Goal: Information Seeking & Learning: Learn about a topic

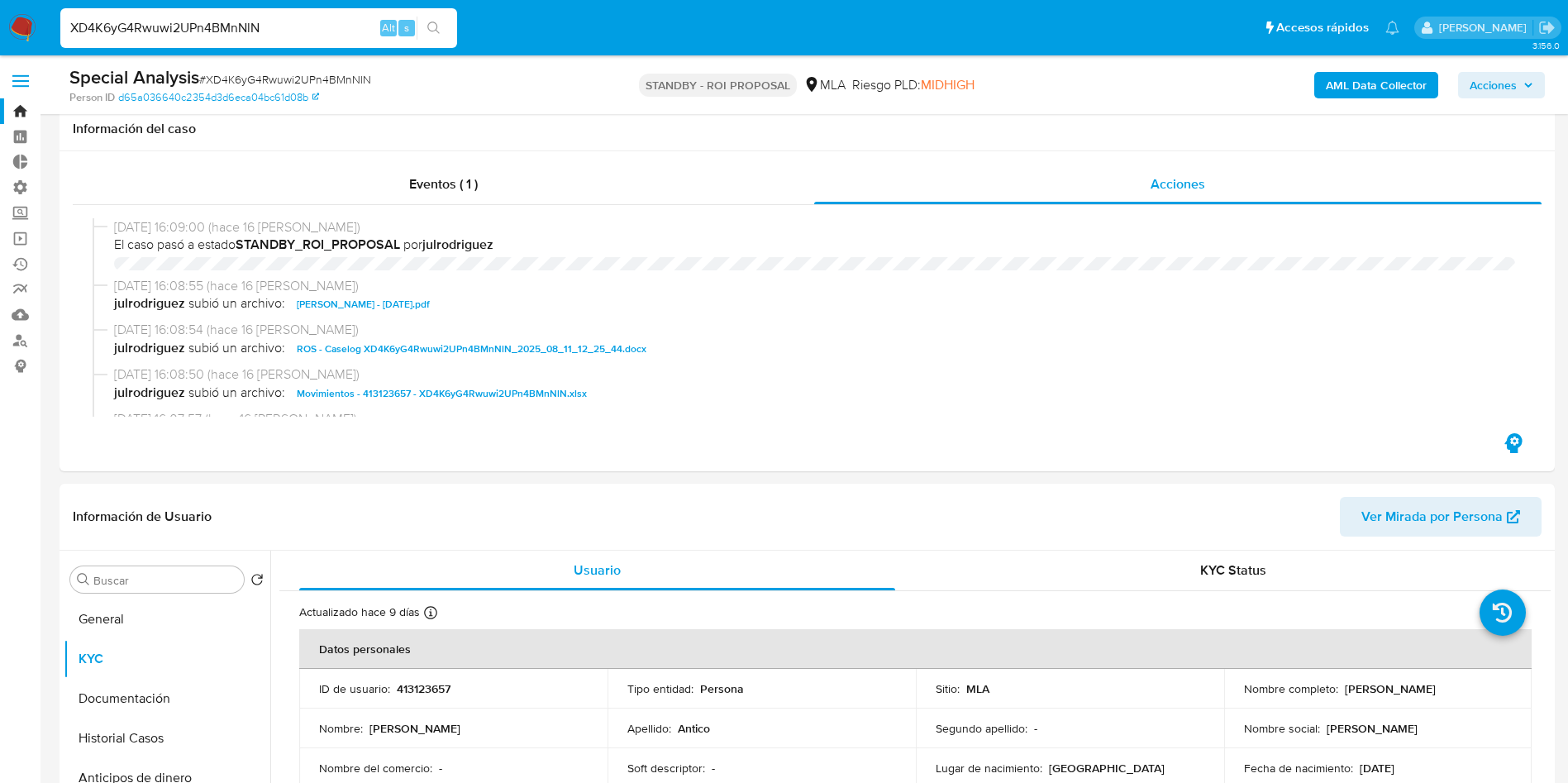
select select "10"
click at [275, 23] on input "XD4K6yG4Rwuwi2UPn4BMnNlN" at bounding box center [259, 28] width 396 height 21
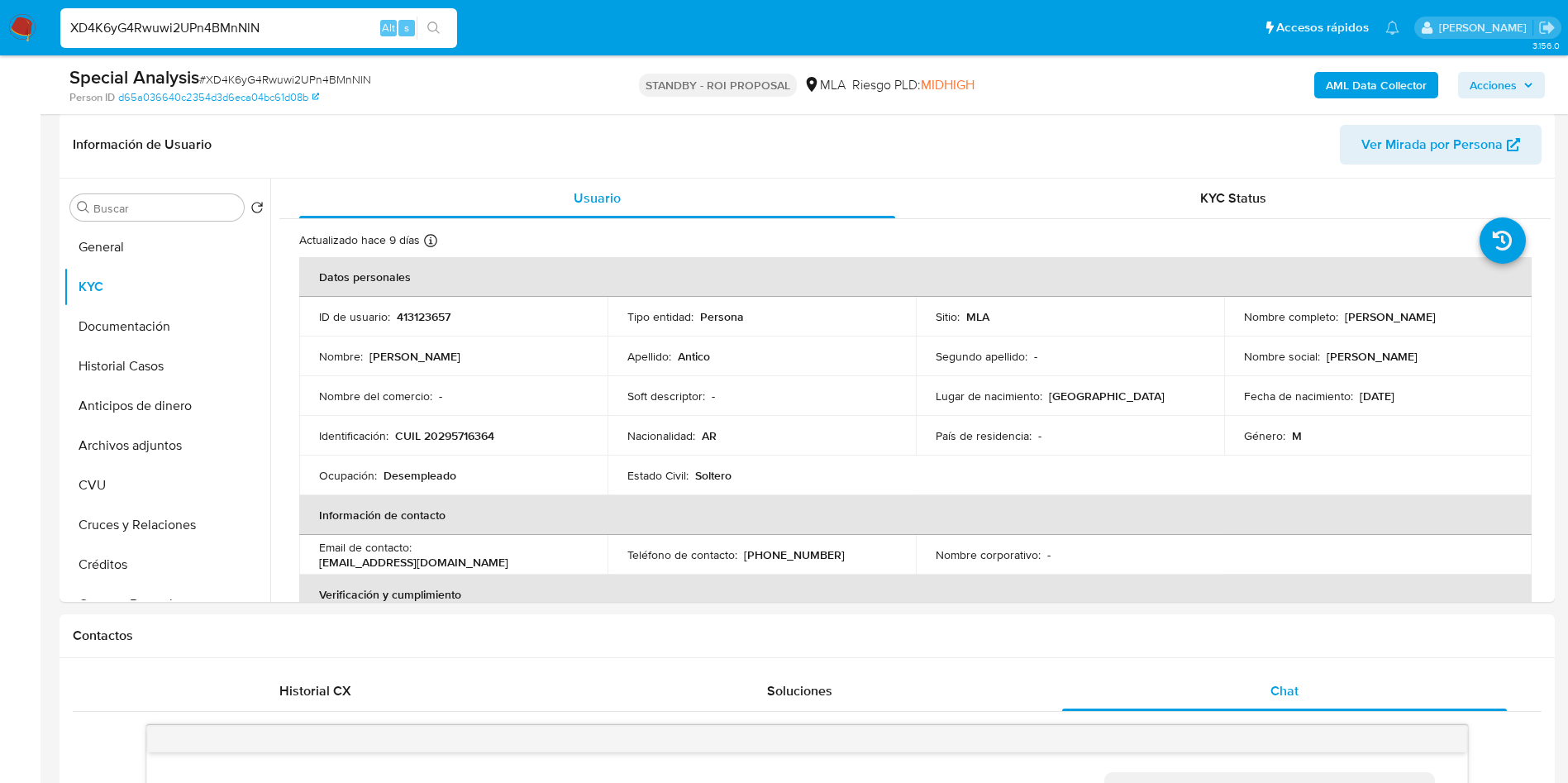
scroll to position [319, 0]
type input "79771367"
click at [441, 34] on button "search-icon" at bounding box center [433, 28] width 34 height 23
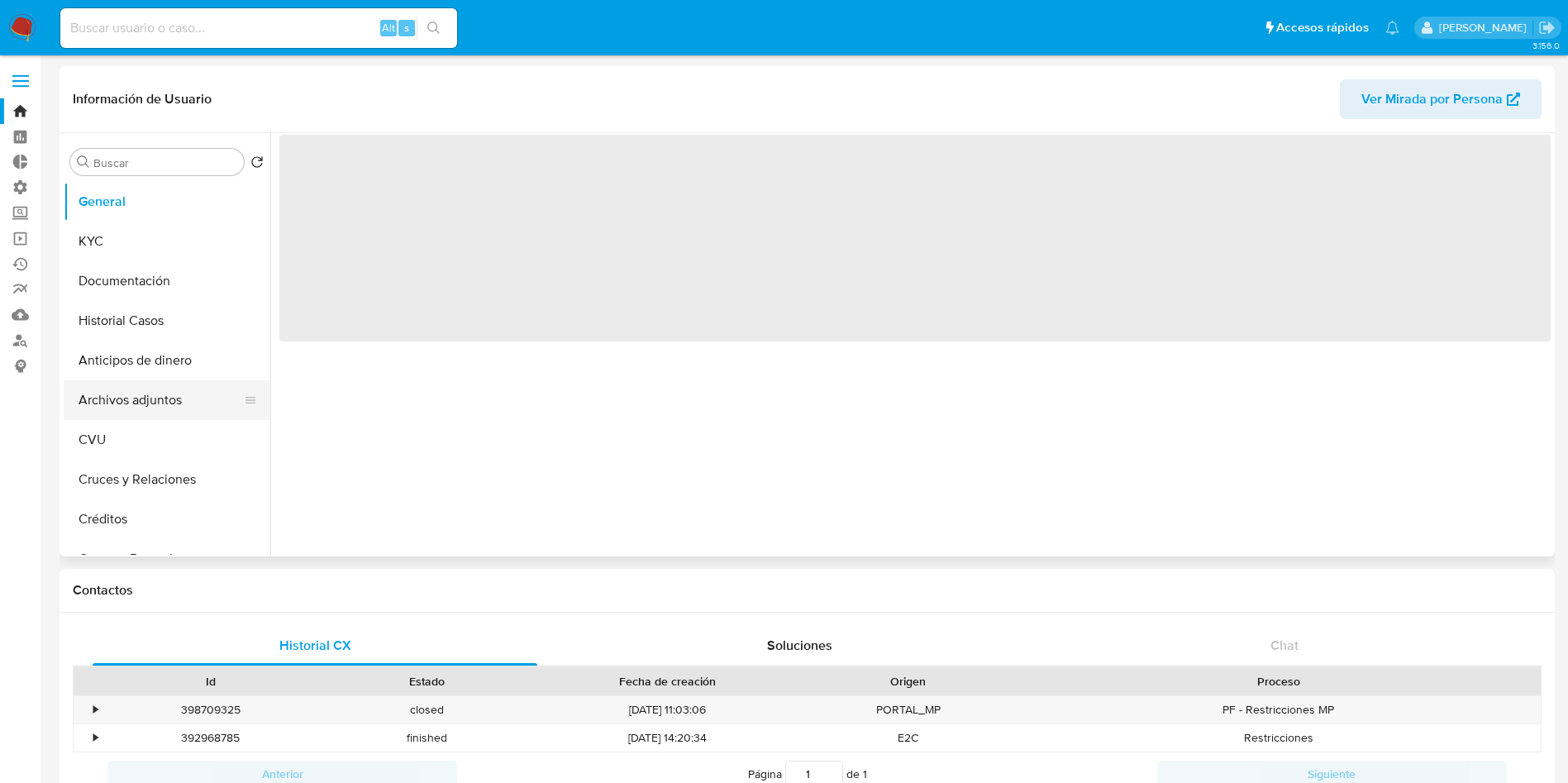
click at [122, 396] on button "Archivos adjuntos" at bounding box center [160, 400] width 193 height 40
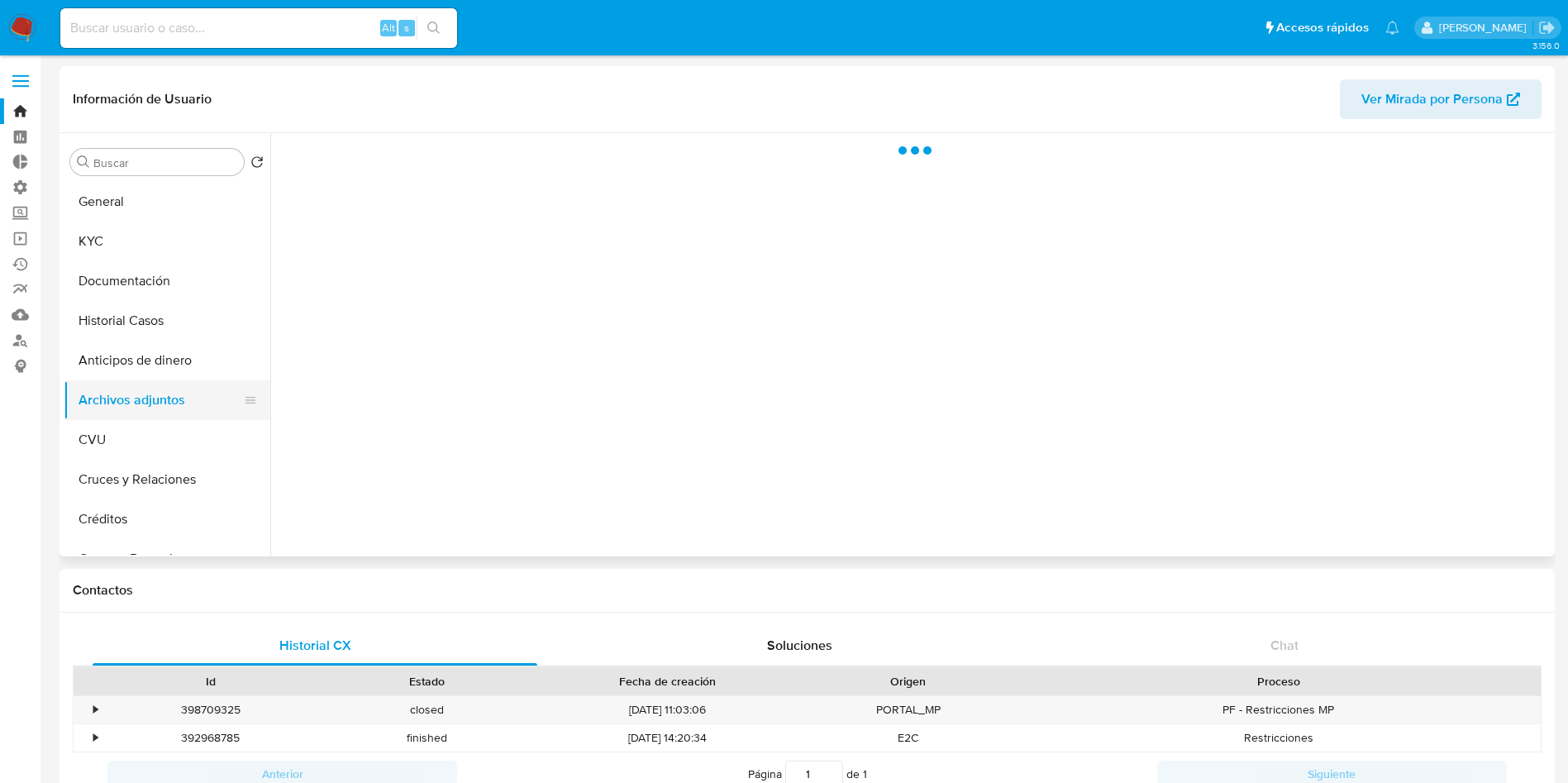
select select "10"
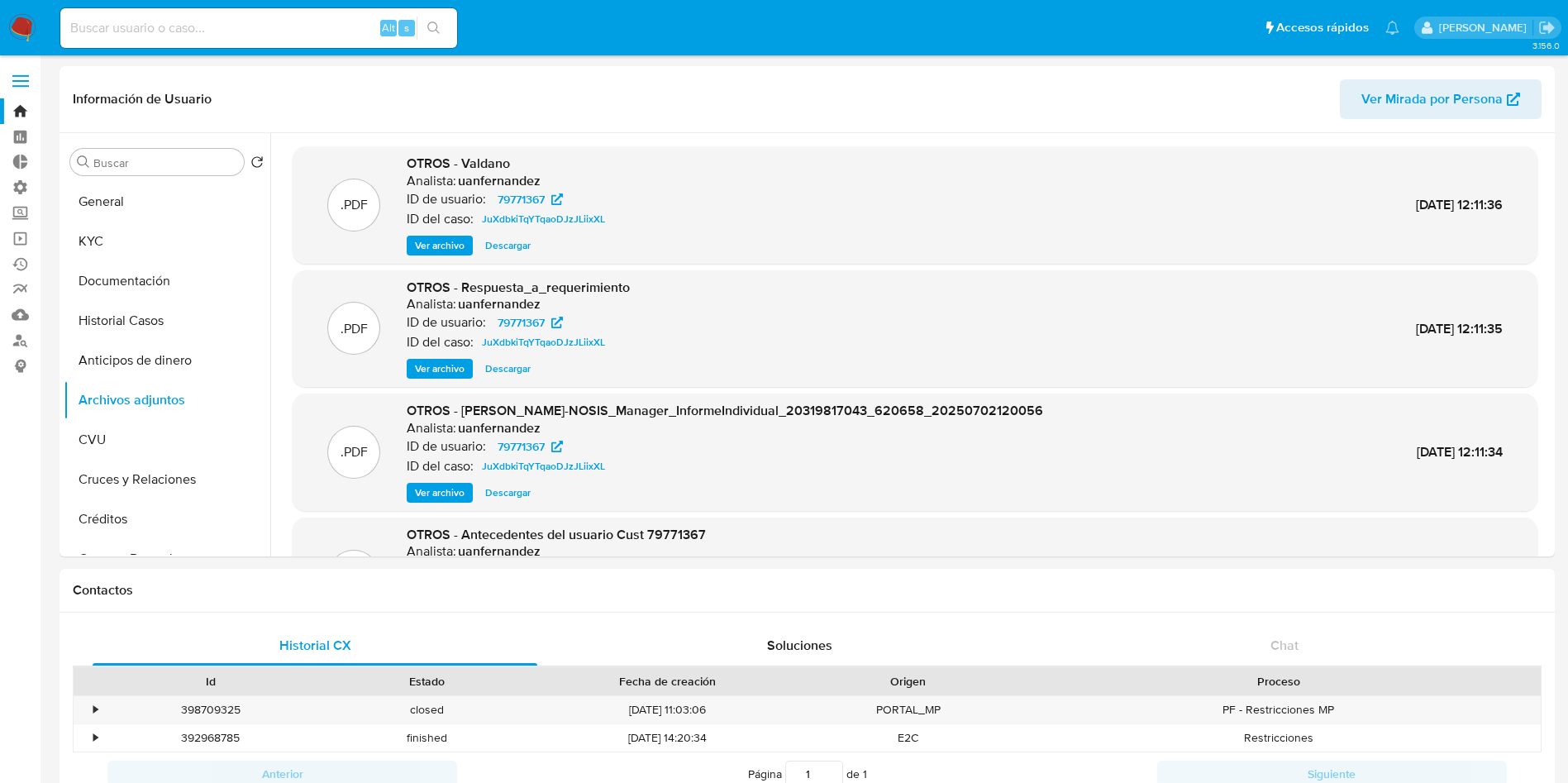
click at [221, 27] on input at bounding box center [259, 28] width 396 height 21
paste input "xTdFrgPu0aDGjB3fpIVlb7CF"
type input "xTdFrgPu0aDGjB3fpIVlb7CF"
click at [447, 23] on button "search-icon" at bounding box center [433, 28] width 34 height 23
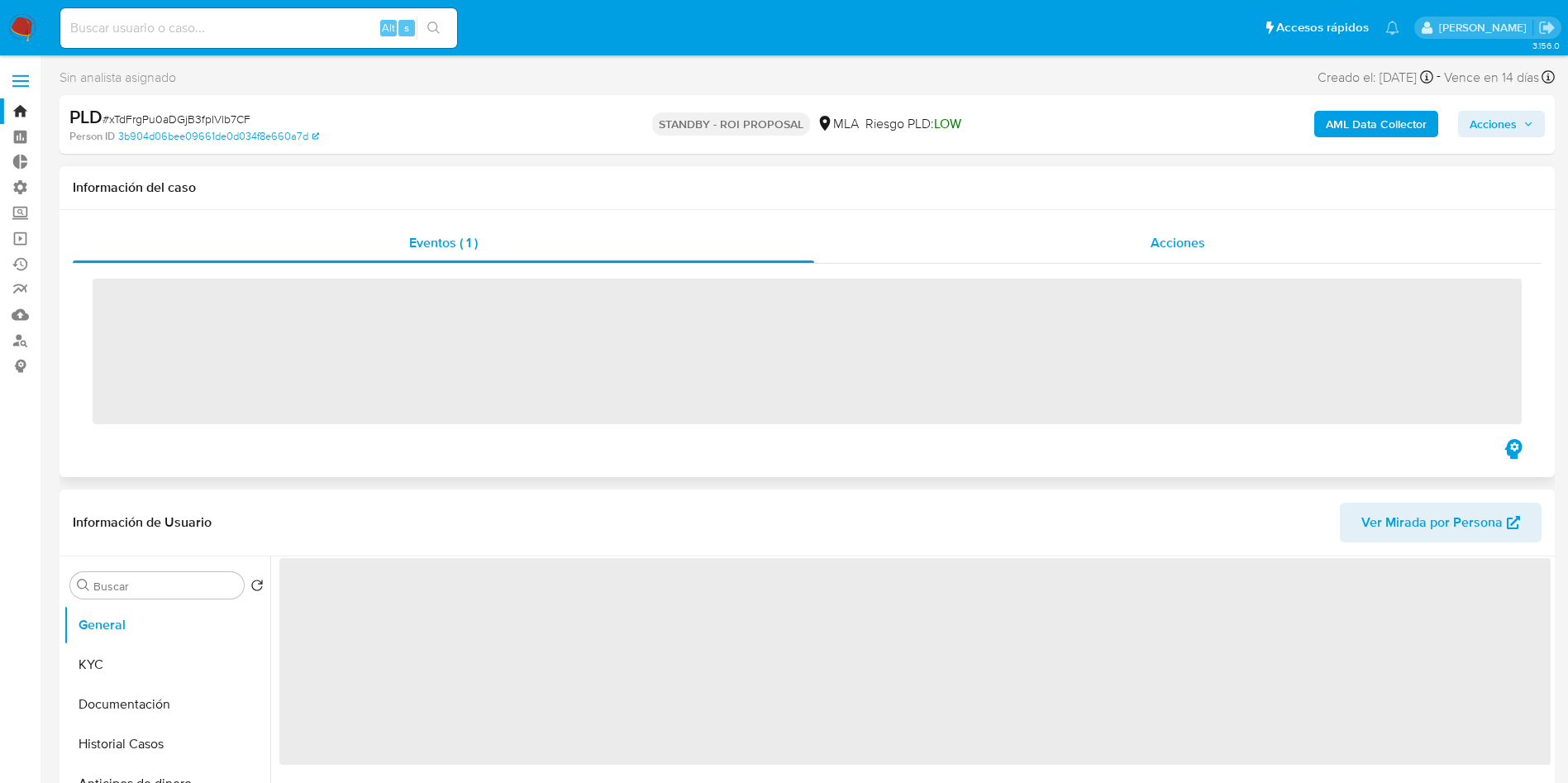
click at [1174, 244] on span "Acciones" at bounding box center [1178, 242] width 55 height 19
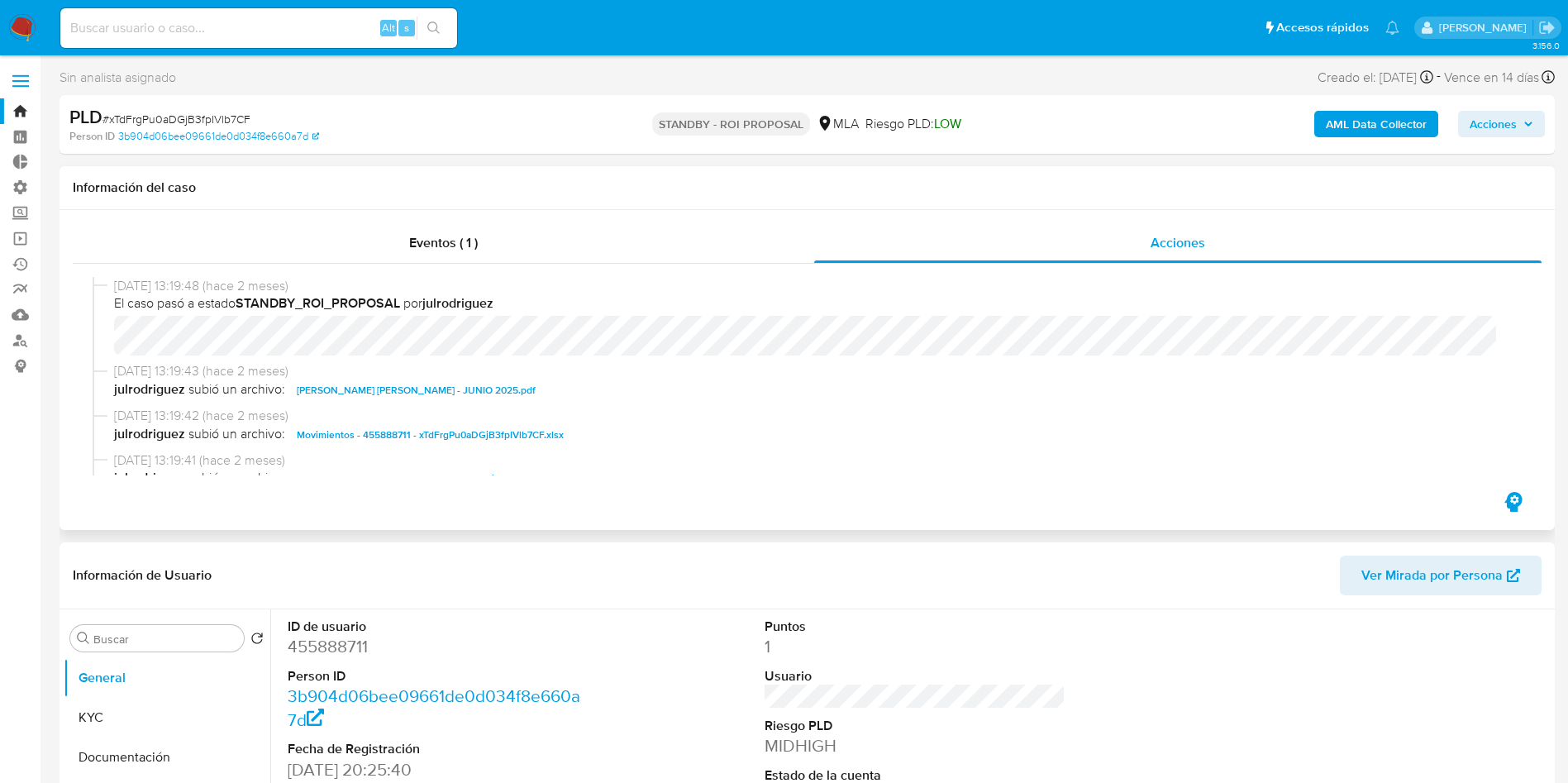
select select "10"
click at [252, 27] on input at bounding box center [259, 28] width 396 height 21
paste input "jXbGNT3fjN5Xq2T0UjTpsjwm"
type input "jXbGNT3fjN5Xq2T0UjTpsjwm"
click at [429, 28] on icon "search-icon" at bounding box center [433, 27] width 13 height 13
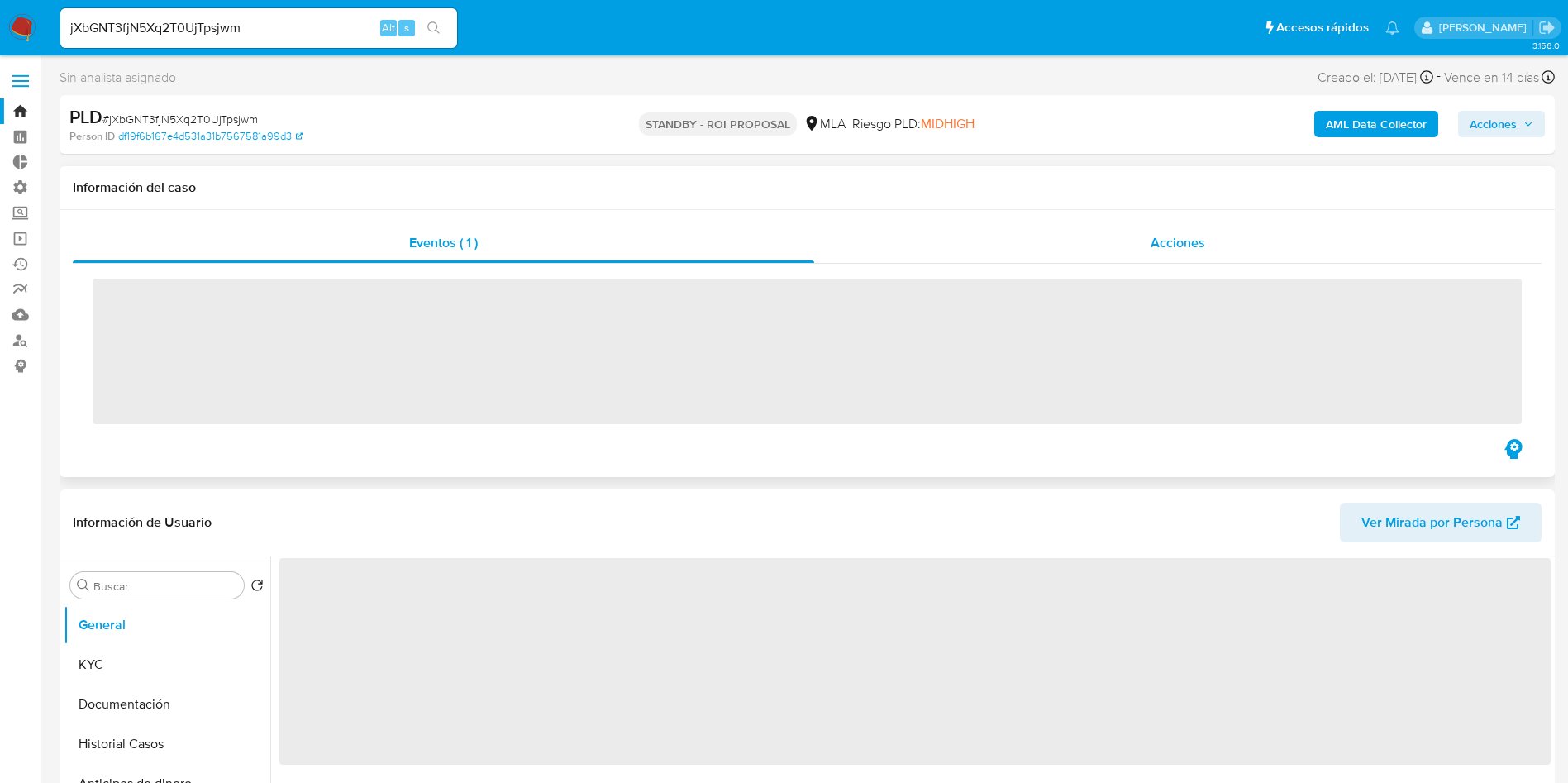
click at [1189, 237] on span "Acciones" at bounding box center [1178, 242] width 55 height 19
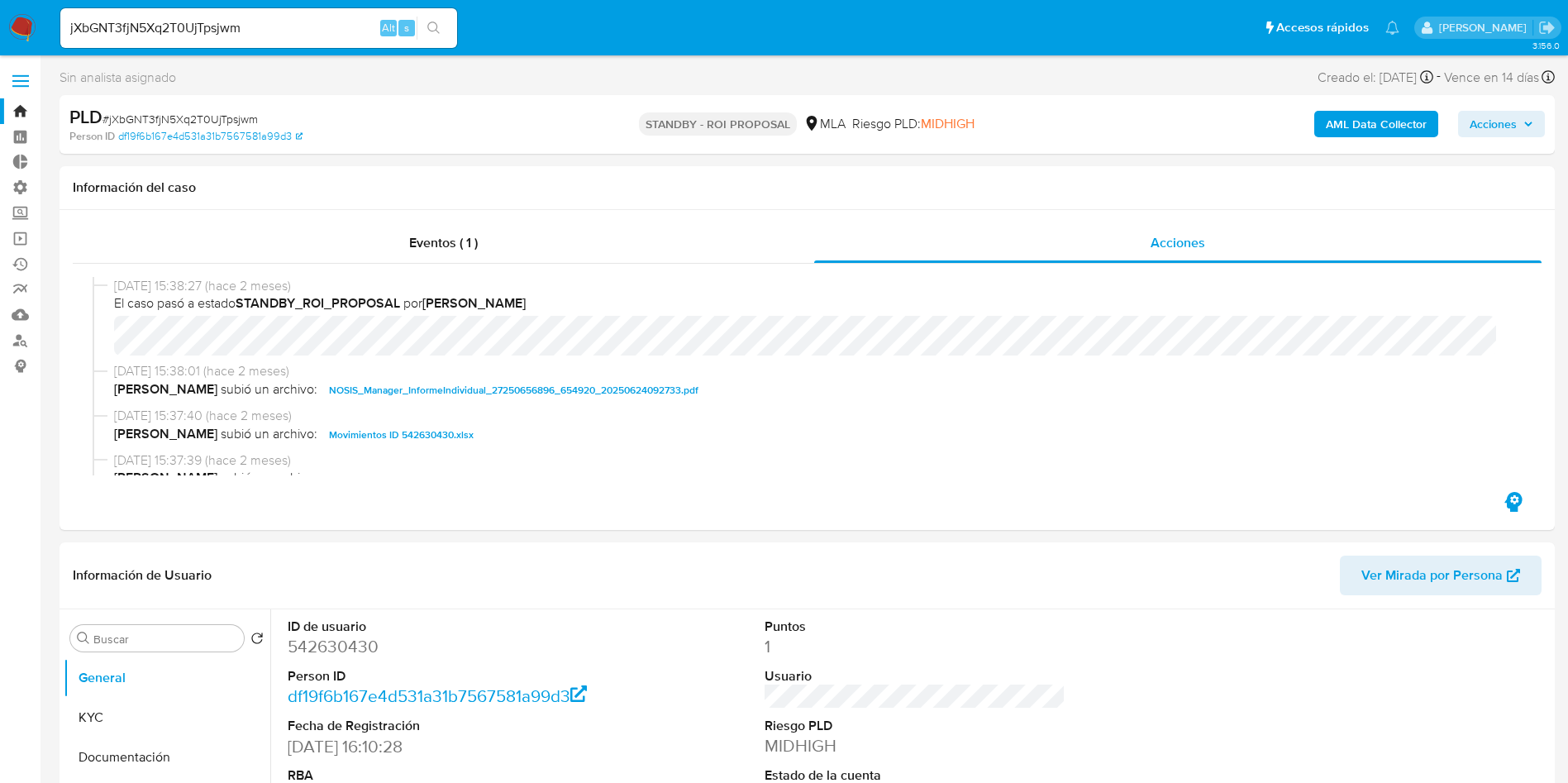
select select "10"
click at [259, 29] on input "jXbGNT3fjN5Xq2T0UjTpsjwm" at bounding box center [259, 28] width 396 height 21
paste input "EGaEOtnj68bciMhfAakOCLxM"
type input "EGaEOtnj68bciMhfAakOCLxM"
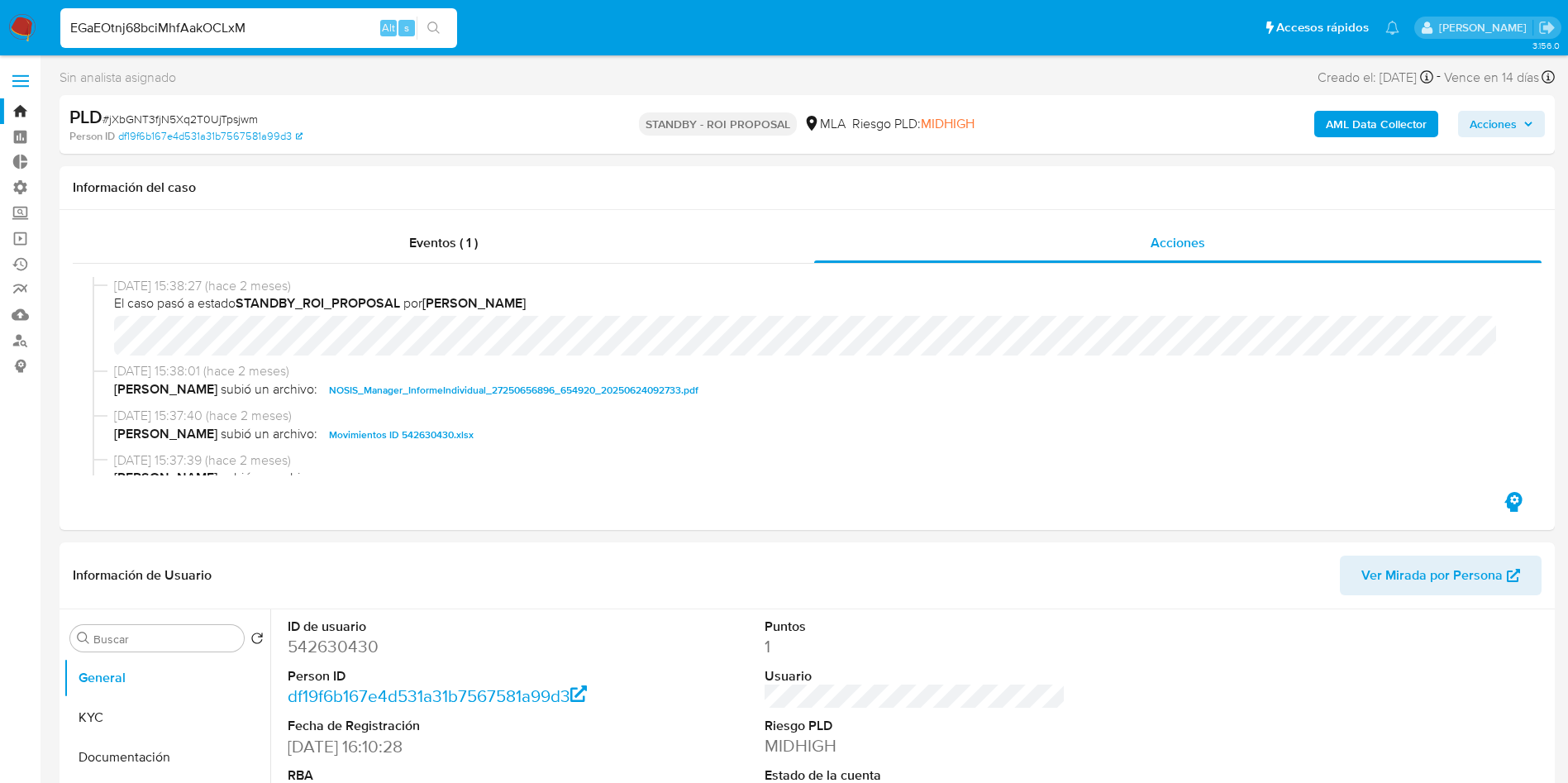
click at [439, 37] on button "search-icon" at bounding box center [433, 28] width 34 height 23
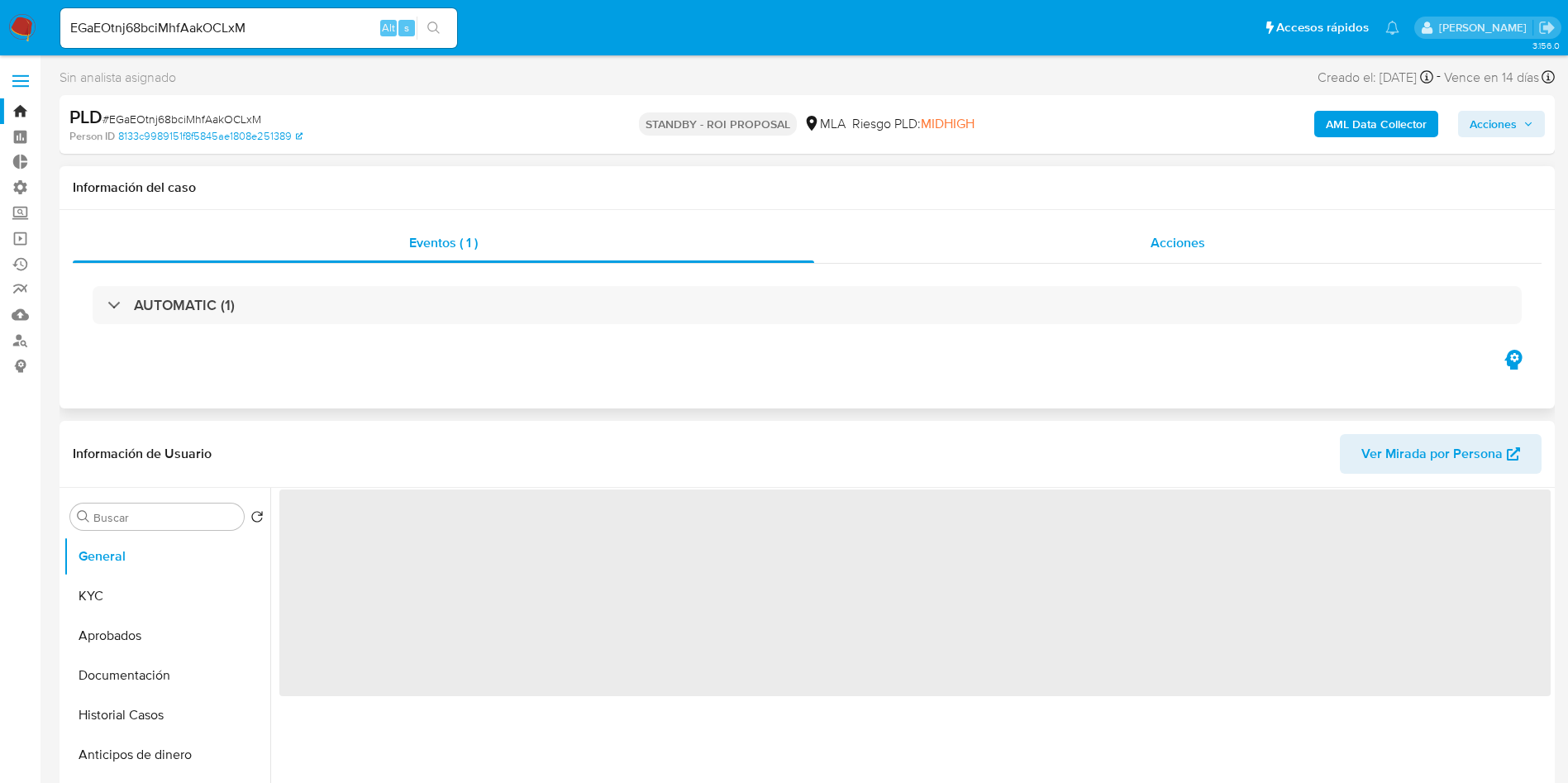
click at [1233, 254] on div "Acciones" at bounding box center [1177, 243] width 727 height 40
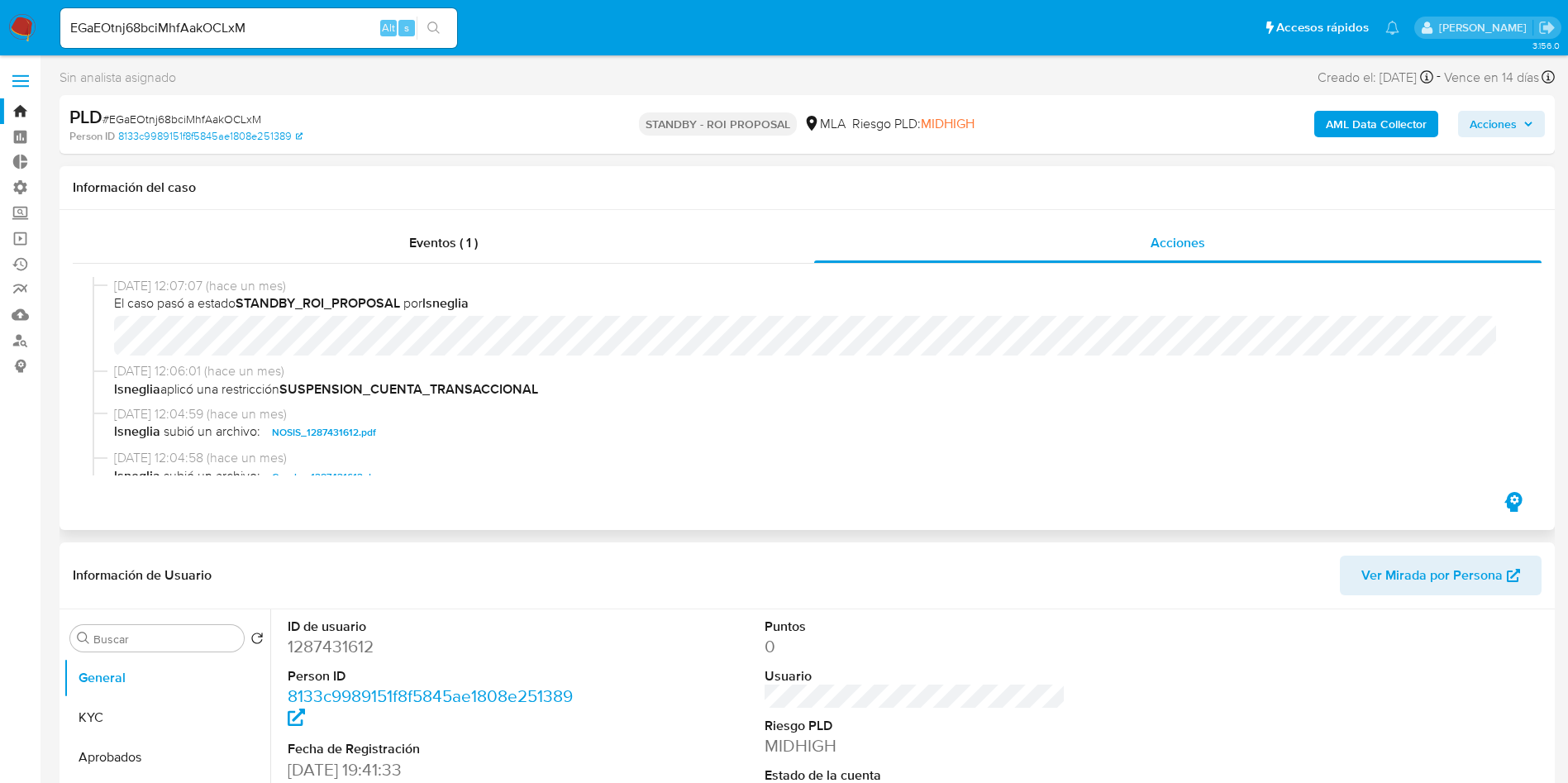
select select "10"
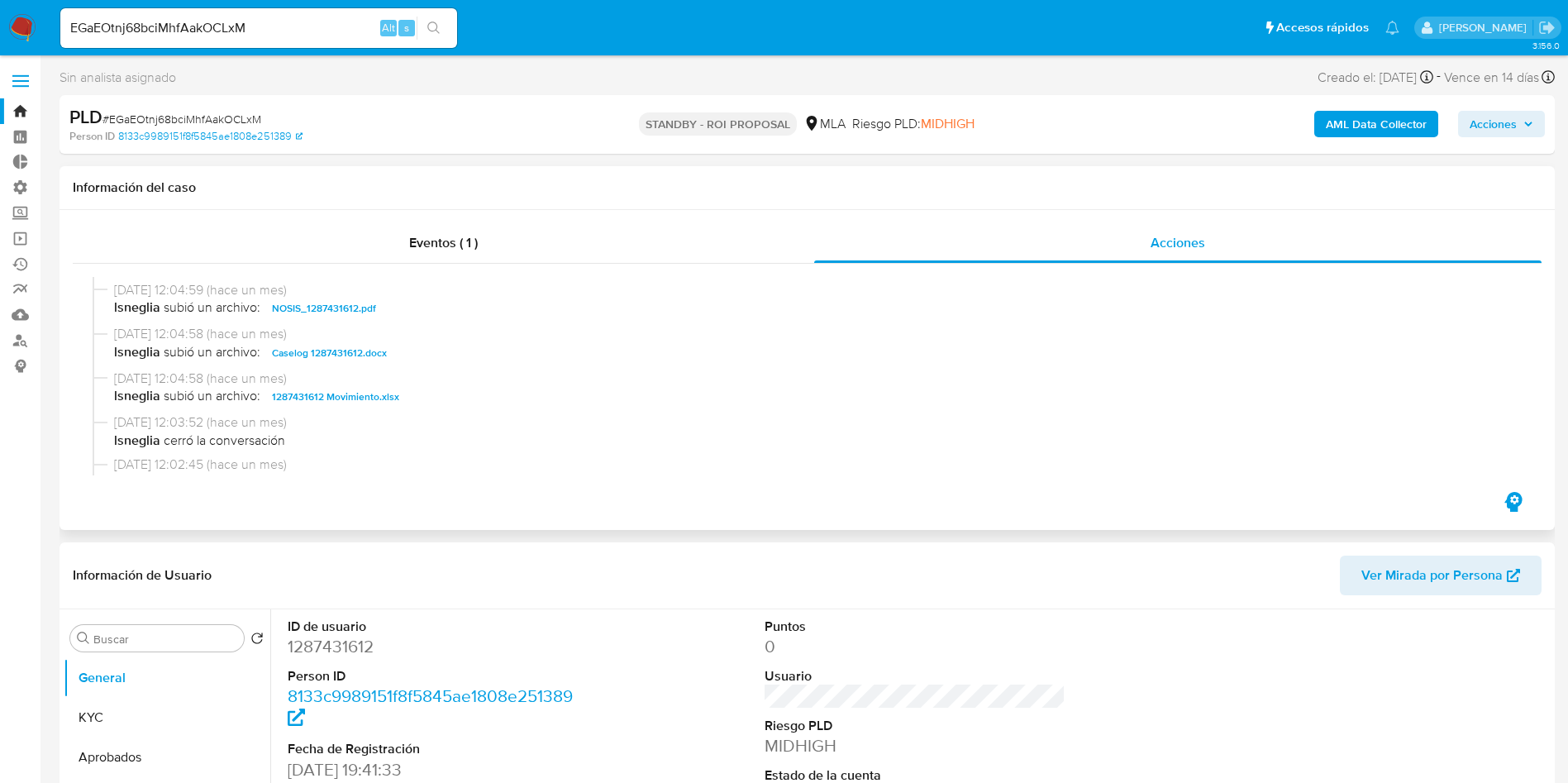
click at [344, 348] on span "Caselog 1287431612.docx" at bounding box center [330, 352] width 115 height 20
click at [226, 28] on input "EGaEOtnj68bciMhfAakOCLxM" at bounding box center [259, 28] width 396 height 21
paste input "IBTeLf1UYdCrpyVvRF0NXzPy"
click at [436, 34] on icon "search-icon" at bounding box center [434, 28] width 14 height 14
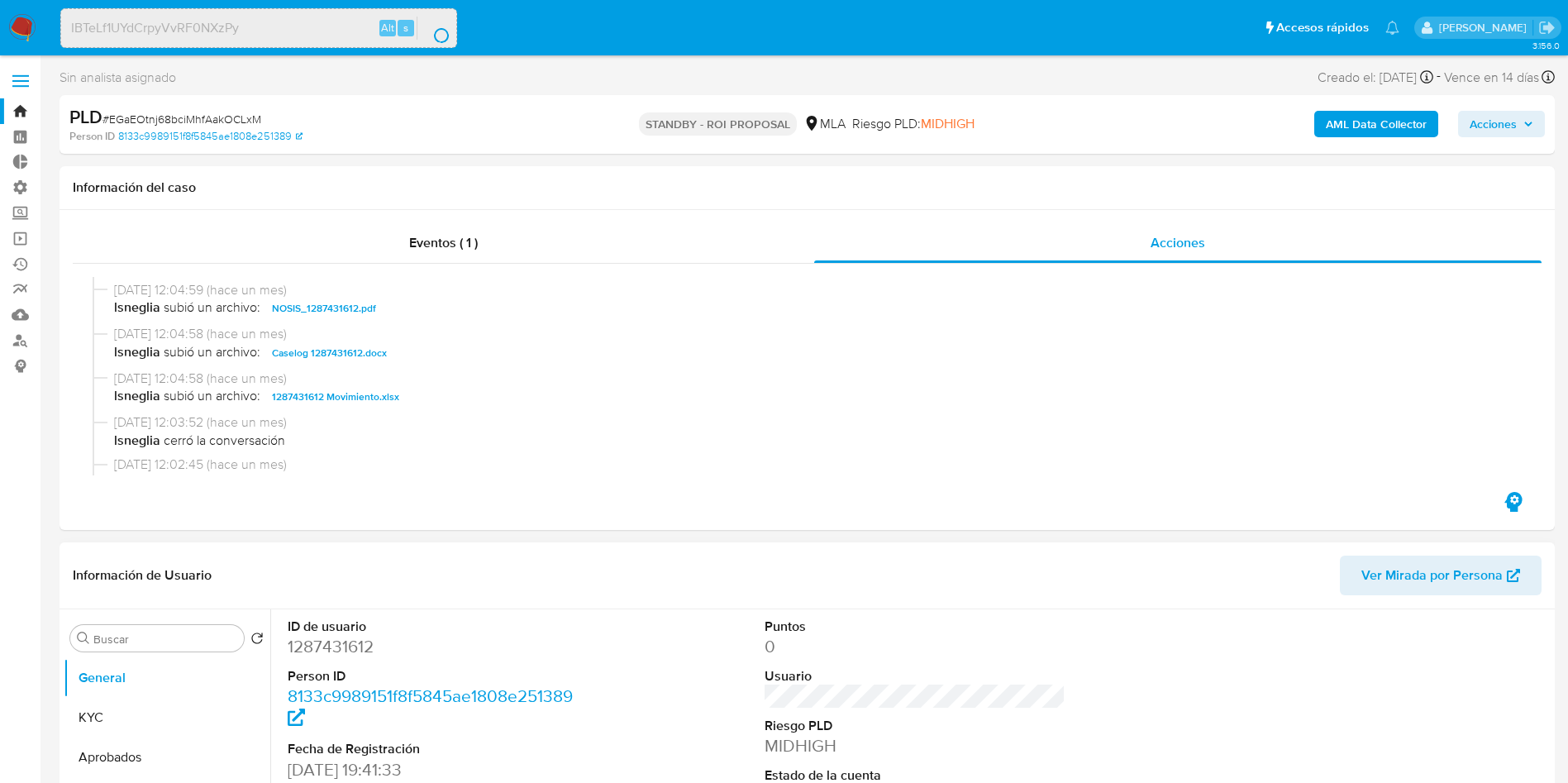
click at [995, 659] on dl "Puntos 0 Usuario Riesgo PLD MIDHIGH Estado de la cuenta Desactivada" at bounding box center [915, 713] width 302 height 190
click at [281, 23] on input "IBTeLf1UYdCrpyVvRF0NXzPy" at bounding box center [259, 28] width 396 height 21
click at [1164, 255] on div "Acciones" at bounding box center [1177, 243] width 727 height 40
click at [372, 353] on span "Caselog 1287431612.docx" at bounding box center [330, 352] width 115 height 20
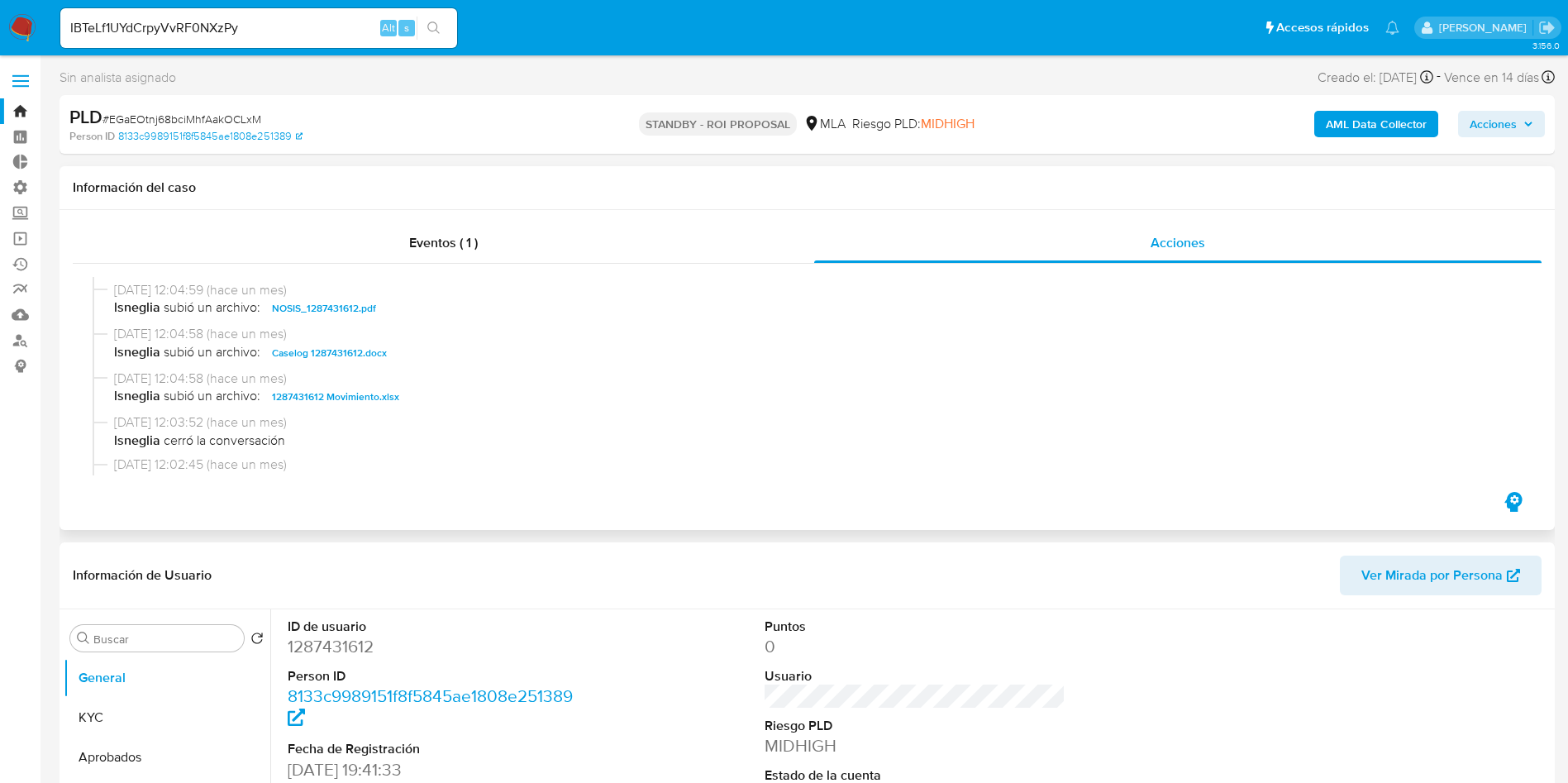
click at [384, 395] on span "1287431612 Movimiento.xlsx" at bounding box center [336, 396] width 127 height 20
click at [100, 714] on button "KYC" at bounding box center [160, 718] width 193 height 40
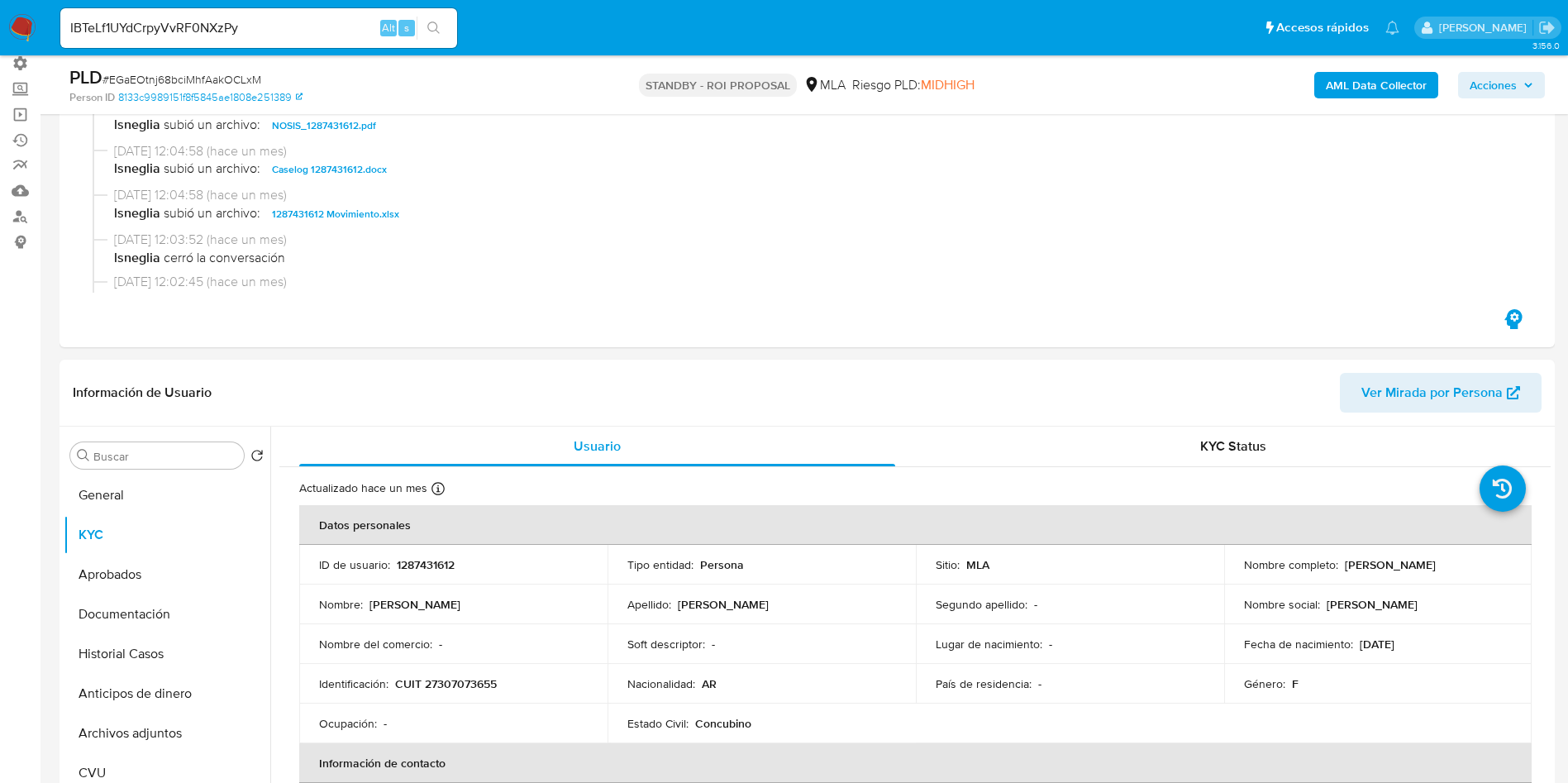
click at [249, 73] on span "# EGaEOtnj68bciMhfAakOCLxM" at bounding box center [182, 79] width 159 height 17
copy span "EGaEOtnj68bciMhfAakOCLxM"
click at [259, 21] on input "IBTeLf1UYdCrpyVvRF0NXzPy" at bounding box center [259, 28] width 396 height 21
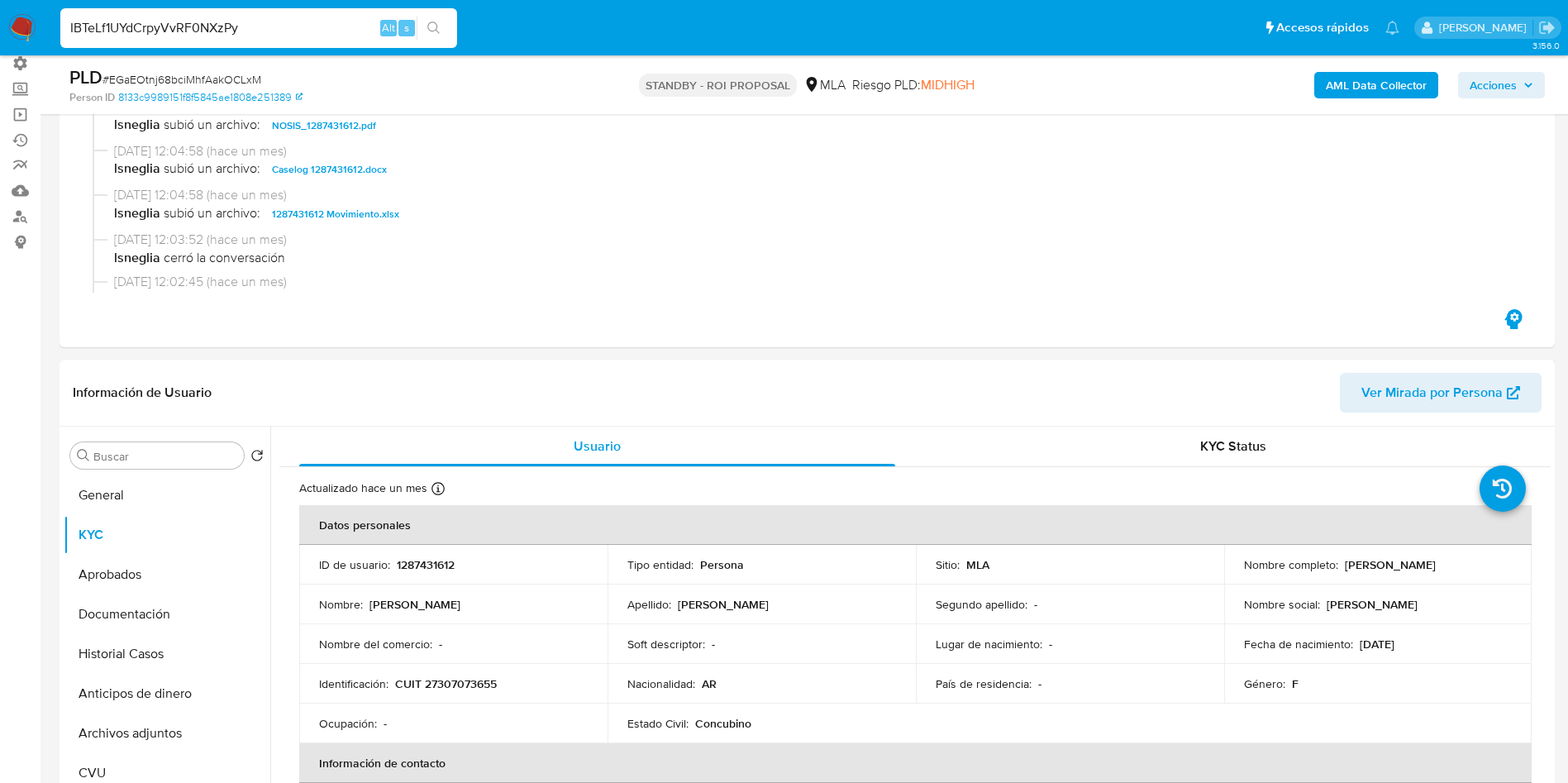
paste input "uCOTneCQn1kCTthELOw9o1ku"
type input "uCOTneCQn1kCTthELOw9o1ku"
click at [434, 43] on div "uCOTneCQn1kCTthELOw9o1ku Alt s" at bounding box center [259, 27] width 396 height 40
click at [434, 32] on icon "search-icon" at bounding box center [434, 28] width 14 height 14
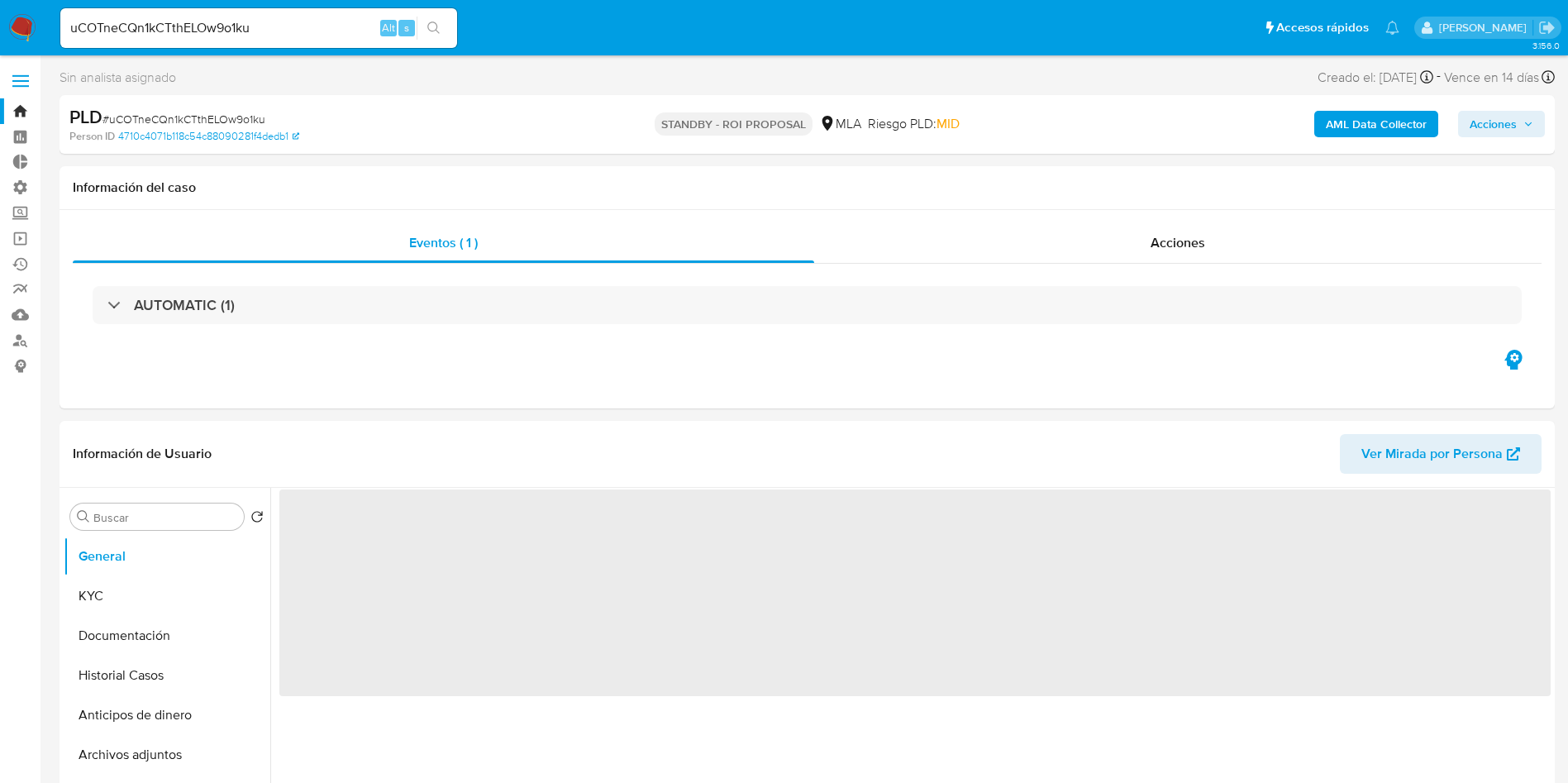
select select "10"
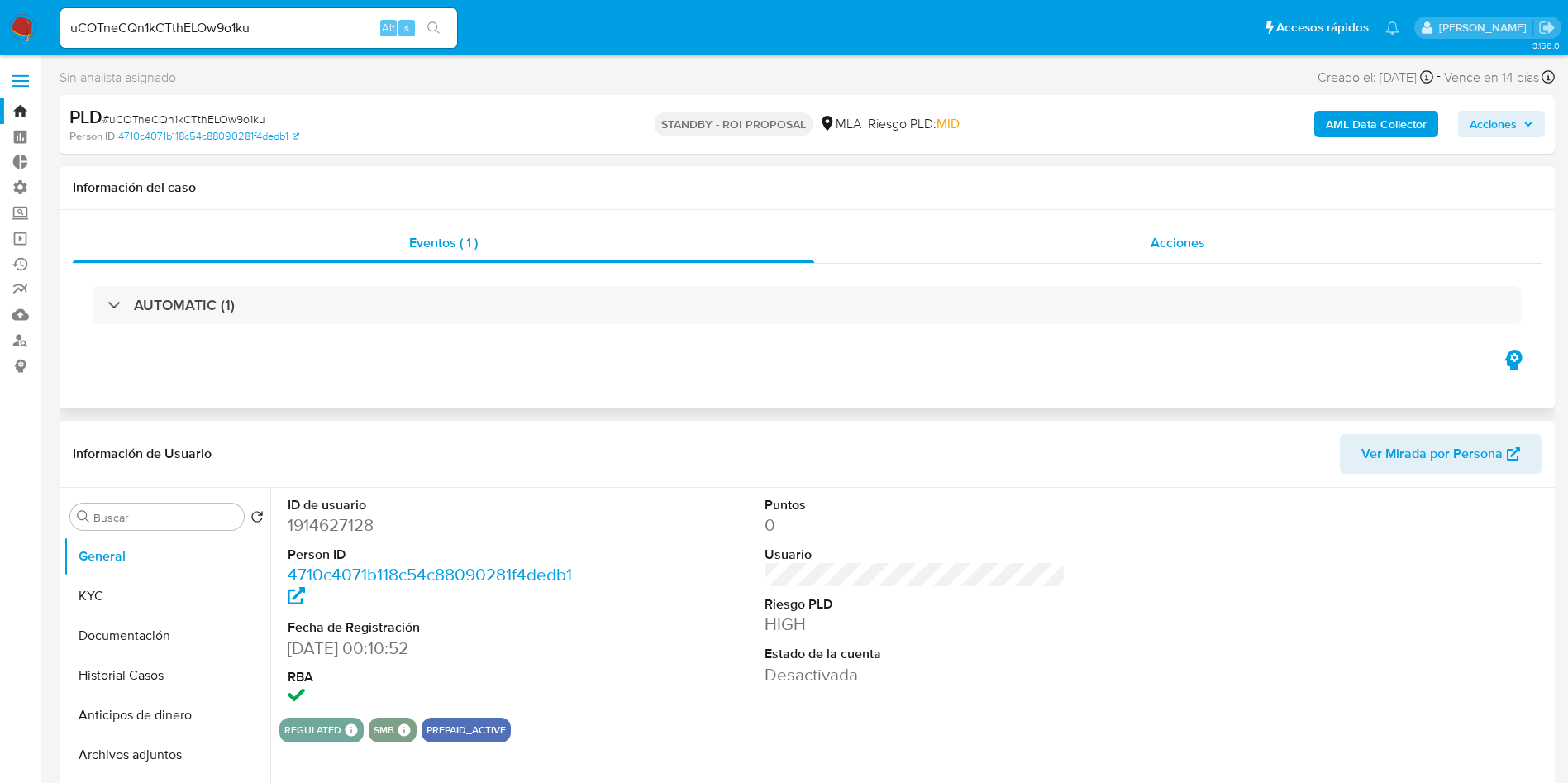
click at [1135, 259] on div "Acciones" at bounding box center [1177, 243] width 727 height 40
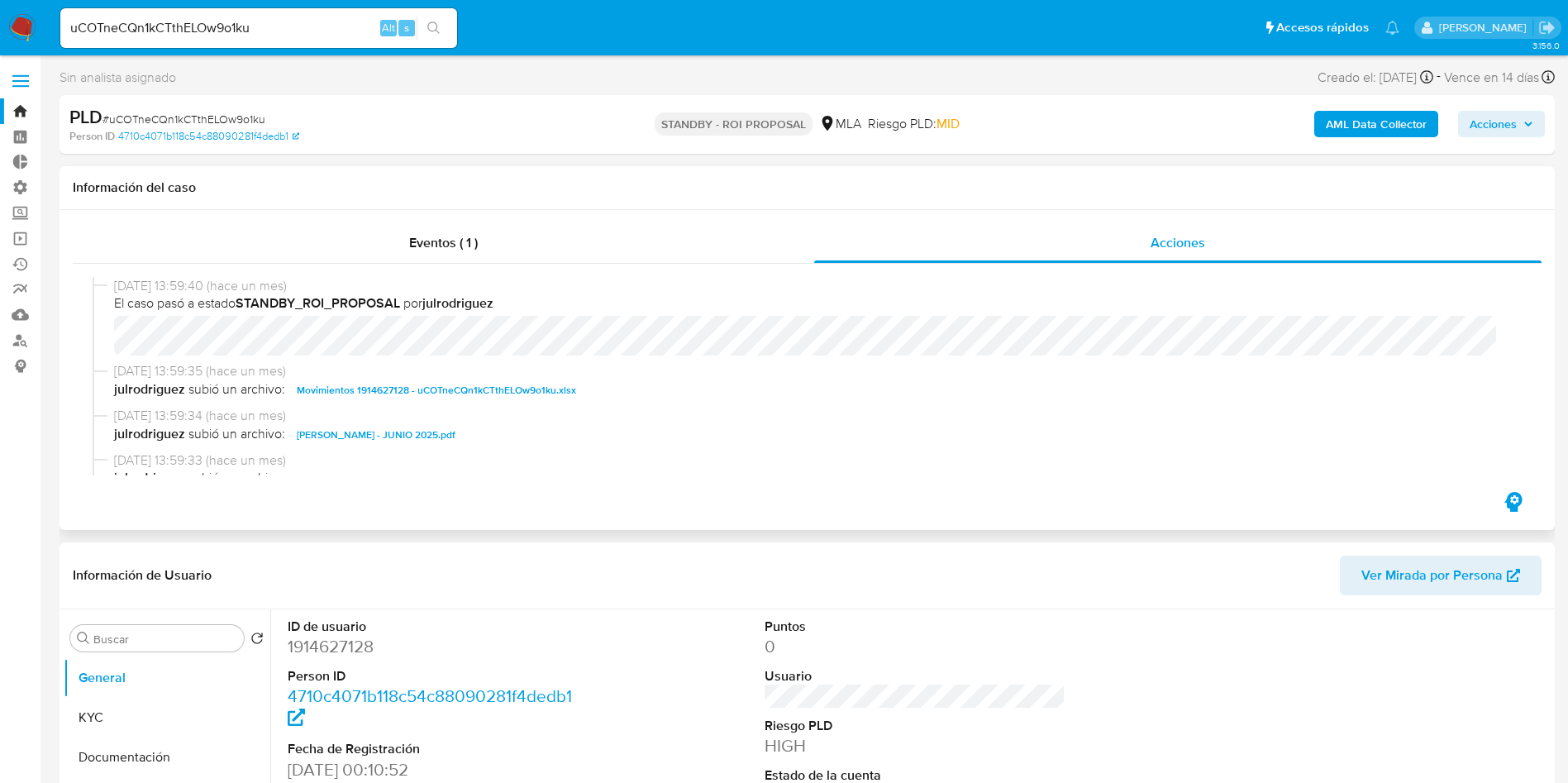
scroll to position [124, 0]
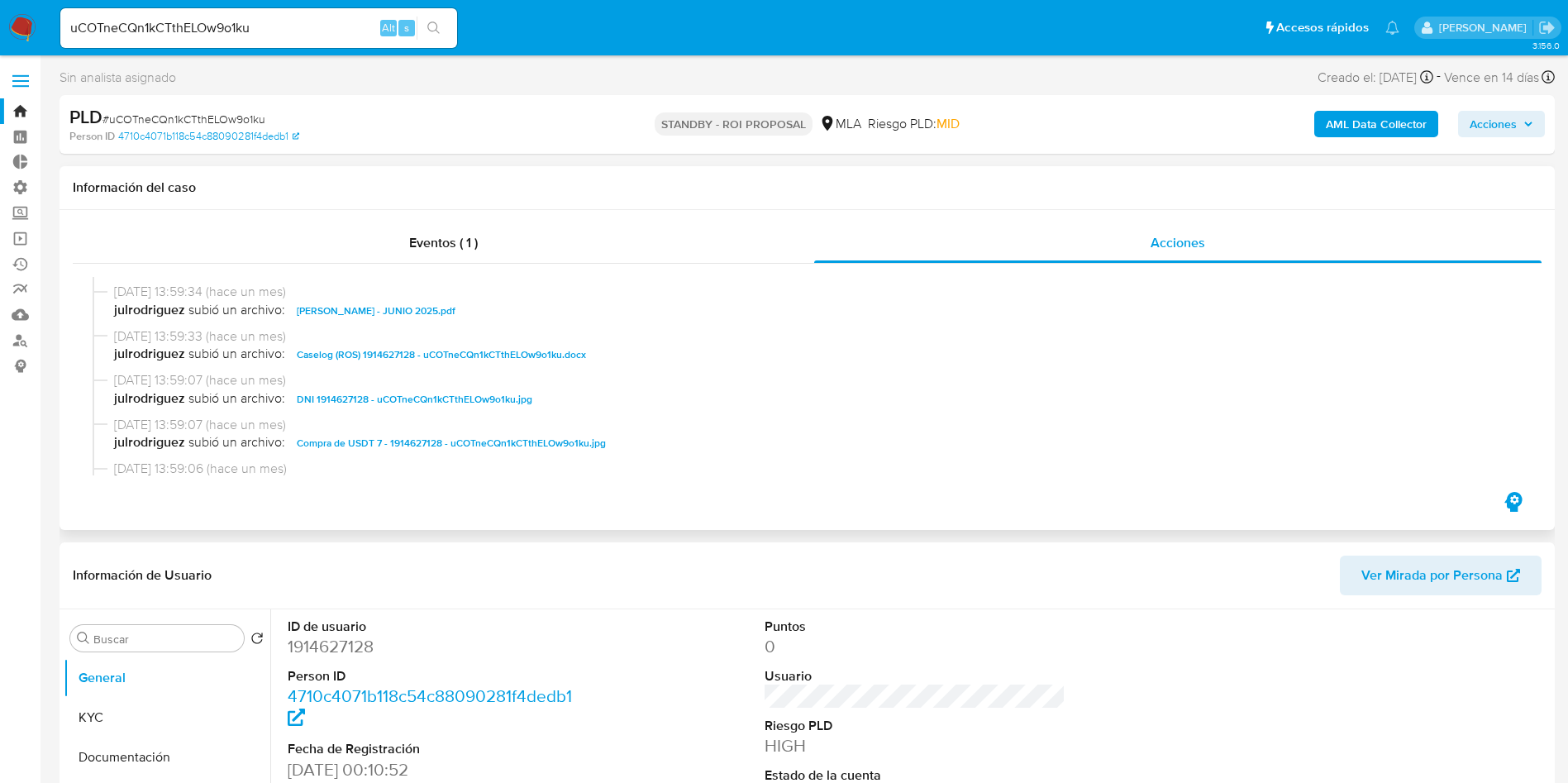
click at [464, 353] on span "Caselog (ROS) 1914627128 - uCOTneCQn1kCTthELOw9o1ku.docx" at bounding box center [441, 354] width 289 height 20
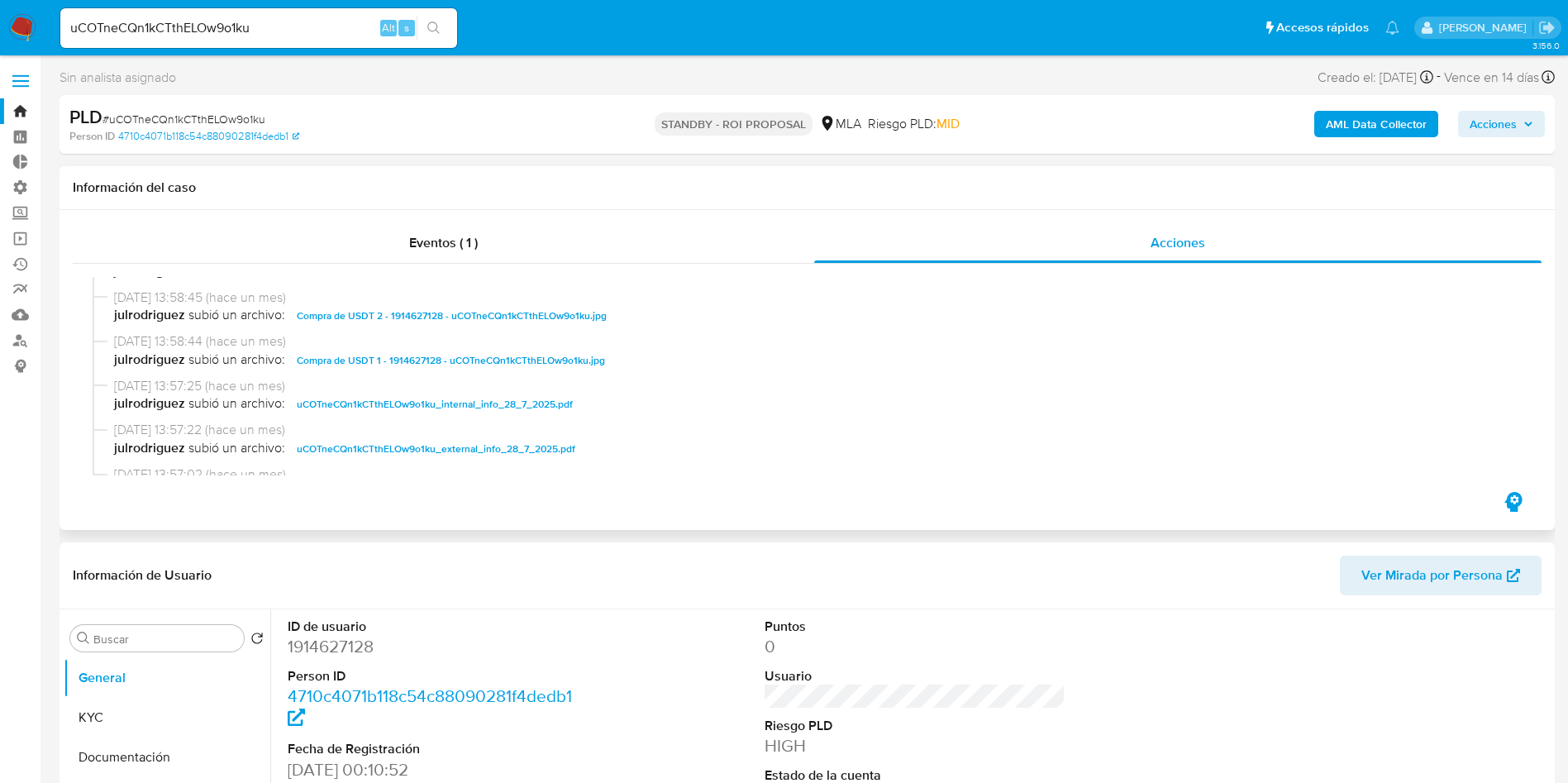
scroll to position [496, 0]
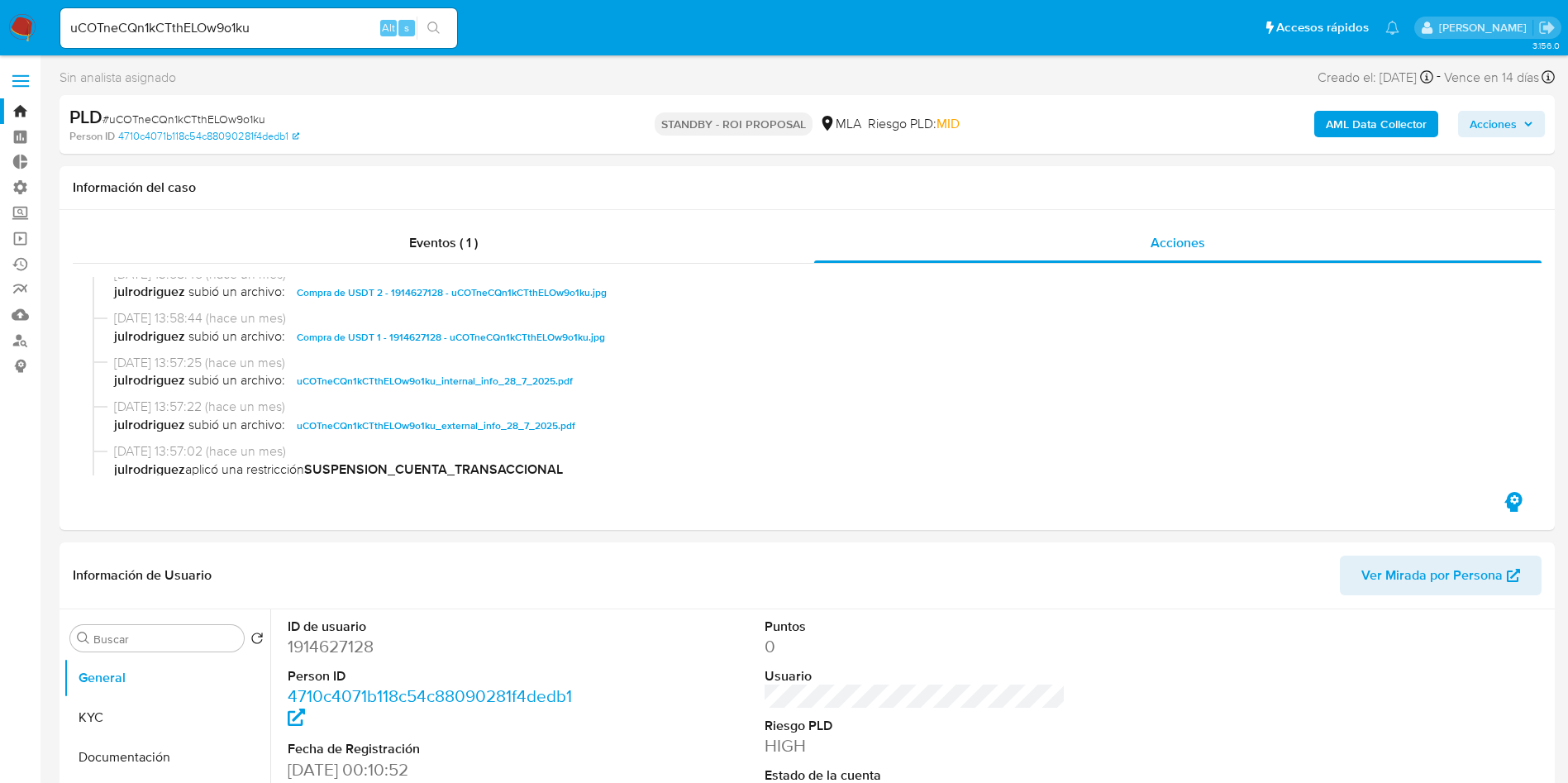
click at [290, 28] on input "uCOTneCQn1kCTthELOw9o1ku" at bounding box center [259, 28] width 396 height 21
paste input "HSuEjf3Xh48SFYm26TjJh0P8"
type input "HSuEjf3Xh48SFYm26TjJh0P8"
click at [433, 23] on icon "search-icon" at bounding box center [434, 28] width 14 height 14
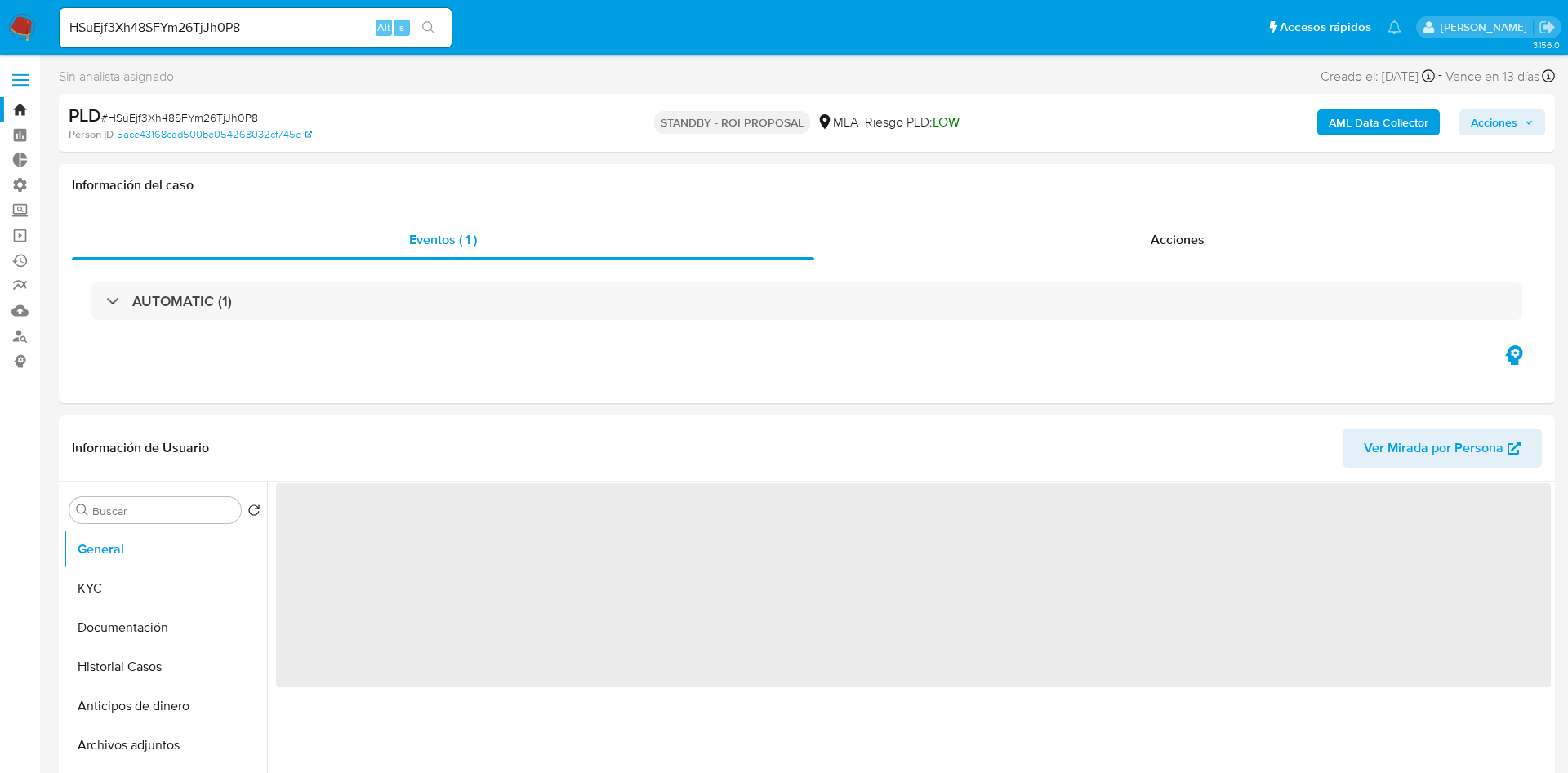
select select "10"
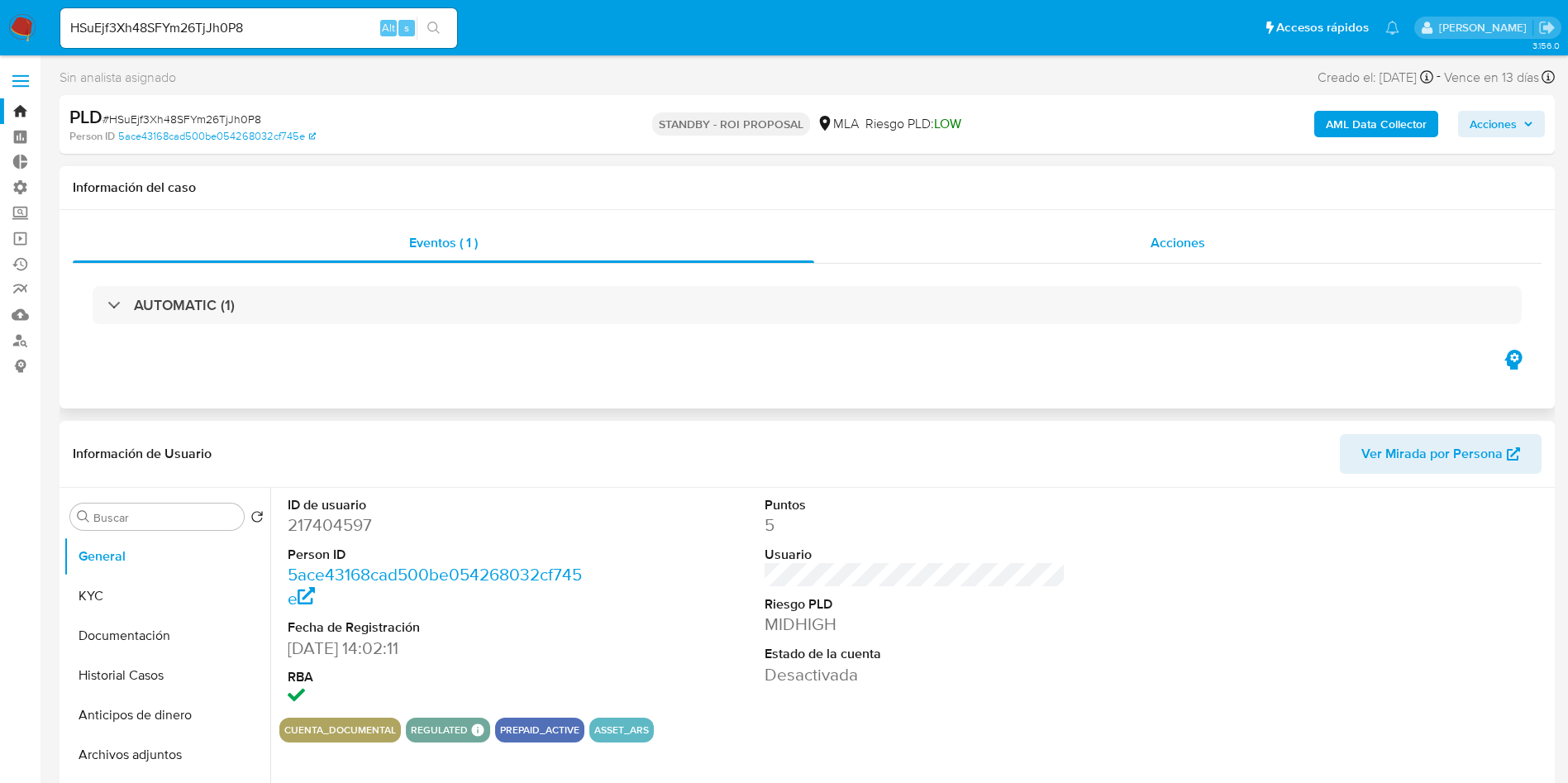
click at [1184, 238] on span "Acciones" at bounding box center [1178, 242] width 55 height 19
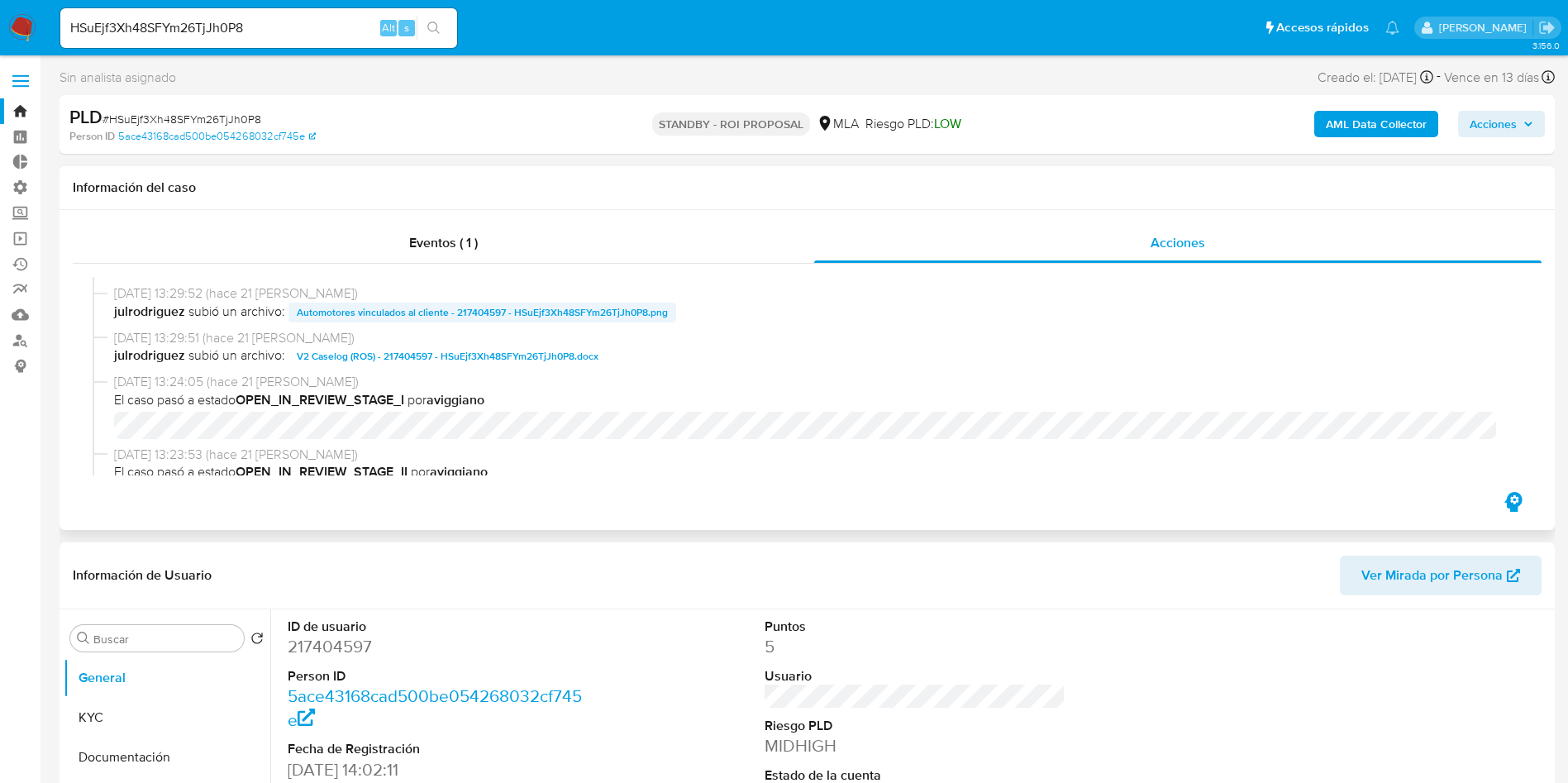
scroll to position [248, 0]
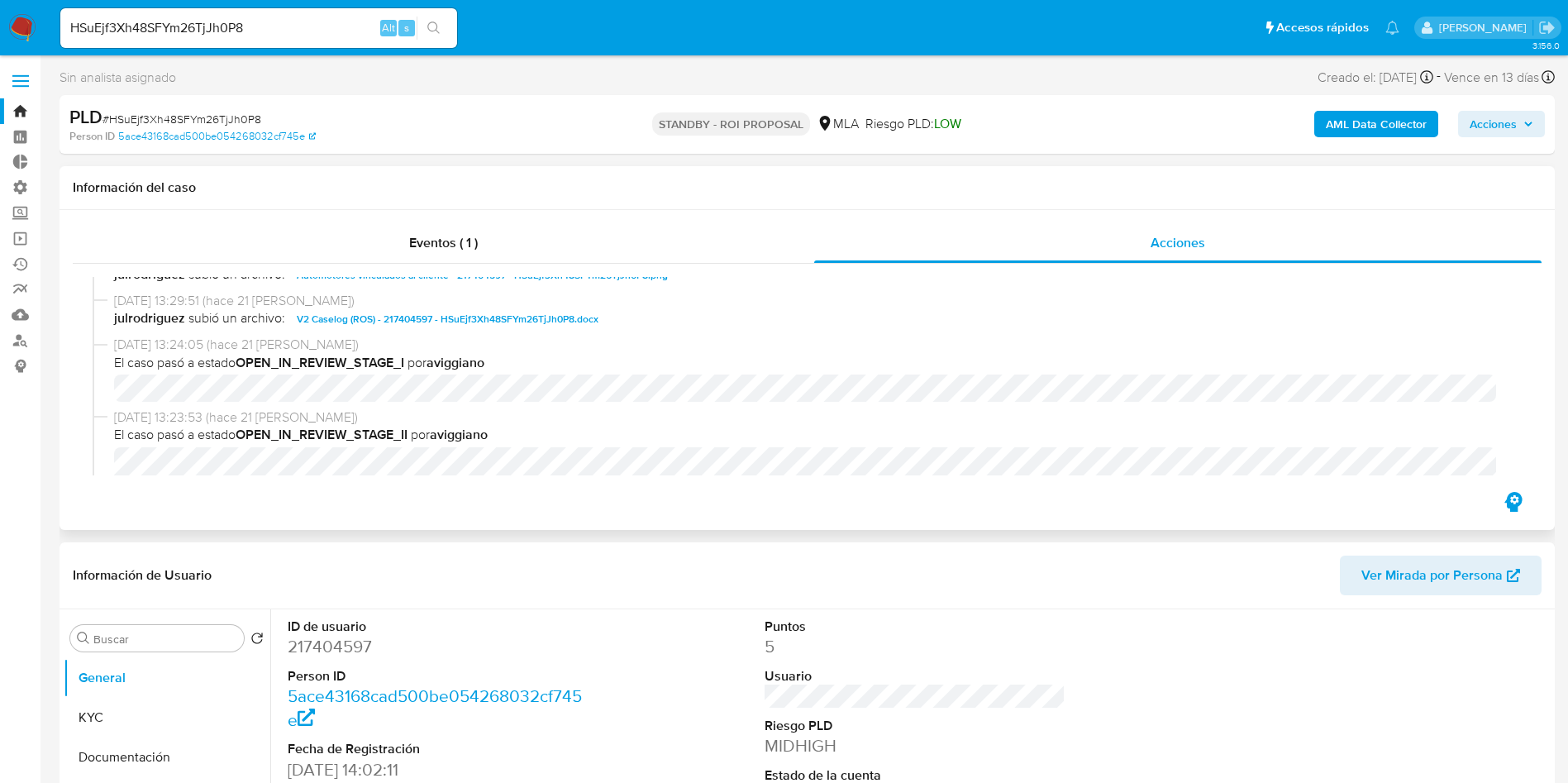
click at [423, 321] on span "V2 Caselog (ROS) - 217404597 - HSuEjf3Xh48SFYm26TjJh0P8.docx" at bounding box center [447, 319] width 302 height 20
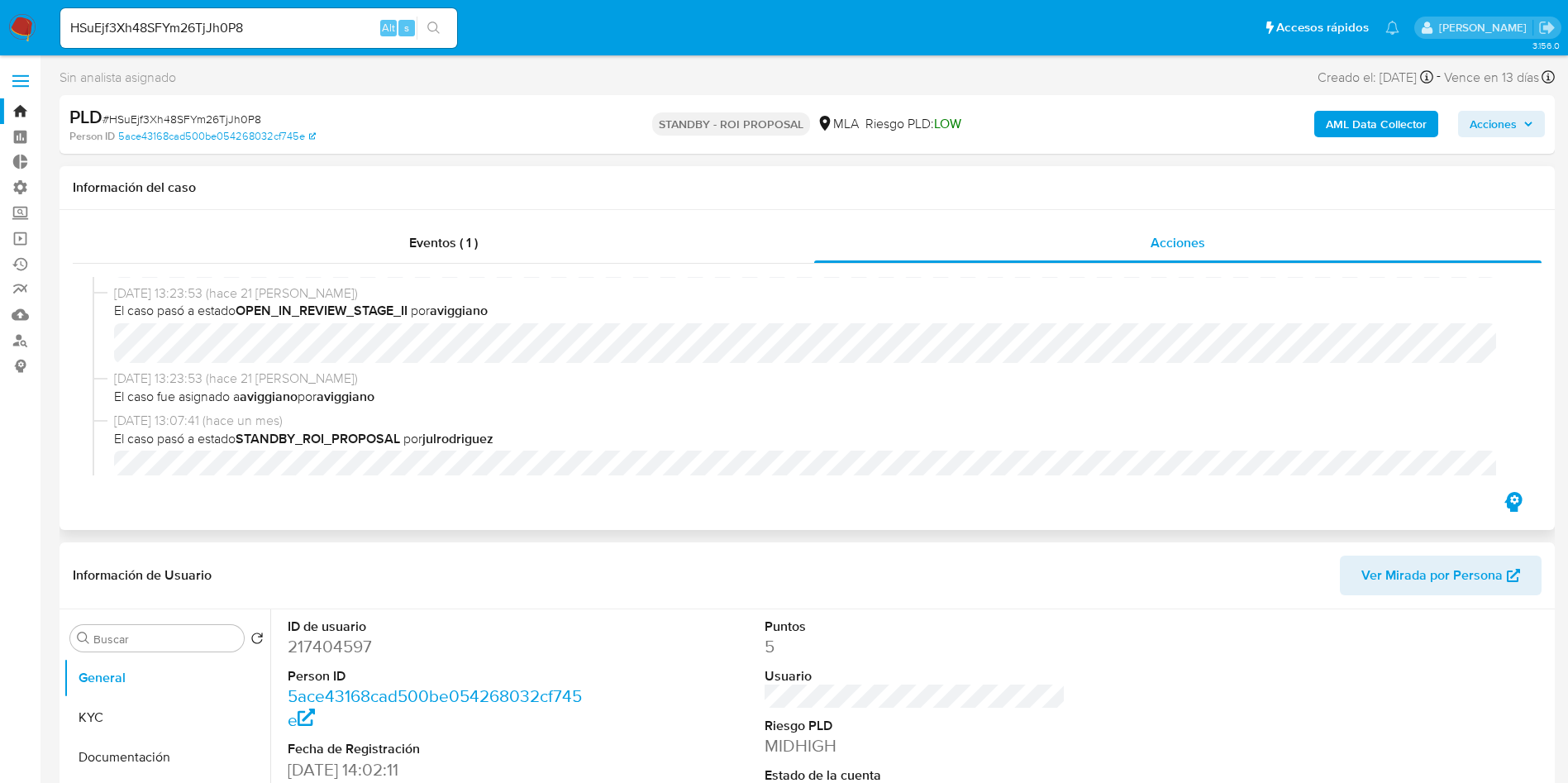
scroll to position [0, 0]
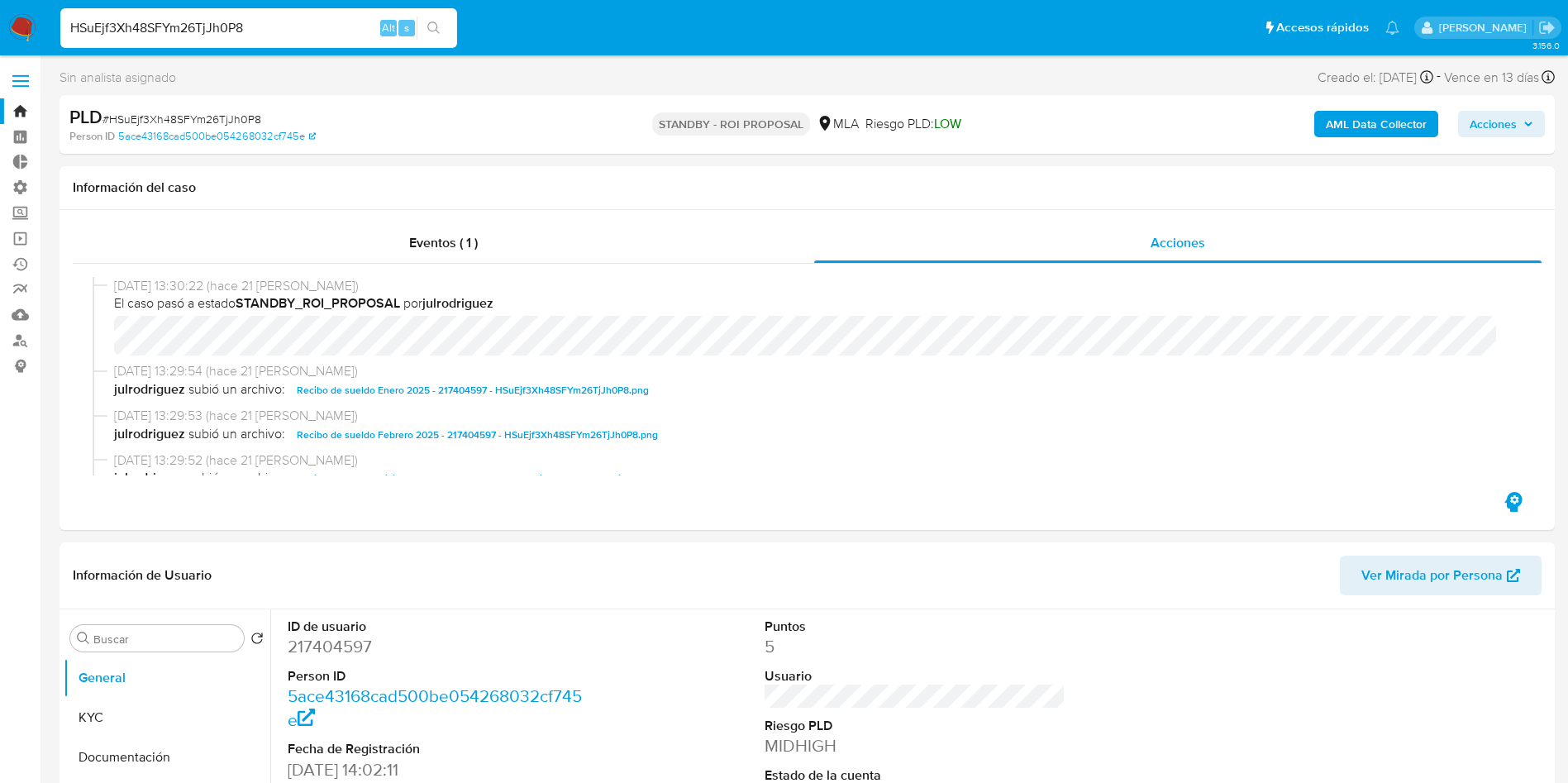
click at [267, 35] on input "HSuEjf3Xh48SFYm26TjJh0P8" at bounding box center [259, 28] width 396 height 21
paste input "BKDfM2atjEickSyhSJFRPdp"
type input "HBKDfM2atjEickSyhSJFRPdp"
click at [440, 34] on icon "search-icon" at bounding box center [434, 28] width 14 height 14
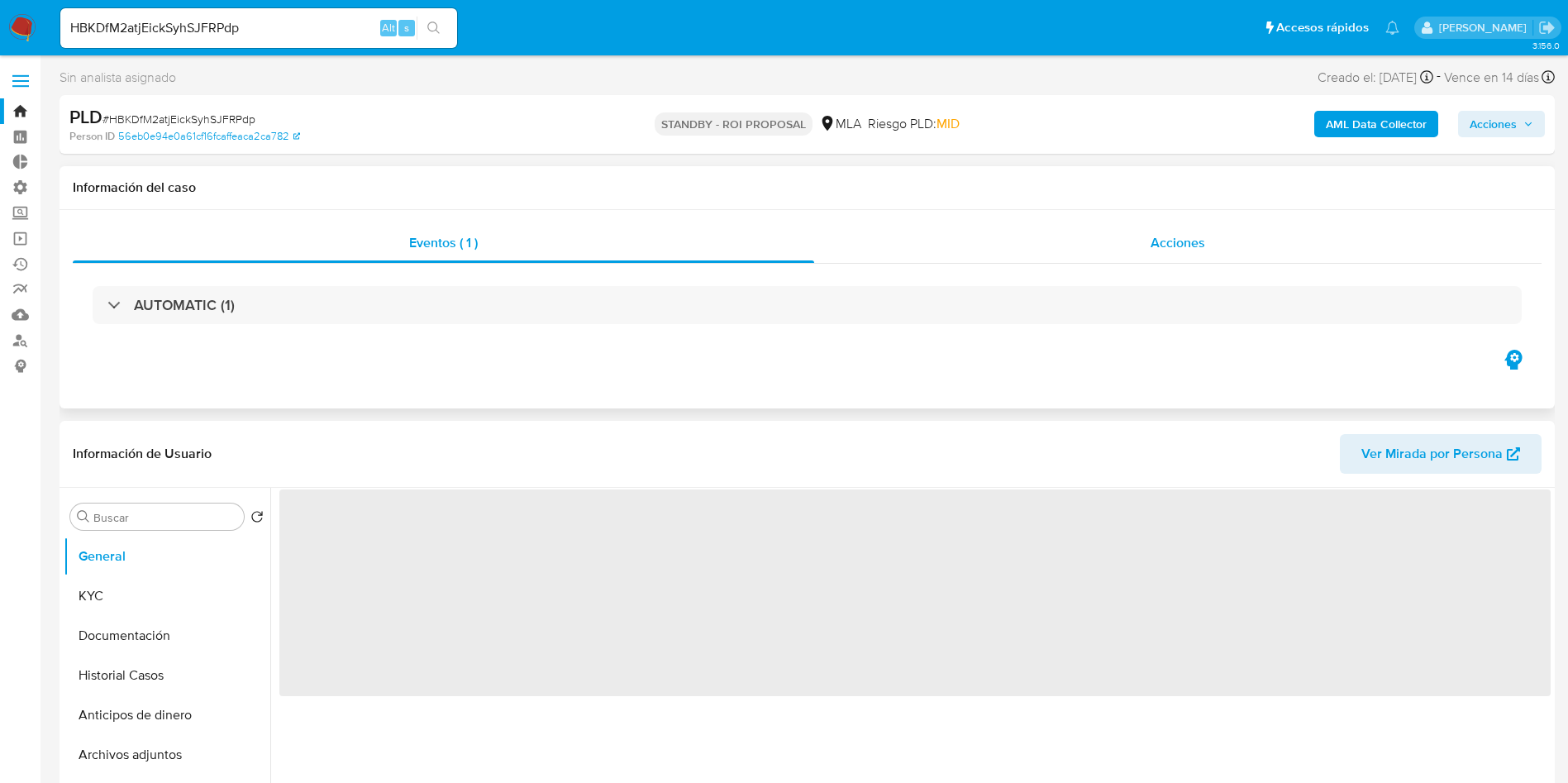
click at [1182, 240] on span "Acciones" at bounding box center [1178, 242] width 55 height 19
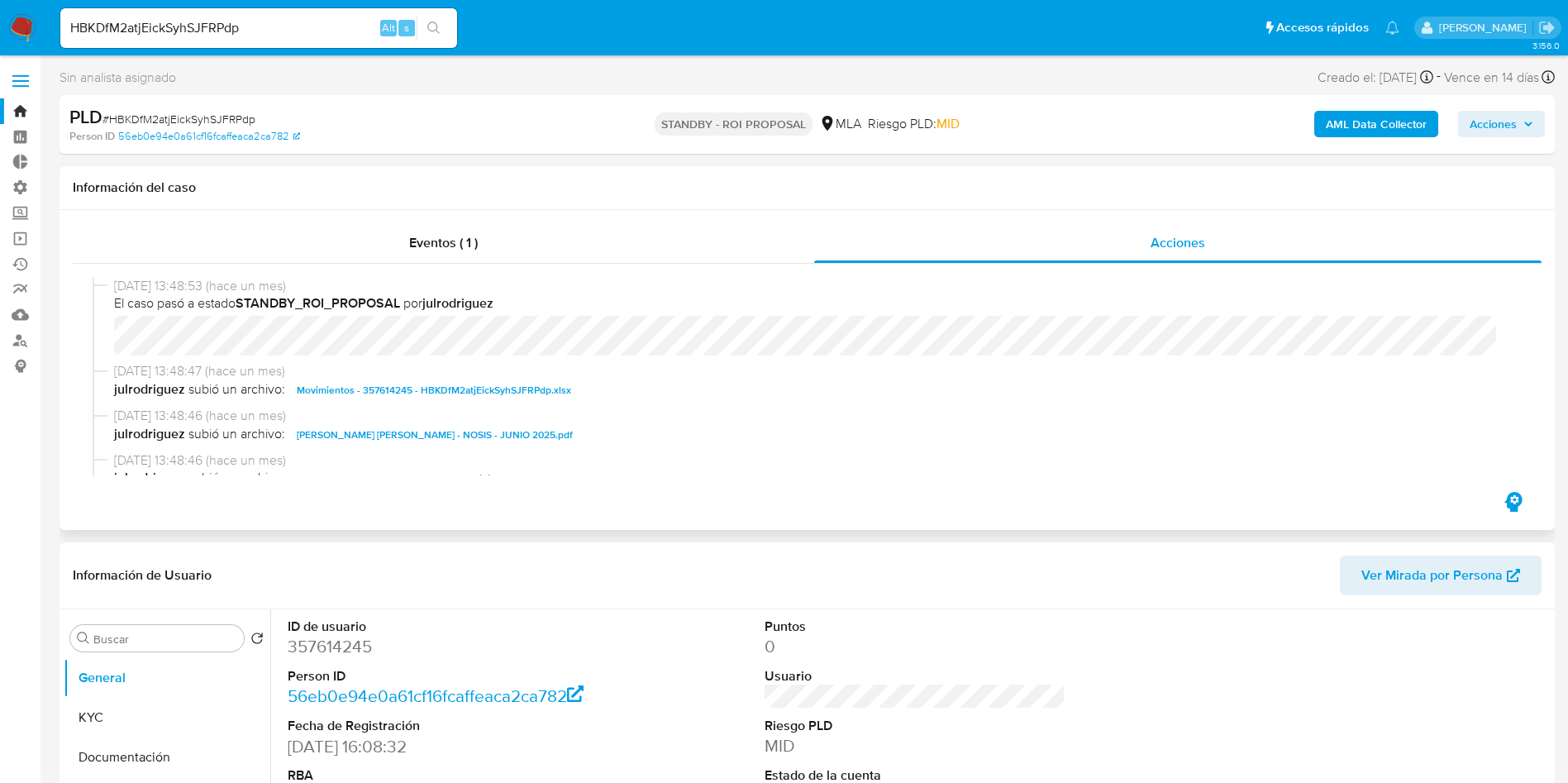
select select "10"
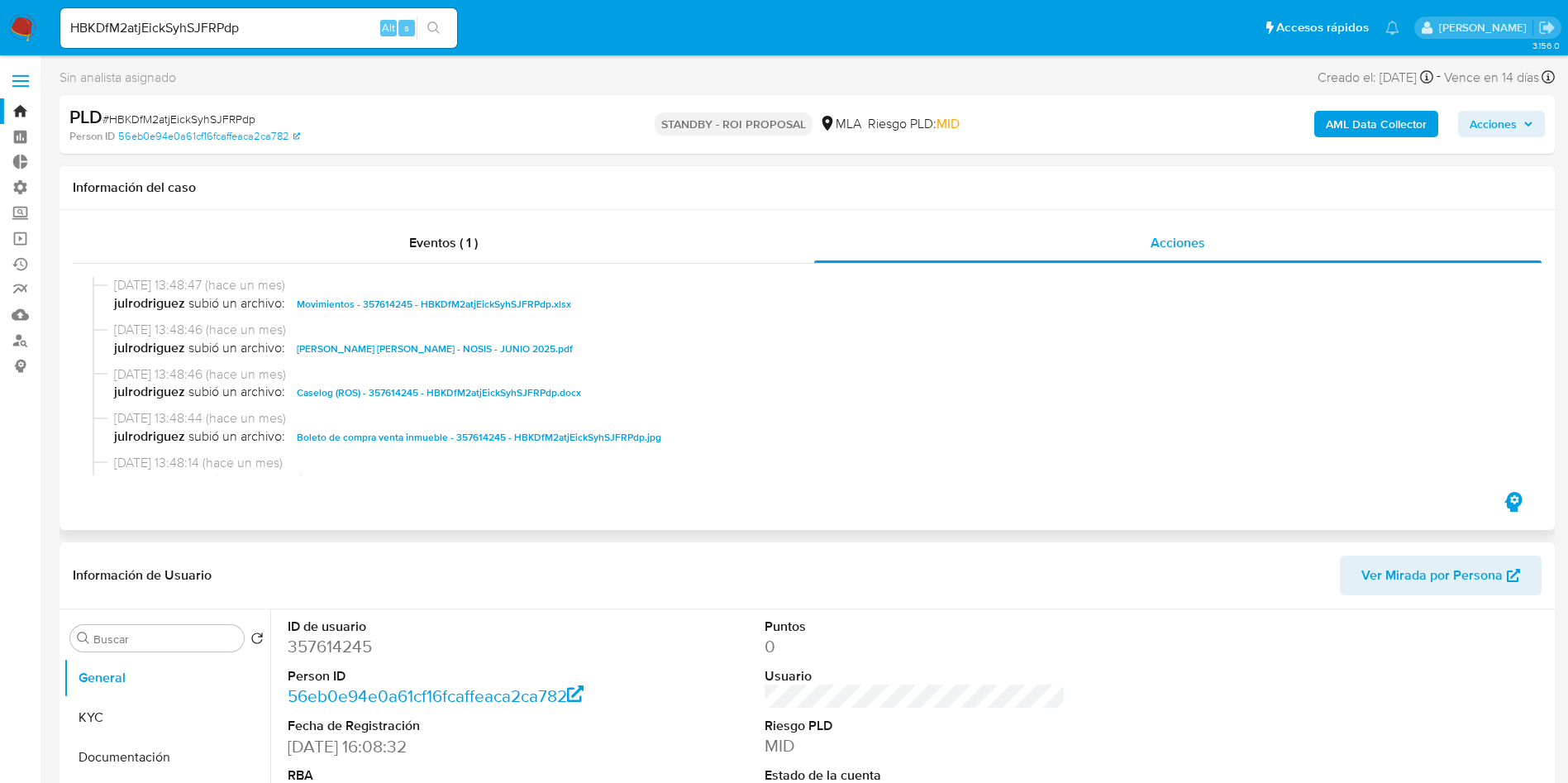
scroll to position [124, 0]
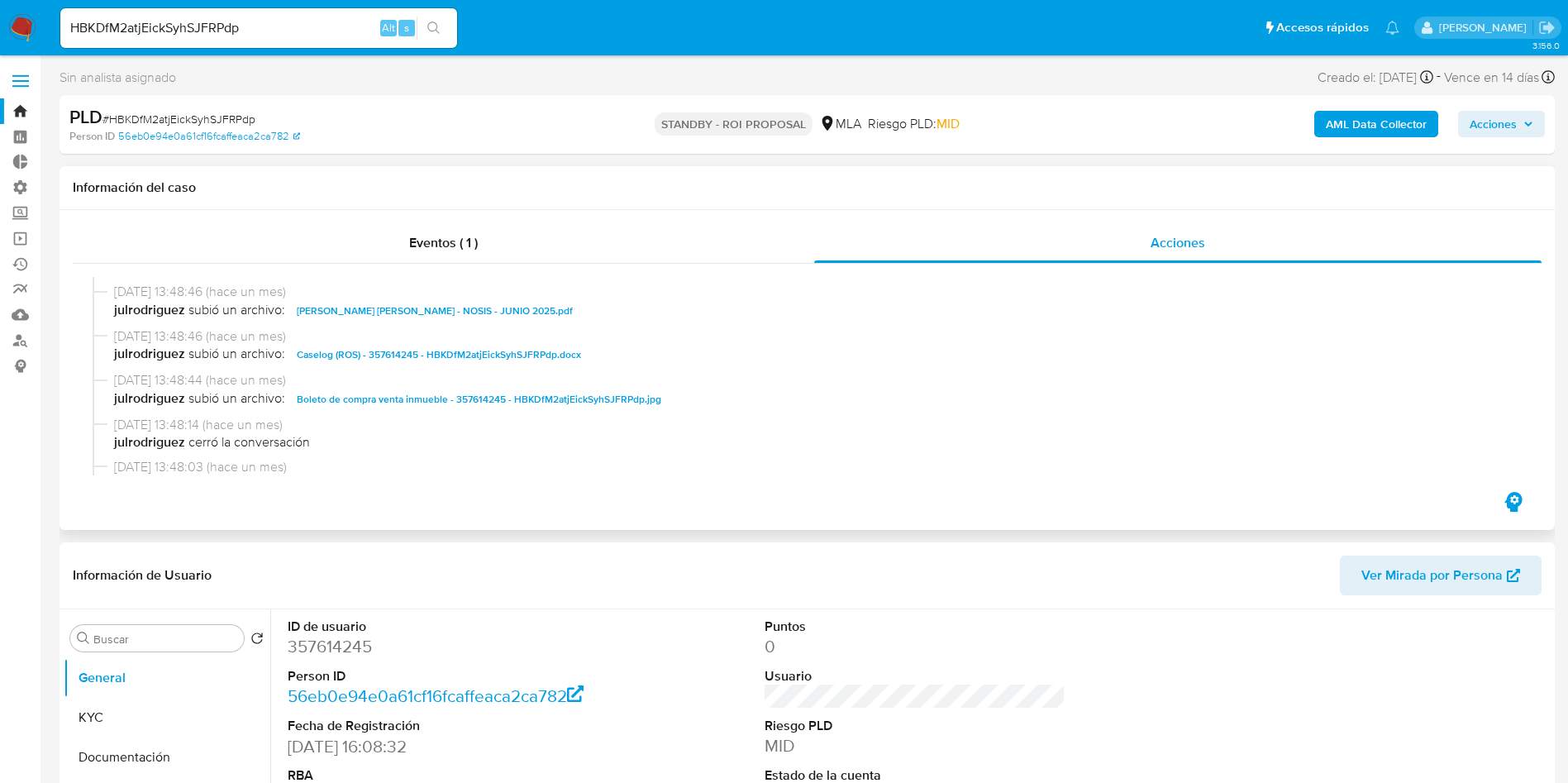
click at [429, 360] on span "Caselog (ROS) - 357614245 - HBKDfM2atjEickSyhSJFRPdp.docx" at bounding box center [438, 354] width 284 height 20
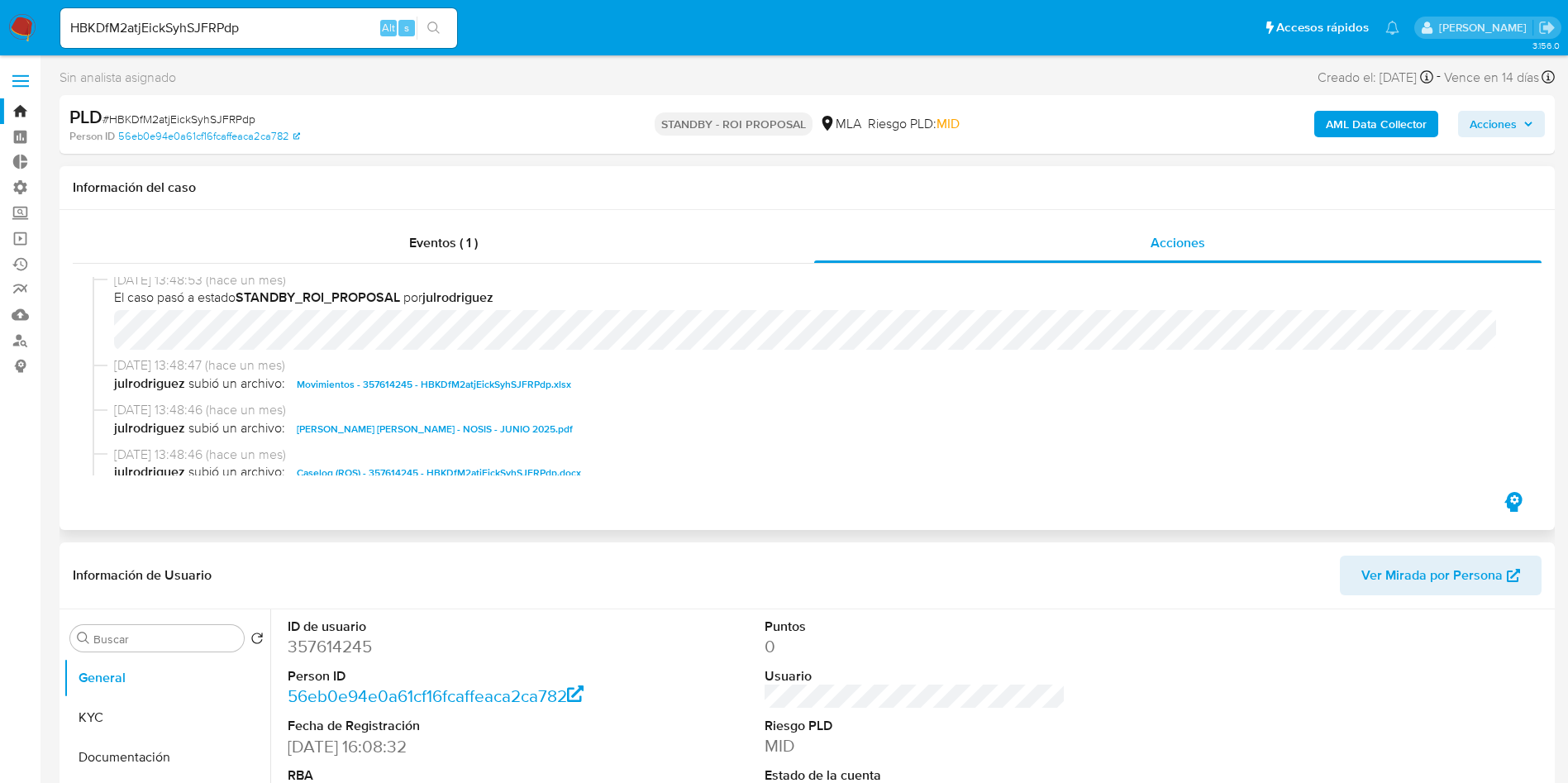
scroll to position [0, 0]
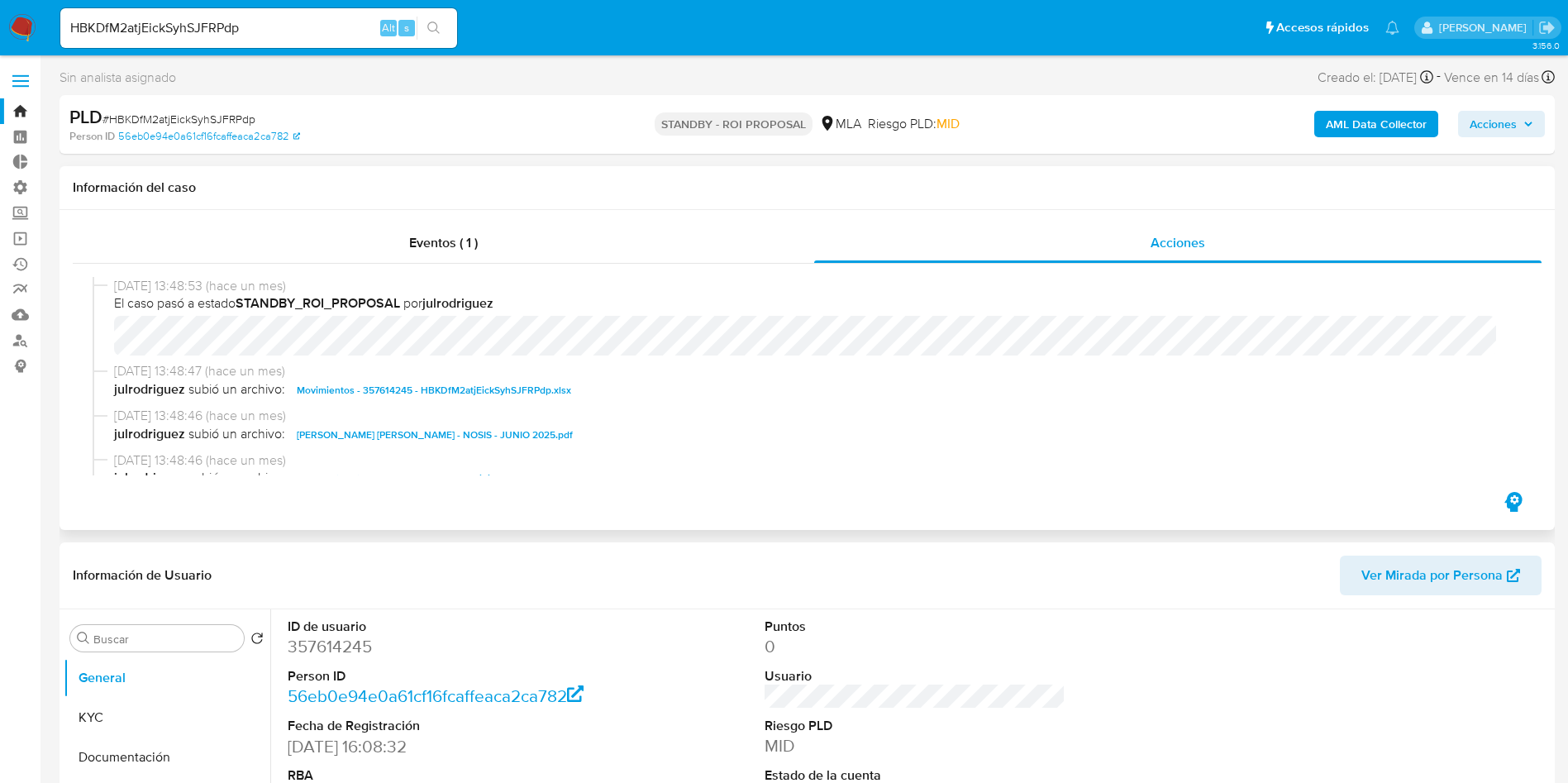
click at [423, 386] on span "Movimientos - 357614245 - HBKDfM2atjEickSyhSJFRPdp.xlsx" at bounding box center [433, 391] width 274 height 20
click at [1009, 573] on header "Información de Usuario Ver Mirada por Persona" at bounding box center [807, 575] width 1469 height 40
click at [1004, 588] on header "Información de Usuario Ver Mirada por Persona" at bounding box center [807, 575] width 1469 height 40
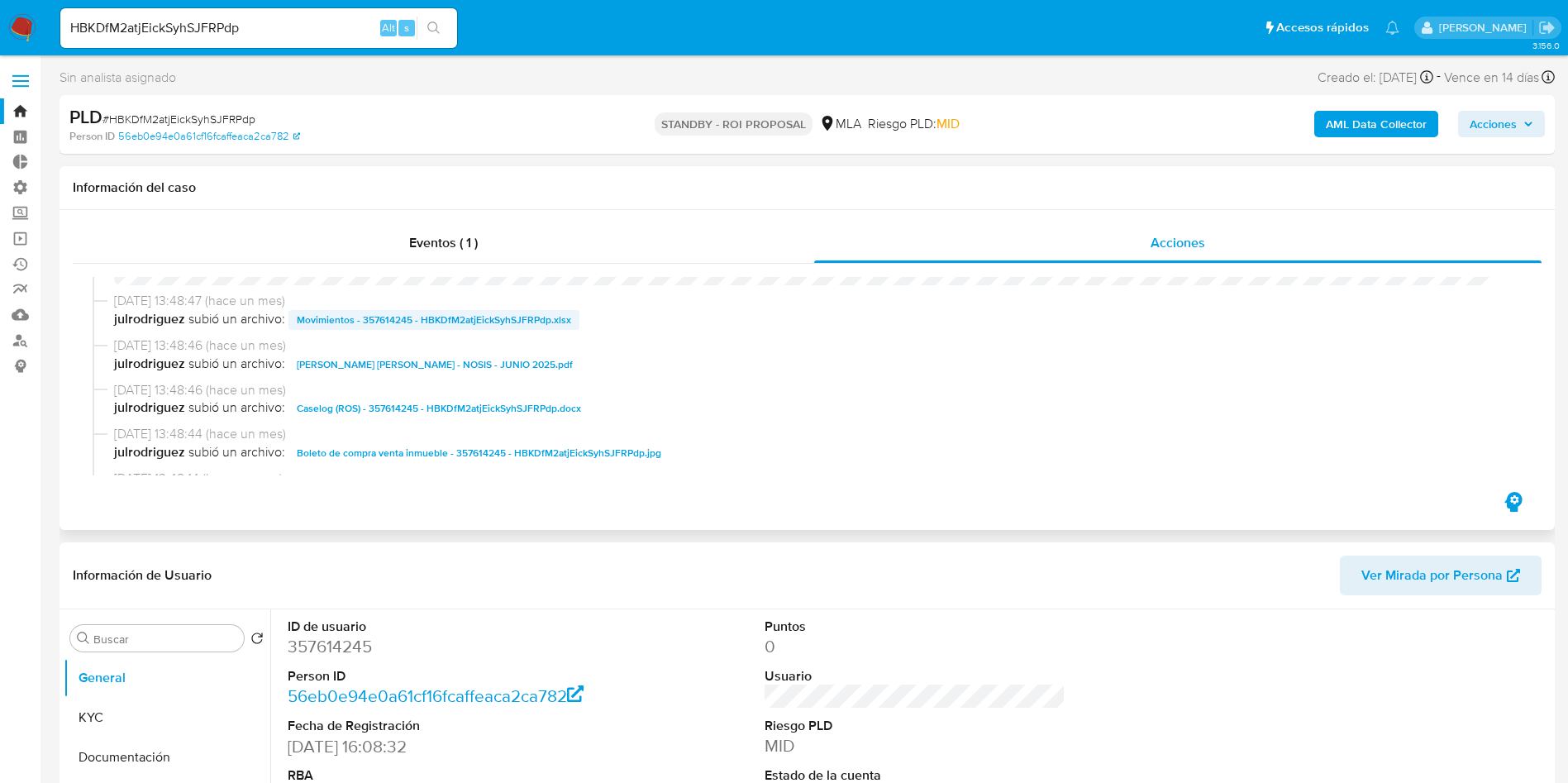
scroll to position [124, 0]
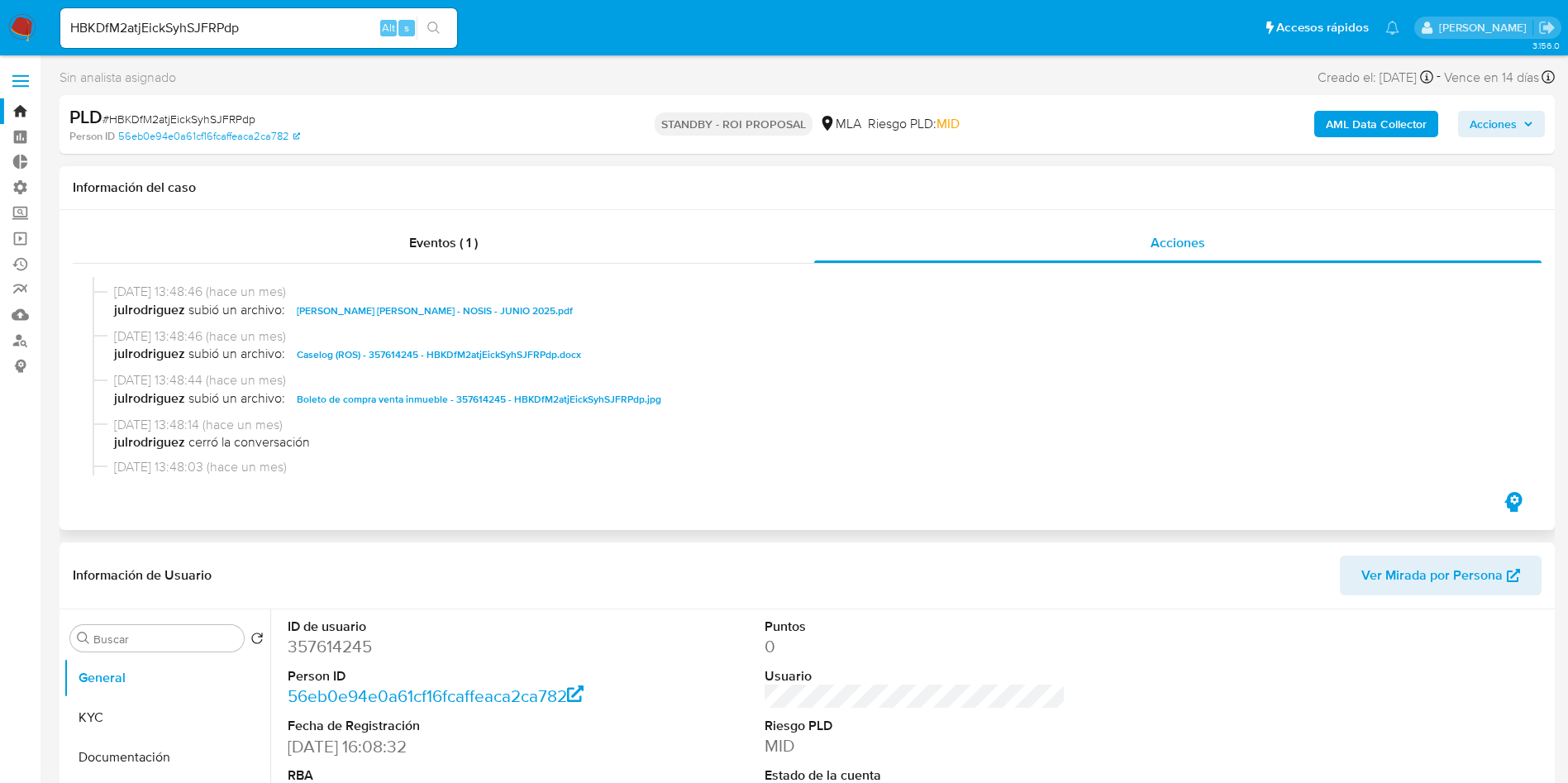
click at [485, 402] on span "Boleto de compra venta inmueble - 357614245 - HBKDfM2atjEickSyhSJFRPdp.jpg" at bounding box center [478, 399] width 364 height 20
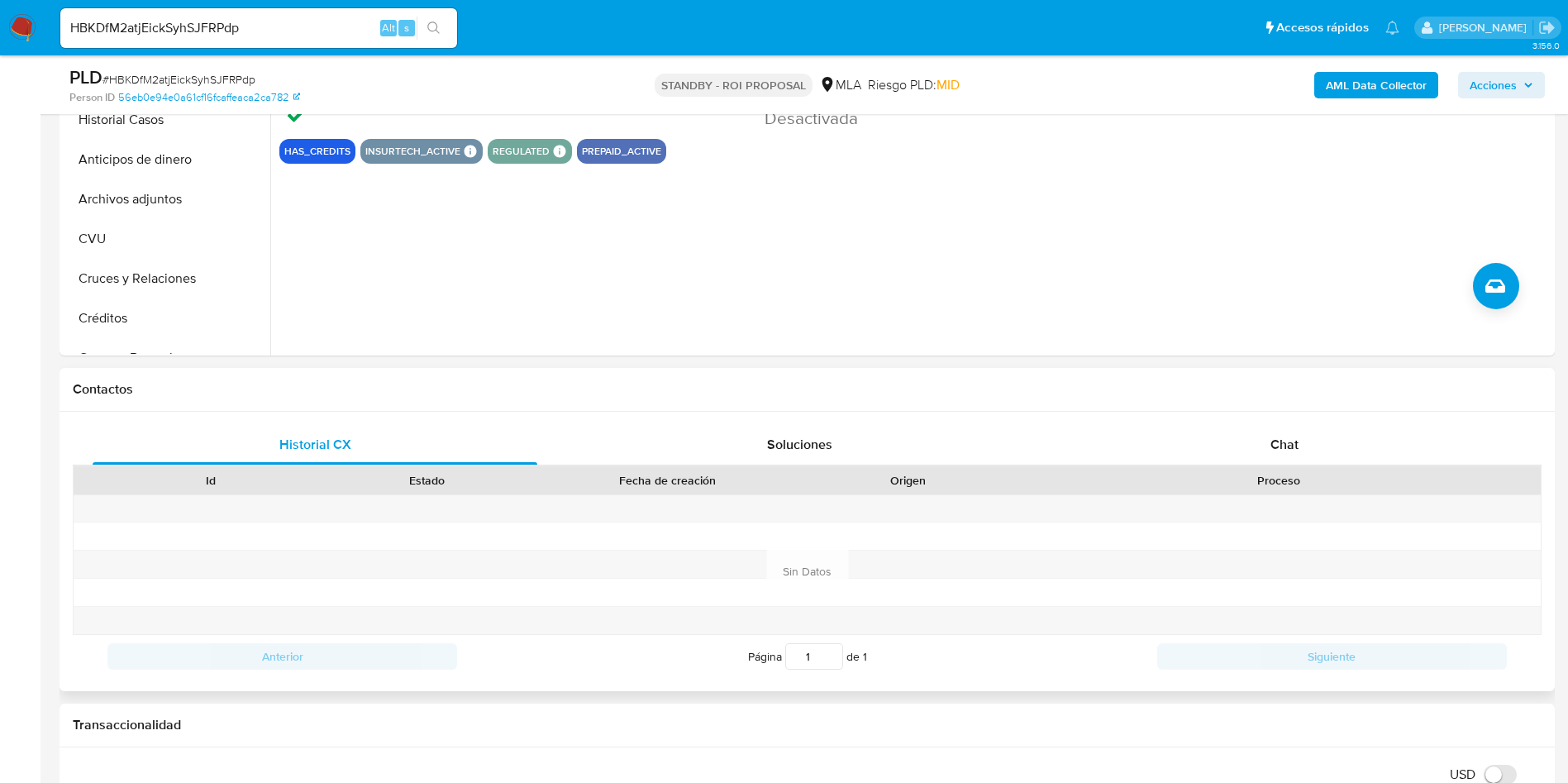
scroll to position [620, 0]
click at [1250, 430] on div "Chat" at bounding box center [1285, 443] width 445 height 40
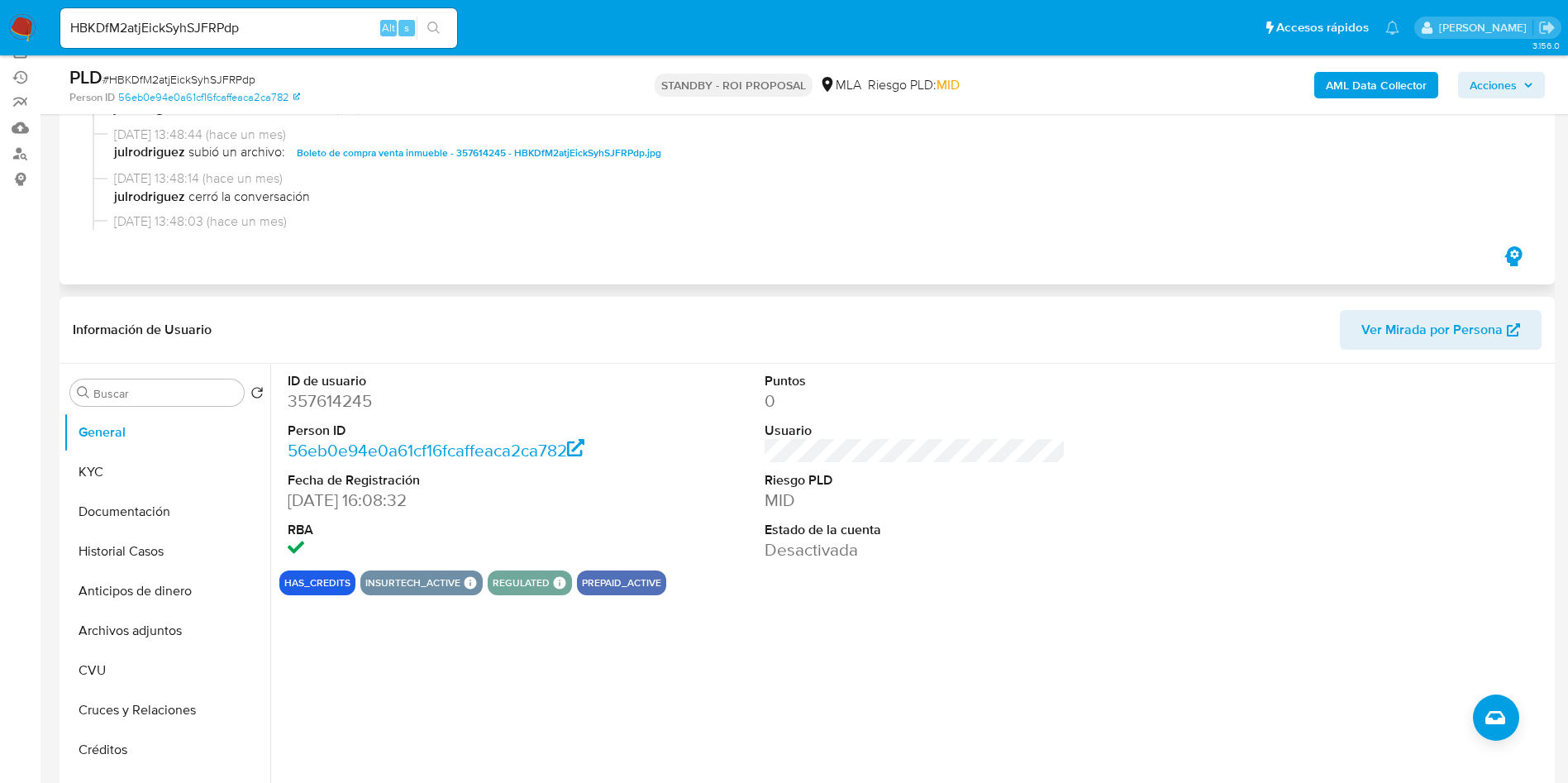
scroll to position [124, 0]
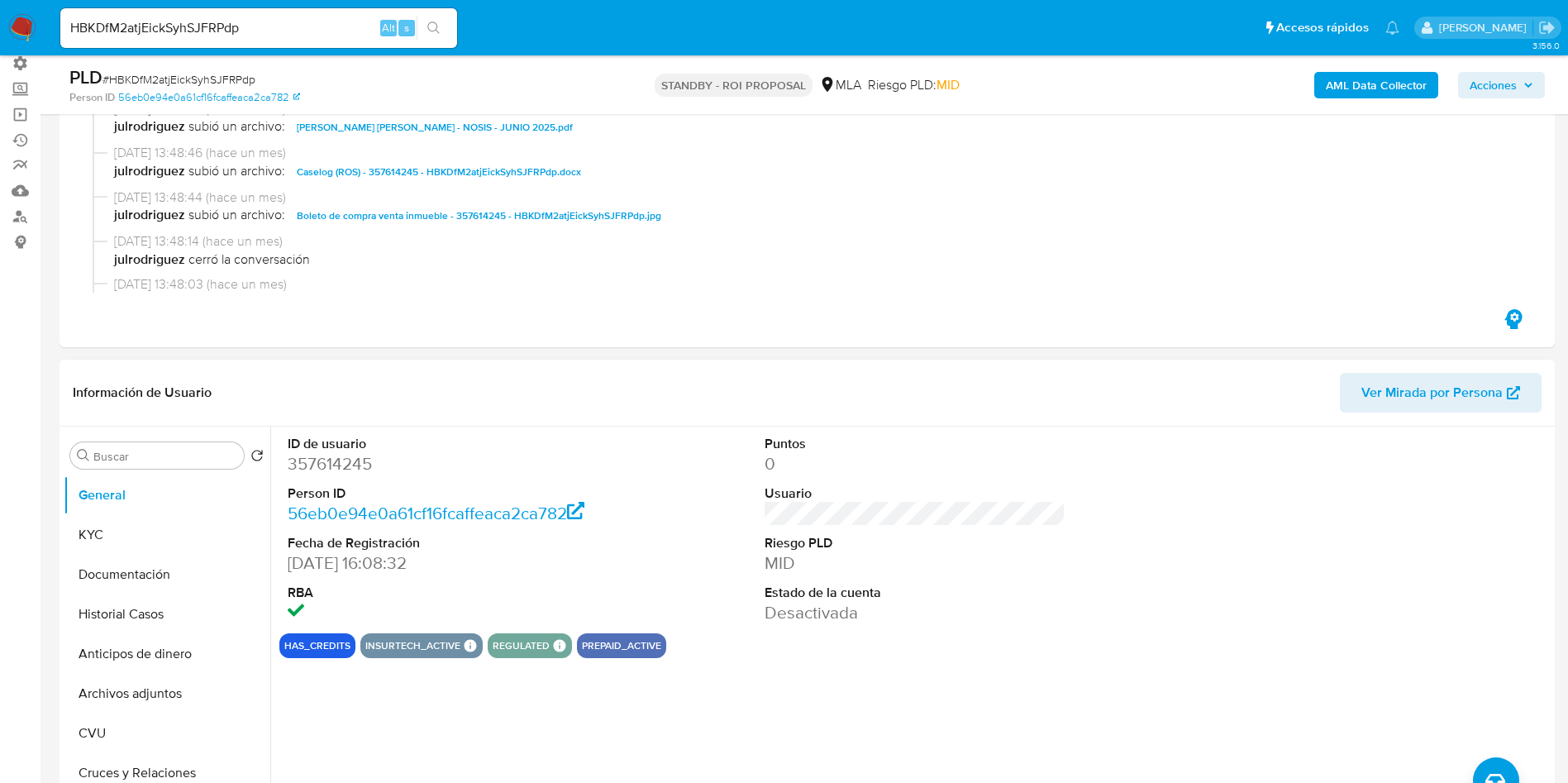
click at [333, 457] on dd "357614245" at bounding box center [438, 464] width 302 height 23
copy dd "357614245"
click at [156, 578] on button "Documentación" at bounding box center [160, 574] width 193 height 40
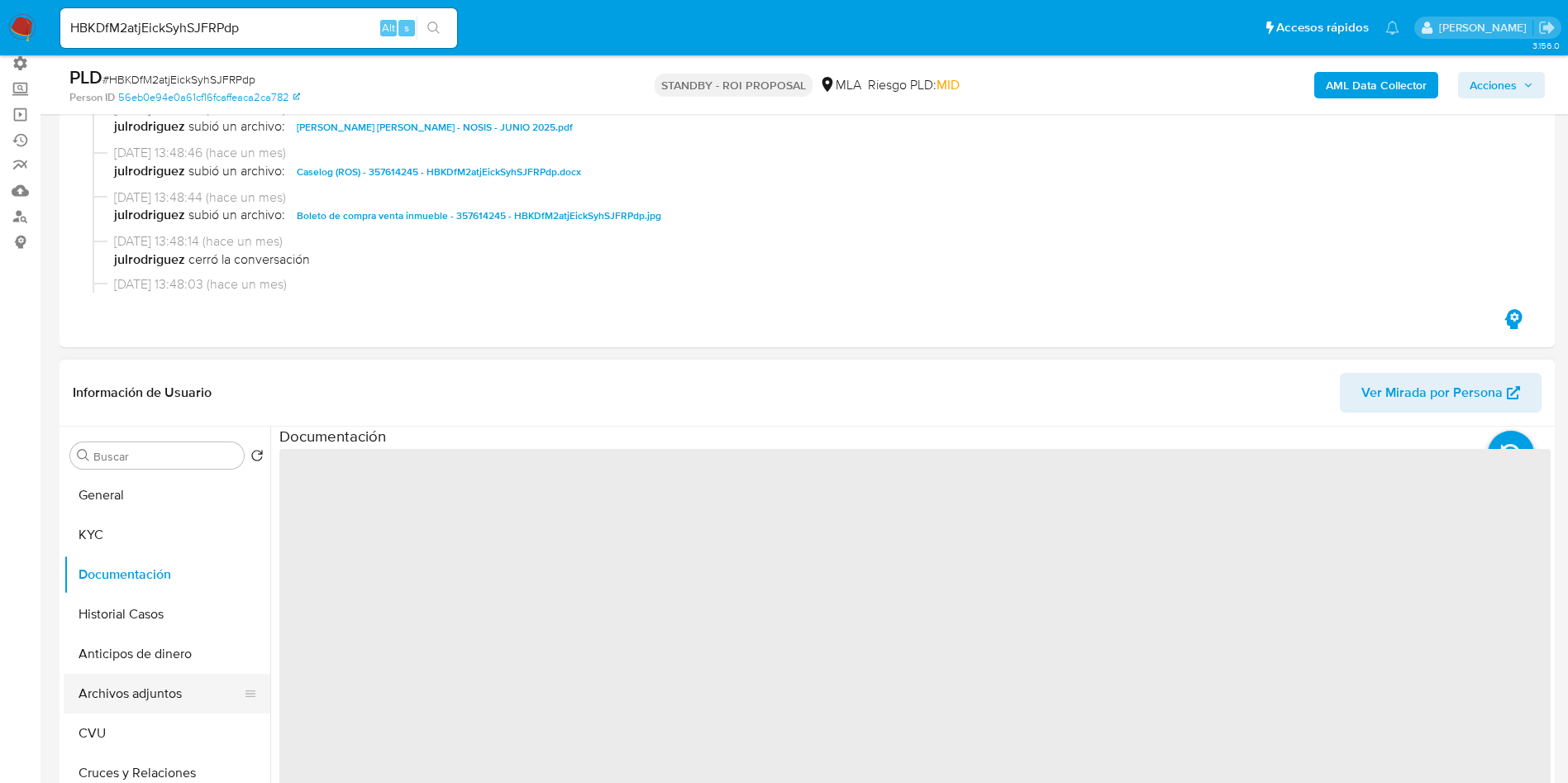
scroll to position [248, 0]
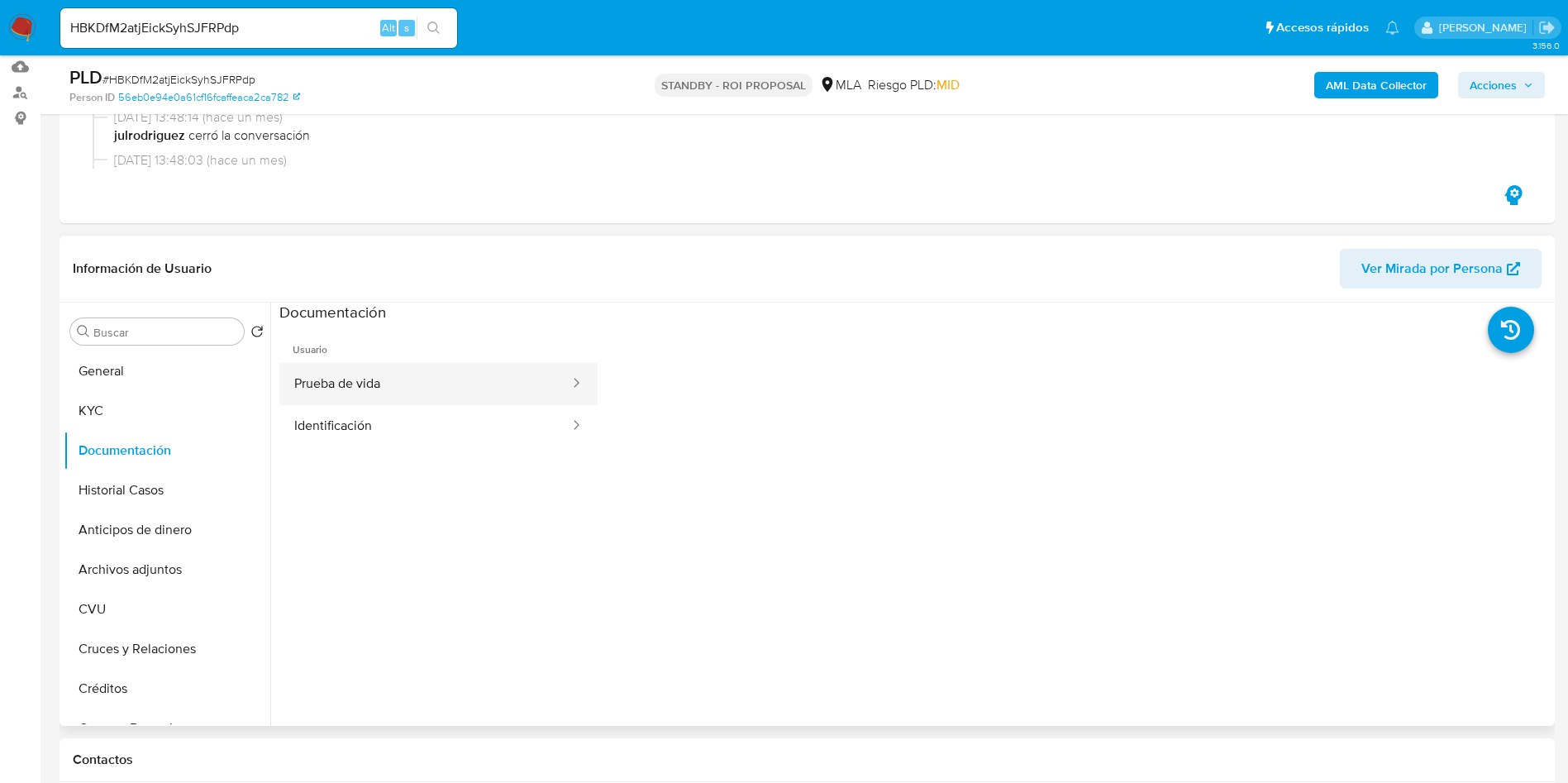
click at [418, 391] on button "Prueba de vida" at bounding box center [425, 384] width 292 height 42
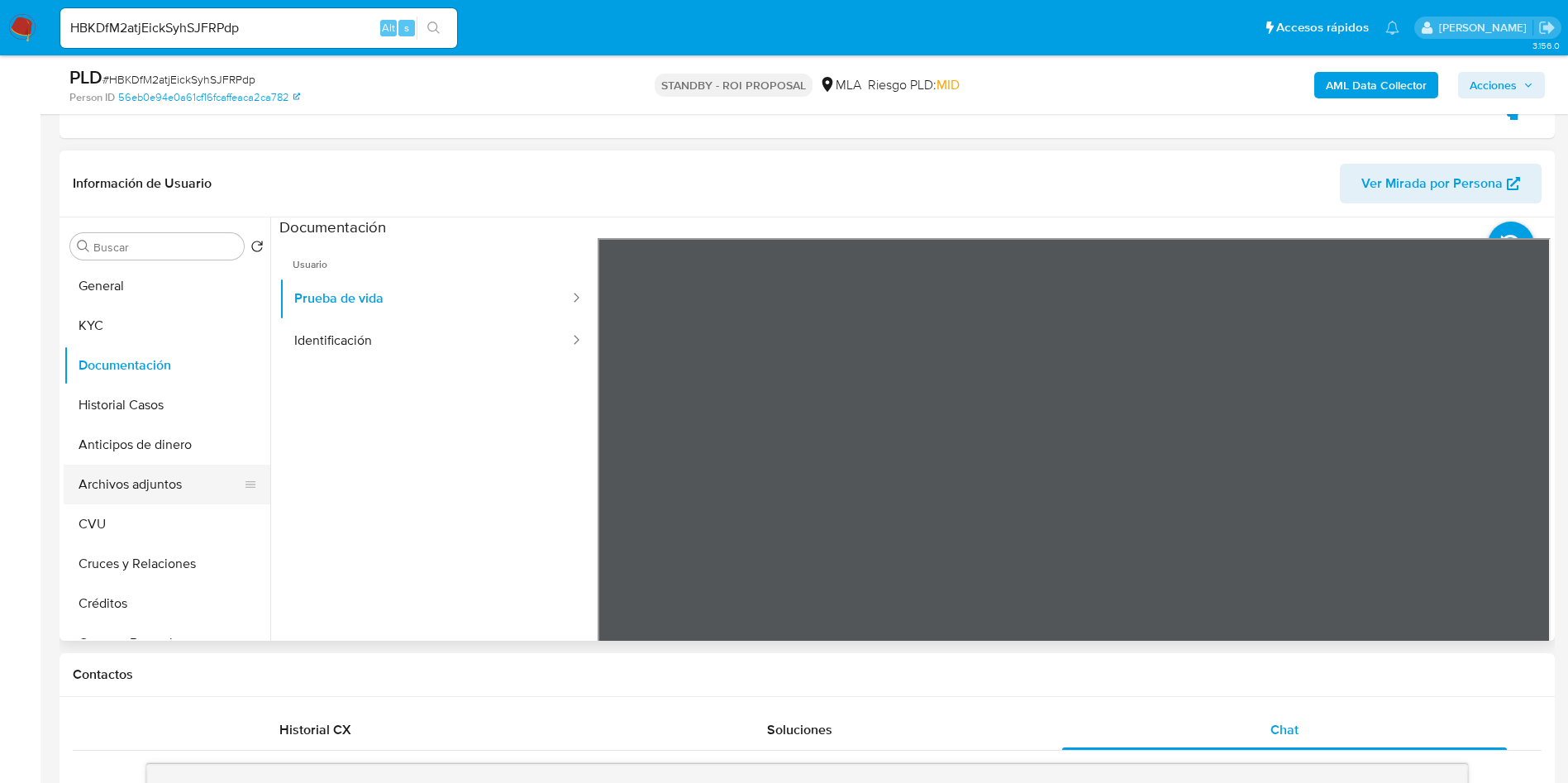
scroll to position [372, 0]
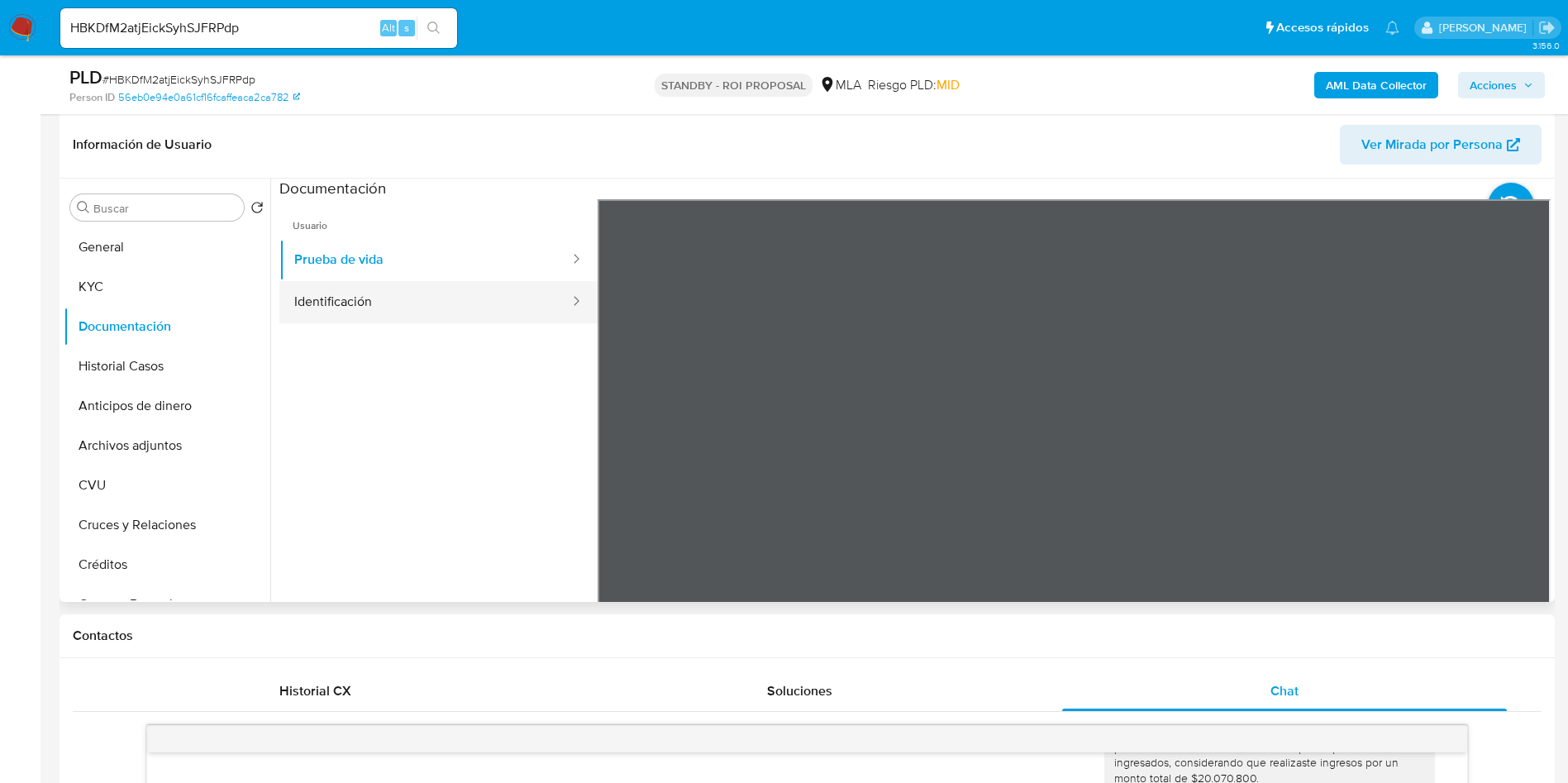
click at [393, 314] on button "Identificación" at bounding box center [425, 302] width 292 height 42
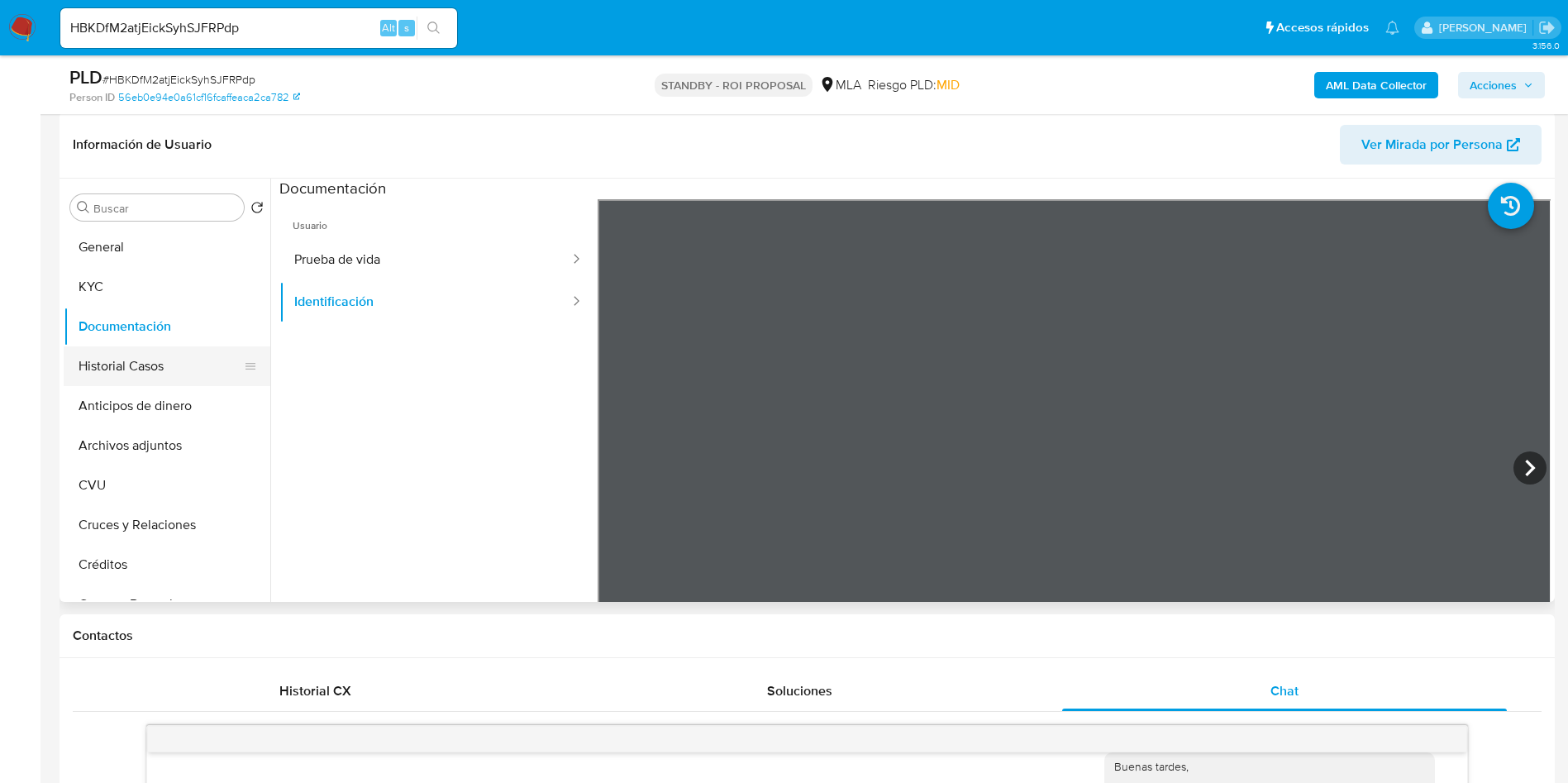
click at [112, 349] on button "Historial Casos" at bounding box center [160, 366] width 193 height 40
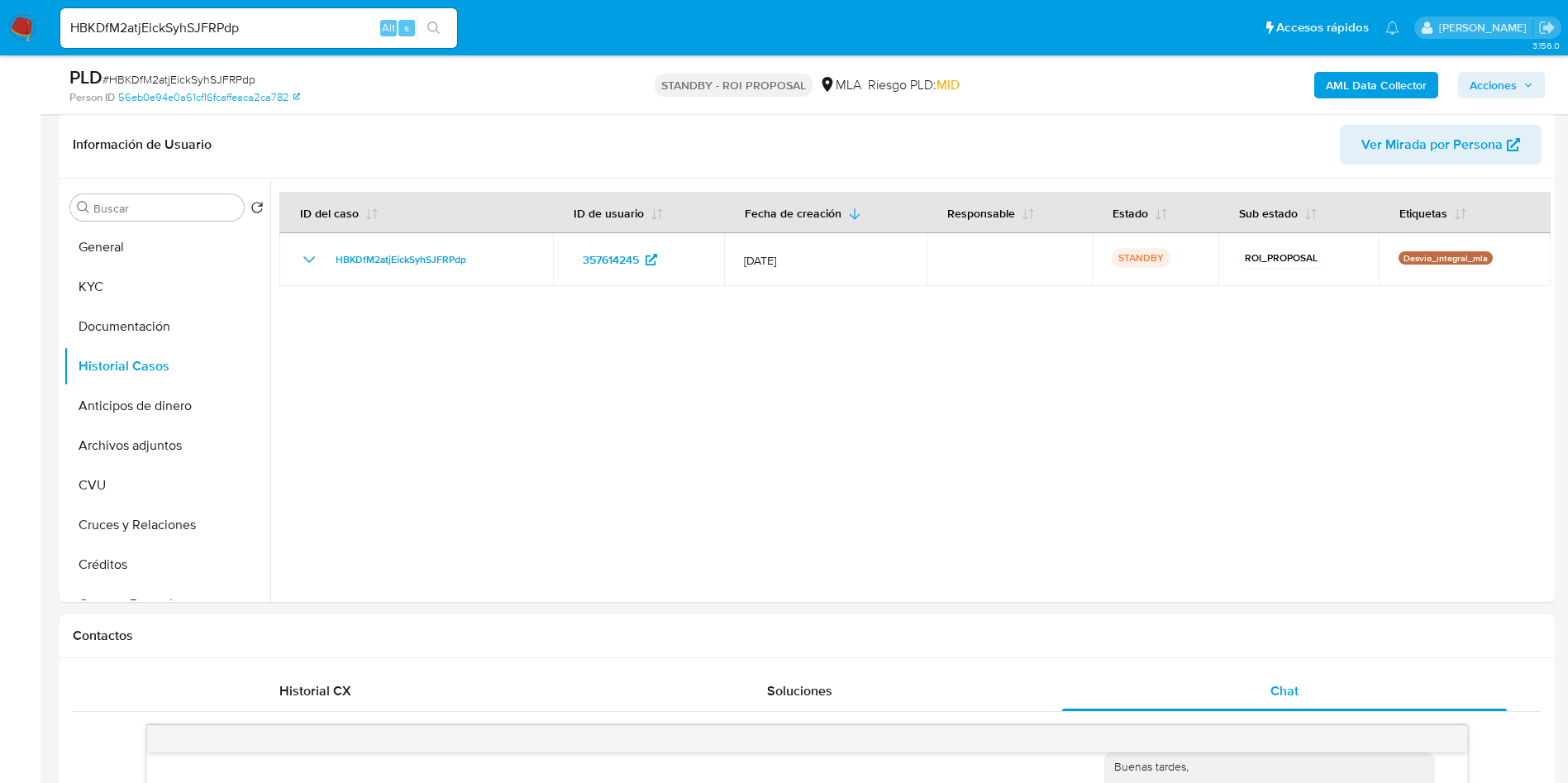
click at [240, 39] on div "HBKDfM2atjEickSyhSJFRPdp Alt s" at bounding box center [259, 27] width 396 height 40
click at [324, 30] on input "HBKDfM2atjEickSyhSJFRPdp" at bounding box center [259, 28] width 396 height 21
paste input "FFHEq0sKeQad2Jg5HIOtcw7Z"
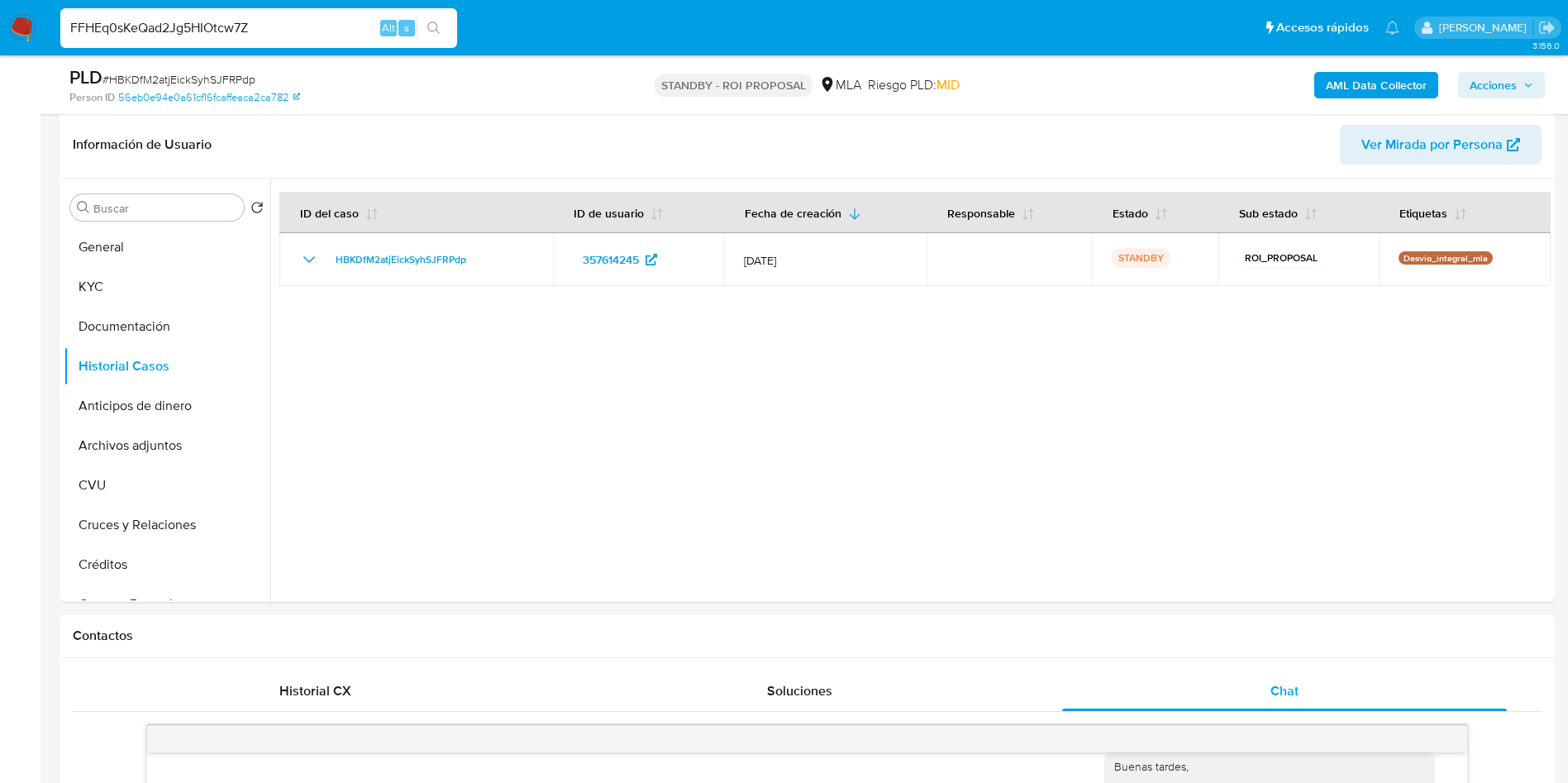
type input "FFHEq0sKeQad2Jg5HIOtcw7Z"
click at [431, 35] on button "search-icon" at bounding box center [433, 28] width 34 height 23
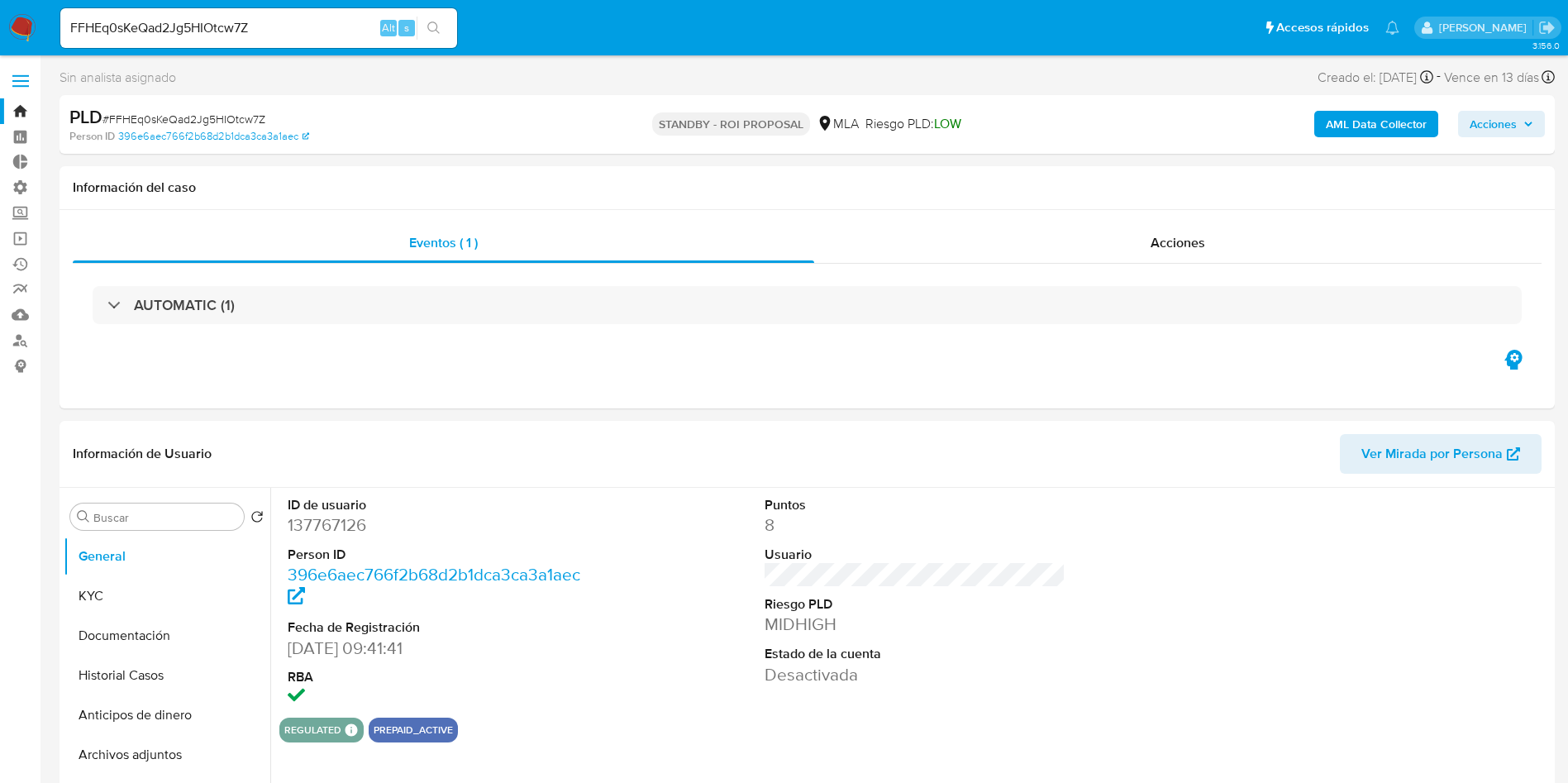
select select "10"
click at [231, 13] on div "FFHEq0sKeQad2Jg5HIOtcw7Z Alt s" at bounding box center [259, 27] width 396 height 40
click at [229, 21] on input "FFHEq0sKeQad2Jg5HIOtcw7Z" at bounding box center [259, 28] width 396 height 21
click at [444, 35] on button "search-icon" at bounding box center [433, 28] width 34 height 23
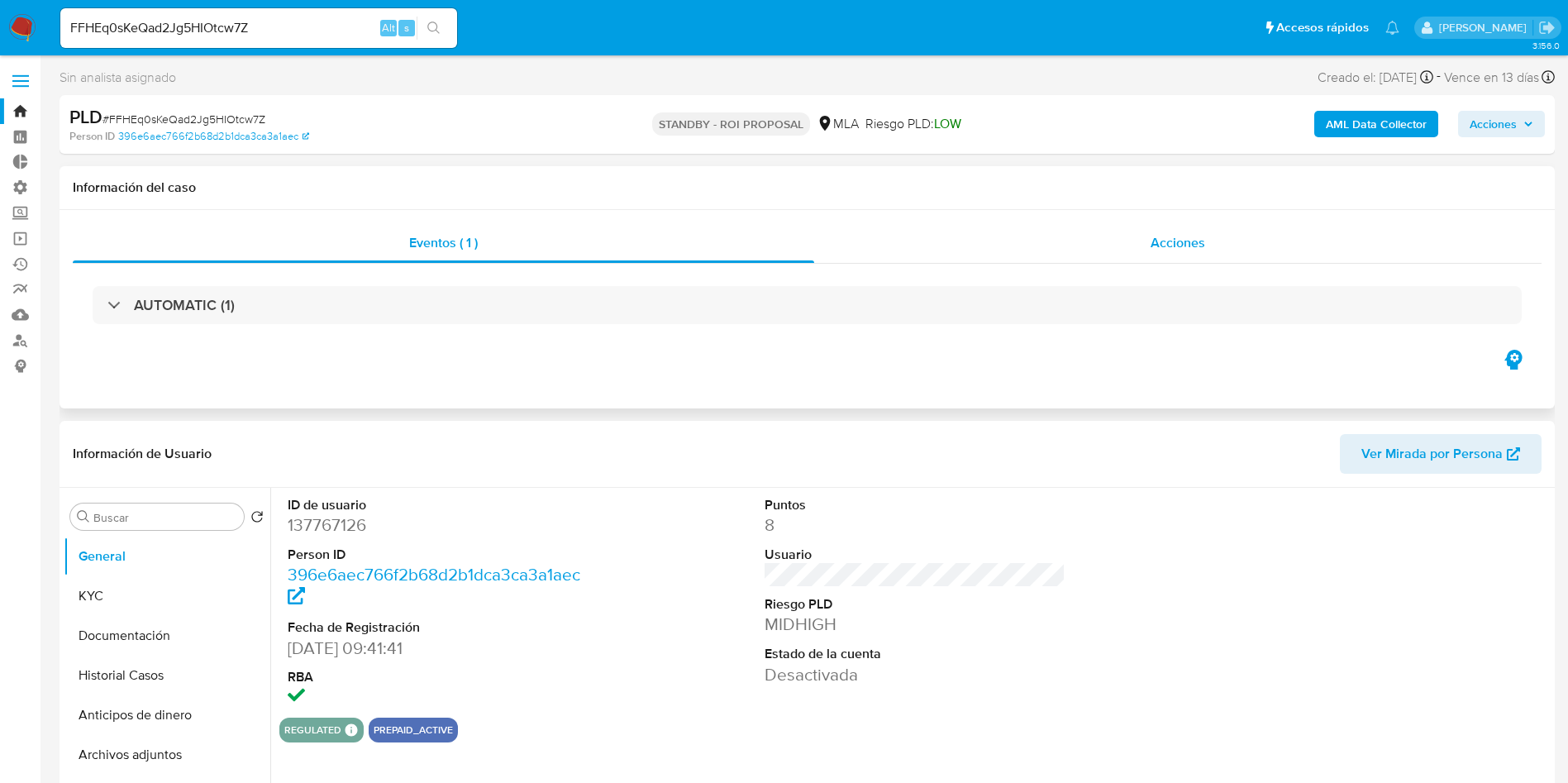
click at [1186, 241] on span "Acciones" at bounding box center [1178, 242] width 55 height 19
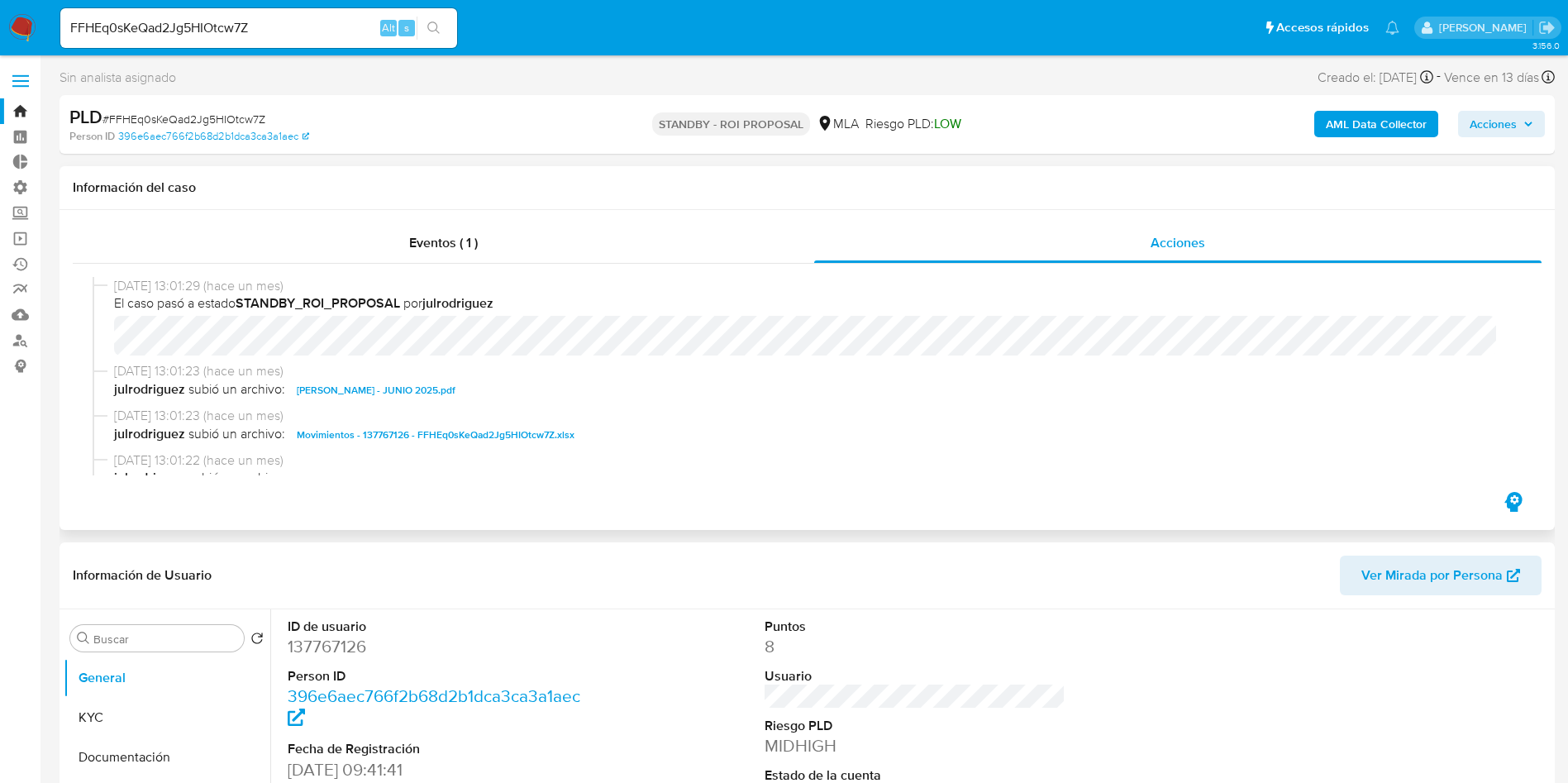
scroll to position [124, 0]
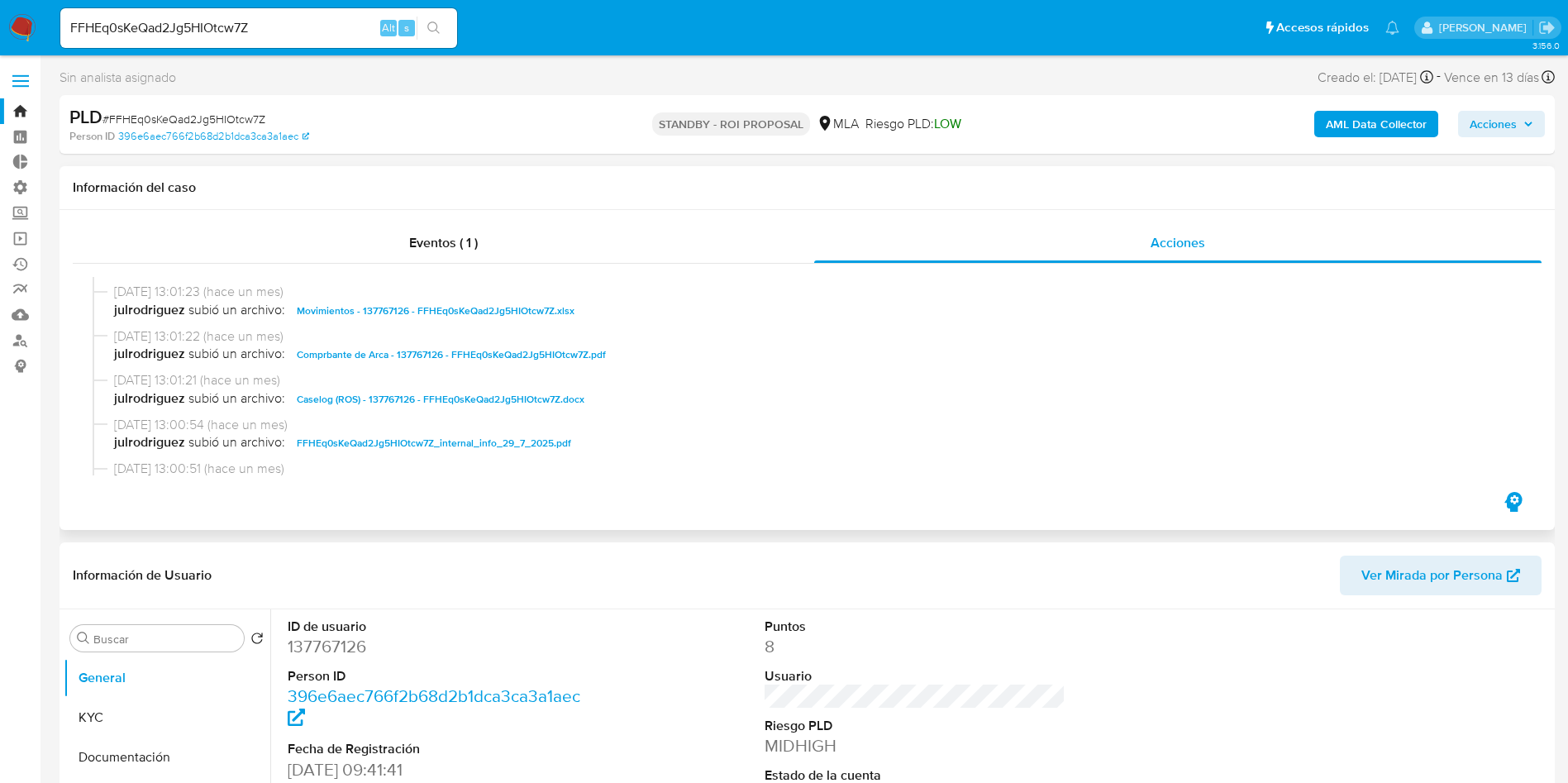
click at [390, 309] on span "Movimientos - 137767126 - FFHEq0sKeQad2Jg5HIOtcw7Z.xlsx" at bounding box center [435, 310] width 278 height 20
click at [528, 396] on span "Caselog (ROS) - 137767126 - FFHEq0sKeQad2Jg5HIOtcw7Z.docx" at bounding box center [440, 399] width 288 height 20
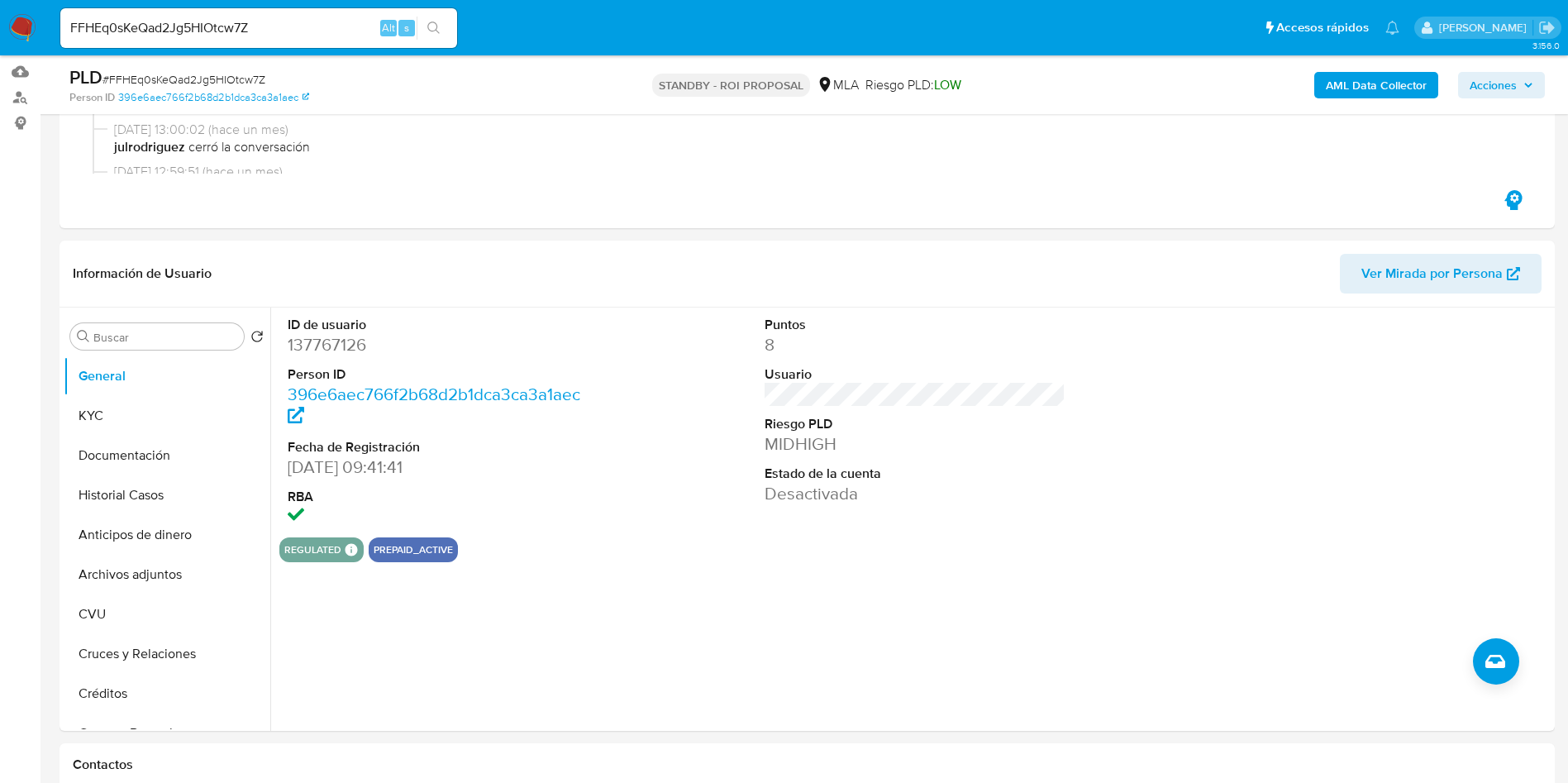
scroll to position [248, 0]
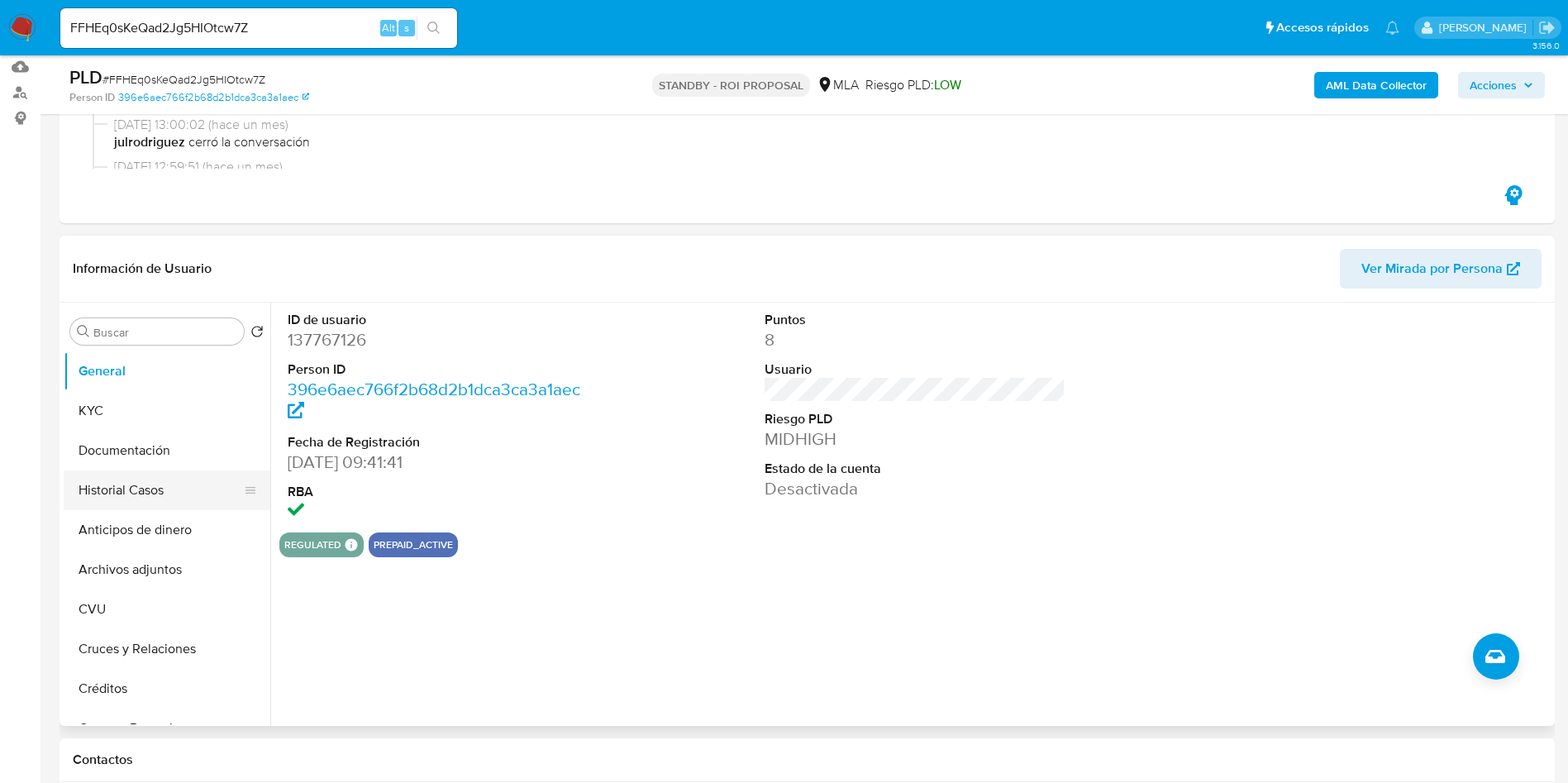
click at [118, 494] on button "Historial Casos" at bounding box center [160, 490] width 193 height 40
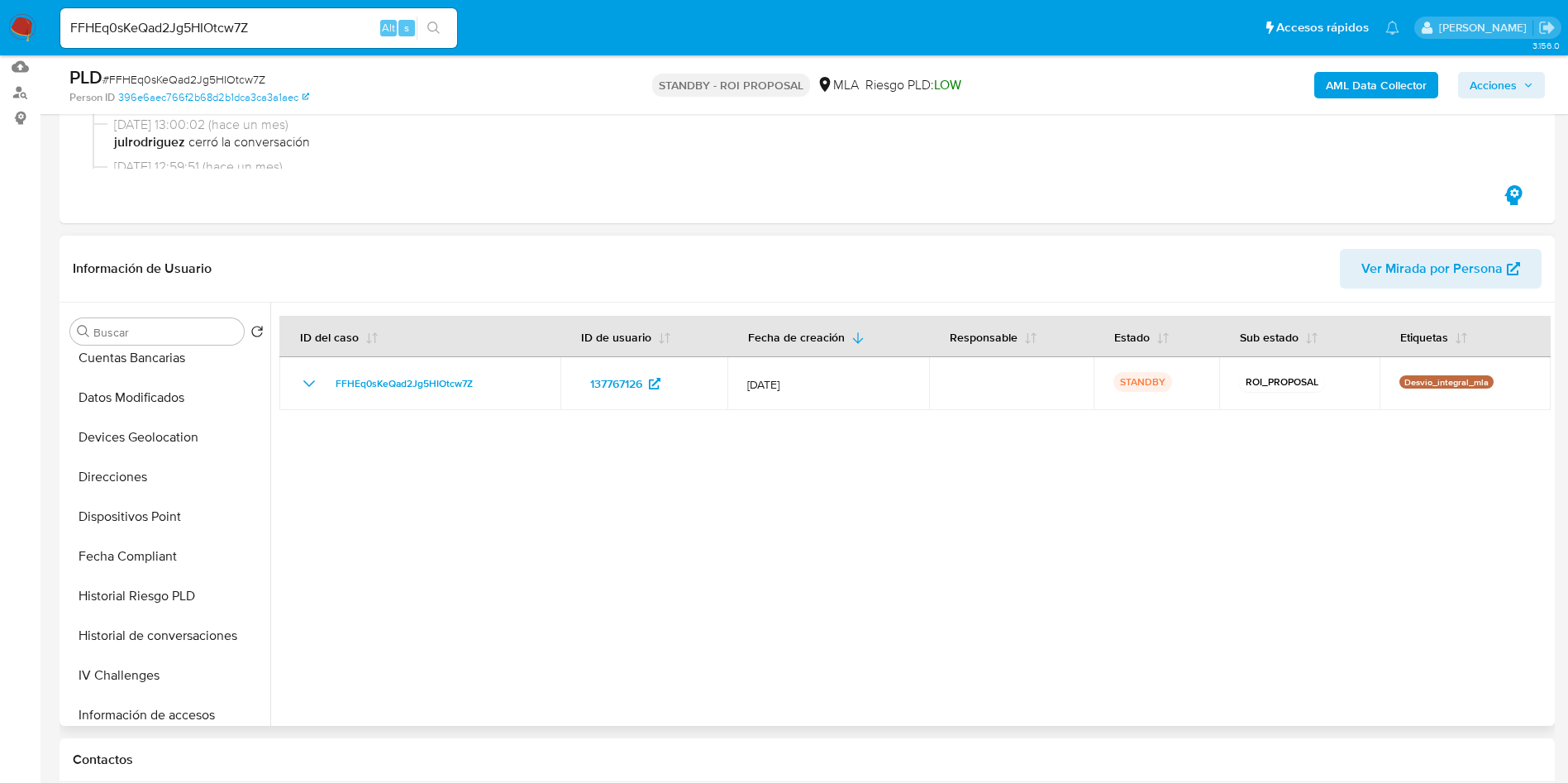
scroll to position [778, 0]
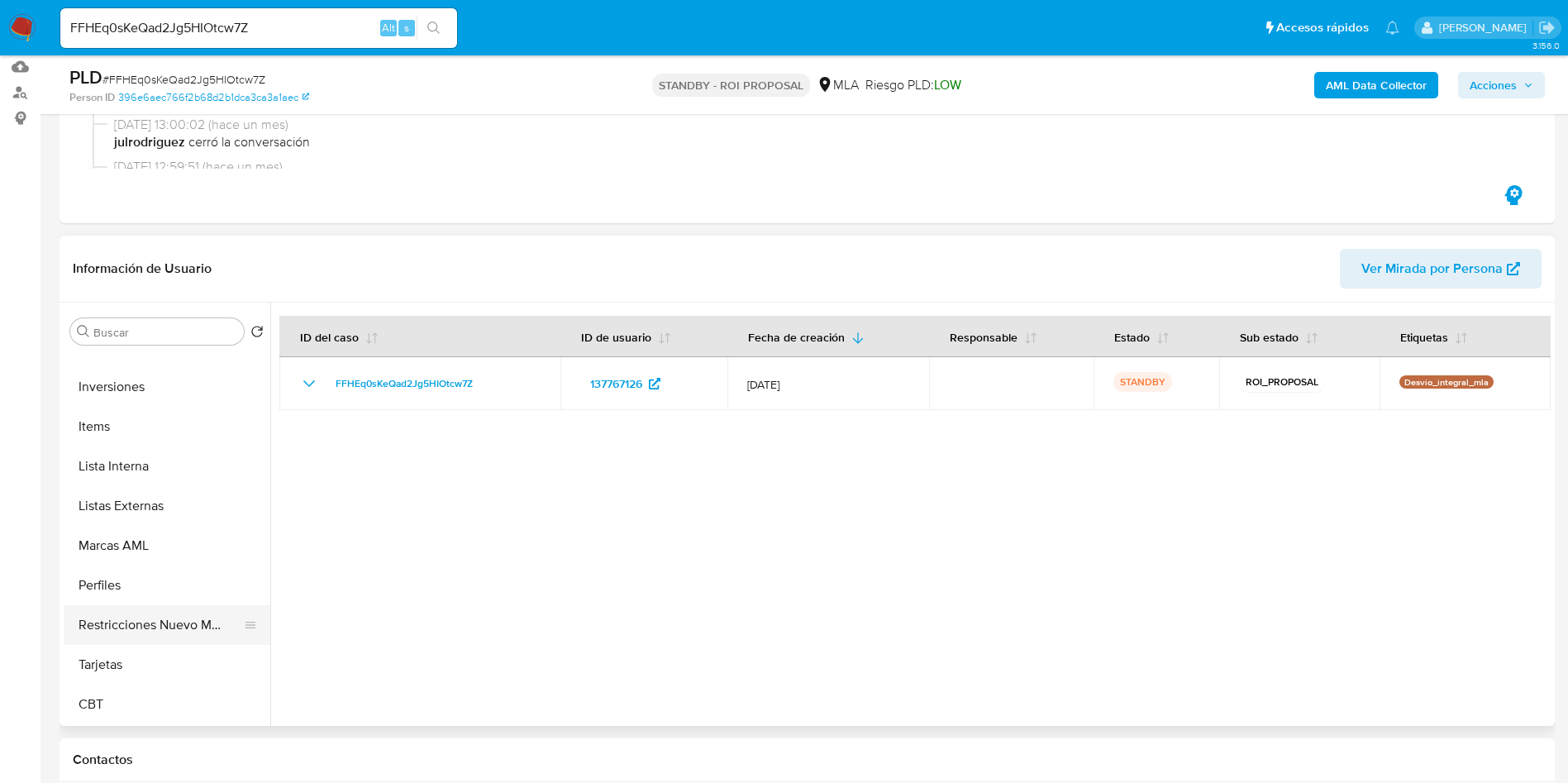
click at [135, 618] on button "Restricciones Nuevo Mundo" at bounding box center [160, 625] width 193 height 40
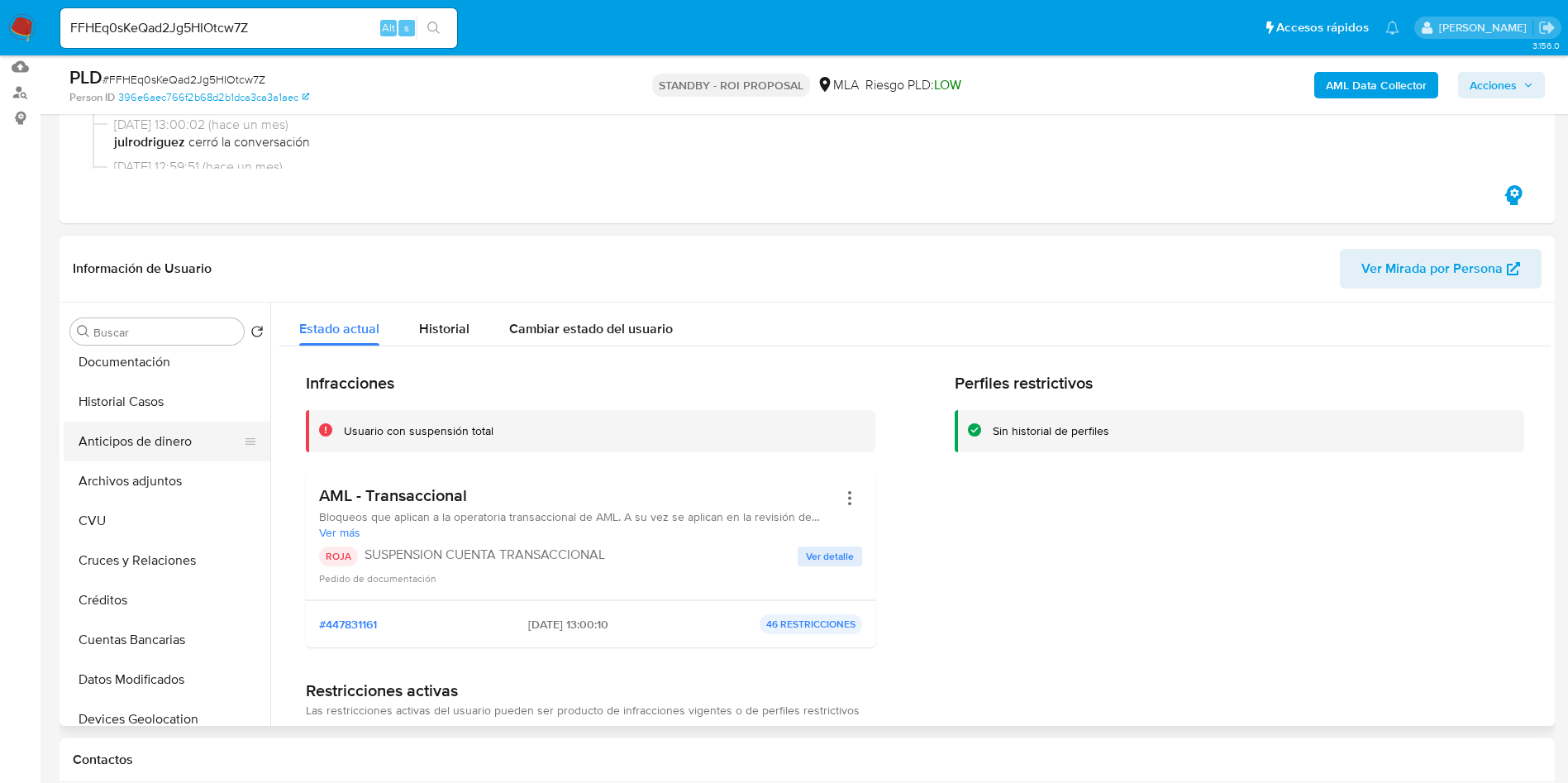
scroll to position [0, 0]
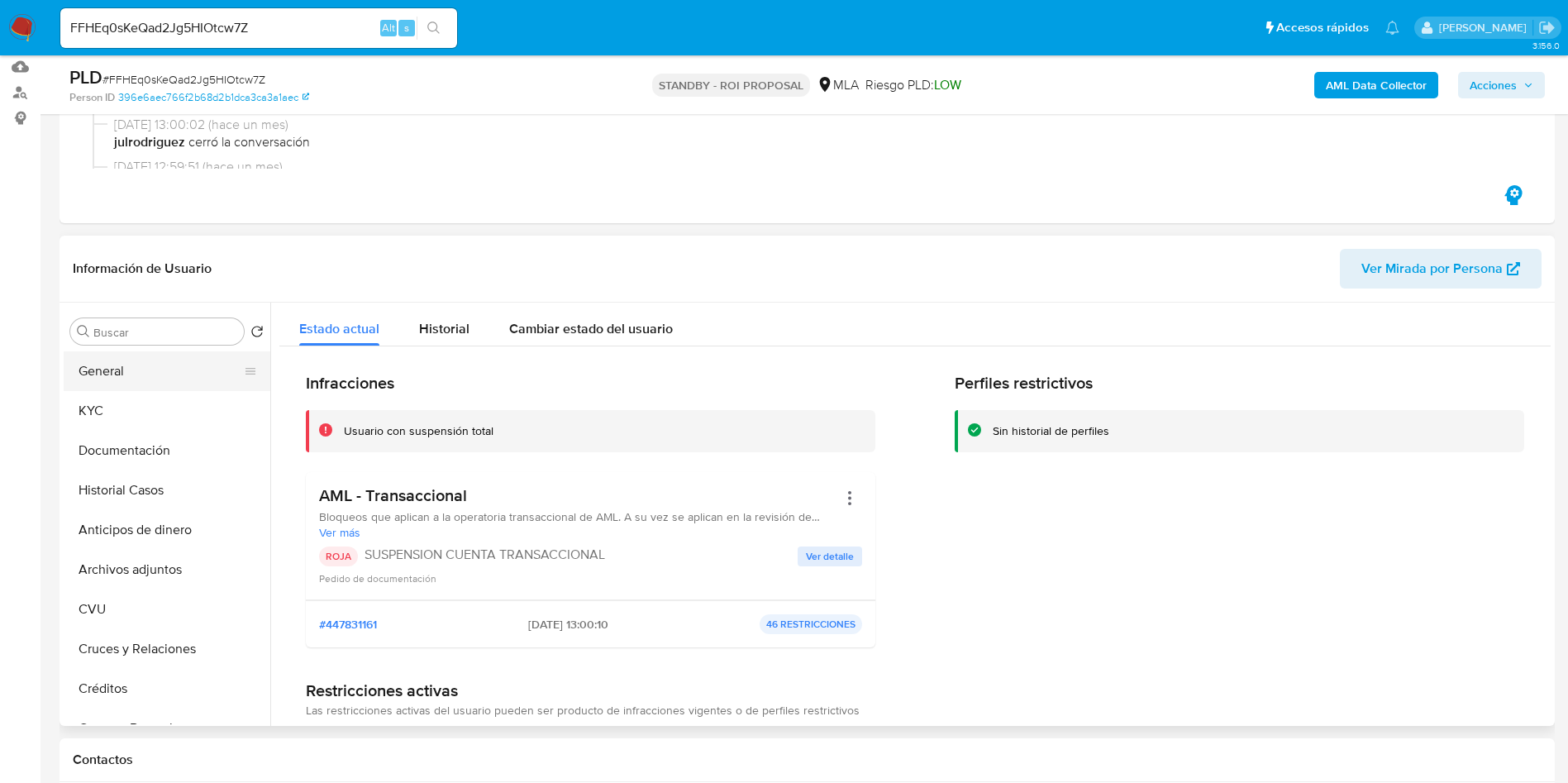
click at [138, 374] on button "General" at bounding box center [160, 371] width 193 height 40
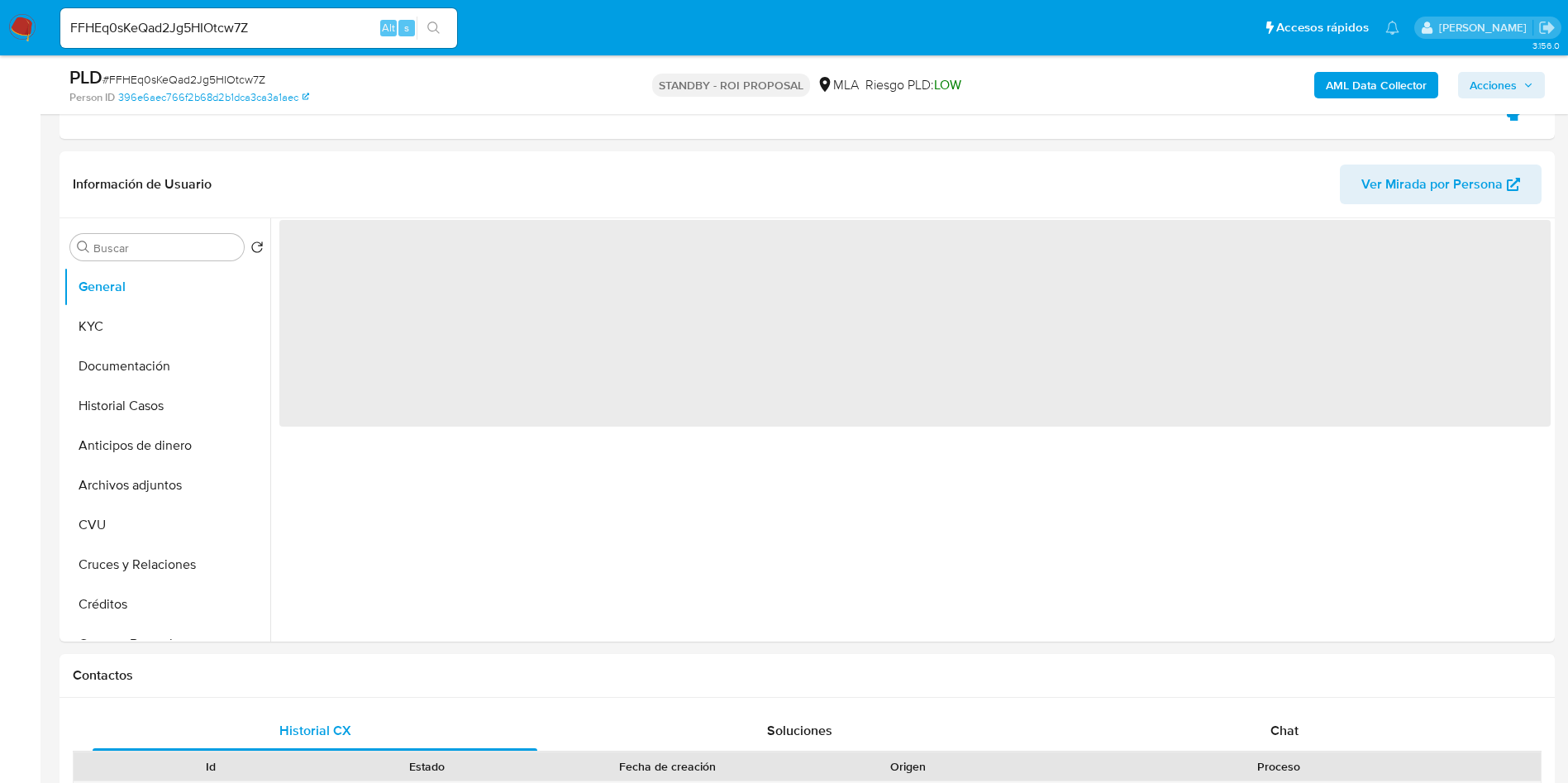
scroll to position [372, 0]
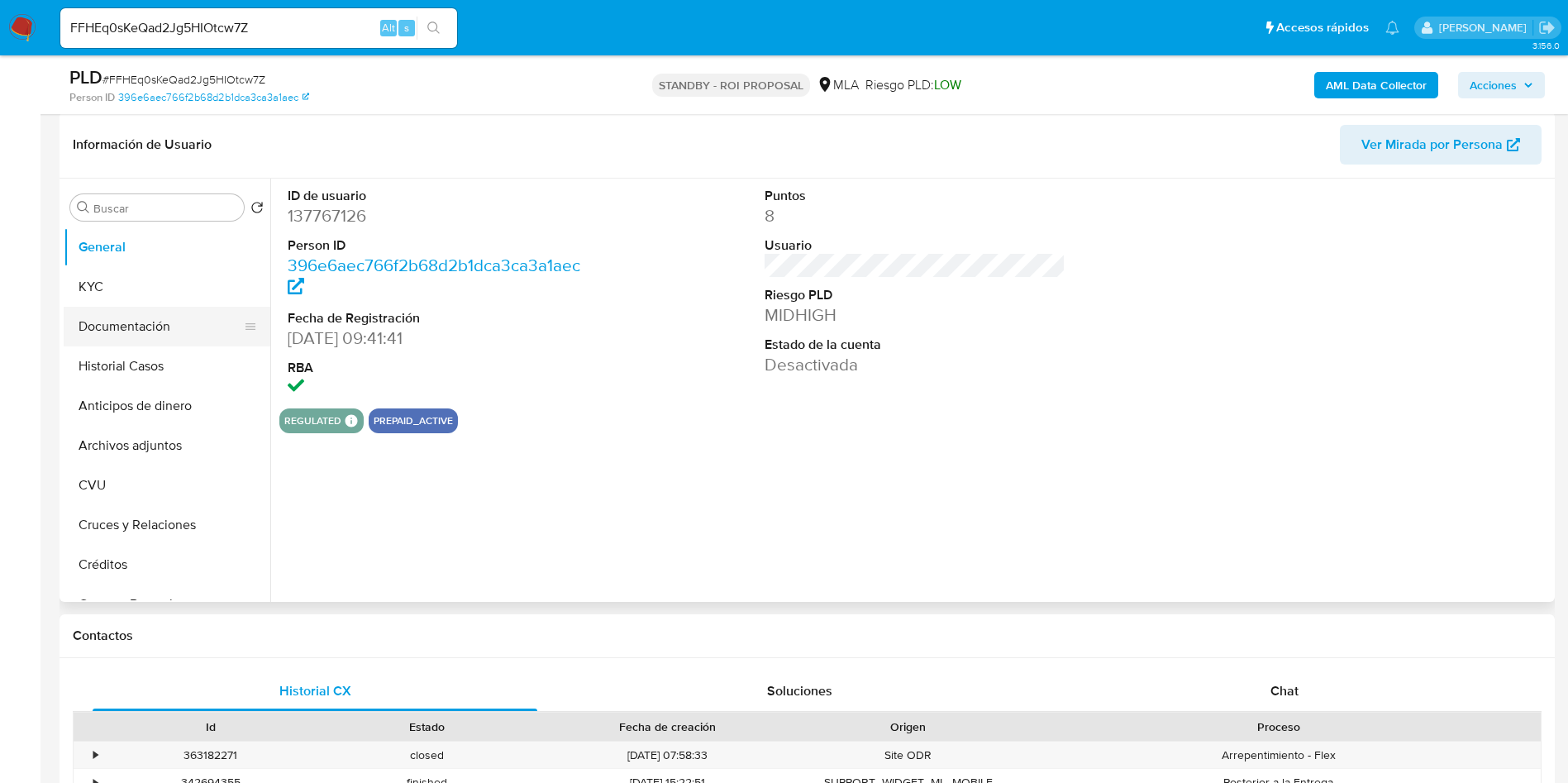
click at [168, 327] on button "Documentación" at bounding box center [160, 326] width 193 height 40
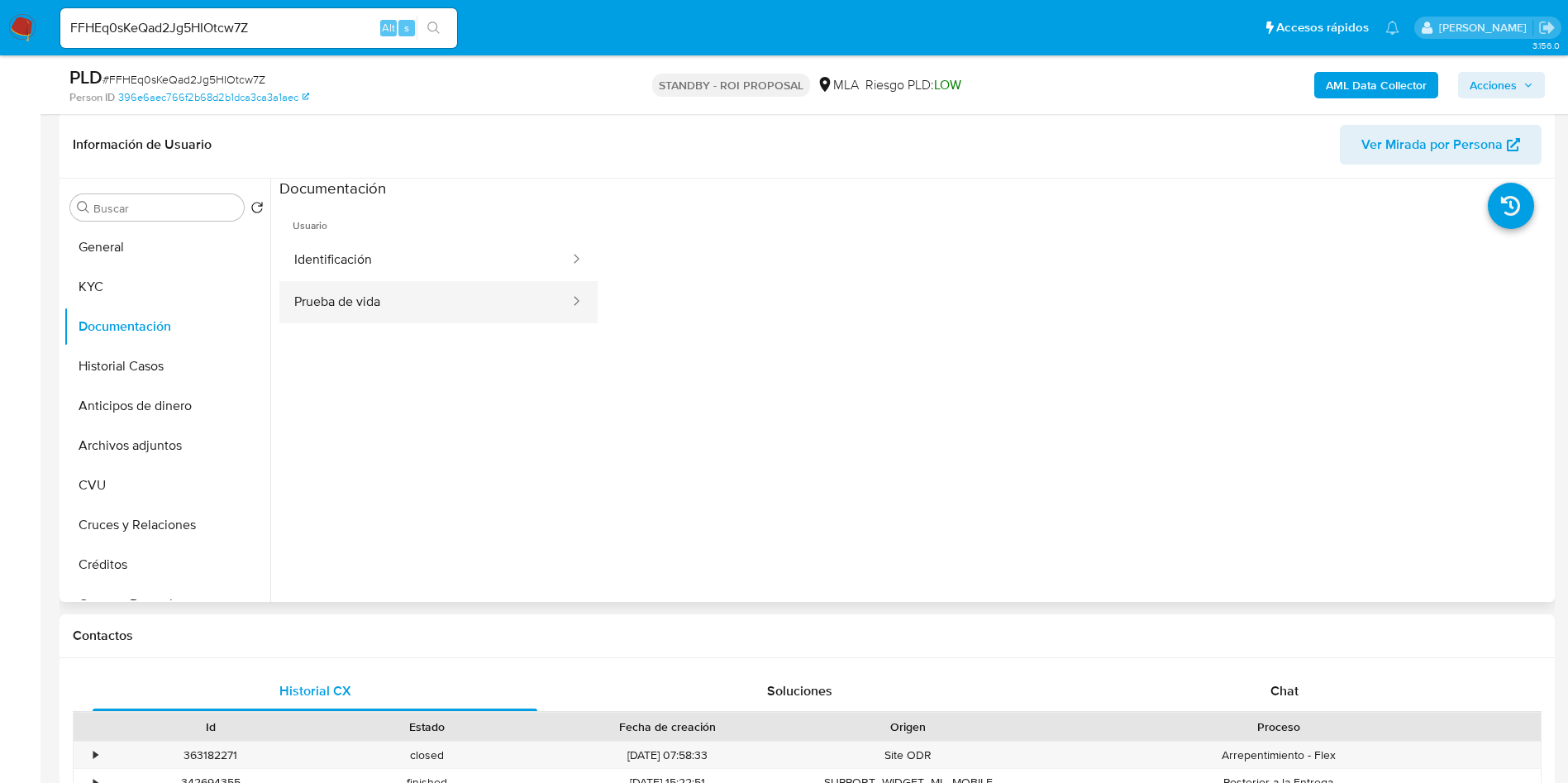
click at [367, 305] on button "Prueba de vida" at bounding box center [425, 302] width 292 height 42
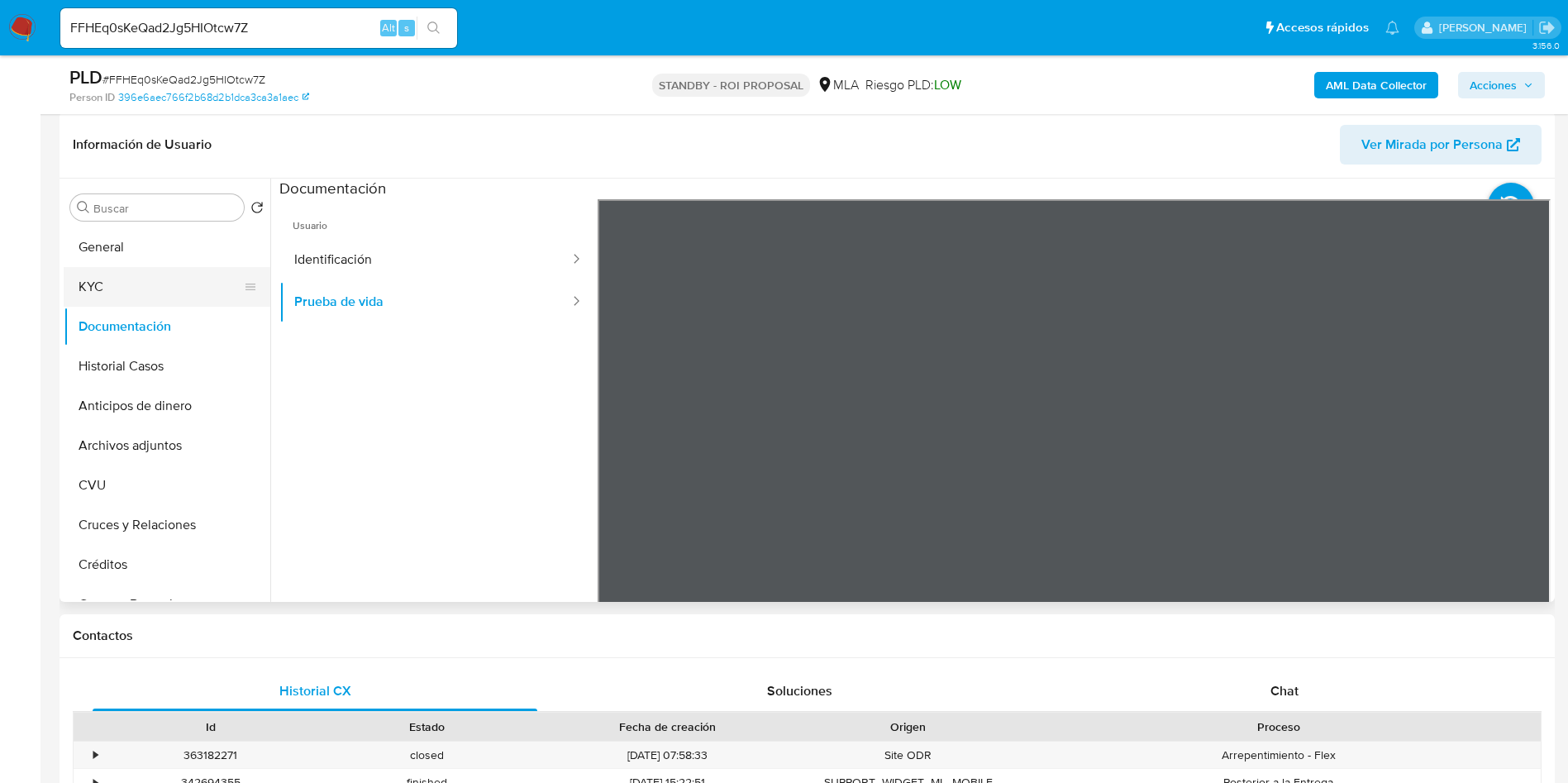
click at [121, 283] on button "KYC" at bounding box center [160, 287] width 193 height 40
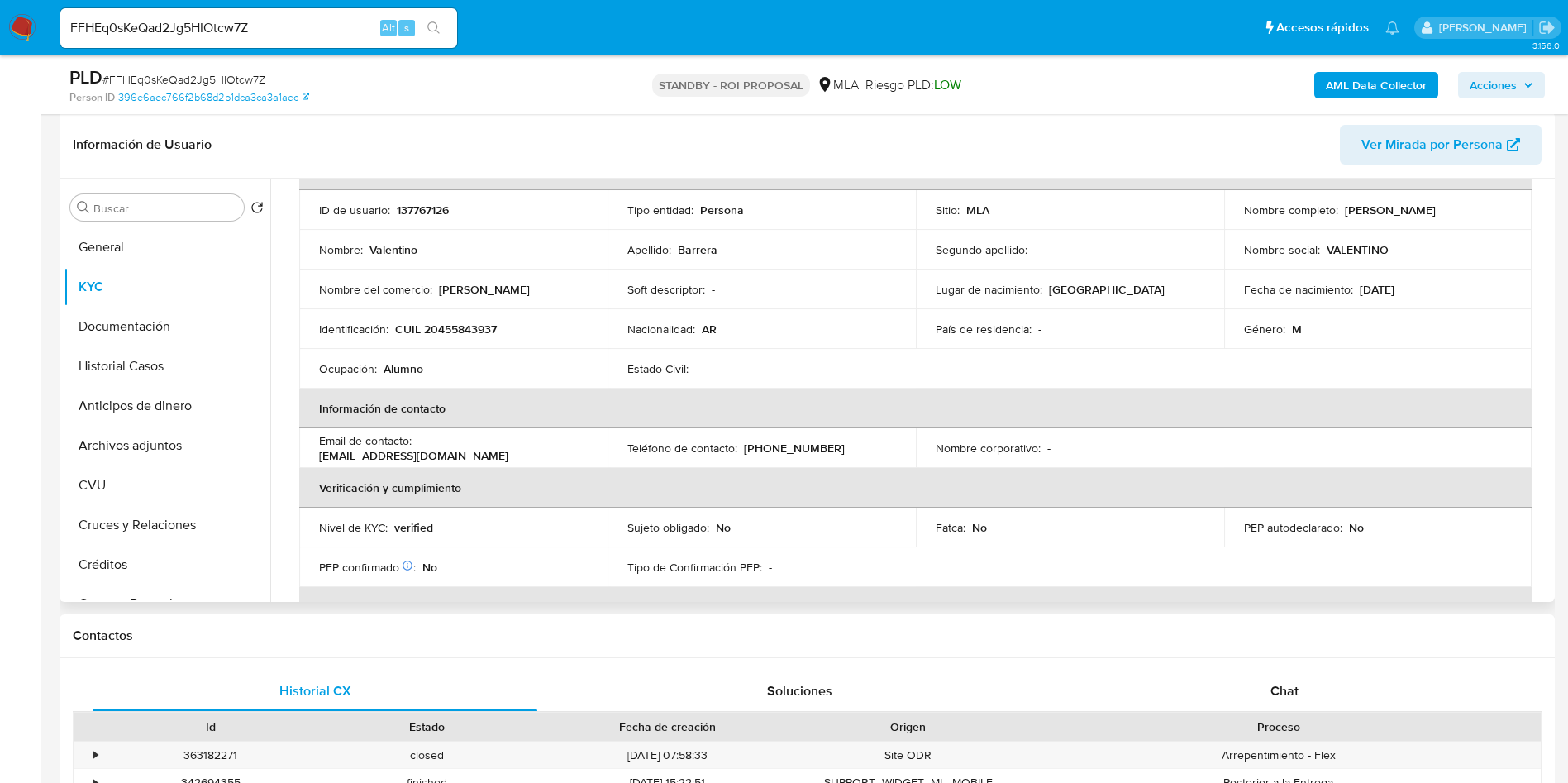
scroll to position [0, 0]
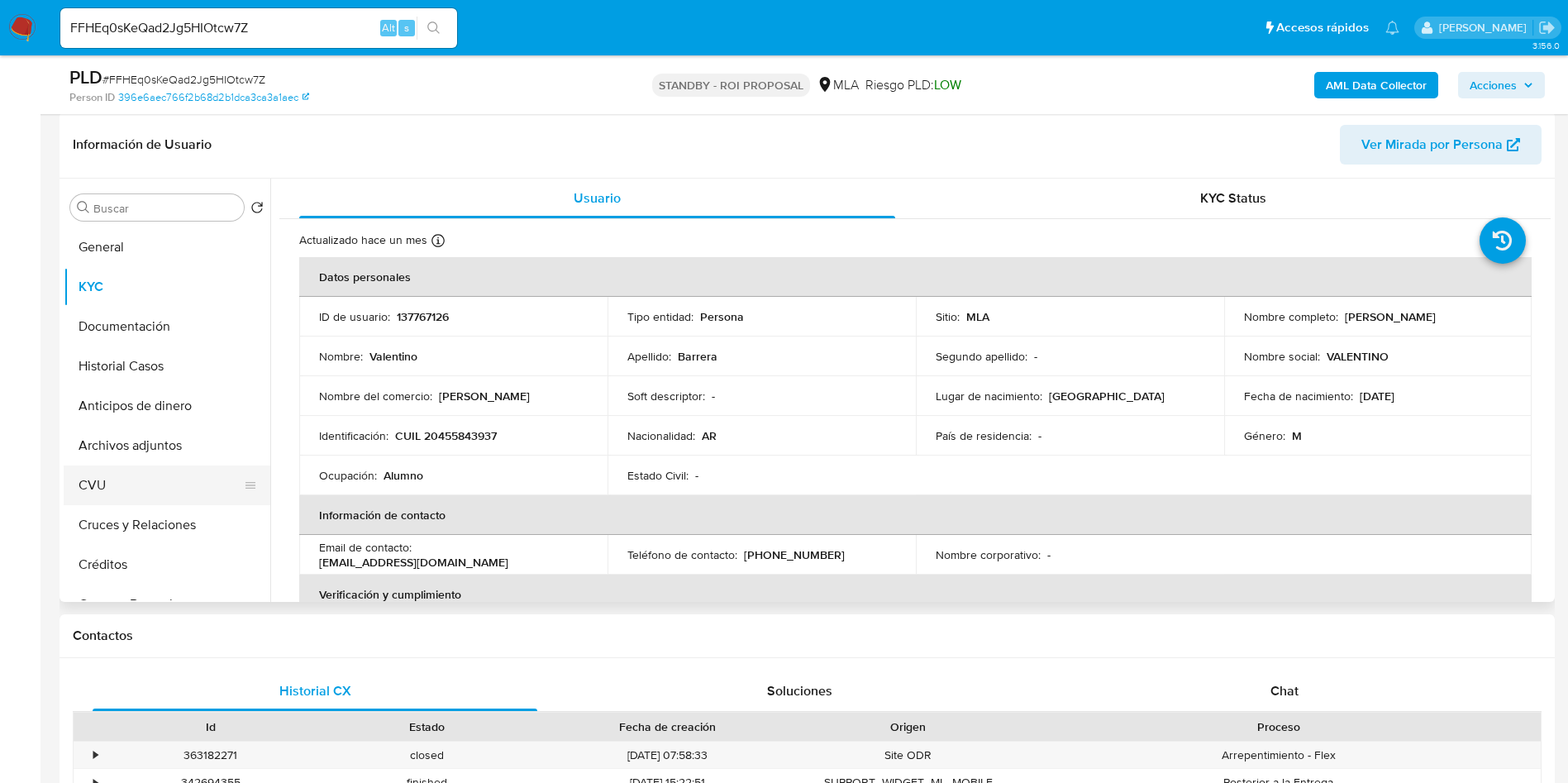
click at [100, 480] on button "CVU" at bounding box center [160, 485] width 193 height 40
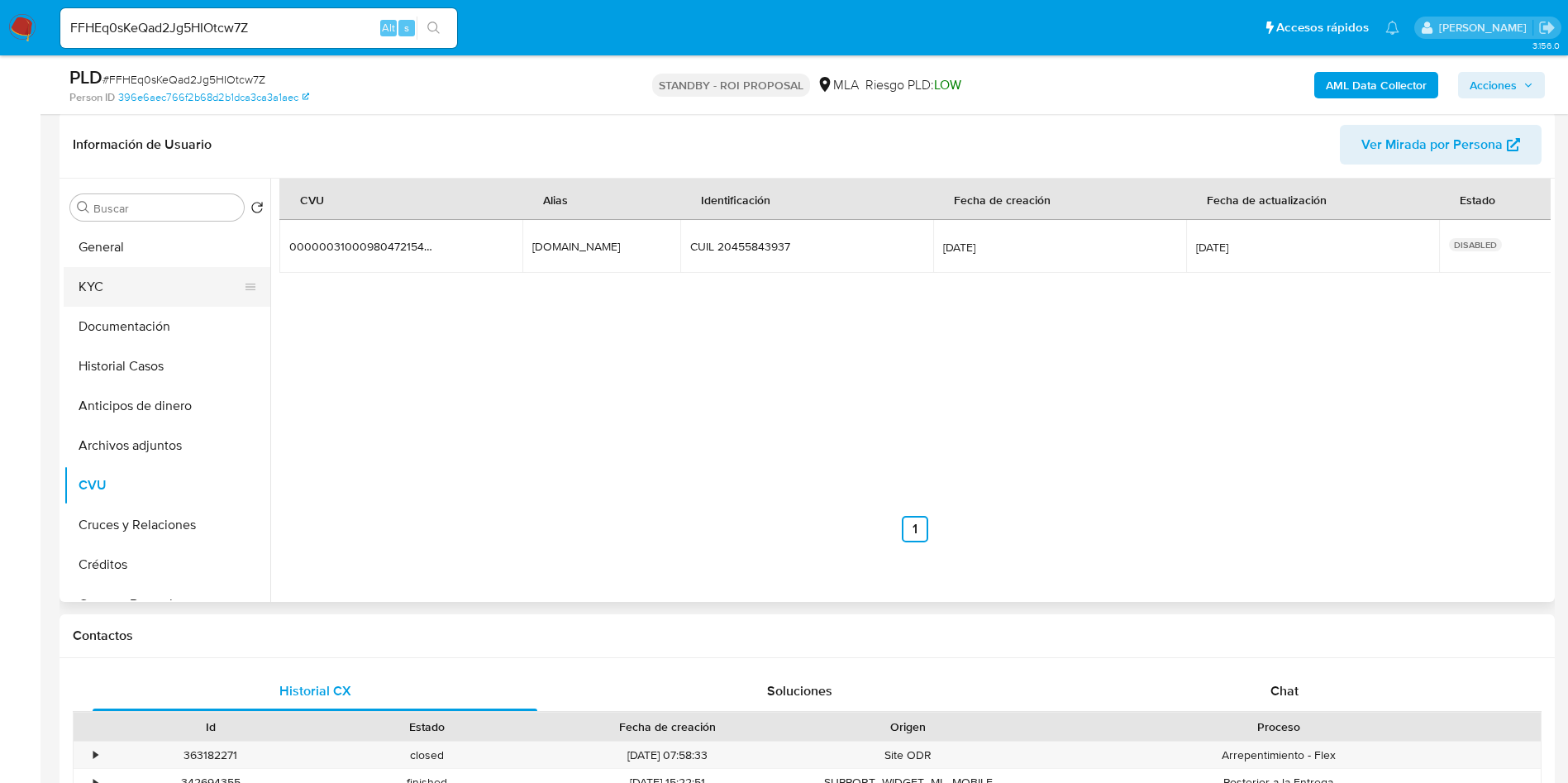
click at [96, 287] on button "KYC" at bounding box center [160, 287] width 193 height 40
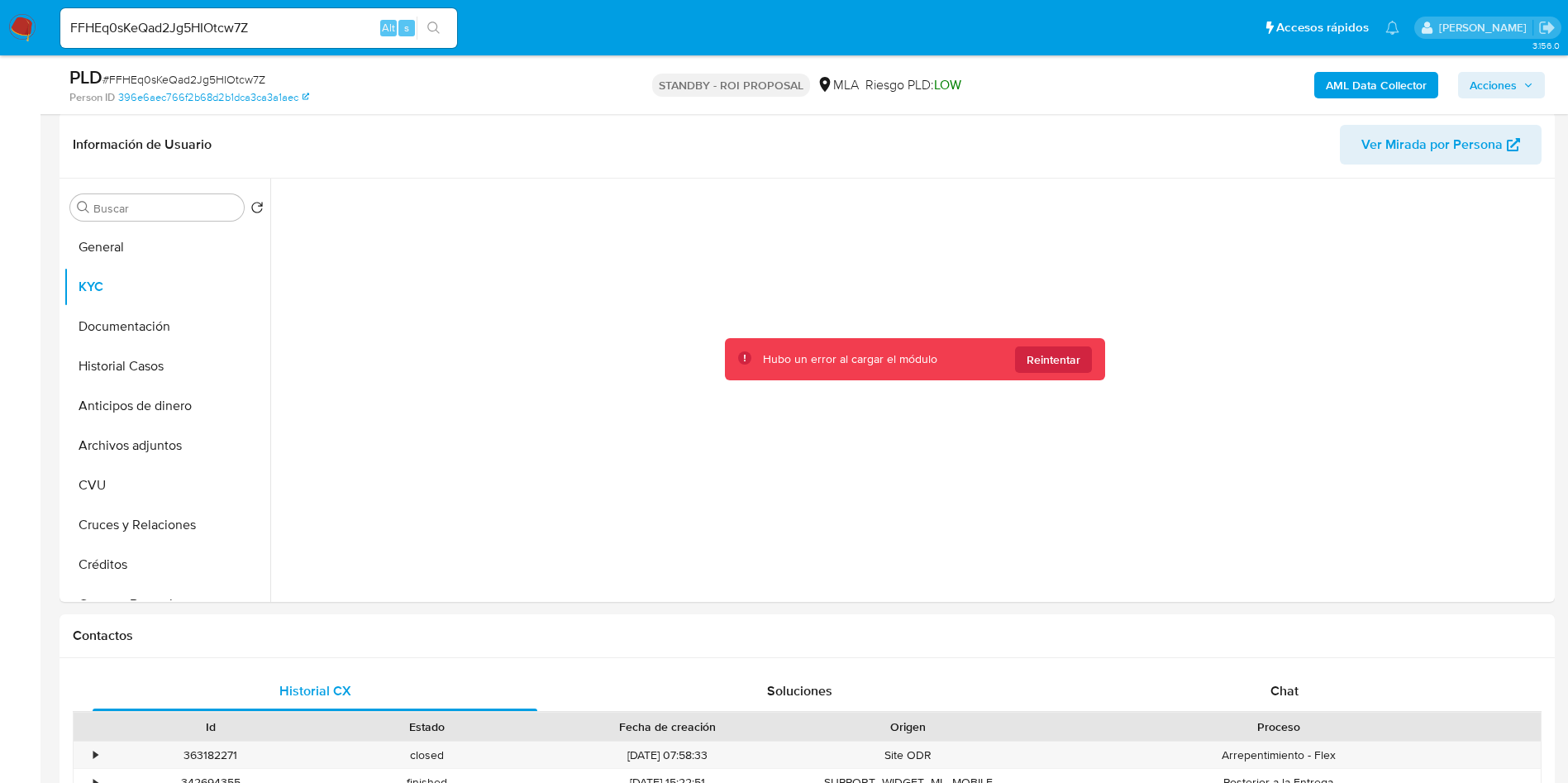
click at [444, 23] on button "search-icon" at bounding box center [433, 28] width 34 height 23
click at [139, 294] on button "KYC" at bounding box center [160, 287] width 193 height 40
click at [132, 321] on button "Documentación" at bounding box center [160, 326] width 193 height 40
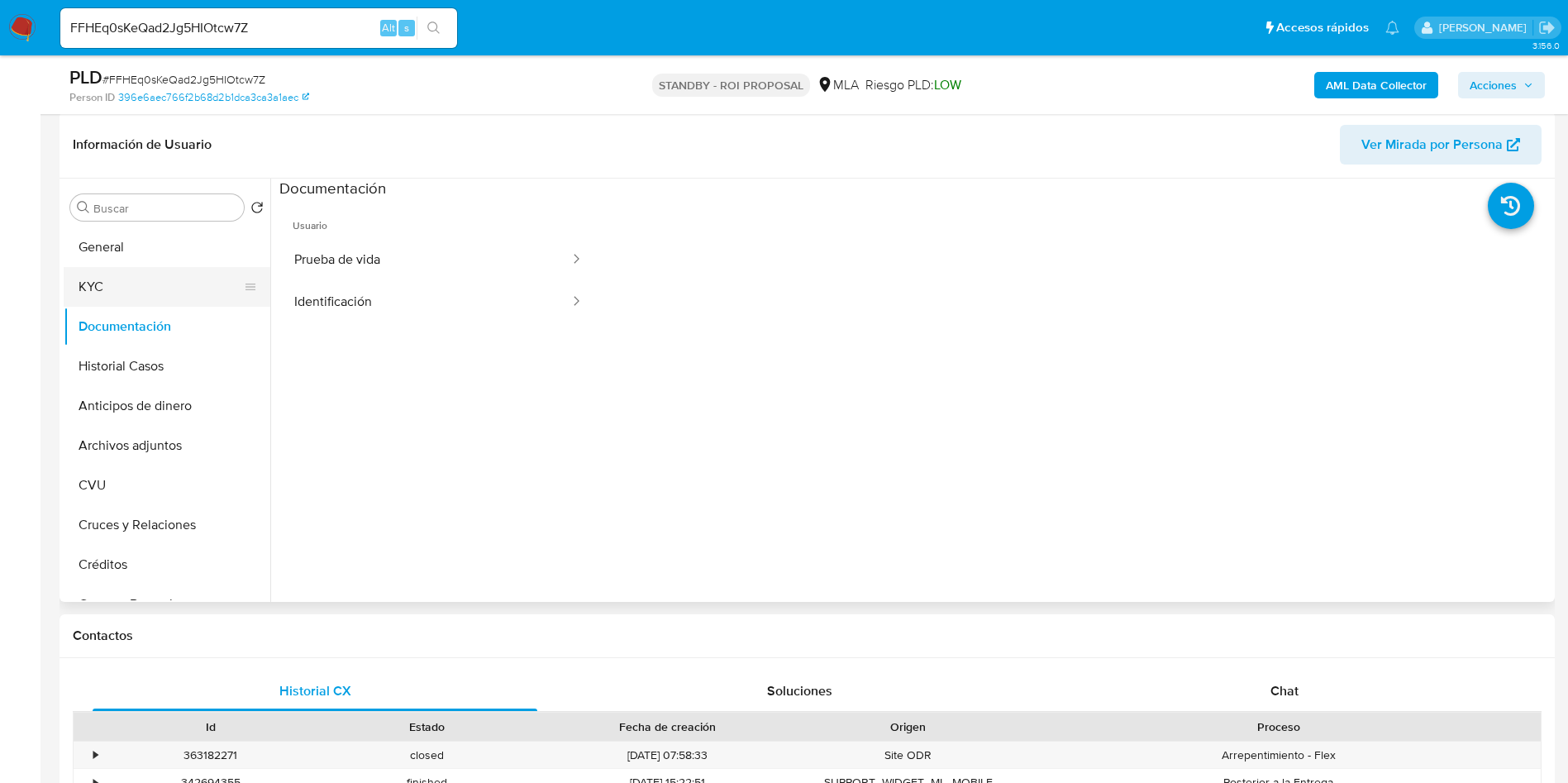
click at [132, 300] on button "KYC" at bounding box center [160, 287] width 193 height 40
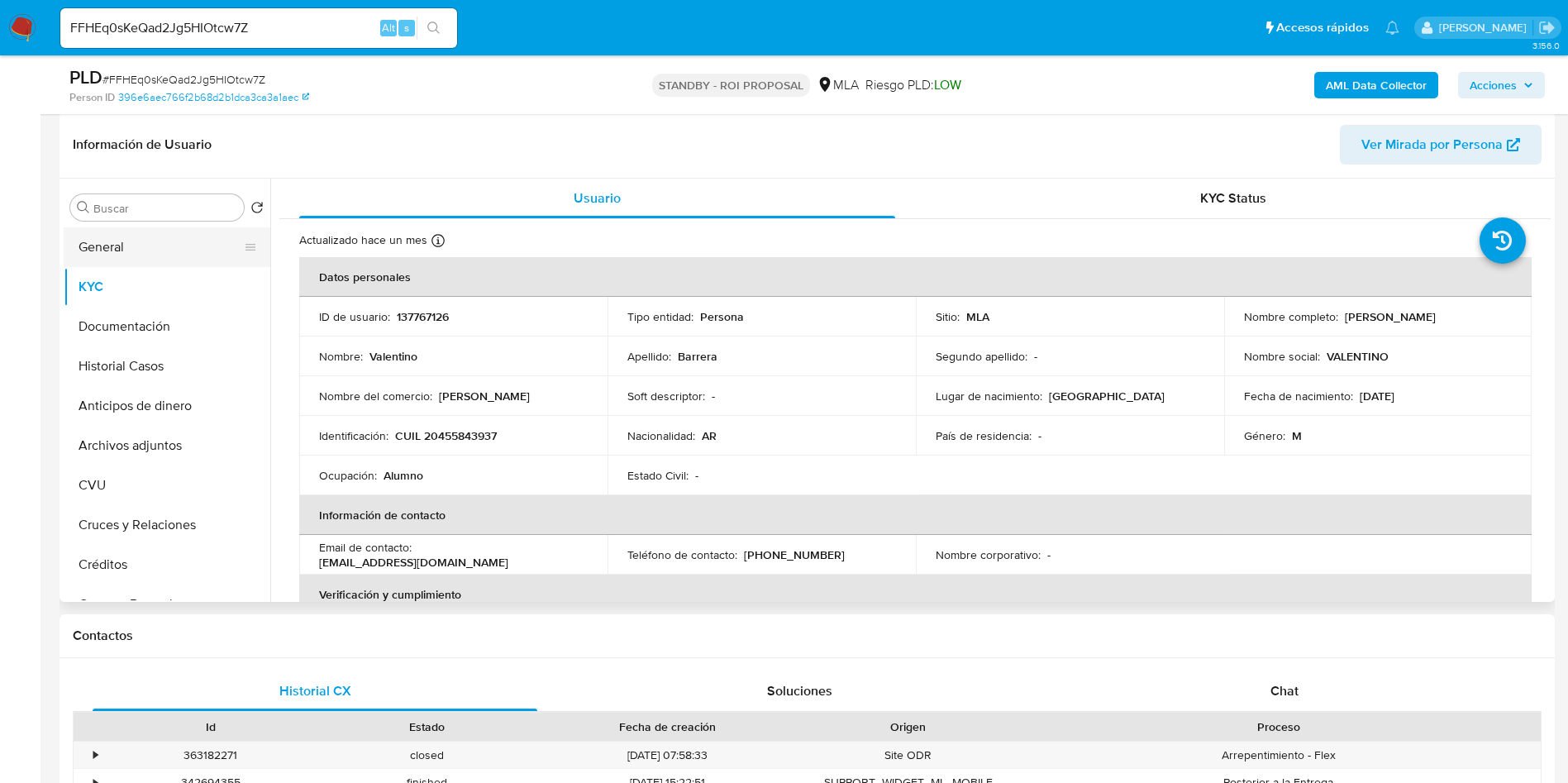
click at [93, 249] on button "General" at bounding box center [160, 247] width 193 height 40
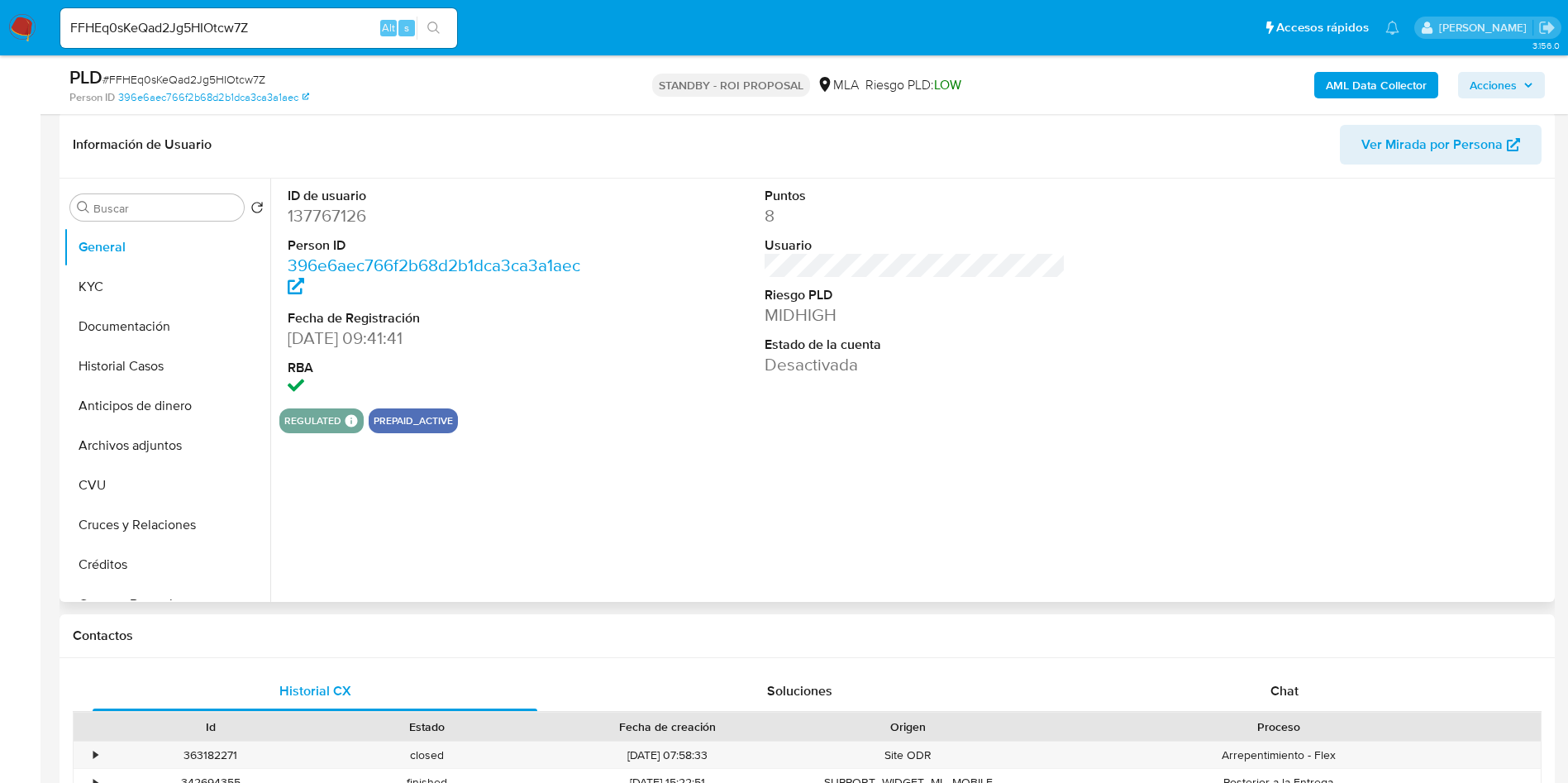
click at [355, 226] on dd "137767126" at bounding box center [438, 216] width 302 height 23
copy dd "137767126"
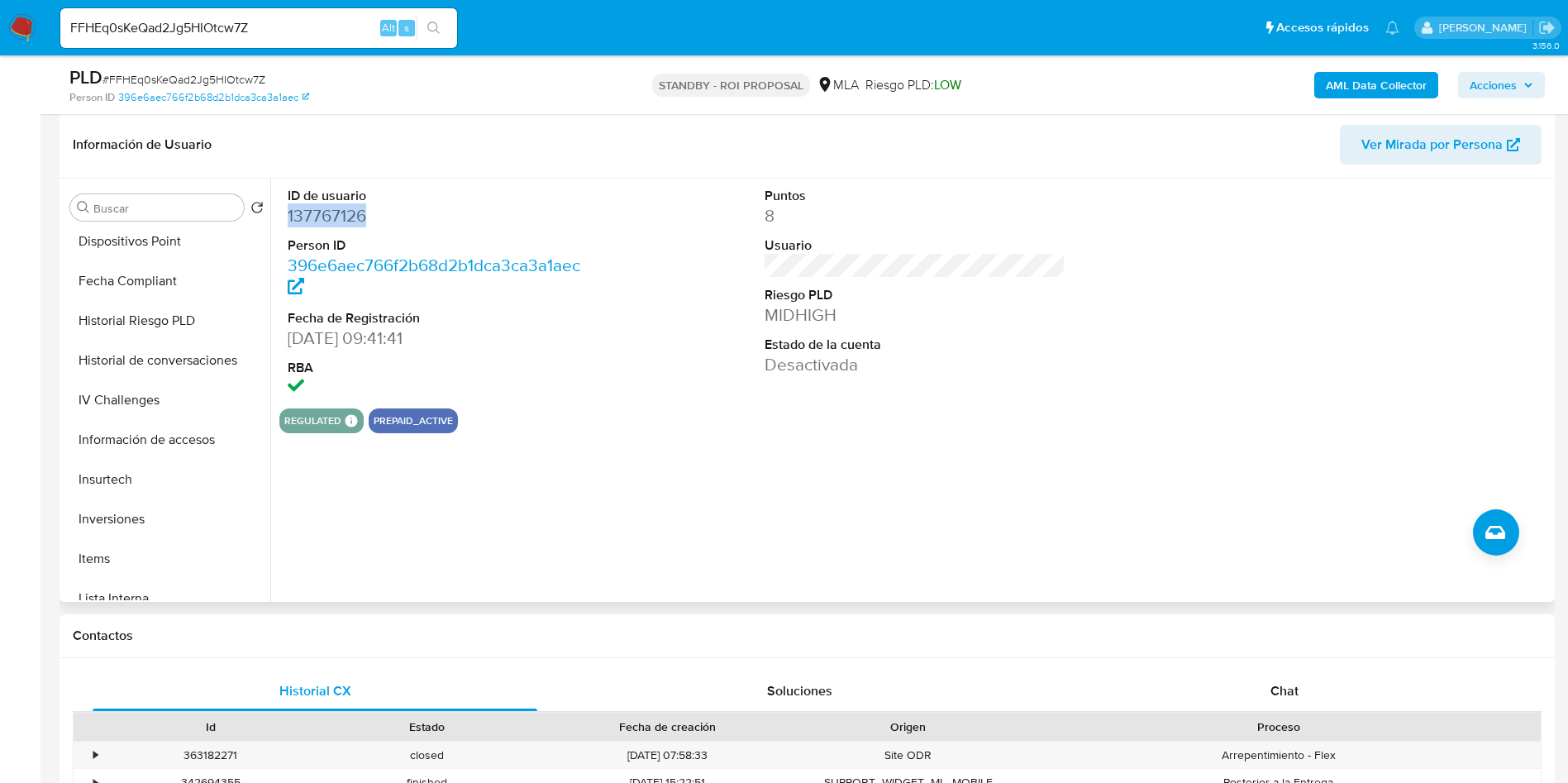
scroll to position [778, 0]
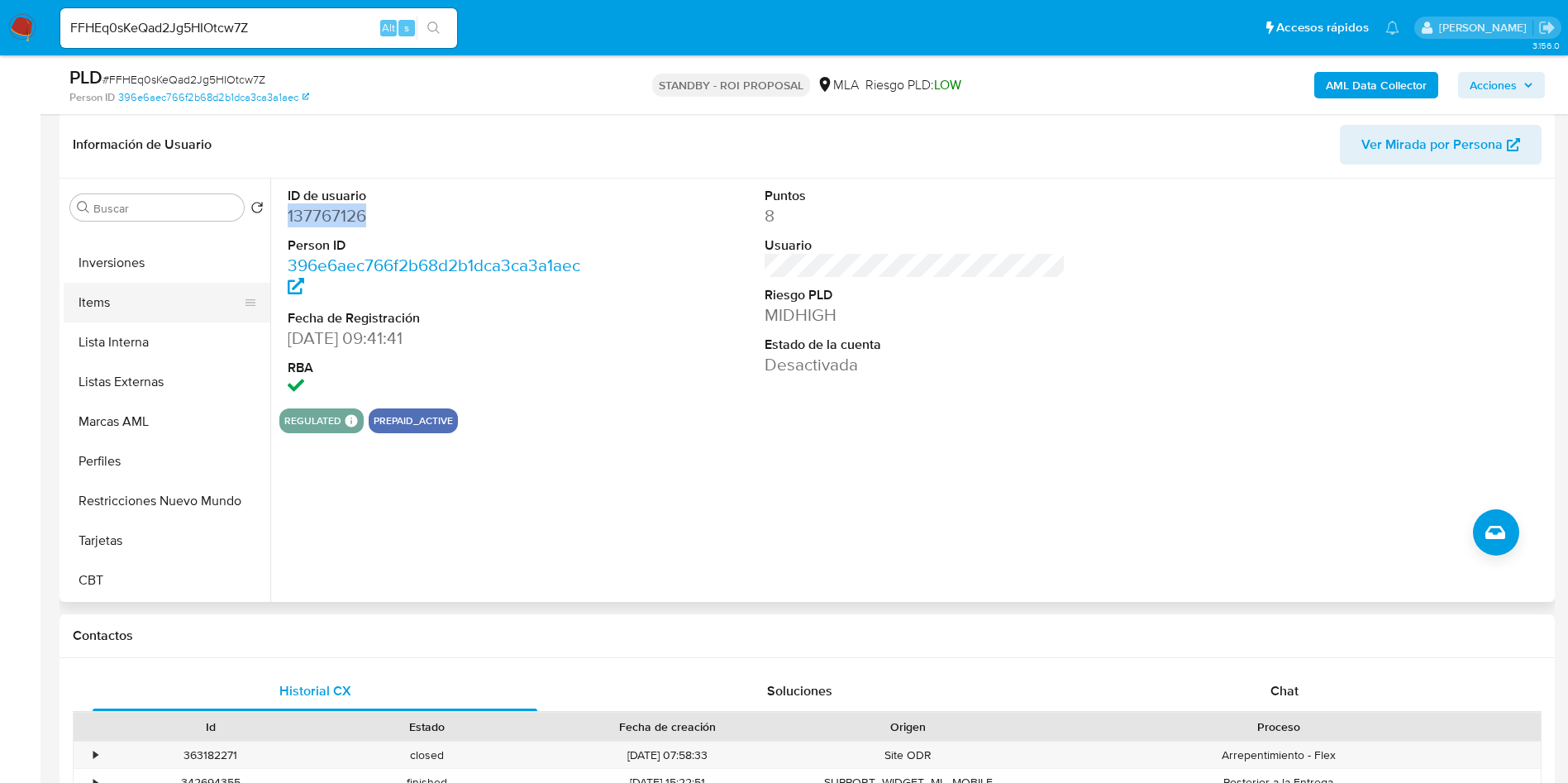
click at [127, 305] on button "Items" at bounding box center [160, 303] width 193 height 40
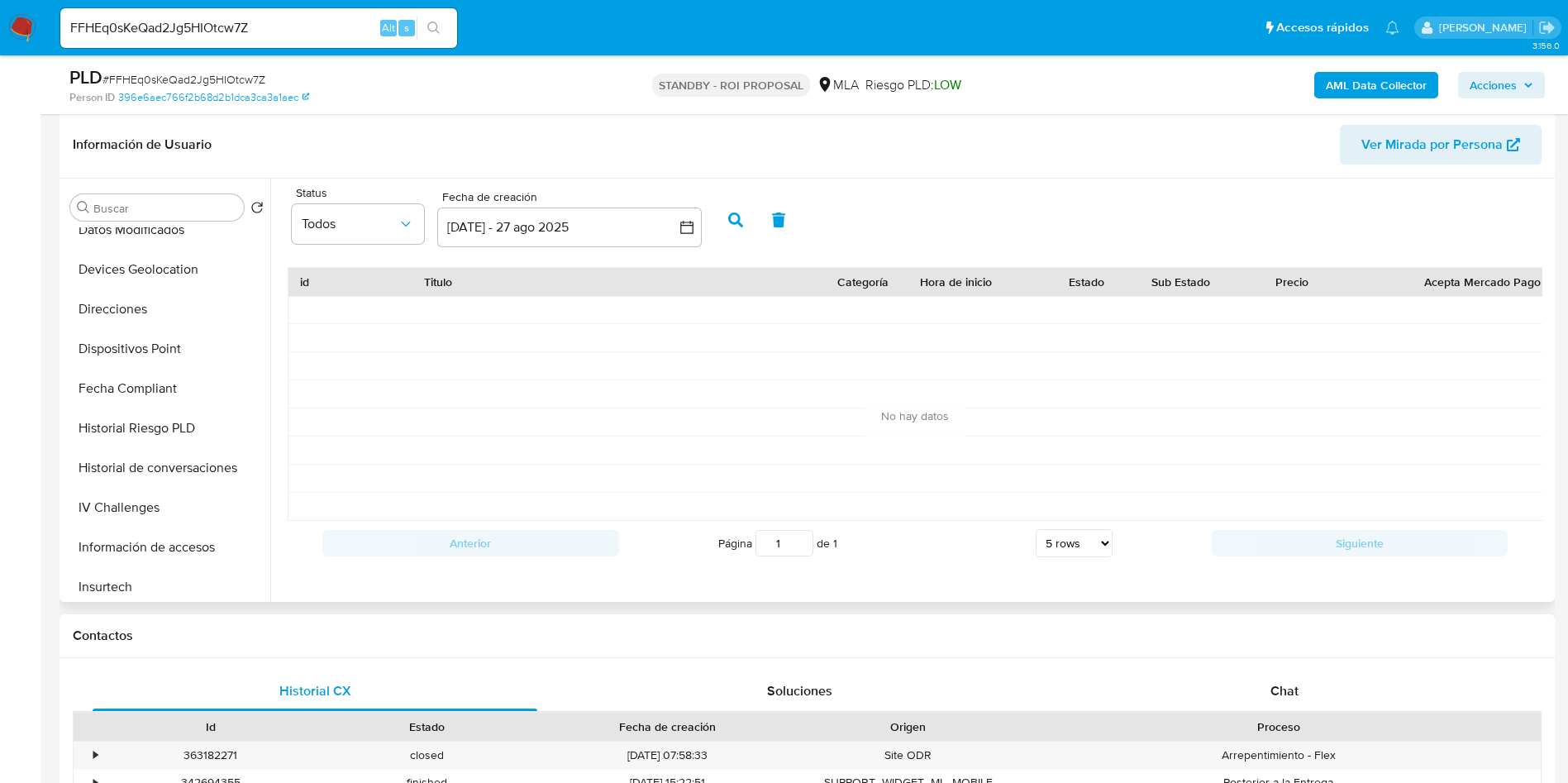
scroll to position [406, 0]
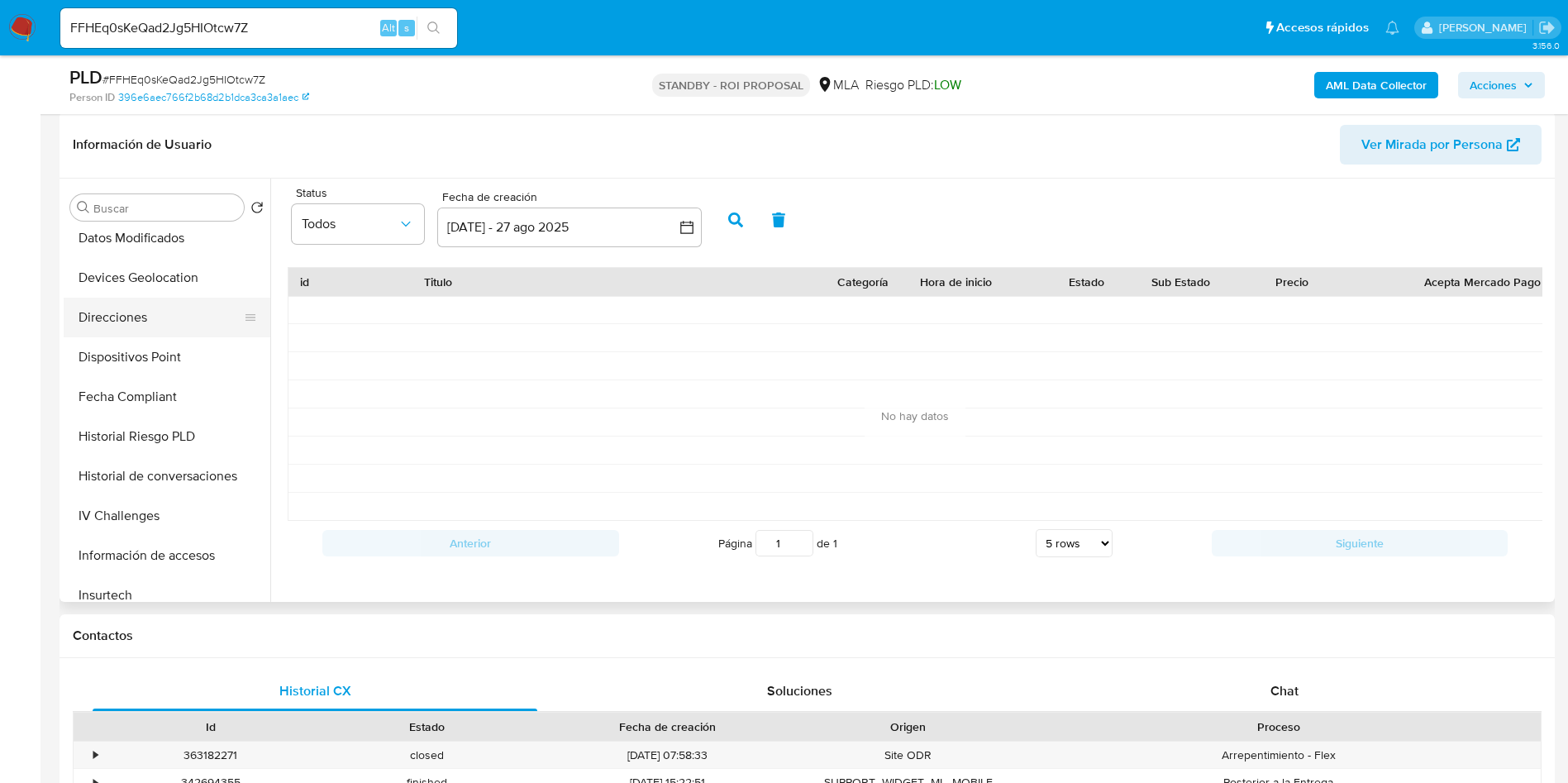
click at [128, 330] on button "Direcciones" at bounding box center [160, 317] width 193 height 40
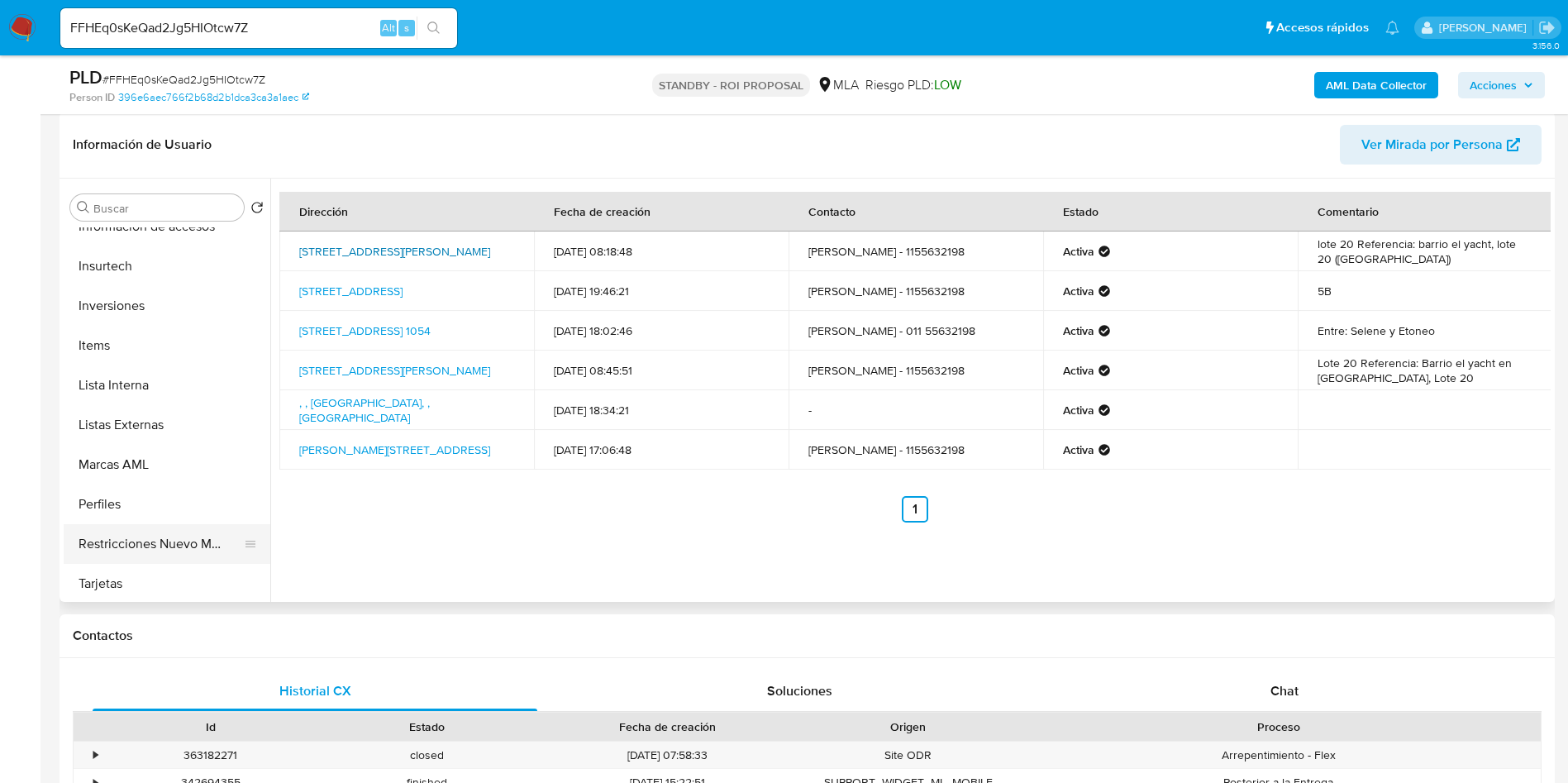
scroll to position [778, 0]
click at [194, 515] on button "Restricciones Nuevo Mundo" at bounding box center [160, 501] width 193 height 40
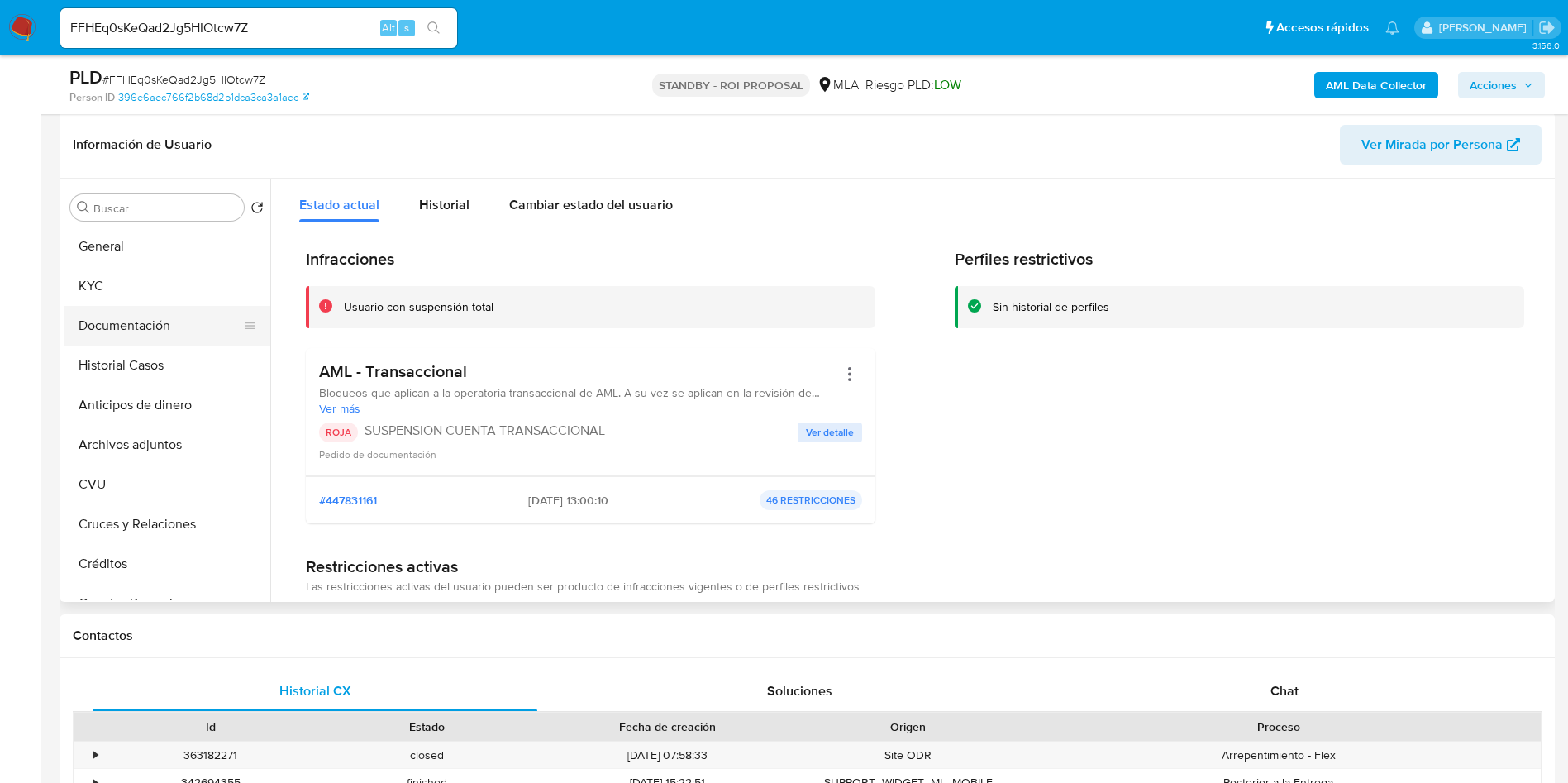
scroll to position [0, 0]
click at [156, 317] on button "Documentación" at bounding box center [160, 326] width 193 height 40
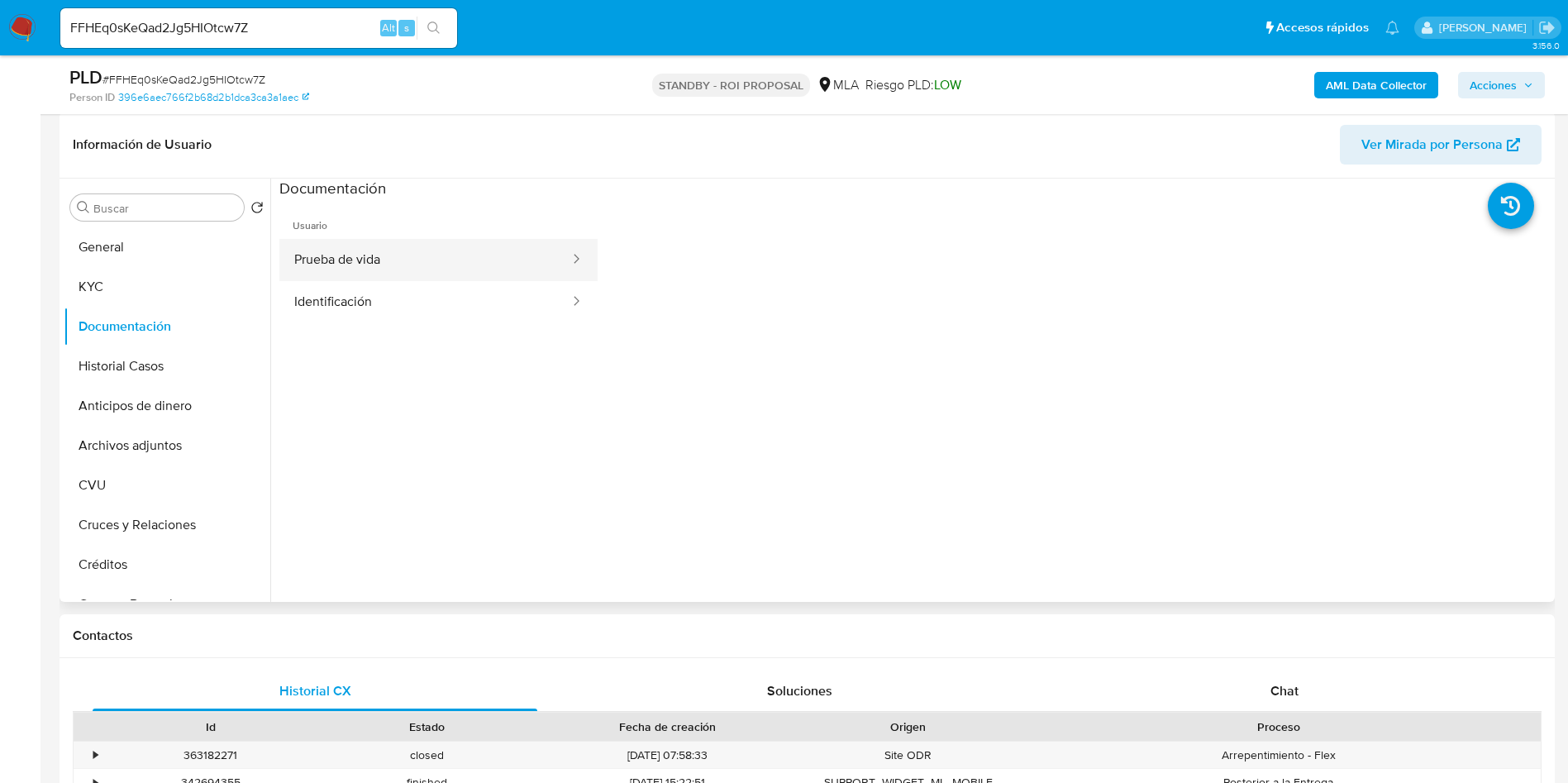
click at [393, 262] on button "Prueba de vida" at bounding box center [425, 260] width 292 height 42
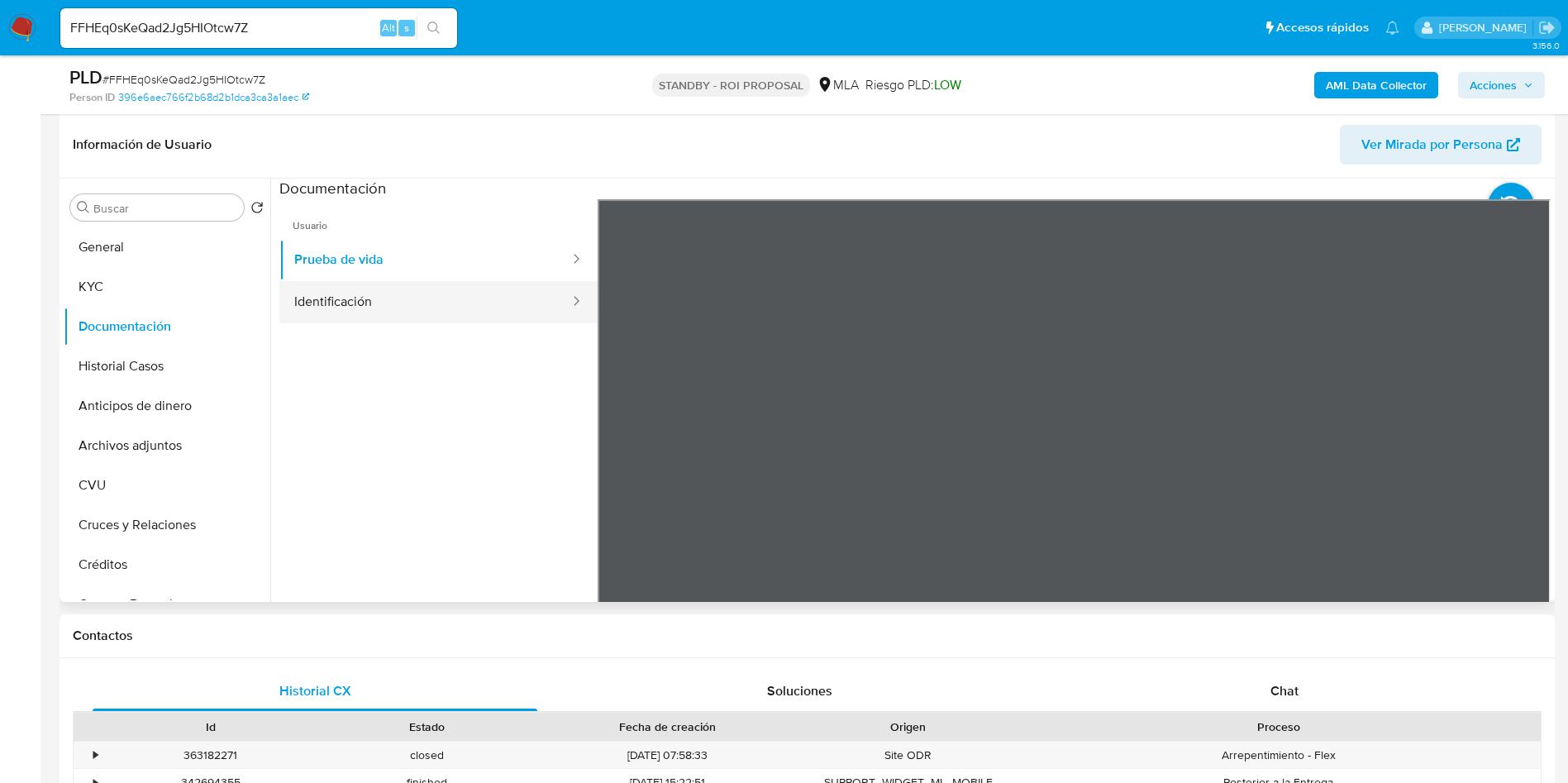
click at [386, 309] on button "Identificación" at bounding box center [425, 302] width 292 height 42
click at [1524, 474] on icon at bounding box center [1531, 468] width 33 height 33
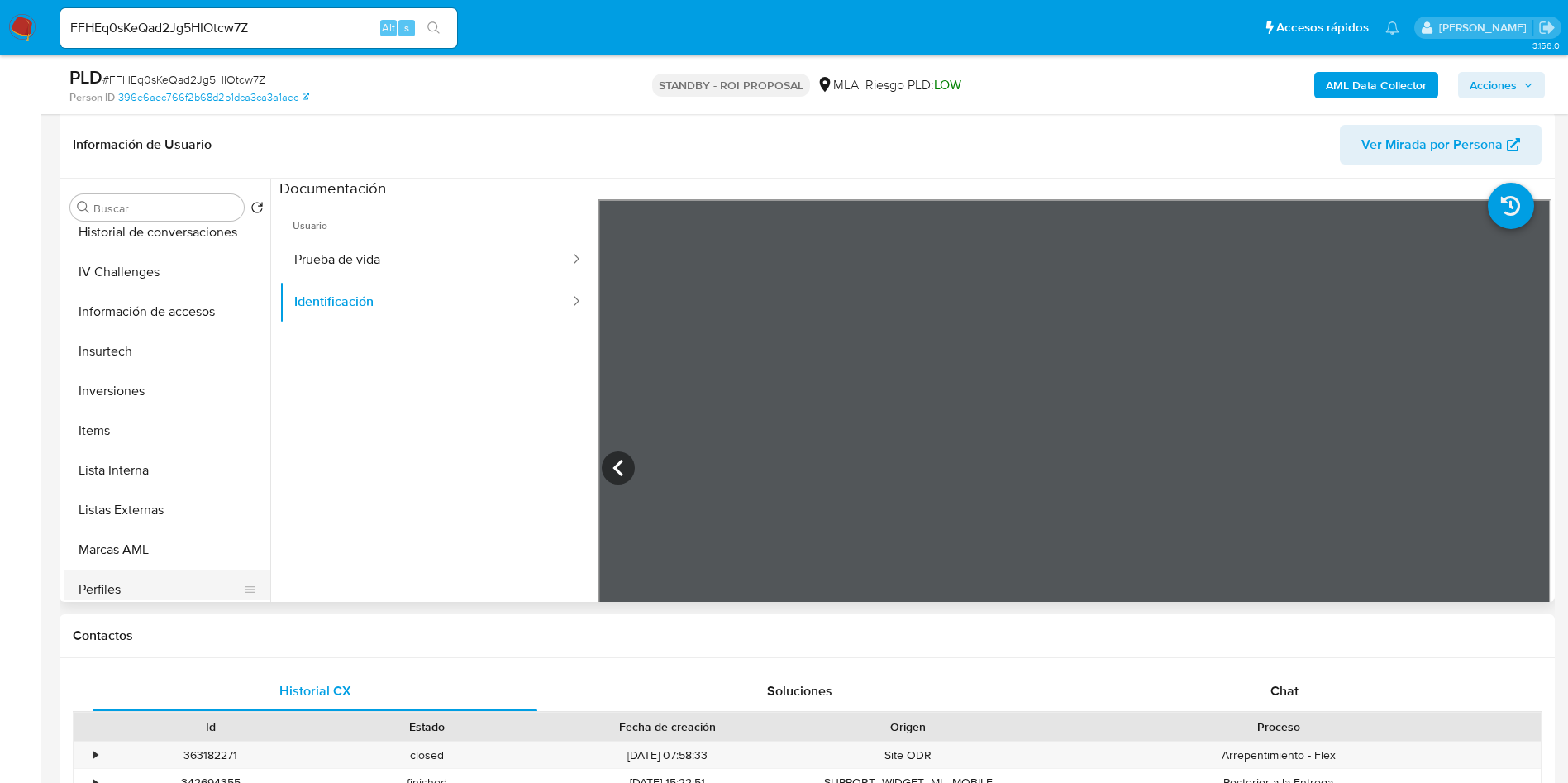
scroll to position [778, 0]
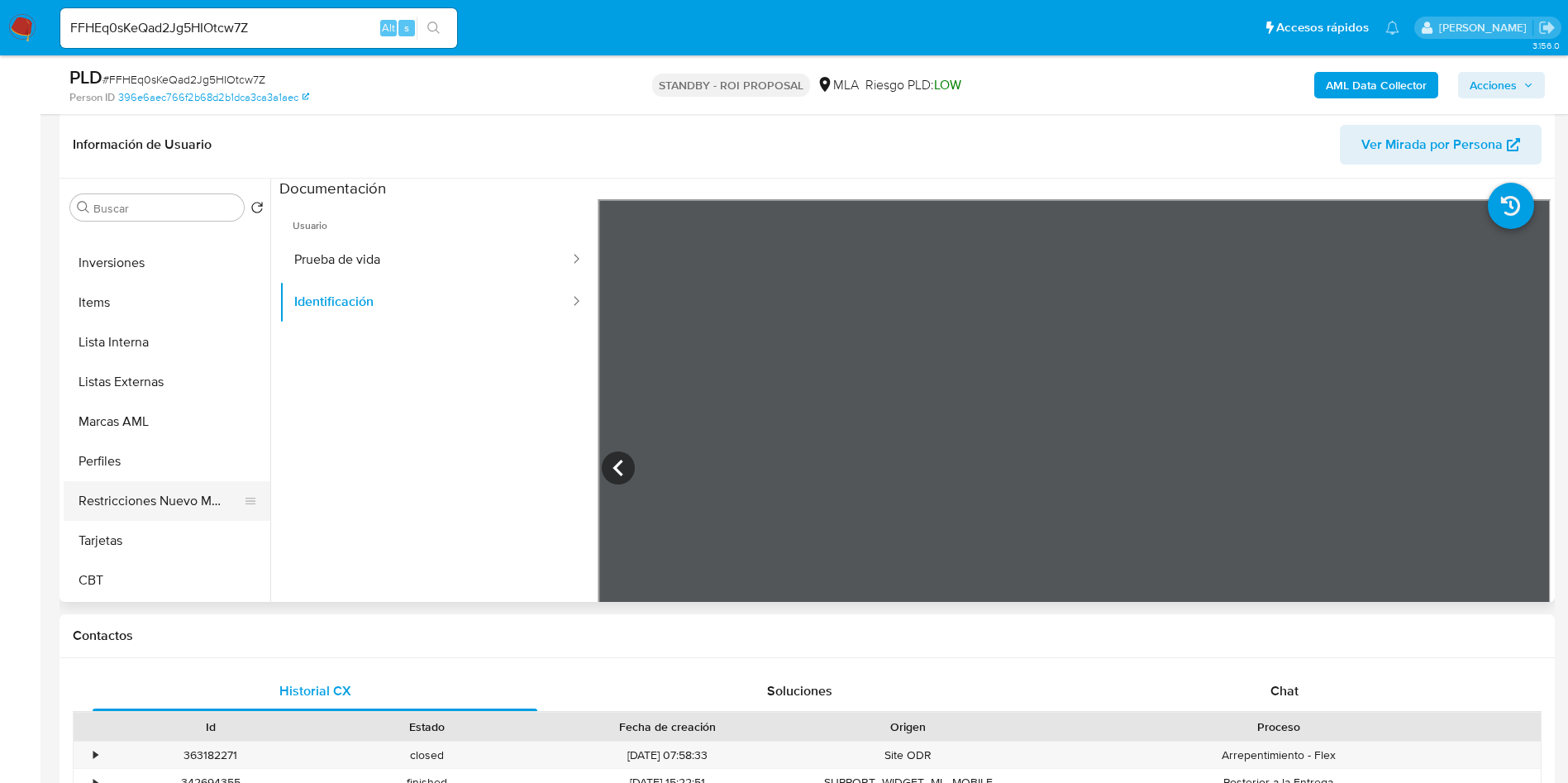
click at [207, 513] on button "Restricciones Nuevo Mundo" at bounding box center [160, 501] width 193 height 40
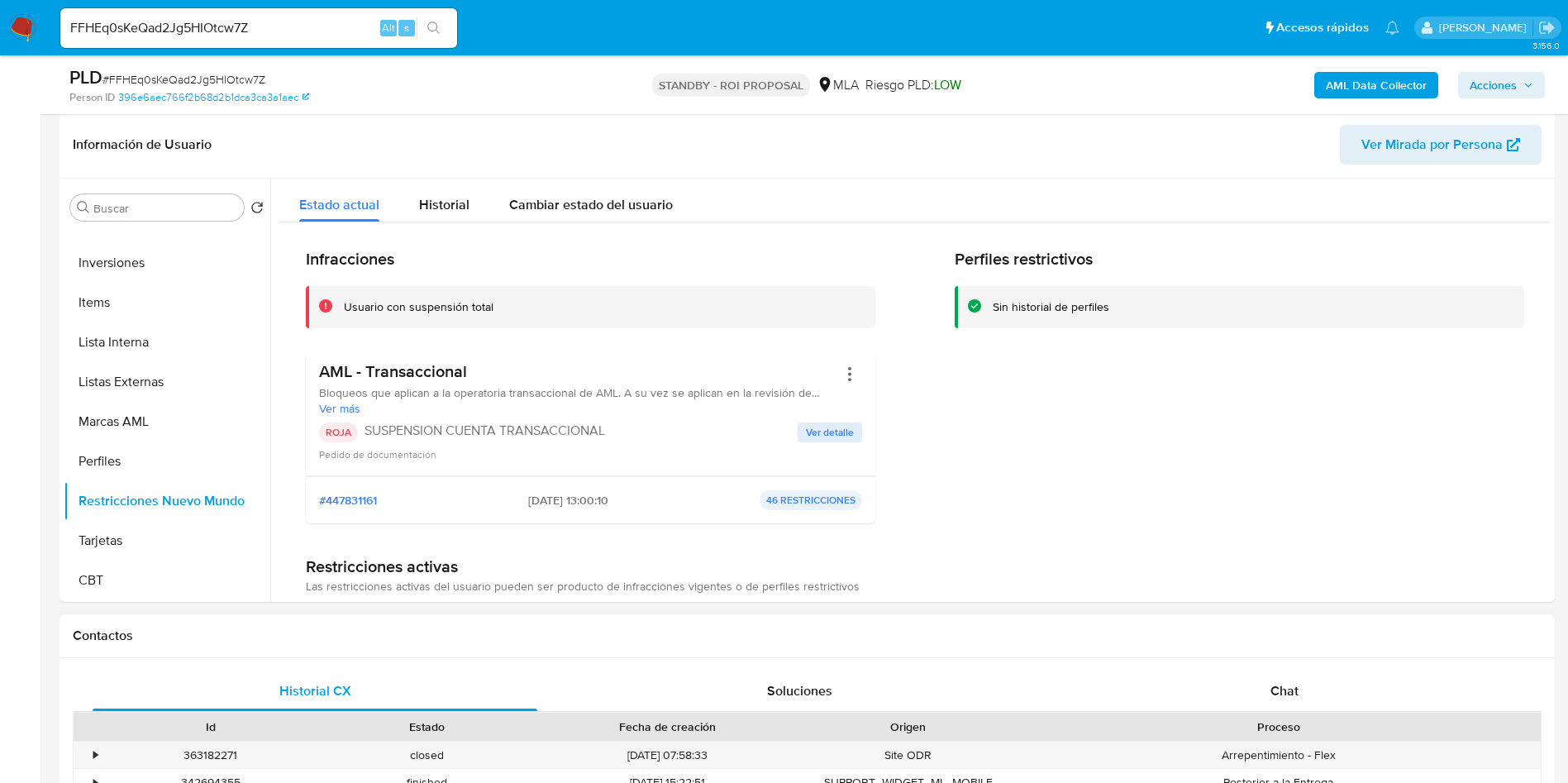
drag, startPoint x: 1308, startPoint y: 698, endPoint x: 1327, endPoint y: 668, distance: 35.5
click at [1307, 699] on div "Chat" at bounding box center [1285, 691] width 445 height 40
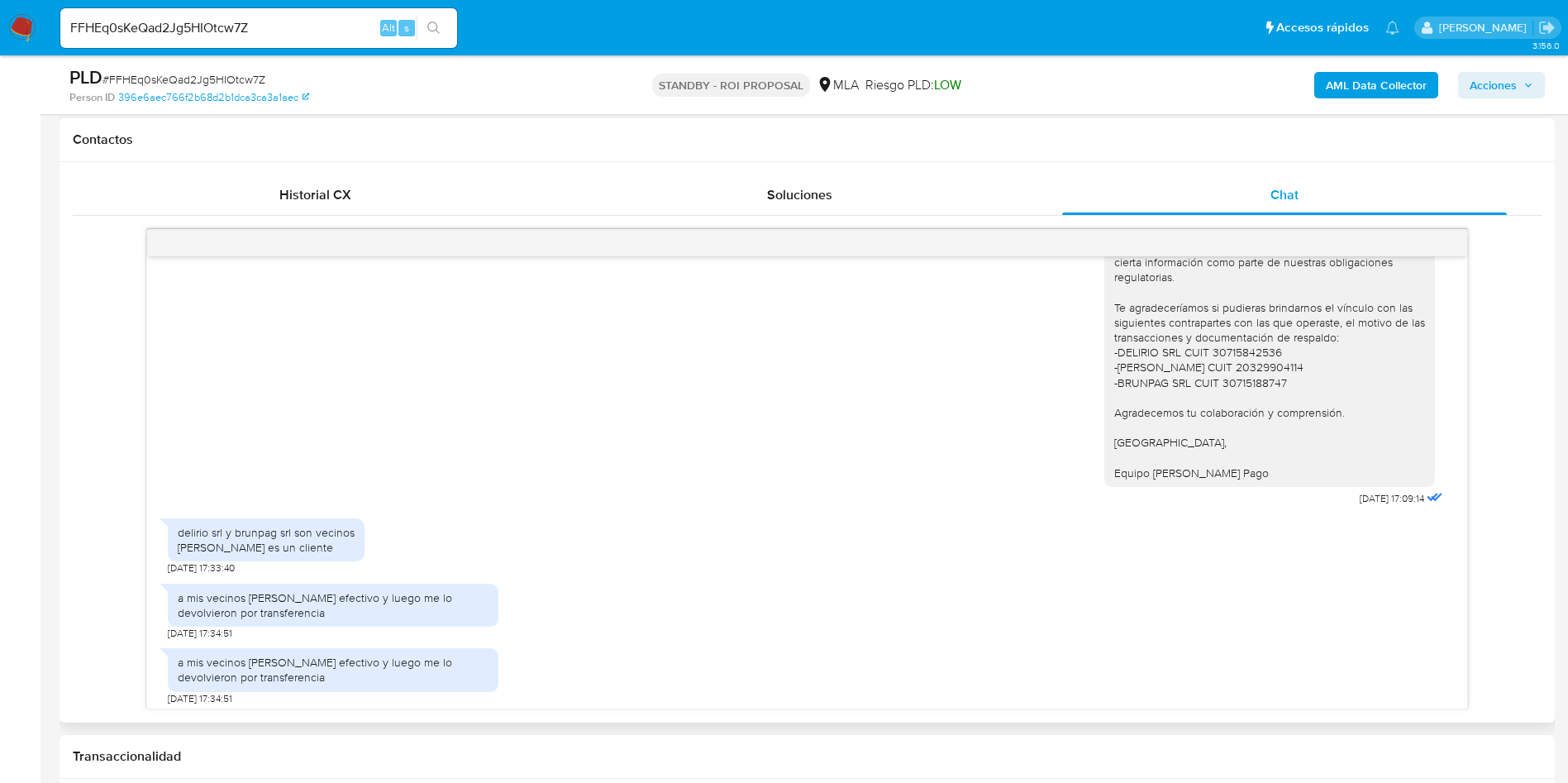
scroll to position [1370, 0]
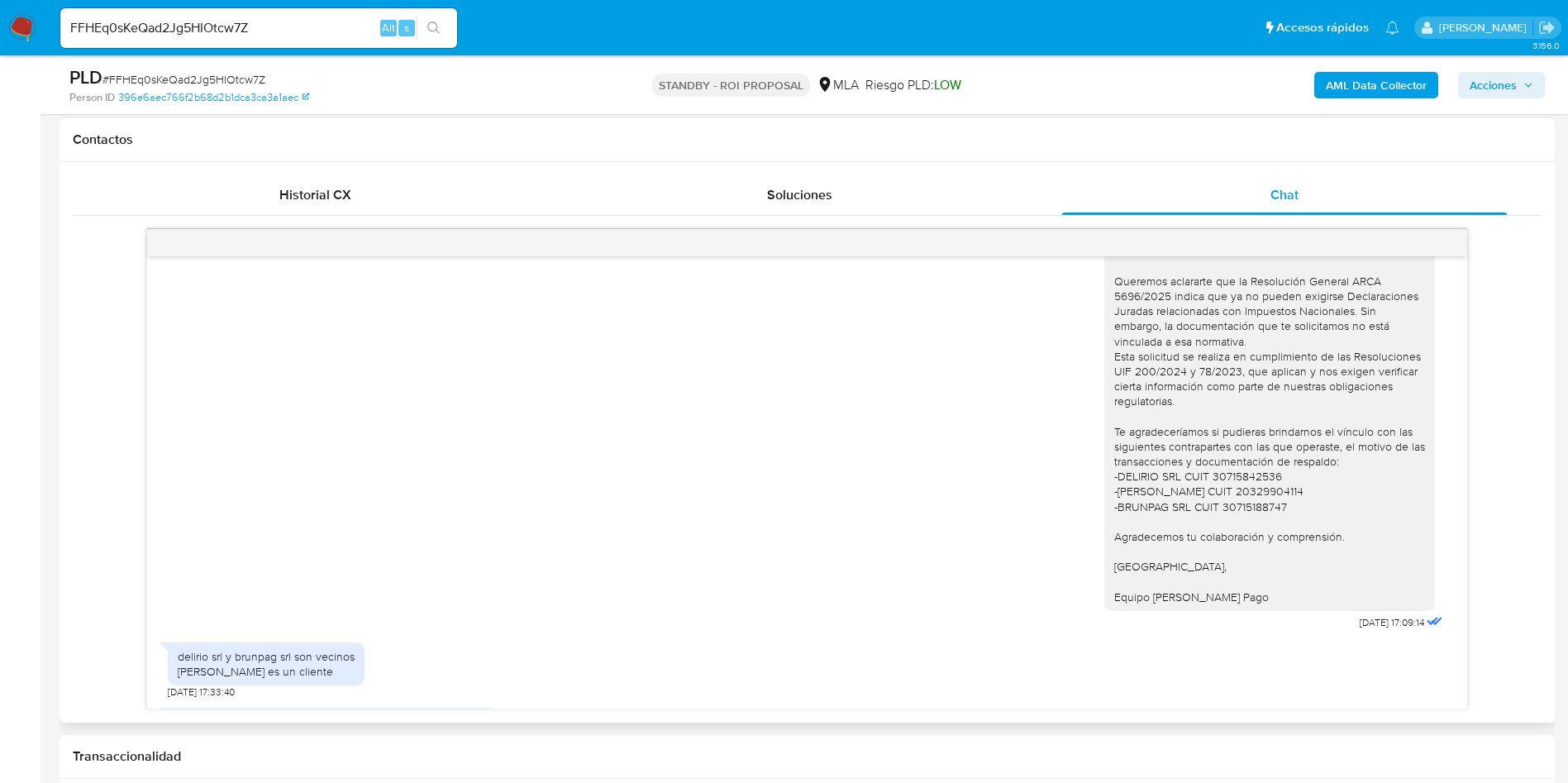
click at [1211, 518] on div "Buenas tardes, Queremos aclararte que la Resolución General ARCA 5696/2025 indi…" at bounding box center [1269, 424] width 310 height 361
copy div "30715842536"
click at [1256, 543] on div "Buenas tardes, Queremos aclararte que la Resolución General ARCA 5696/2025 indi…" at bounding box center [1269, 424] width 310 height 361
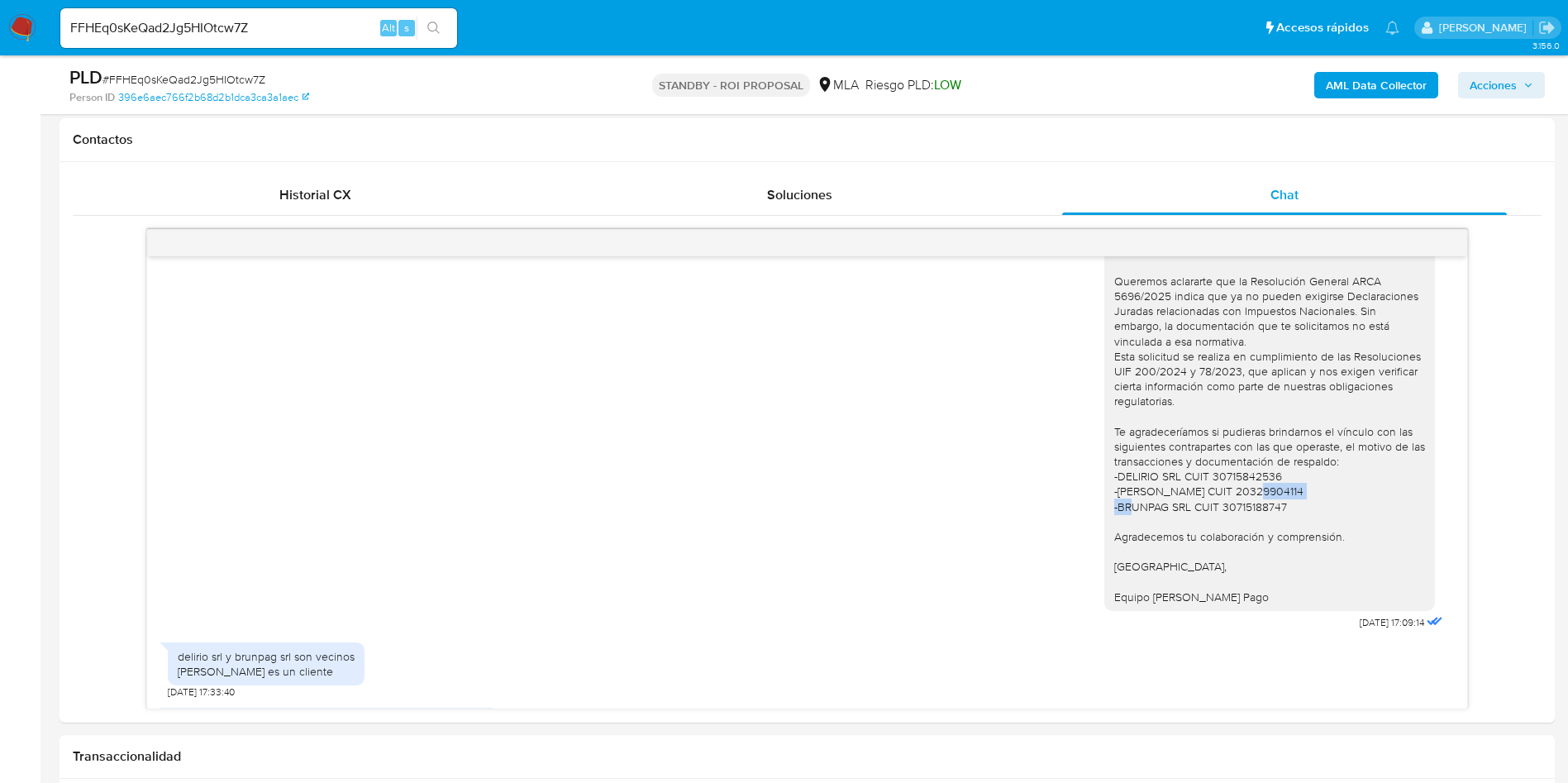
copy div "20329904114"
click at [1243, 544] on div "Buenas tardes, Queremos aclararte que la Resolución General ARCA 5696/2025 indi…" at bounding box center [1269, 424] width 310 height 361
click at [1238, 553] on div "Buenas tardes, Queremos aclararte que la Resolución General ARCA 5696/2025 indi…" at bounding box center [1269, 424] width 310 height 361
copy div "30715188747"
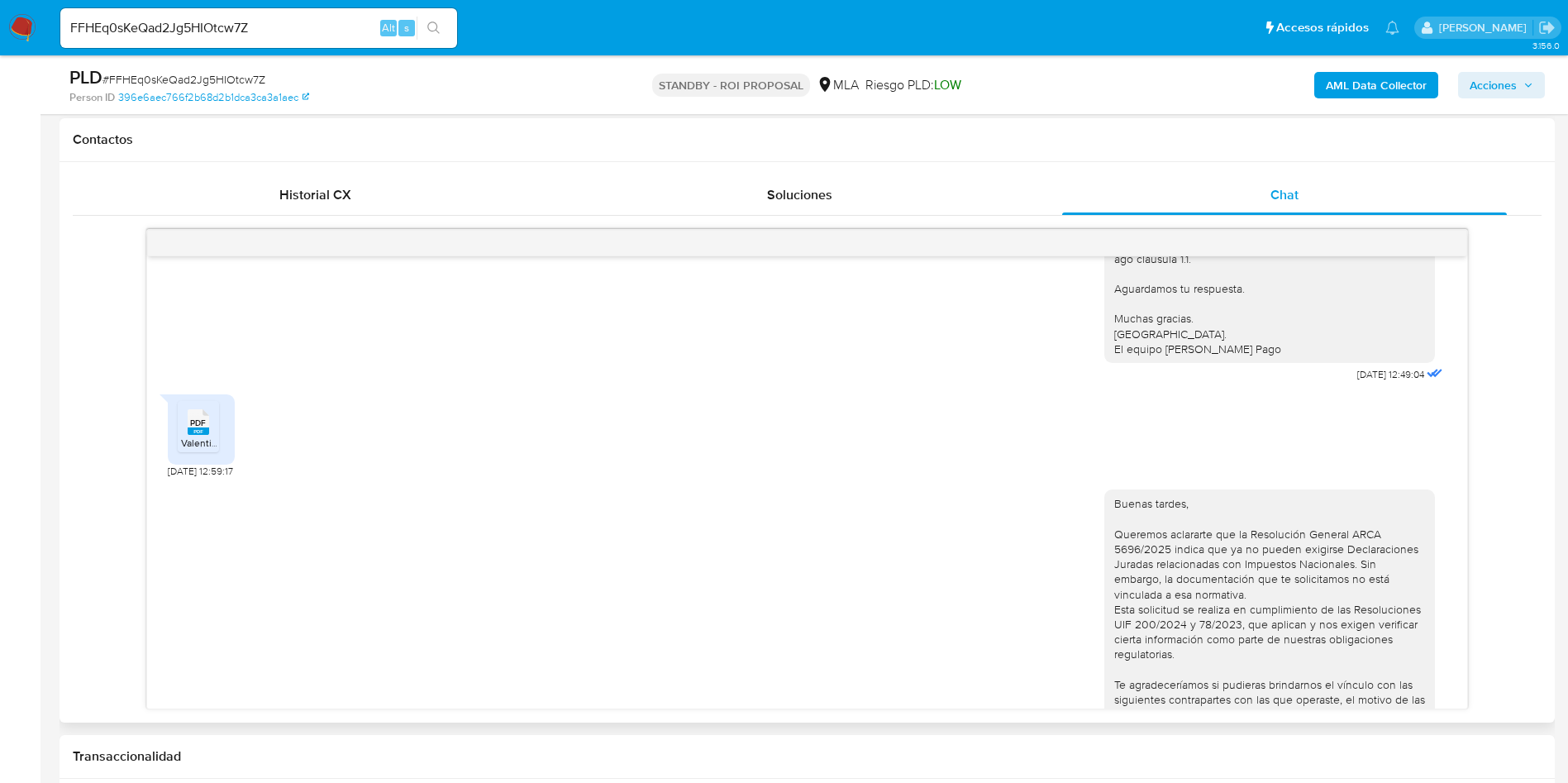
scroll to position [1240, 0]
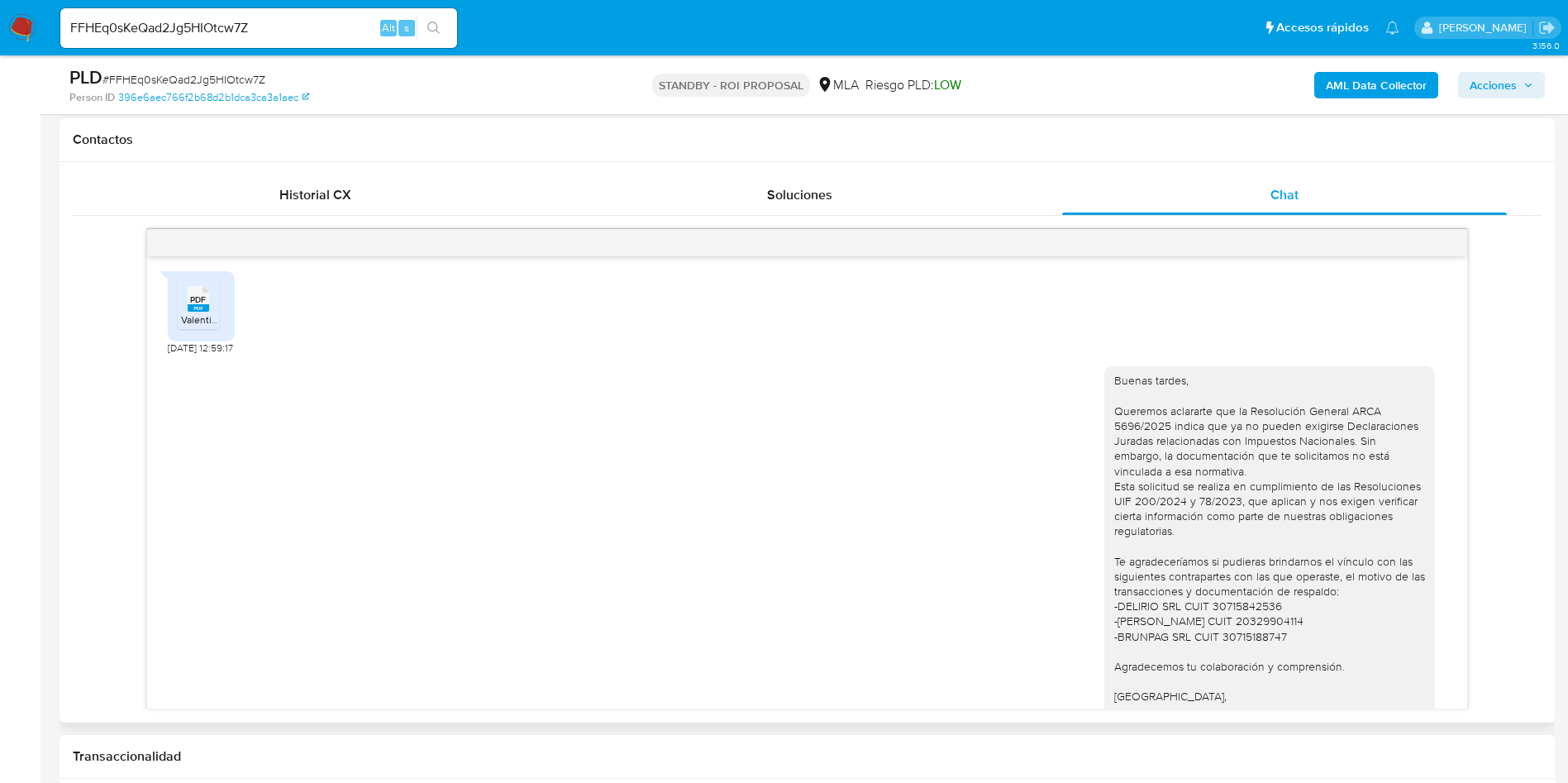
click at [197, 305] on span "PDF" at bounding box center [198, 299] width 16 height 11
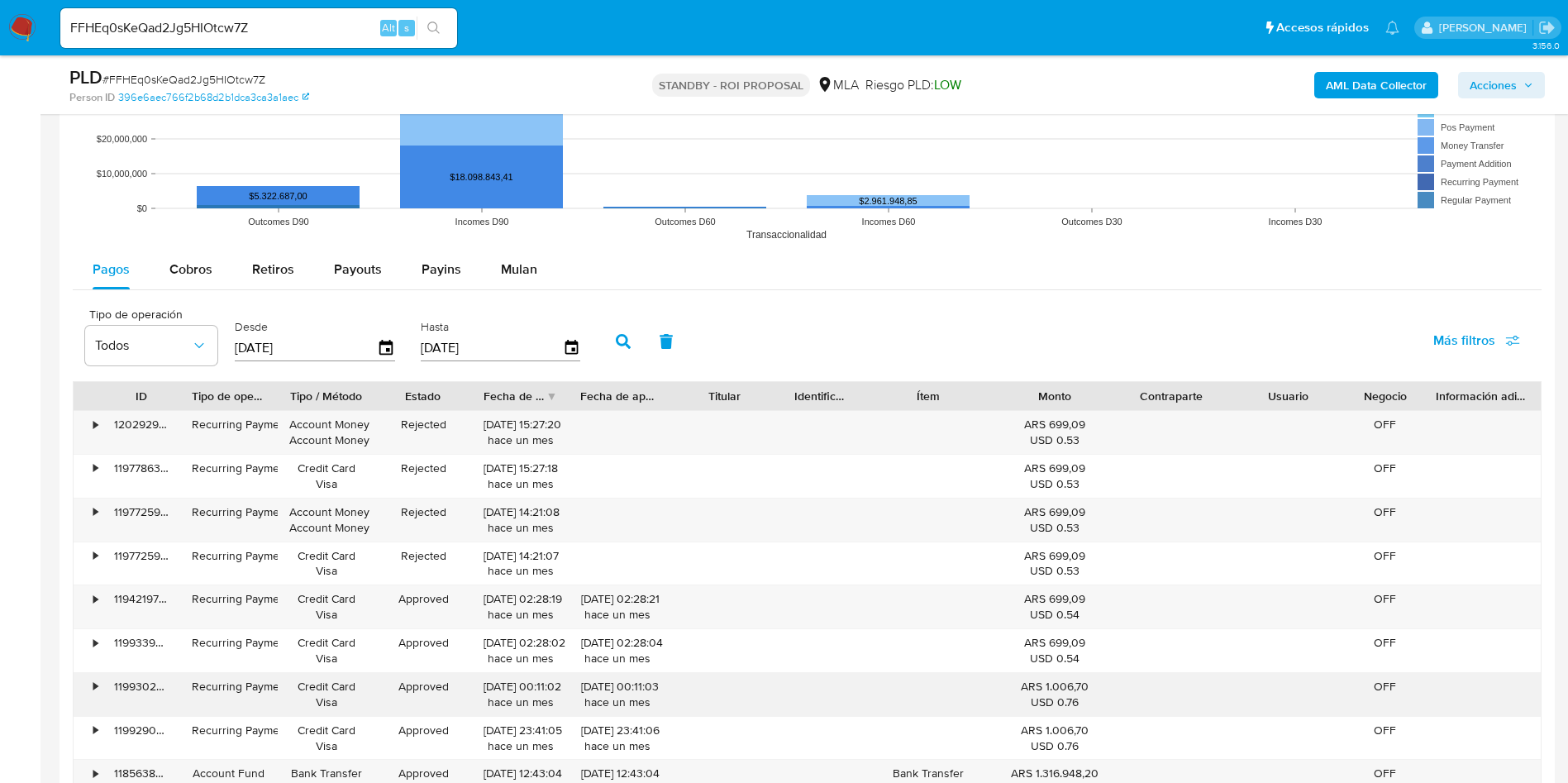
scroll to position [2232, 0]
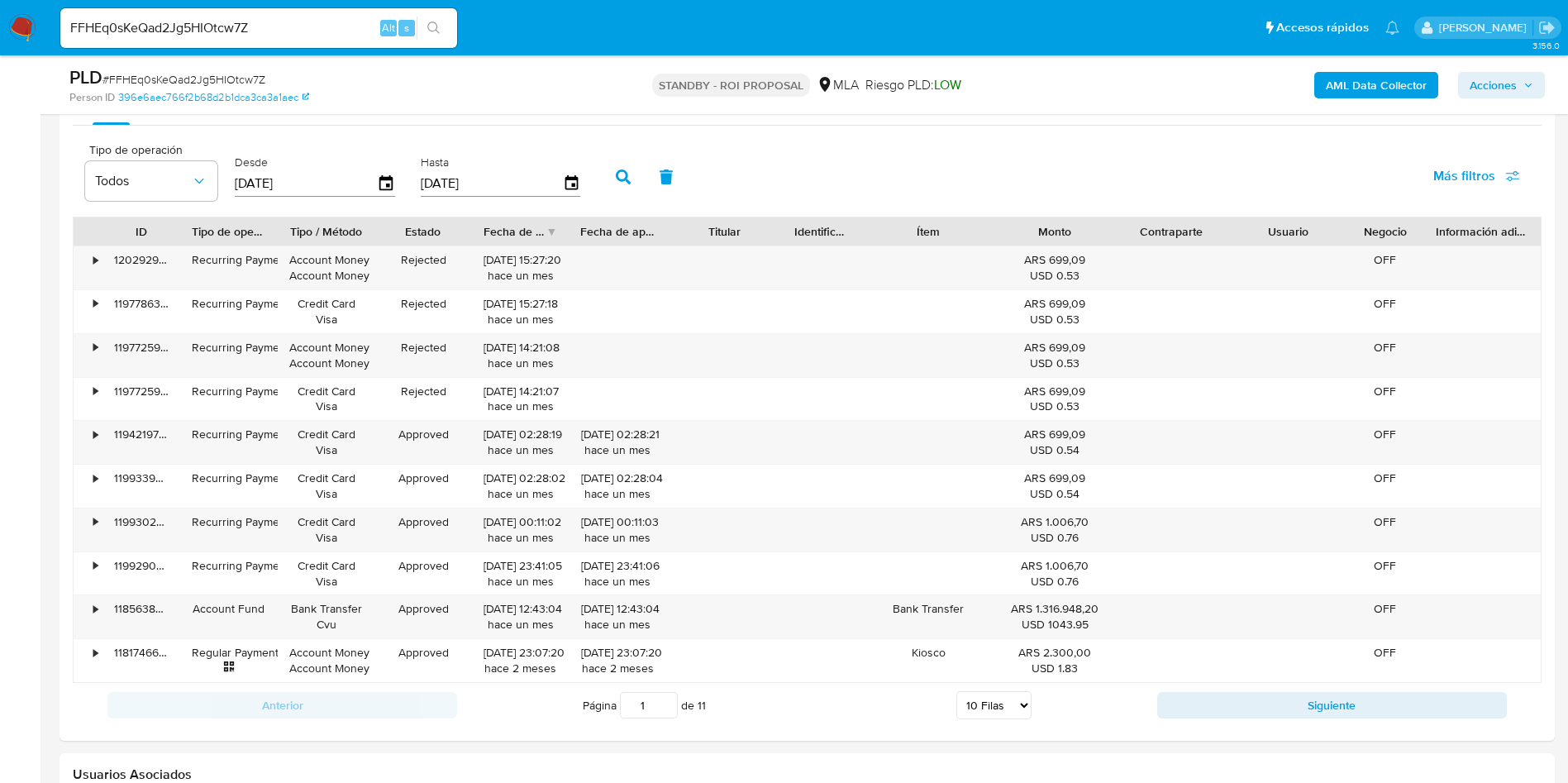
click at [272, 31] on input "FFHEq0sKeQad2Jg5HIOtcw7Z" at bounding box center [259, 28] width 396 height 21
paste input "IBTeLf1UYdCrpyVvRF0NXzPy"
type input "IBTeLf1UYdCrpyVvRF0NXzPy"
click at [425, 24] on button "search-icon" at bounding box center [433, 28] width 34 height 23
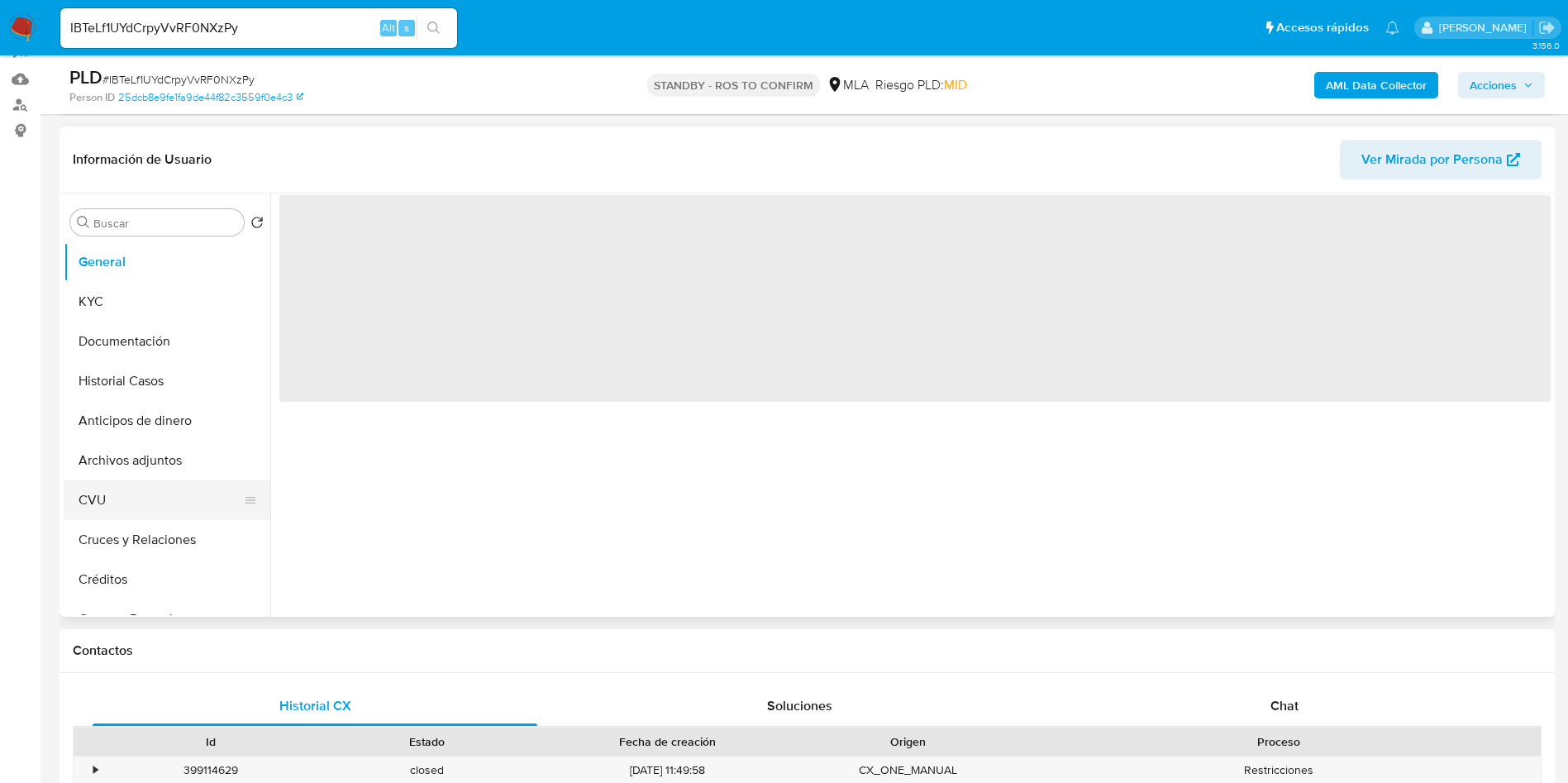
scroll to position [248, 0]
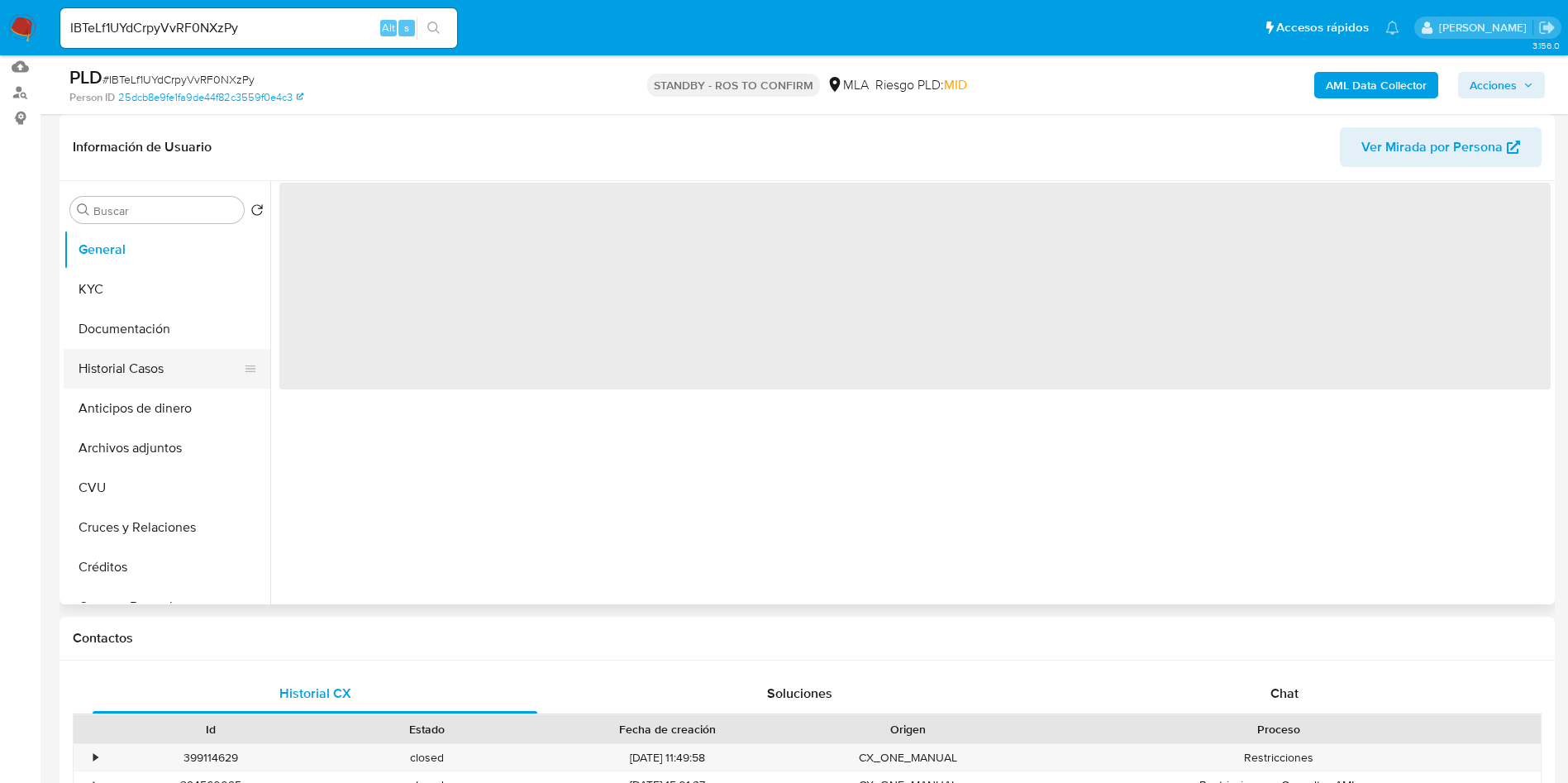
click at [116, 373] on button "Historial Casos" at bounding box center [160, 368] width 193 height 40
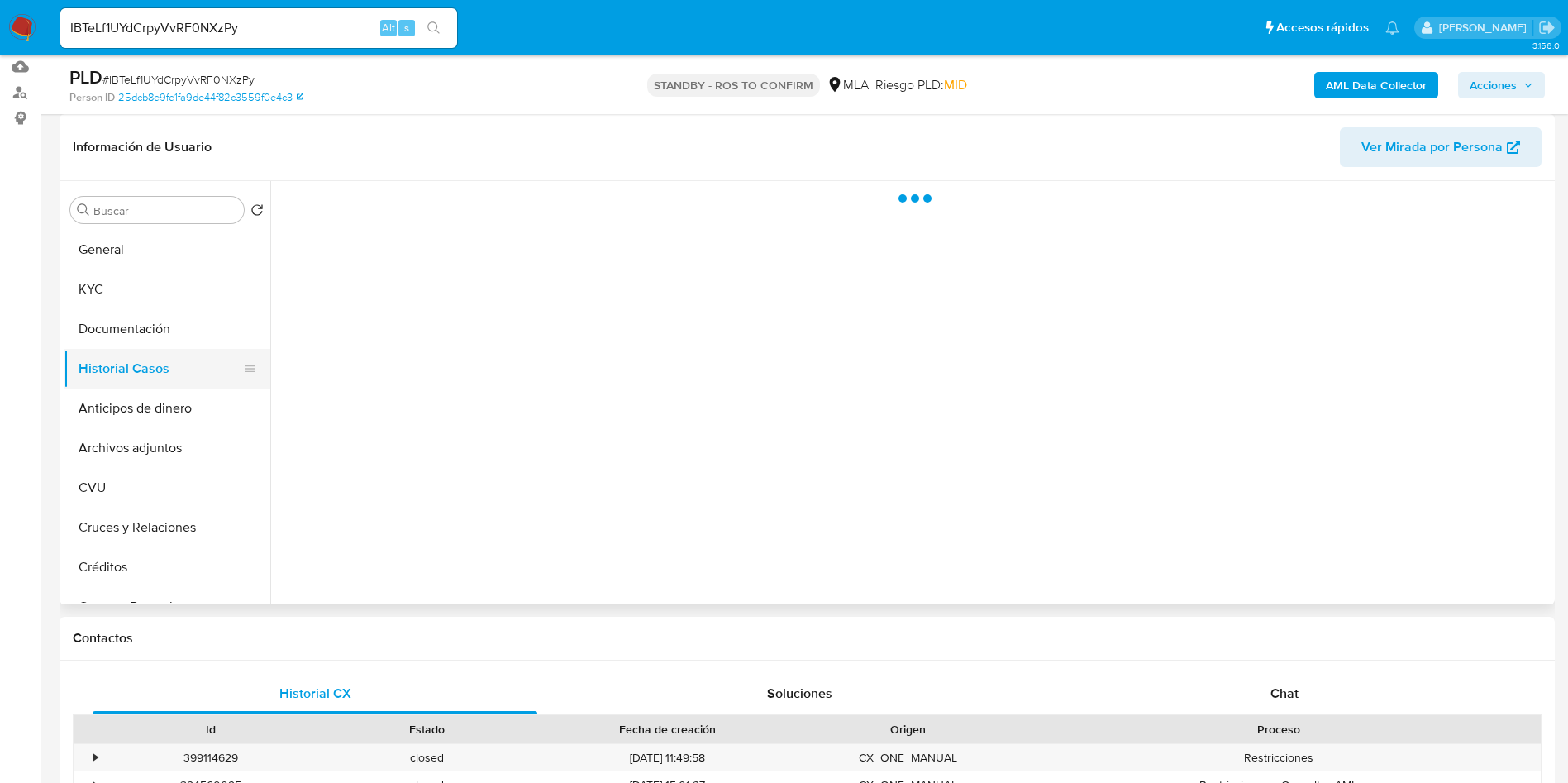
select select "10"
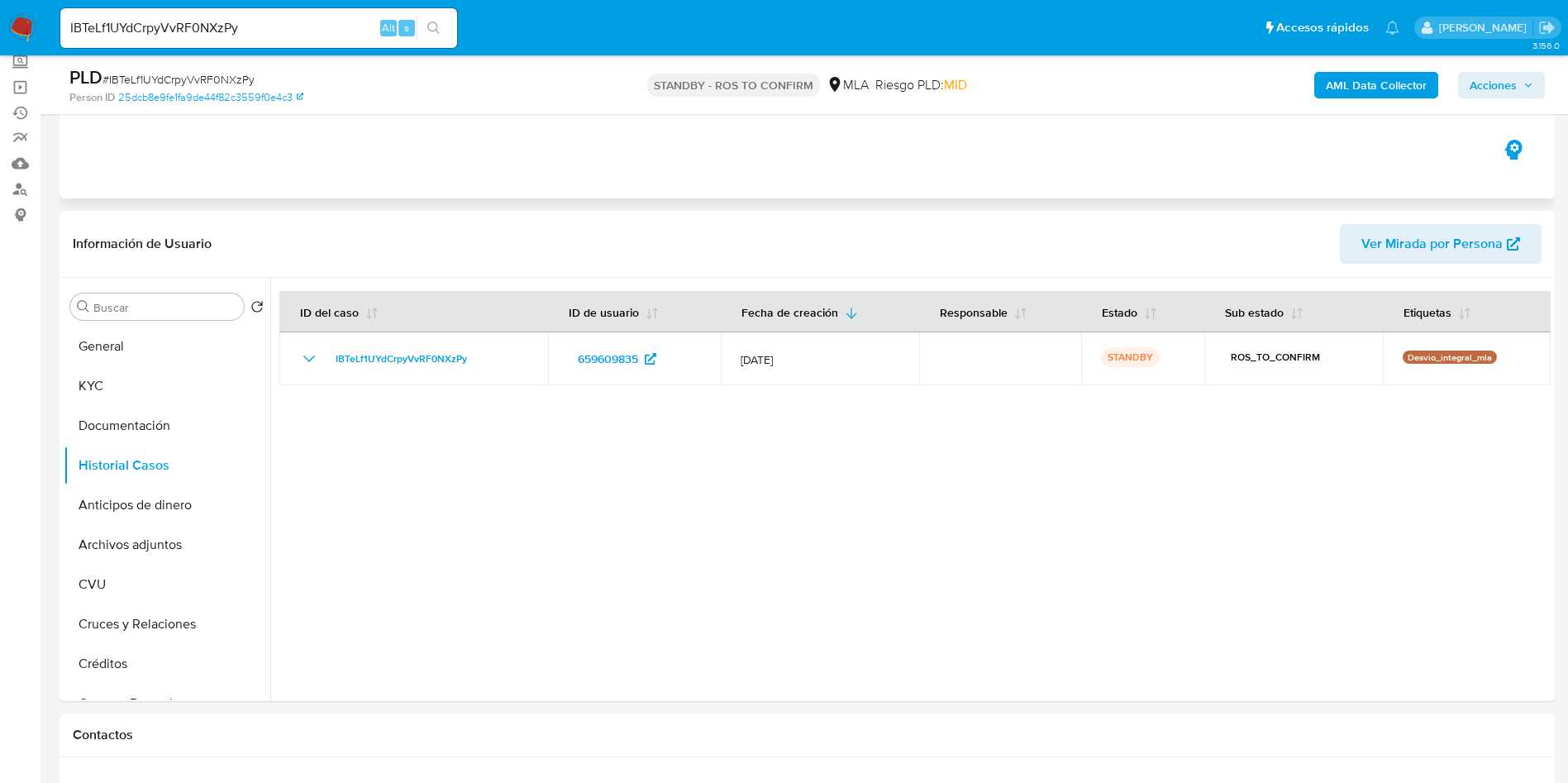
scroll to position [0, 0]
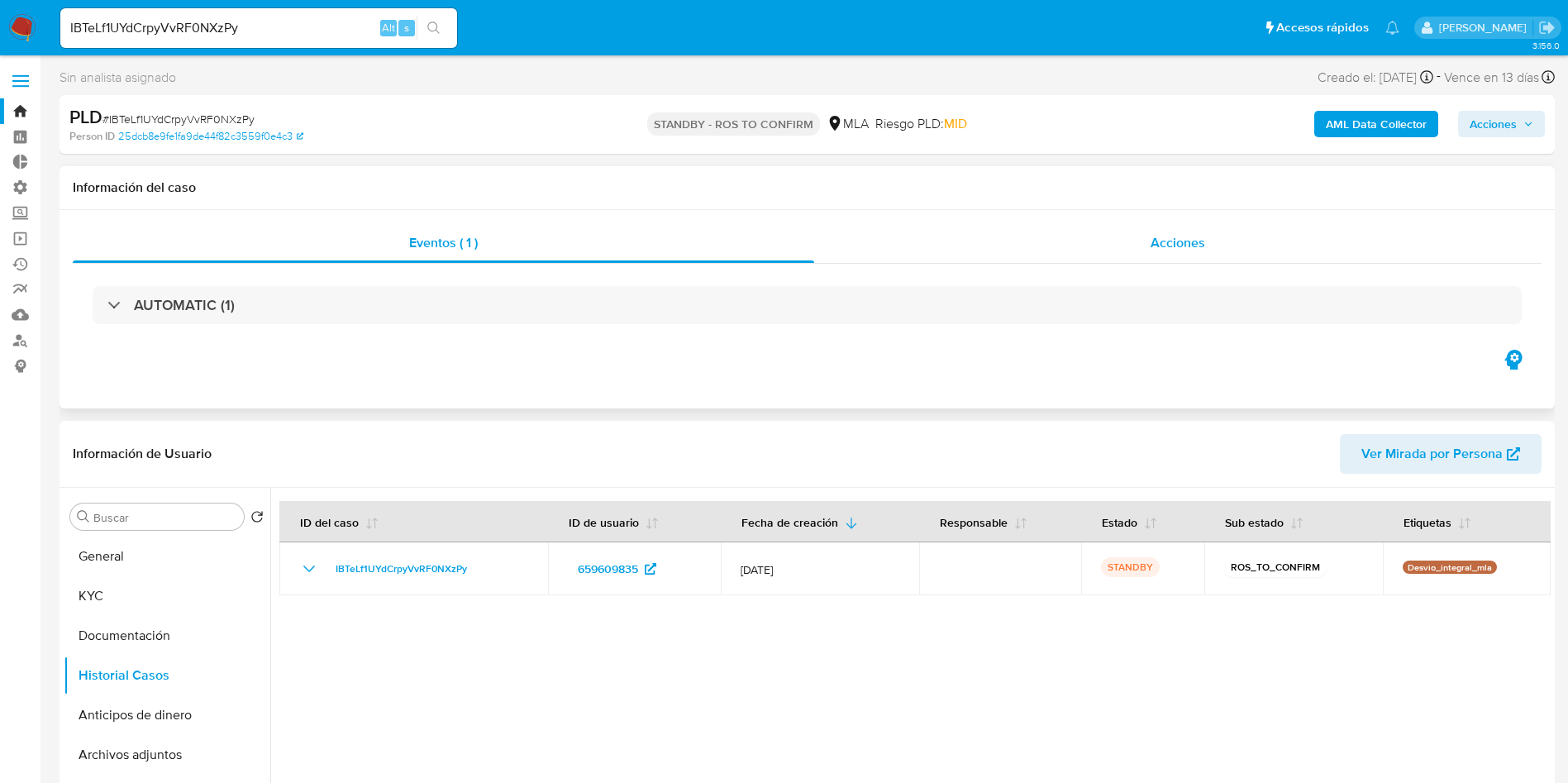
click at [1264, 253] on div "Acciones" at bounding box center [1177, 243] width 727 height 40
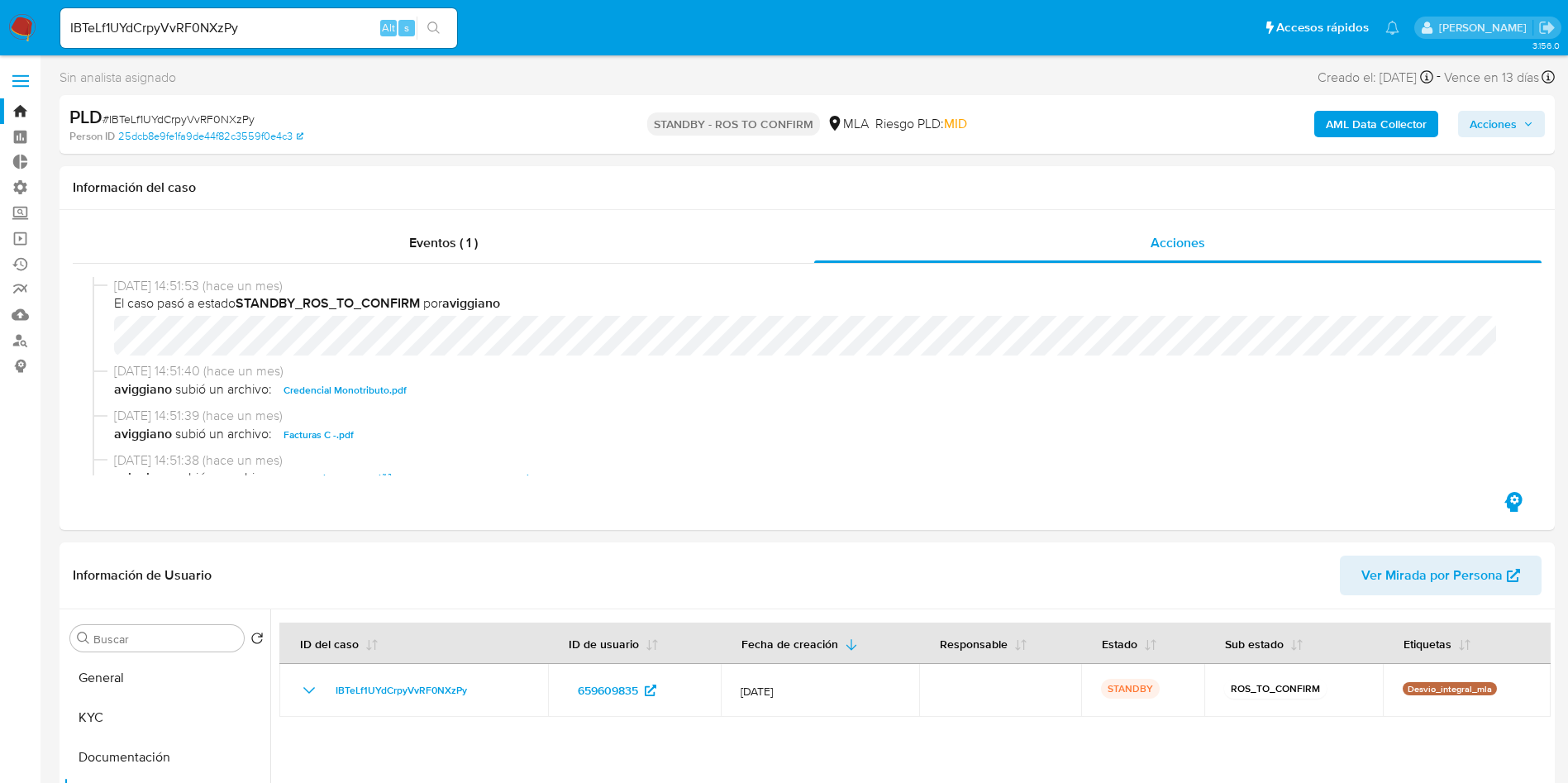
click at [275, 23] on input "IBTeLf1UYdCrpyVvRF0NXzPy" at bounding box center [259, 28] width 396 height 21
paste input "M0zWmjjvDzuKgj3g6STApaTN"
type input "M0zWmjjvDzuKgj3g6STApaTN"
click at [436, 30] on icon "search-icon" at bounding box center [434, 28] width 14 height 14
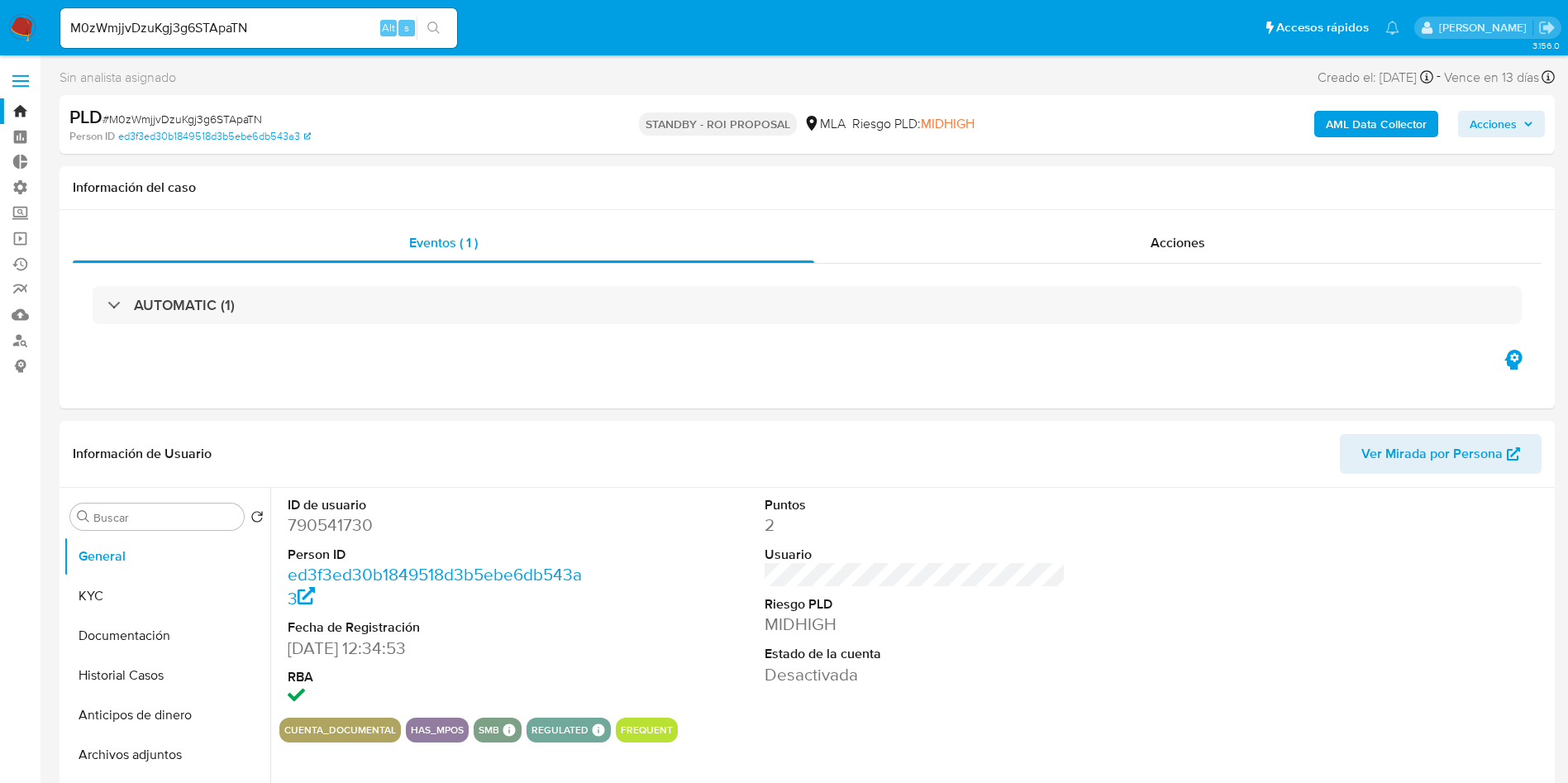
select select "10"
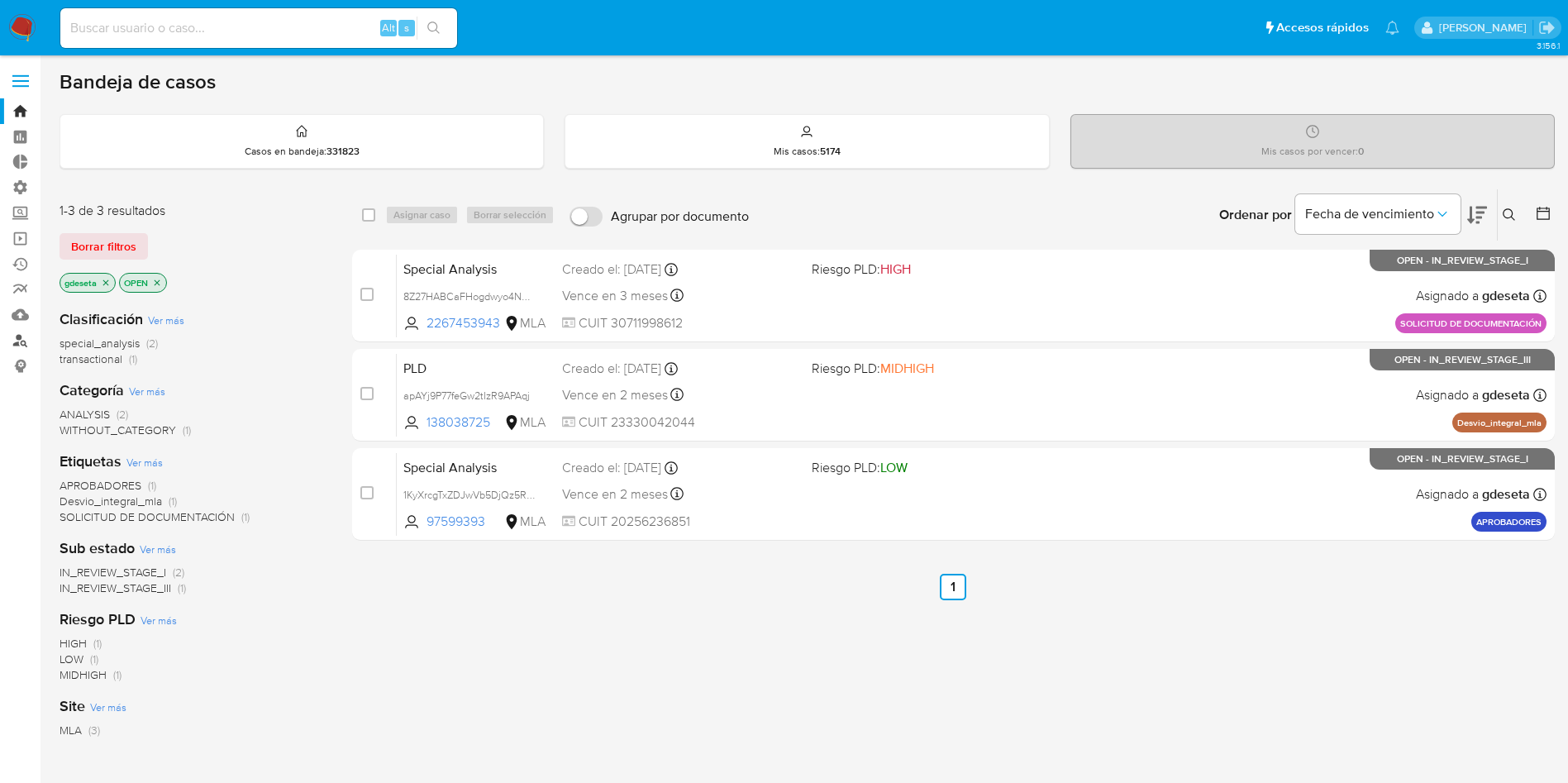
click at [7, 332] on link "Buscador de personas" at bounding box center [99, 340] width 197 height 25
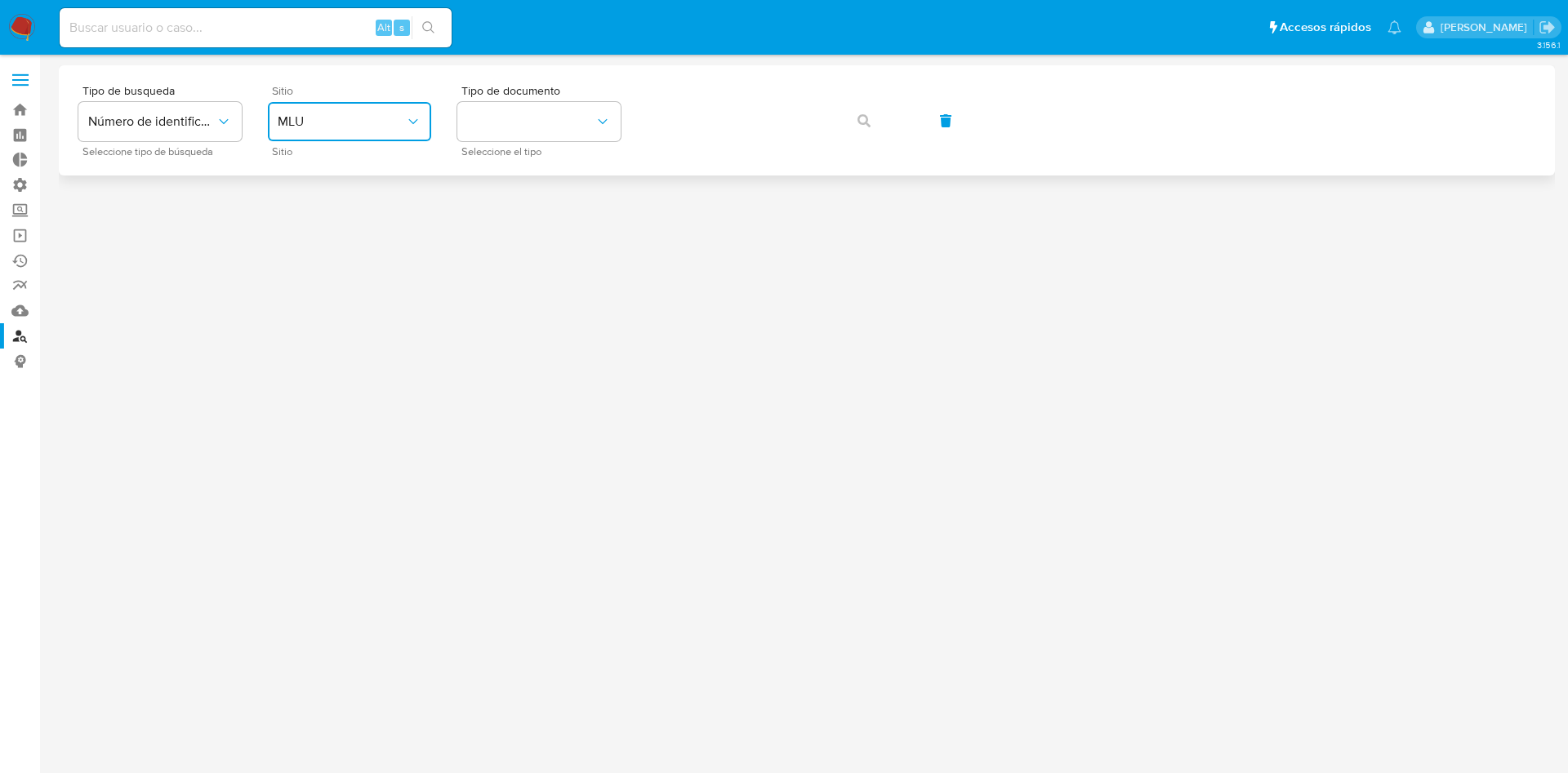
click at [382, 138] on button "MLU" at bounding box center [349, 121] width 163 height 40
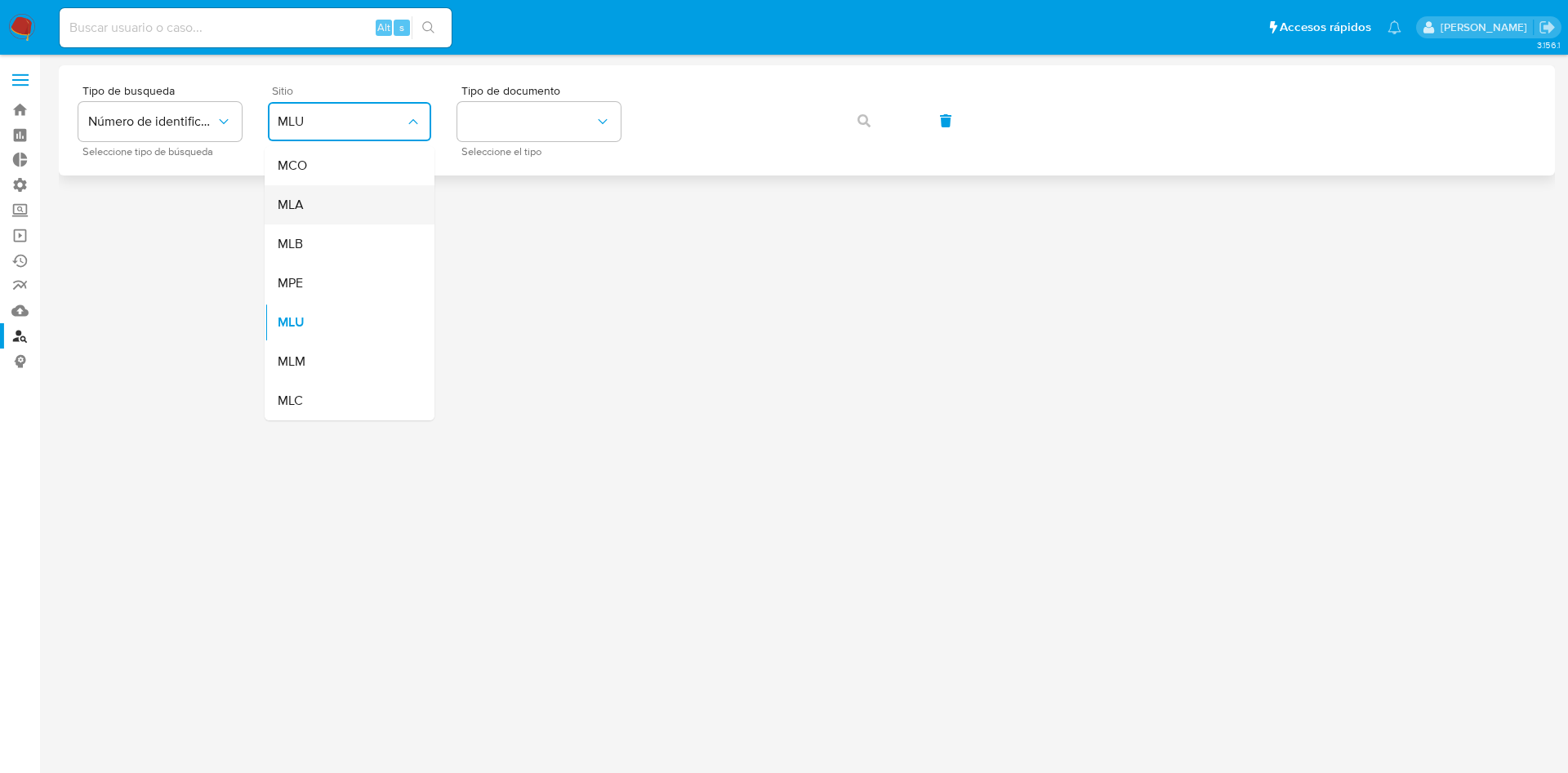
click at [364, 200] on div "MLA" at bounding box center [344, 204] width 134 height 40
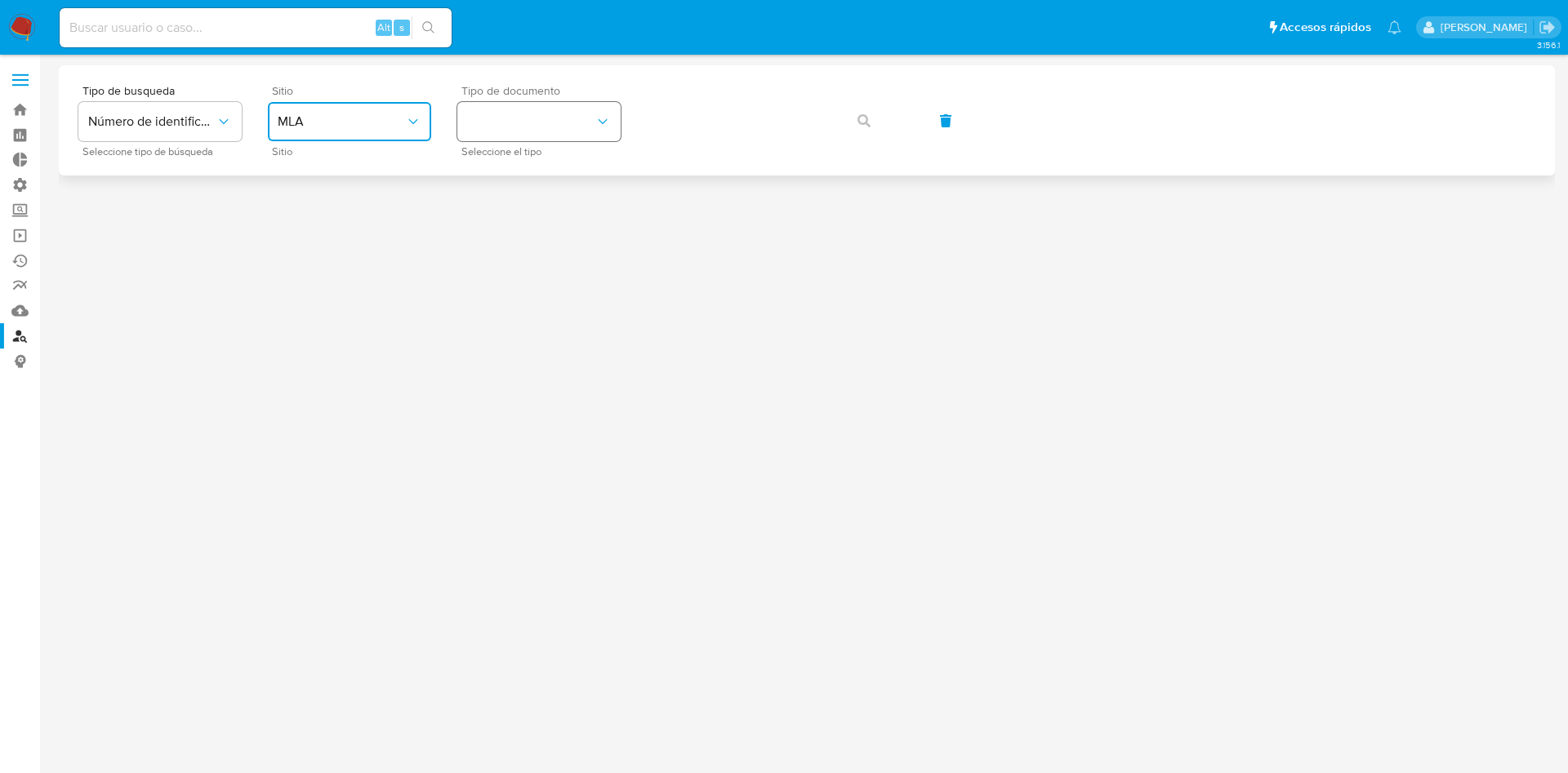
click at [480, 120] on button "identificationType" at bounding box center [538, 121] width 163 height 40
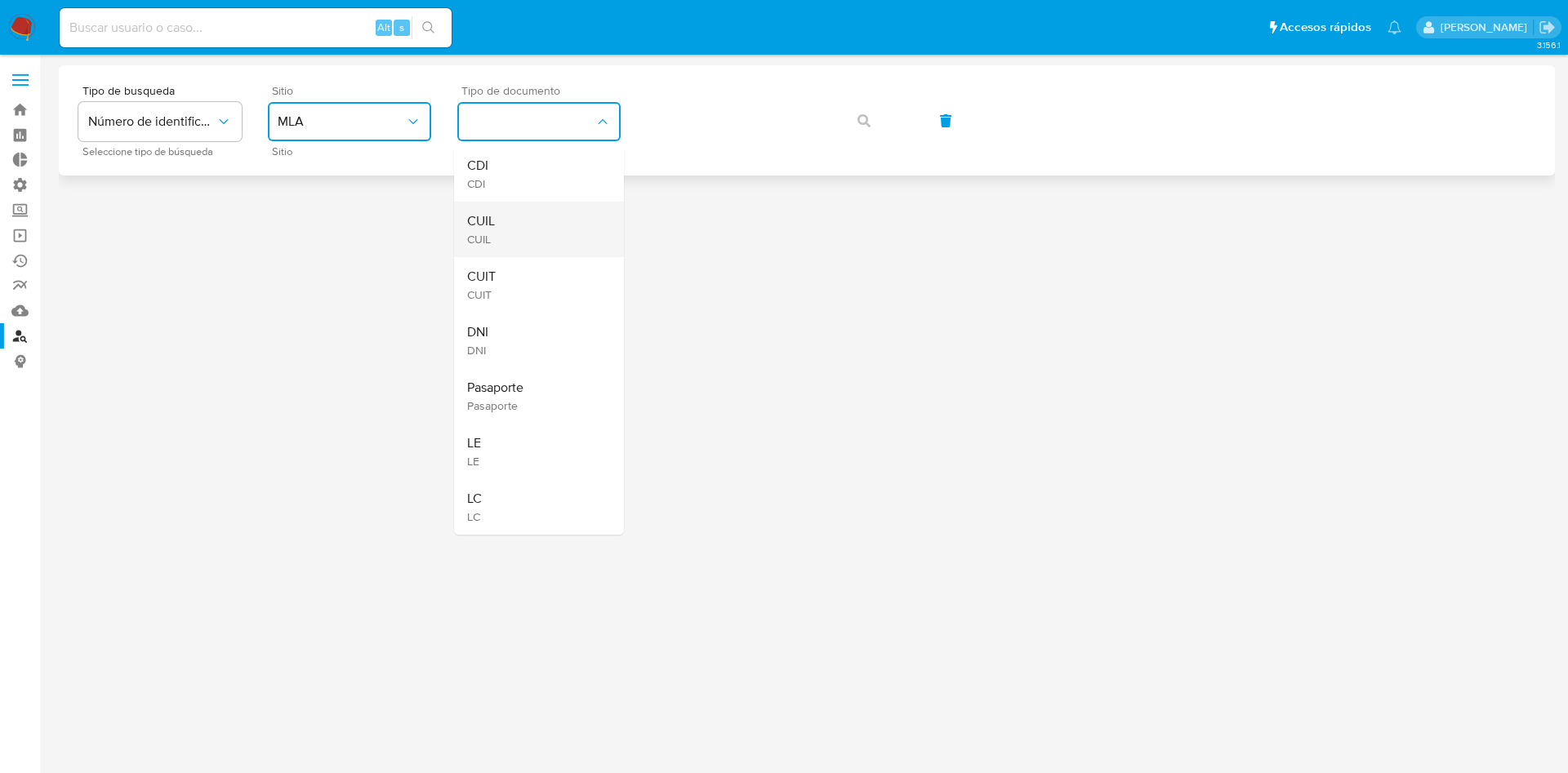
click at [488, 219] on span "CUIL" at bounding box center [480, 221] width 28 height 16
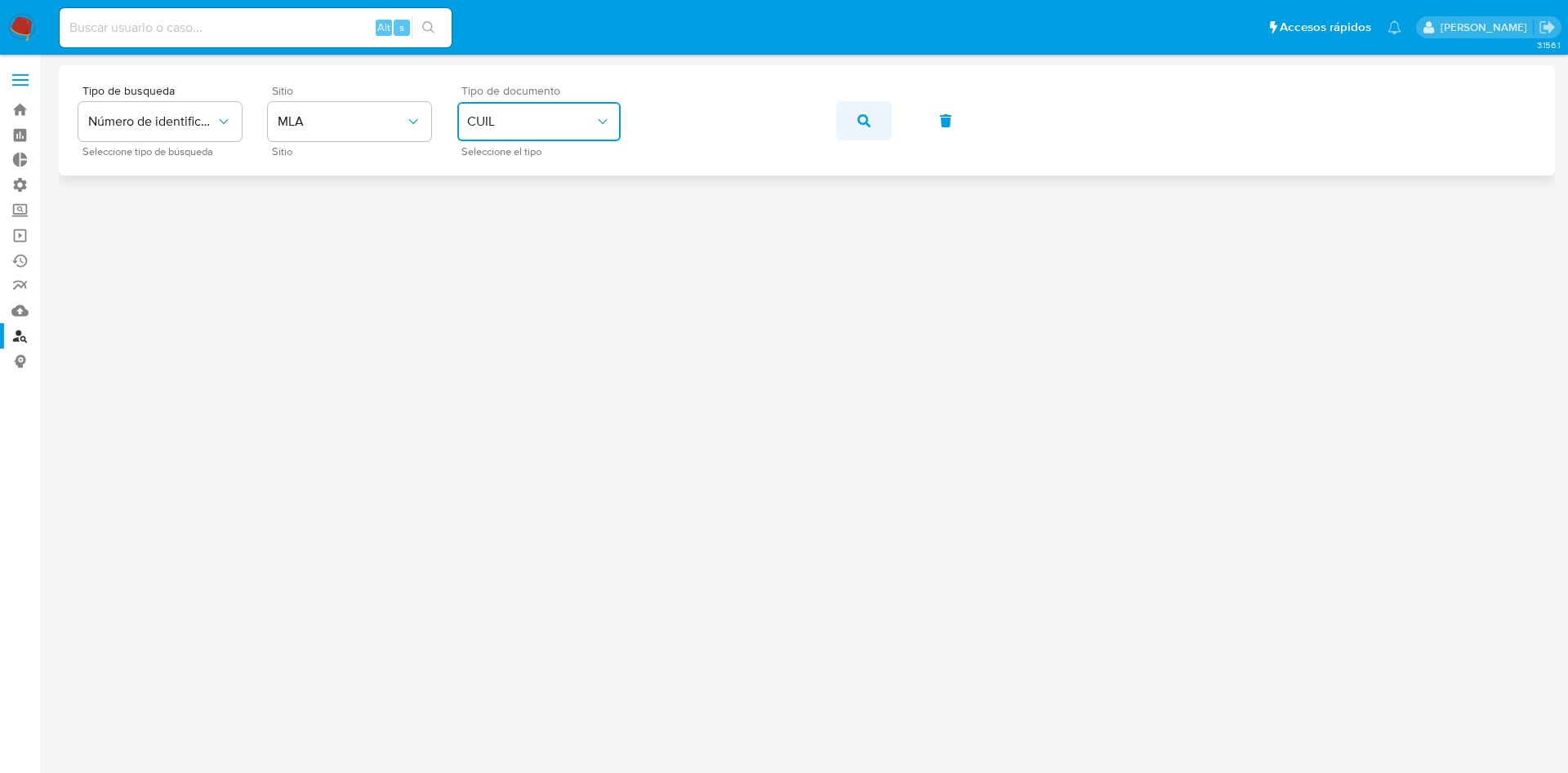
click at [864, 106] on span "button" at bounding box center [864, 120] width 14 height 36
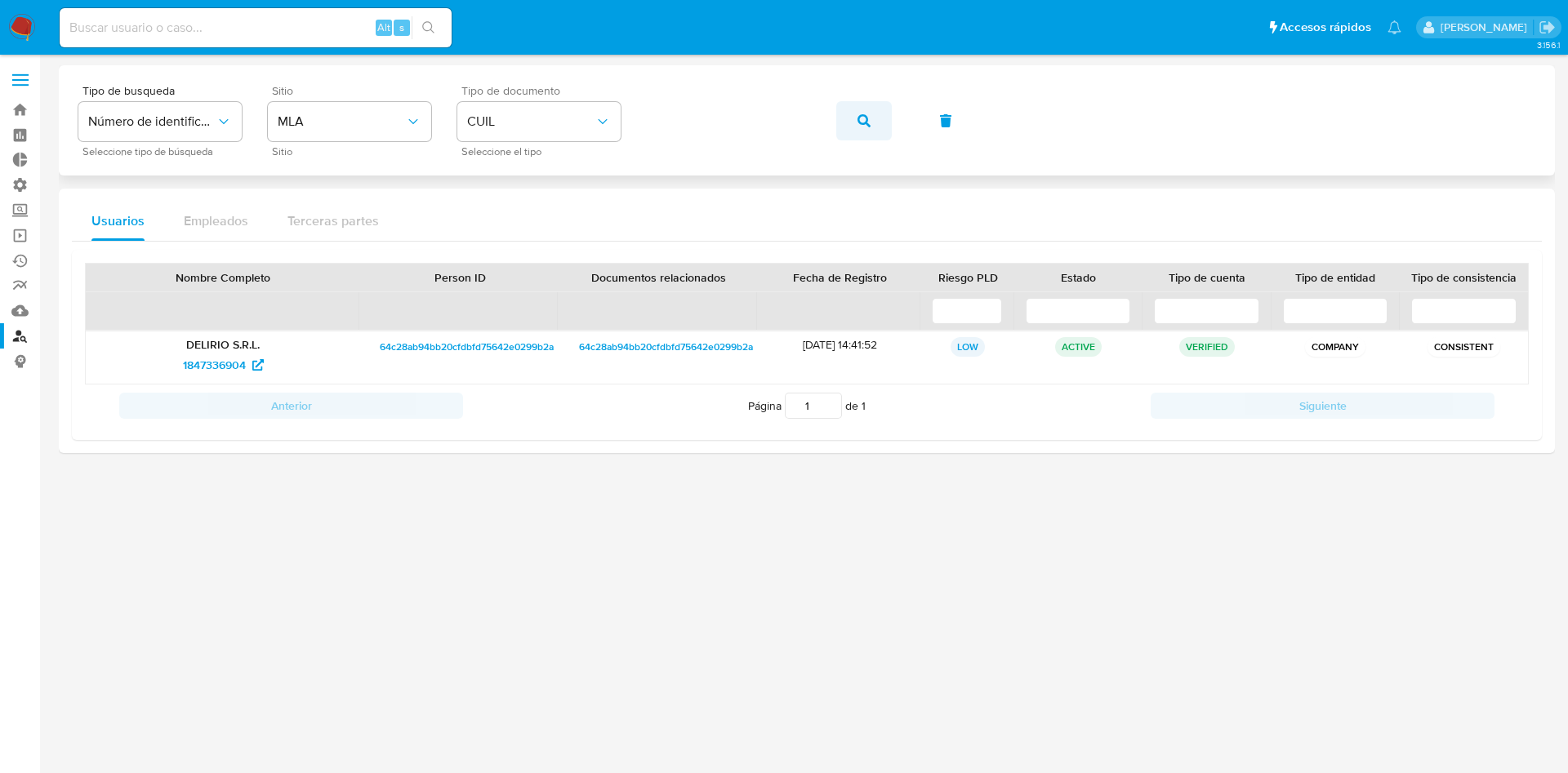
click at [844, 131] on button "button" at bounding box center [864, 120] width 56 height 40
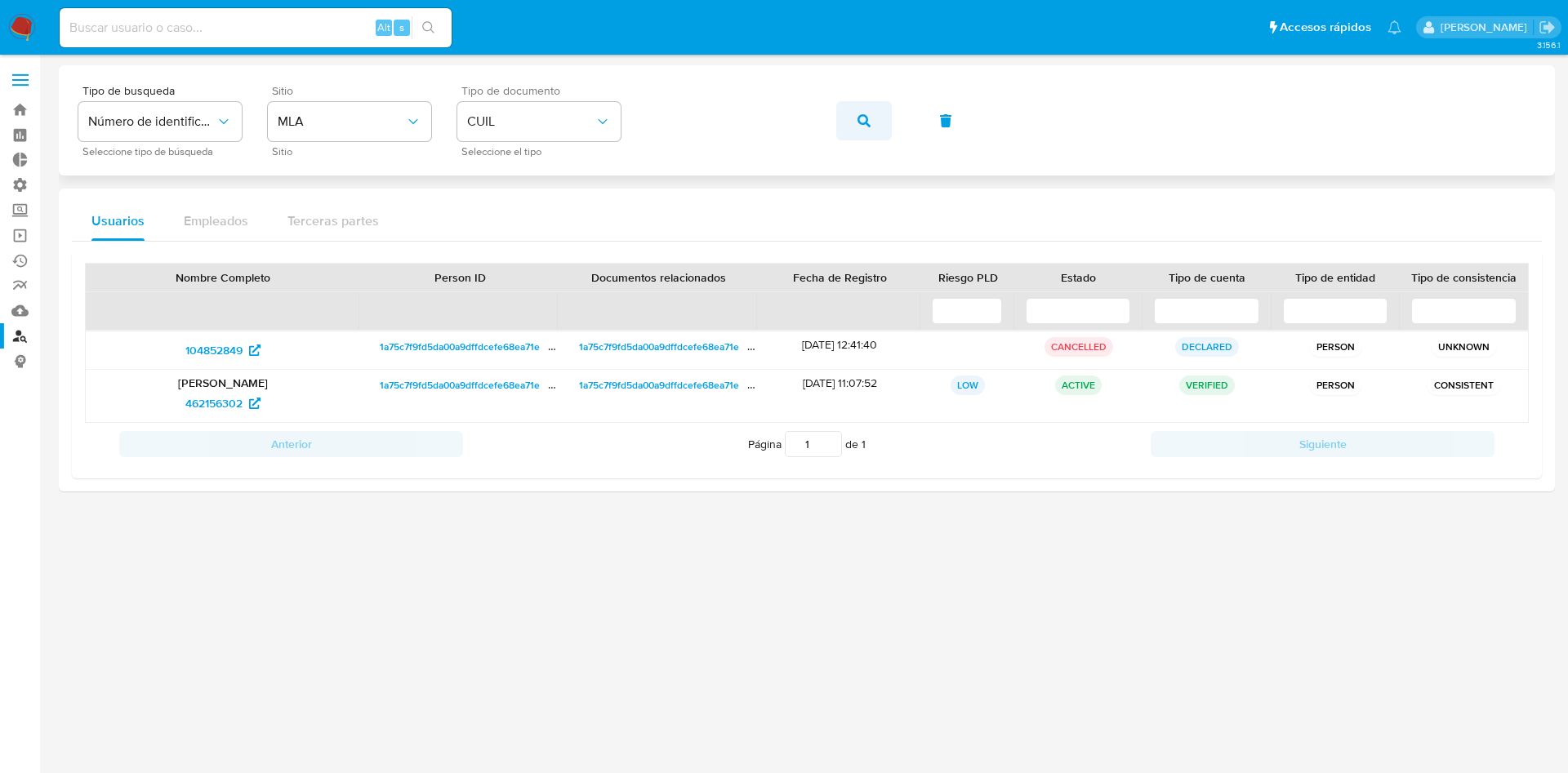
click at [837, 134] on button "button" at bounding box center [864, 120] width 56 height 40
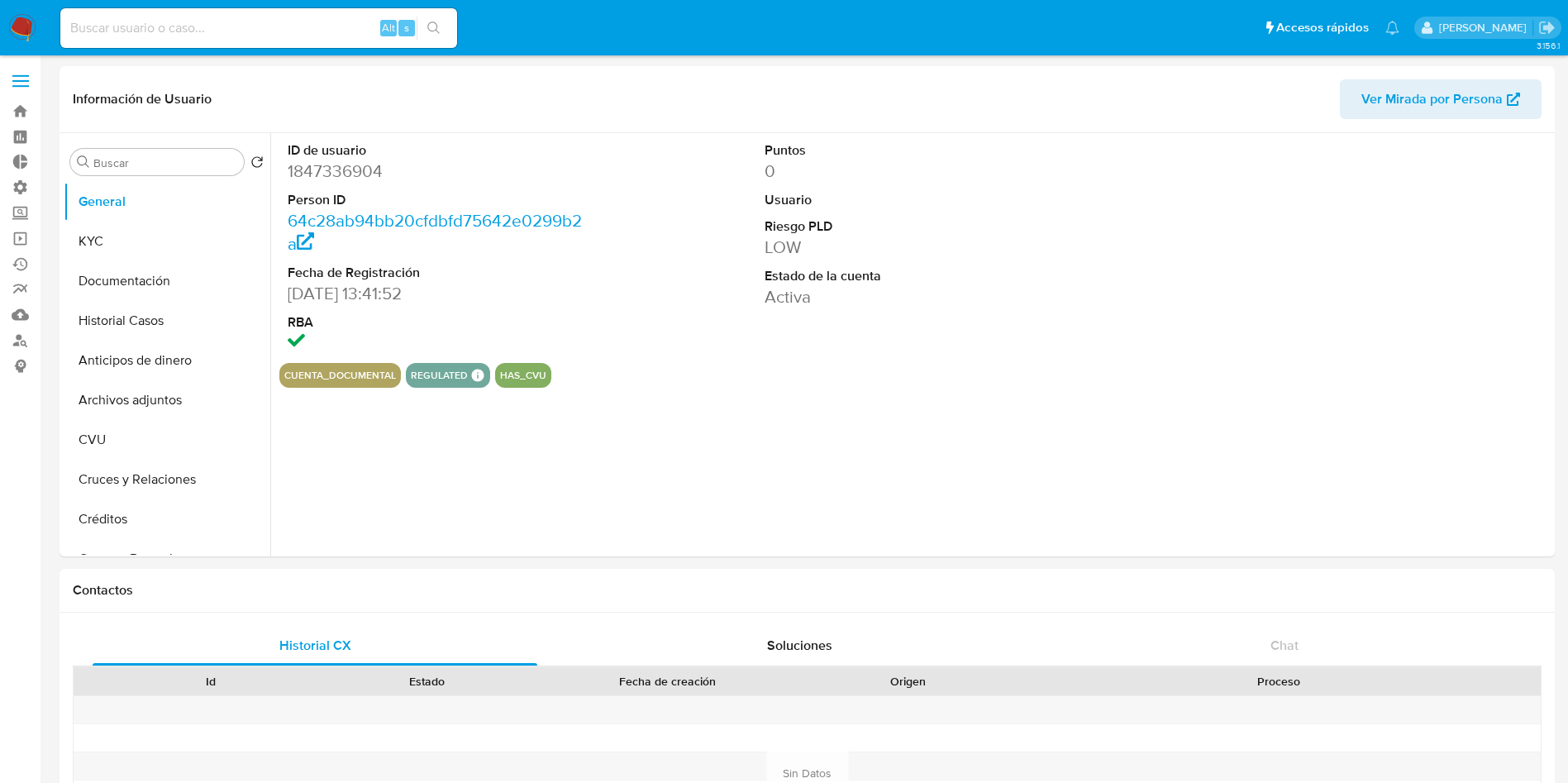
select select "10"
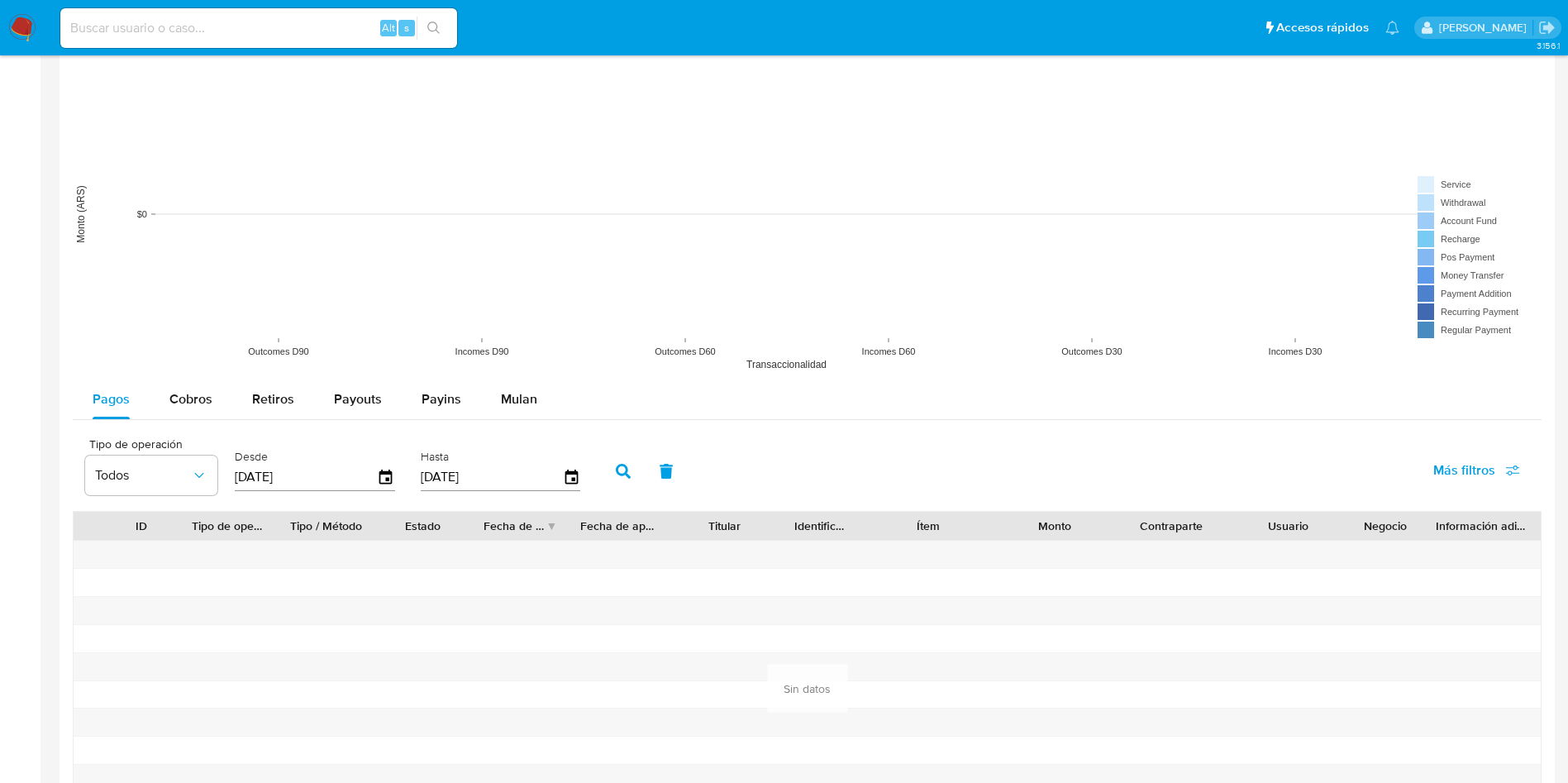
scroll to position [1590, 0]
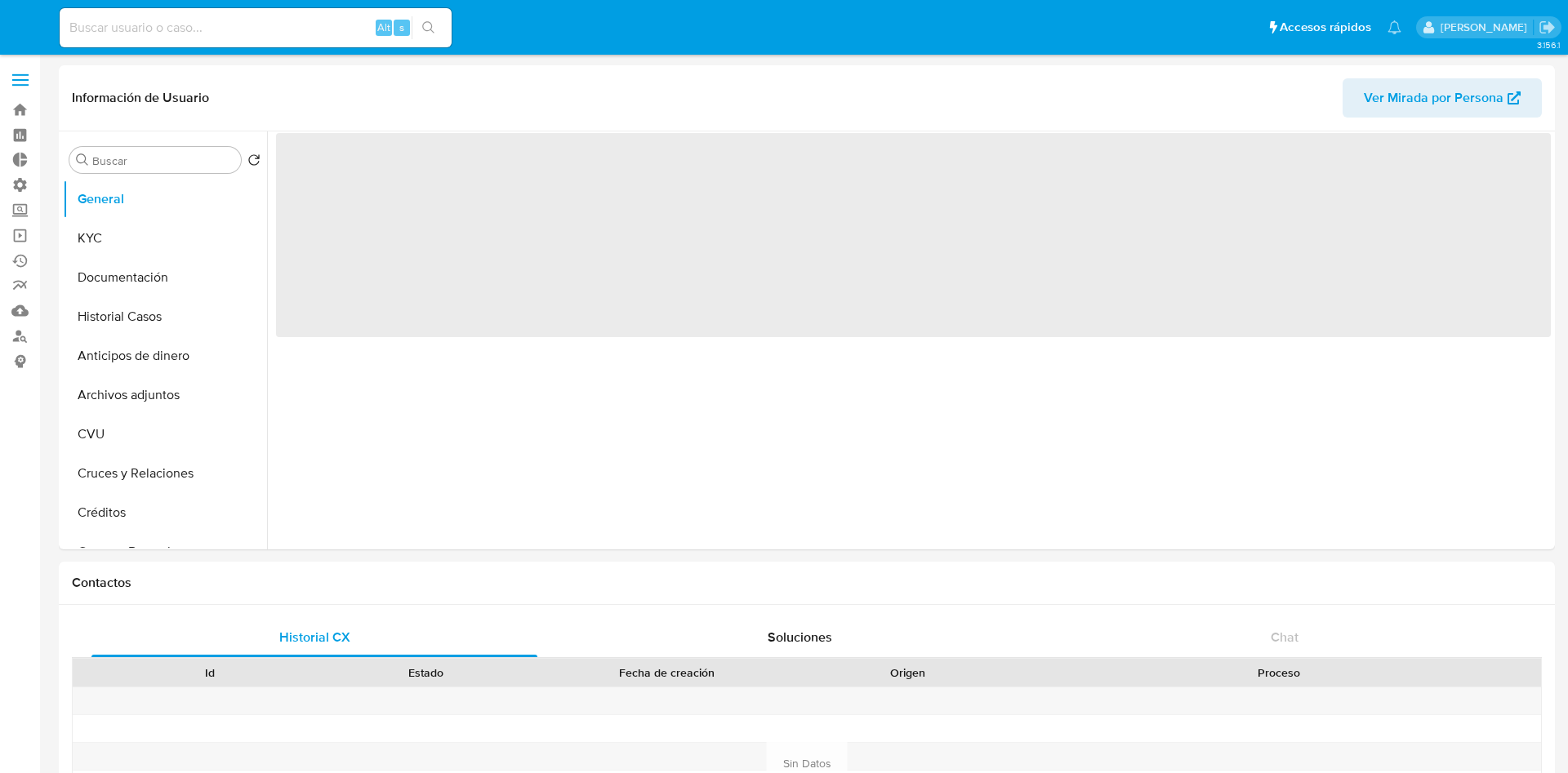
select select "10"
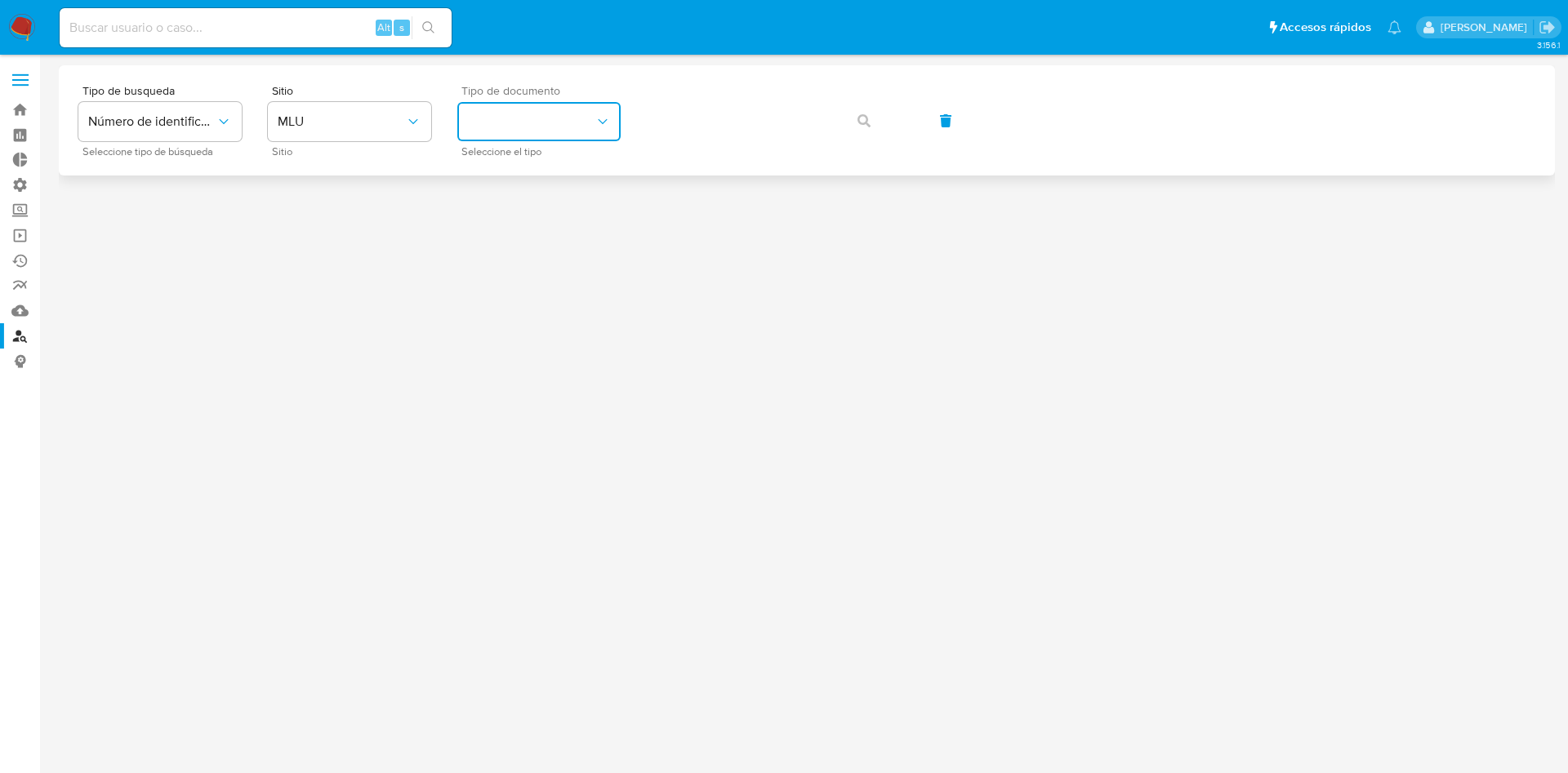
click at [556, 121] on button "identificationType" at bounding box center [538, 121] width 163 height 40
click at [379, 115] on button "MLU" at bounding box center [349, 121] width 163 height 40
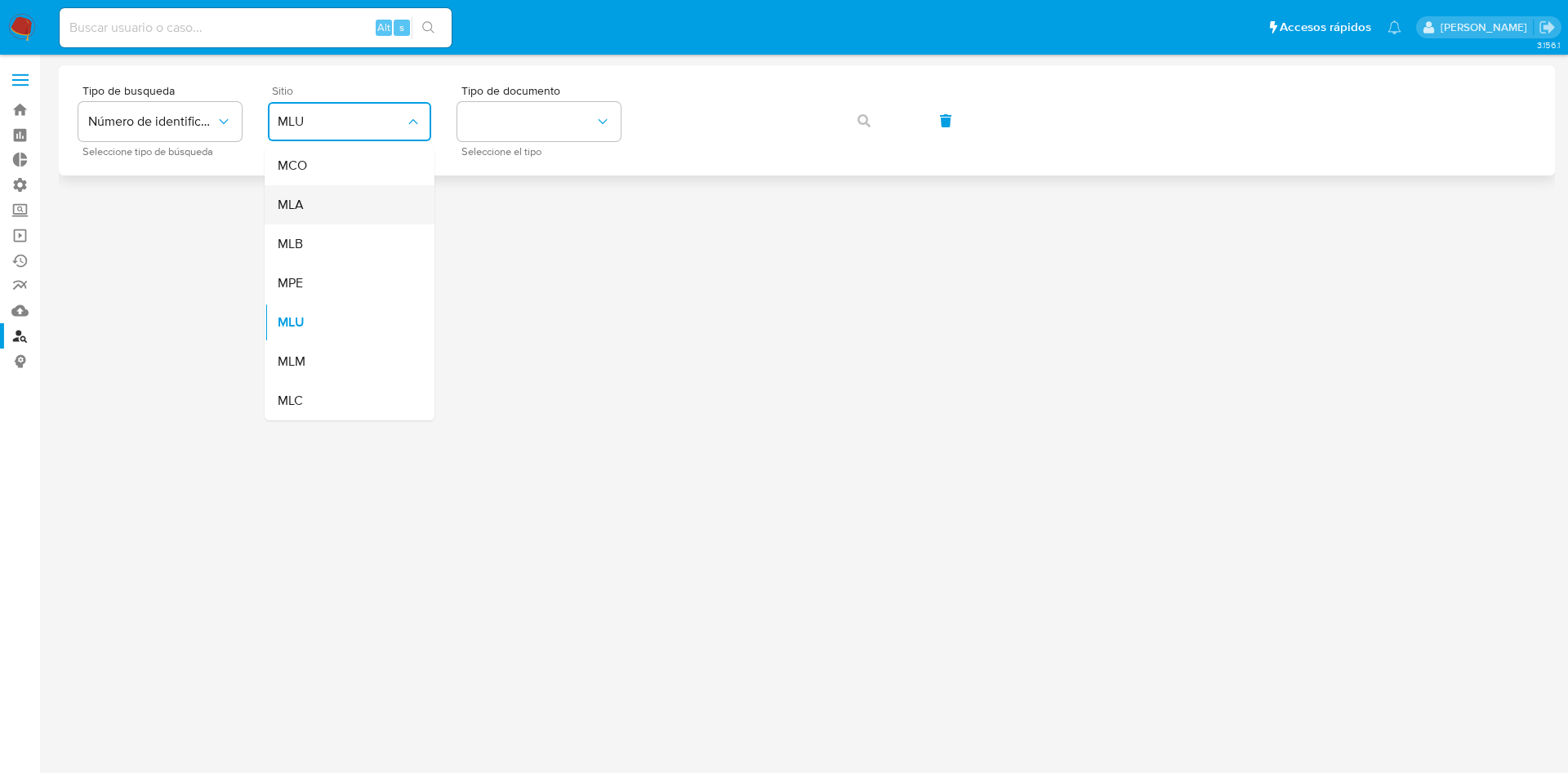
click at [355, 195] on div "MLA" at bounding box center [344, 204] width 134 height 40
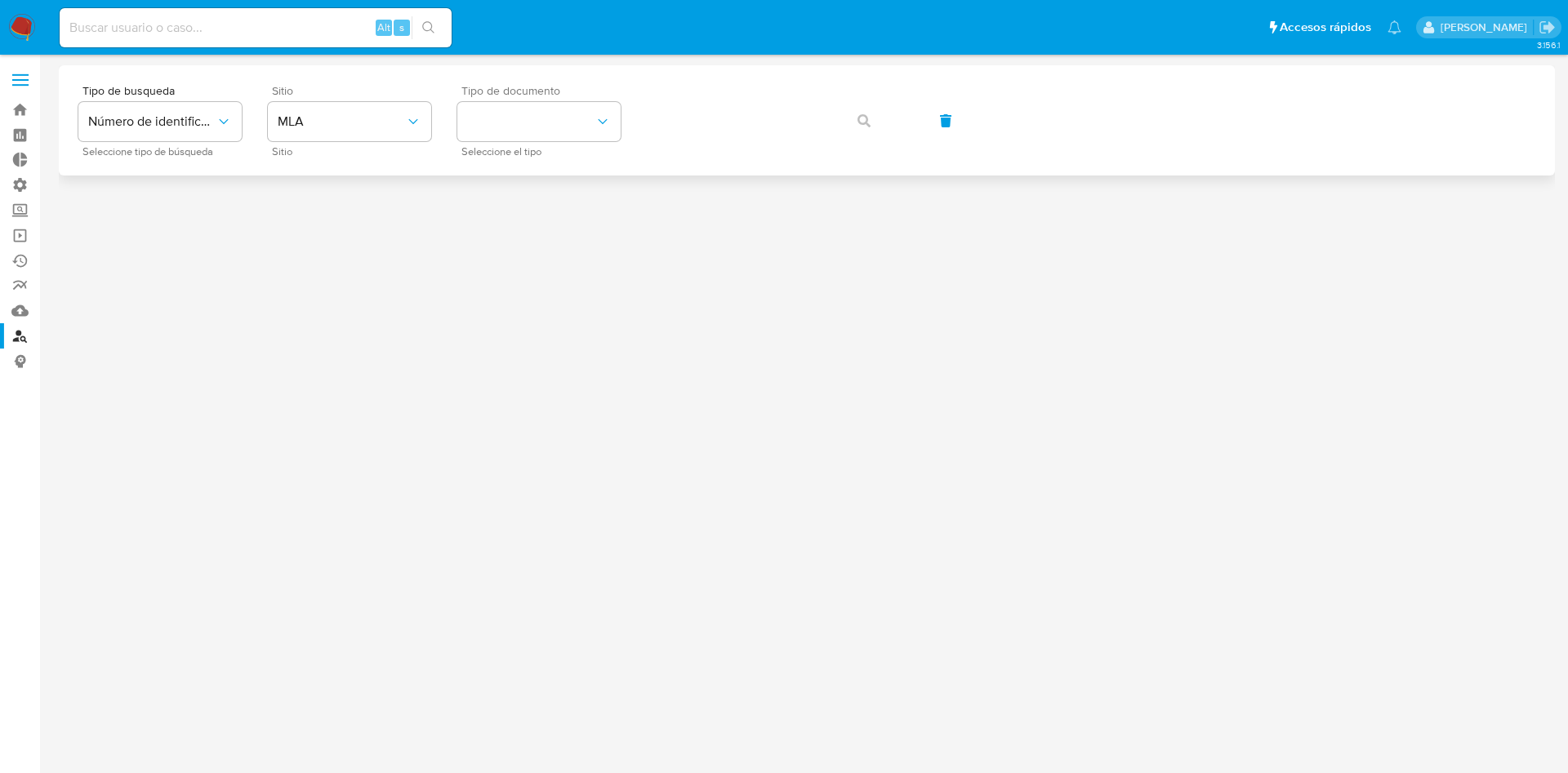
click at [562, 95] on span "Tipo de documento" at bounding box center [542, 91] width 163 height 12
click at [562, 113] on button "identificationType" at bounding box center [538, 121] width 163 height 40
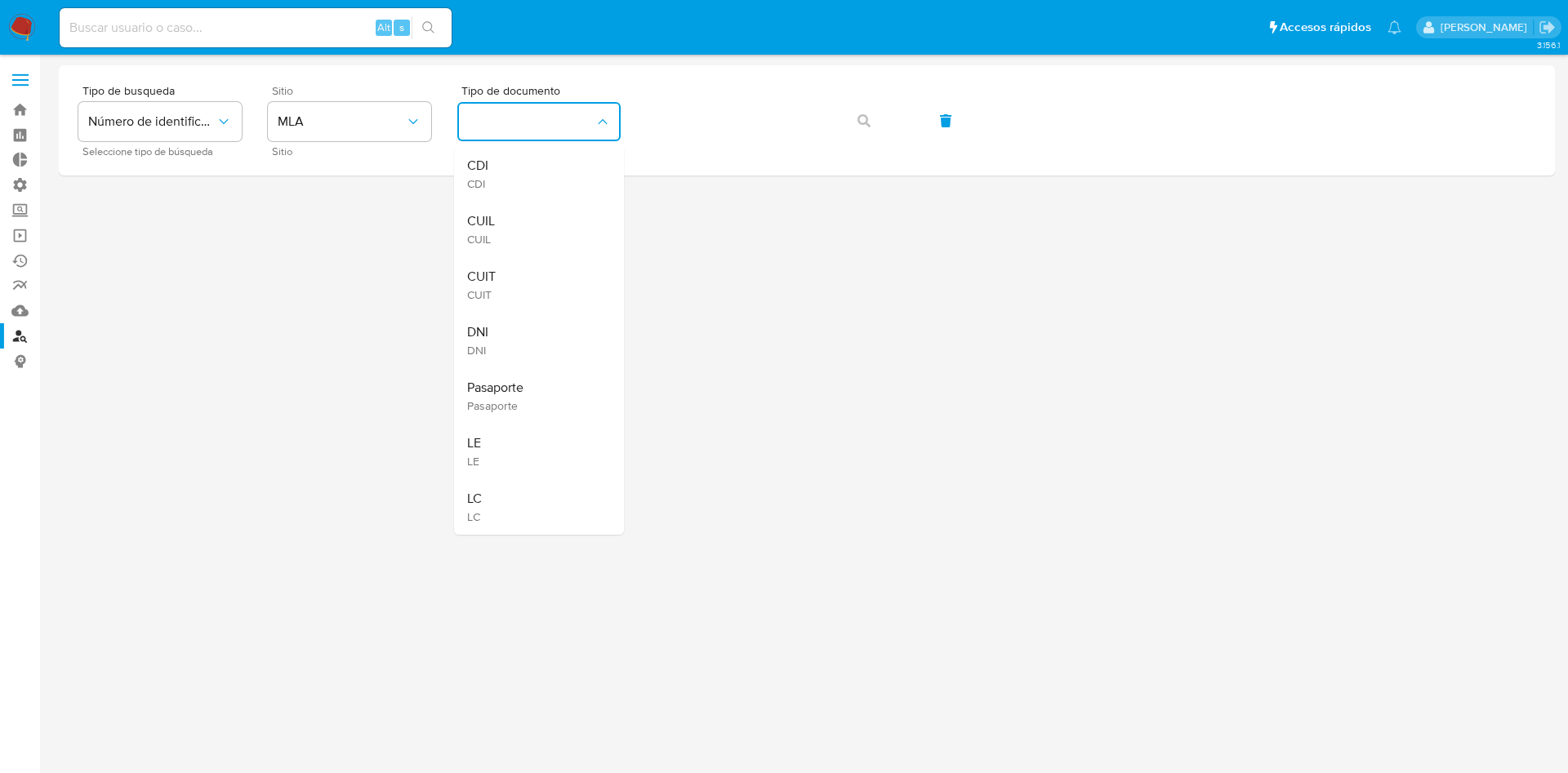
click at [558, 219] on div "CUIL CUIL" at bounding box center [533, 229] width 134 height 56
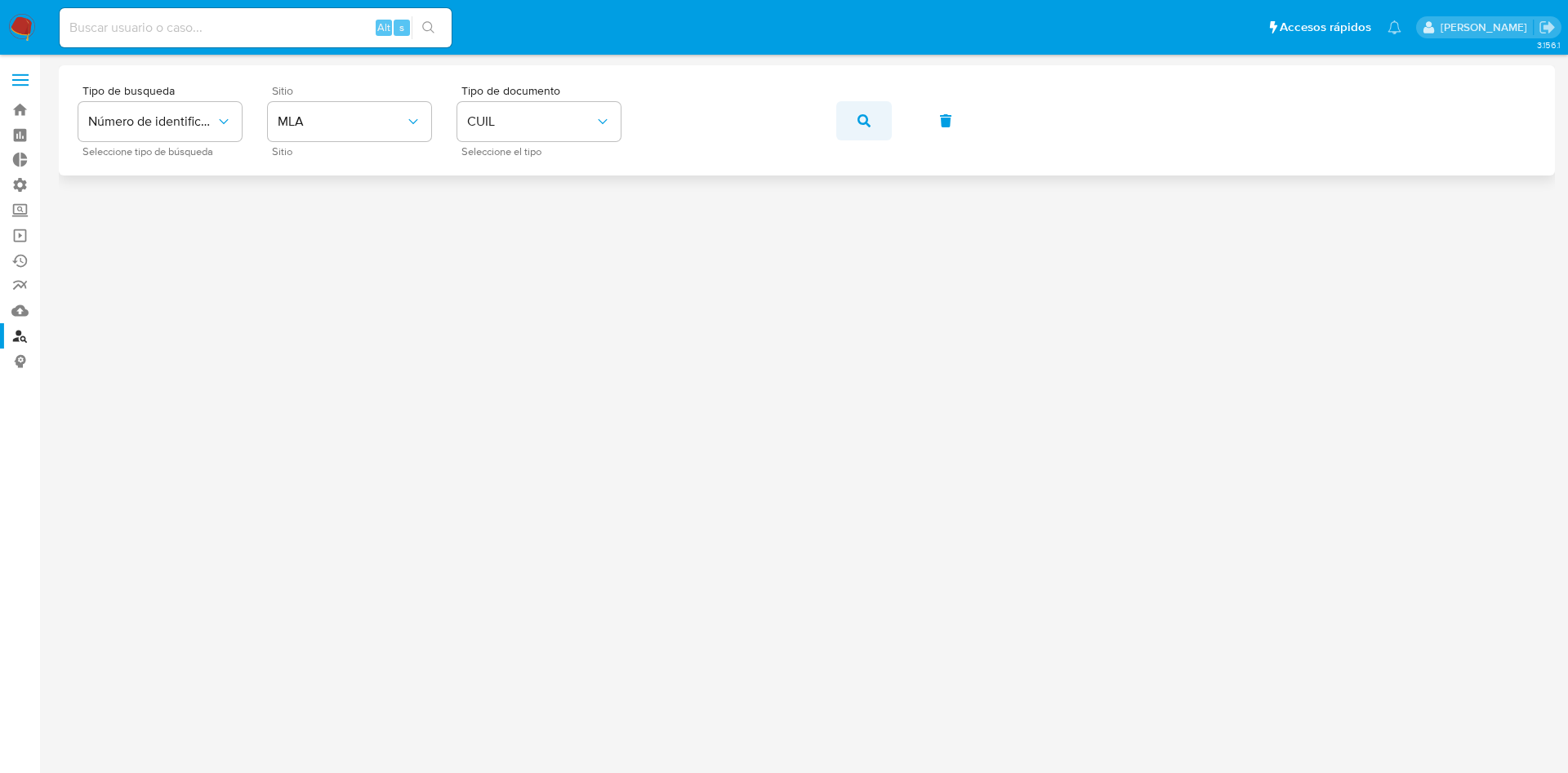
click at [881, 124] on button "button" at bounding box center [864, 120] width 56 height 40
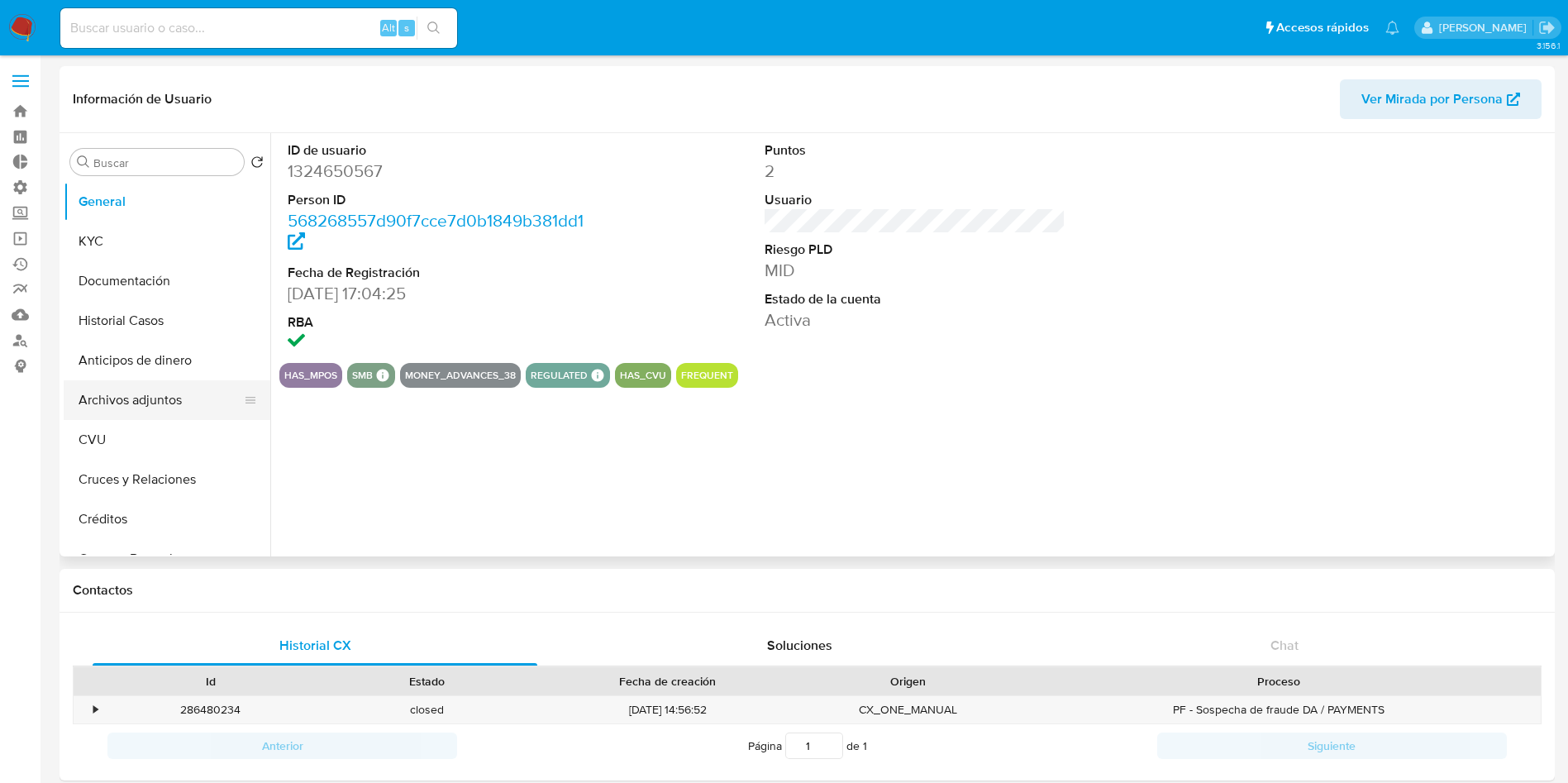
select select "10"
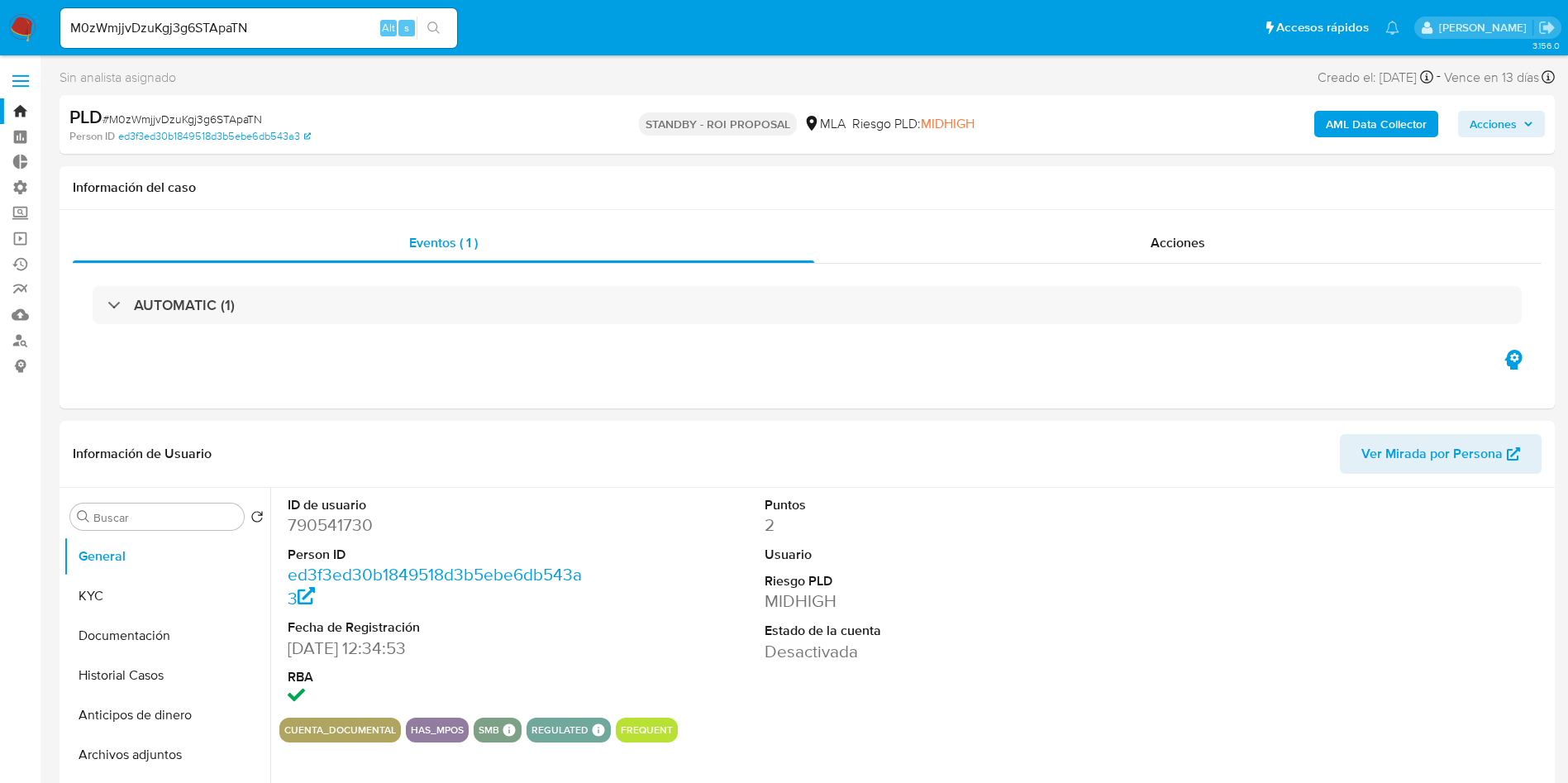
select select "10"
click at [1196, 241] on span "Acciones" at bounding box center [1178, 242] width 55 height 19
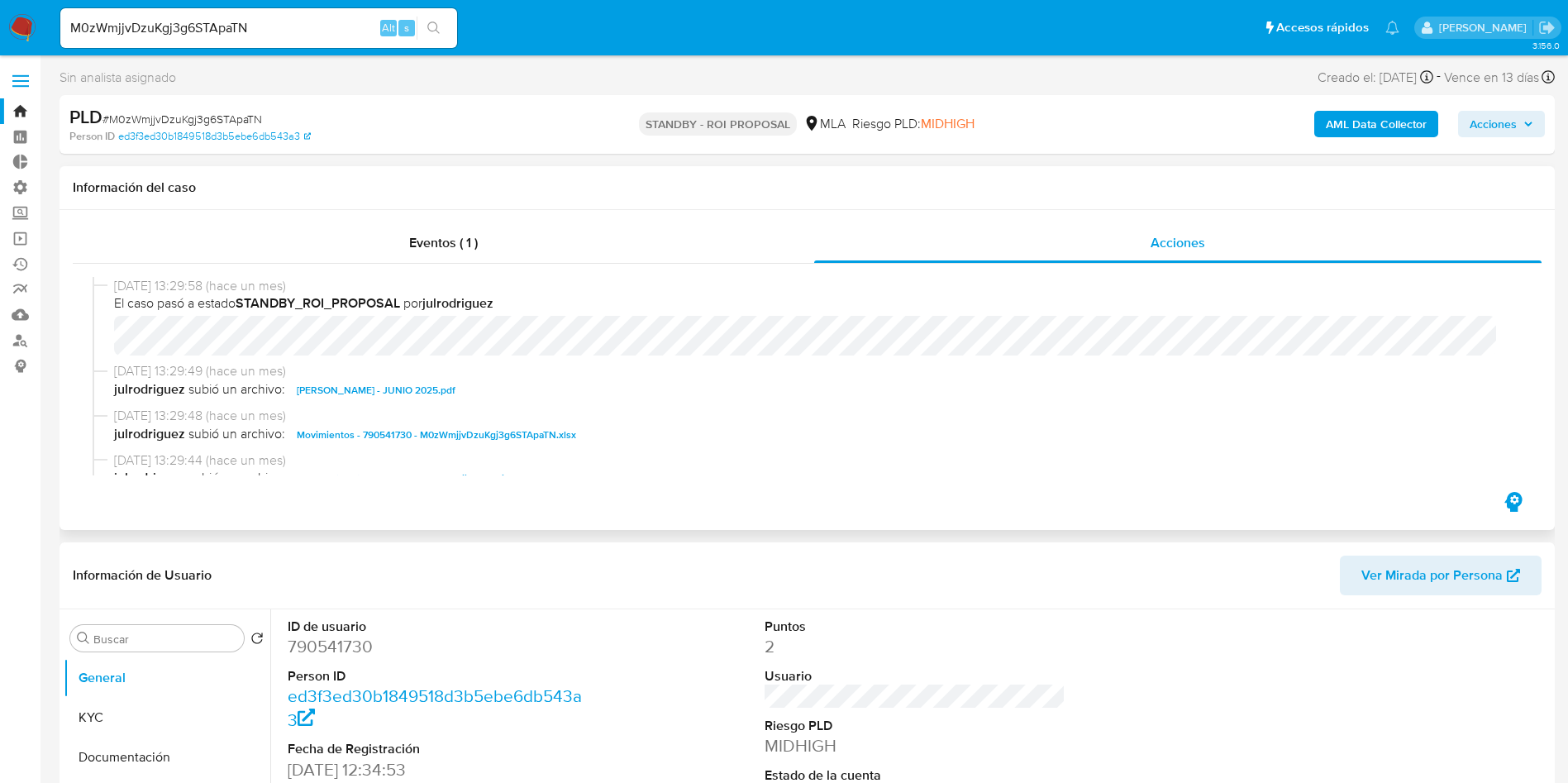
click at [339, 437] on span "Movimientos - 790541730 - M0zWmjjvDzuKgj3g6STApaTN.xlsx" at bounding box center [436, 434] width 279 height 20
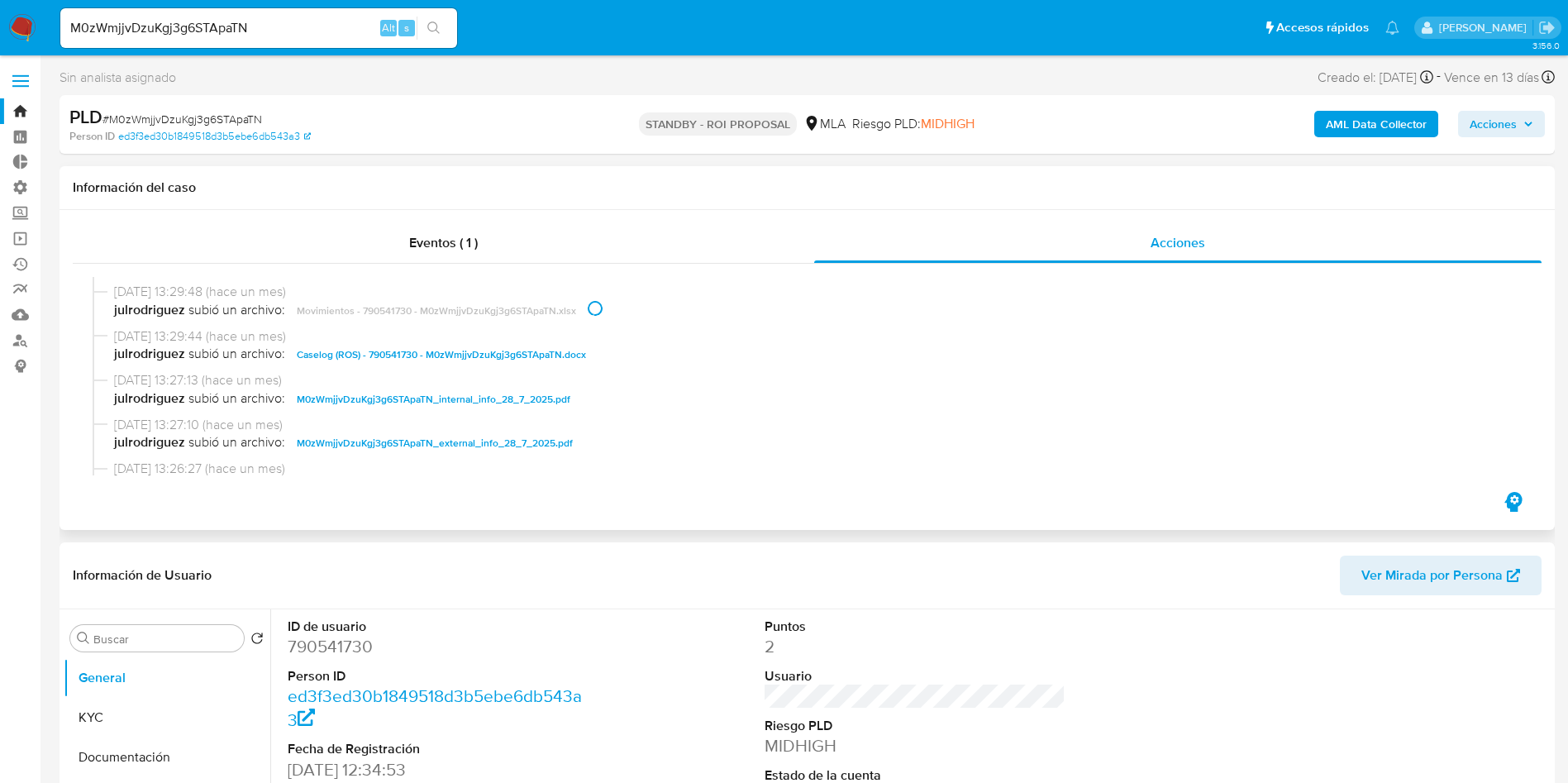
click at [337, 351] on span "Caselog (ROS) - 790541730 - M0zWmjjvDzuKgj3g6STApaTN.docx" at bounding box center [441, 354] width 289 height 20
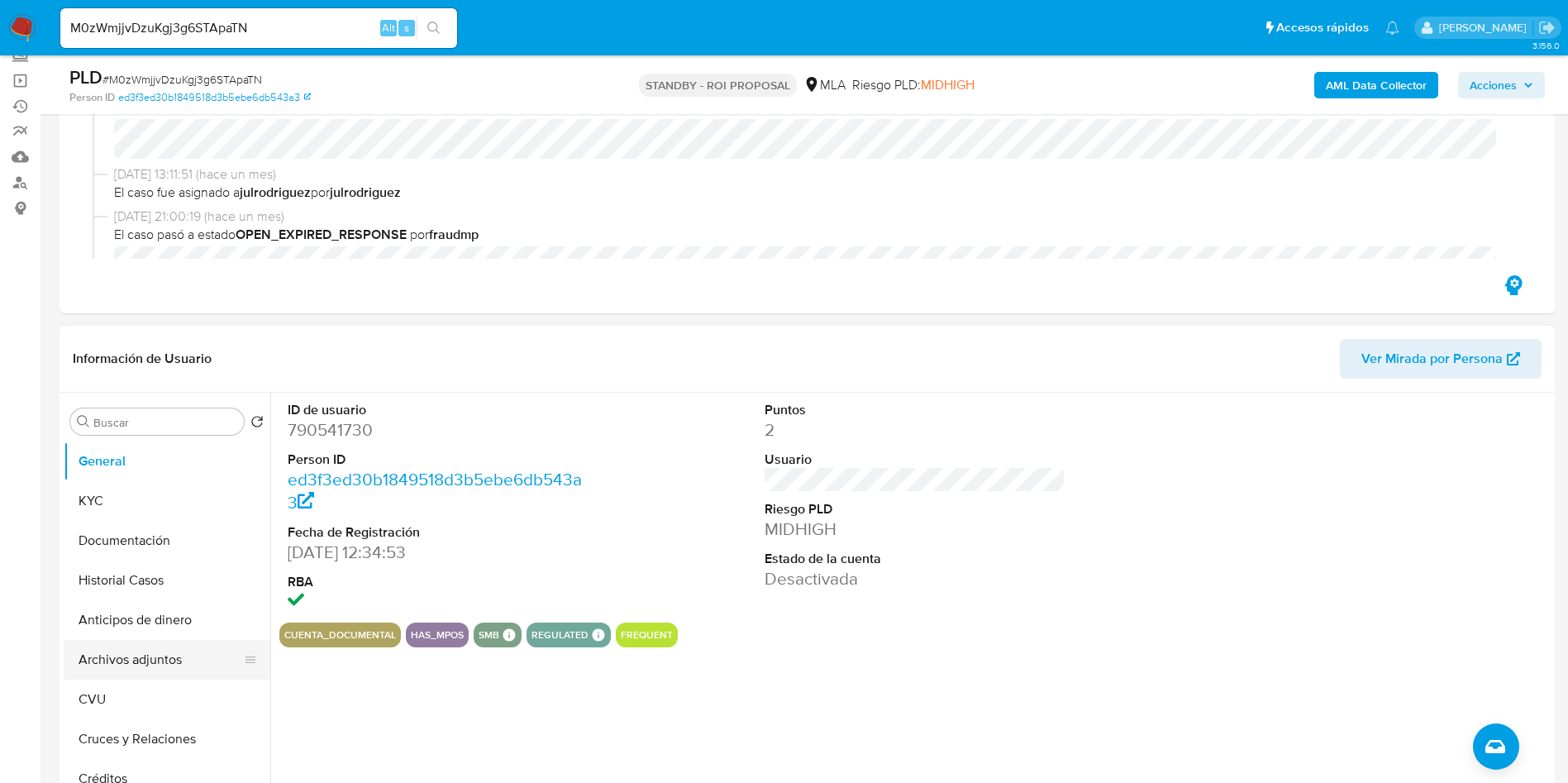
scroll to position [248, 0]
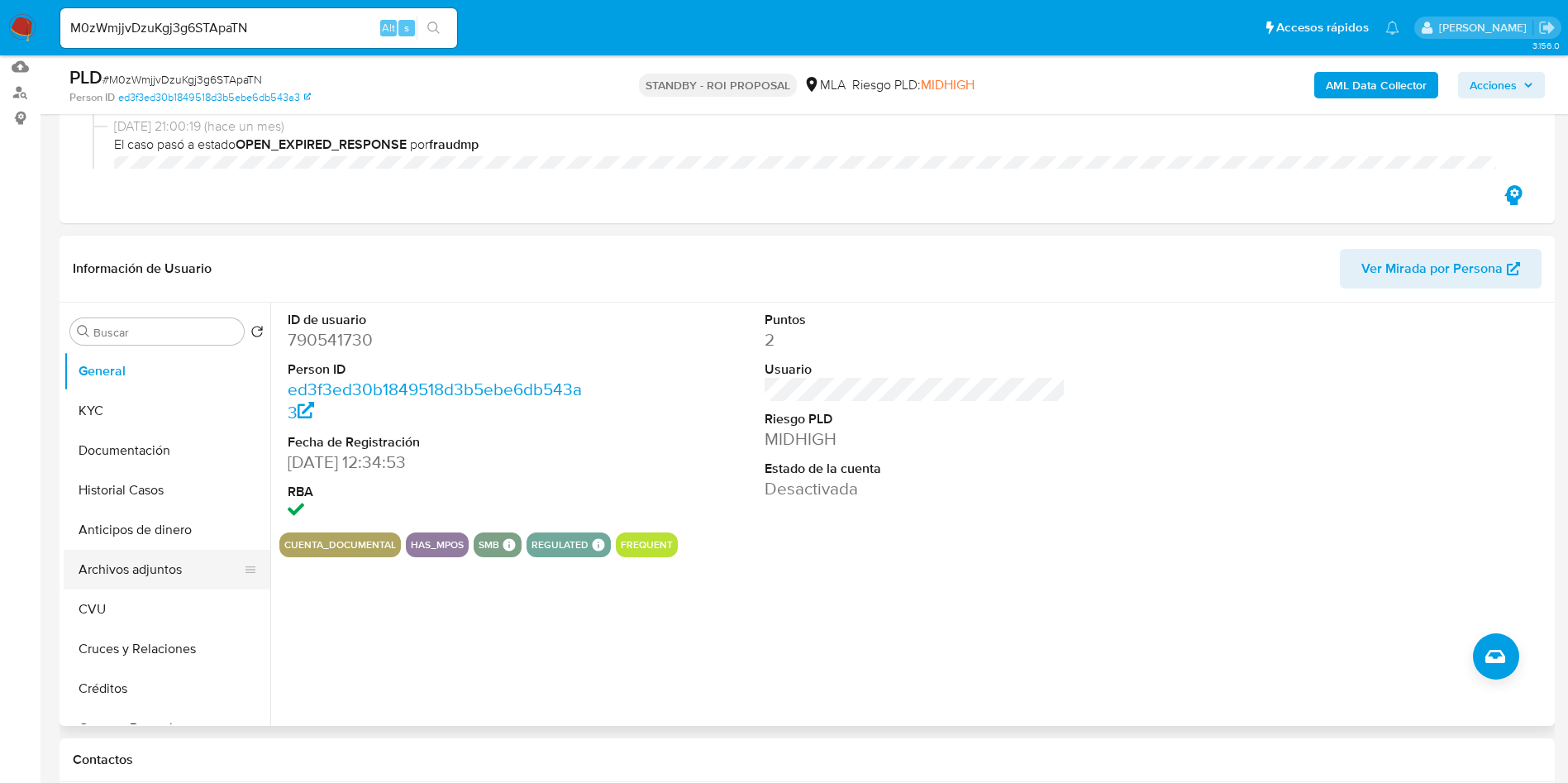
click at [130, 557] on button "Archivos adjuntos" at bounding box center [160, 569] width 193 height 40
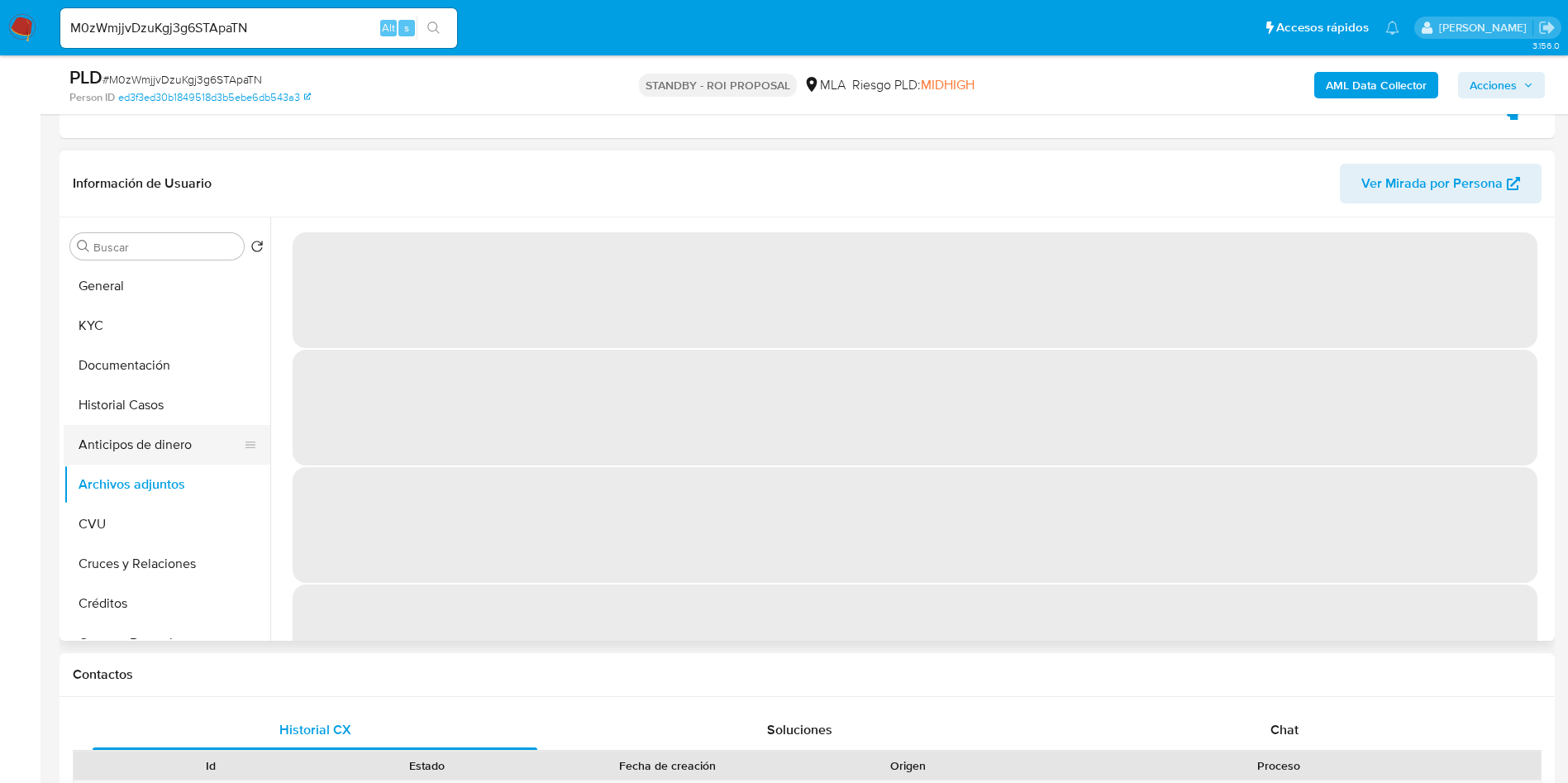
scroll to position [372, 0]
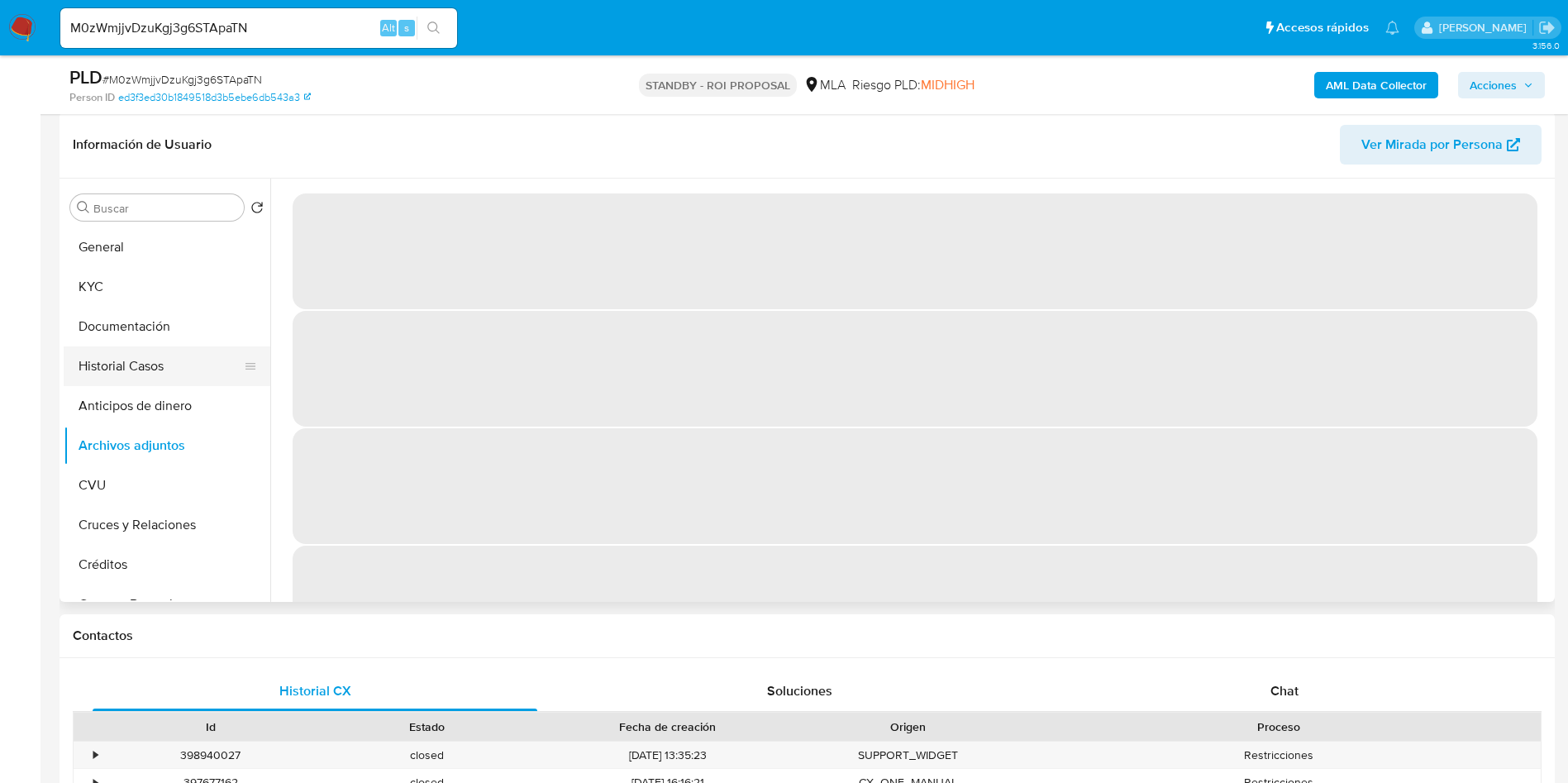
click at [107, 376] on button "Historial Casos" at bounding box center [160, 366] width 193 height 40
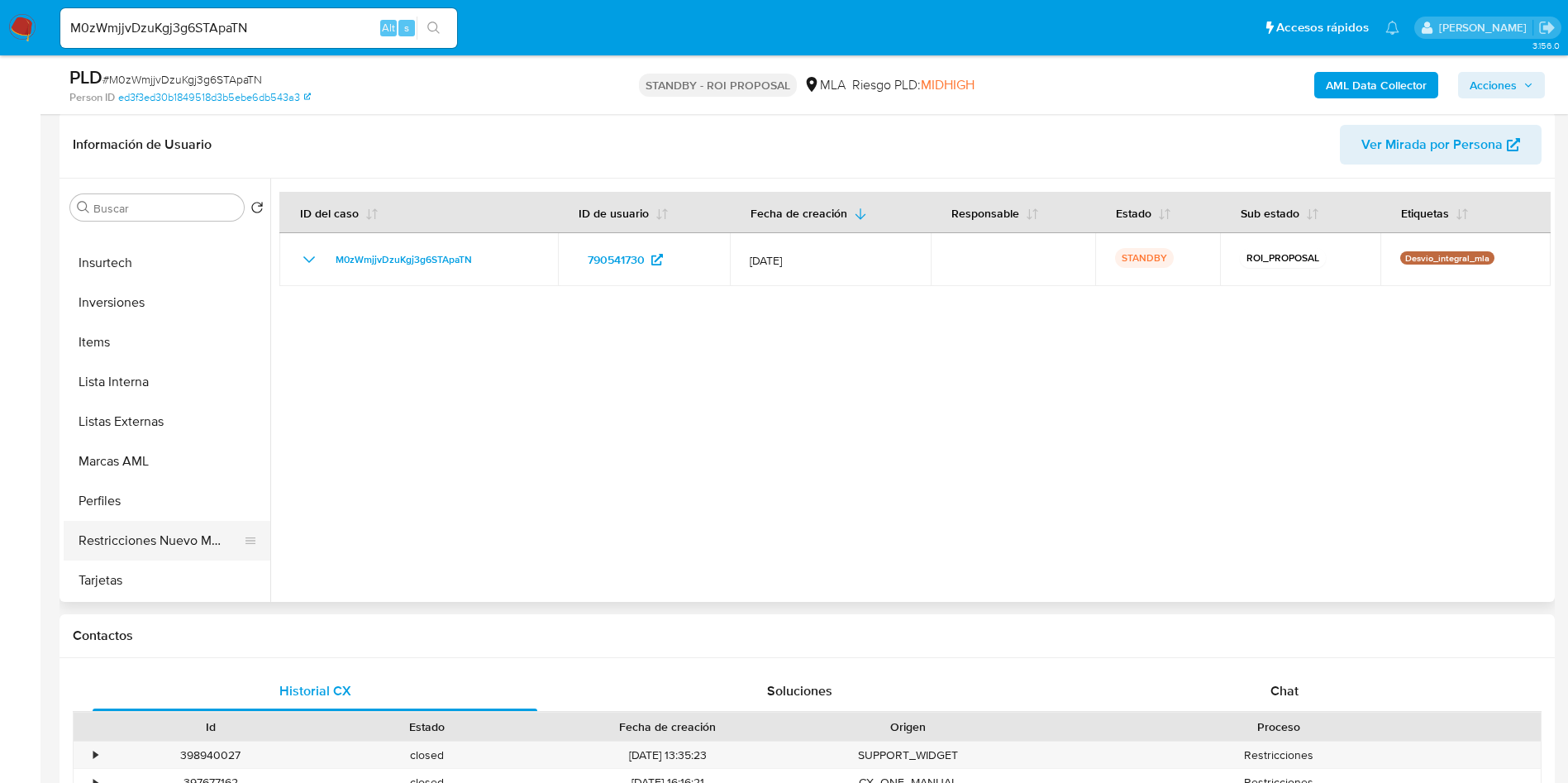
scroll to position [744, 0]
click at [161, 539] on button "Restricciones Nuevo Mundo" at bounding box center [160, 535] width 193 height 40
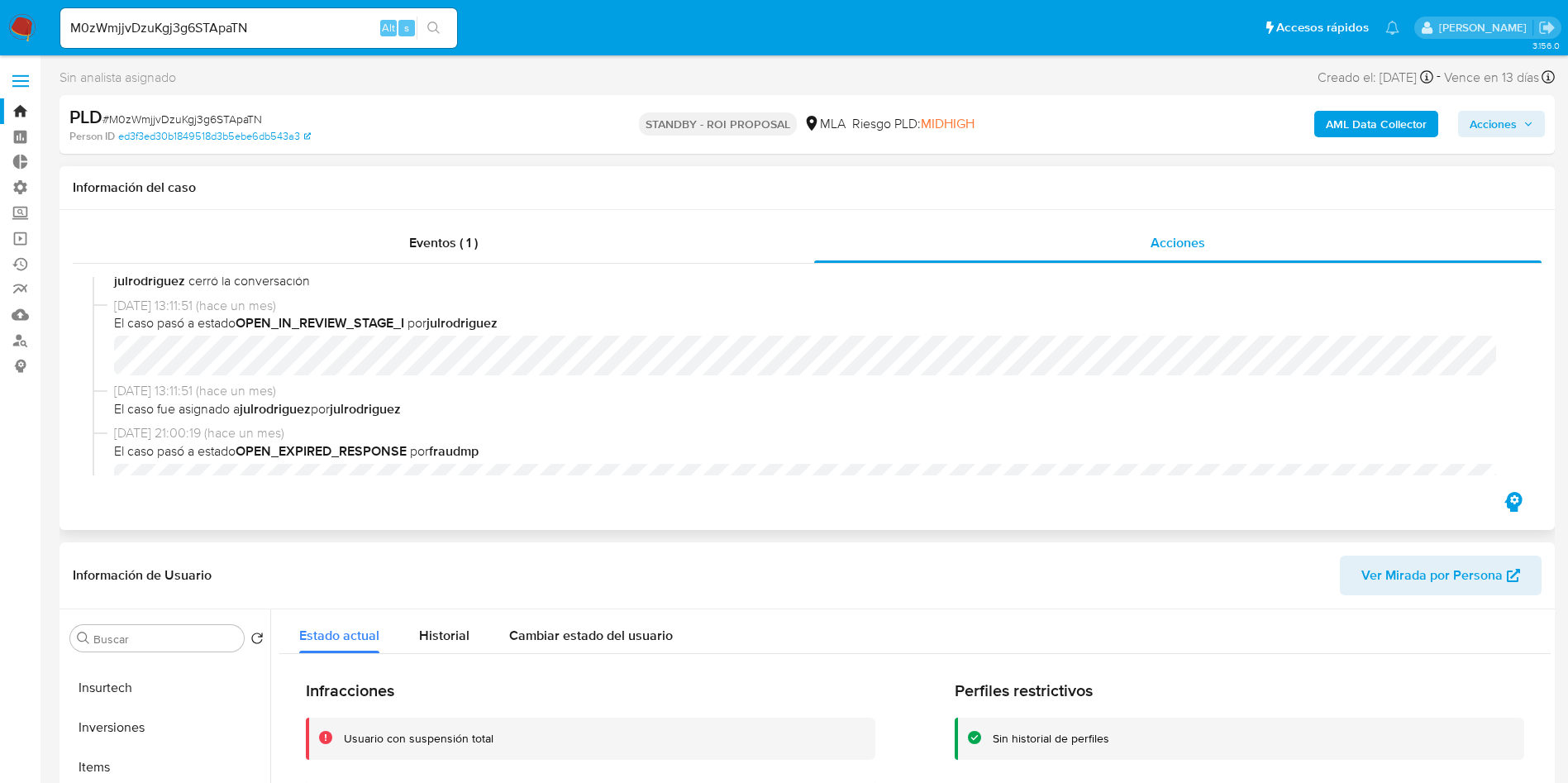
scroll to position [124, 0]
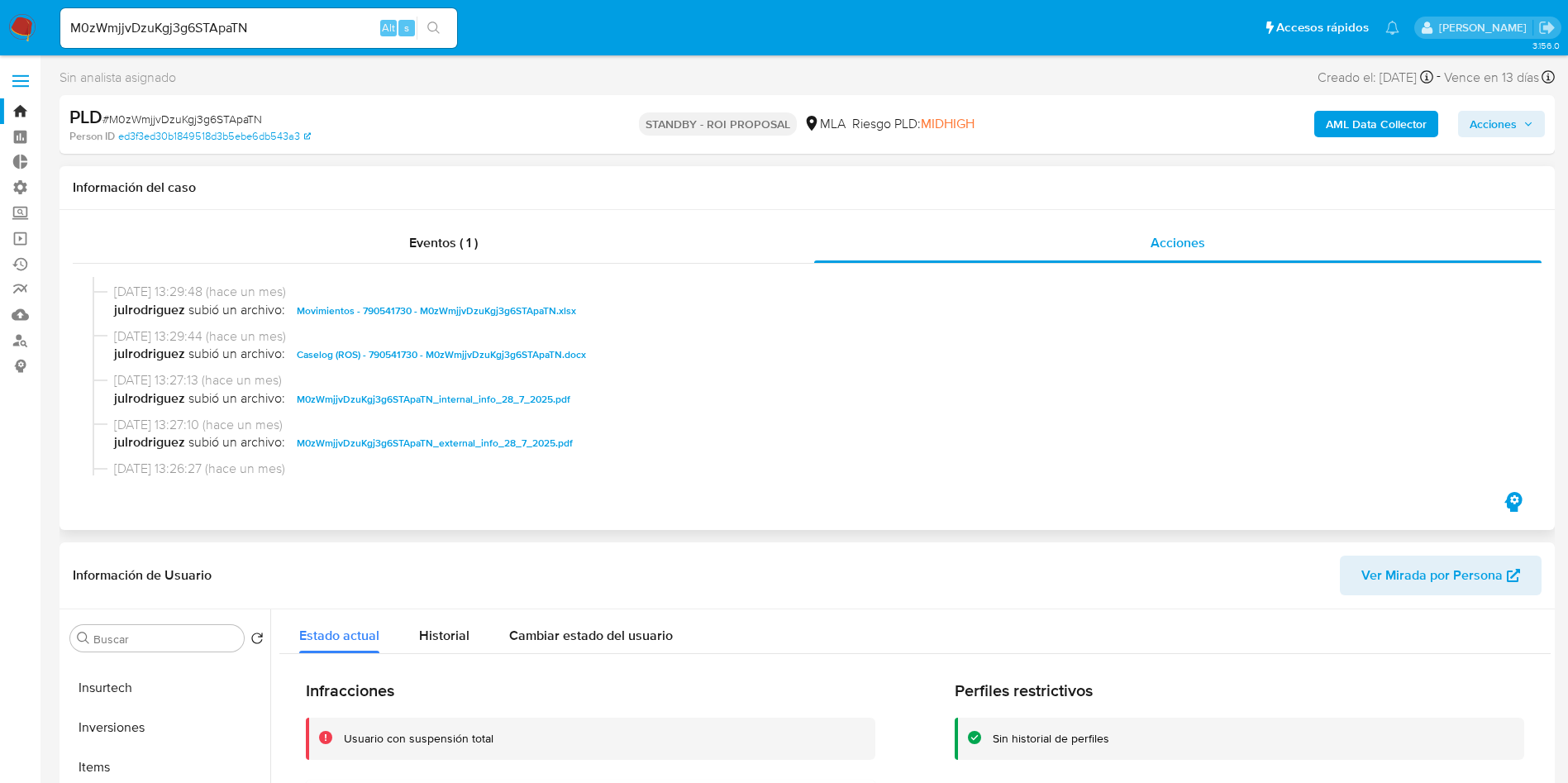
click at [375, 359] on span "Caselog (ROS) - 790541730 - M0zWmjjvDzuKgj3g6STApaTN.docx" at bounding box center [441, 354] width 289 height 20
click at [369, 312] on span "Movimientos - 790541730 - M0zWmjjvDzuKgj3g6STApaTN.xlsx" at bounding box center [436, 310] width 279 height 20
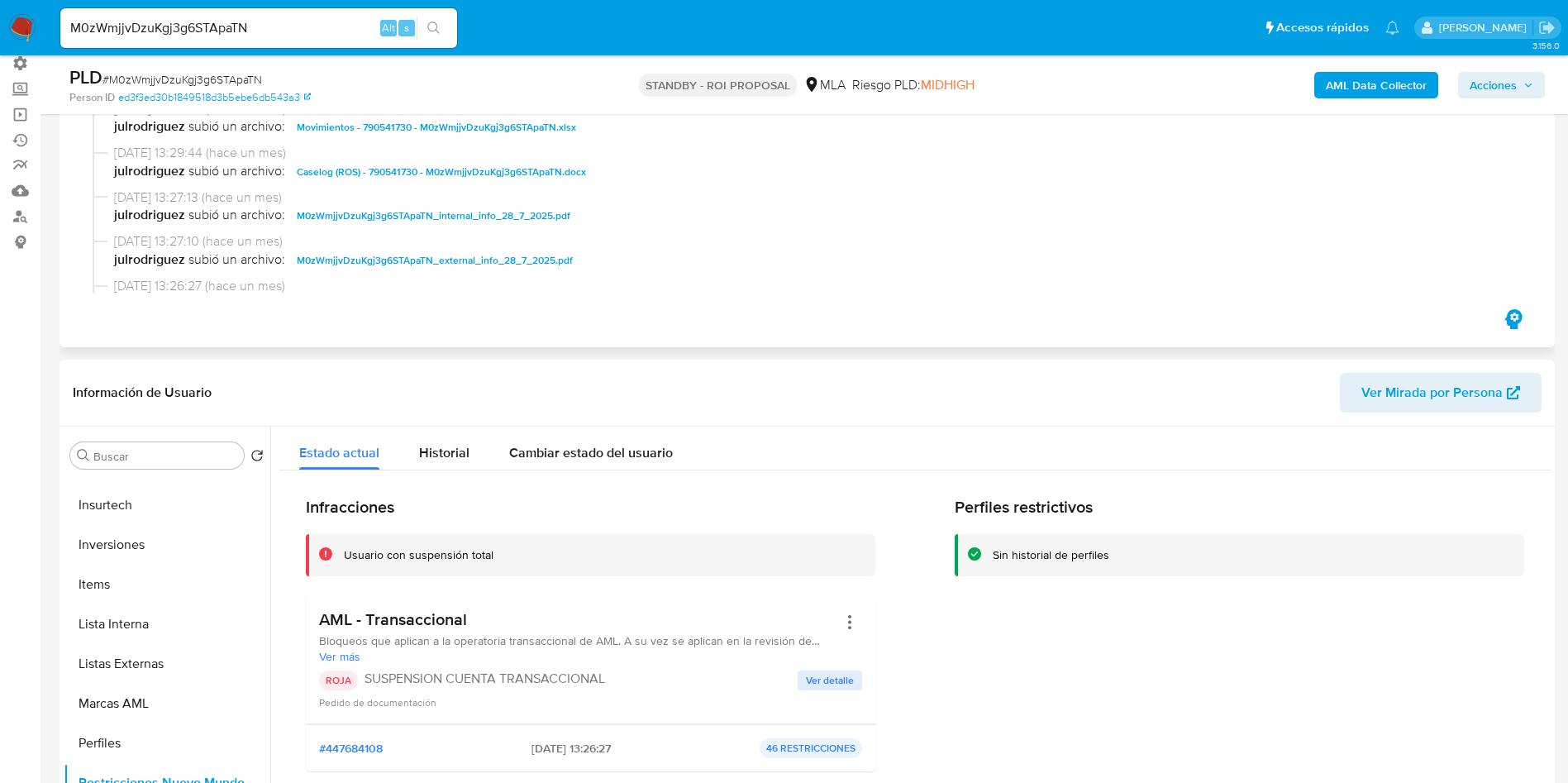
scroll to position [0, 0]
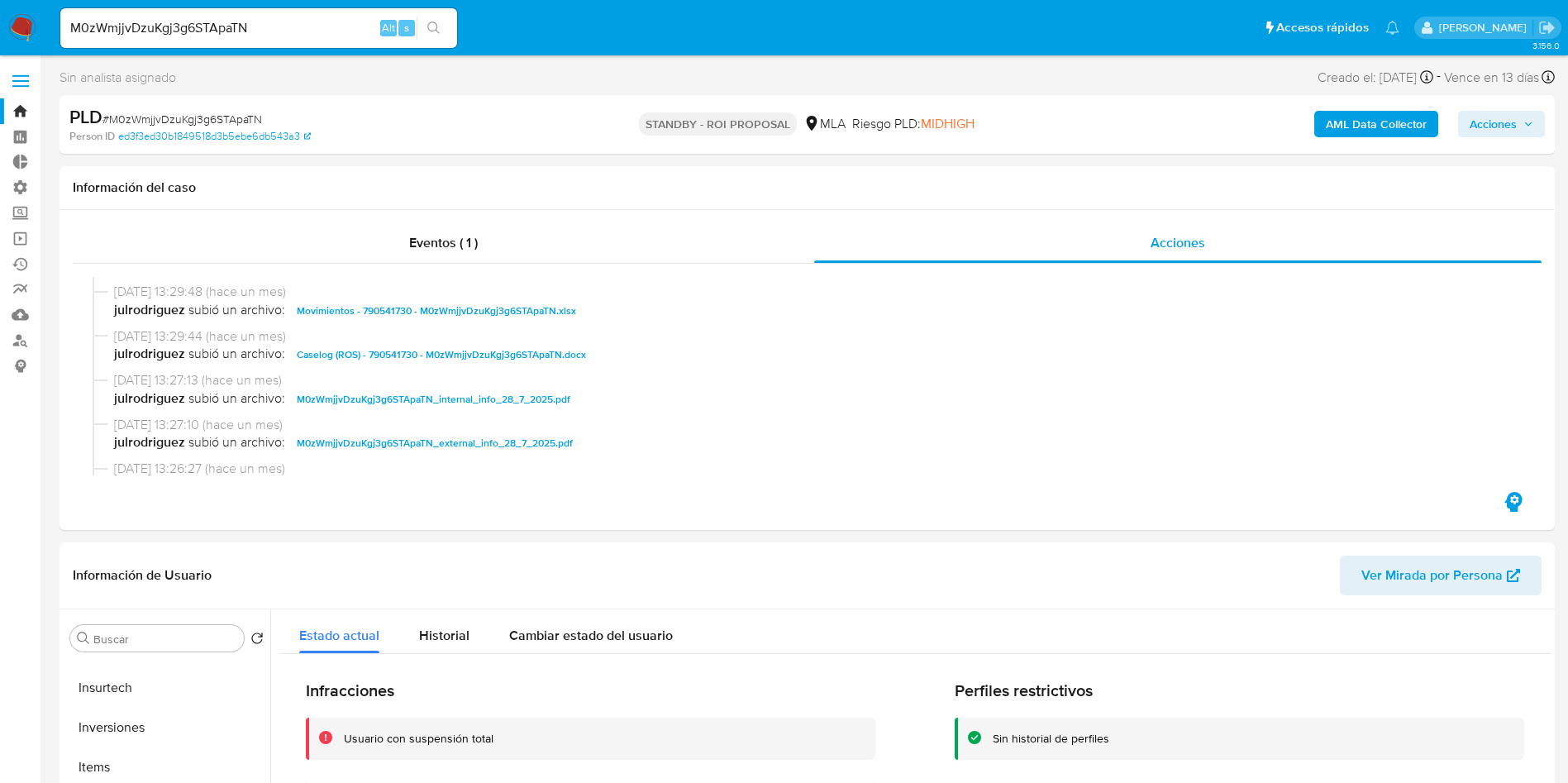
click at [231, 115] on span "# M0zWmjjvDzuKgj3g6STApaTN" at bounding box center [182, 118] width 159 height 17
copy span "M0zWmjjvDzuKgj3g6STApaTN"
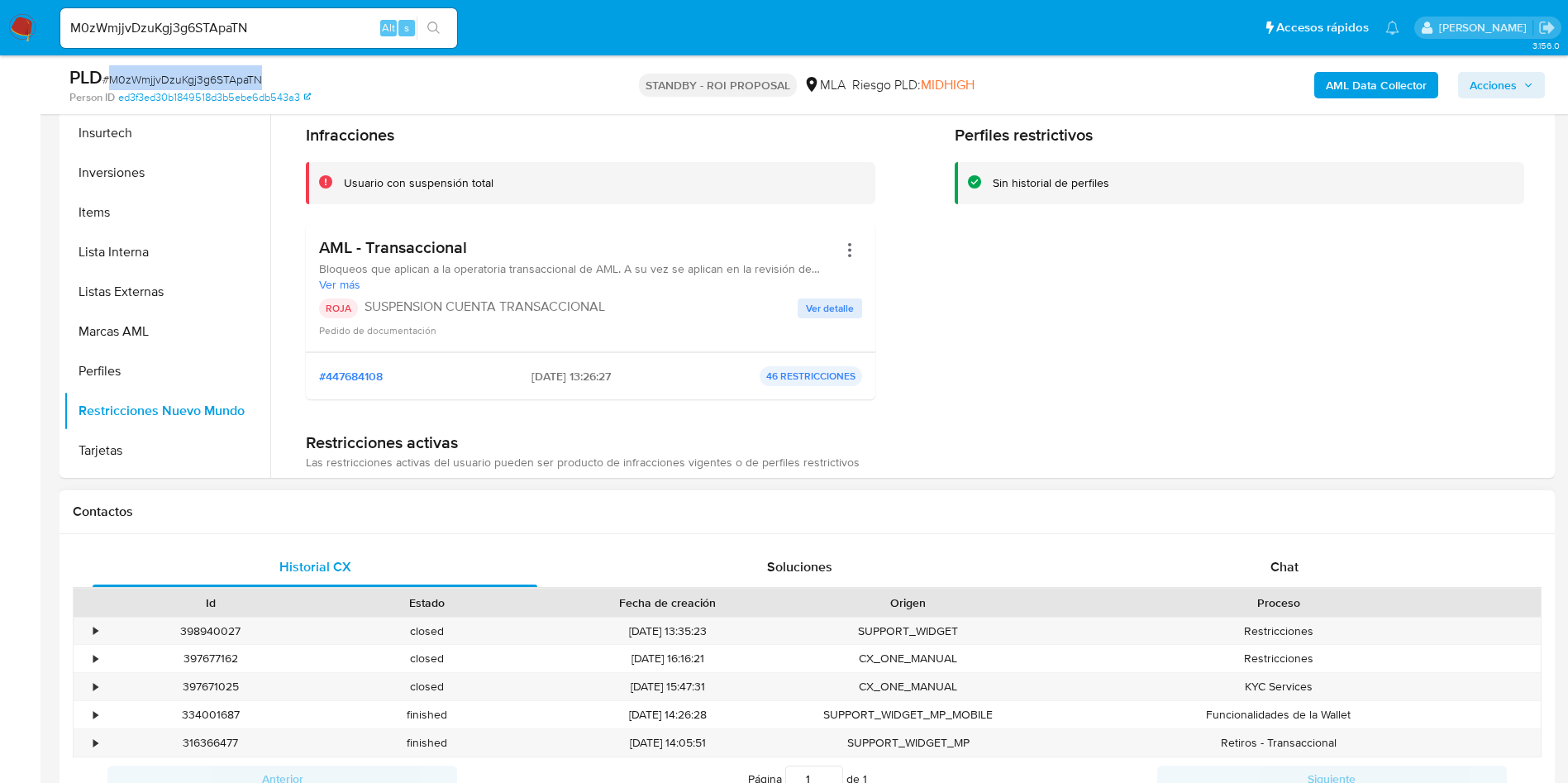
scroll to position [372, 0]
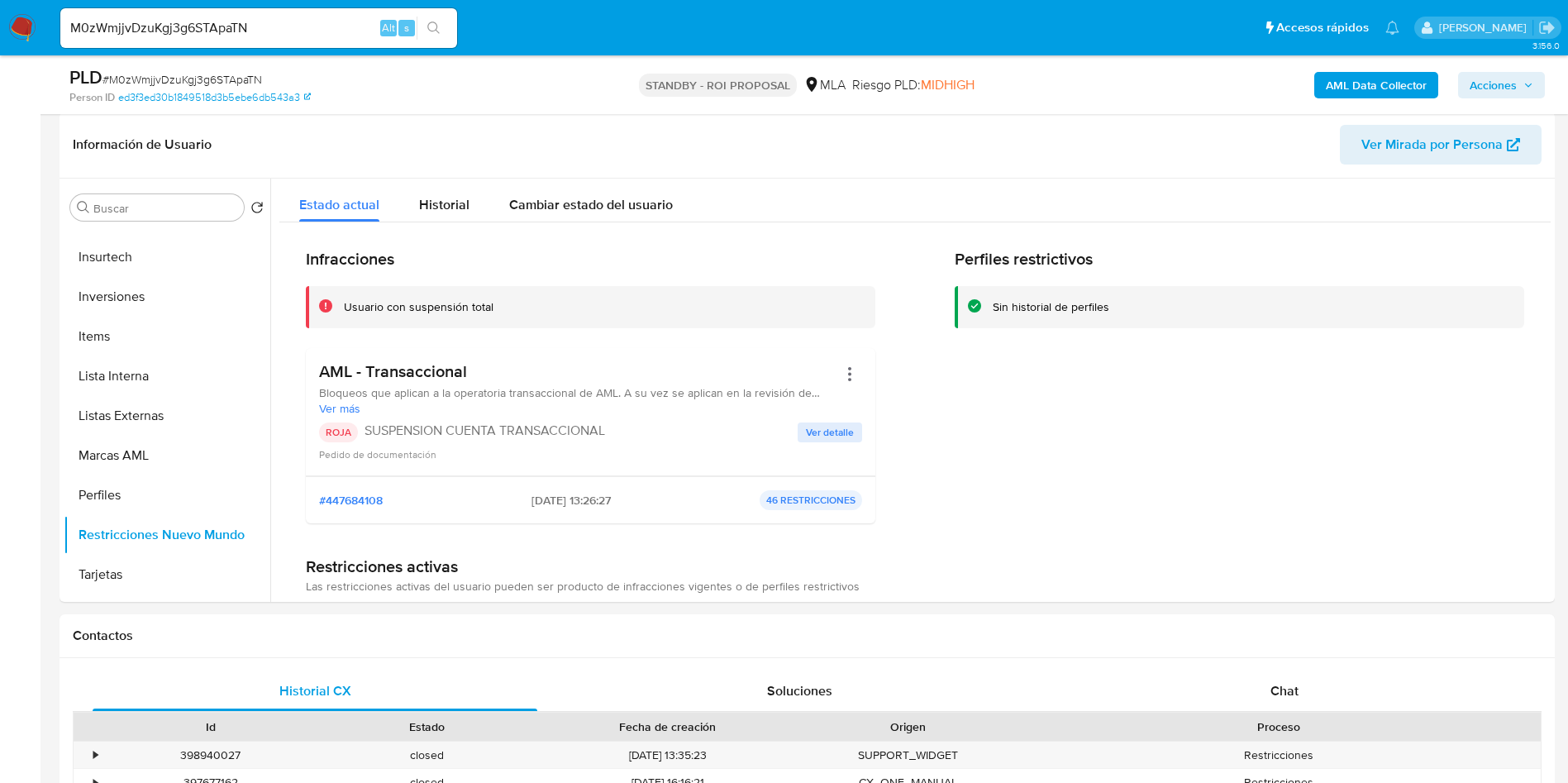
click at [249, 19] on input "M0zWmjjvDzuKgj3g6STApaTN" at bounding box center [259, 28] width 396 height 21
paste input "0NrE3Kt275FlA1SD81nw4eaA"
type input "0NrE3Kt275FlA1SD81nw4eaA"
click at [440, 27] on icon "search-icon" at bounding box center [434, 28] width 14 height 14
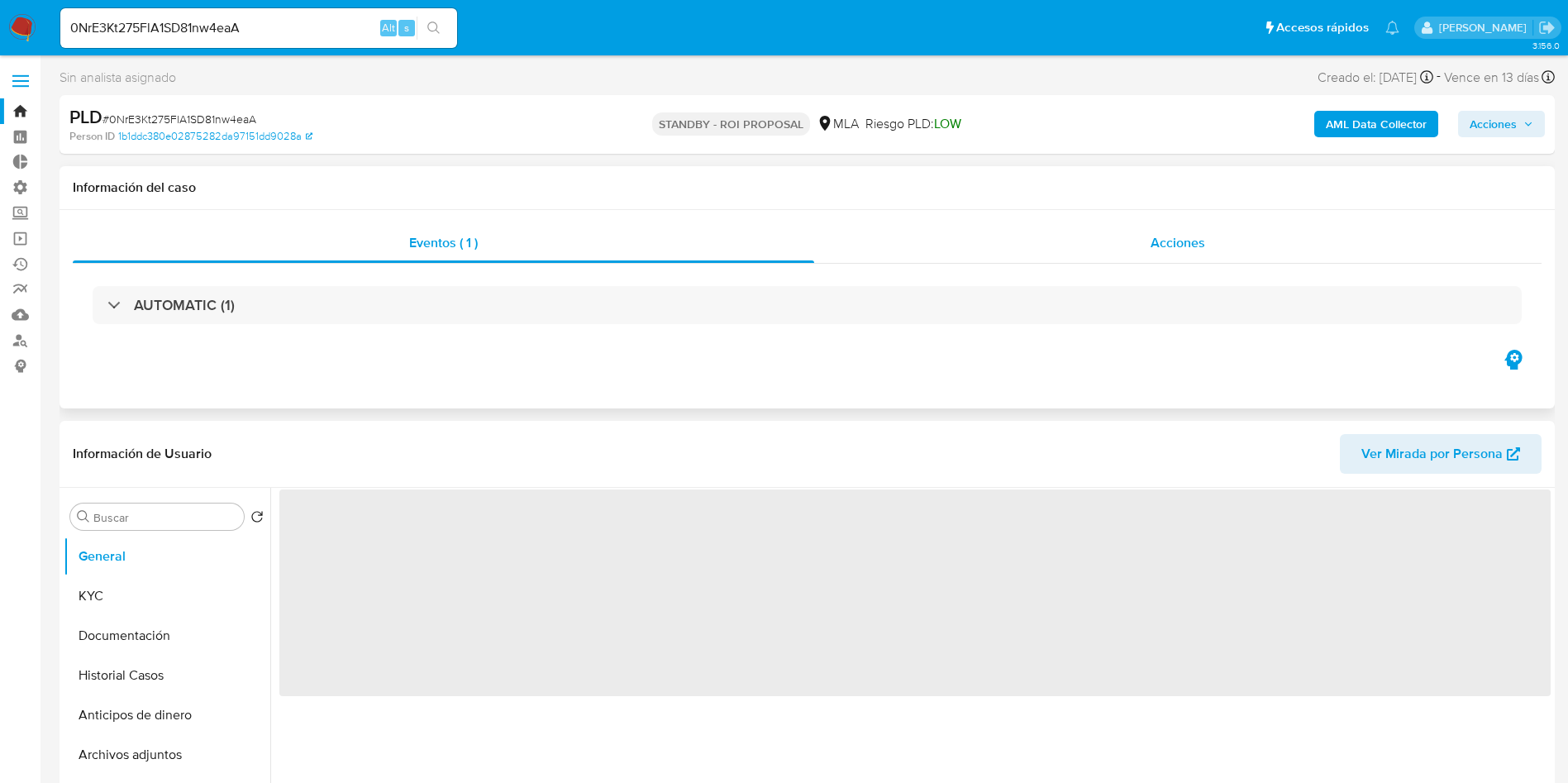
click at [1183, 252] on div "Acciones" at bounding box center [1177, 243] width 727 height 40
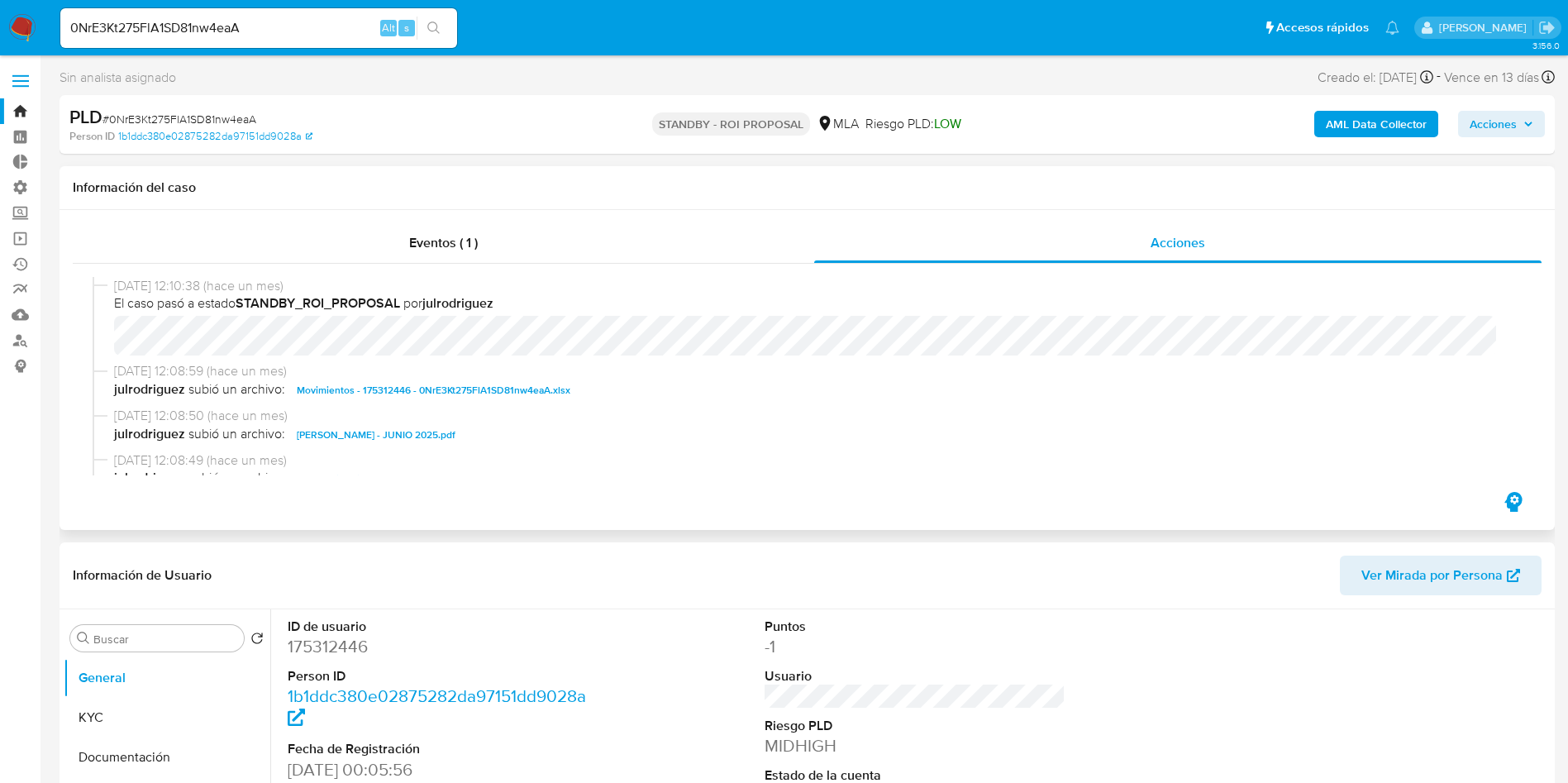
select select "10"
click at [351, 395] on span "Movimientos - 175312446 - 0NrE3Kt275FlA1SD81nw4eaA.xlsx" at bounding box center [433, 391] width 273 height 20
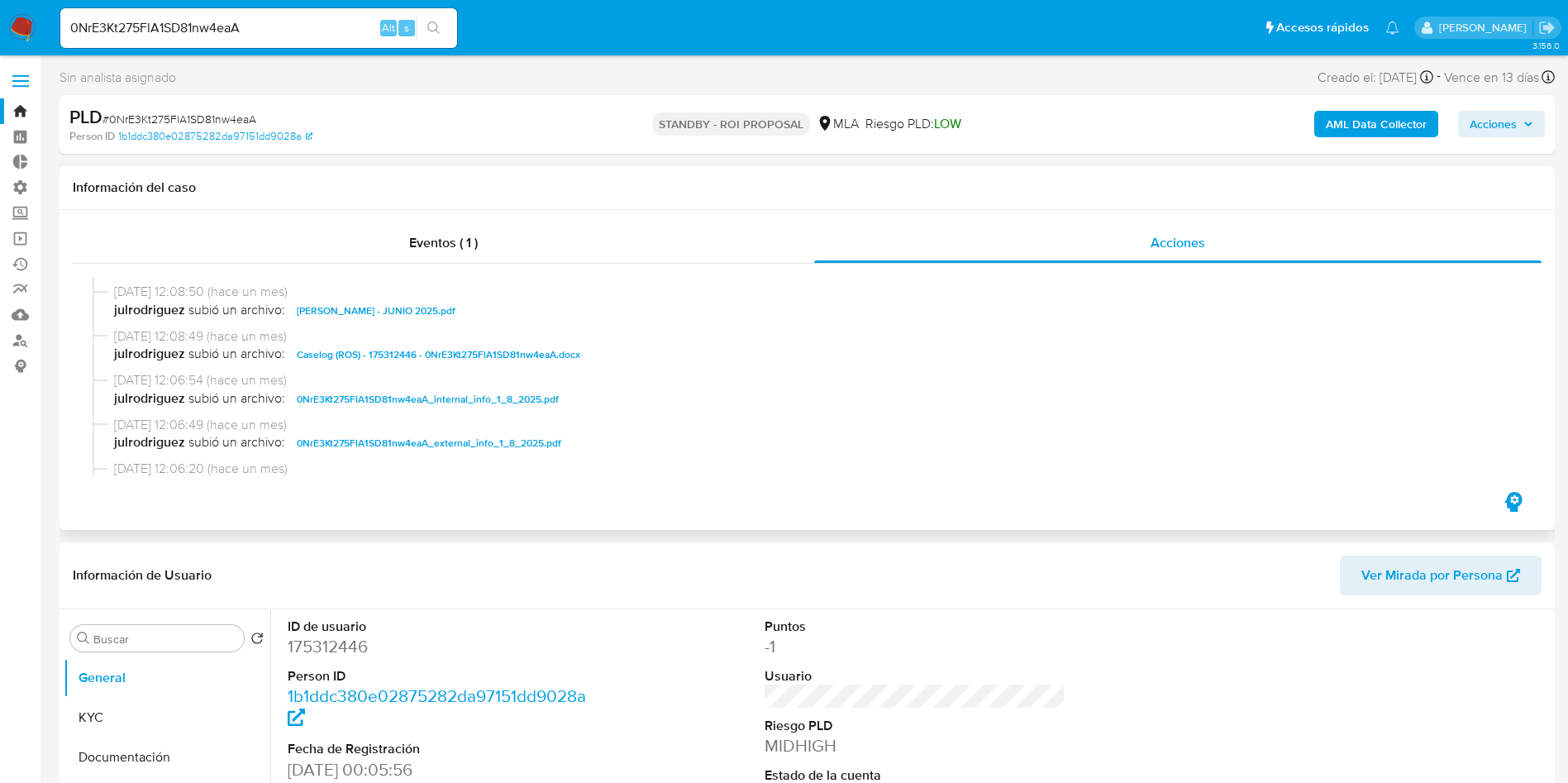
click at [348, 355] on span "Caselog (ROS) - 175312446 - 0NrE3Kt275FlA1SD81nw4eaA.docx" at bounding box center [438, 354] width 283 height 20
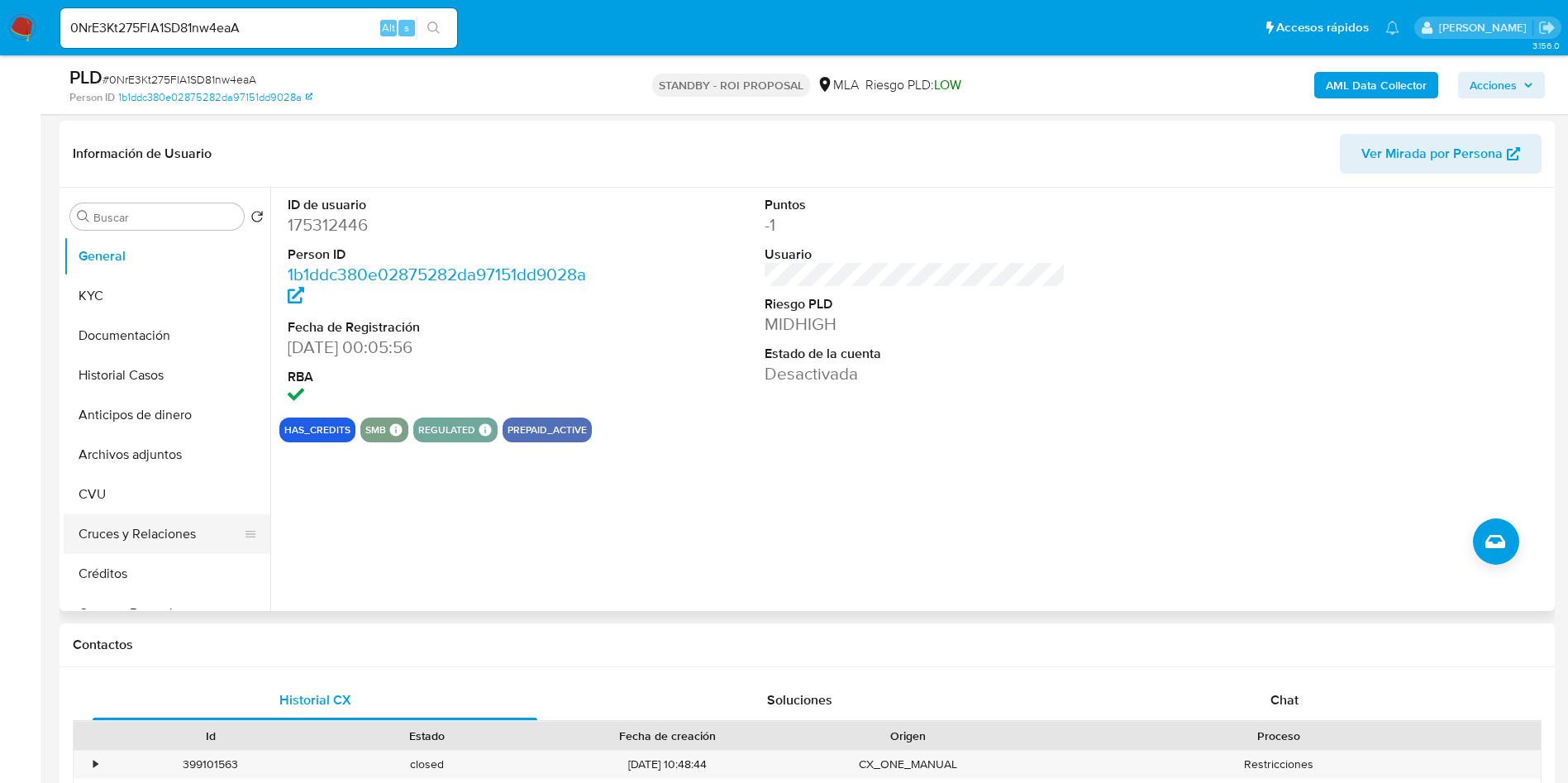
scroll to position [372, 0]
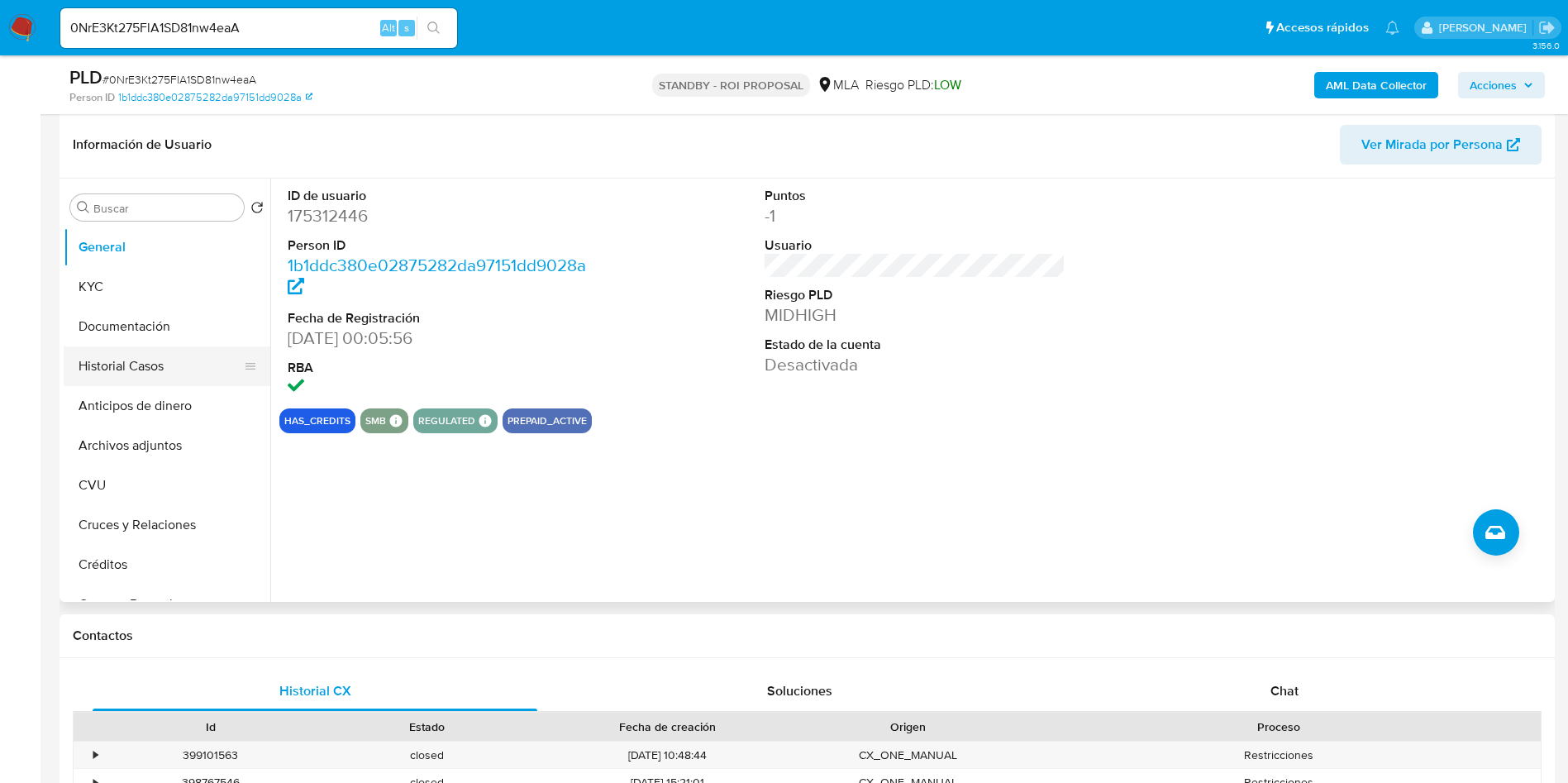
click at [172, 362] on button "Historial Casos" at bounding box center [160, 366] width 193 height 40
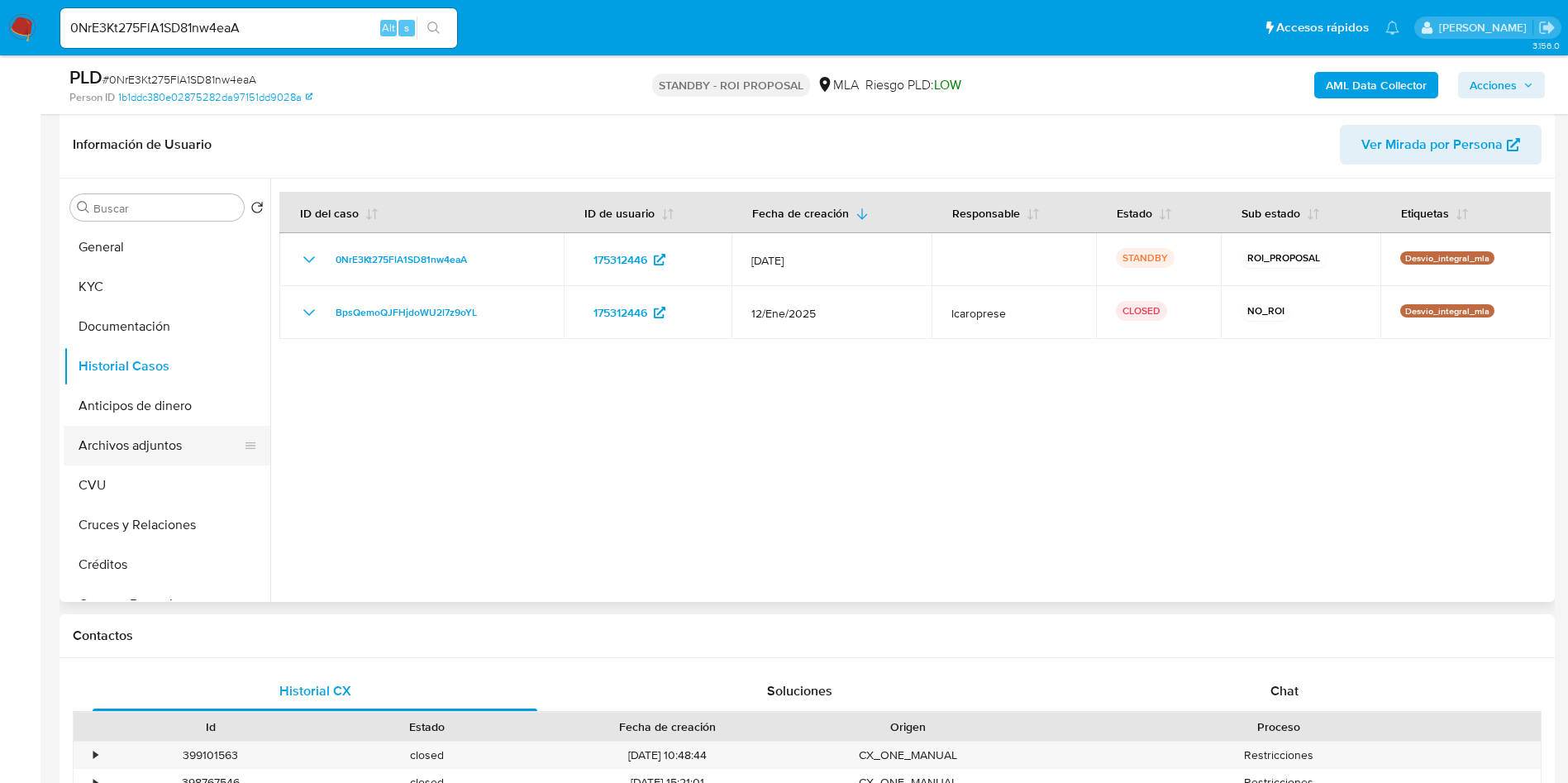
click at [177, 445] on button "Archivos adjuntos" at bounding box center [160, 445] width 193 height 40
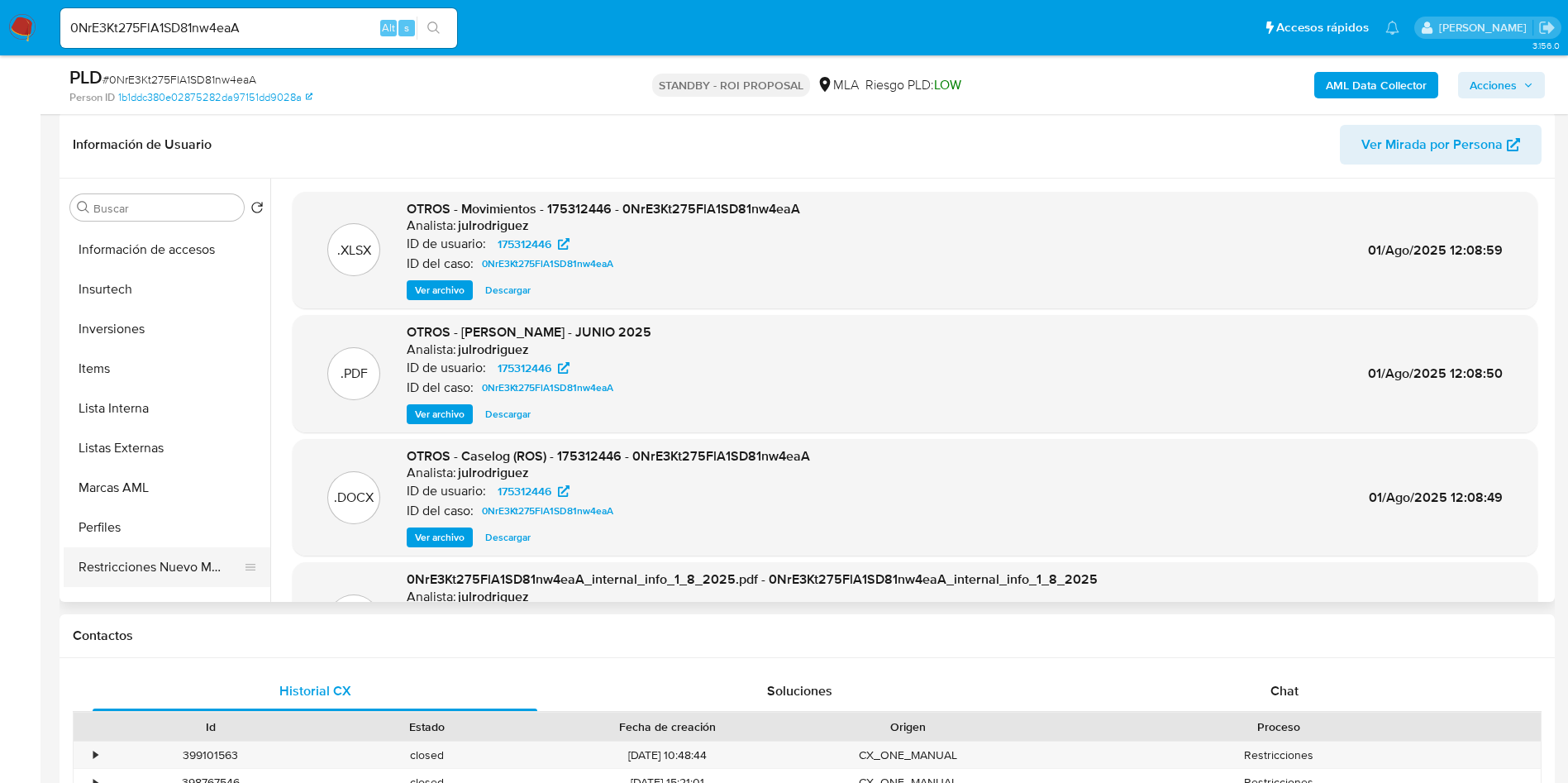
scroll to position [744, 0]
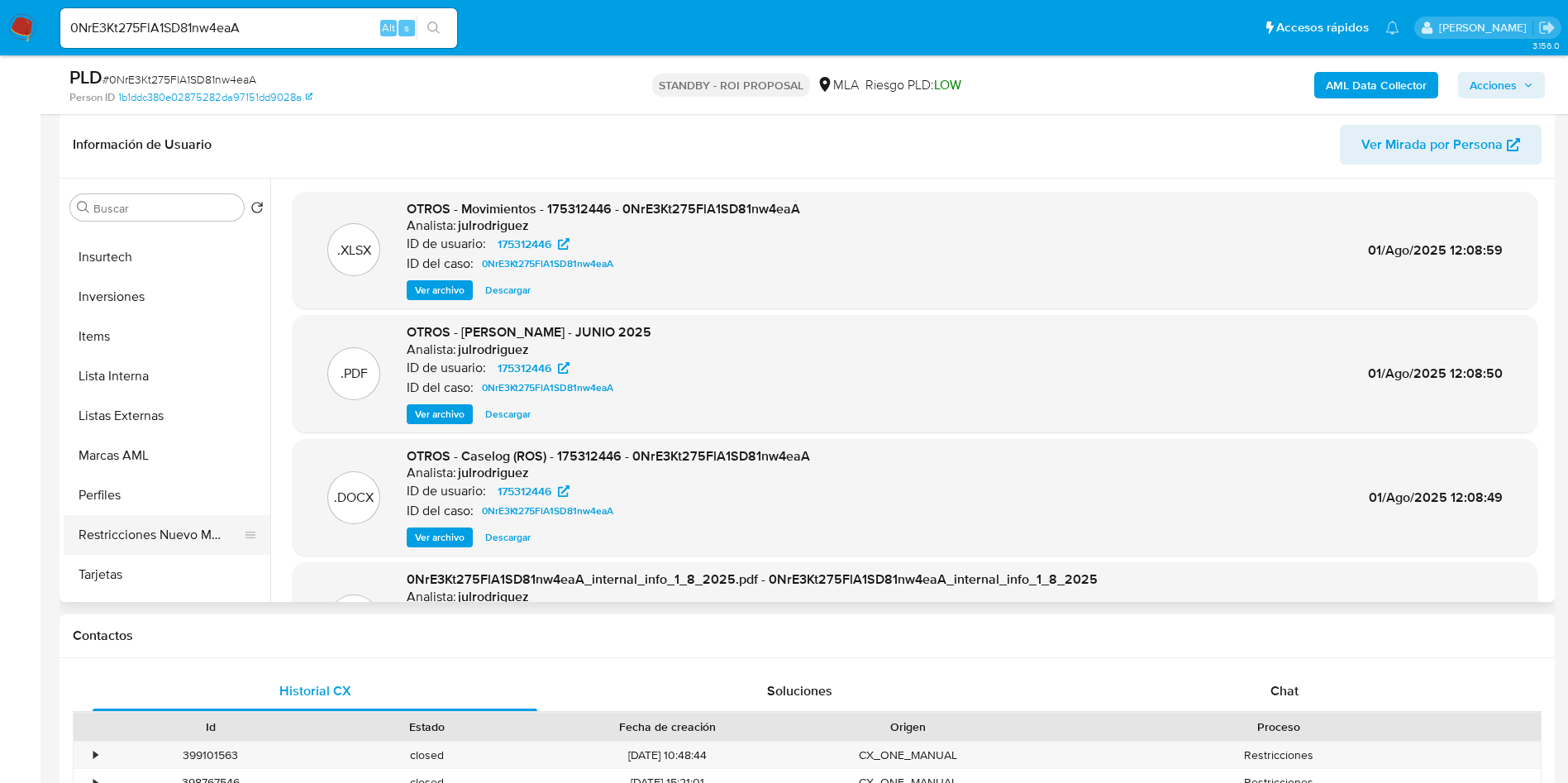
click at [173, 538] on button "Restricciones Nuevo Mundo" at bounding box center [160, 535] width 193 height 40
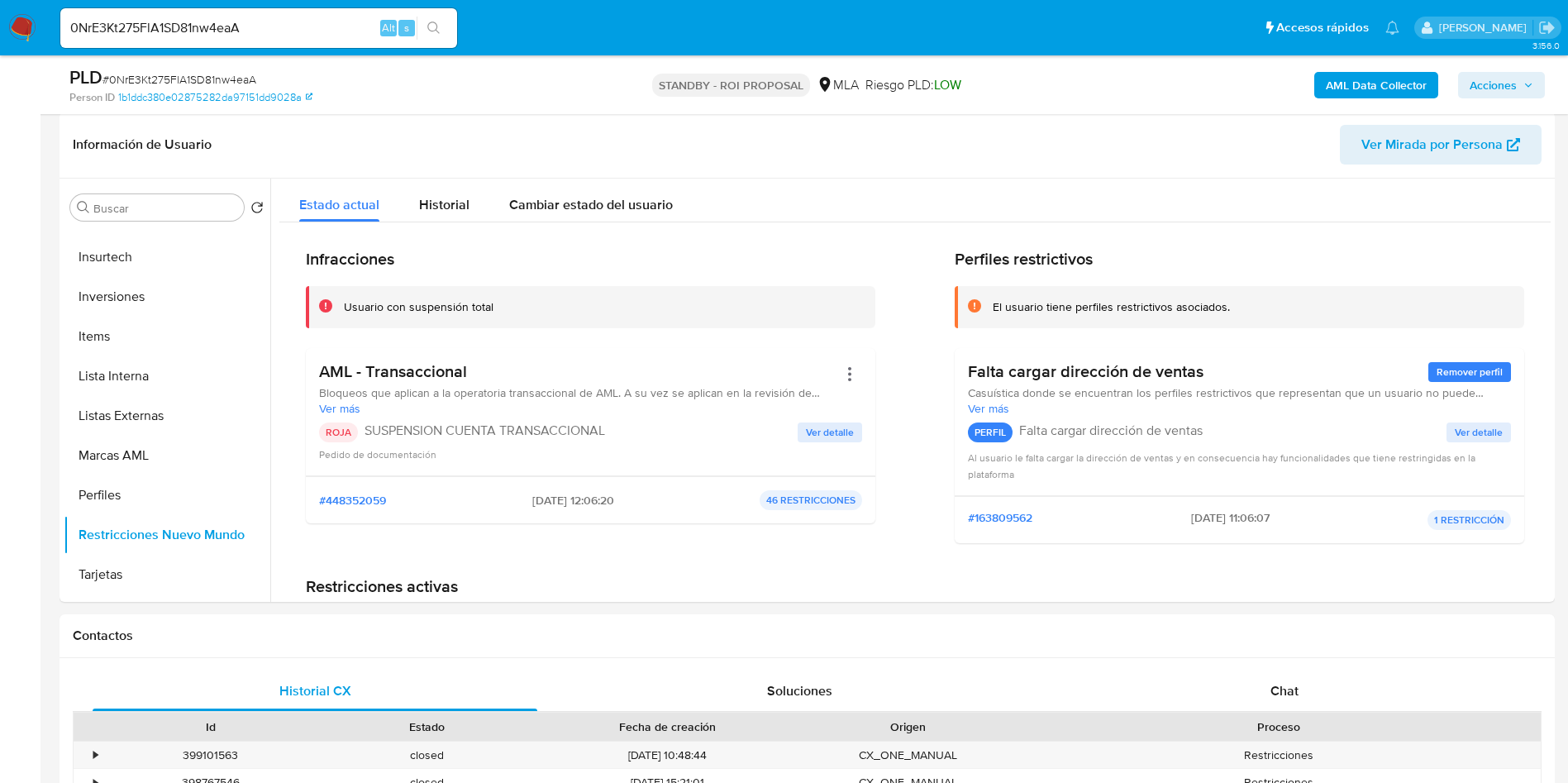
click at [217, 40] on div "0NrE3Kt275FlA1SD81nw4eaA Alt s" at bounding box center [259, 27] width 396 height 40
click at [219, 27] on input "0NrE3Kt275FlA1SD81nw4eaA" at bounding box center [259, 28] width 396 height 21
paste input "1556473777"
type input "1556473777"
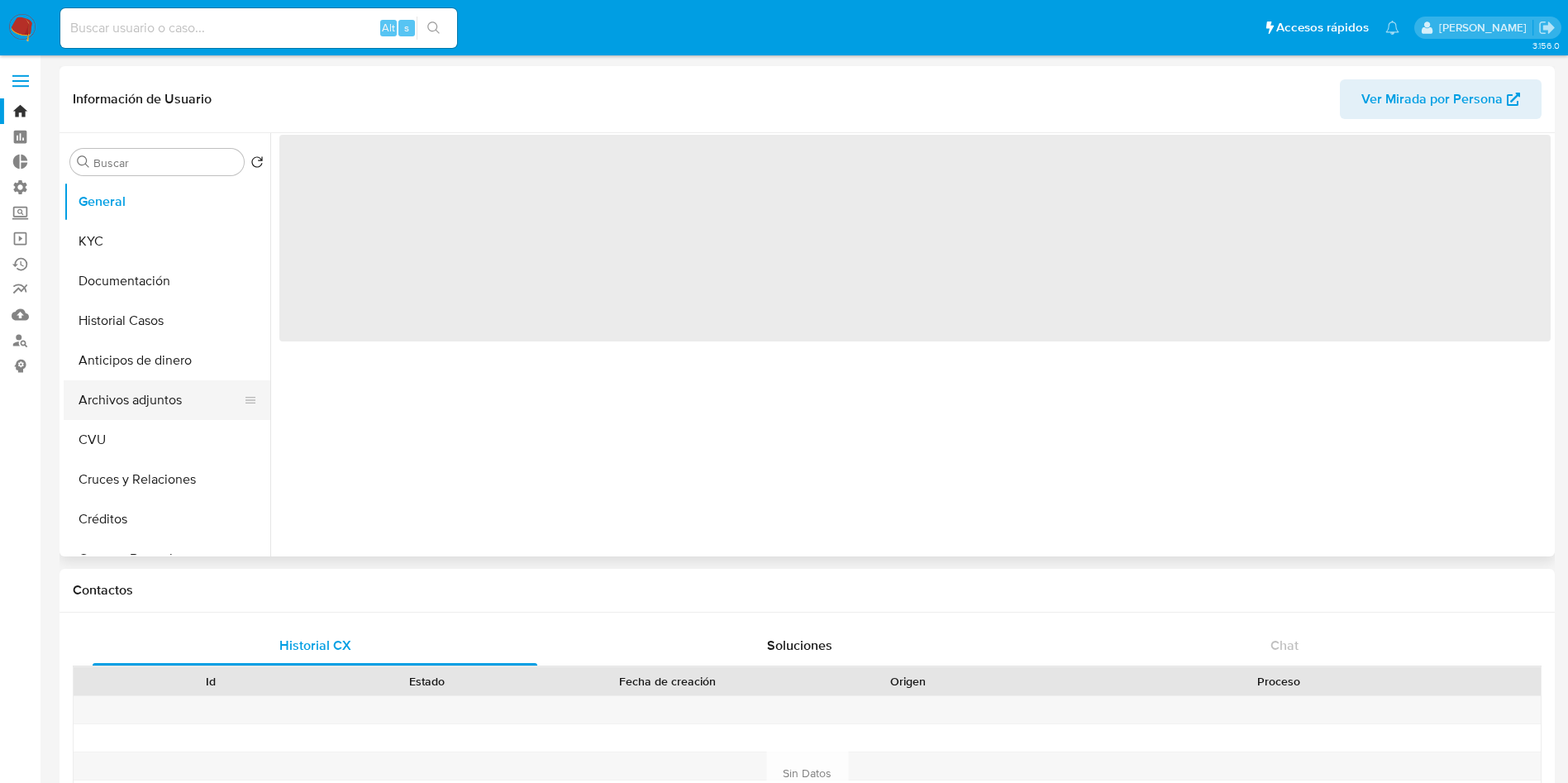
click at [148, 397] on button "Archivos adjuntos" at bounding box center [160, 400] width 193 height 40
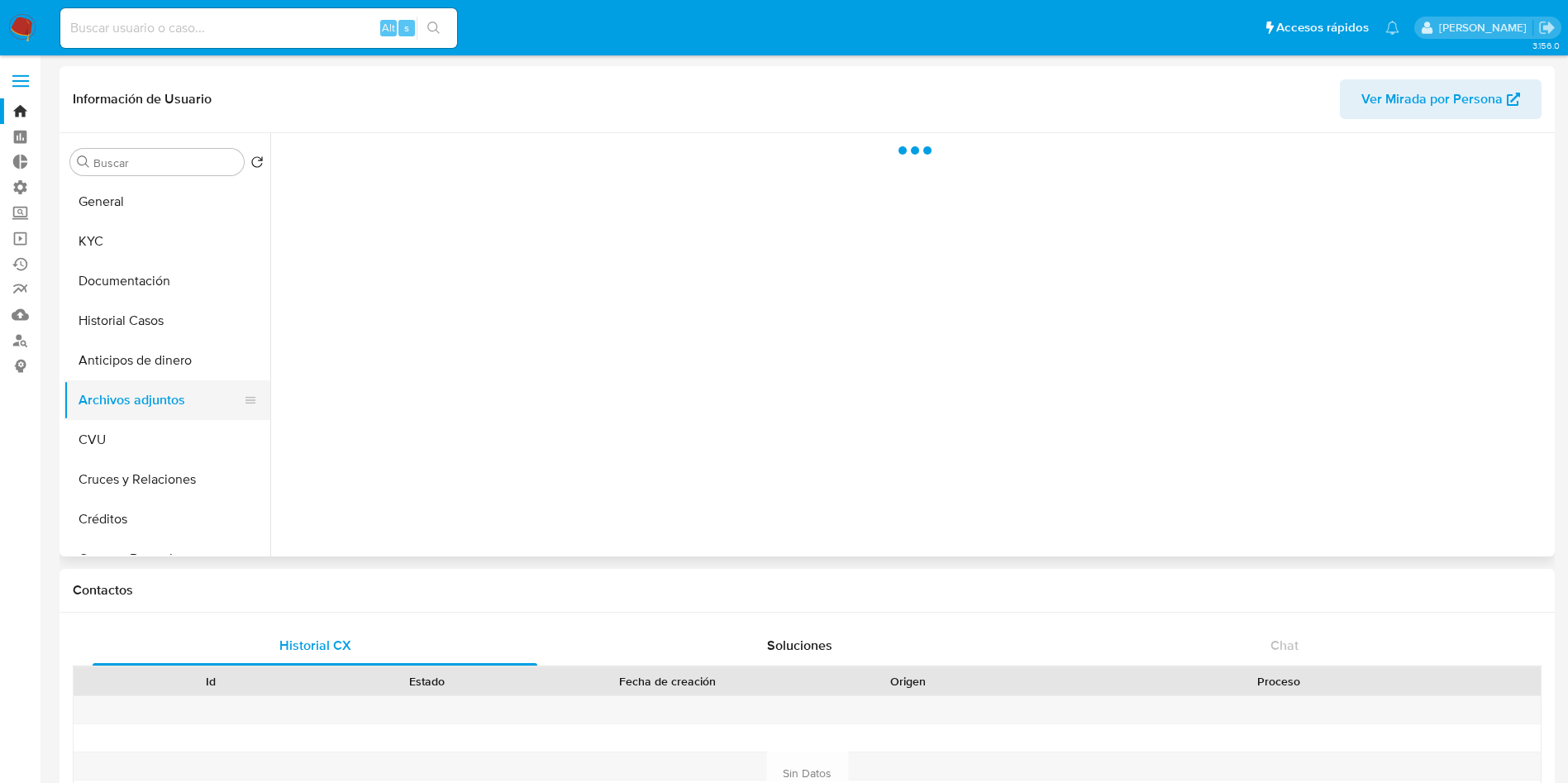
select select "10"
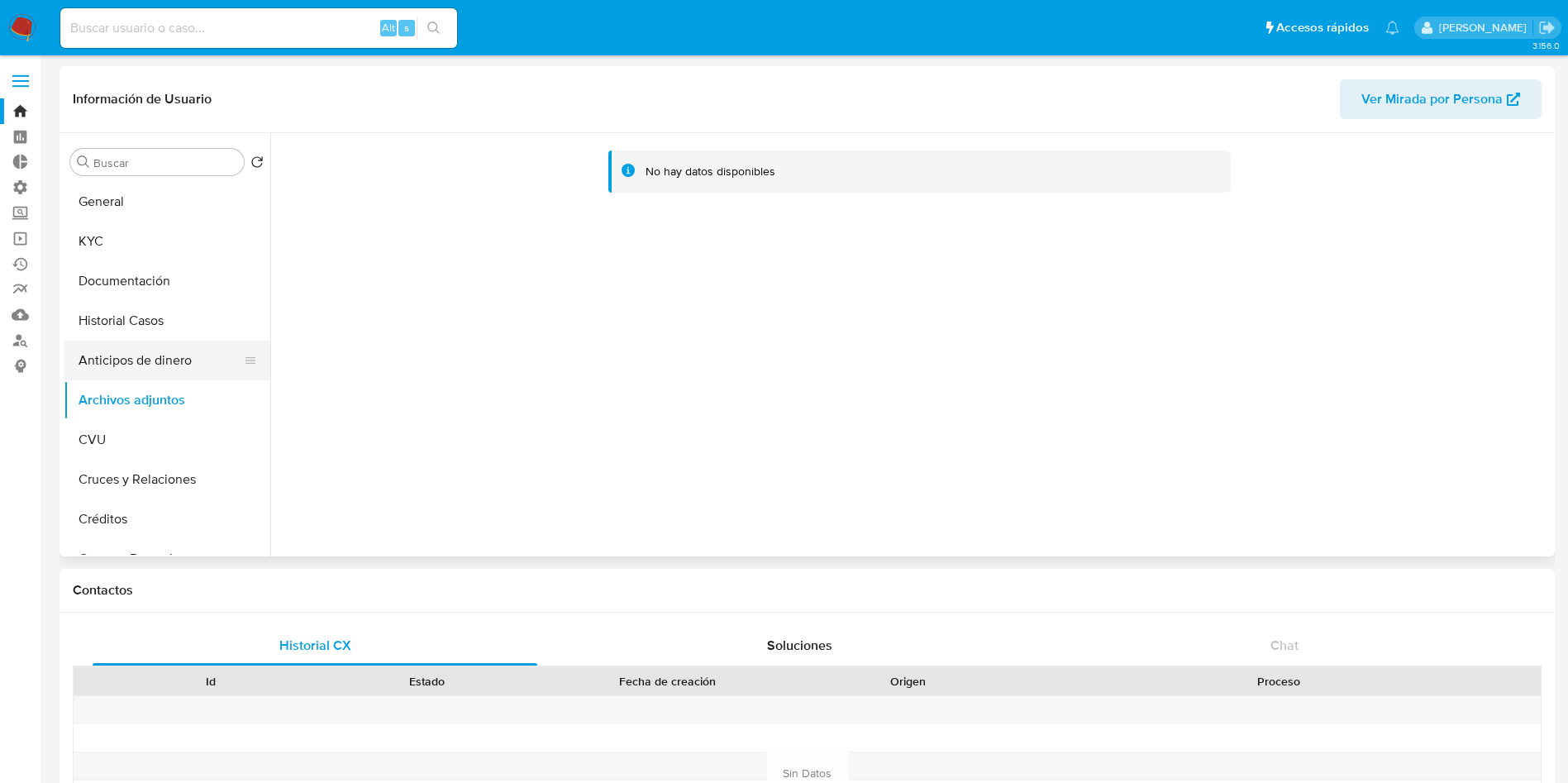
click at [140, 364] on button "Anticipos de dinero" at bounding box center [160, 360] width 193 height 40
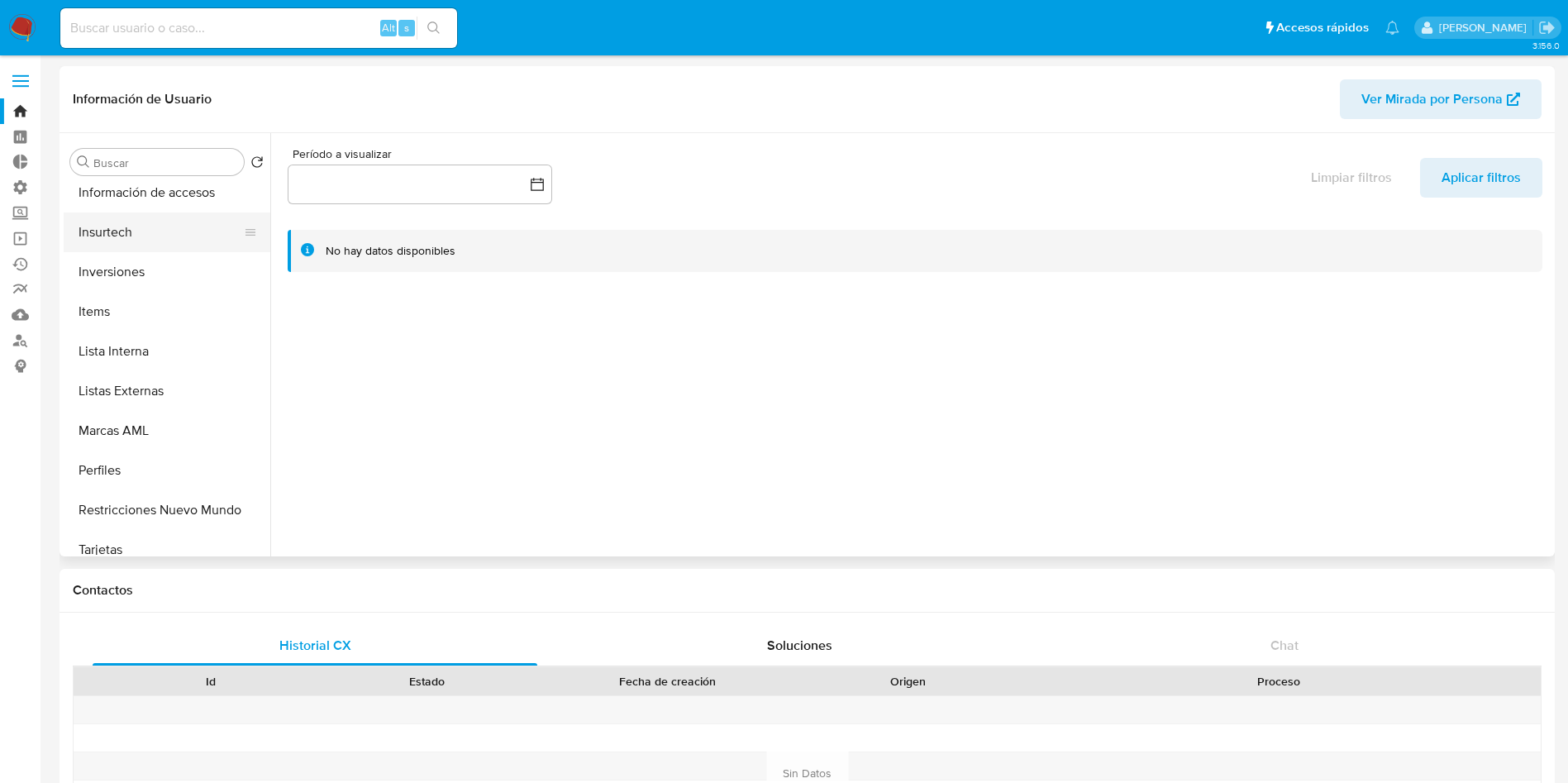
scroll to position [744, 0]
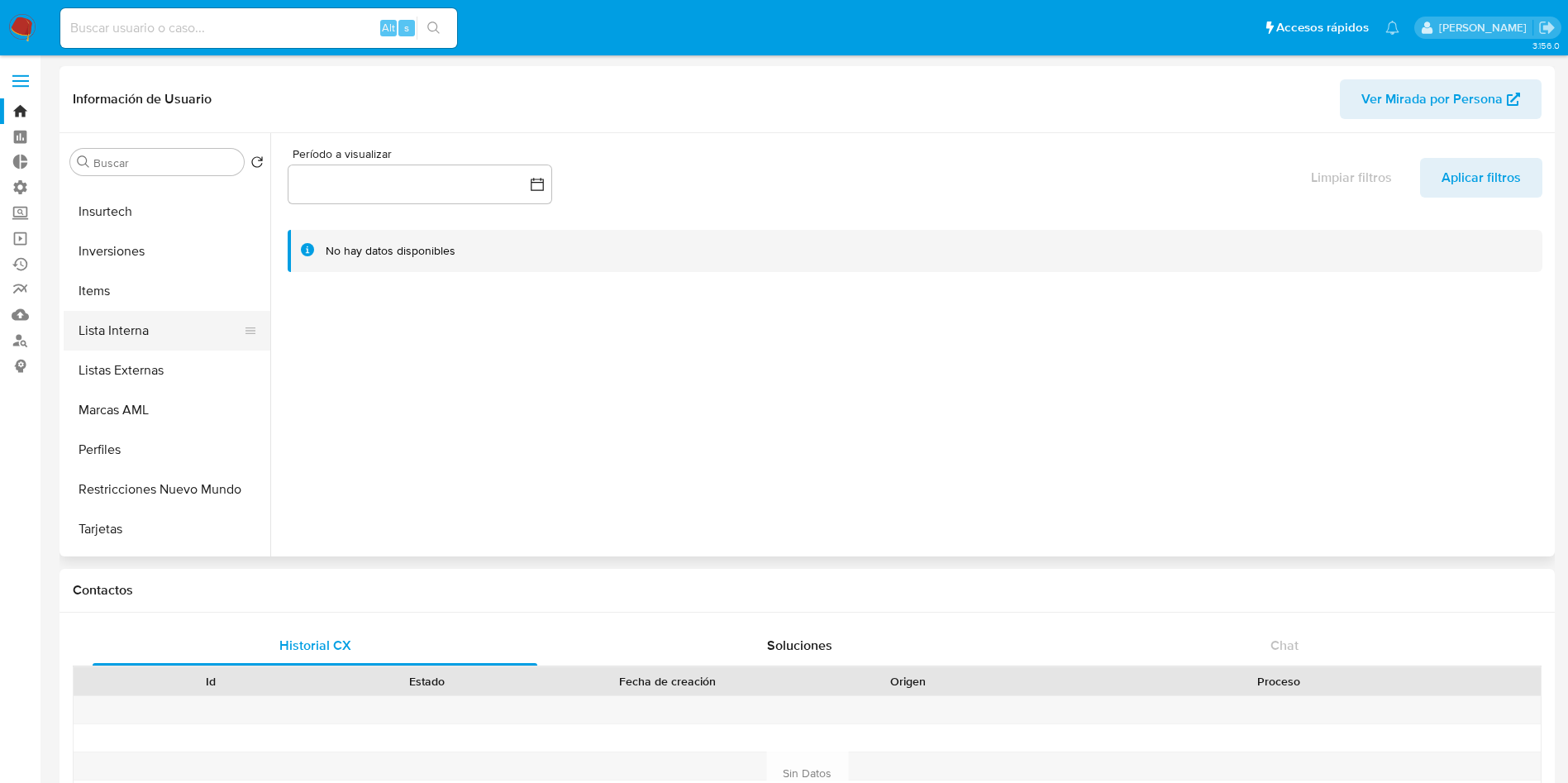
click at [134, 333] on button "Lista Interna" at bounding box center [160, 330] width 193 height 40
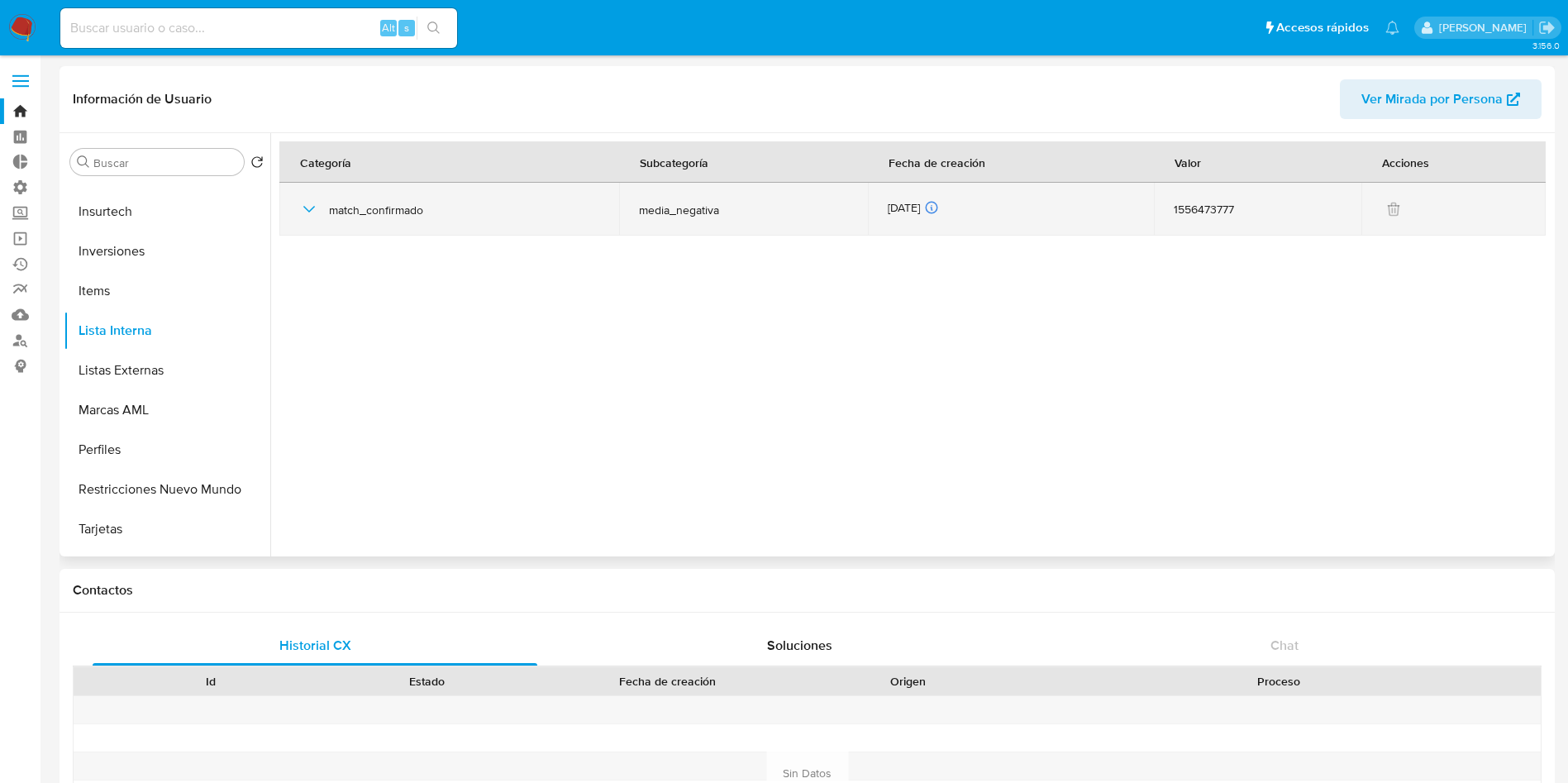
click at [309, 208] on icon "button" at bounding box center [309, 209] width 20 height 20
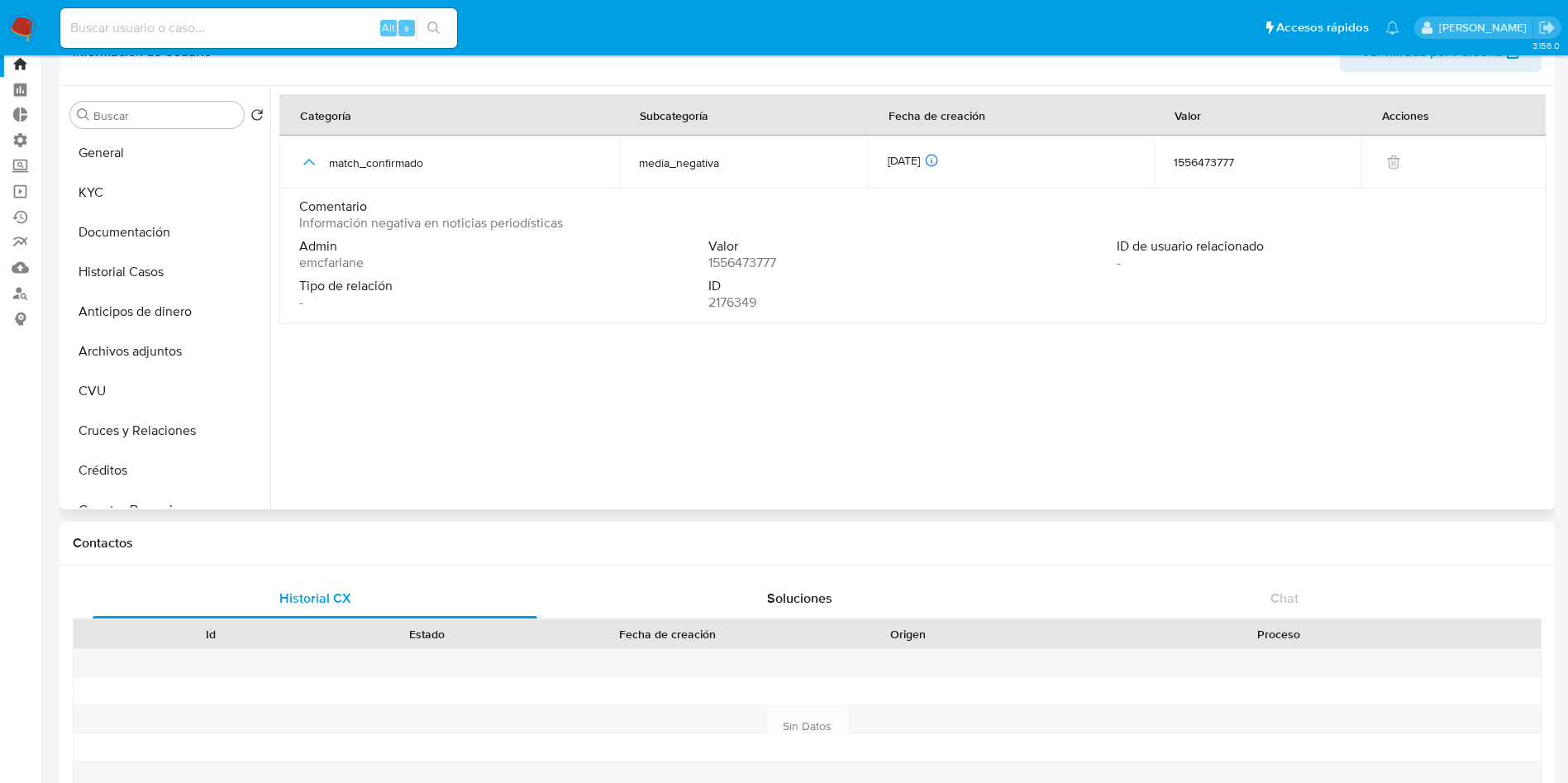
scroll to position [0, 0]
click at [144, 273] on button "Historial Casos" at bounding box center [160, 273] width 193 height 40
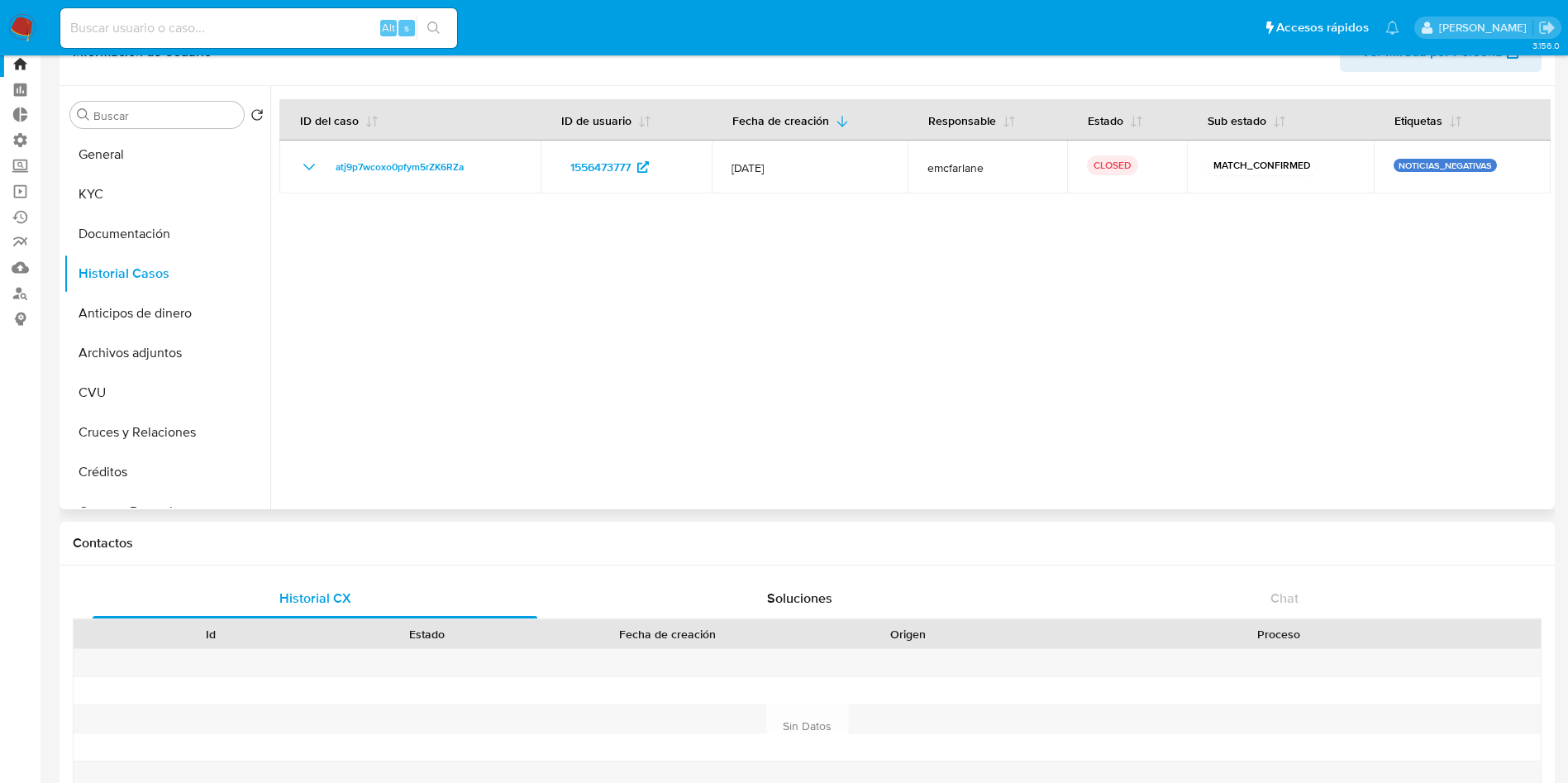
drag, startPoint x: 1292, startPoint y: 0, endPoint x: 770, endPoint y: 406, distance: 661.3
click at [916, 477] on div at bounding box center [911, 298] width 1281 height 424
click at [97, 202] on button "KYC" at bounding box center [160, 194] width 193 height 40
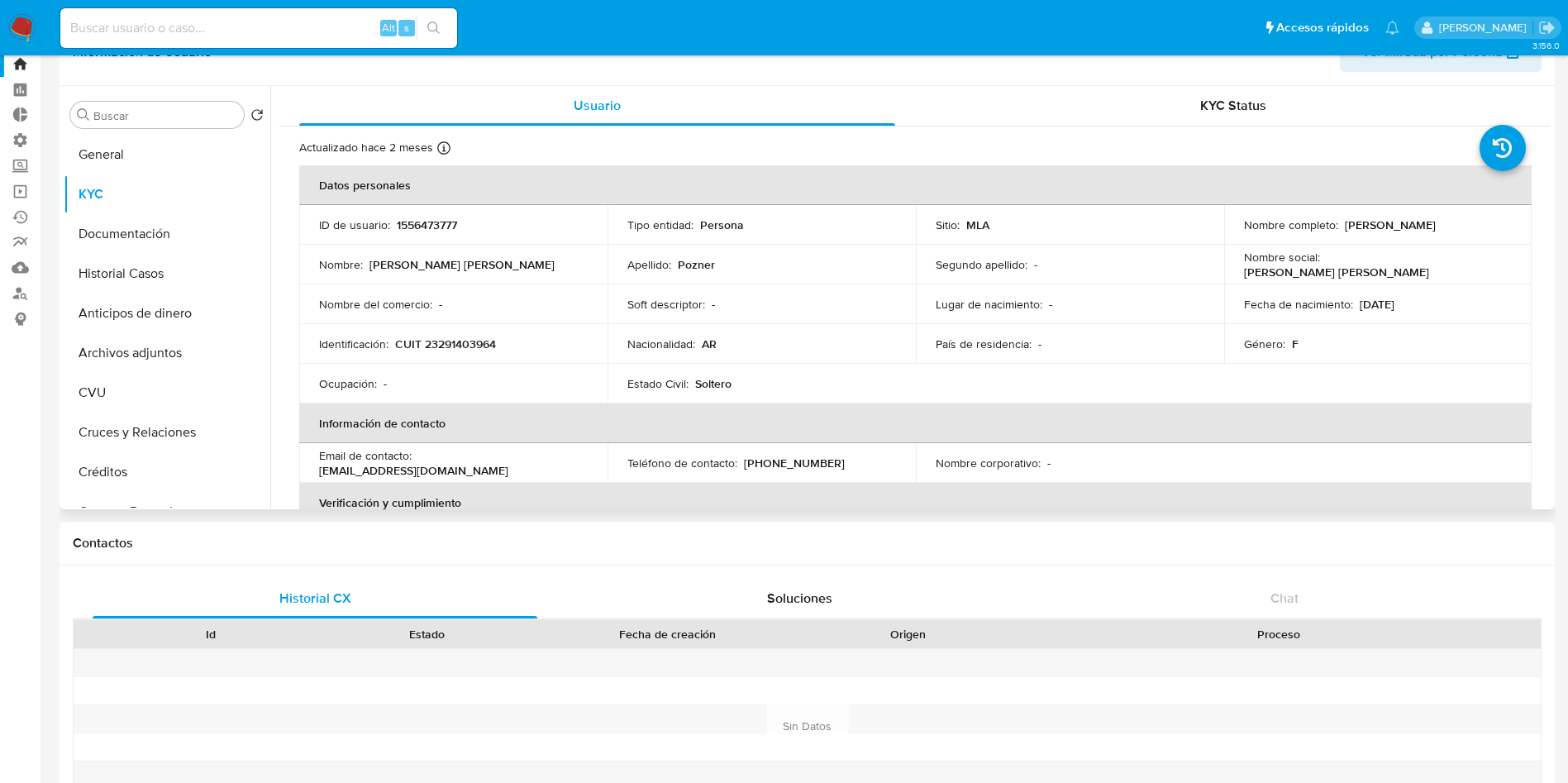
click at [482, 346] on p "CUIT 23291403964" at bounding box center [445, 344] width 101 height 15
copy p "23291403964"
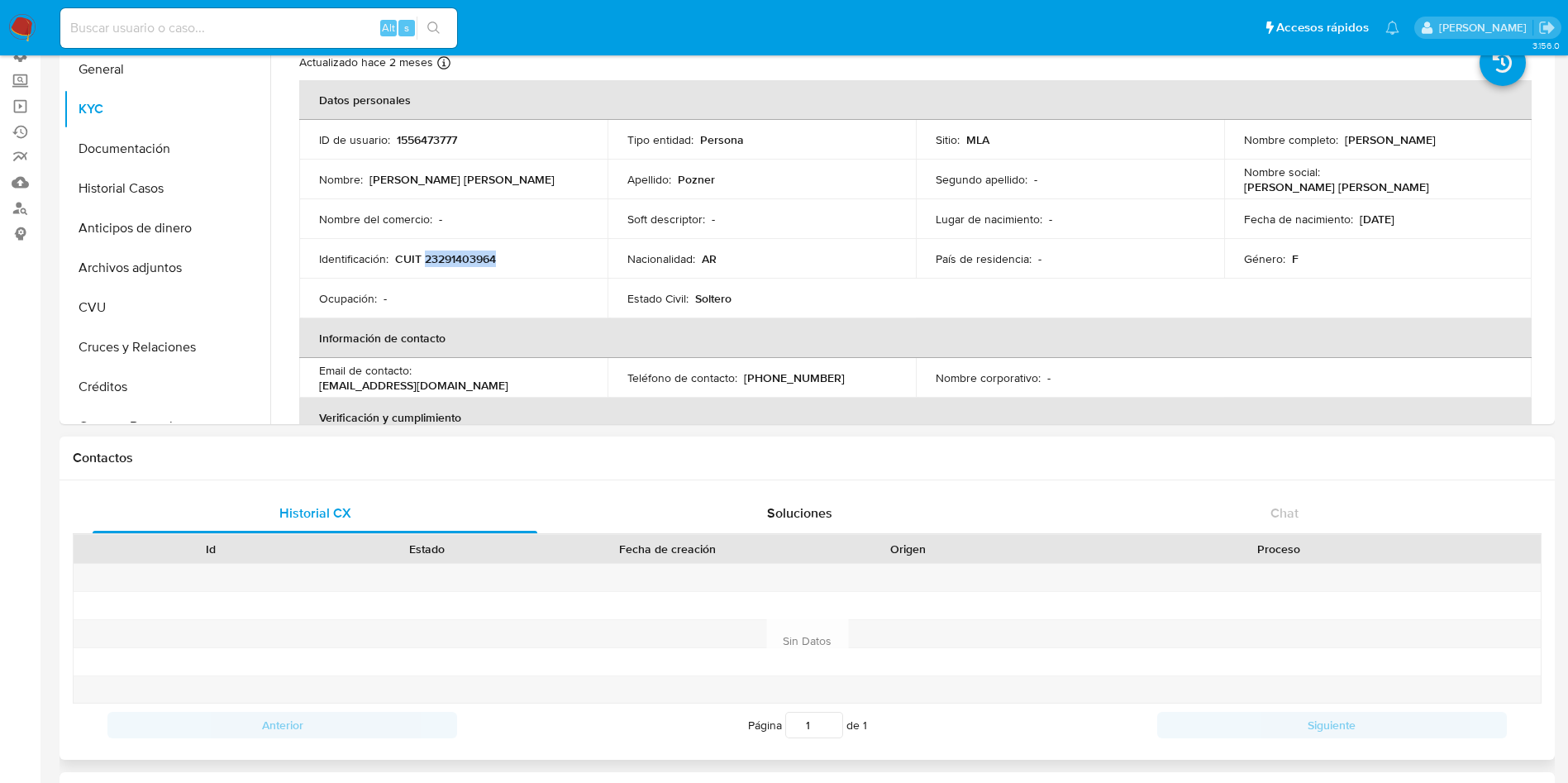
scroll to position [171, 0]
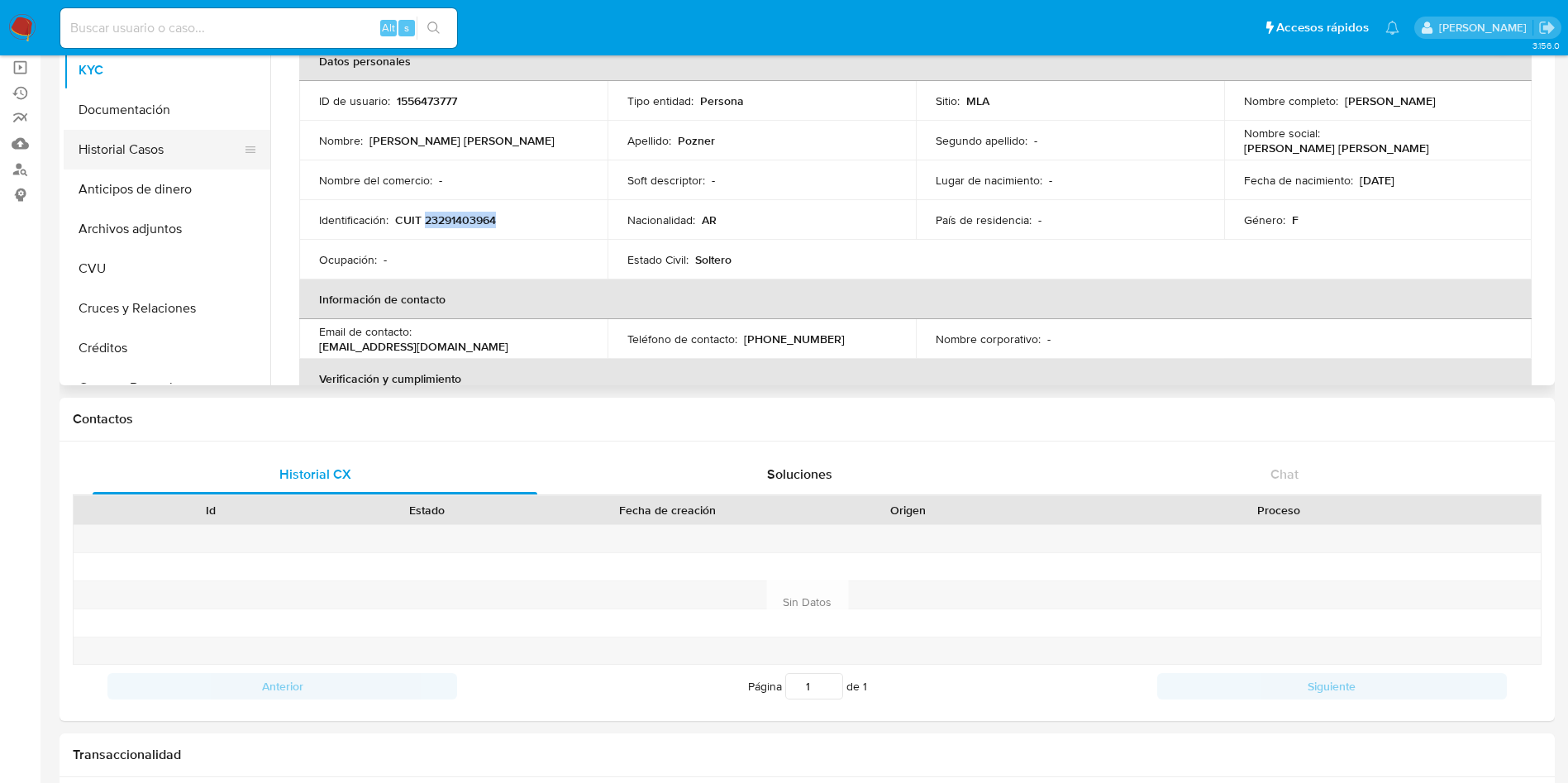
click at [165, 159] on button "Historial Casos" at bounding box center [160, 149] width 193 height 40
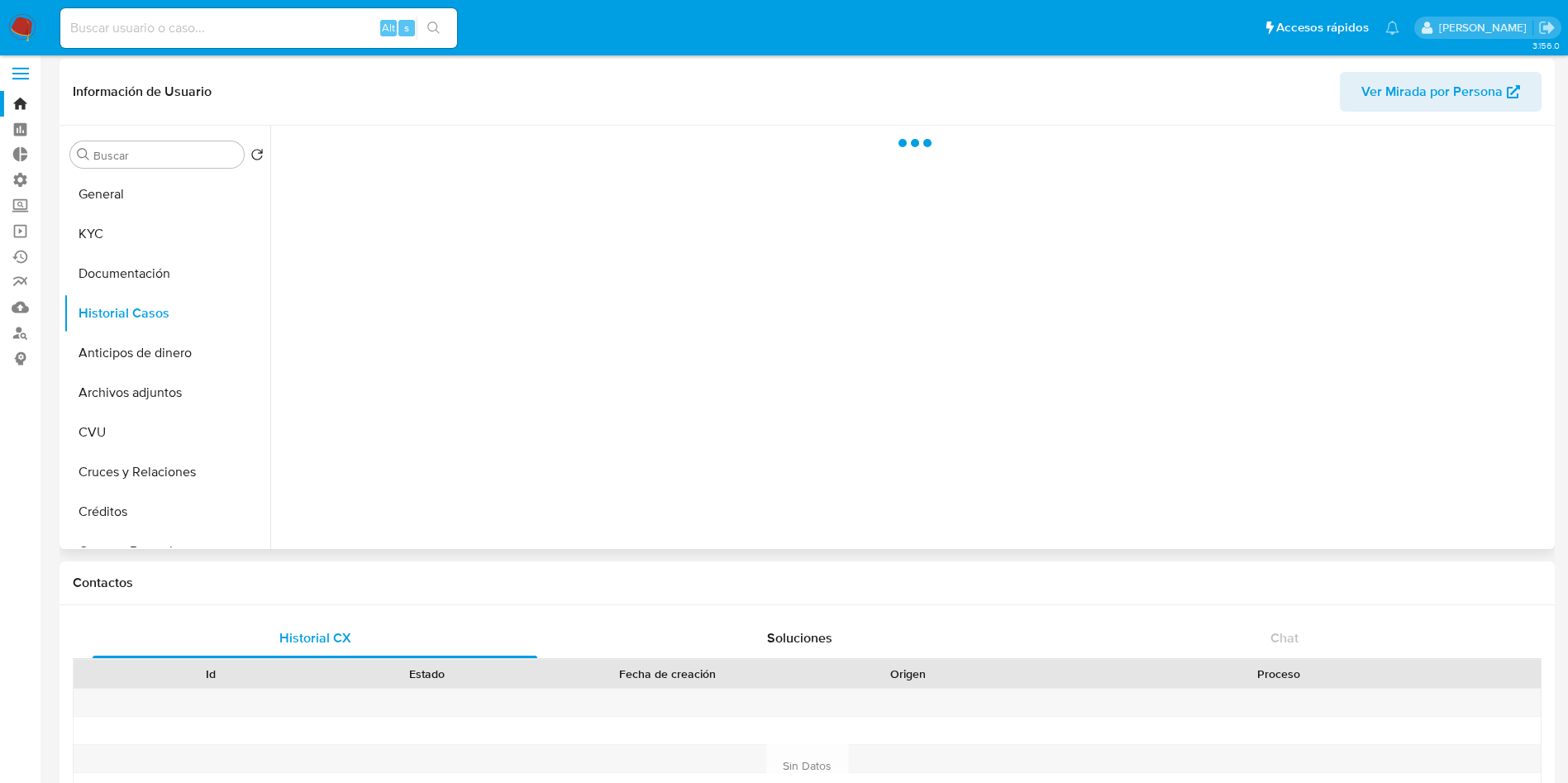
scroll to position [0, 0]
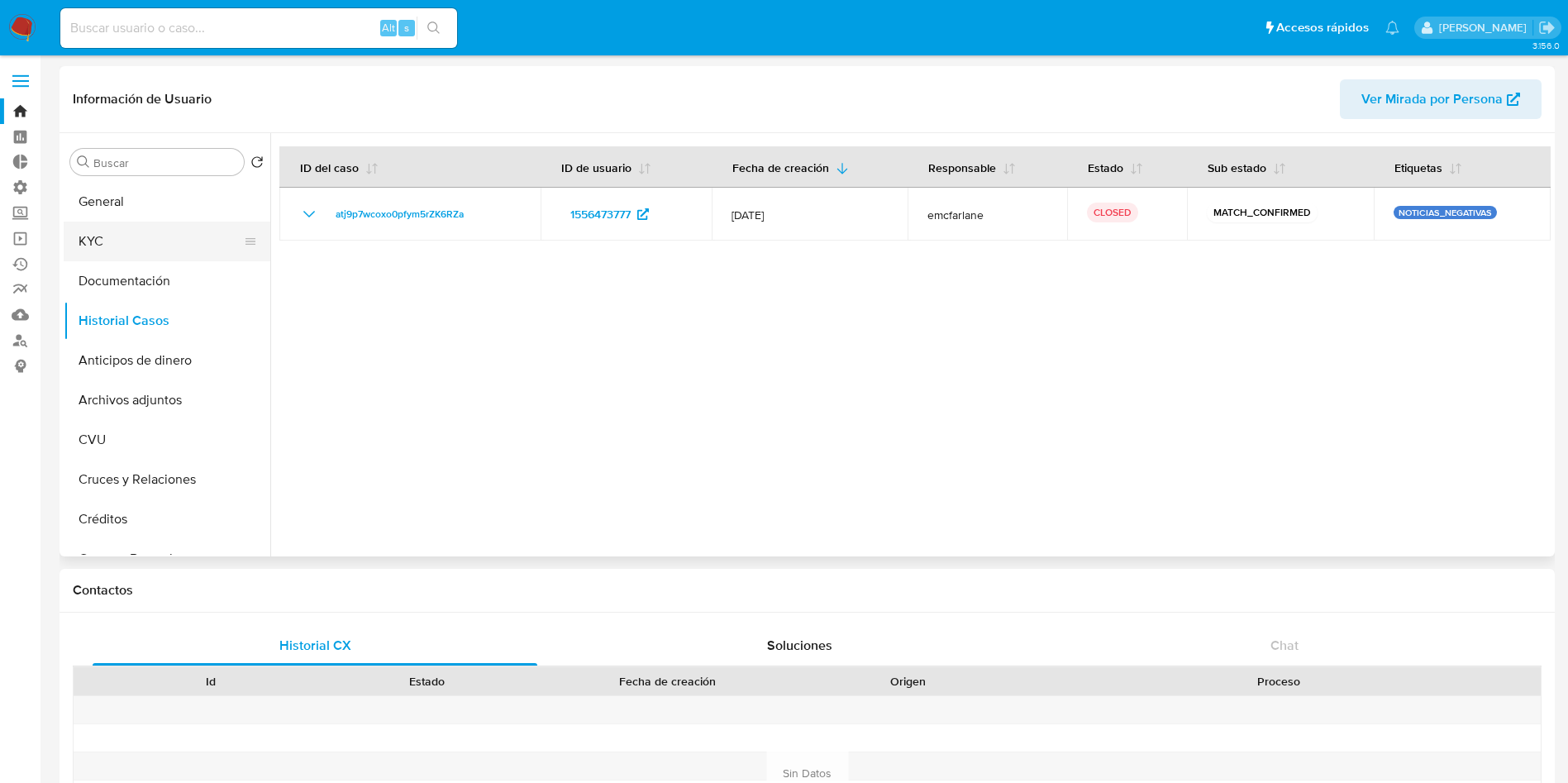
click at [156, 249] on button "KYC" at bounding box center [160, 241] width 193 height 40
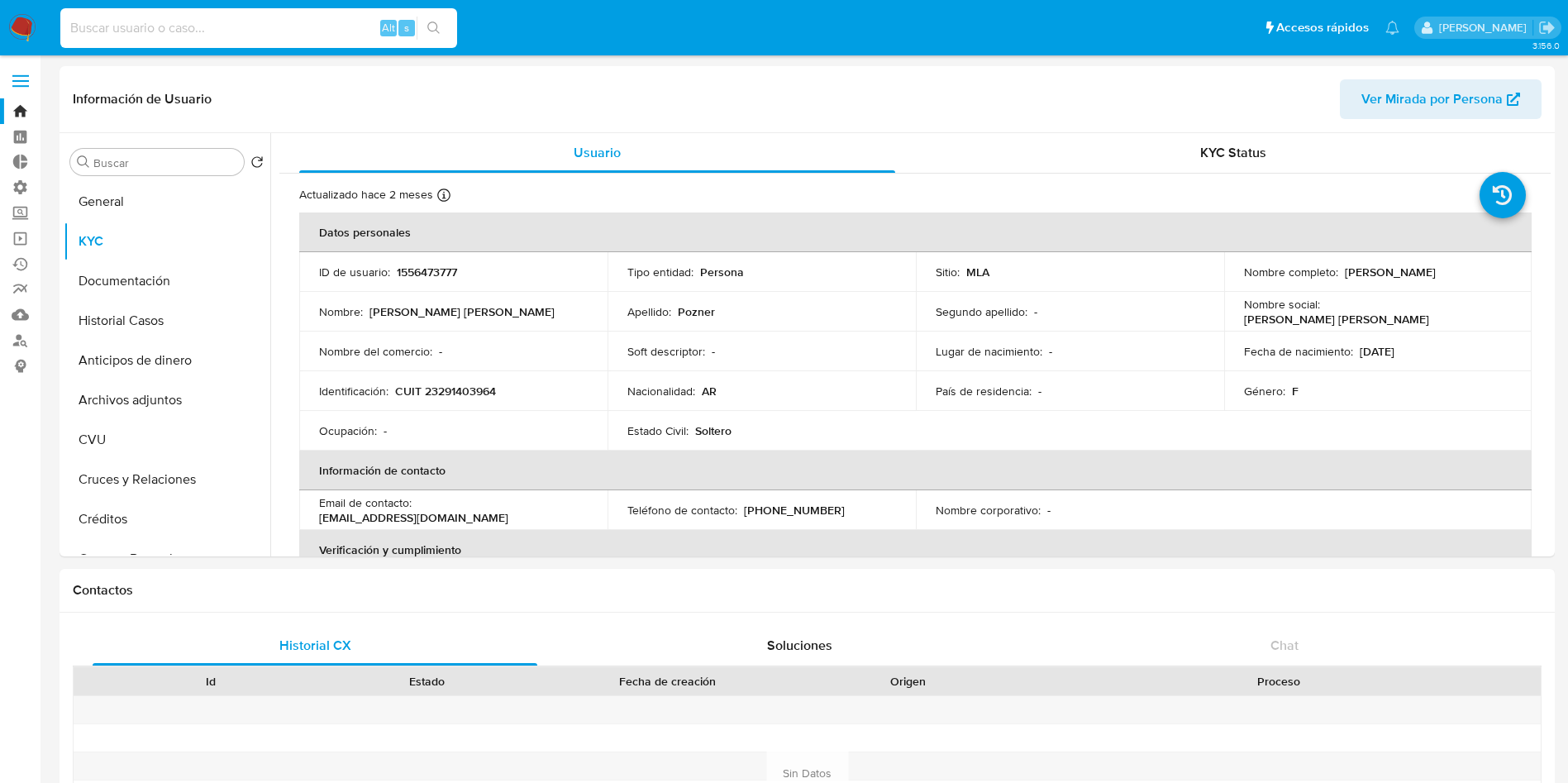
click at [293, 22] on input at bounding box center [259, 28] width 396 height 21
paste input "M0zWmjjvDzuKgj3g6STApaTN"
type input "M0zWmjjvDzuKgj3g6STApaTN"
click at [436, 35] on button "search-icon" at bounding box center [433, 28] width 34 height 23
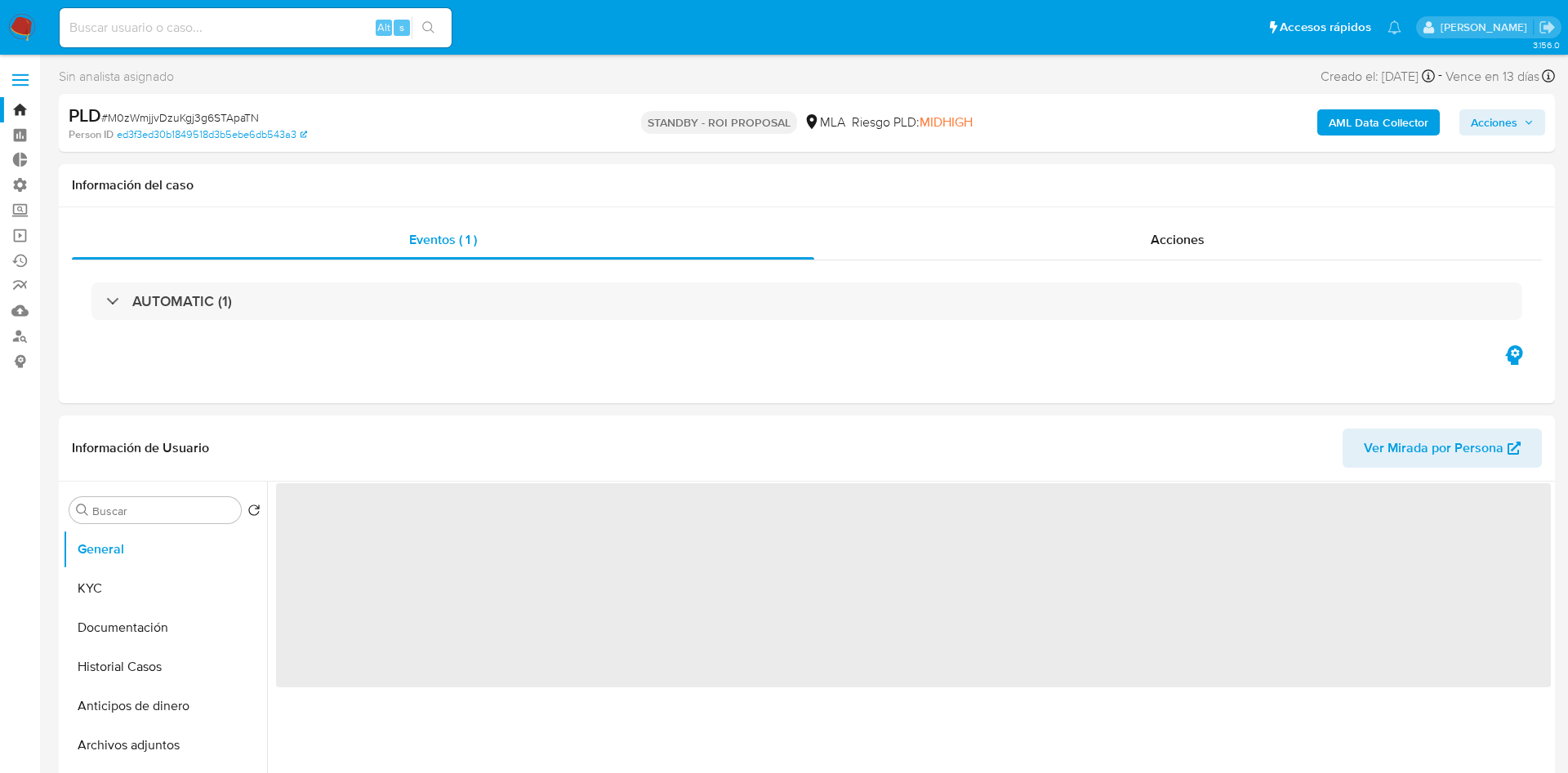
select select "10"
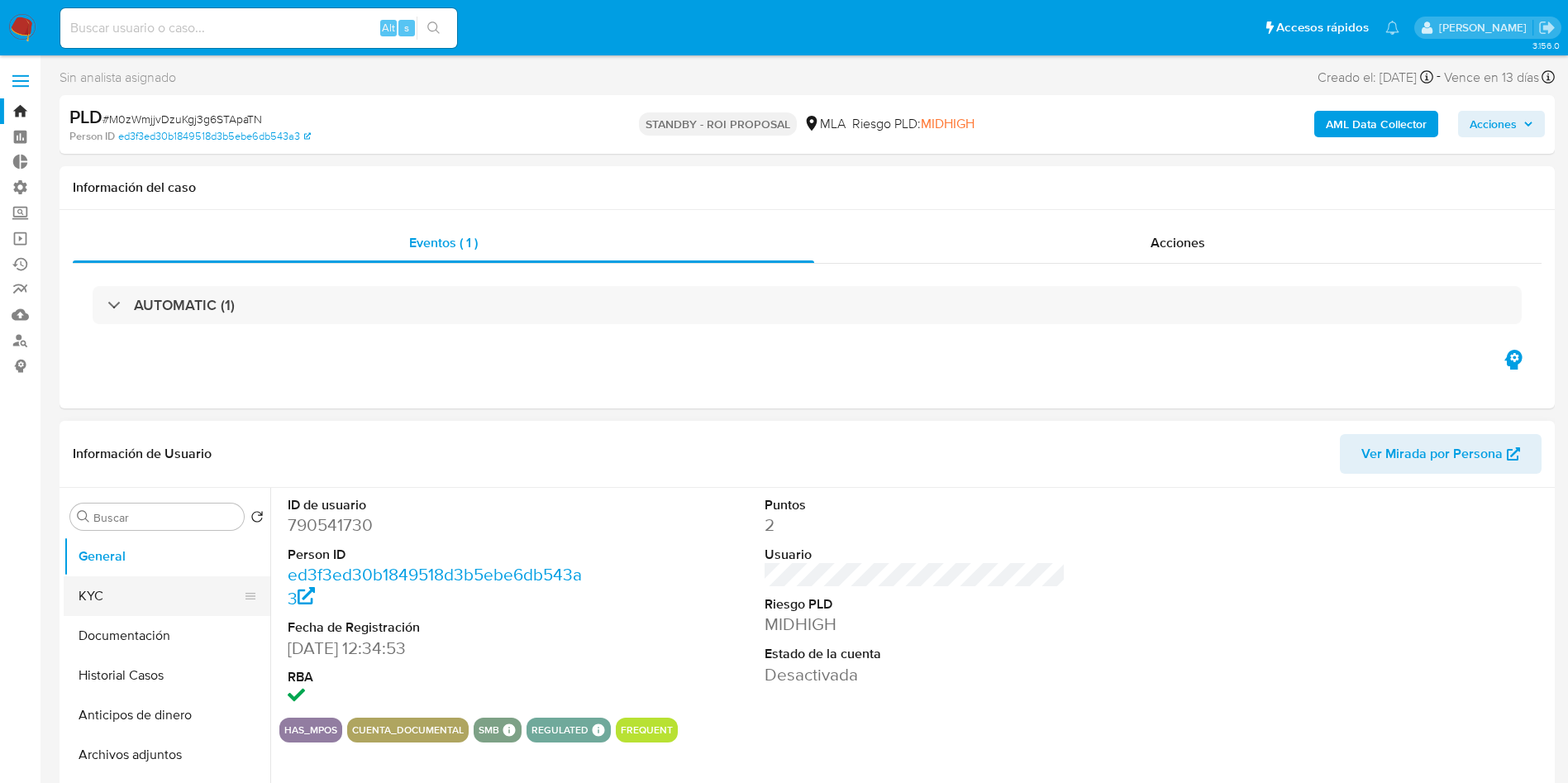
click at [227, 590] on button "KYC" at bounding box center [160, 596] width 193 height 40
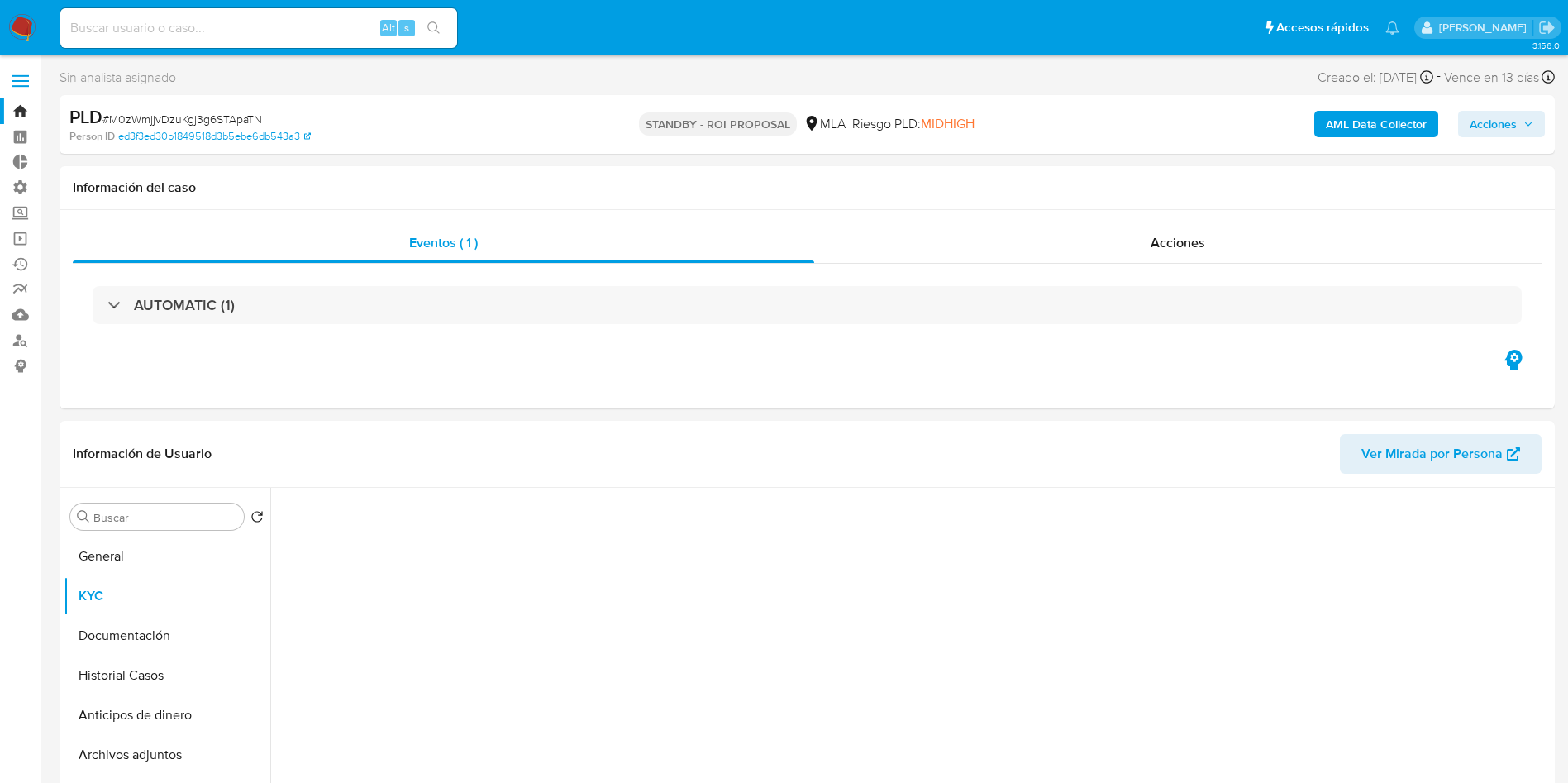
scroll to position [248, 0]
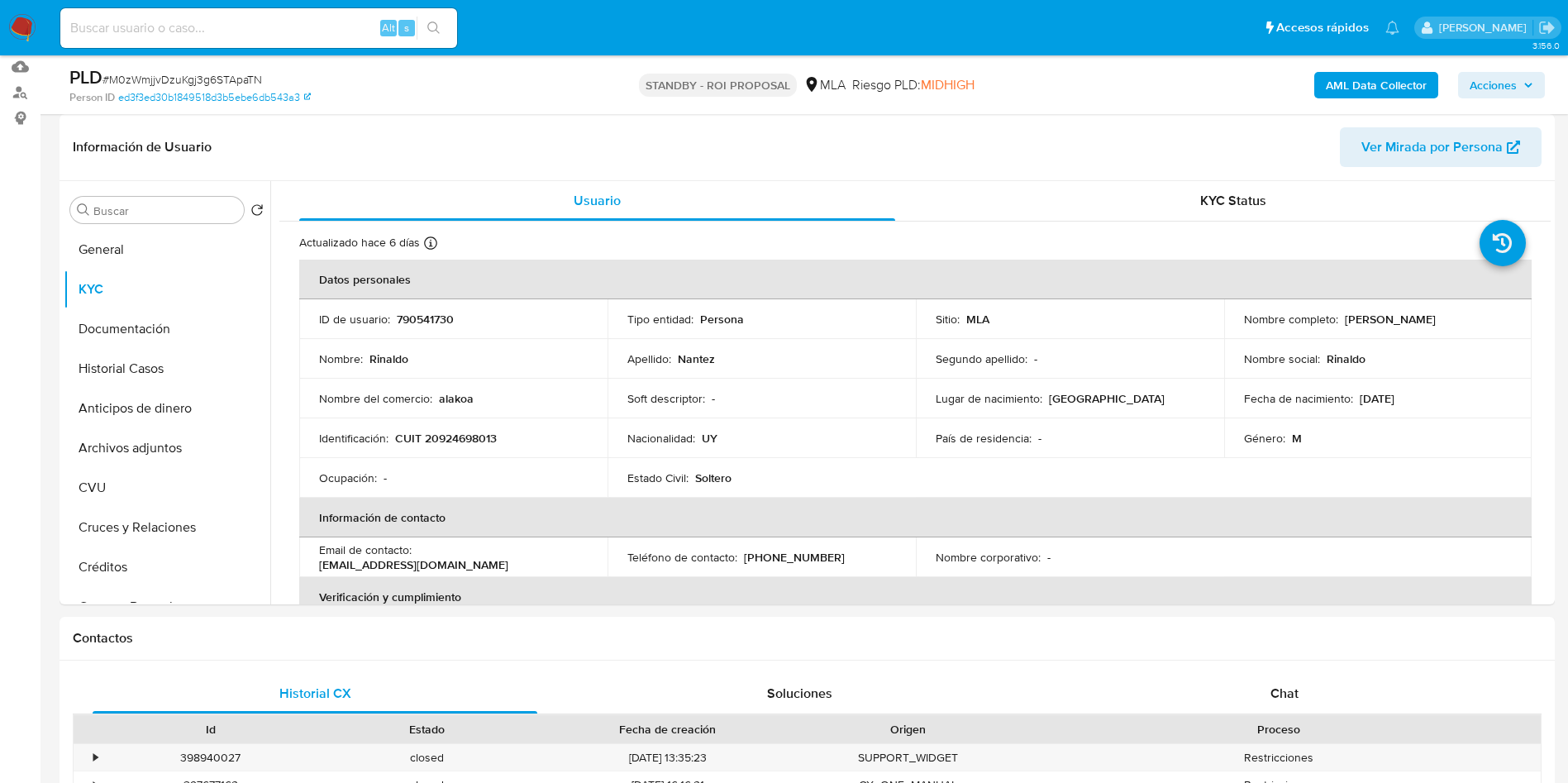
click at [250, 33] on input at bounding box center [259, 28] width 396 height 21
paste input "dLOiKLcTOPfueFRUQBxPu6ne"
type input "dLOiKLcTOPfueFRUQBxPu6ne"
click at [430, 25] on icon "search-icon" at bounding box center [434, 28] width 14 height 14
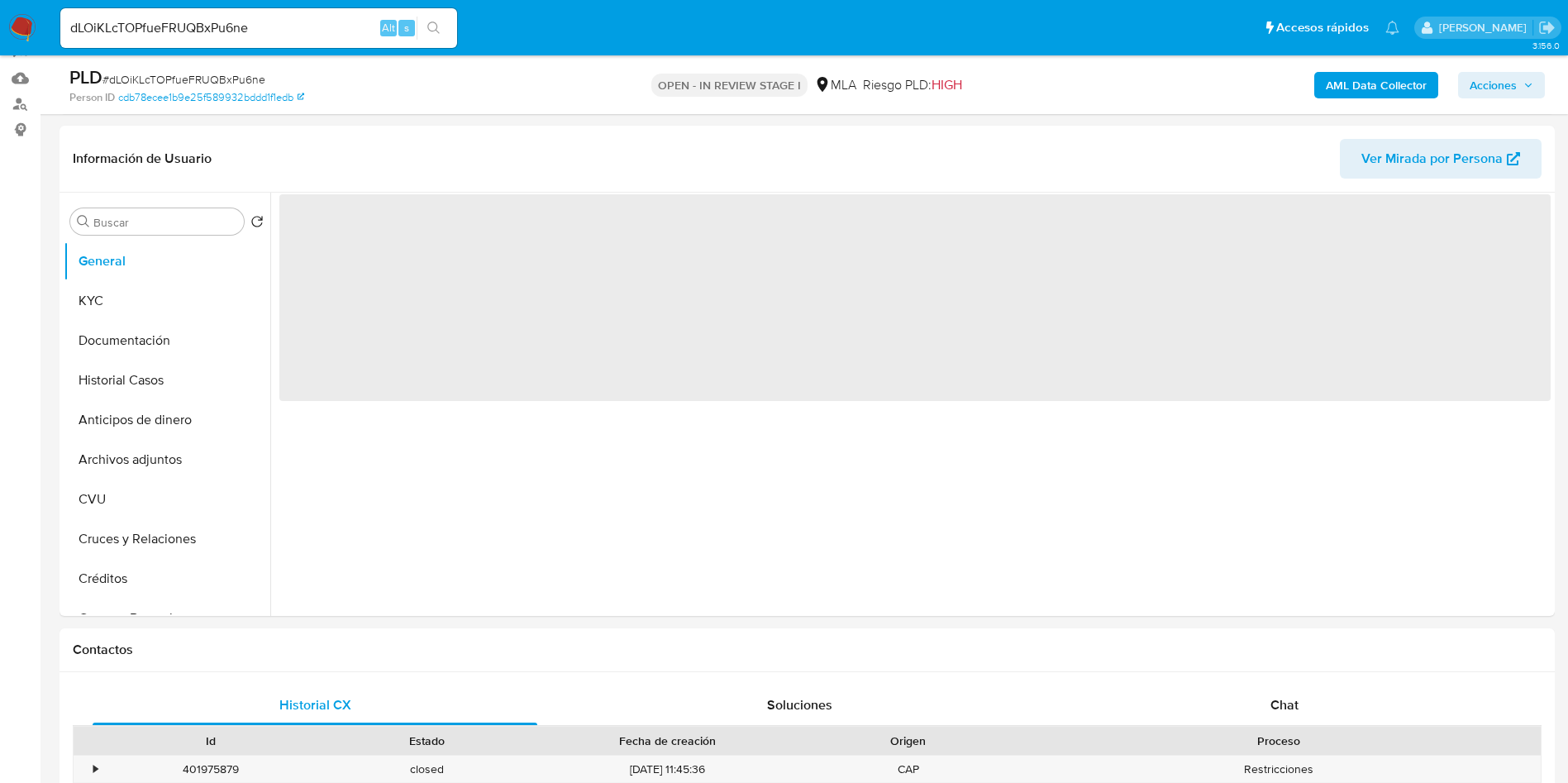
scroll to position [248, 0]
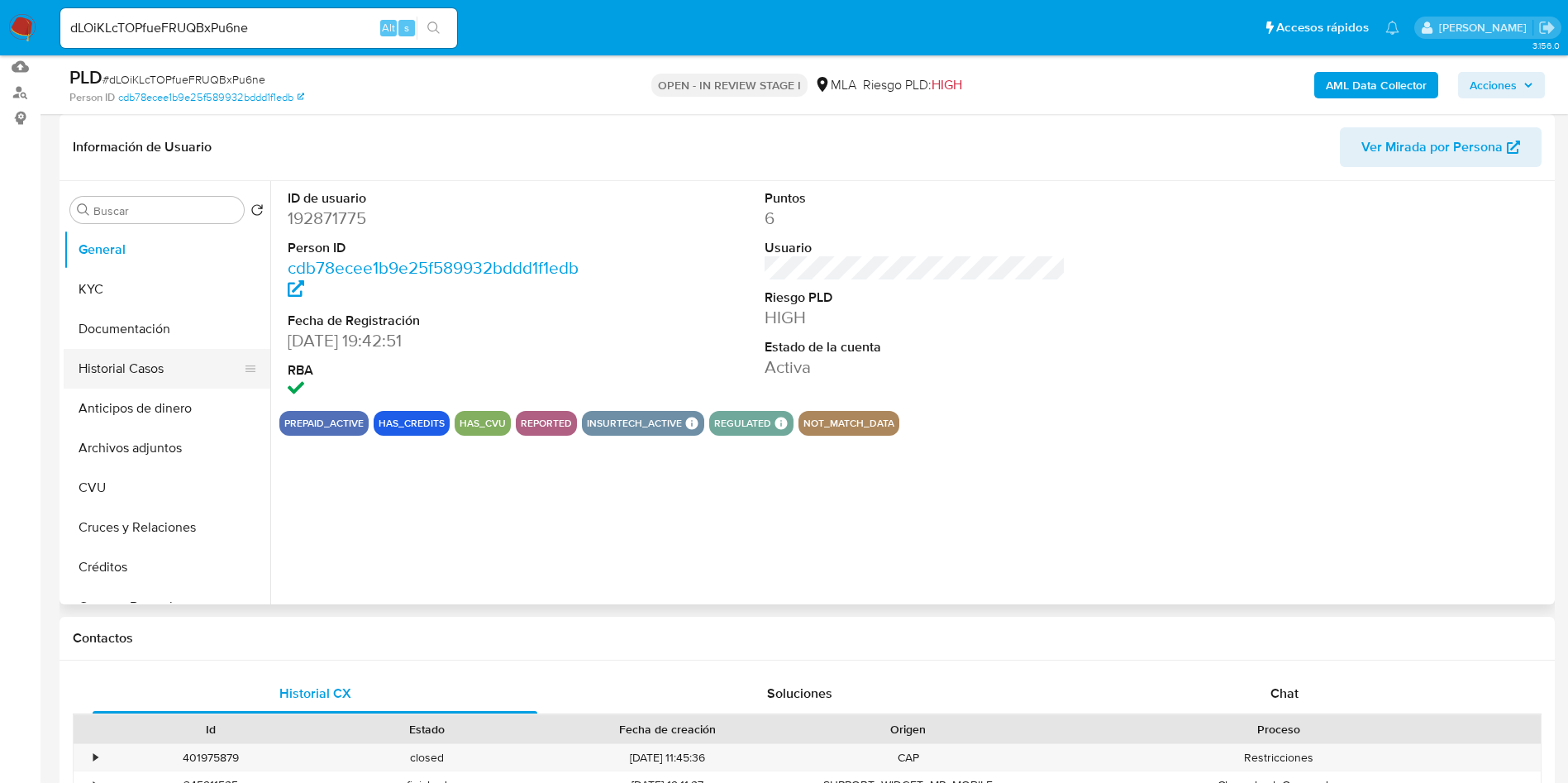
click at [101, 373] on button "Historial Casos" at bounding box center [160, 368] width 193 height 40
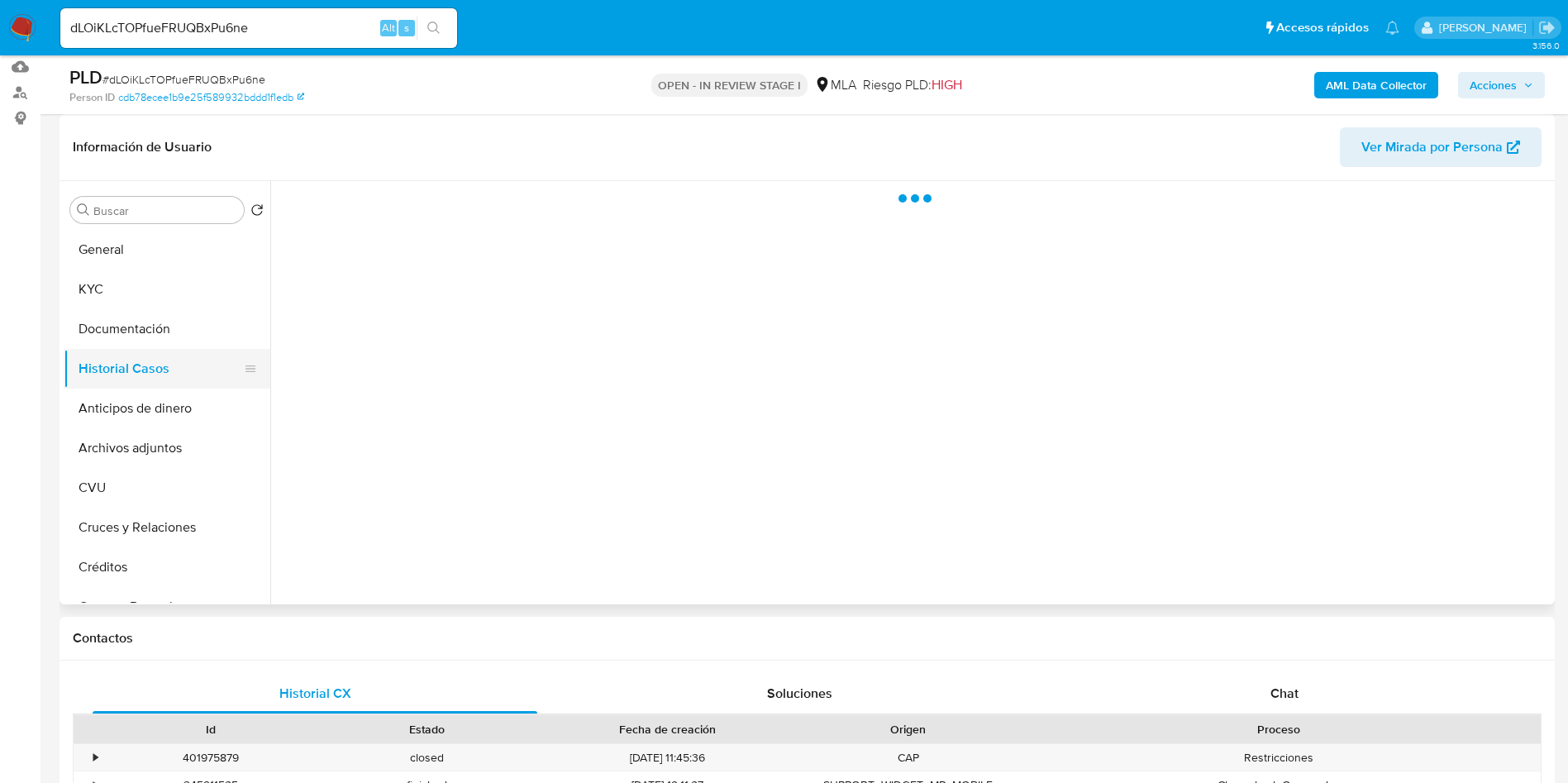
select select "10"
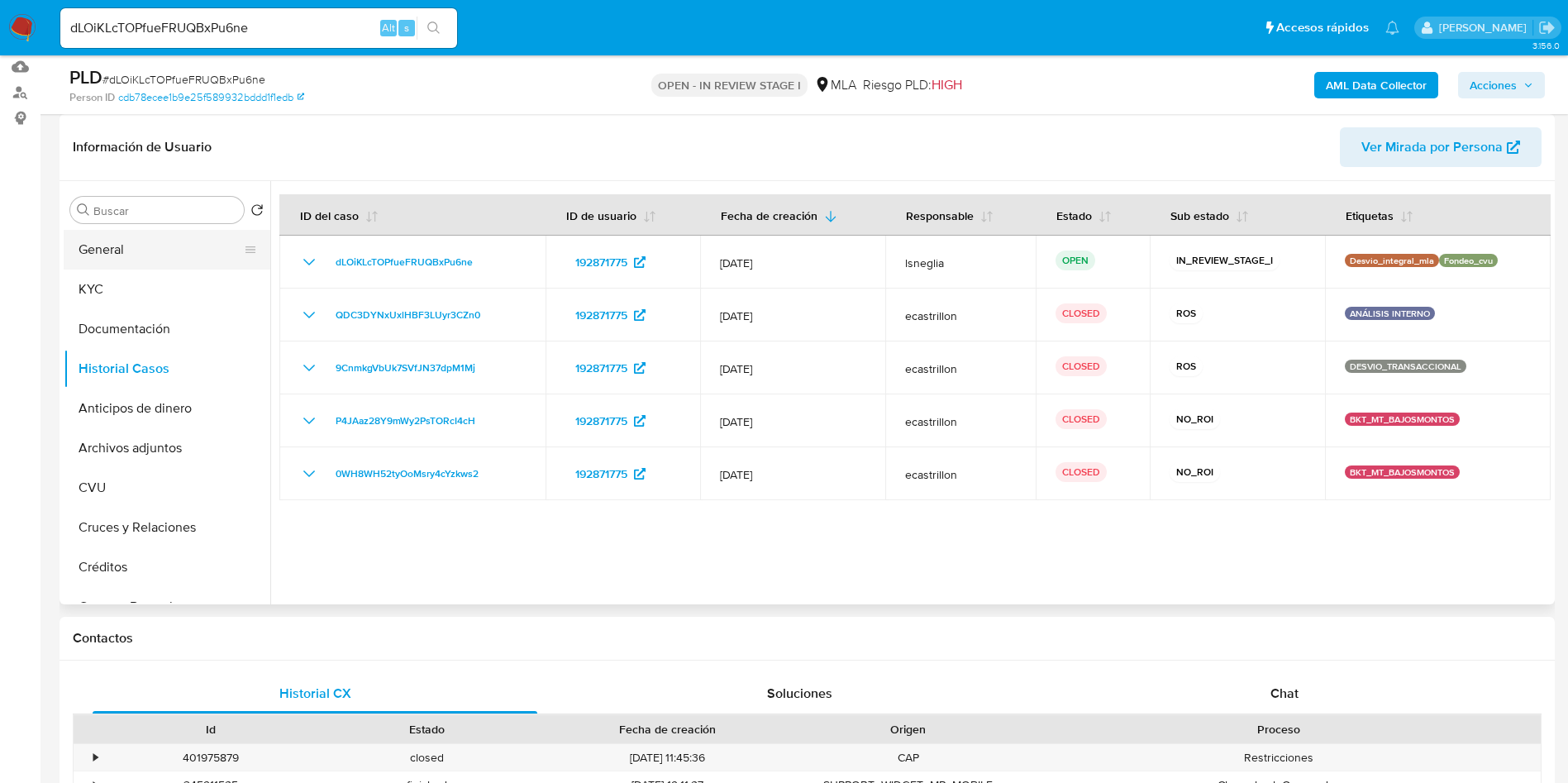
click at [127, 252] on button "General" at bounding box center [160, 249] width 193 height 40
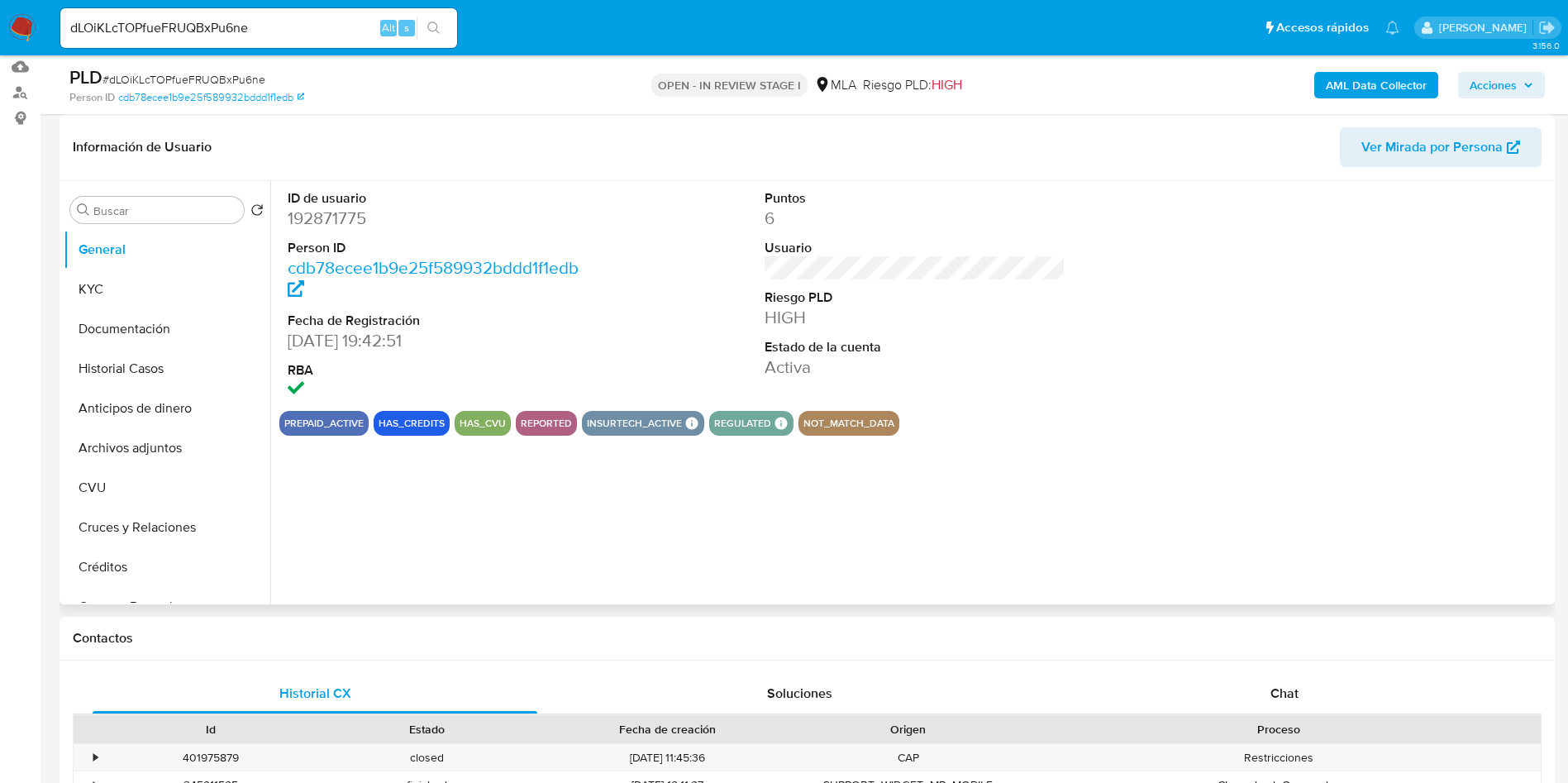
click at [331, 227] on dd "192871775" at bounding box center [438, 219] width 302 height 23
copy dd "192871775"
drag, startPoint x: 1296, startPoint y: 691, endPoint x: 1331, endPoint y: 675, distance: 38.5
click at [1296, 691] on span "Chat" at bounding box center [1285, 692] width 28 height 19
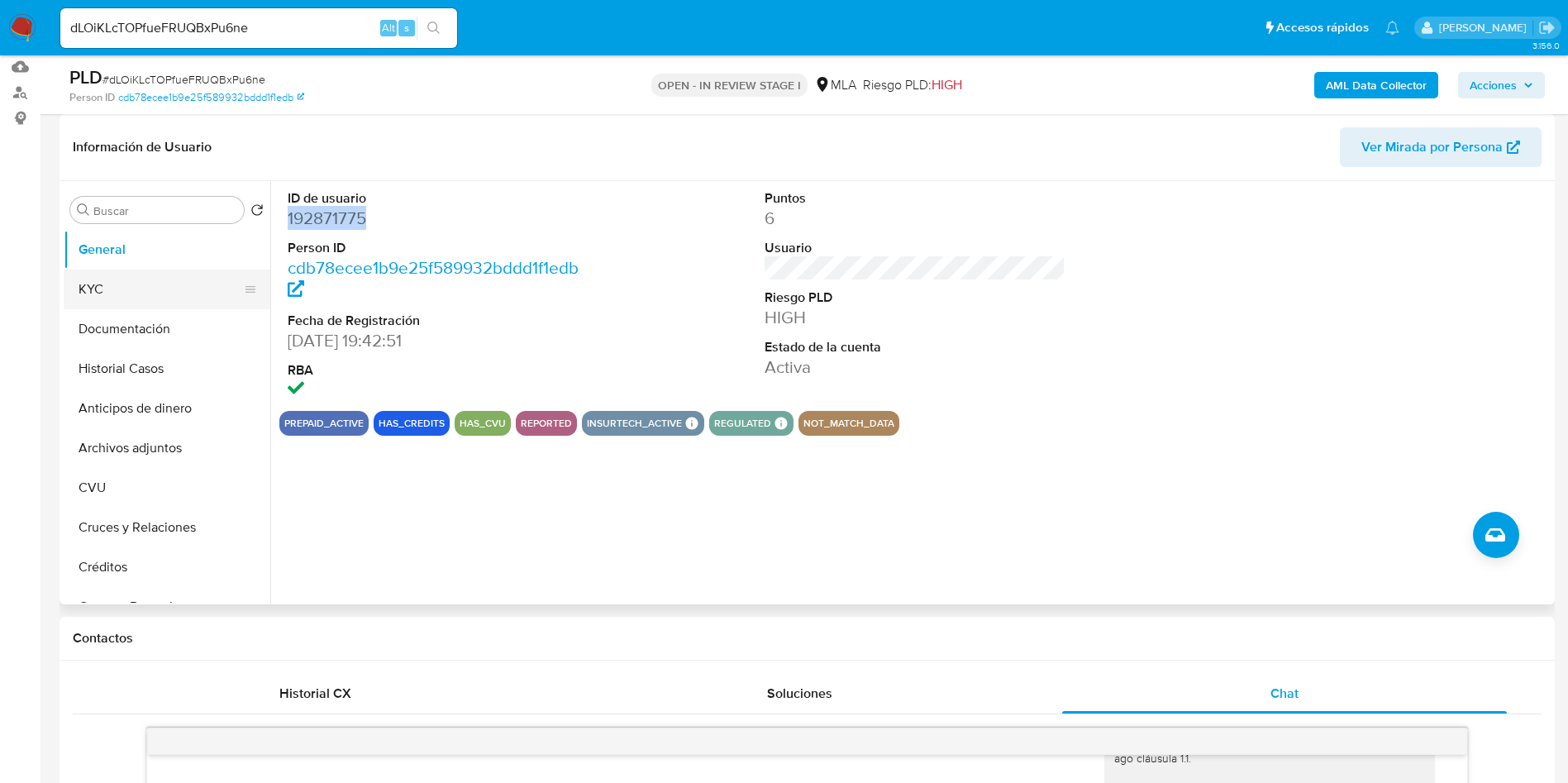
click at [116, 284] on button "KYC" at bounding box center [160, 289] width 193 height 40
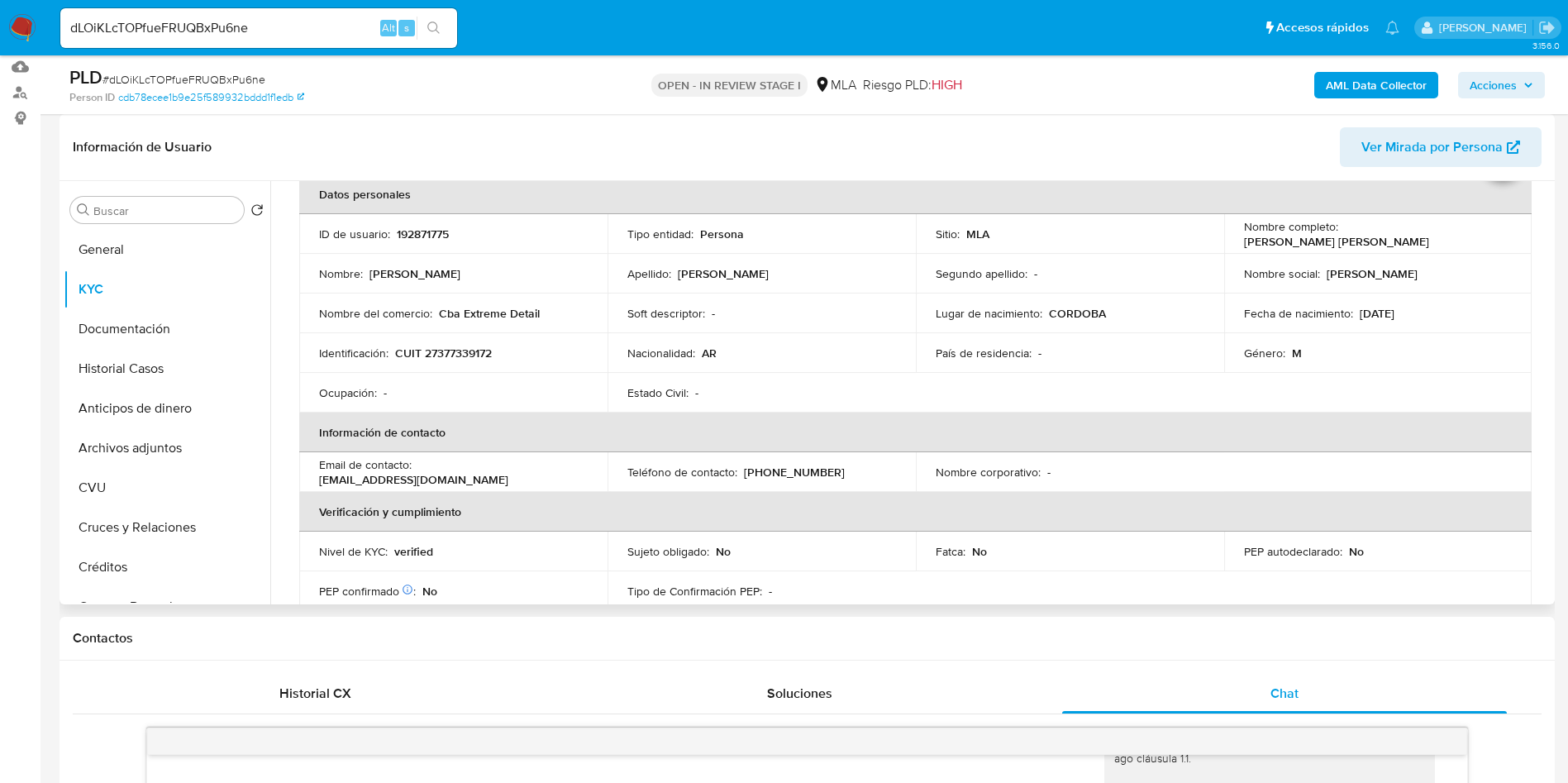
scroll to position [124, 0]
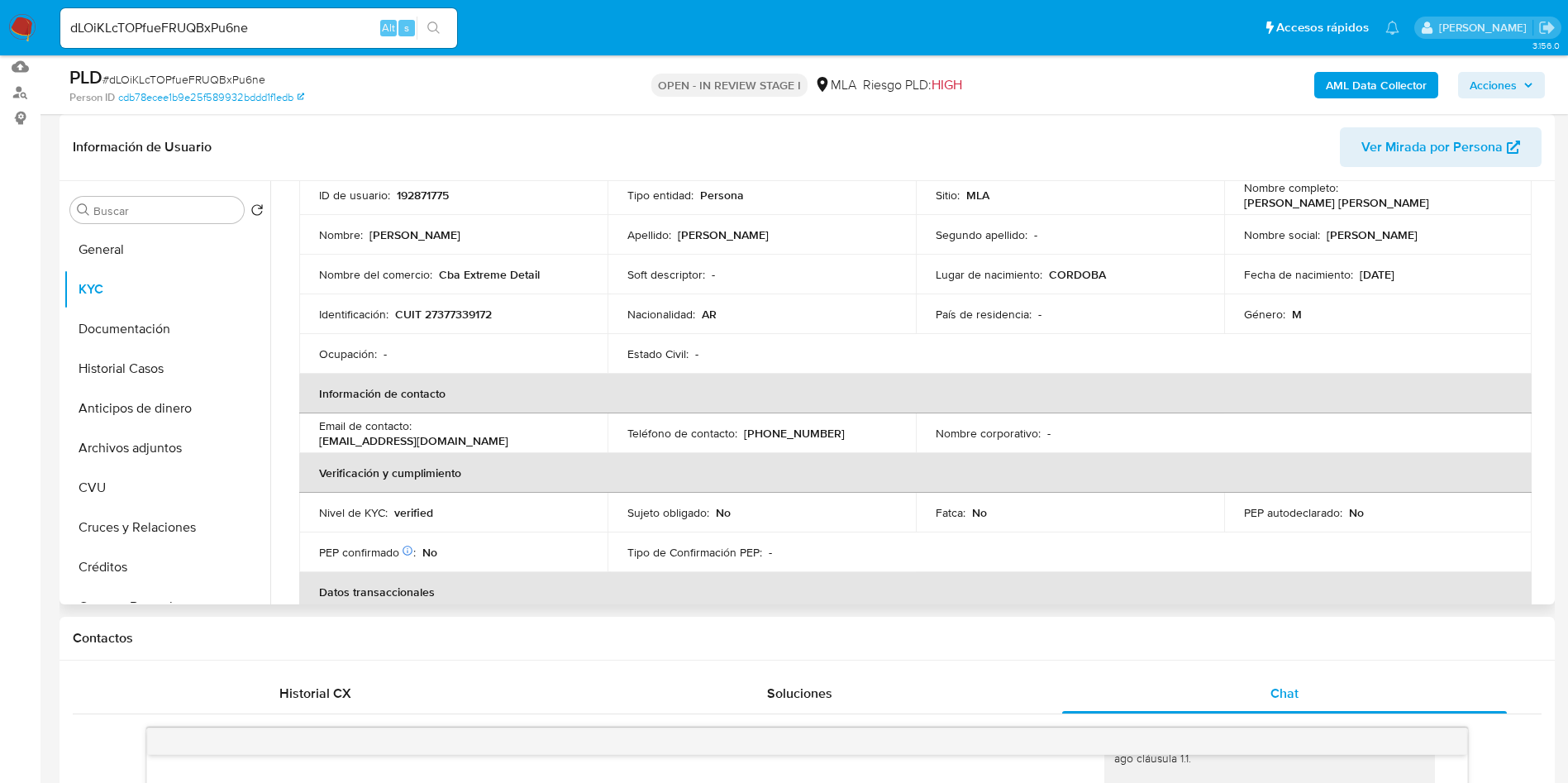
click at [452, 433] on p "f.lombardoventas@gmail.com" at bounding box center [414, 440] width 189 height 15
copy div "Email de contacto : f.lombardoventas@gmail.com"
click at [509, 440] on p "f.lombardoventas@gmail.com" at bounding box center [414, 440] width 189 height 15
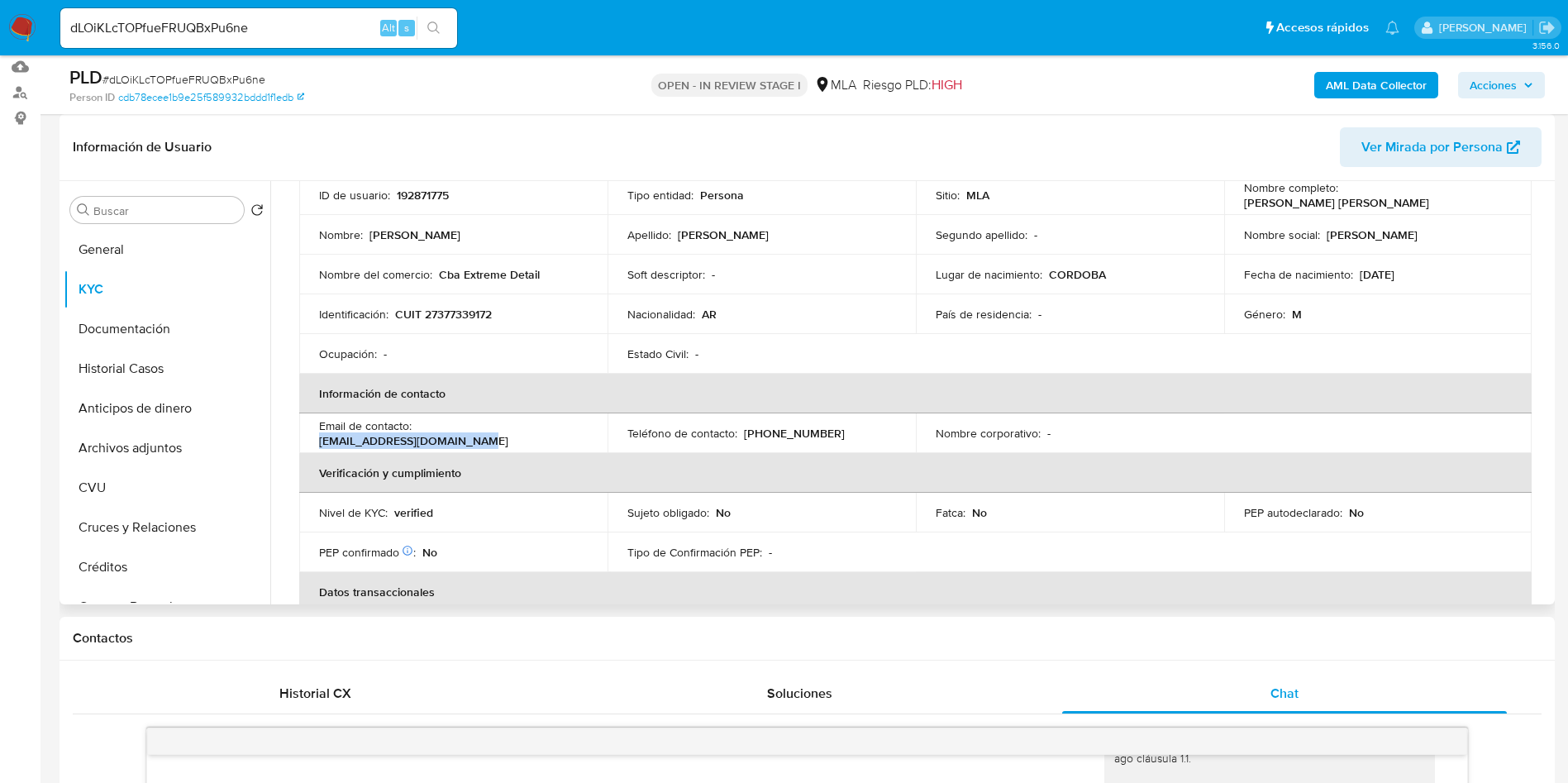
drag, startPoint x: 573, startPoint y: 432, endPoint x: 417, endPoint y: 424, distance: 156.2
click at [417, 424] on td "Email de contacto : f.lombardoventas@gmail.com" at bounding box center [454, 433] width 309 height 40
copy p "f.lombardoventas@gmail.com"
click at [267, 27] on input "dLOiKLcTOPfueFRUQBxPu6ne" at bounding box center [259, 28] width 396 height 21
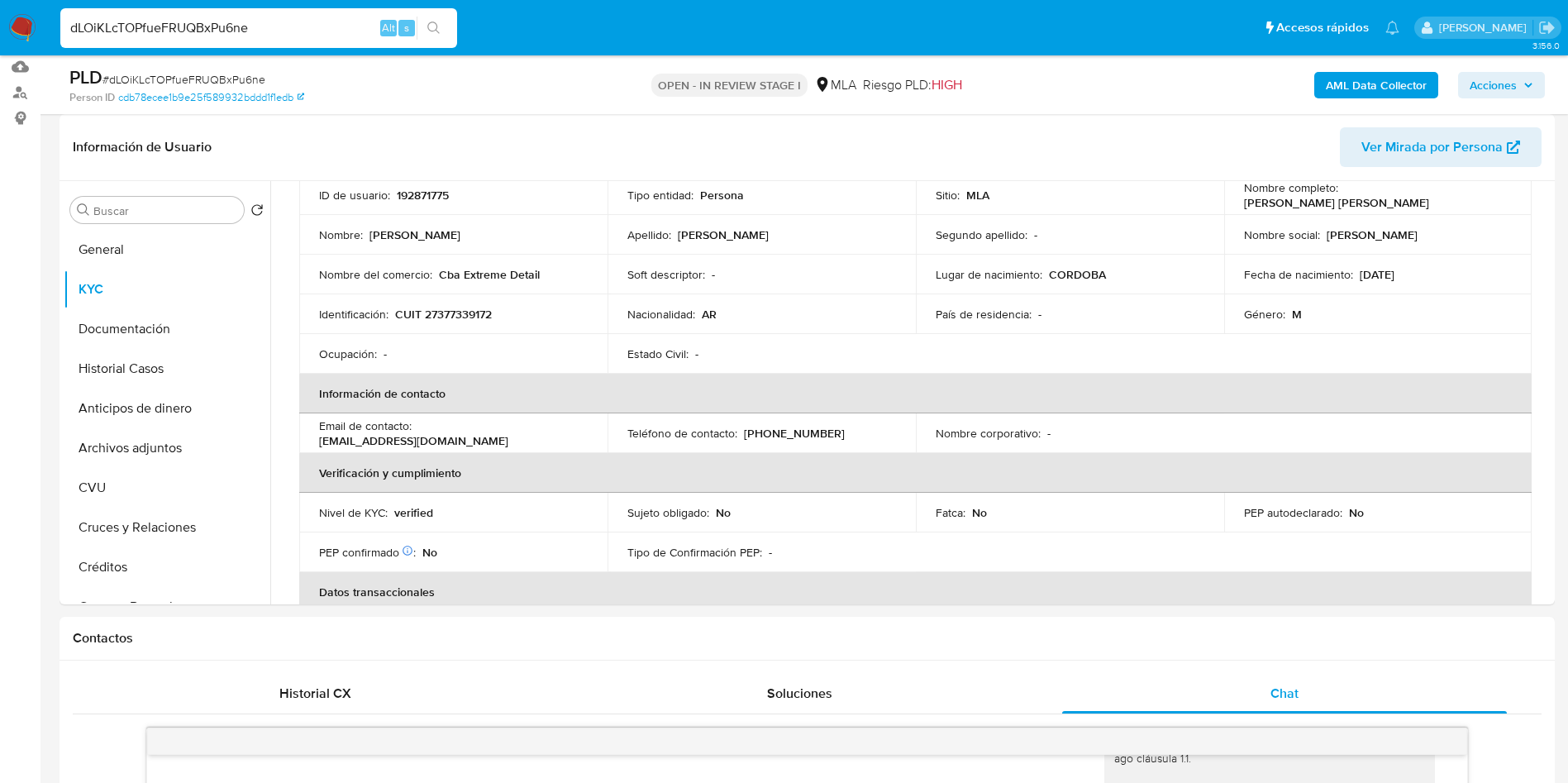
paste input "M0zWmjjvDzuKgj3g6STApaTN"
type input "M0zWmjjvDzuKgj3g6STApaTN"
click at [429, 27] on icon "search-icon" at bounding box center [434, 28] width 14 height 14
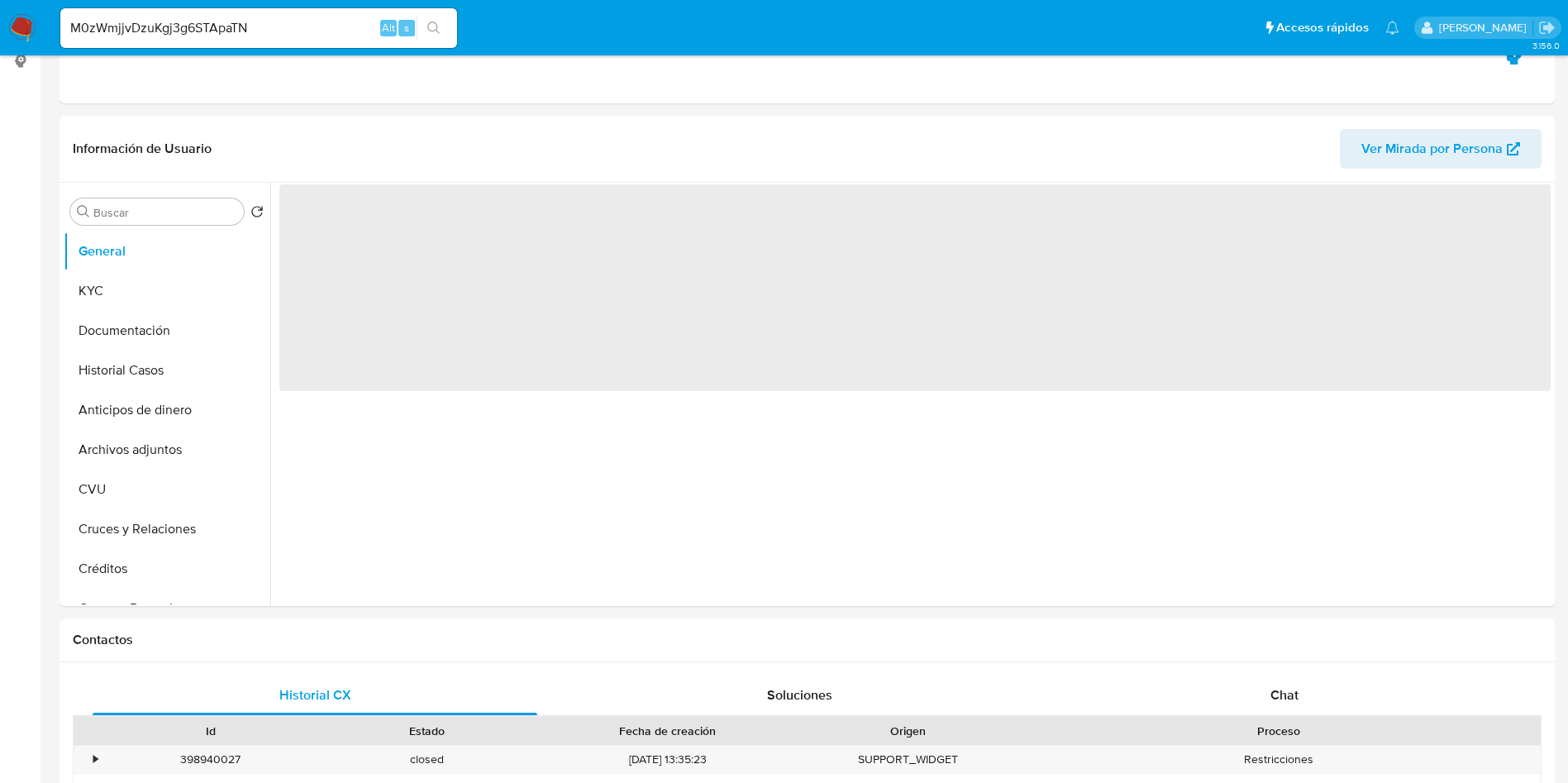
scroll to position [620, 0]
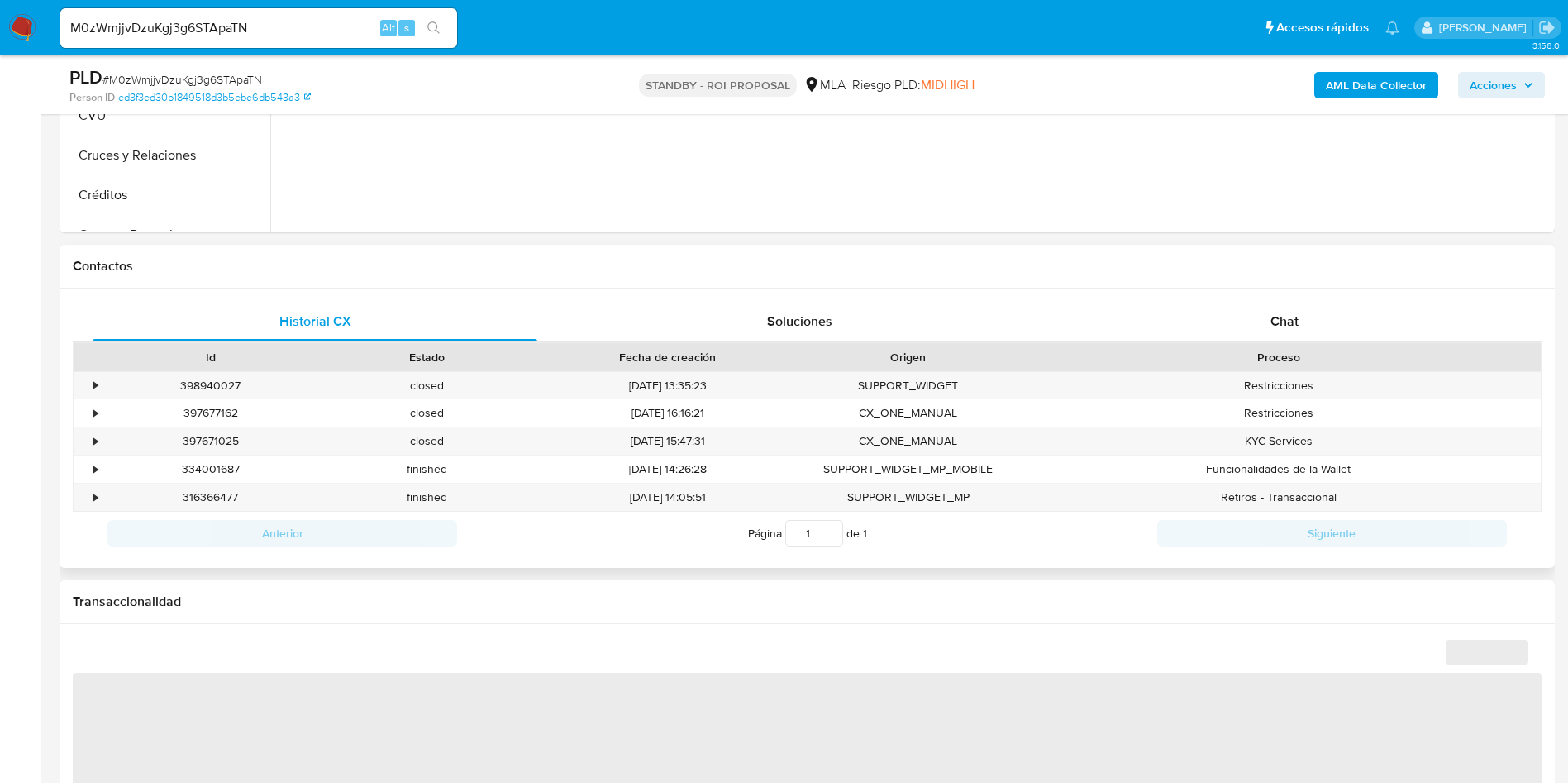
click at [1268, 300] on div "Historial CX Soluciones Chat Id Estado Fecha de creación Origen Proceso • 39894…" at bounding box center [807, 429] width 1496 height 279
click at [1268, 308] on div "Chat" at bounding box center [1285, 321] width 445 height 40
select select "10"
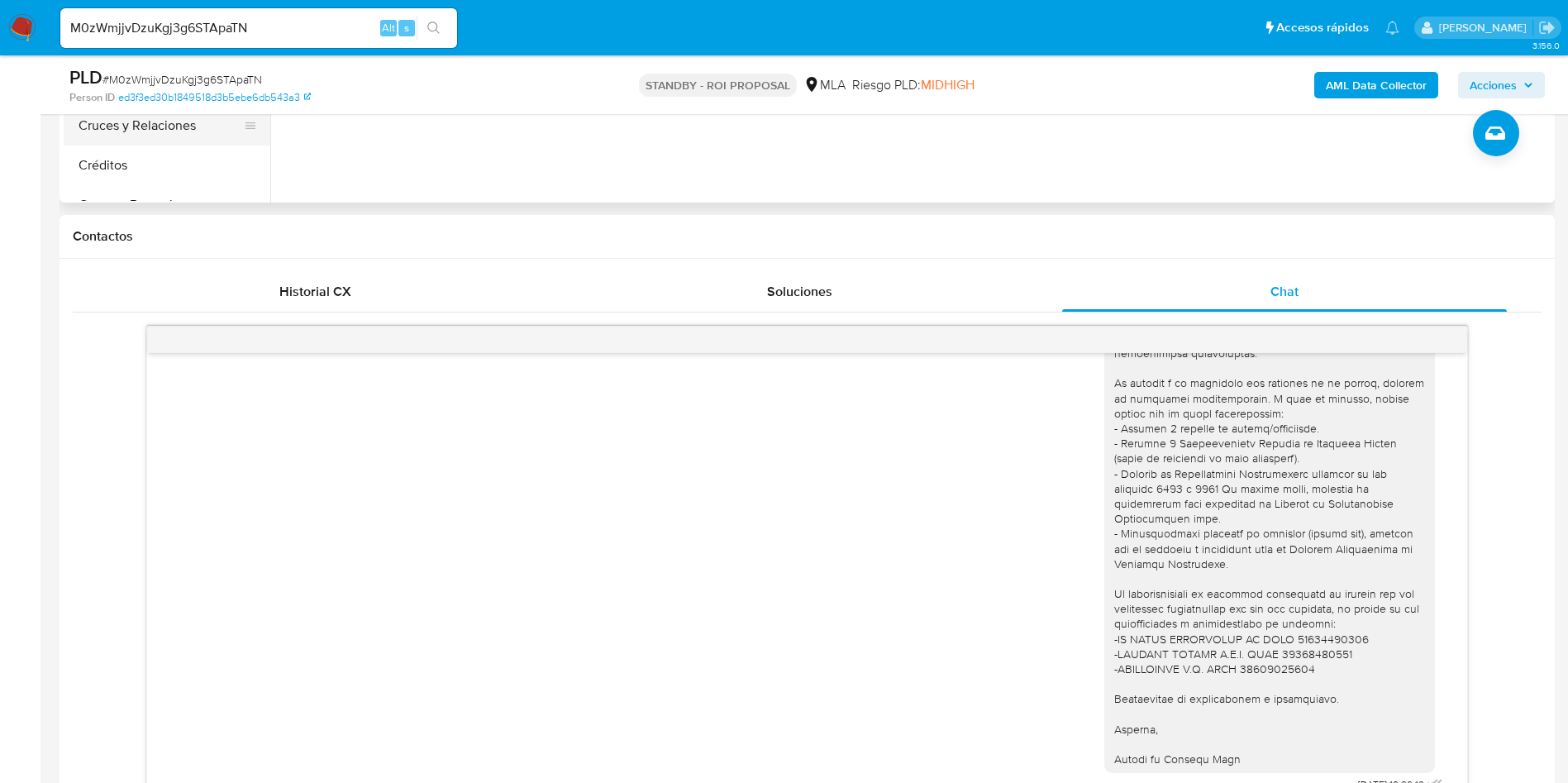
scroll to position [124, 0]
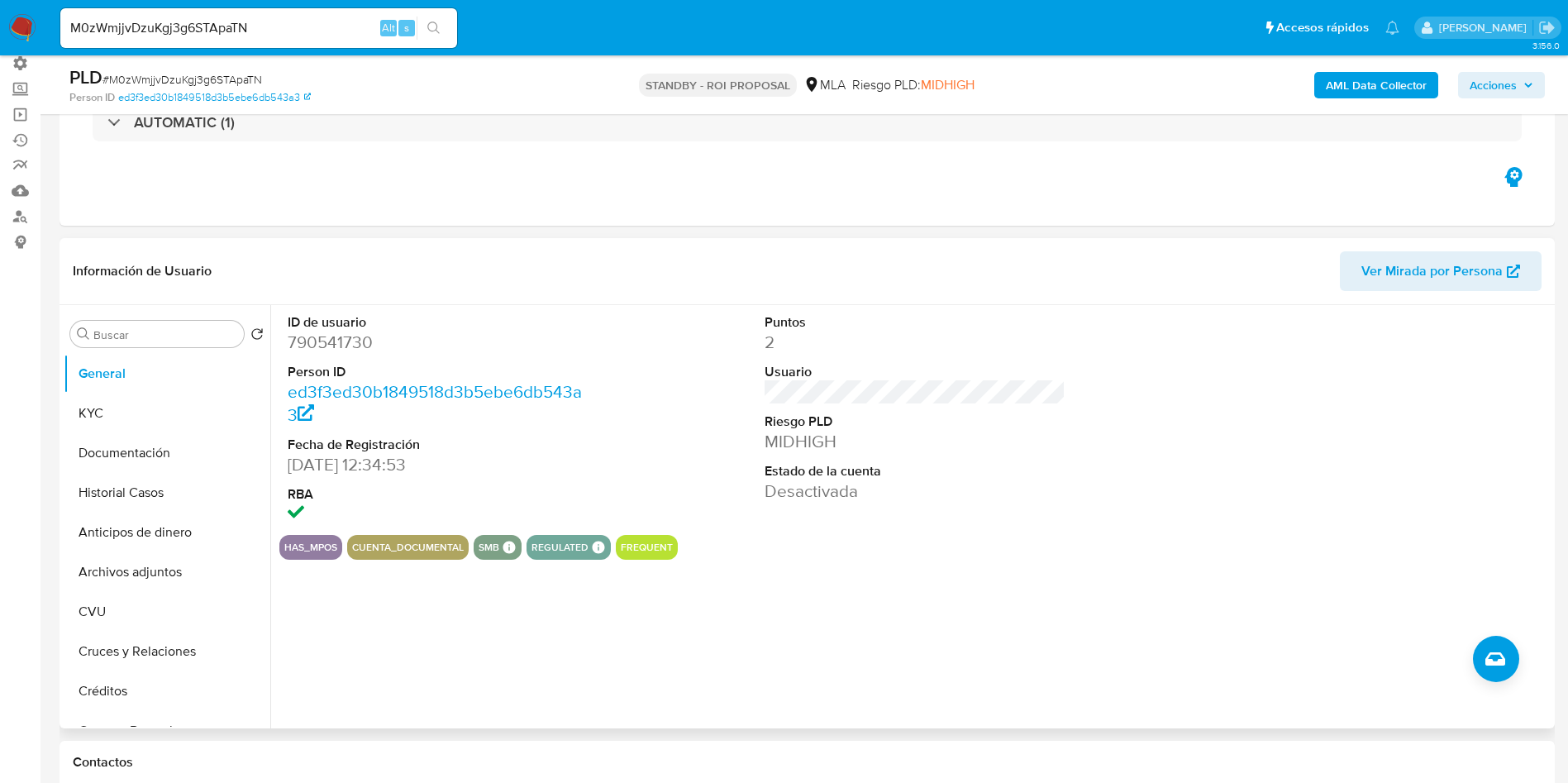
click at [347, 342] on dd "790541730" at bounding box center [438, 343] width 302 height 23
click at [347, 341] on dd "790541730" at bounding box center [438, 343] width 302 height 23
copy dd "790541730"
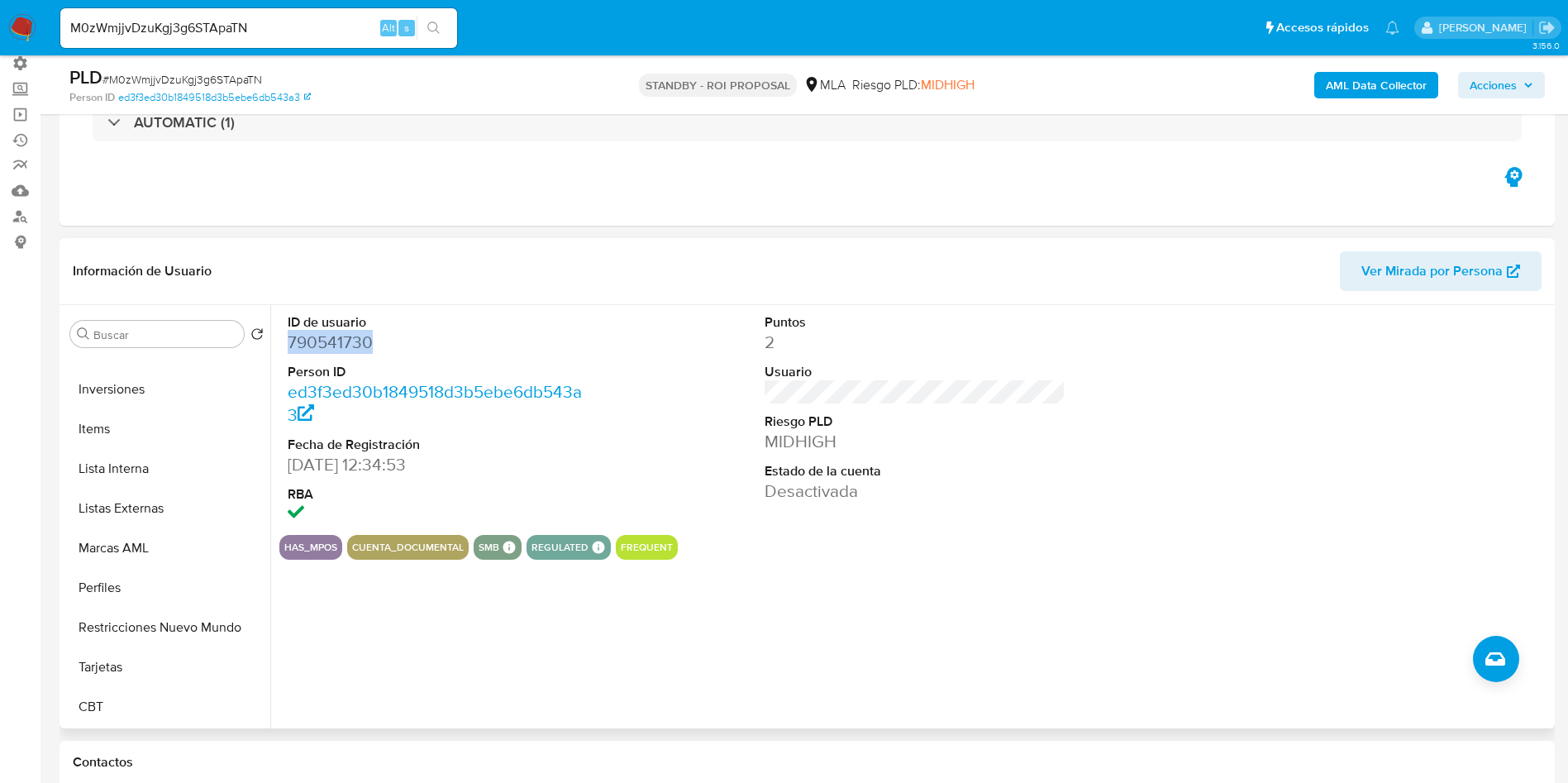
scroll to position [0, 0]
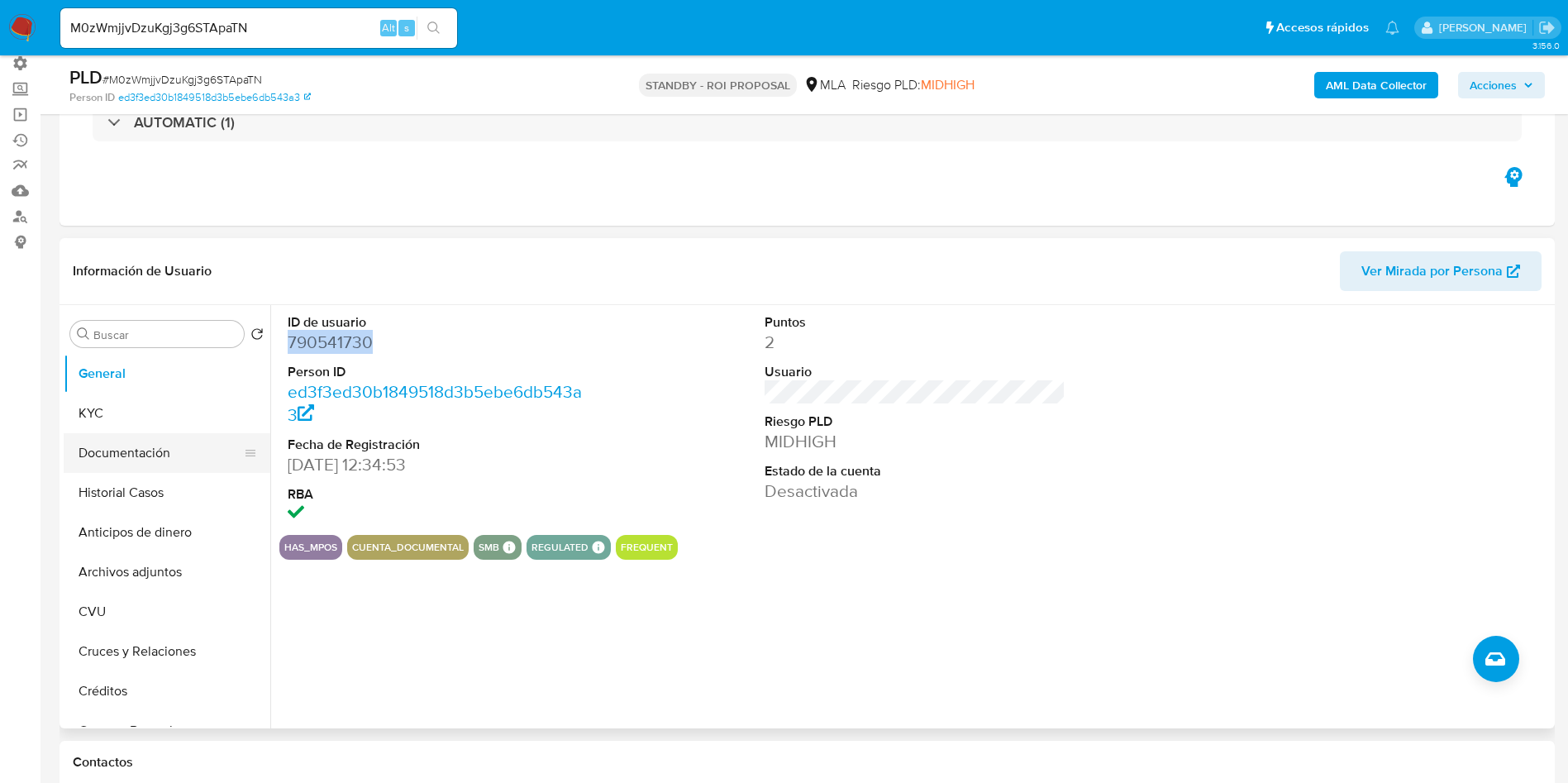
click at [158, 448] on button "Documentación" at bounding box center [160, 453] width 193 height 40
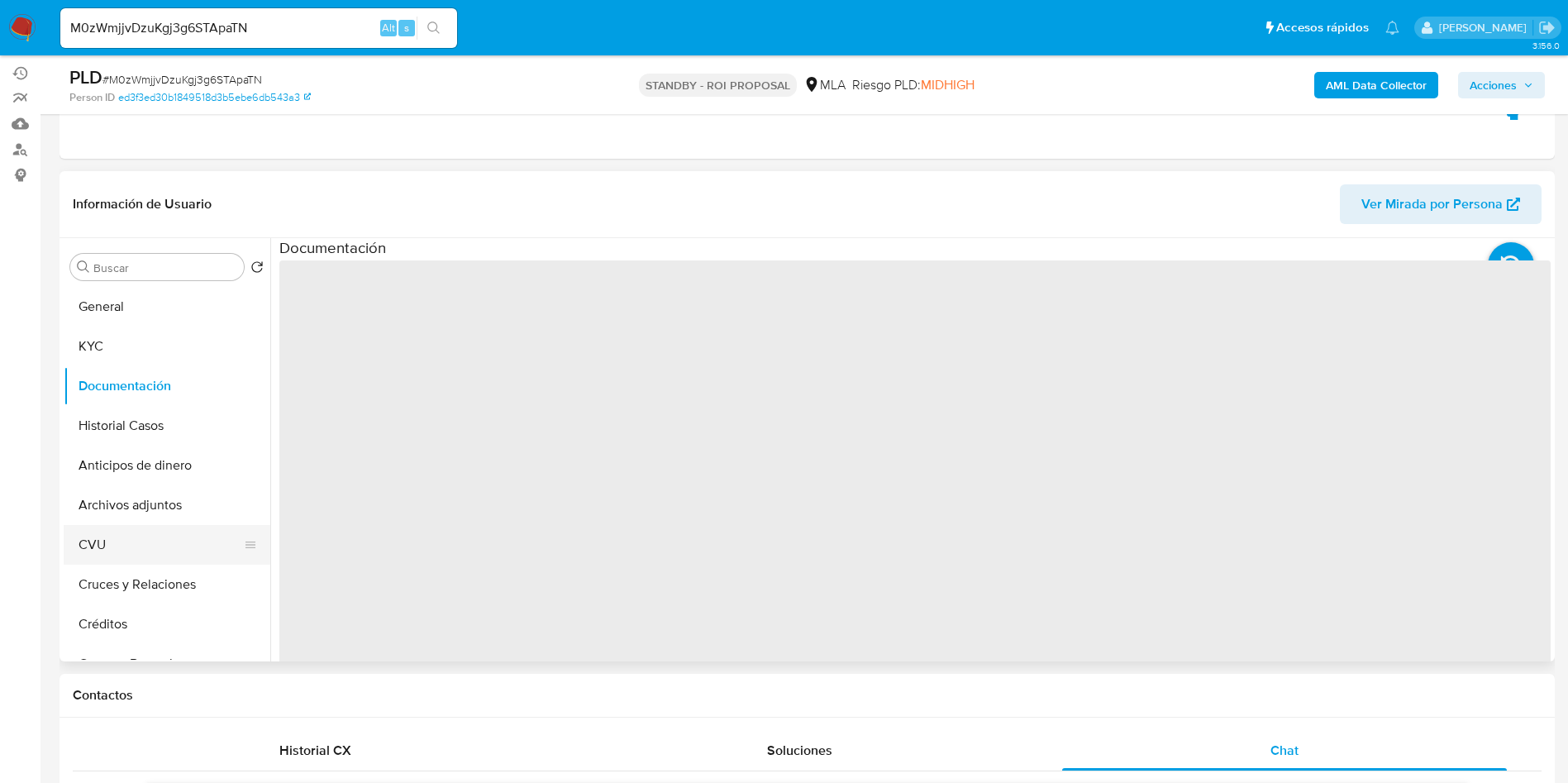
scroll to position [248, 0]
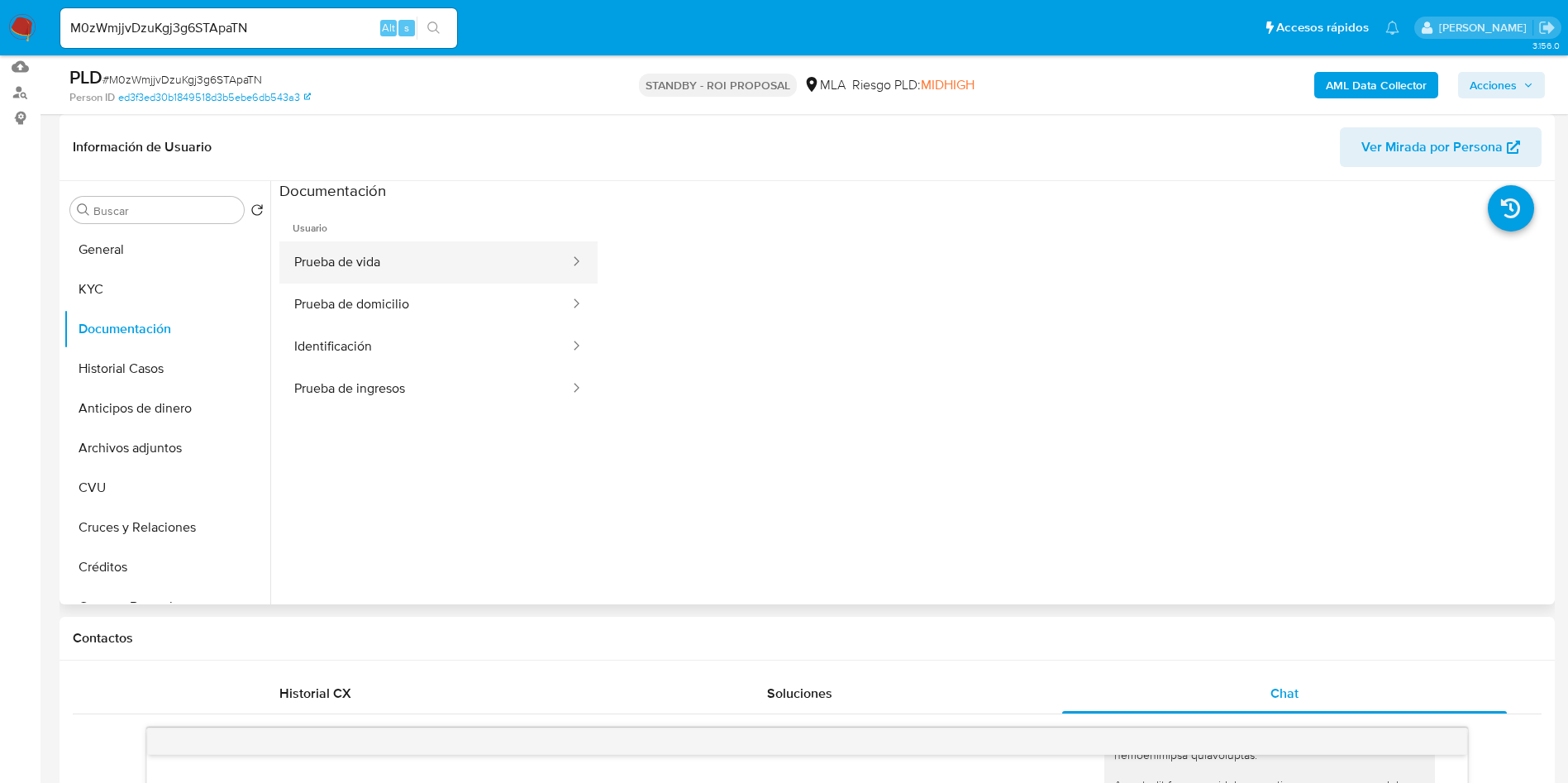
click at [374, 274] on button "Prueba de vida" at bounding box center [425, 262] width 292 height 42
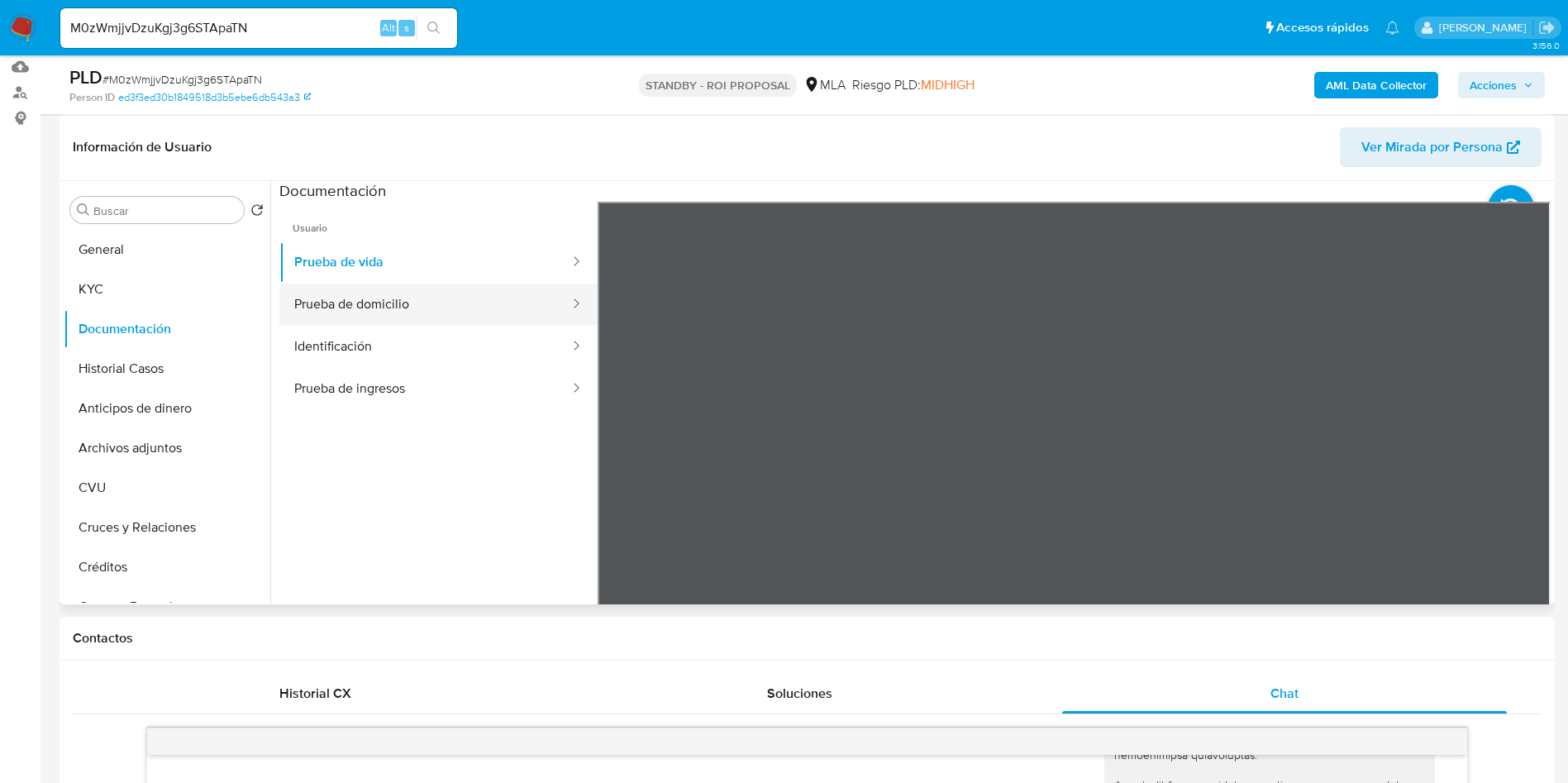
click at [304, 299] on button "Prueba de domicilio" at bounding box center [425, 304] width 292 height 42
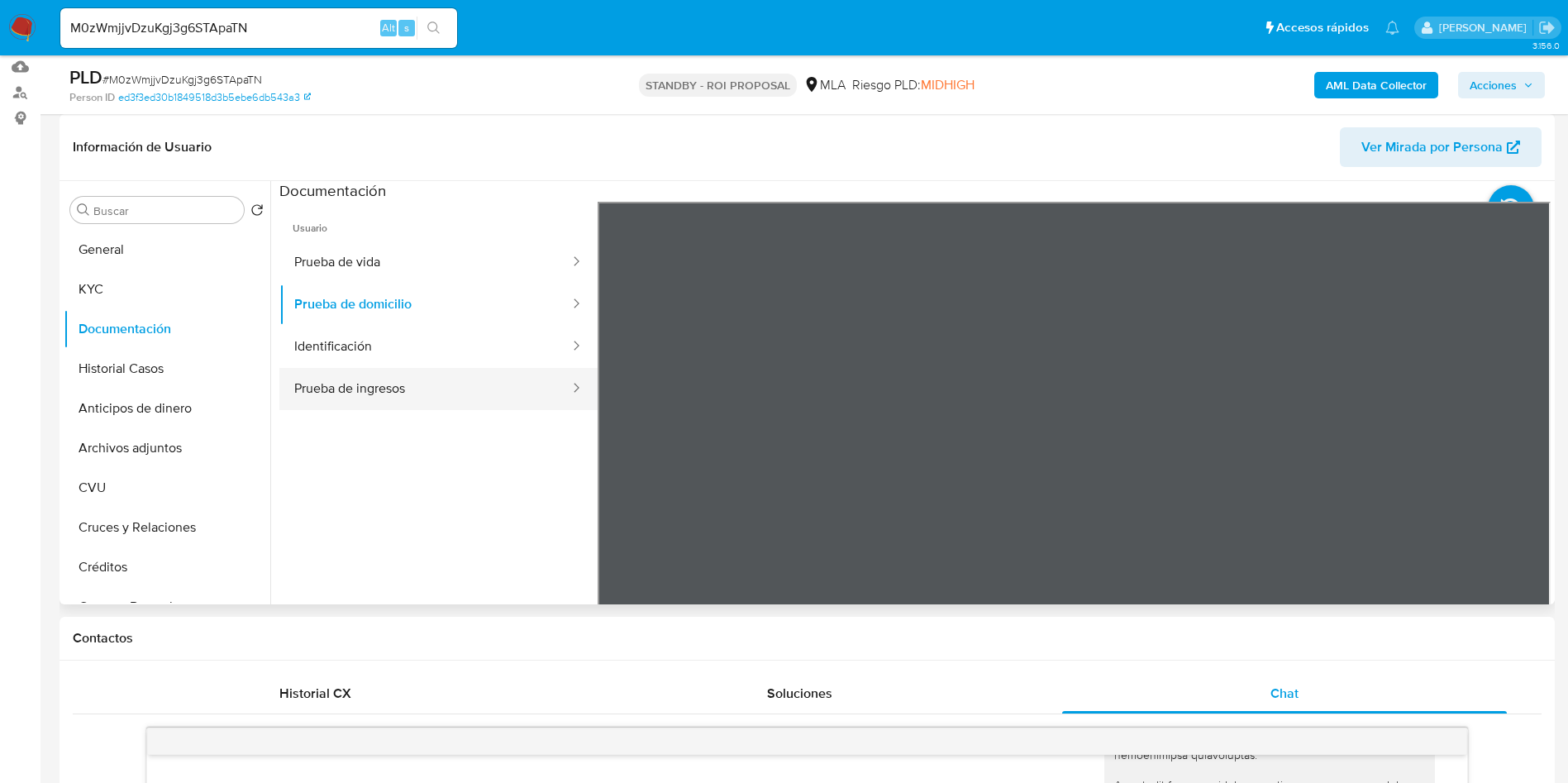
click at [350, 401] on button "Prueba de ingresos" at bounding box center [425, 389] width 292 height 42
click at [183, 294] on button "KYC" at bounding box center [160, 289] width 193 height 40
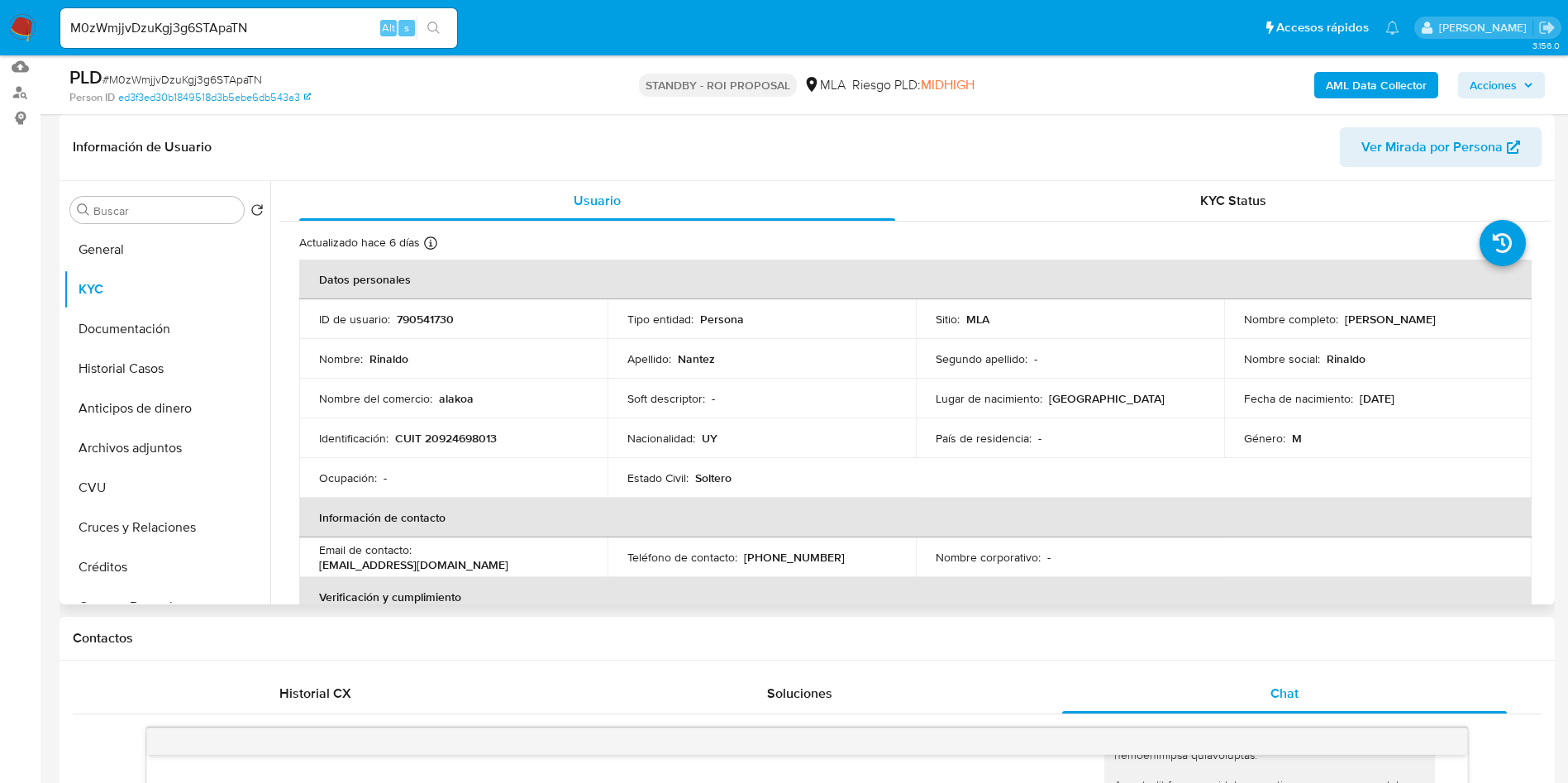
click at [447, 448] on td "Identificación : CUIT 20924698013" at bounding box center [454, 437] width 309 height 40
click at [449, 434] on p "CUIT 20924698013" at bounding box center [446, 437] width 102 height 15
copy p "20924698013"
click at [243, 73] on span "# M0zWmjjvDzuKgj3g6STApaTN" at bounding box center [182, 79] width 159 height 17
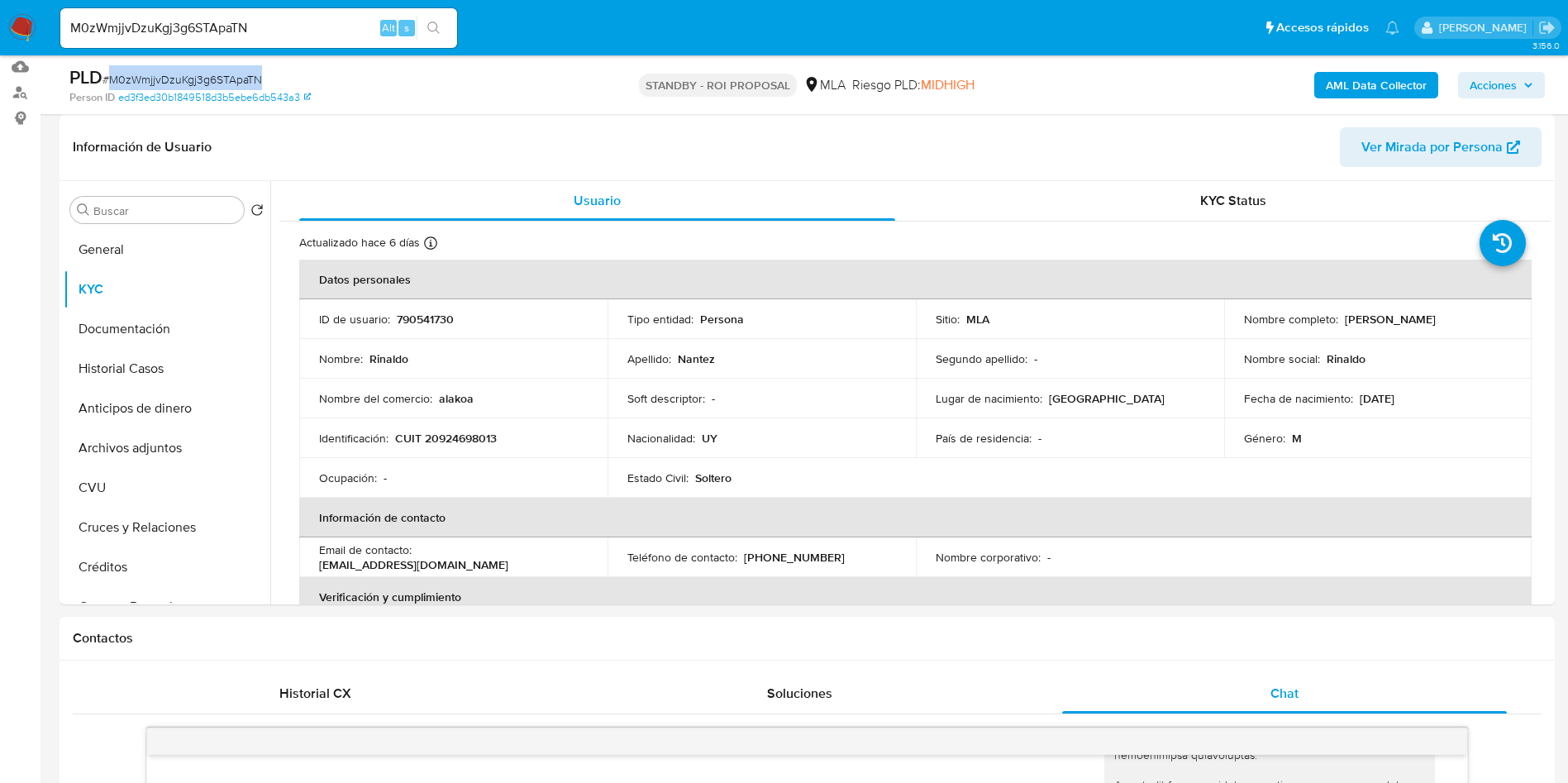
click at [243, 73] on span "# M0zWmjjvDzuKgj3g6STApaTN" at bounding box center [182, 79] width 159 height 17
copy span "M0zWmjjvDzuKgj3g6STApaTN"
click at [251, 19] on input "M0zWmjjvDzuKgj3g6STApaTN" at bounding box center [259, 28] width 396 height 21
paste input "wj9vhxg4Oh9zT6B9hSqqPkNX"
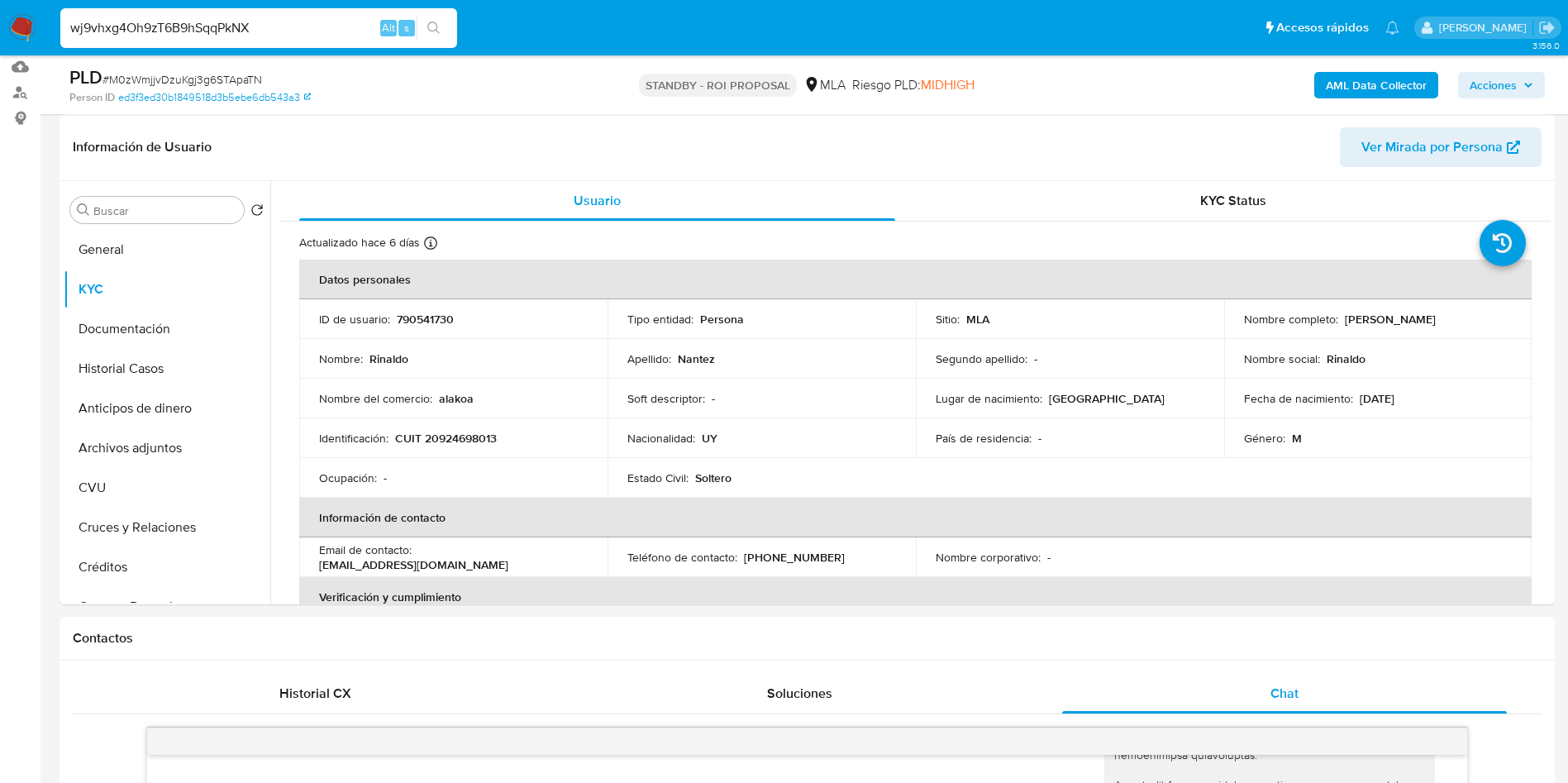
type input "wj9vhxg4Oh9zT6B9hSqqPkNX"
click at [438, 35] on button "search-icon" at bounding box center [433, 28] width 34 height 23
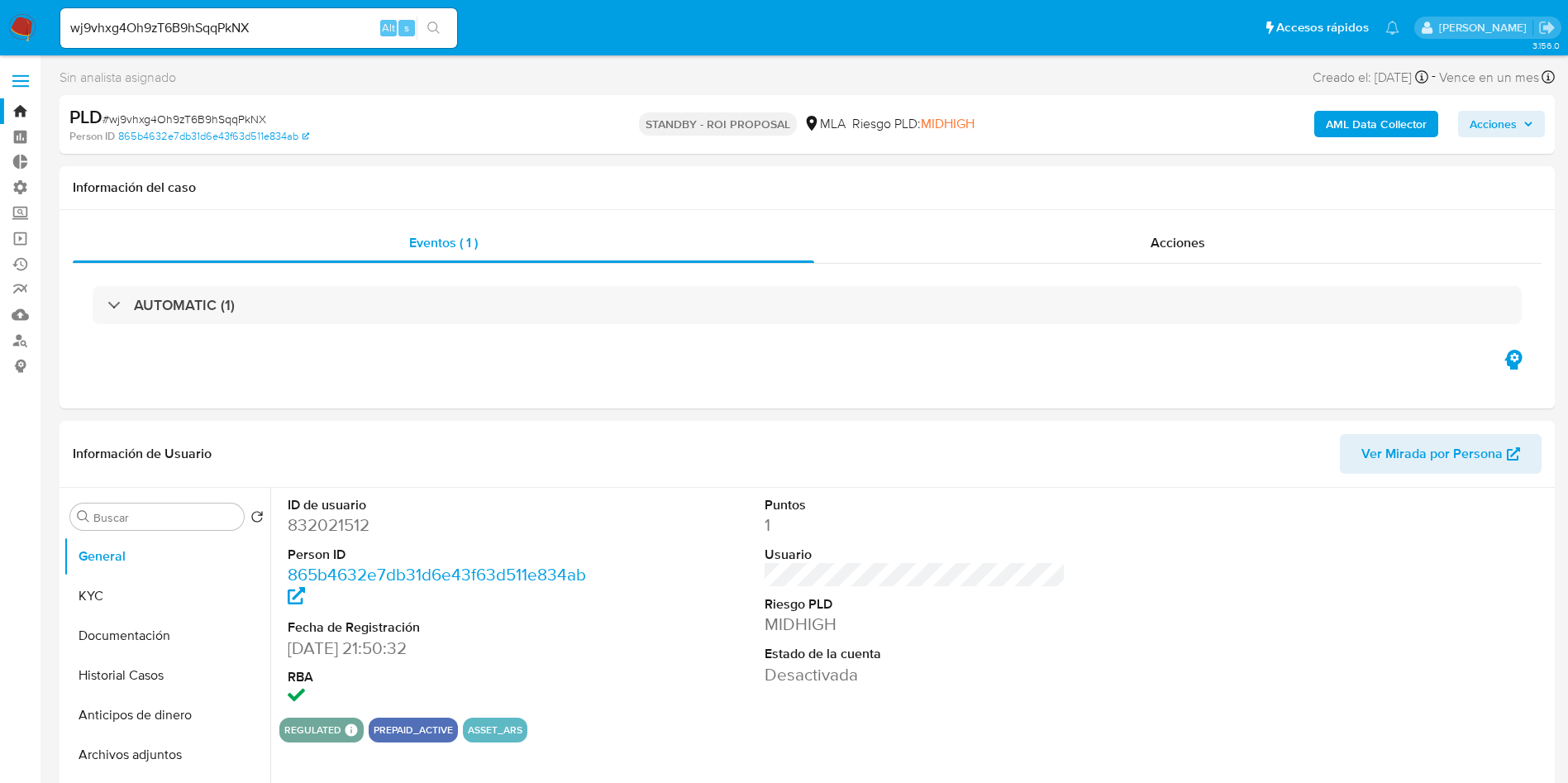
select select "10"
click at [188, 24] on input "wj9vhxg4Oh9zT6B9hSqqPkNX" at bounding box center [259, 28] width 396 height 21
paste input "4HcsA9okqTAsg0w3nirnrnyi"
type input "4HcsA9okqTAsg0w3nirnrnyi"
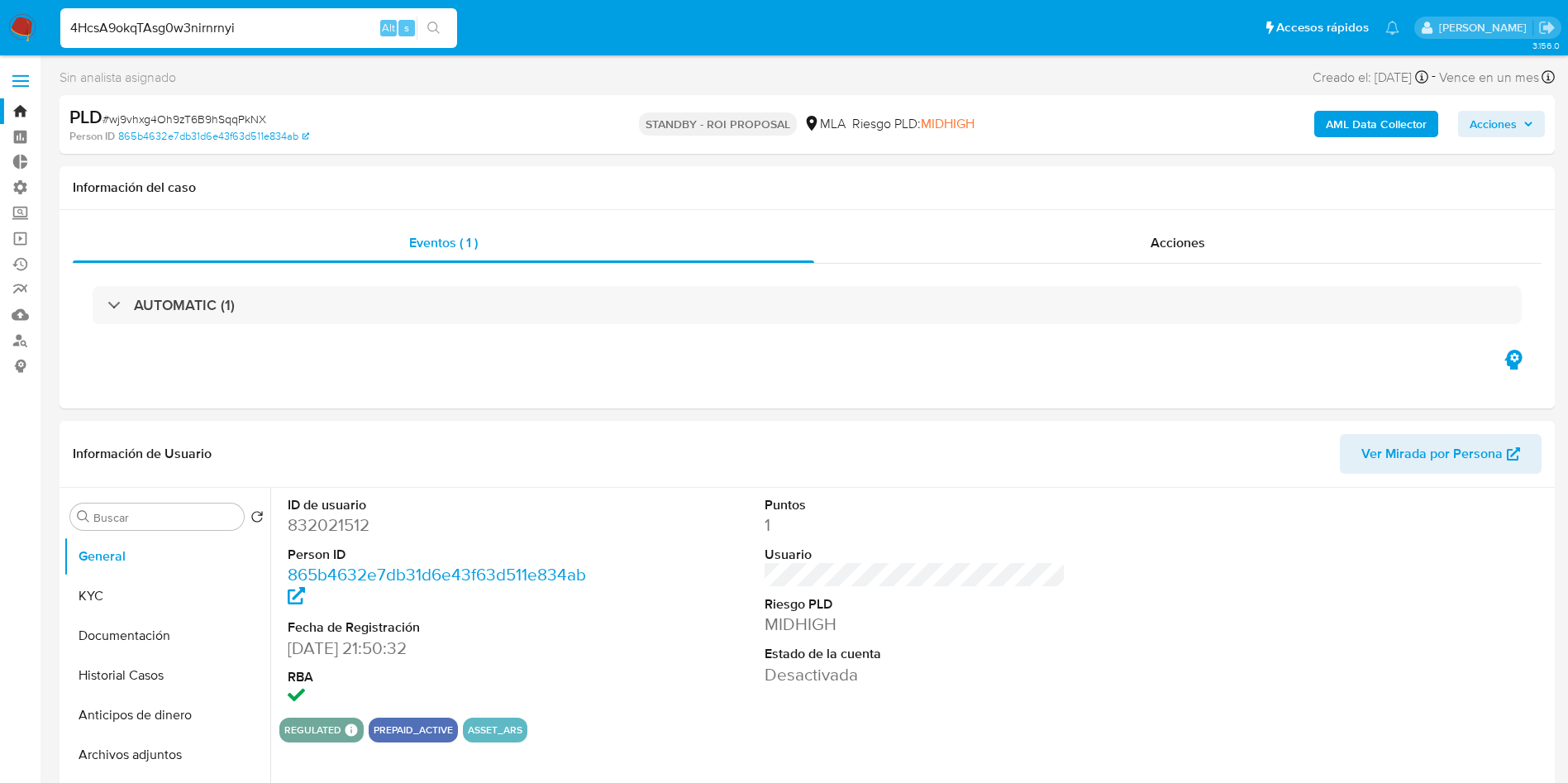
click at [439, 25] on icon "search-icon" at bounding box center [434, 28] width 14 height 14
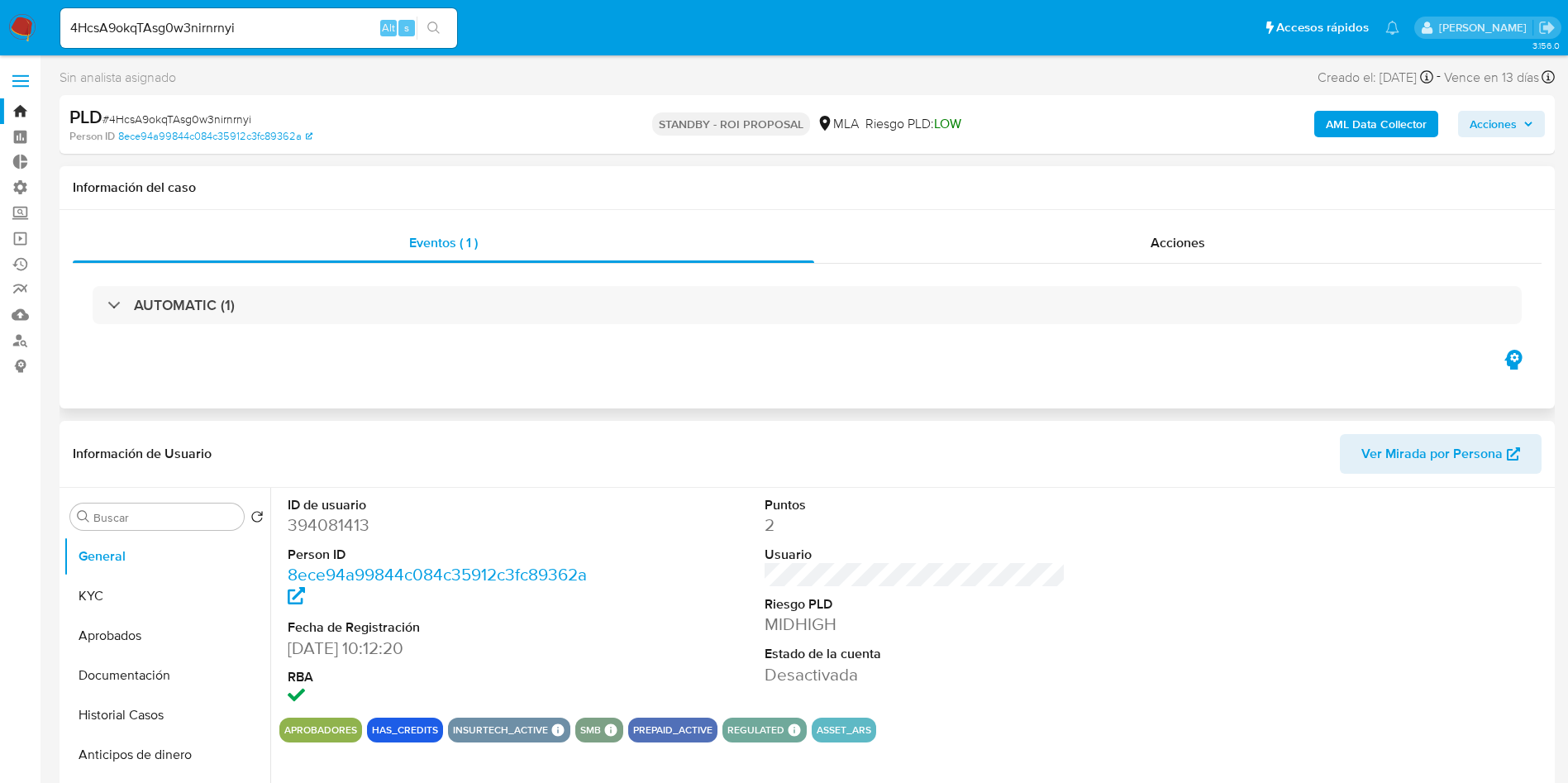
select select "10"
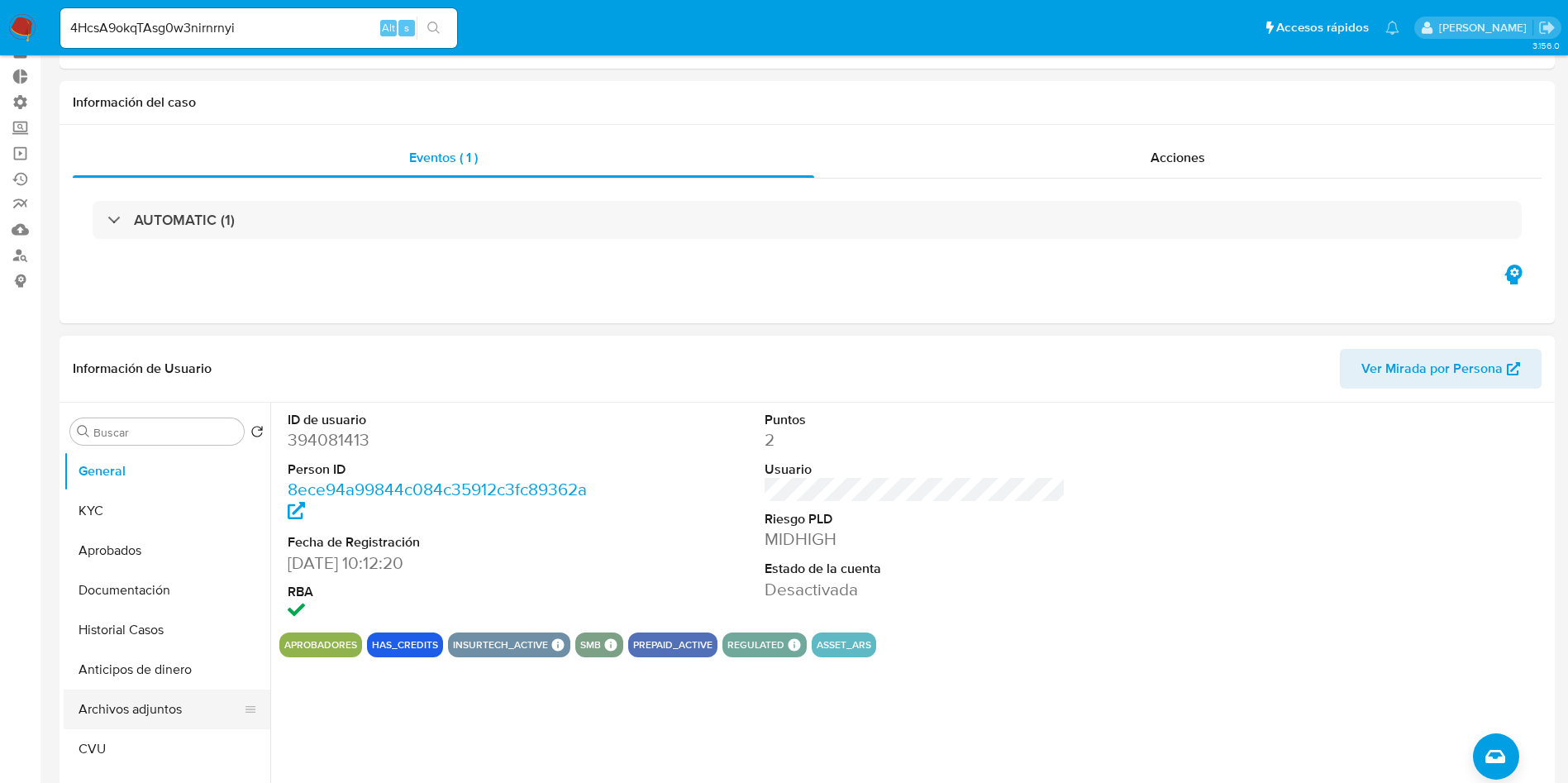
scroll to position [124, 0]
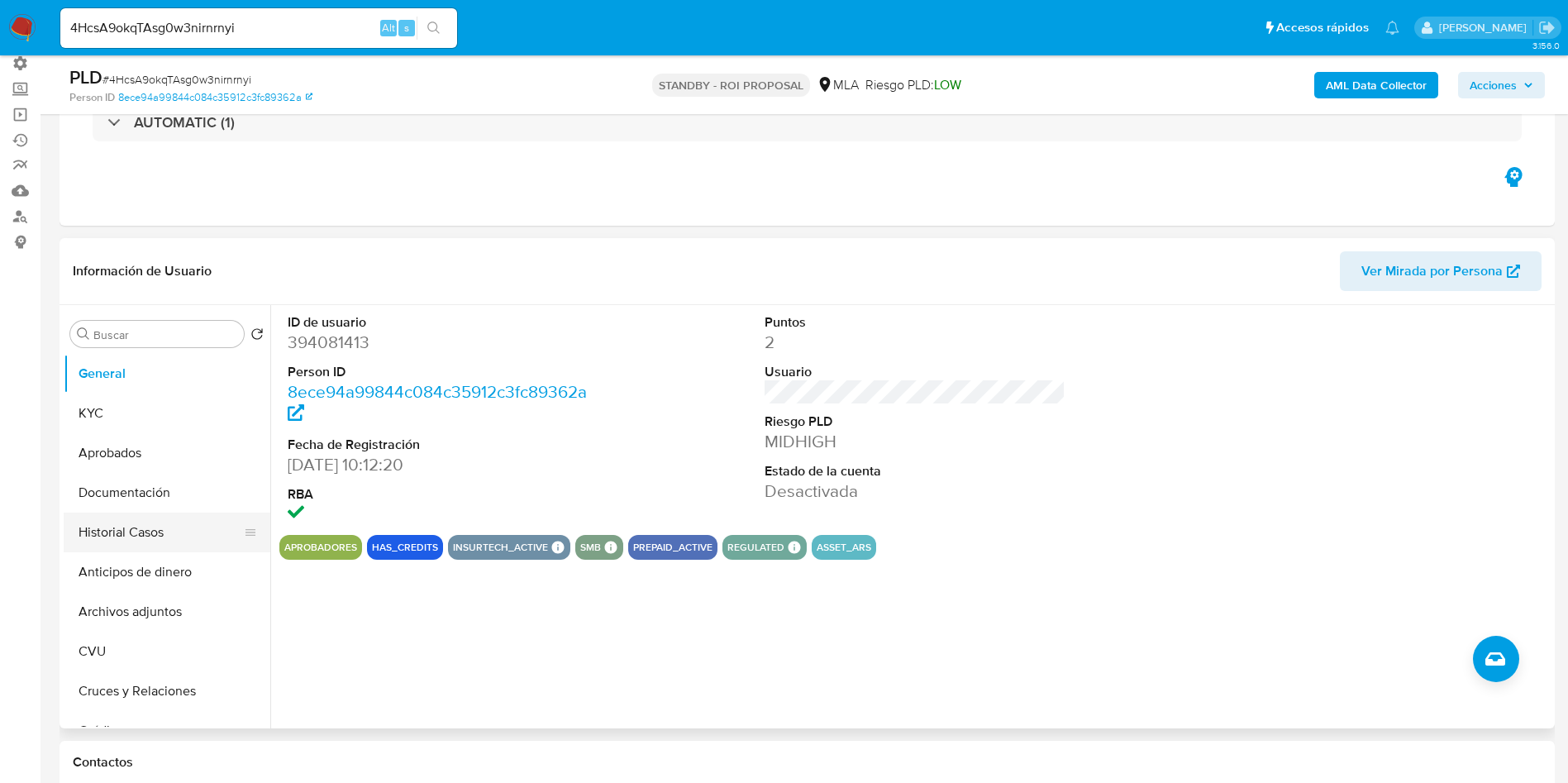
click at [165, 536] on button "Historial Casos" at bounding box center [160, 532] width 193 height 40
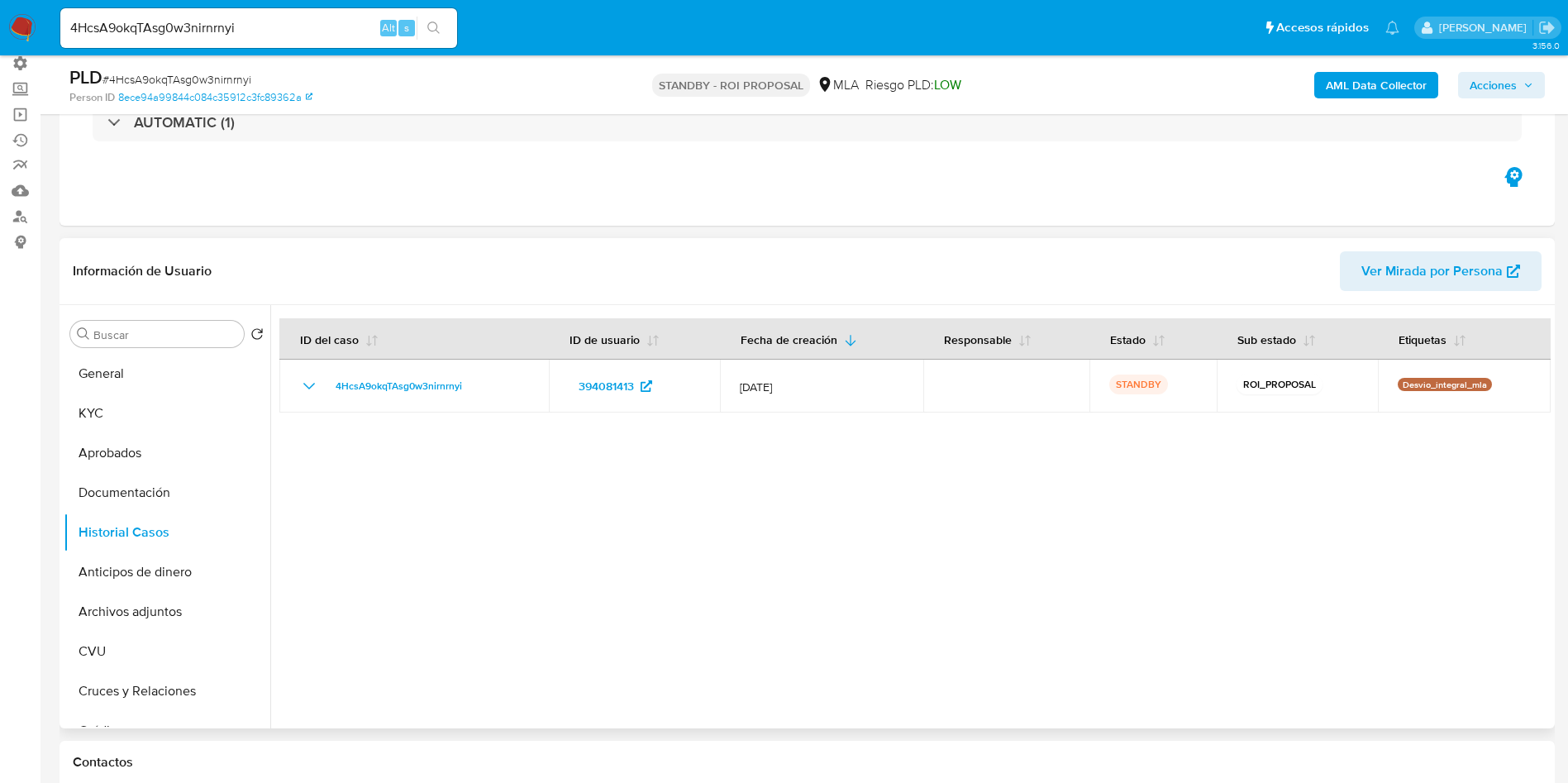
scroll to position [0, 0]
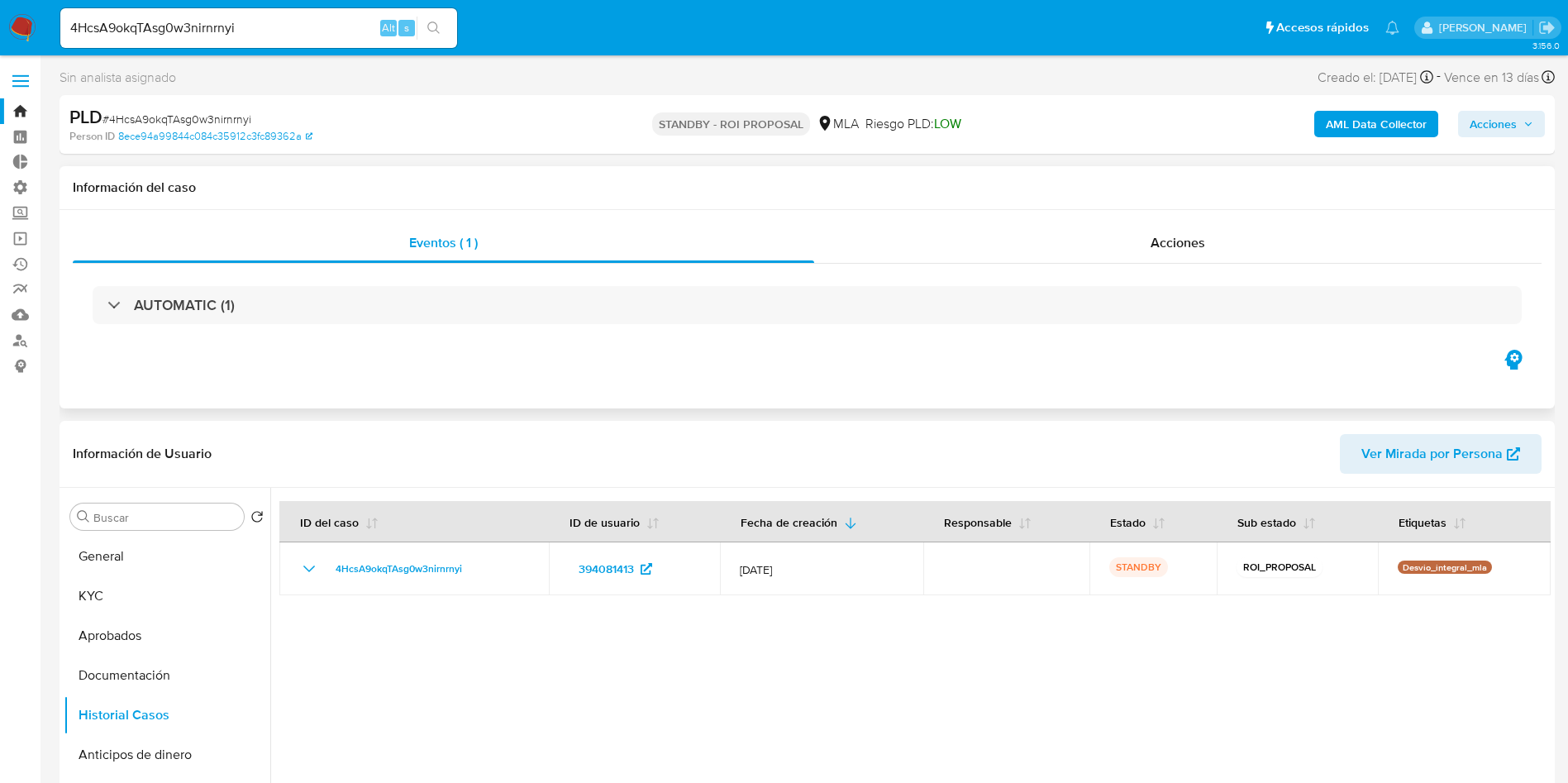
click at [1187, 217] on div "Eventos ( 1 ) Acciones AUTOMATIC (1)" at bounding box center [807, 309] width 1496 height 198
click at [1176, 244] on span "Acciones" at bounding box center [1178, 242] width 55 height 19
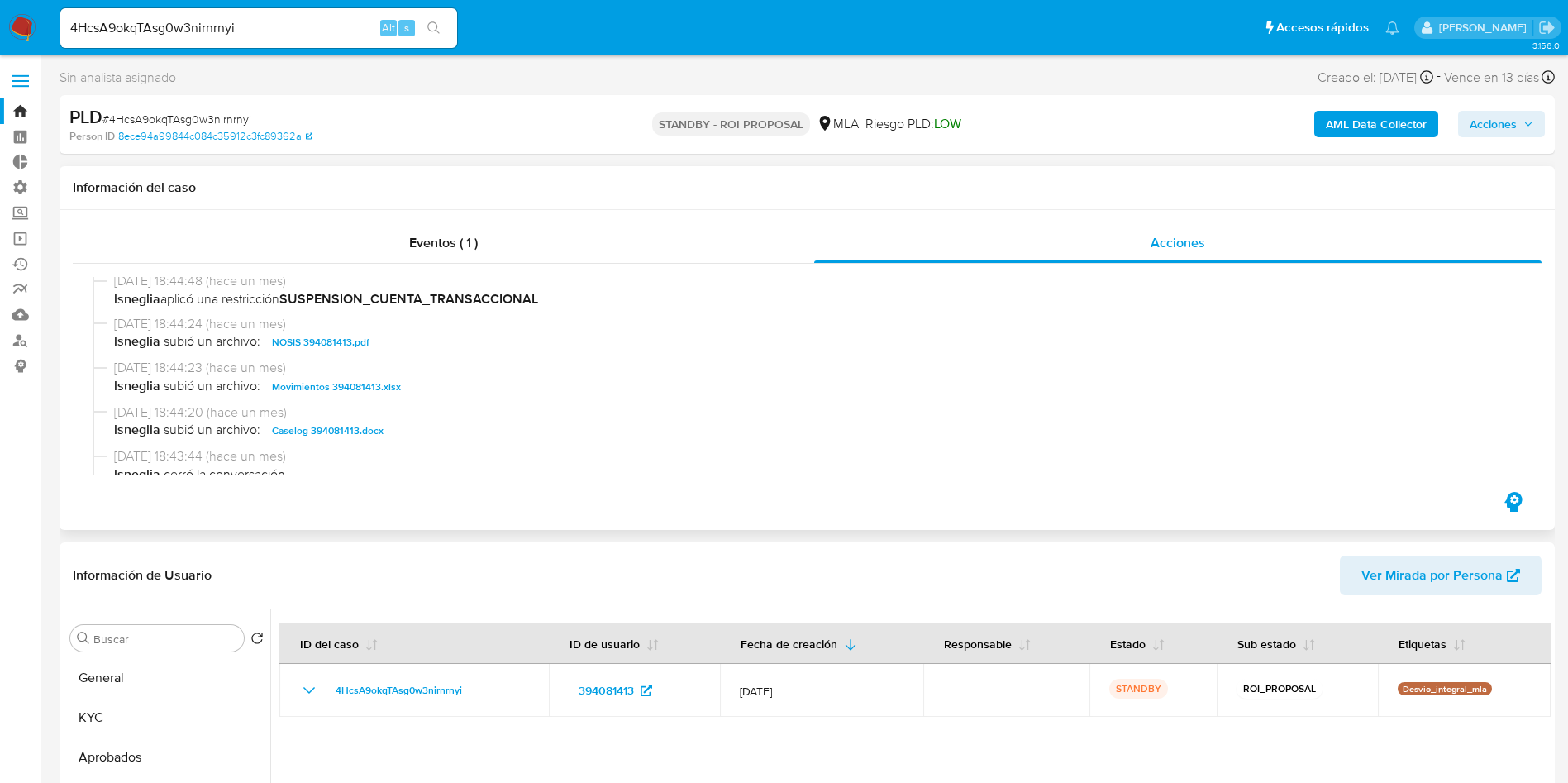
scroll to position [124, 0]
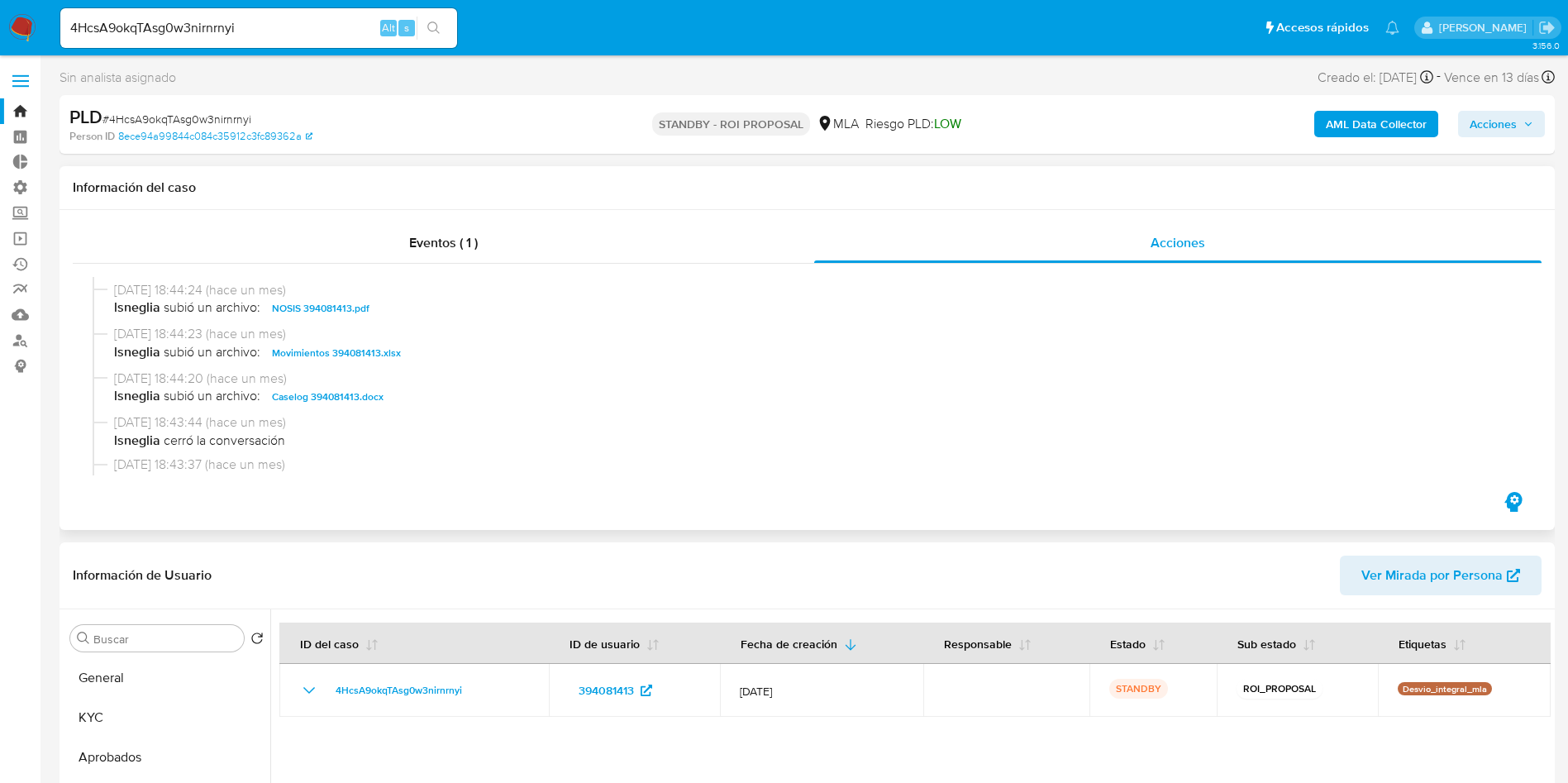
click at [344, 355] on span "Movimientos 394081413.xlsx" at bounding box center [337, 352] width 129 height 20
click at [339, 394] on span "Caselog 394081413.docx" at bounding box center [328, 396] width 111 height 20
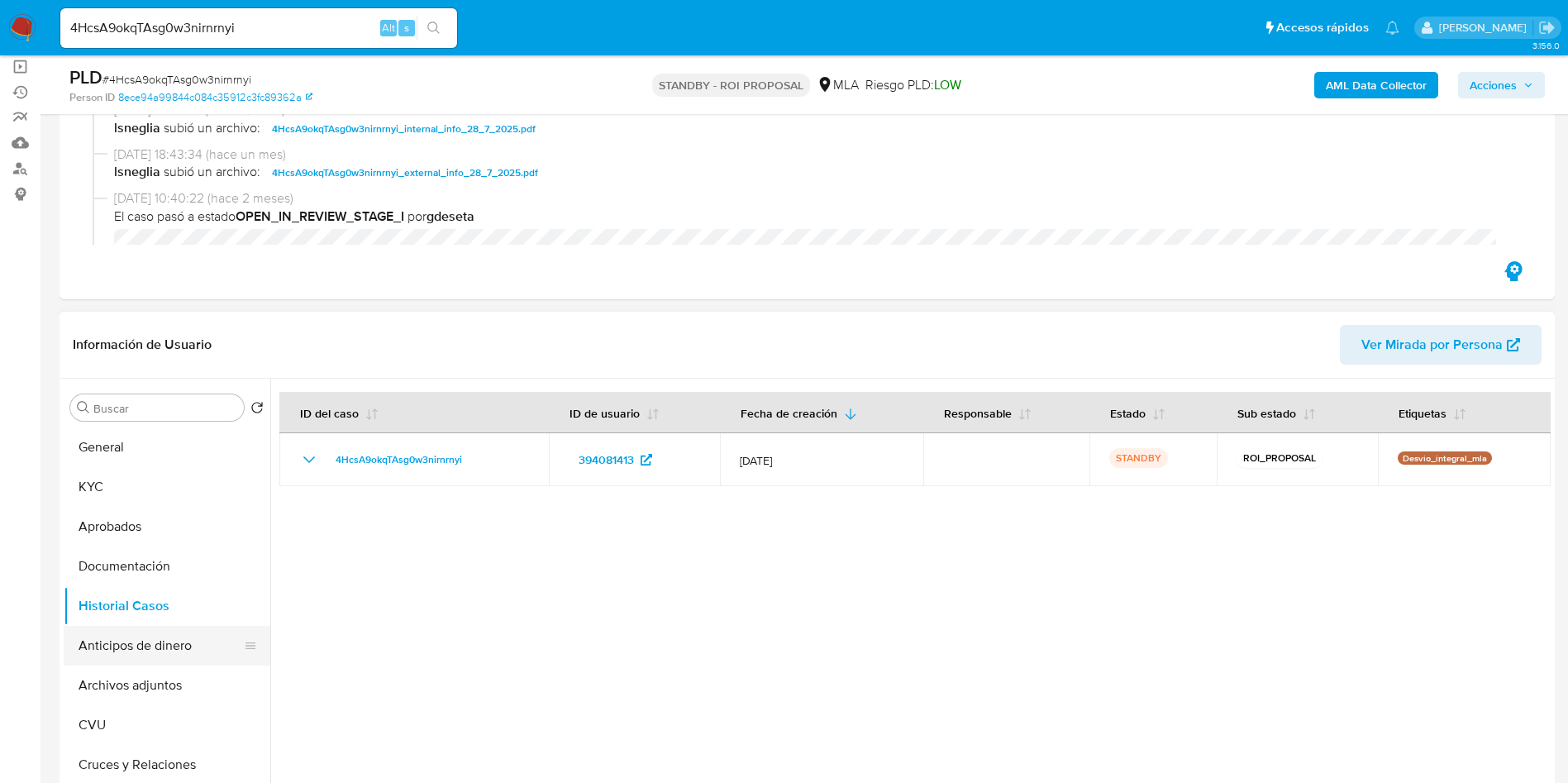
scroll to position [248, 0]
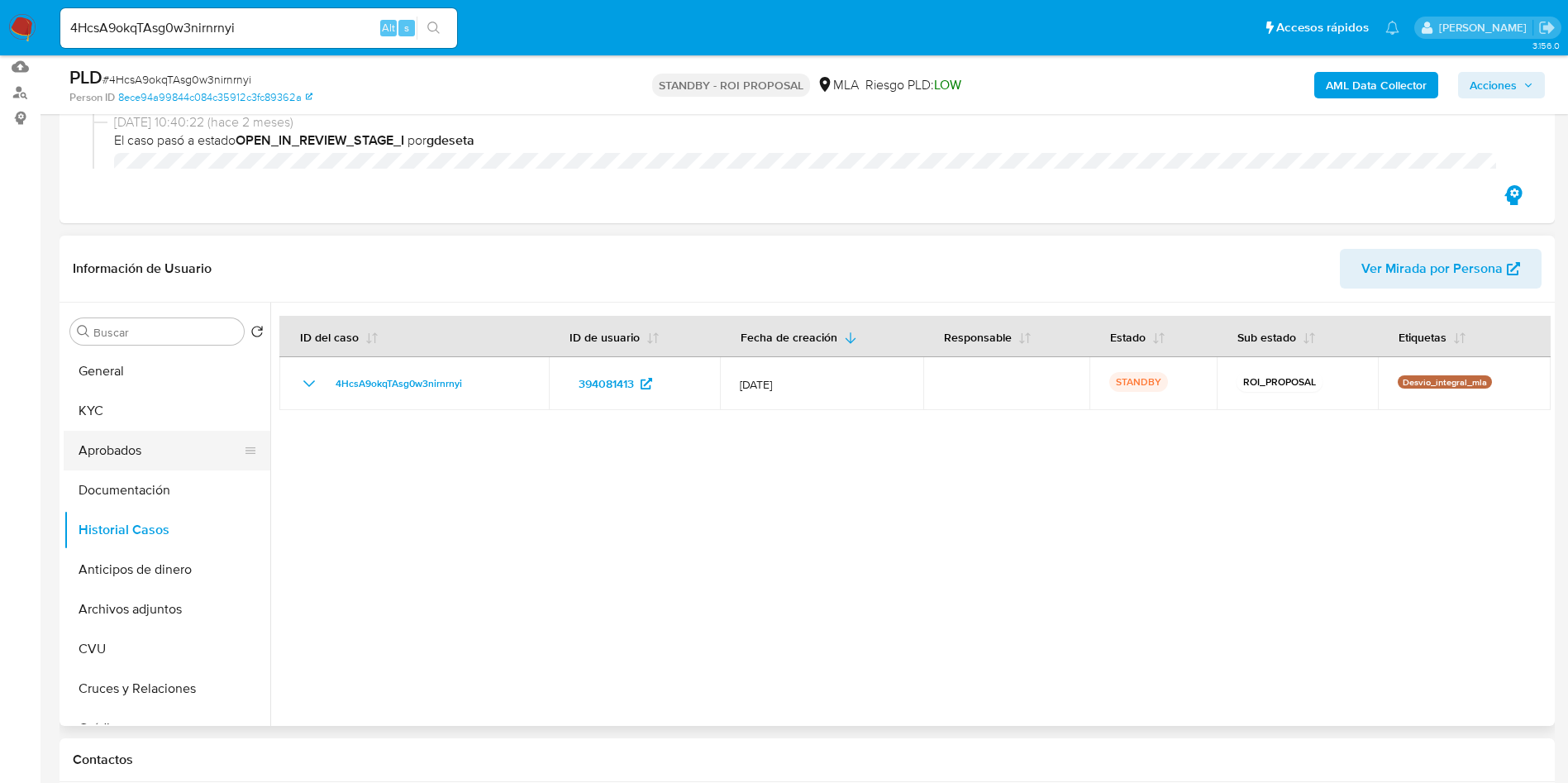
click at [151, 442] on button "Aprobados" at bounding box center [160, 450] width 193 height 40
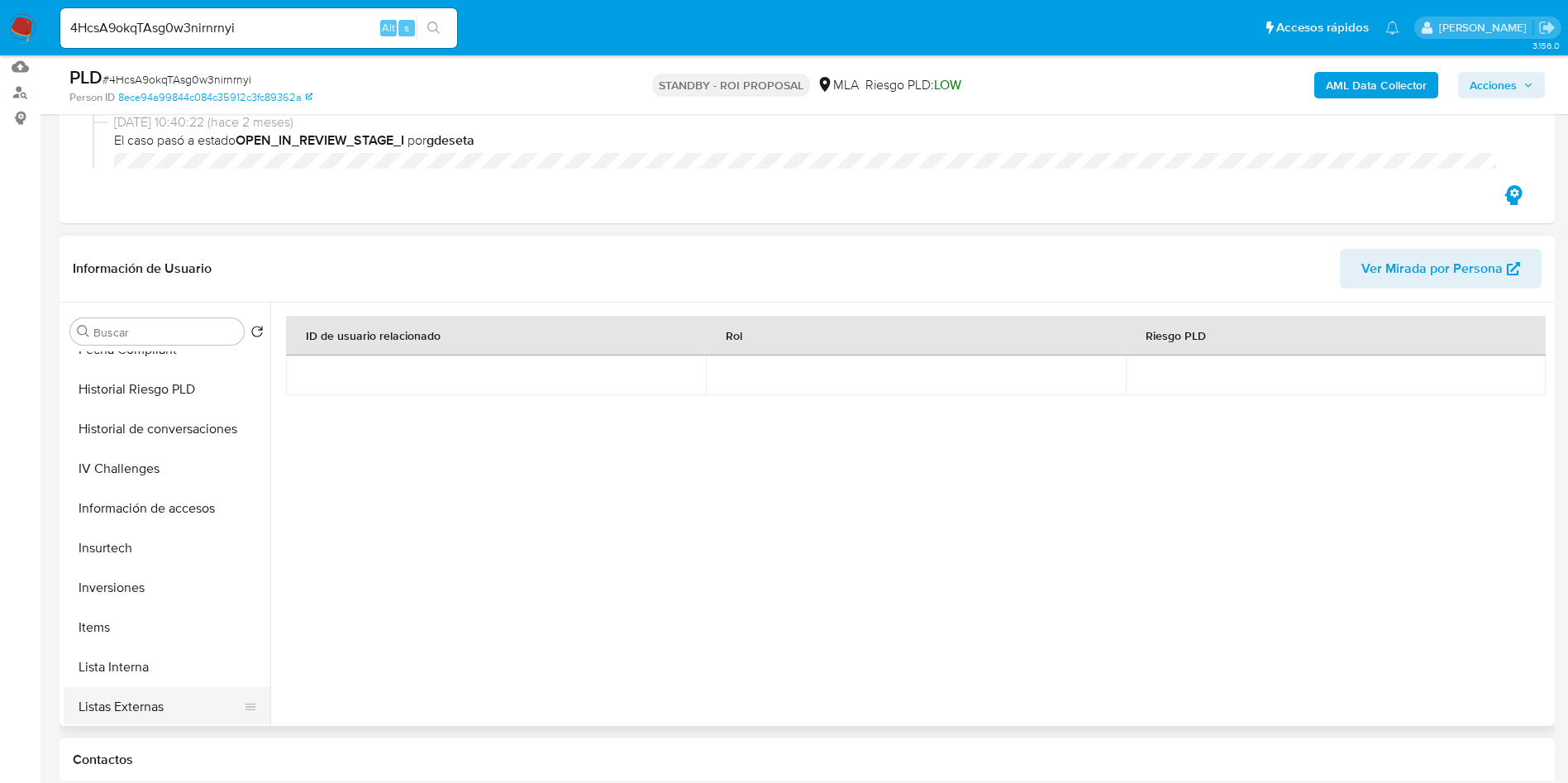
scroll to position [744, 0]
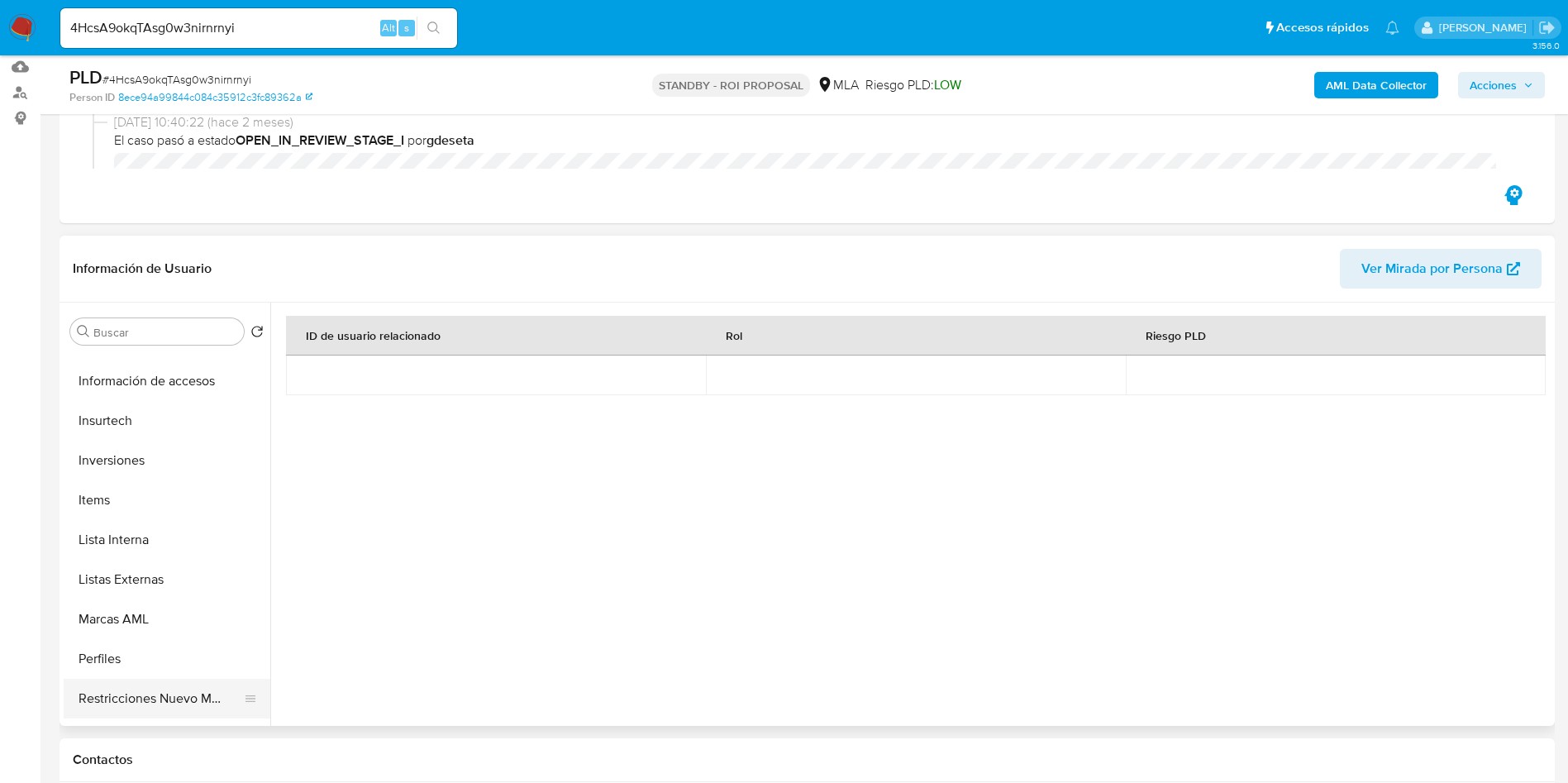
click at [139, 693] on button "Restricciones Nuevo Mundo" at bounding box center [160, 698] width 193 height 40
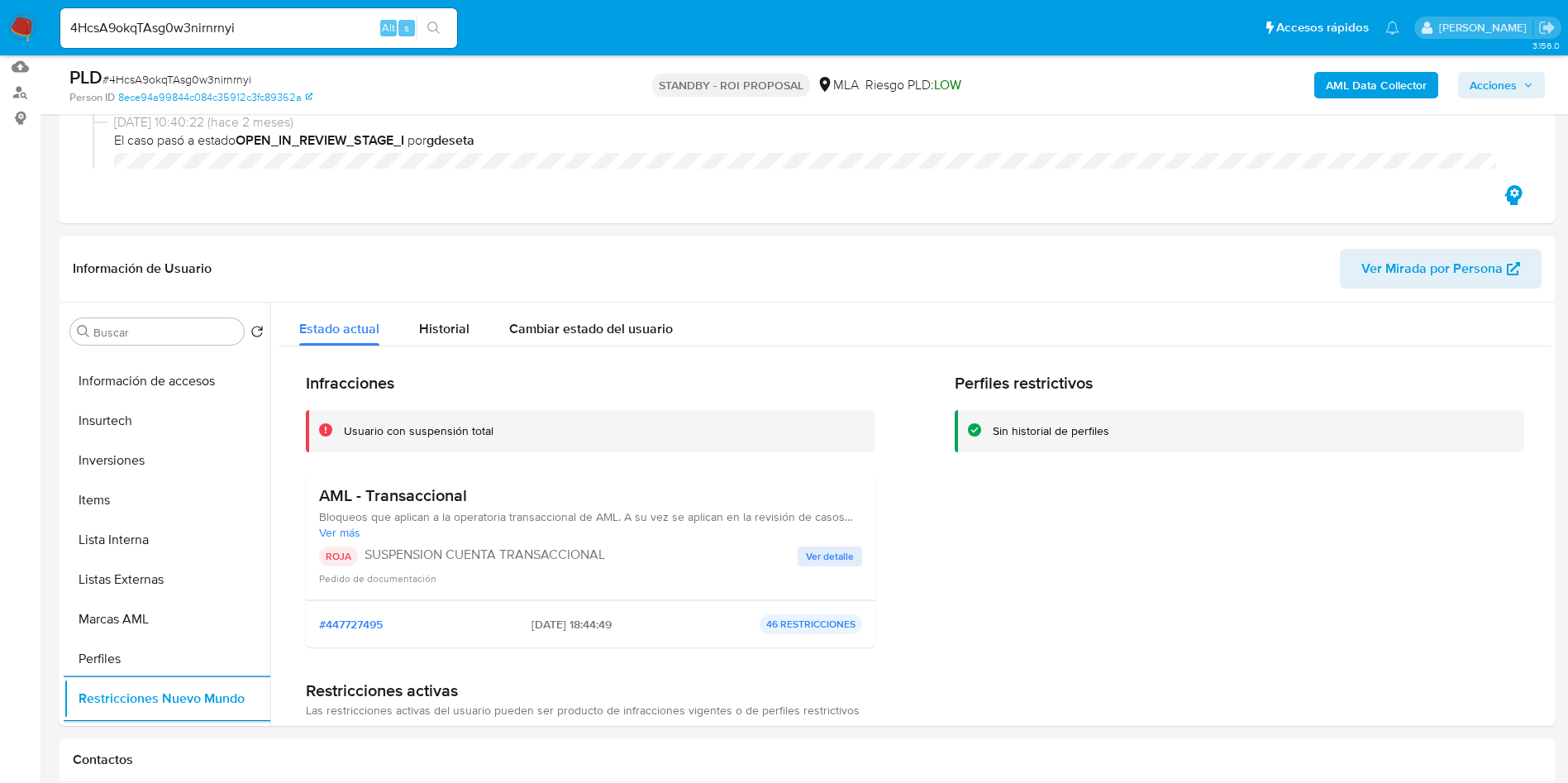
click at [235, 73] on span "# 4HcsA9okqTAsg0w3nirnrnyi" at bounding box center [177, 79] width 148 height 17
copy span "4HcsA9okqTAsg0w3nirnrnyi"
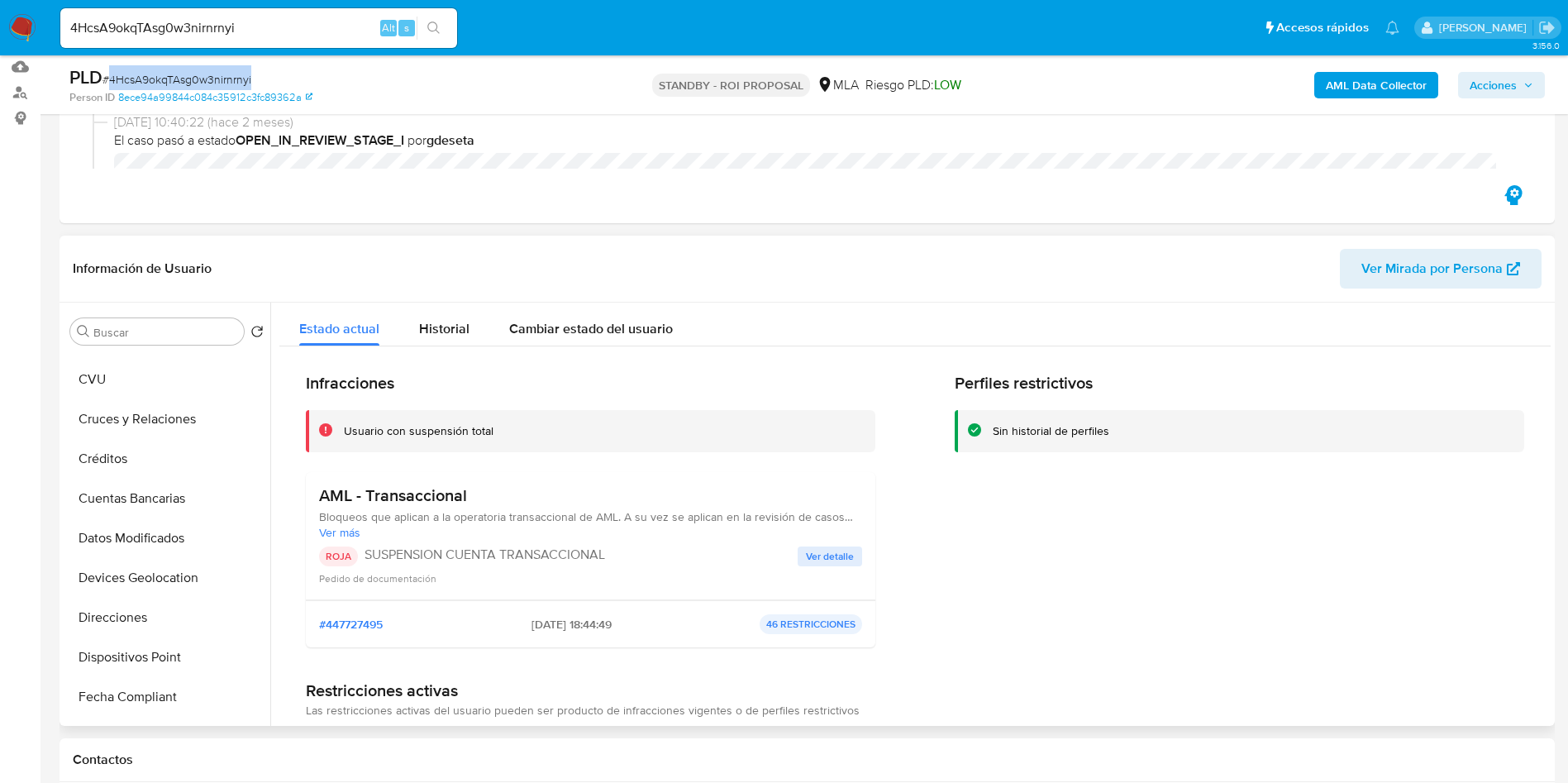
scroll to position [0, 0]
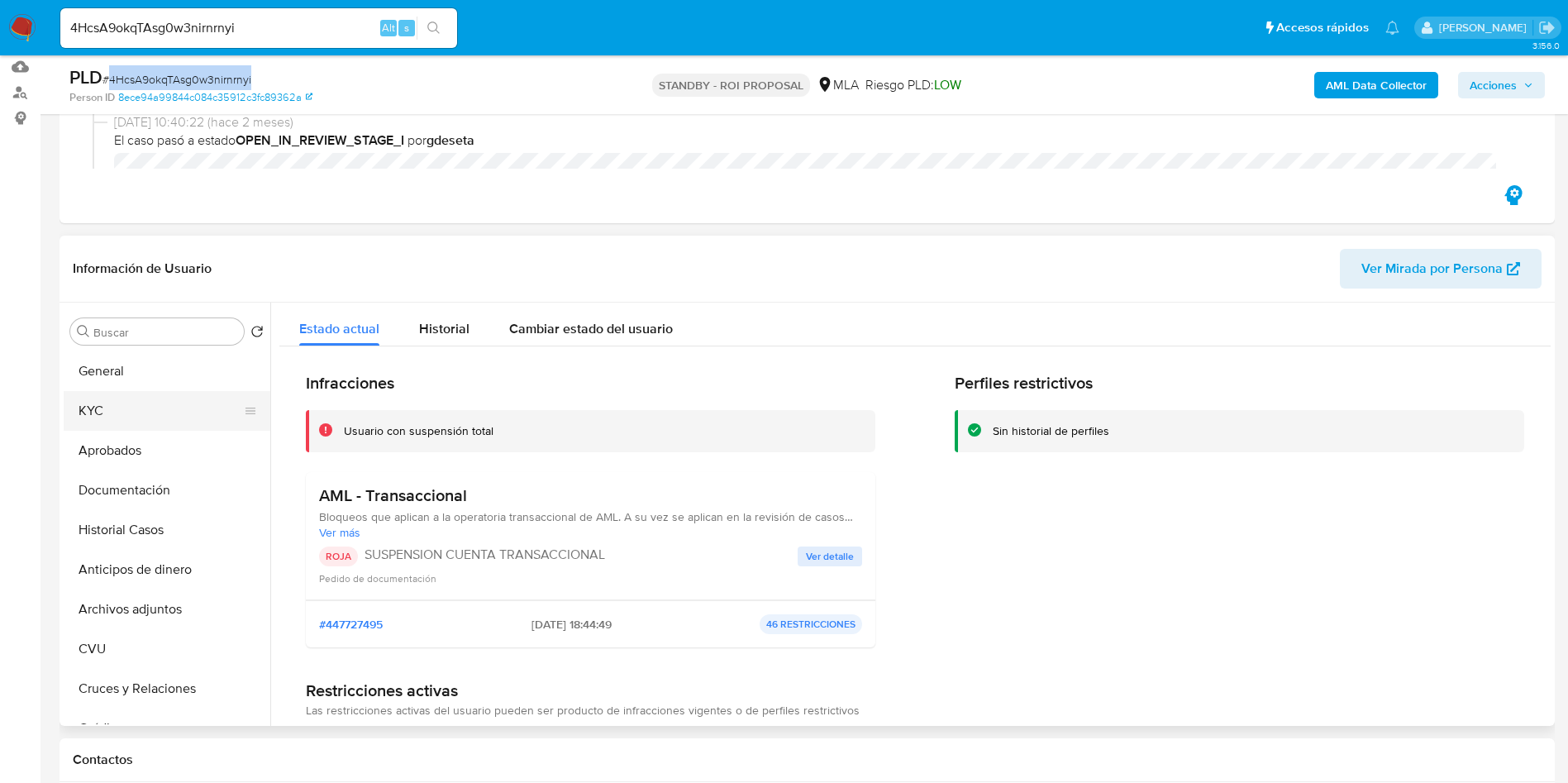
click at [141, 408] on button "KYC" at bounding box center [160, 411] width 193 height 40
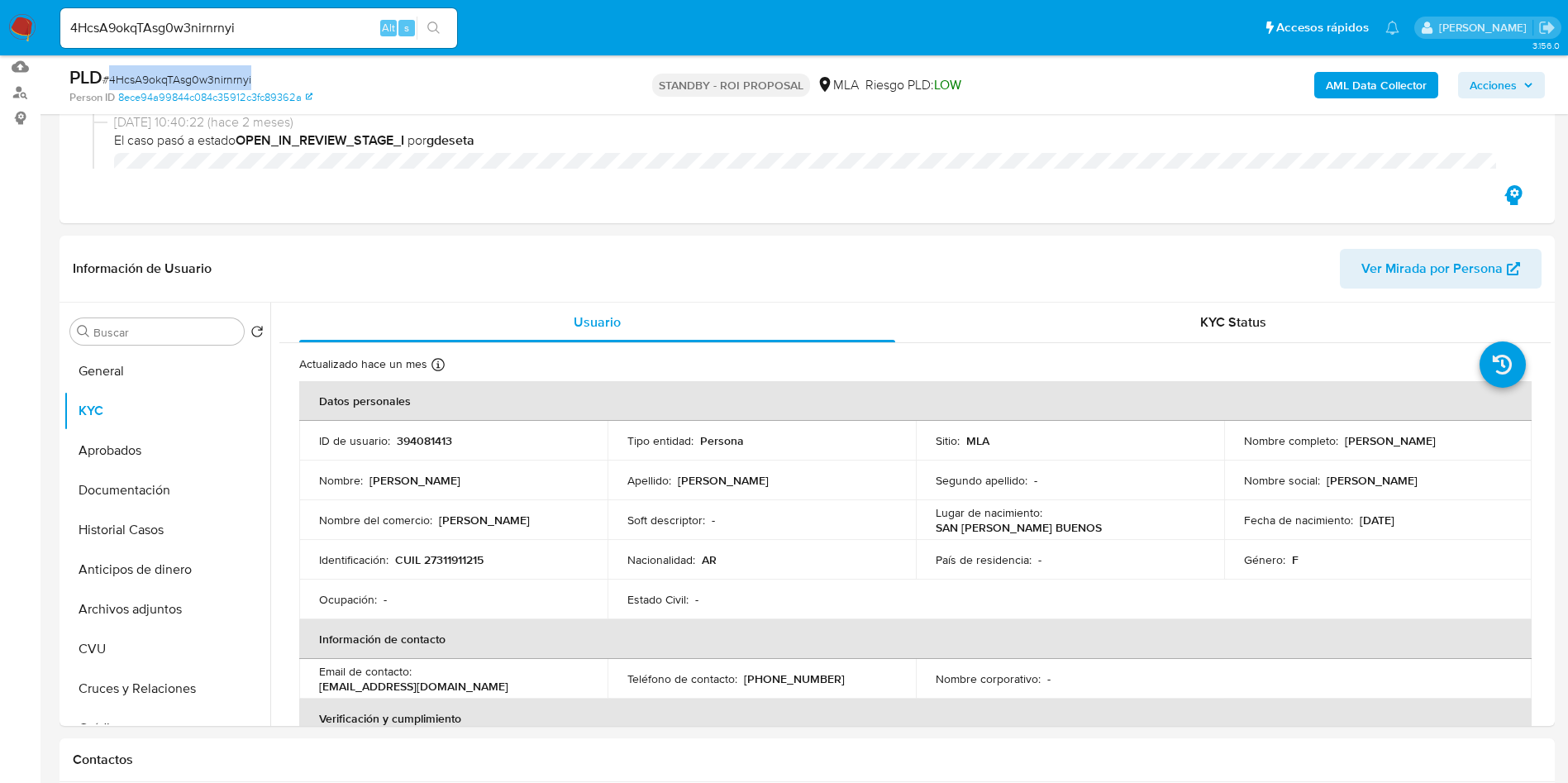
click at [215, 25] on input "4HcsA9okqTAsg0w3nirnrnyi" at bounding box center [259, 28] width 396 height 21
paste input "iy88uS4Klae7o09y6m9ntCxD"
type input "iy88uS4Klae7o09y6m9ntCxD"
click at [442, 26] on button "search-icon" at bounding box center [433, 28] width 34 height 23
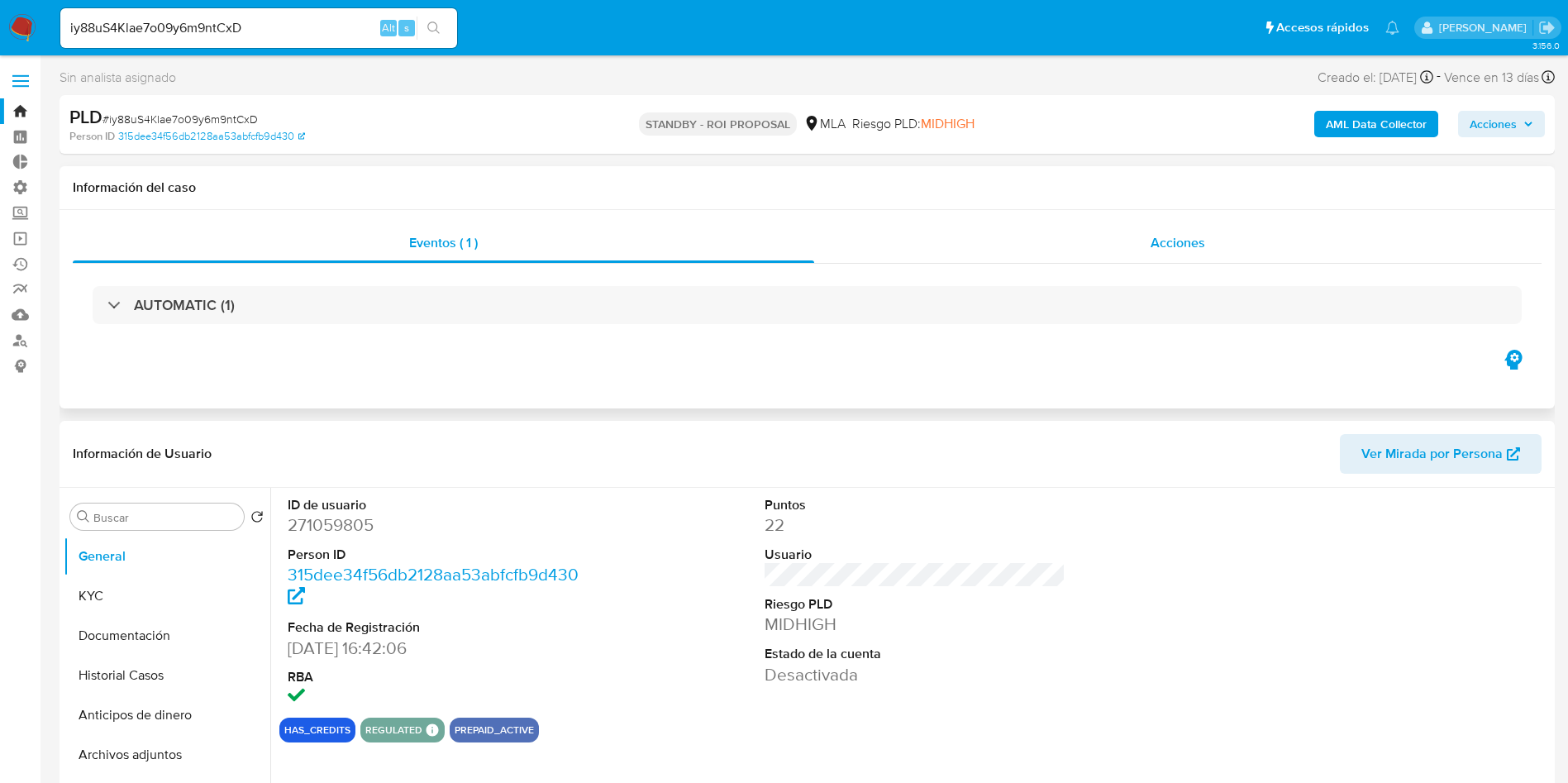
click at [1143, 262] on div "Acciones" at bounding box center [1177, 243] width 727 height 40
select select "10"
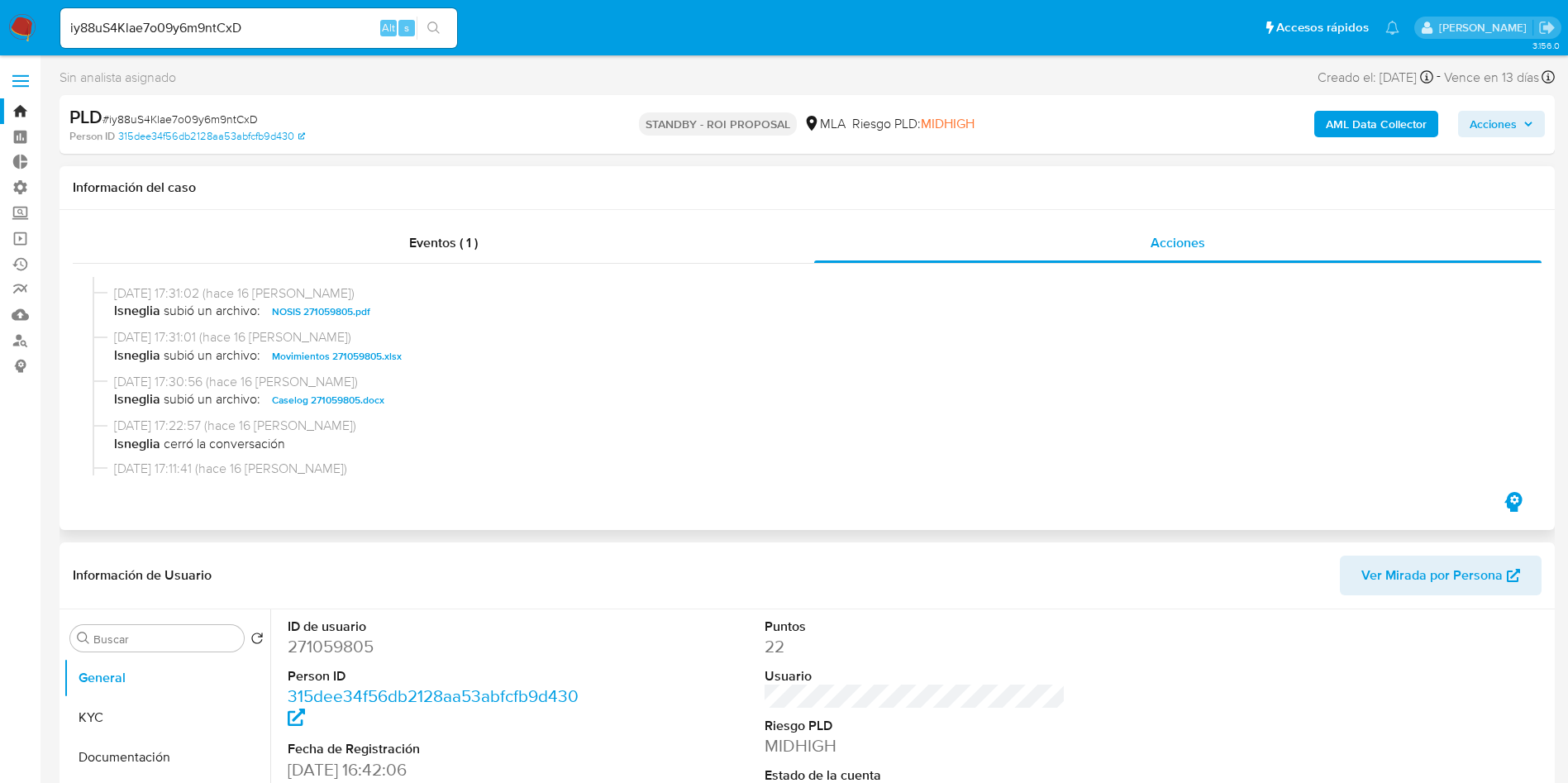
scroll to position [248, 0]
click at [303, 360] on span "Caselog 271059805.docx" at bounding box center [328, 361] width 112 height 20
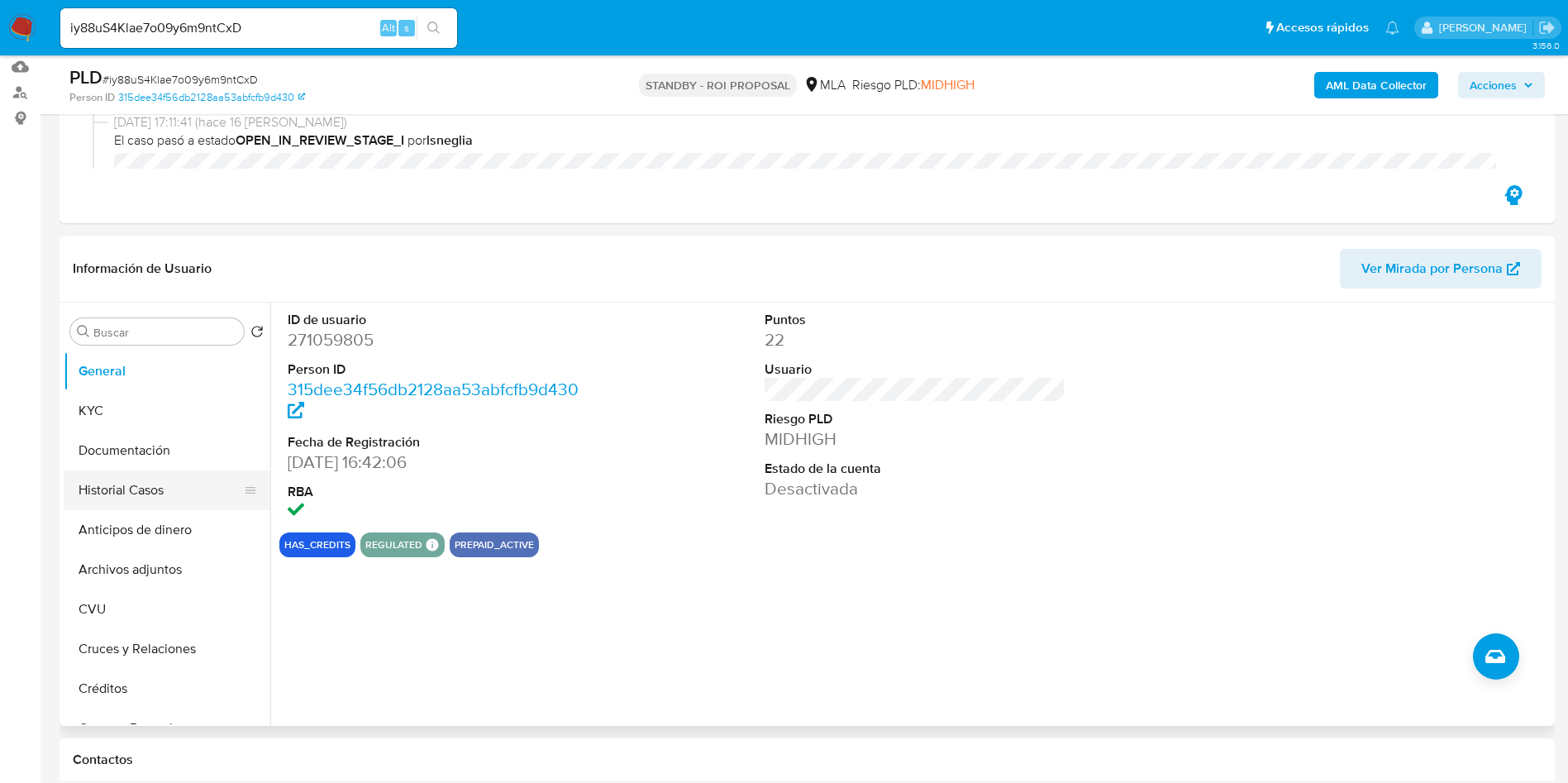
click at [126, 501] on button "Historial Casos" at bounding box center [160, 490] width 193 height 40
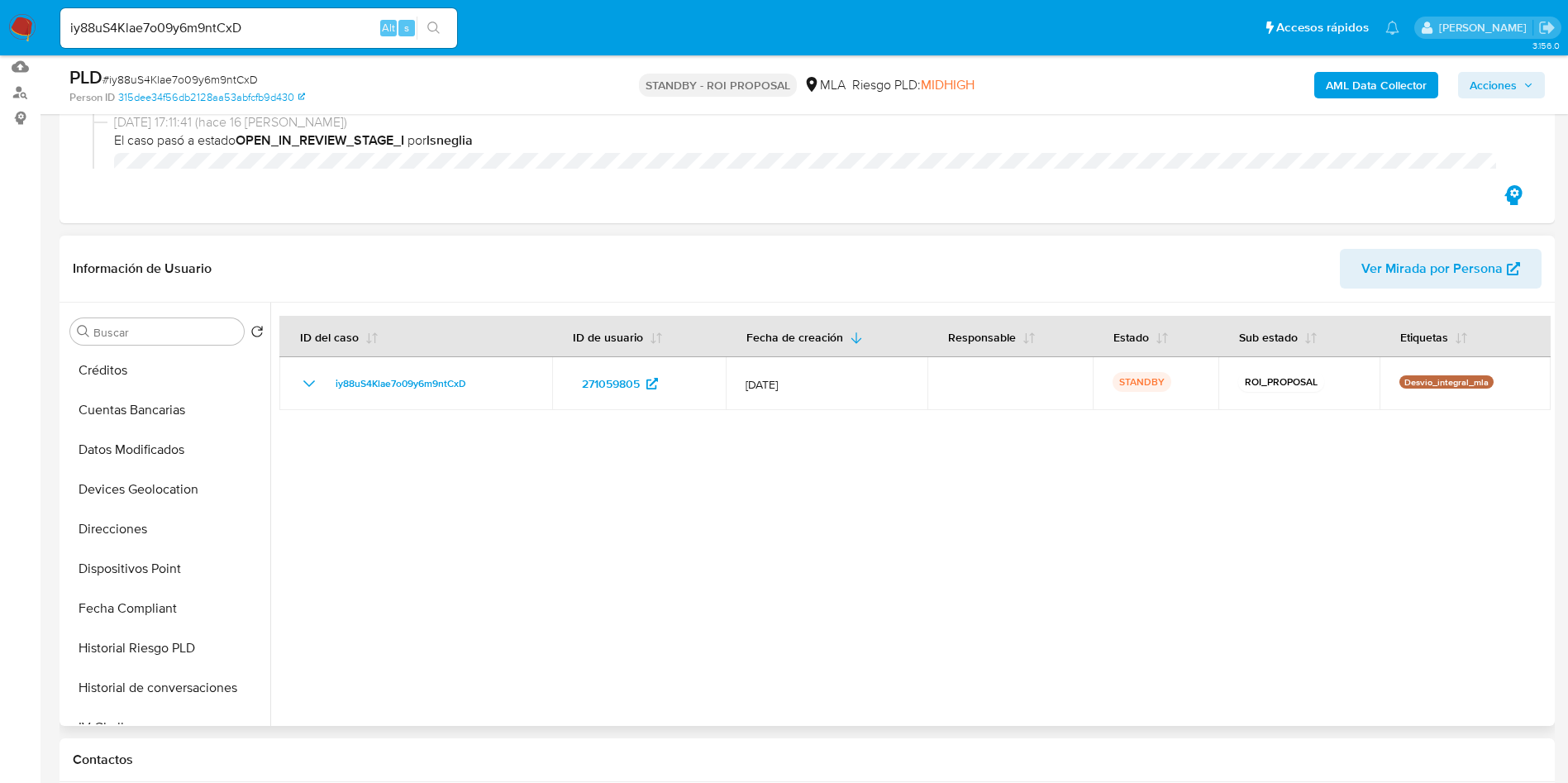
scroll to position [778, 0]
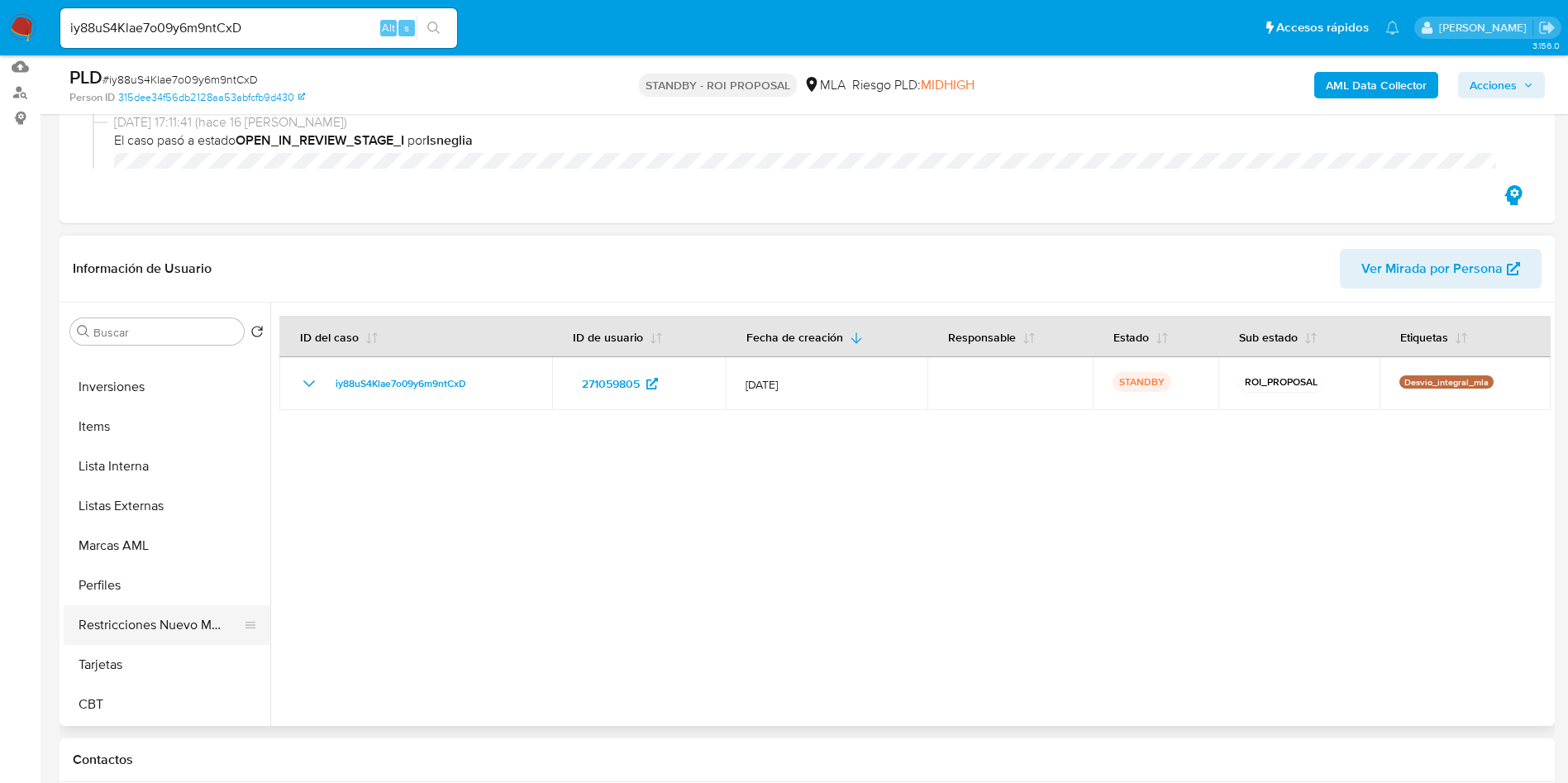
click at [132, 628] on button "Restricciones Nuevo Mundo" at bounding box center [160, 625] width 193 height 40
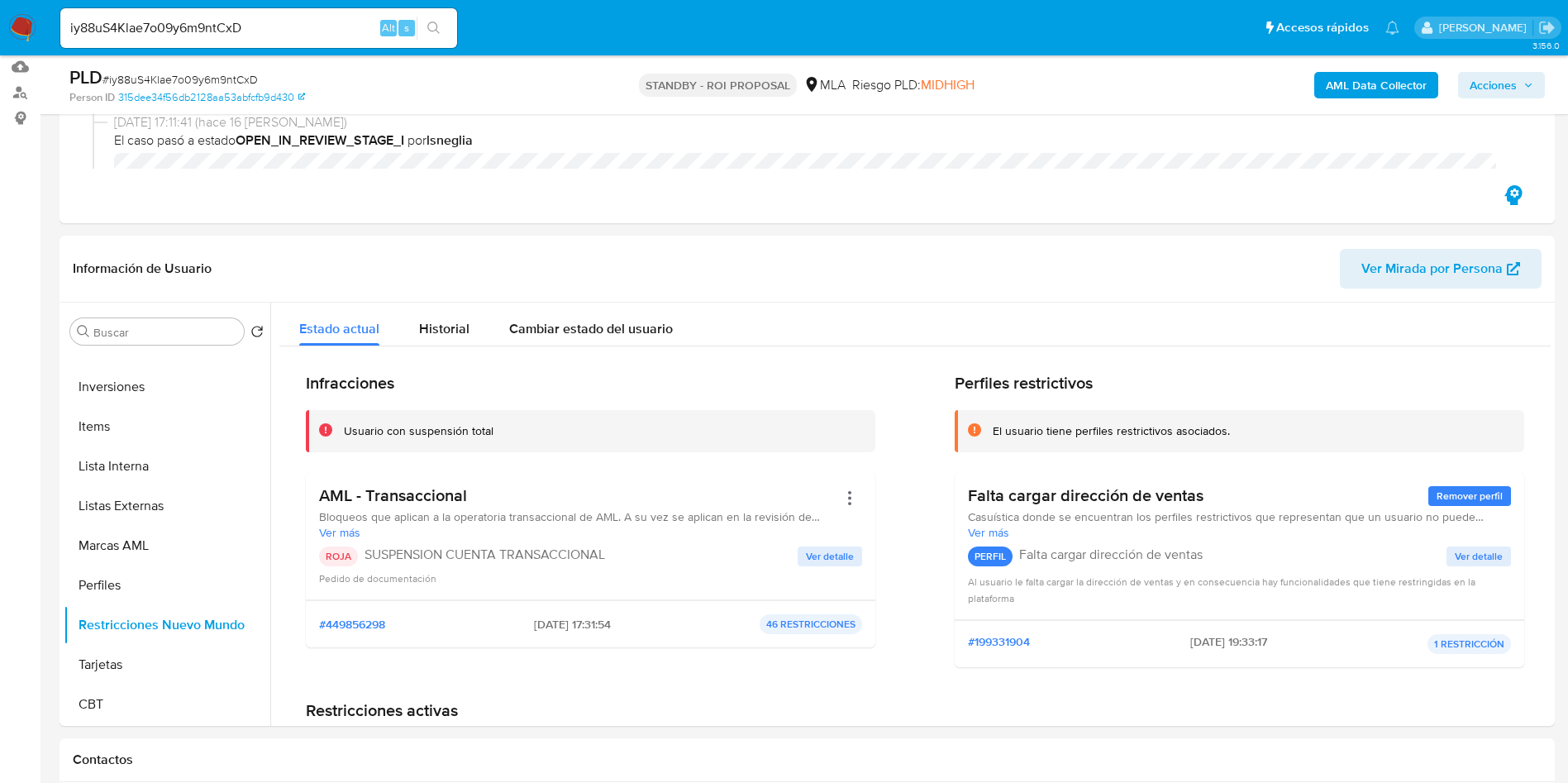
click at [219, 78] on span "# iy88uS4Klae7o09y6m9ntCxD" at bounding box center [180, 79] width 155 height 17
click at [260, 19] on input "iy88uS4Klae7o09y6m9ntCxD" at bounding box center [259, 28] width 396 height 21
paste input "x3qSsSYK9W2C5BpF2Z8XP2cN"
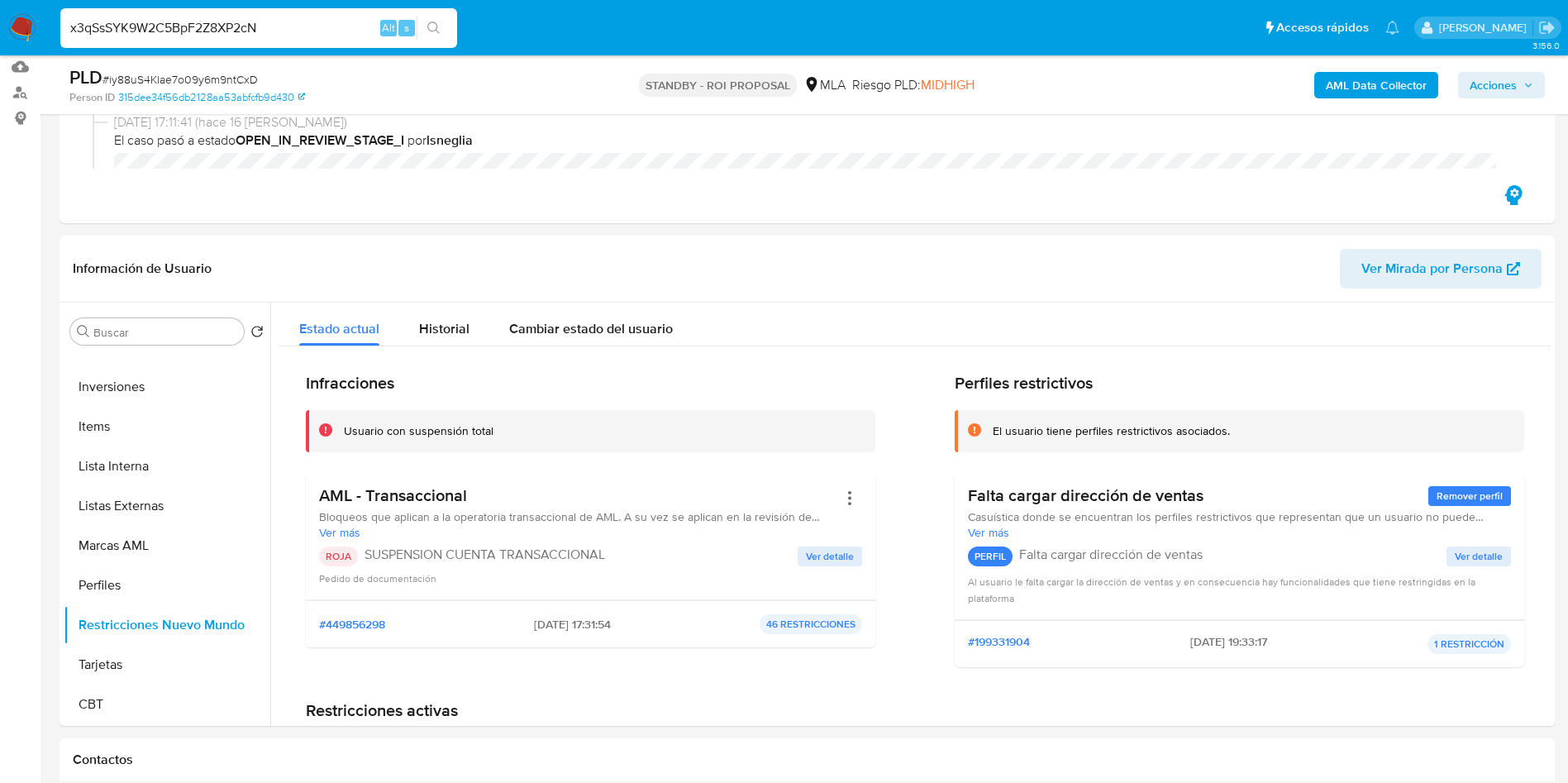
type input "x3qSsSYK9W2C5BpF2Z8XP2cN"
click at [432, 35] on button "search-icon" at bounding box center [433, 28] width 34 height 23
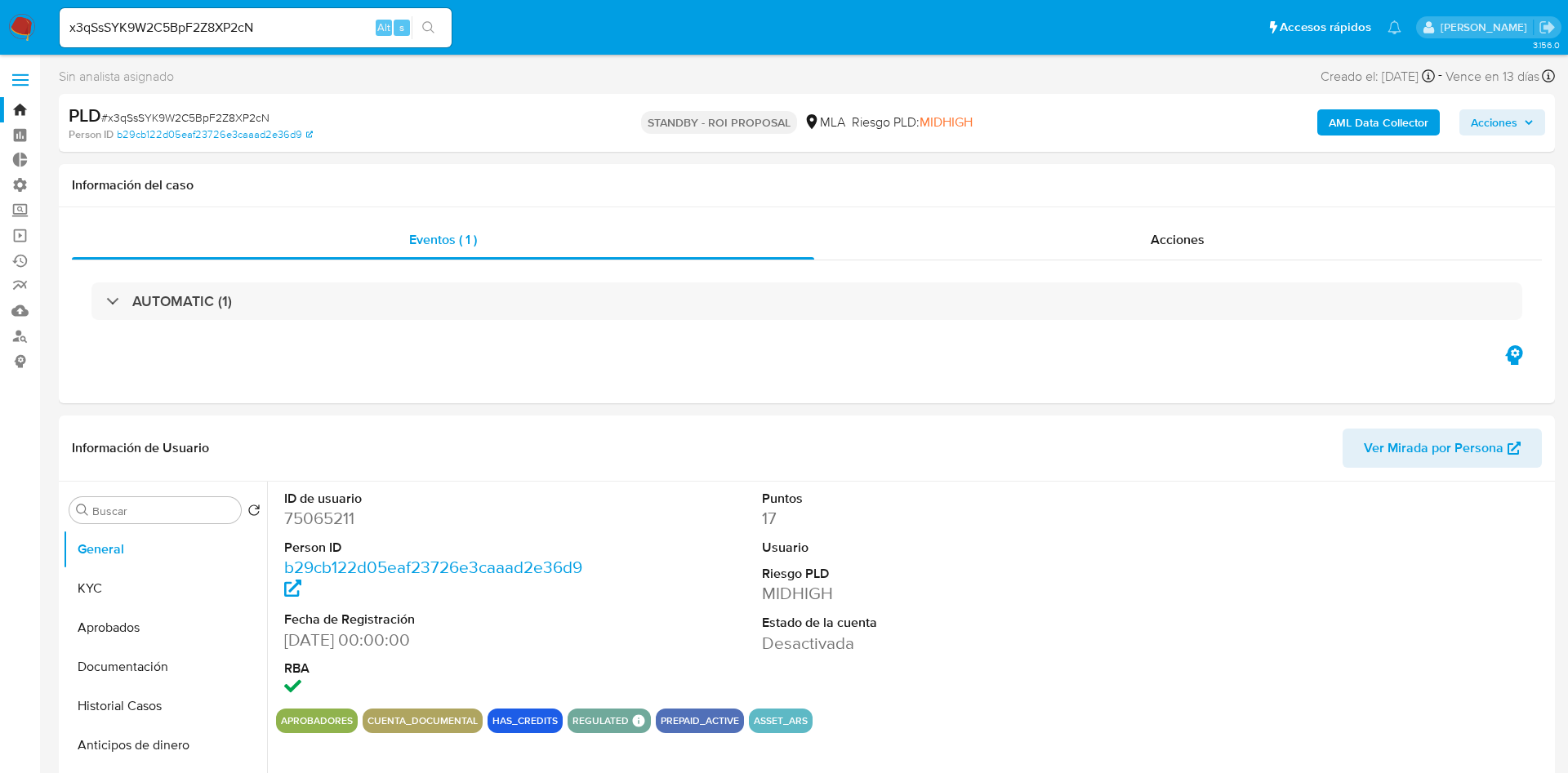
select select "10"
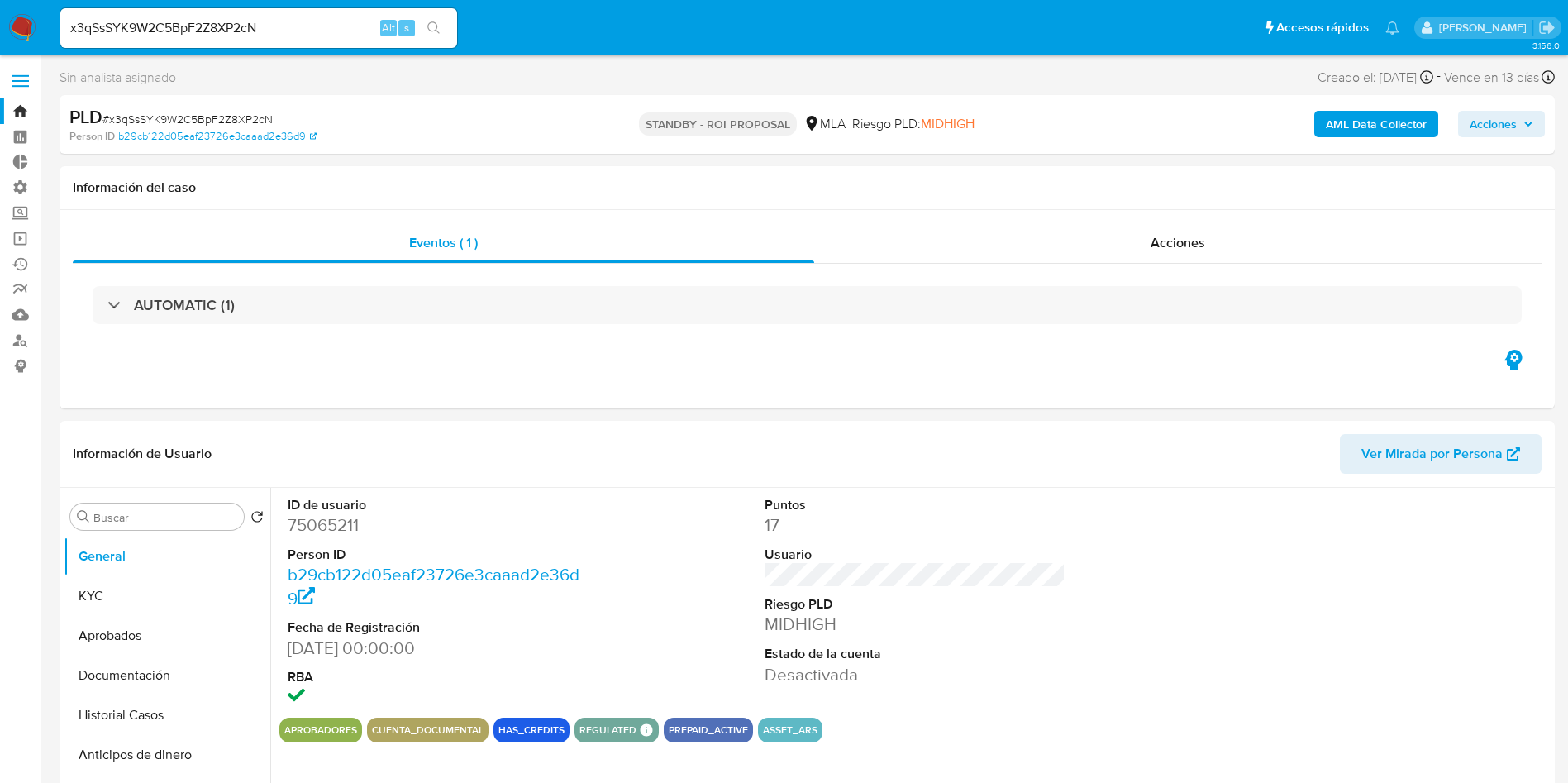
click at [198, 110] on span "# x3qSsSYK9W2C5BpF2Z8XP2cN" at bounding box center [187, 118] width 170 height 17
click at [1217, 255] on div "Acciones" at bounding box center [1177, 243] width 727 height 40
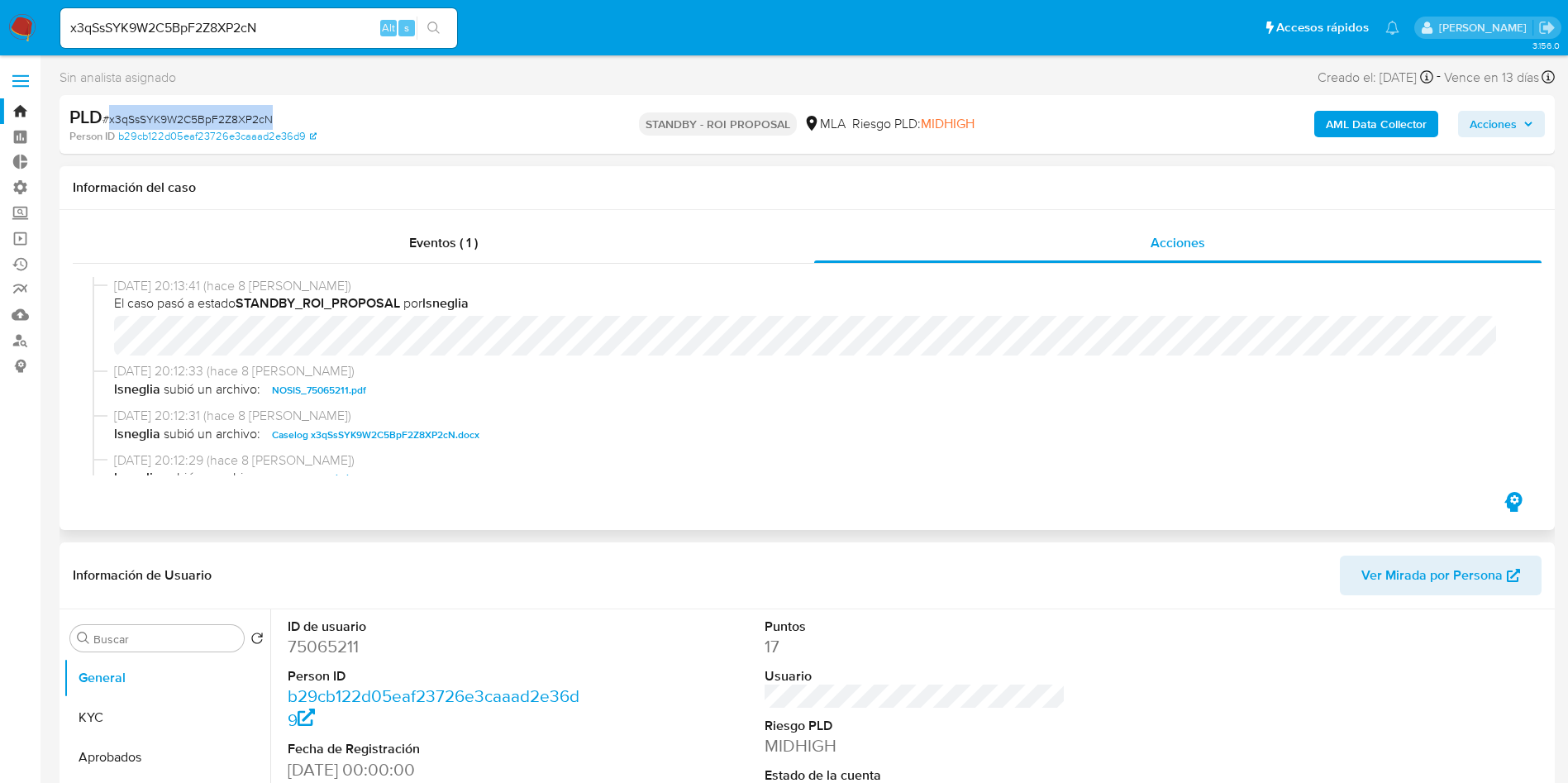
click at [436, 430] on span "Caselog x3qSsSYK9W2C5BpF2Z8XP2cN.docx" at bounding box center [376, 434] width 208 height 20
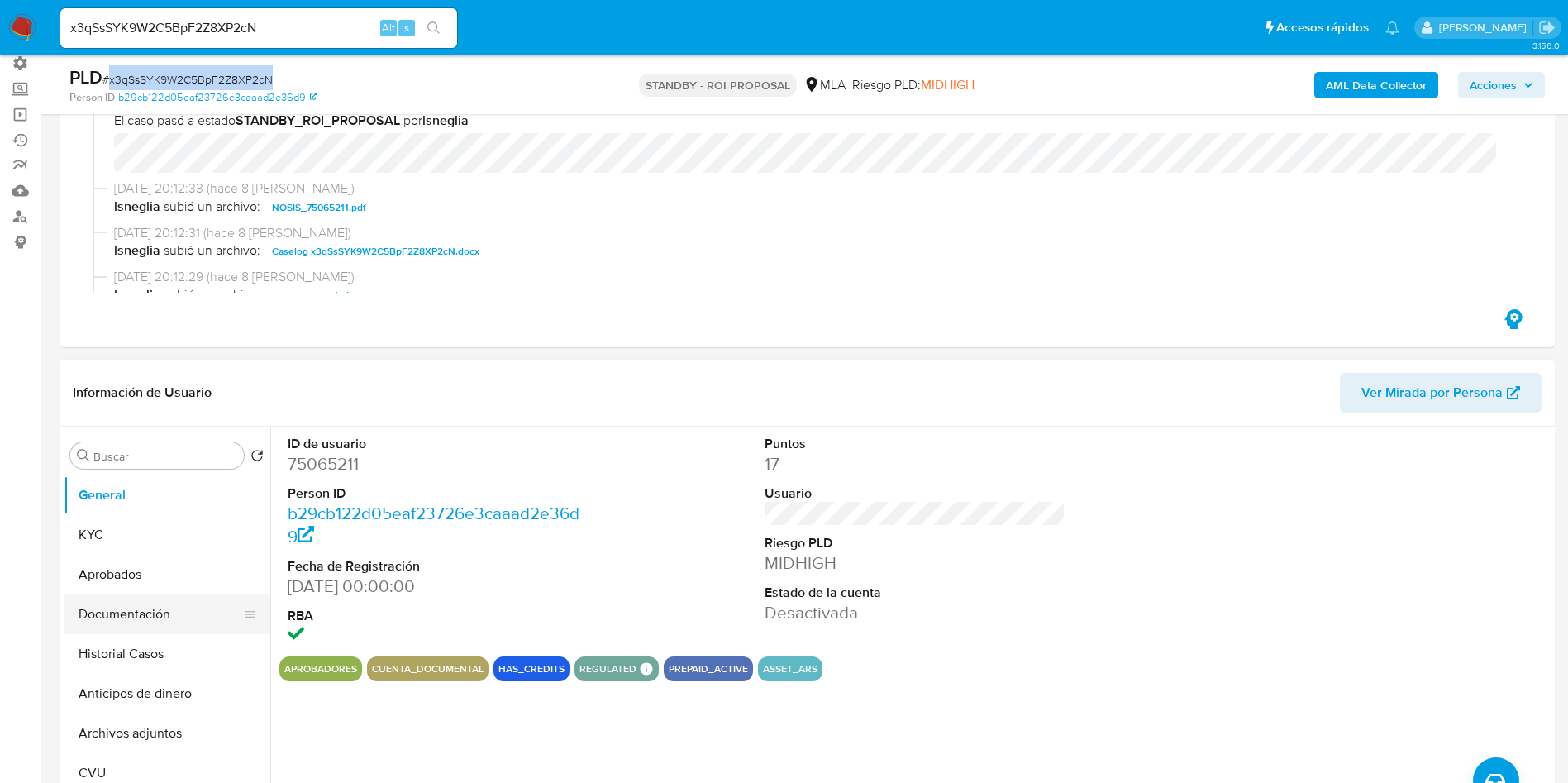
drag, startPoint x: 116, startPoint y: 579, endPoint x: 116, endPoint y: 601, distance: 22.0
click at [116, 579] on button "Aprobados" at bounding box center [167, 574] width 207 height 40
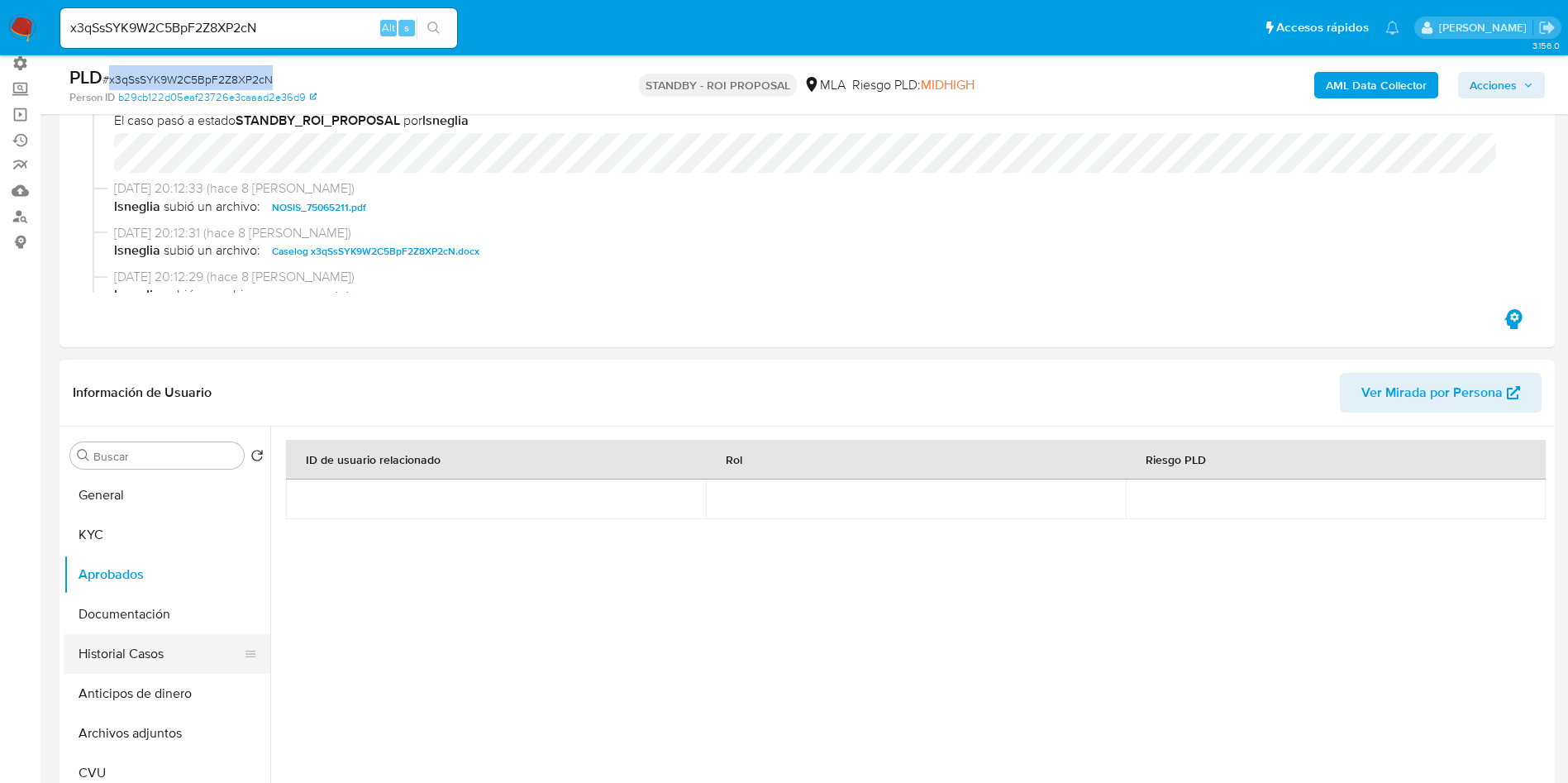
click at [129, 656] on button "Historial Casos" at bounding box center [160, 654] width 193 height 40
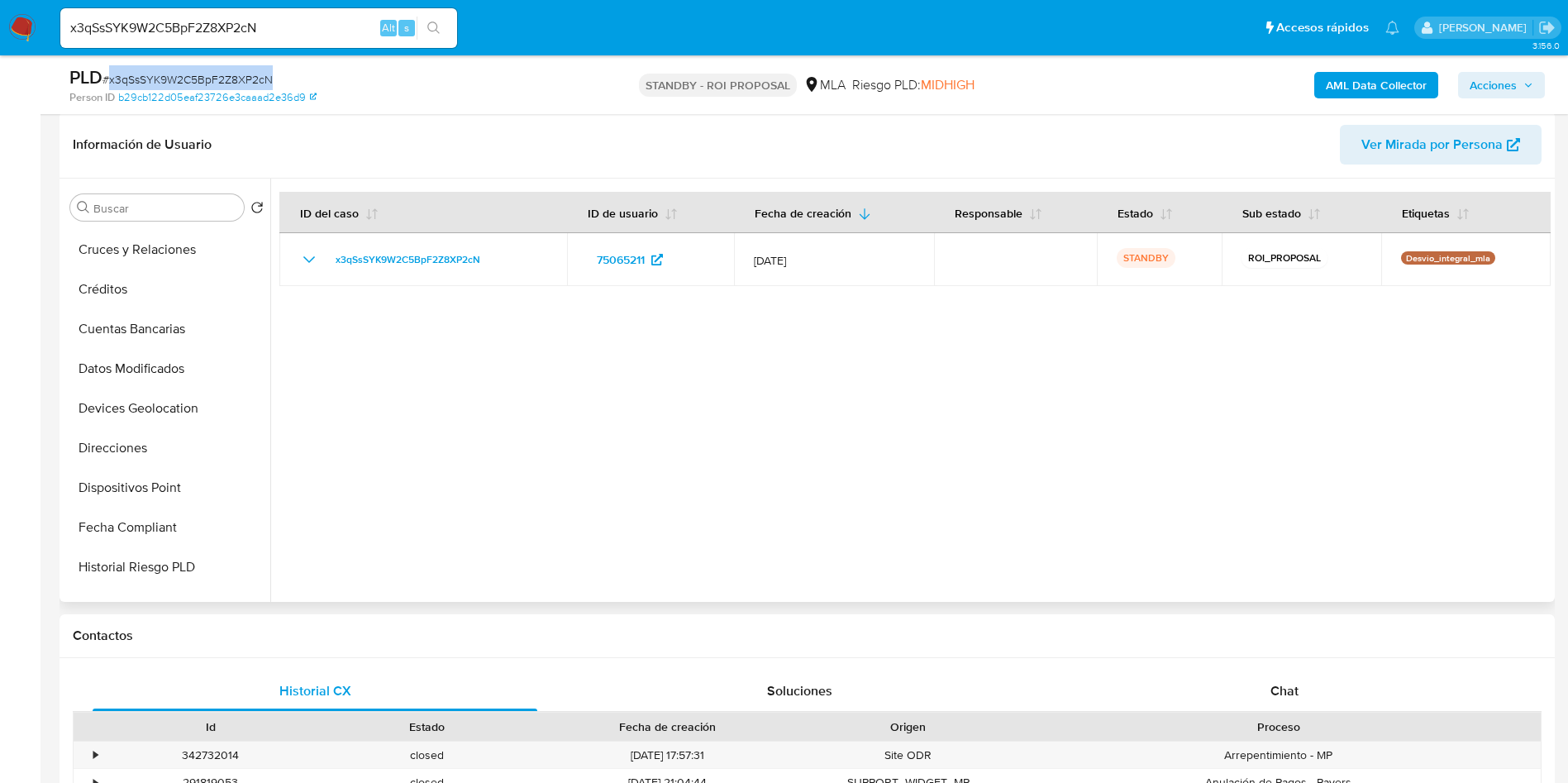
scroll to position [744, 0]
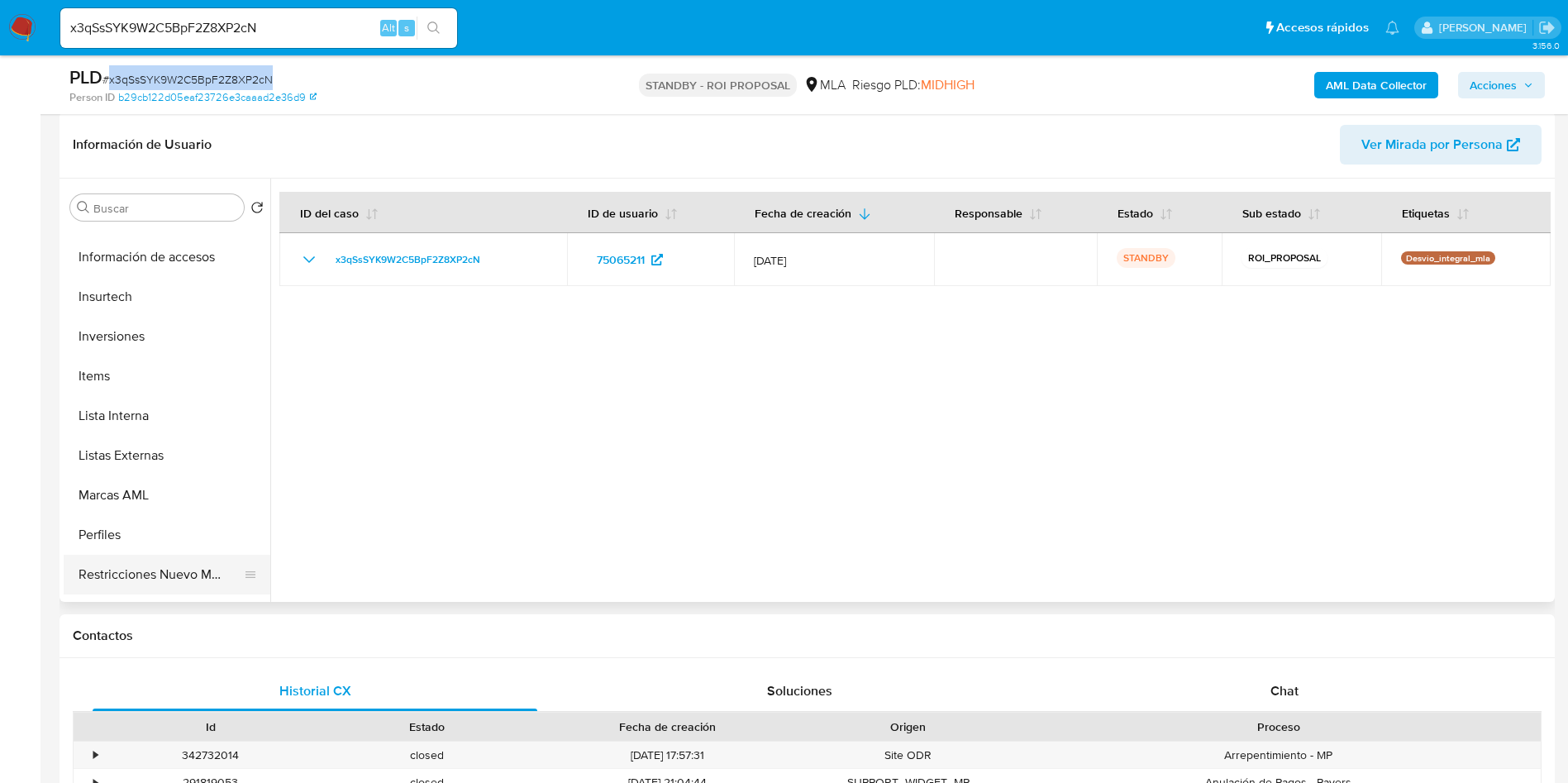
click at [139, 578] on button "Restricciones Nuevo Mundo" at bounding box center [160, 574] width 193 height 40
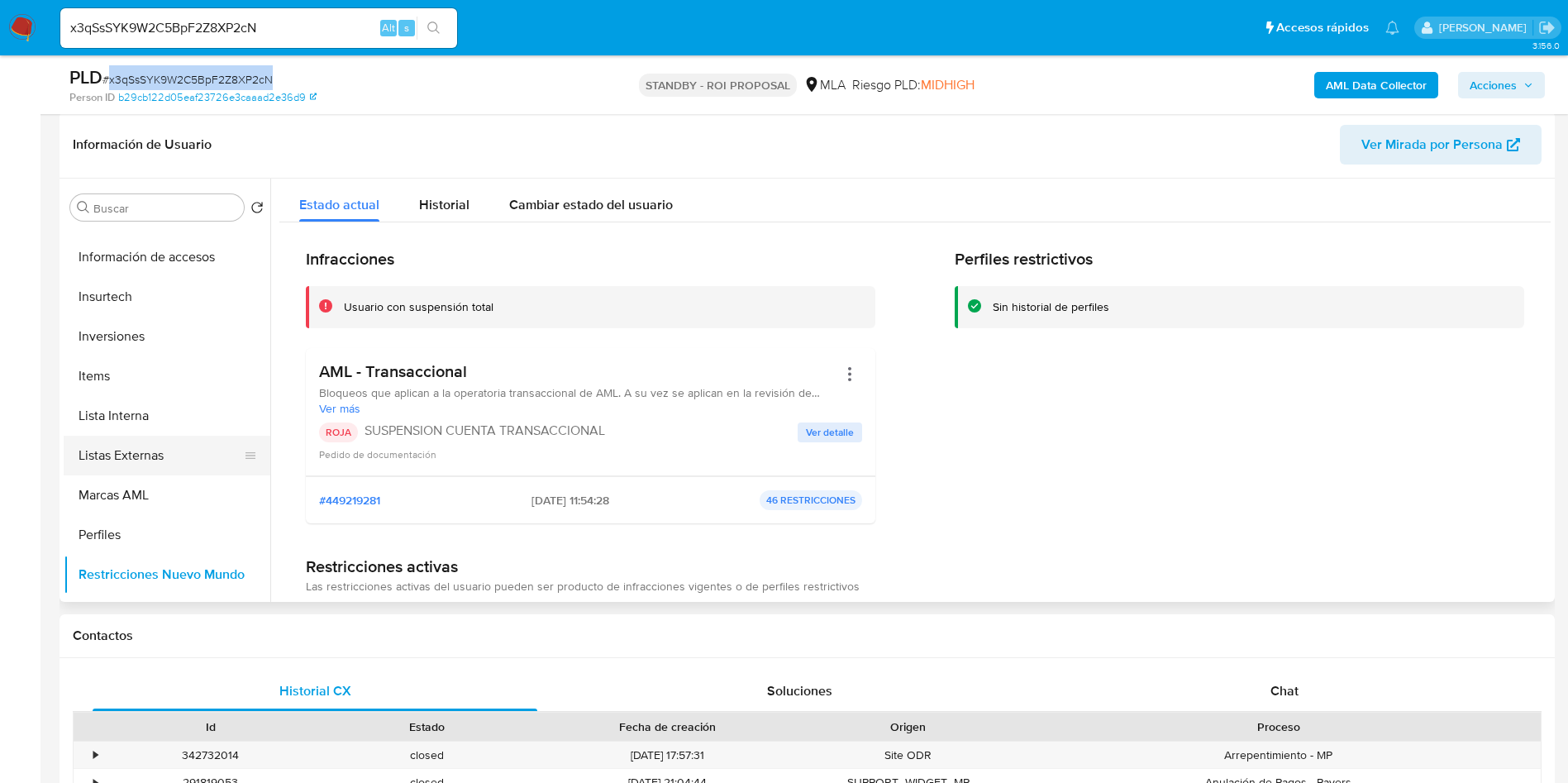
scroll to position [0, 0]
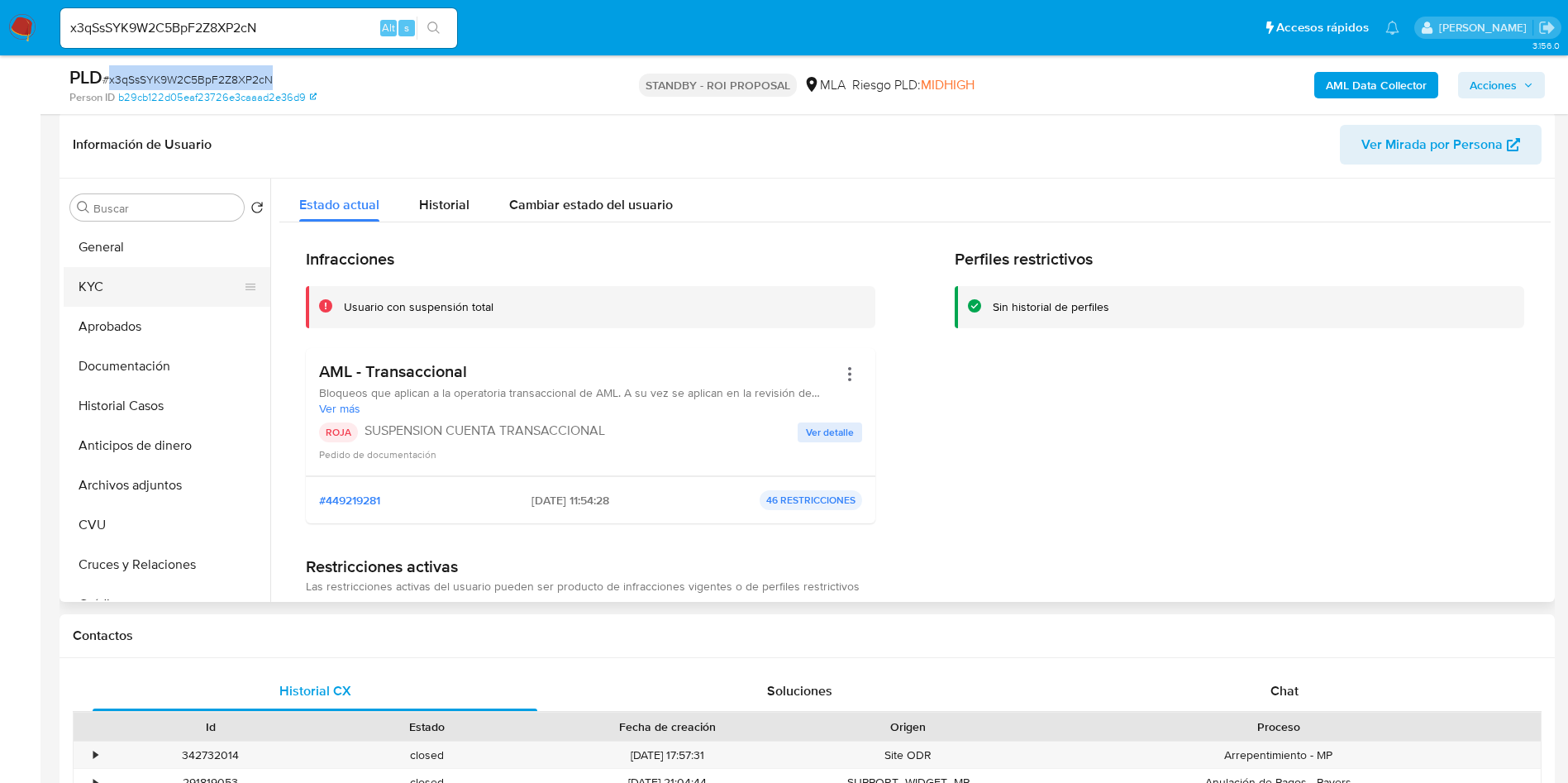
click at [90, 296] on button "KYC" at bounding box center [160, 287] width 193 height 40
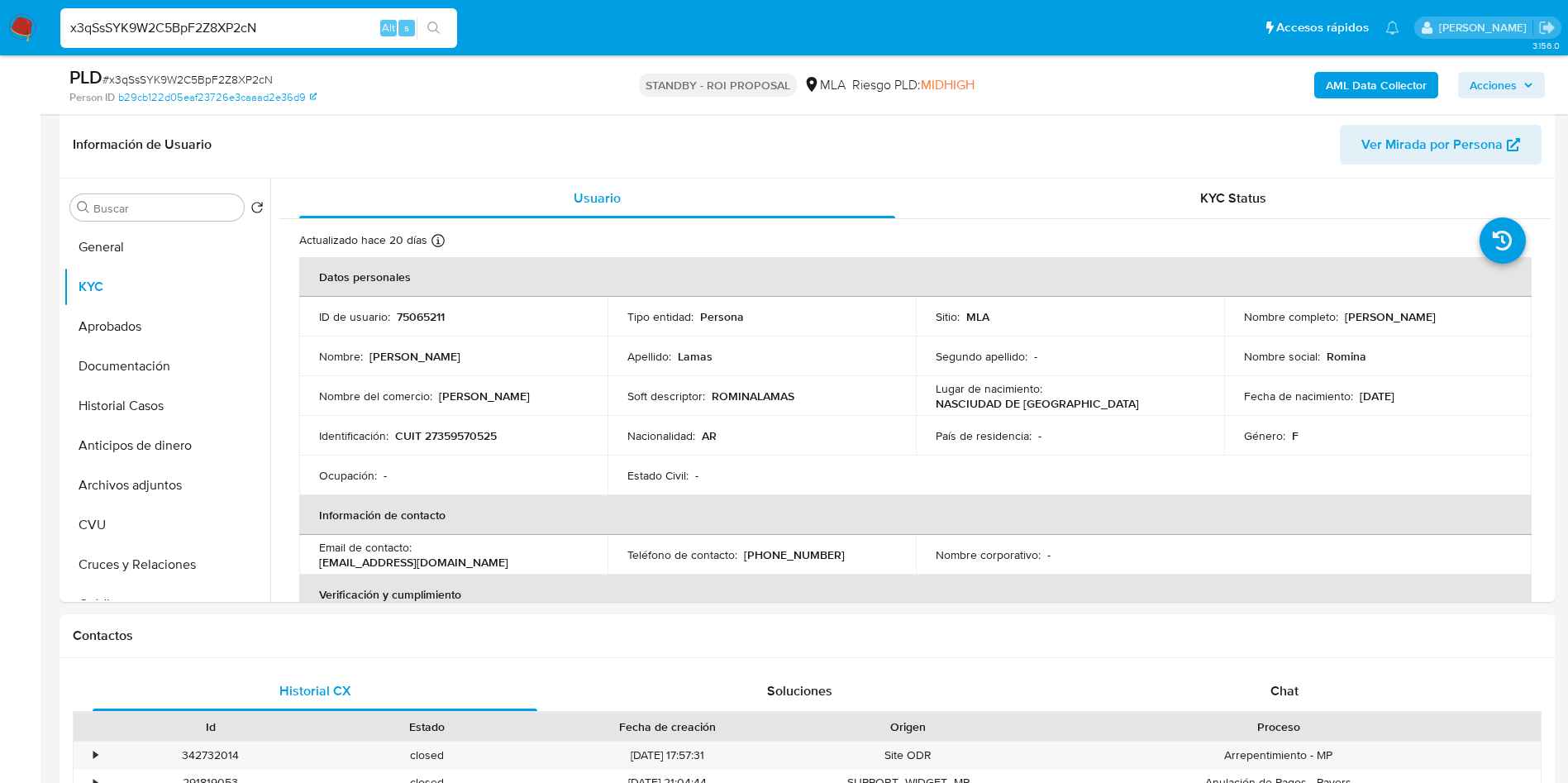
click at [268, 27] on input "x3qSsSYK9W2C5BpF2Z8XP2cN" at bounding box center [259, 28] width 396 height 21
paste input "B4qPg3fXdcEHG4x3IQ4H2884"
type input "B4qPg3fXdcEHG4x3IQ4H2884"
click at [437, 31] on icon "search-icon" at bounding box center [434, 28] width 14 height 14
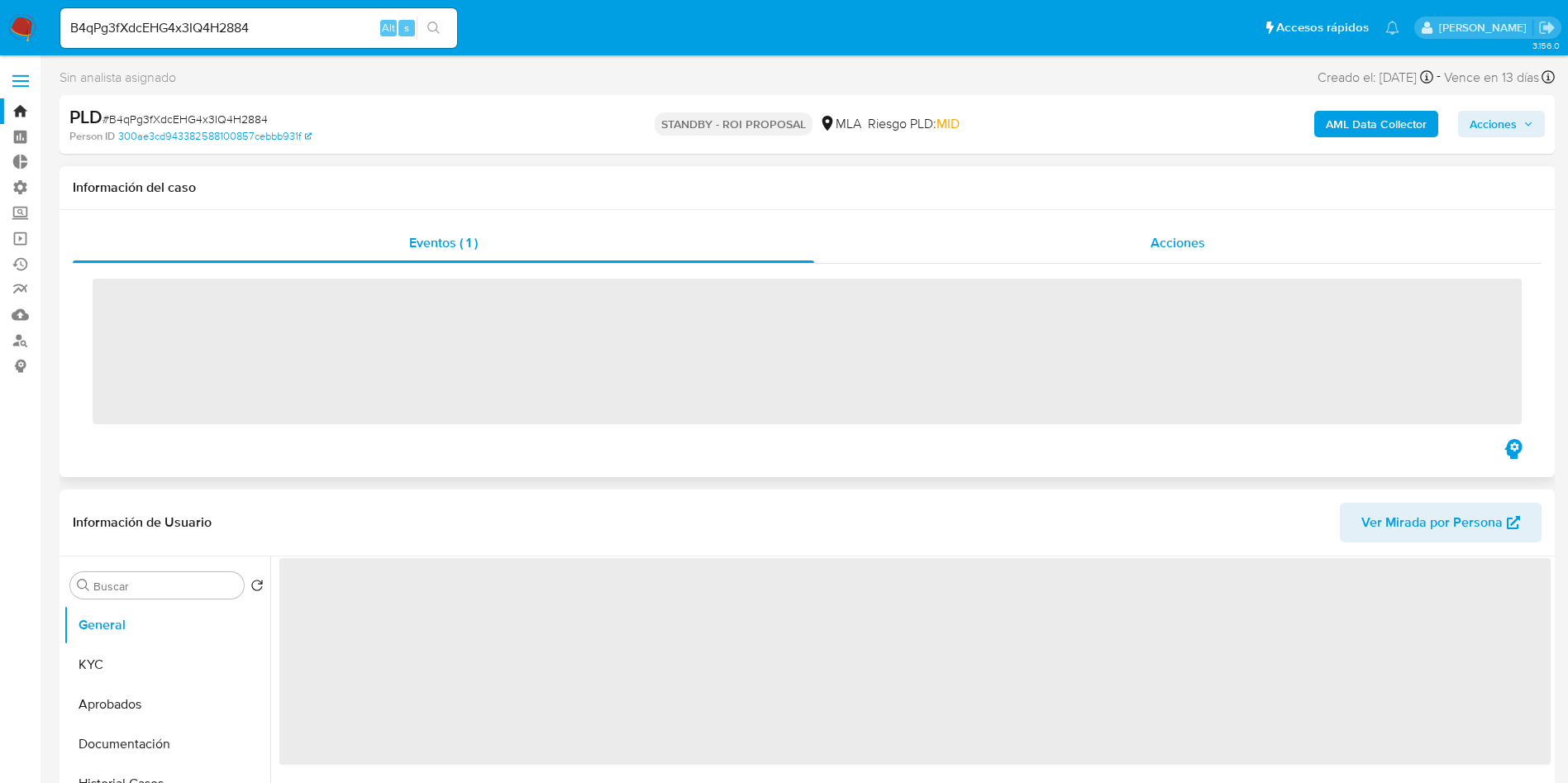
click at [1158, 235] on span "Acciones" at bounding box center [1178, 242] width 55 height 19
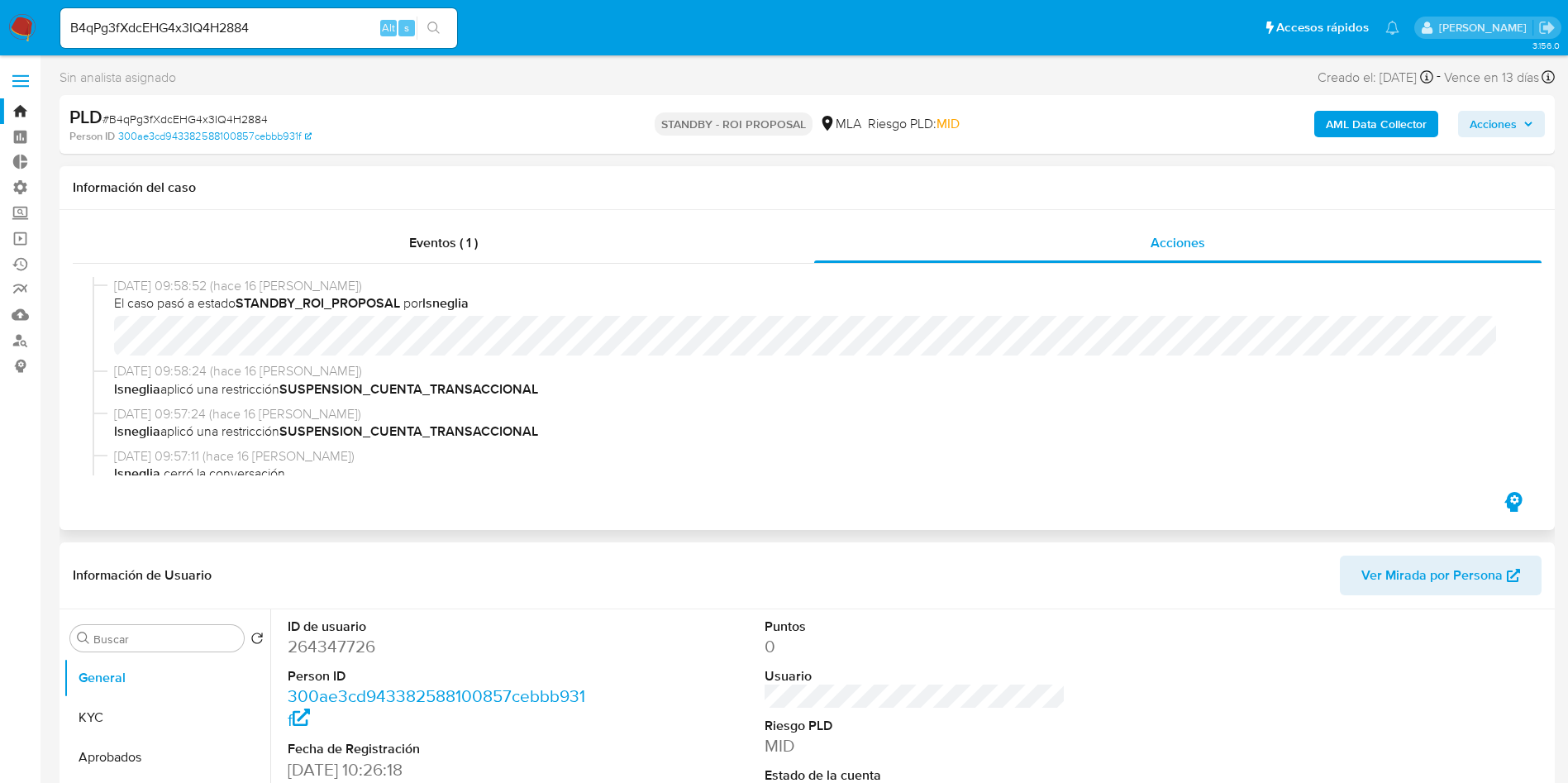
select select "10"
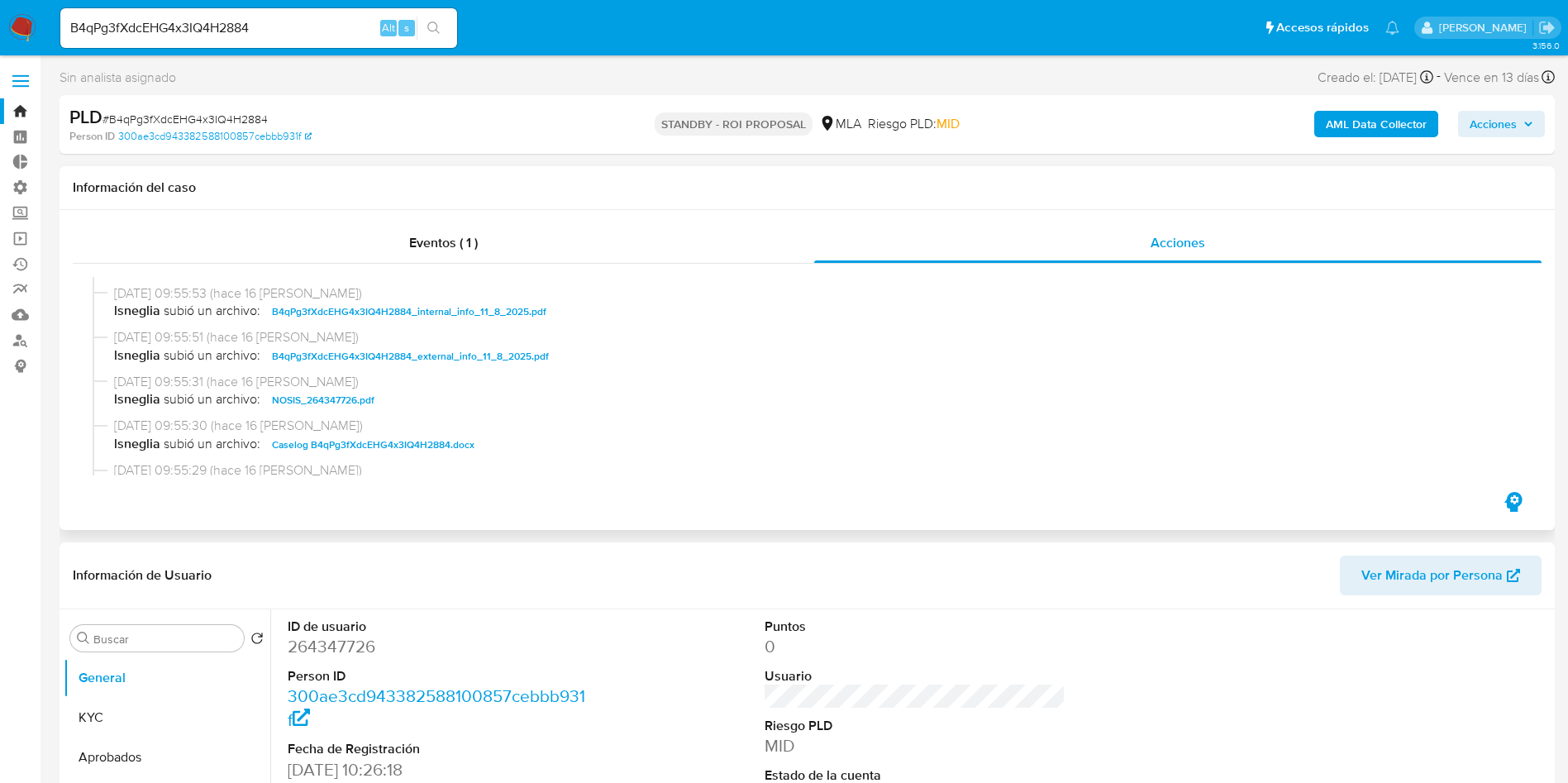
scroll to position [372, 0]
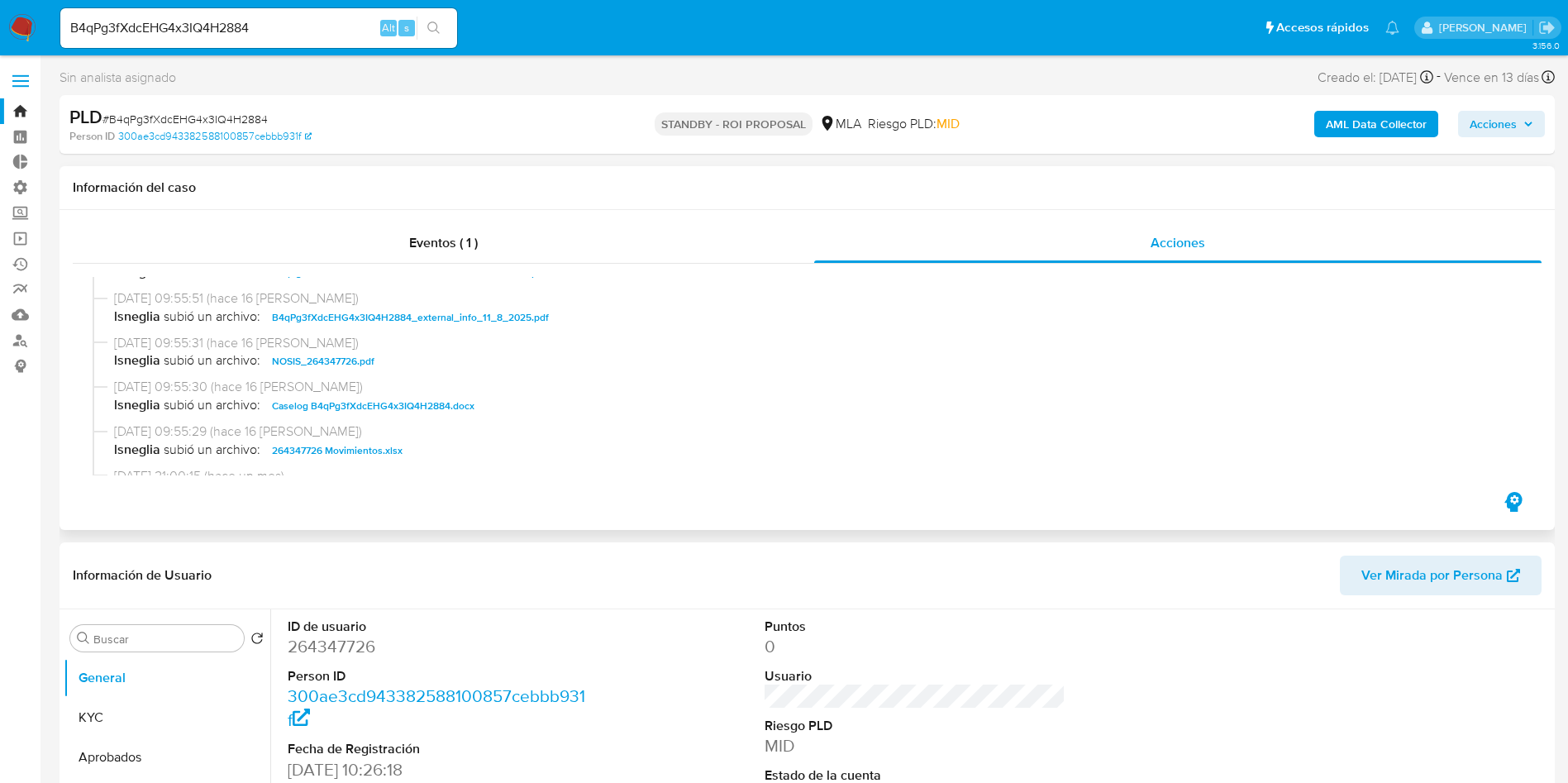
click at [358, 407] on span "Caselog B4qPg3fXdcEHG4x3IQ4H2884.docx" at bounding box center [373, 406] width 202 height 20
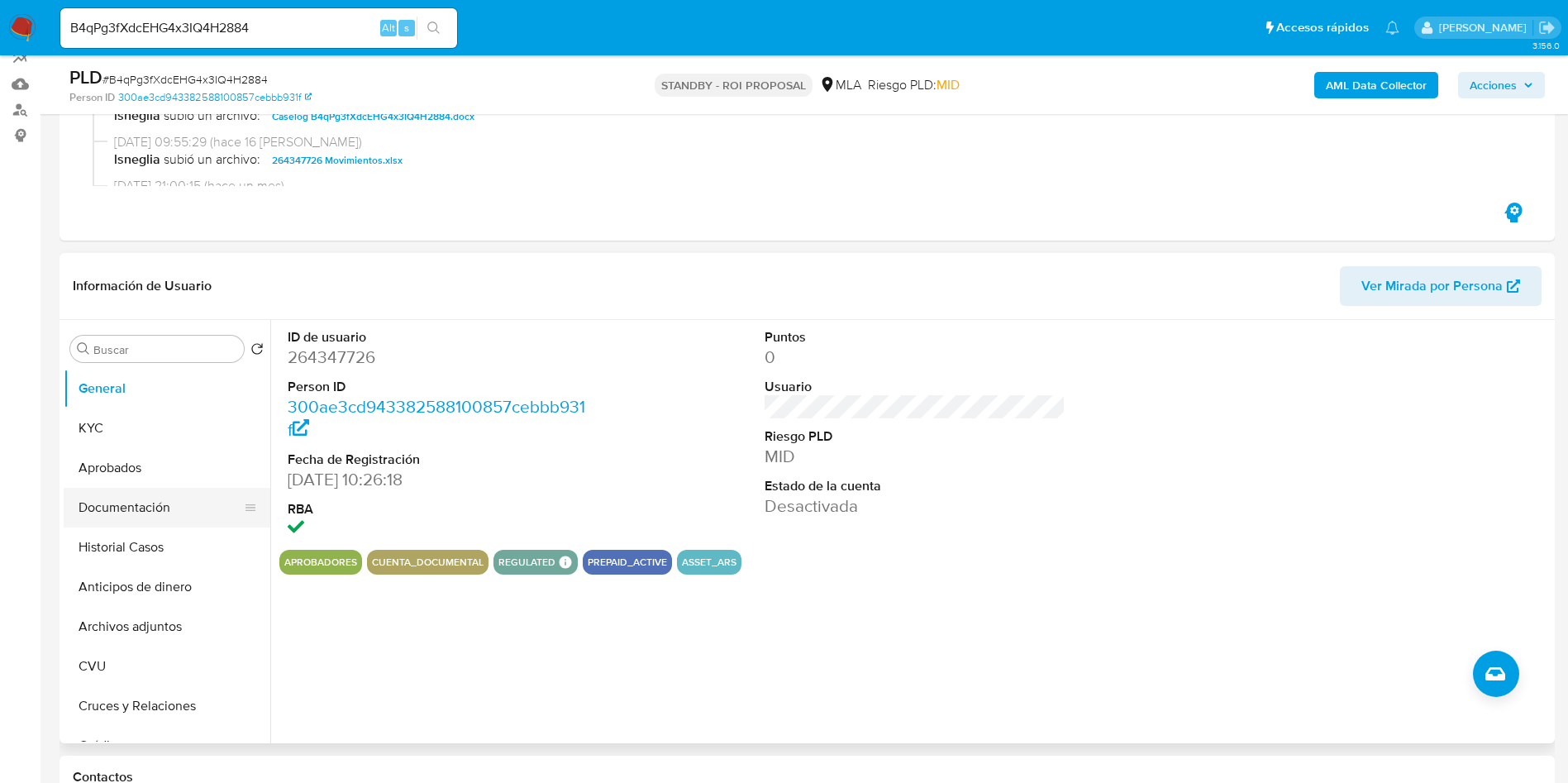
scroll to position [248, 0]
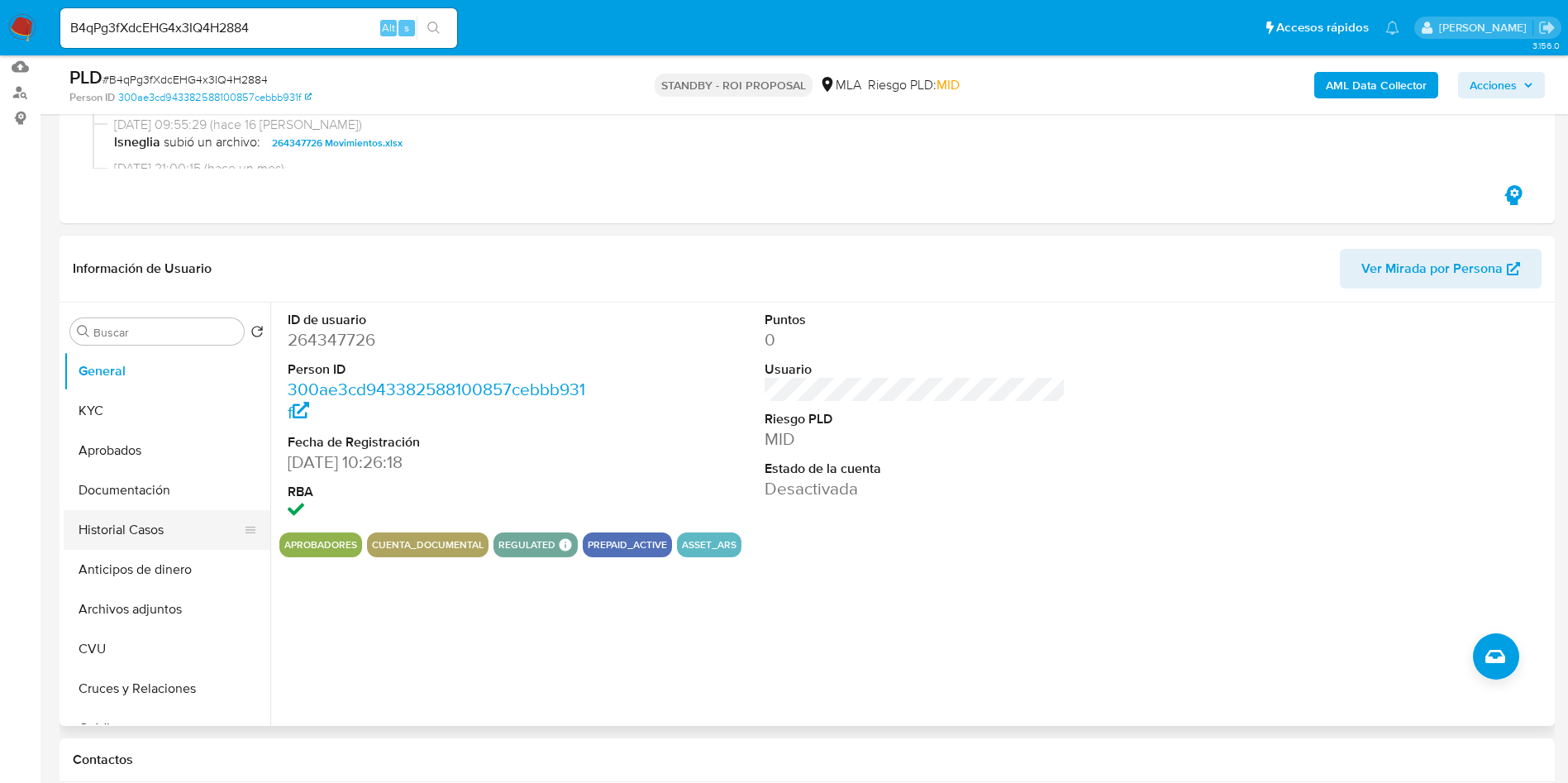
click at [159, 526] on button "Historial Casos" at bounding box center [160, 529] width 193 height 40
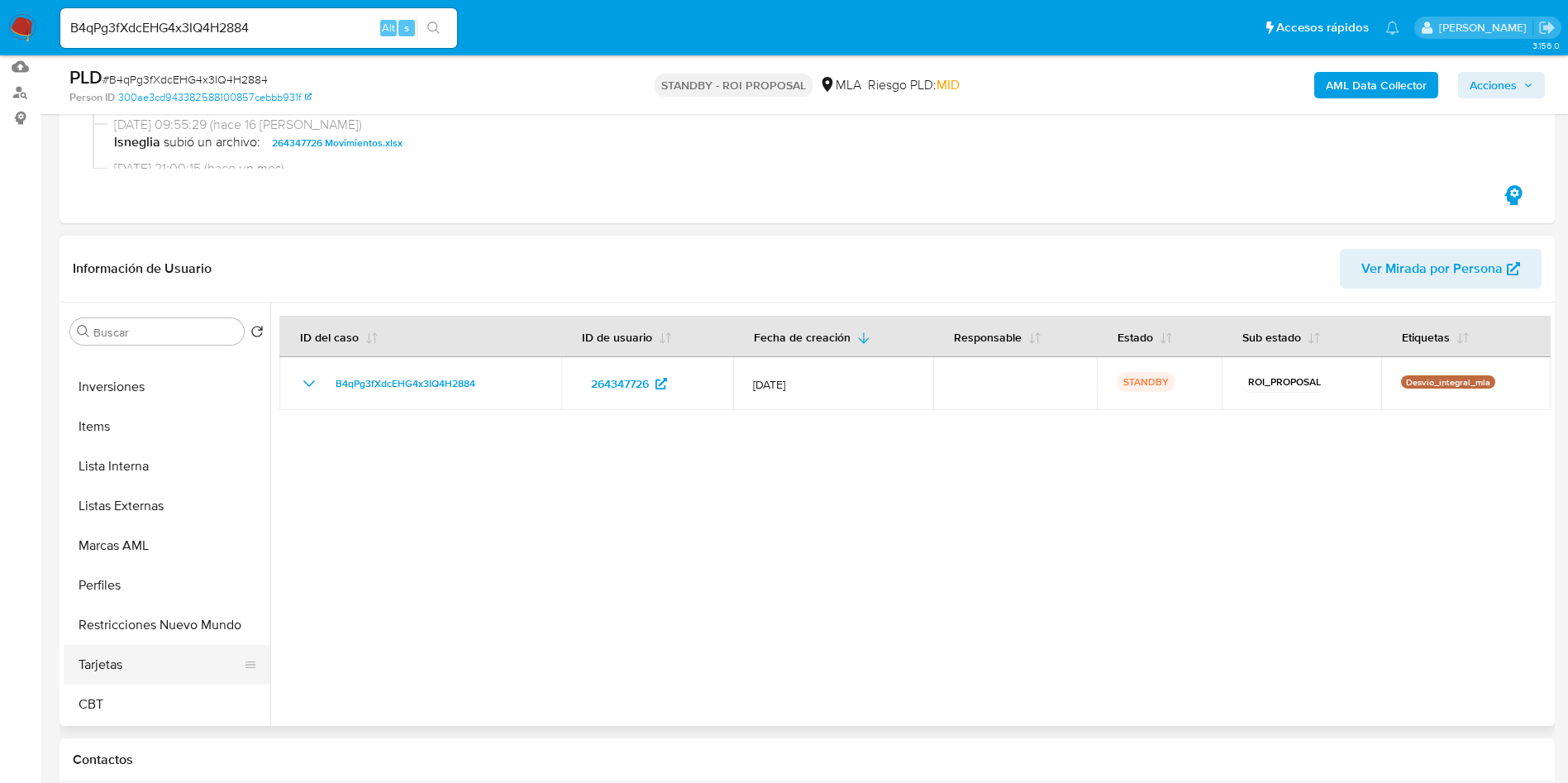
scroll to position [496, 0]
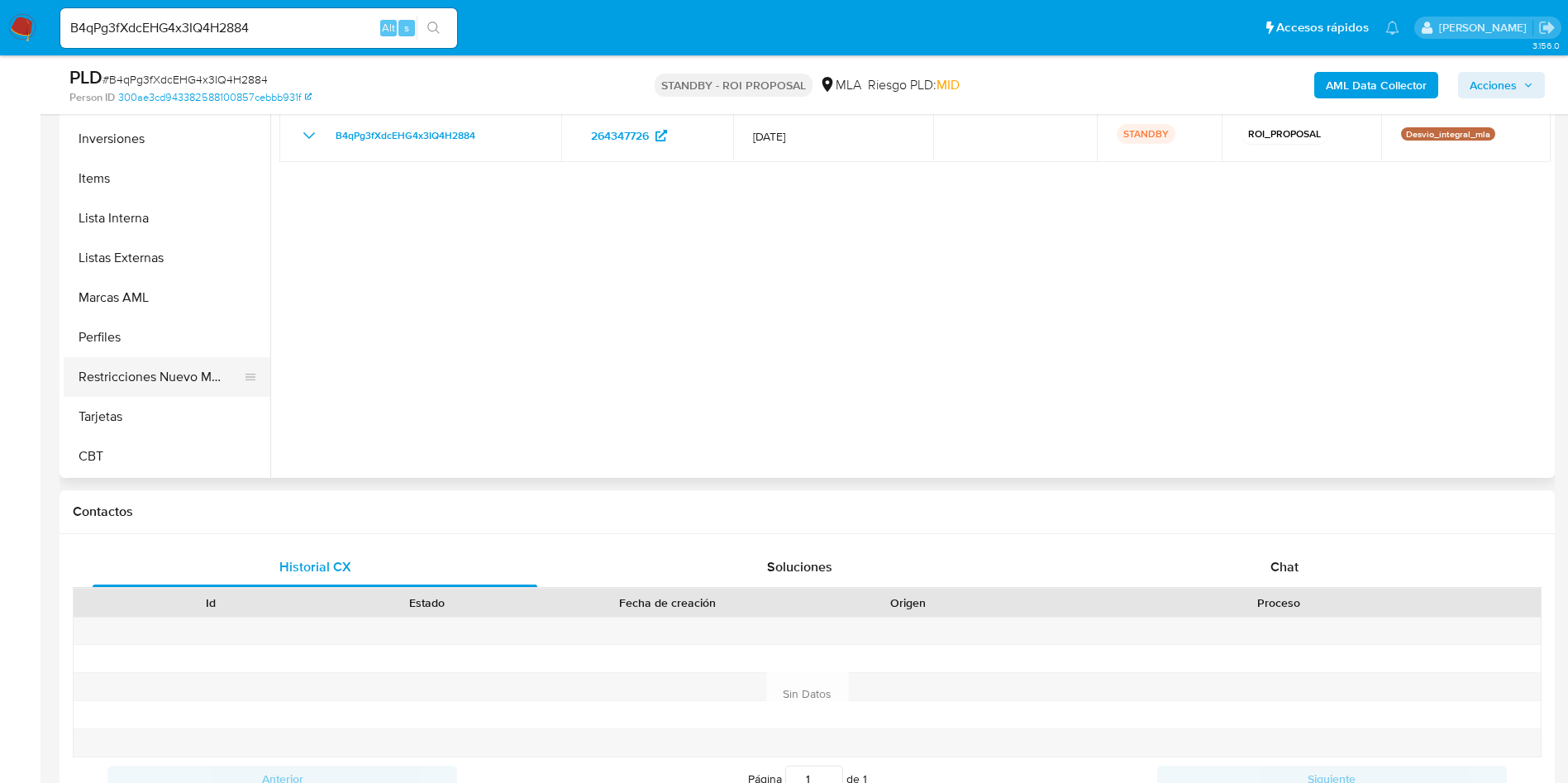
click at [120, 378] on button "Restricciones Nuevo Mundo" at bounding box center [160, 377] width 193 height 40
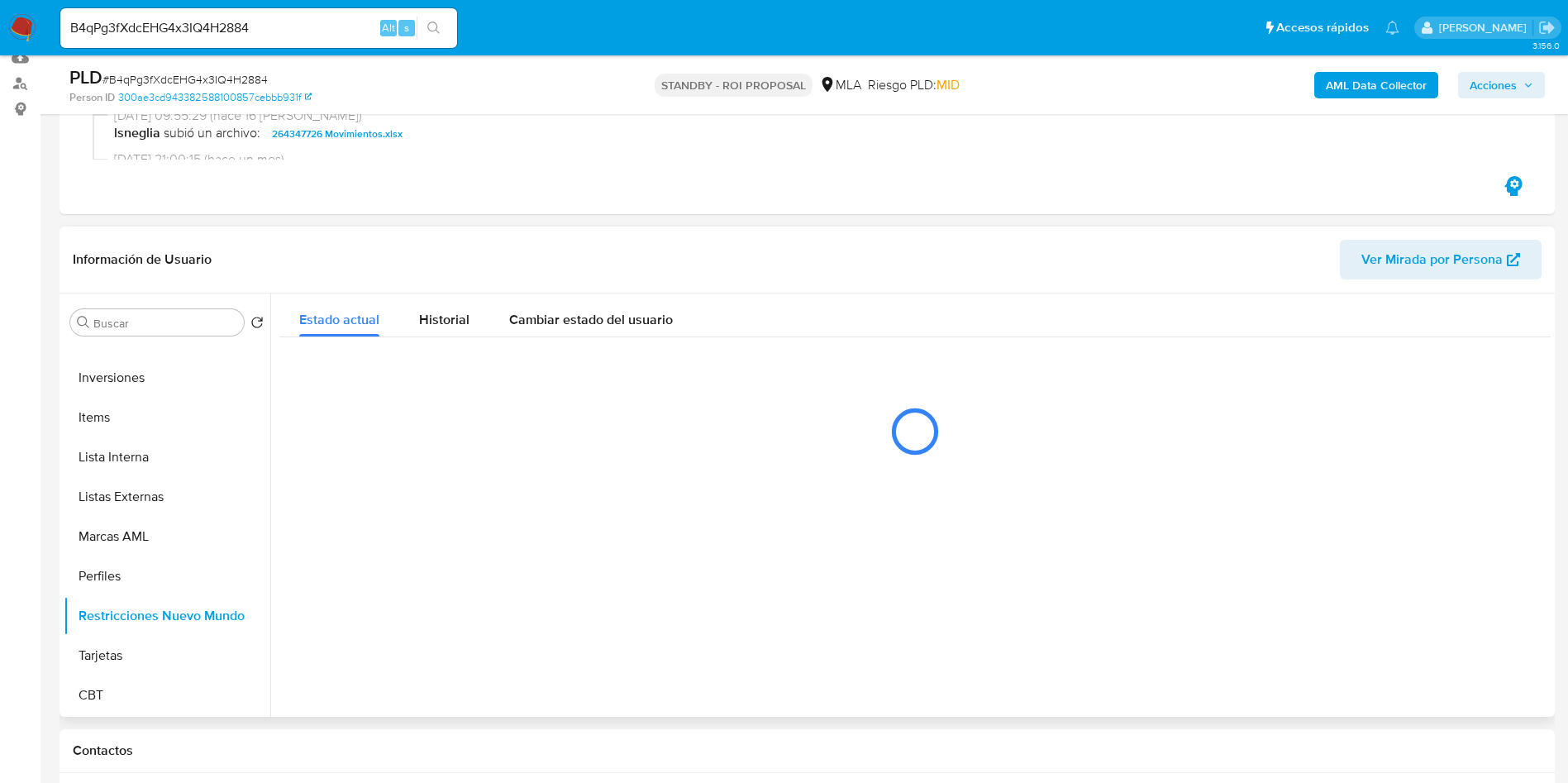
scroll to position [248, 0]
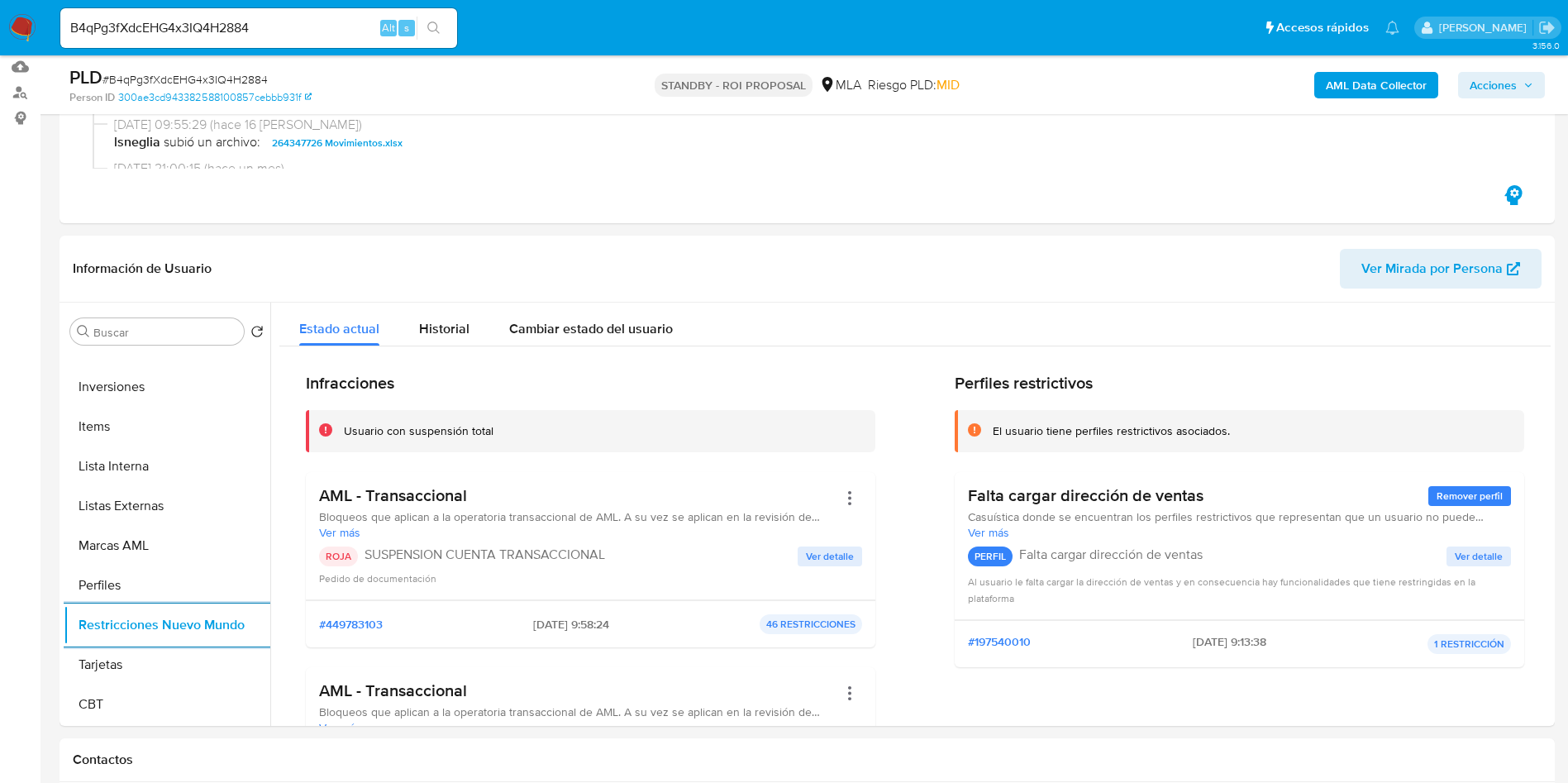
click at [246, 27] on input "B4qPg3fXdcEHG4x3IQ4H2884" at bounding box center [259, 28] width 396 height 21
paste input "Lj2aVYsPADwRqqpYbKM1puAT"
type input "Lj2aVYsPADwRqqpYbKM1puAT"
click at [438, 30] on icon "search-icon" at bounding box center [434, 28] width 14 height 14
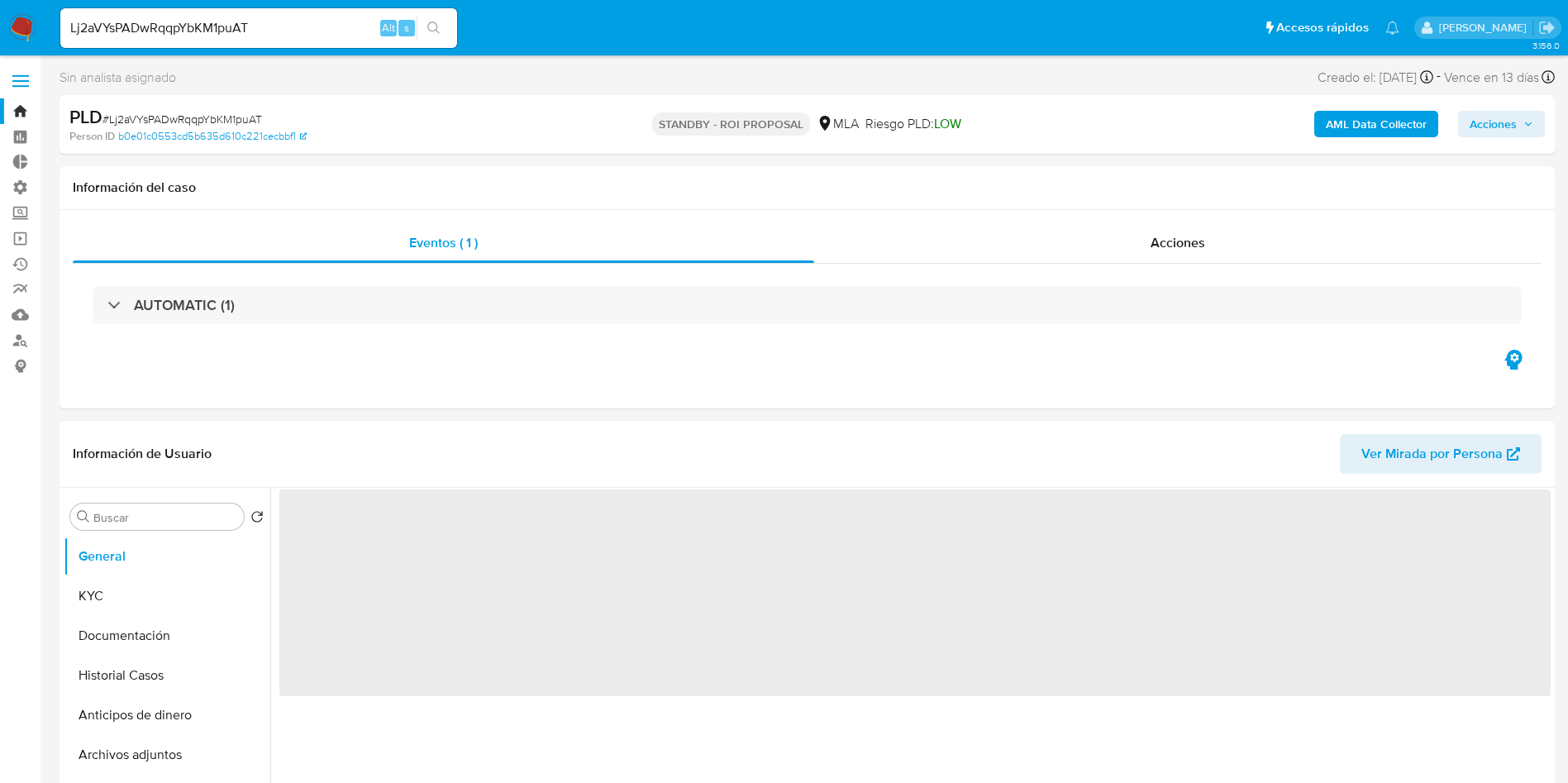
scroll to position [124, 0]
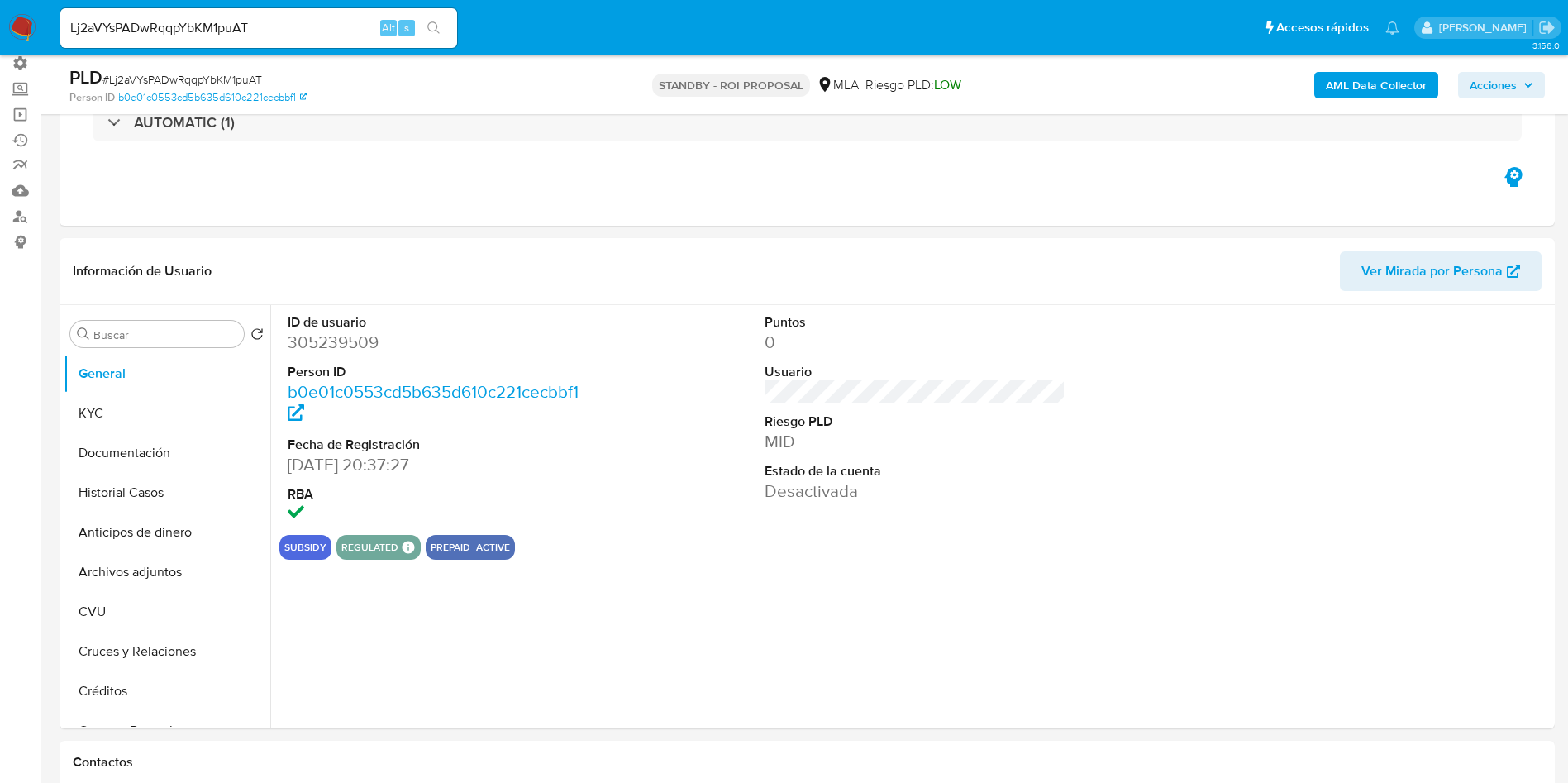
select select "10"
click at [147, 448] on button "Documentación" at bounding box center [160, 453] width 193 height 40
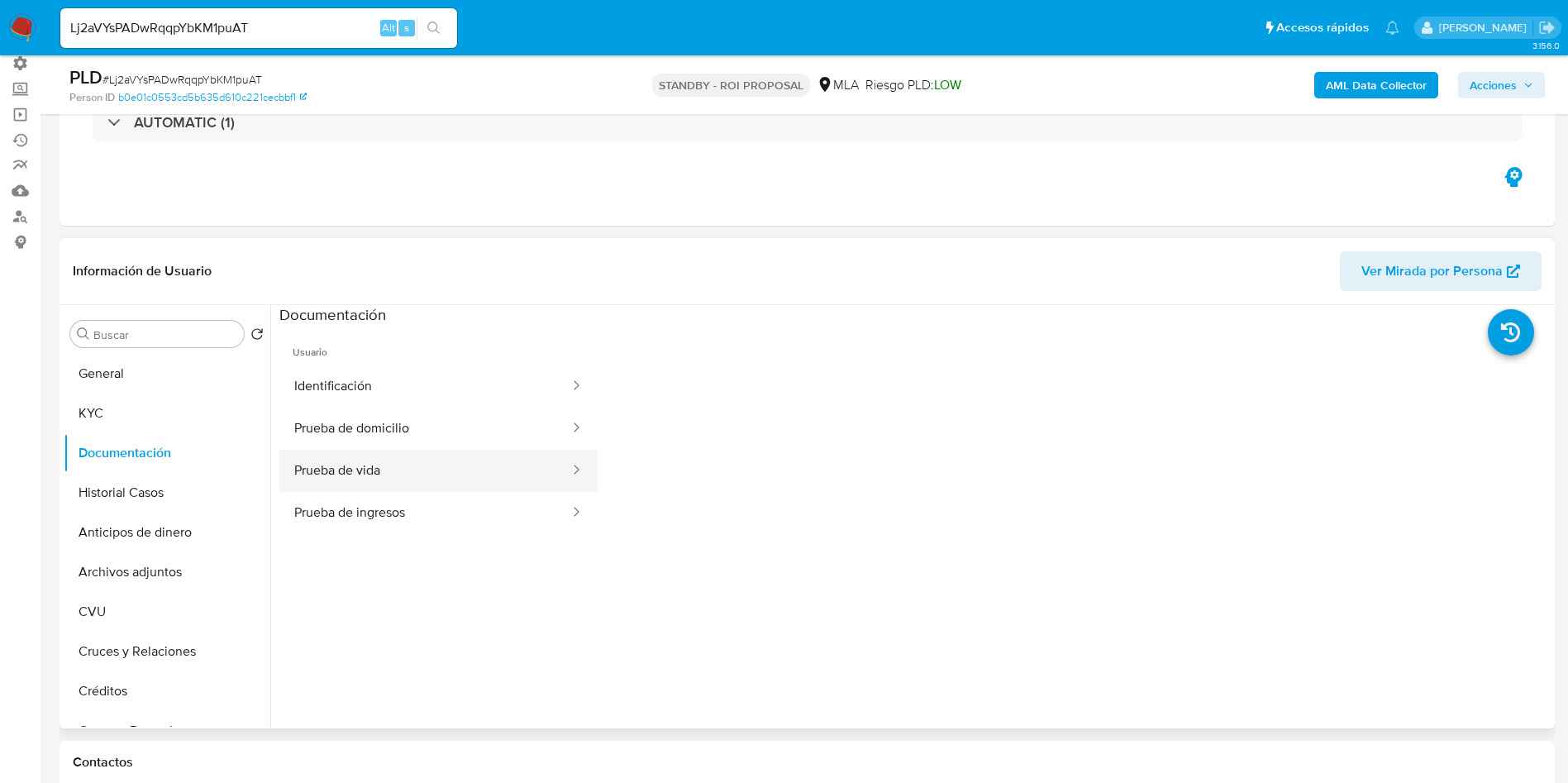
click at [383, 474] on button "Prueba de vida" at bounding box center [425, 471] width 292 height 42
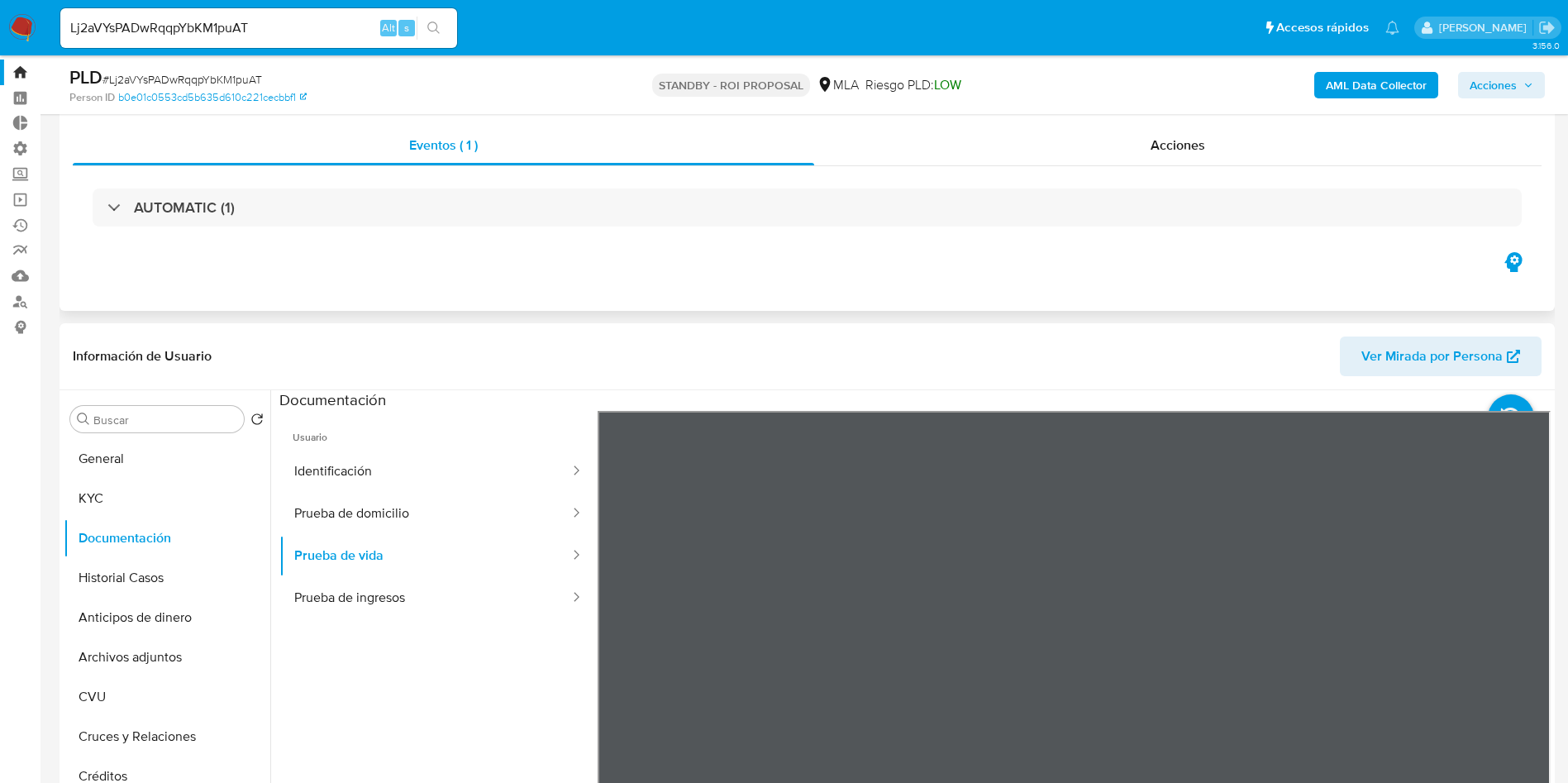
scroll to position [0, 0]
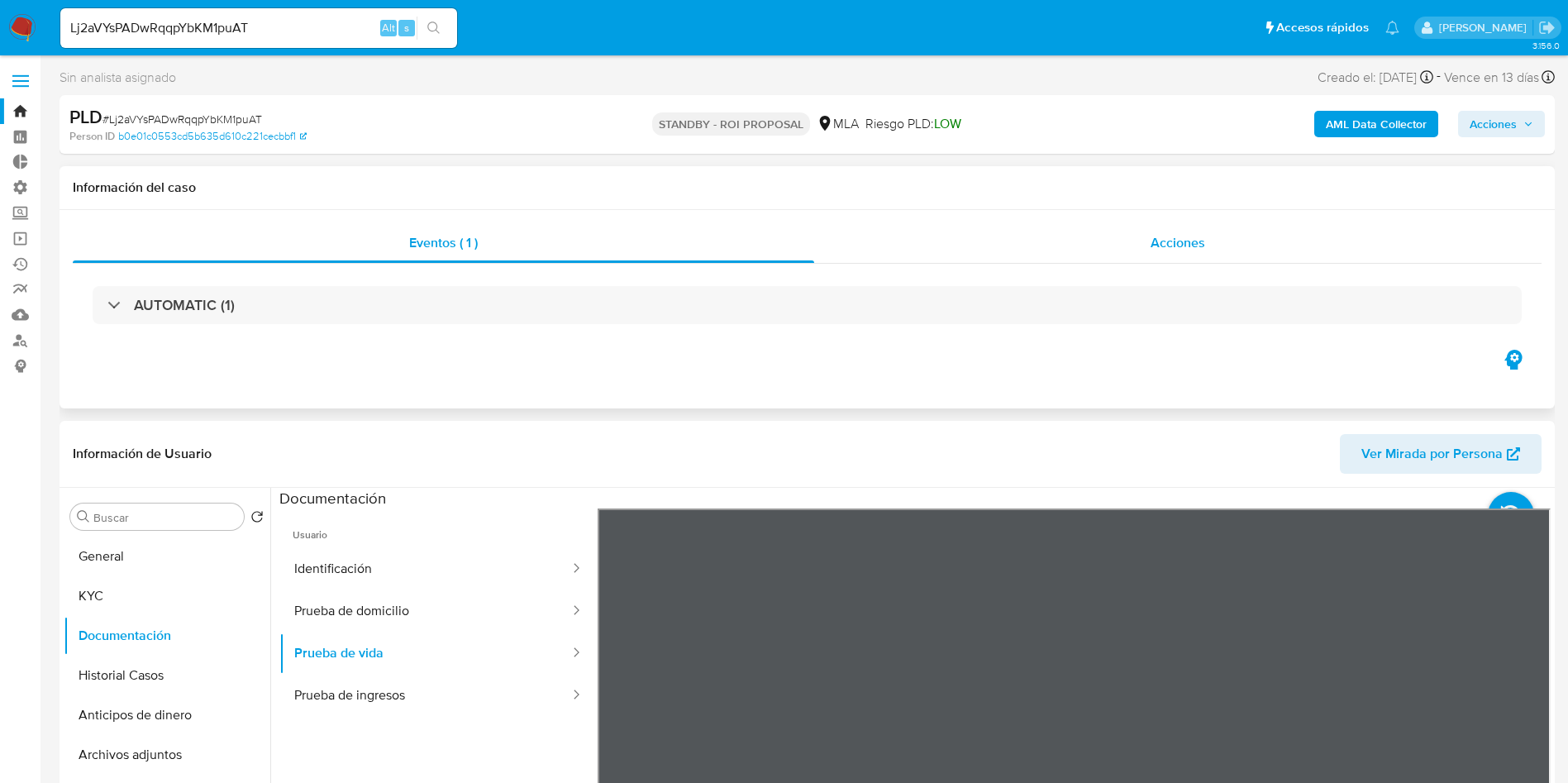
click at [1184, 240] on span "Acciones" at bounding box center [1178, 242] width 55 height 19
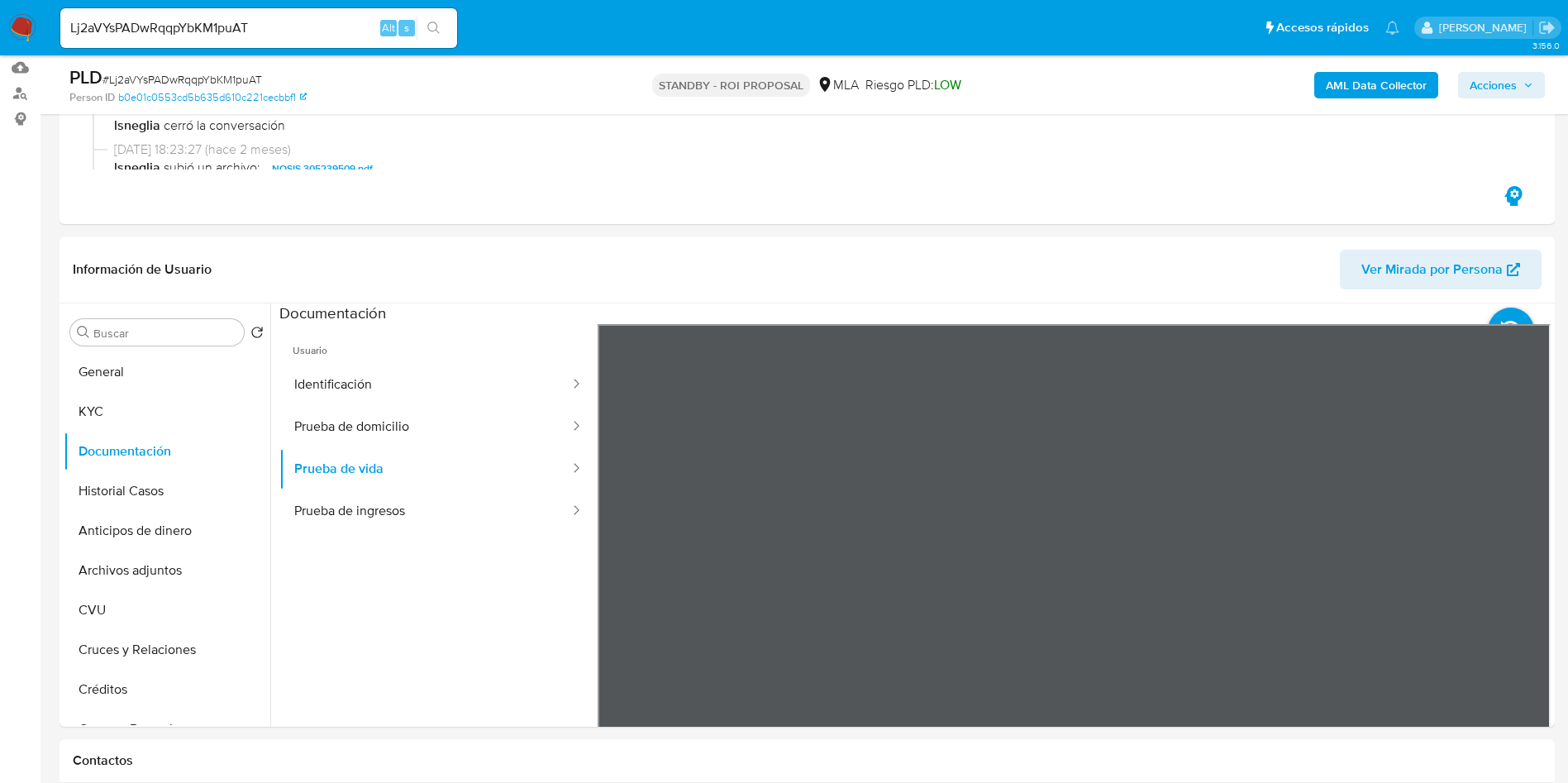
scroll to position [248, 0]
click at [391, 387] on button "Identificación" at bounding box center [425, 384] width 292 height 42
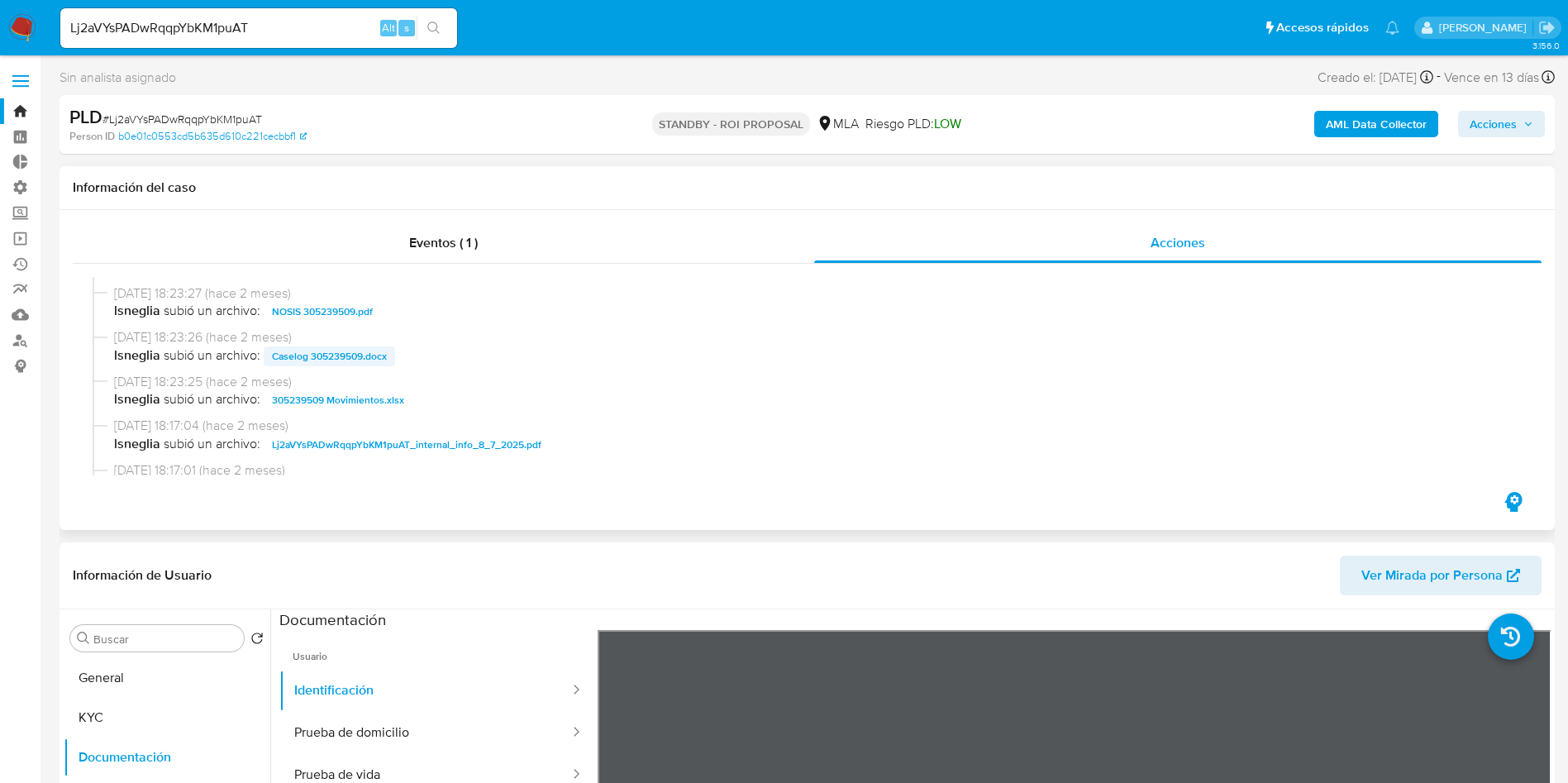
scroll to position [124, 0]
click at [360, 393] on span "Caselog 305239509.docx" at bounding box center [330, 395] width 115 height 20
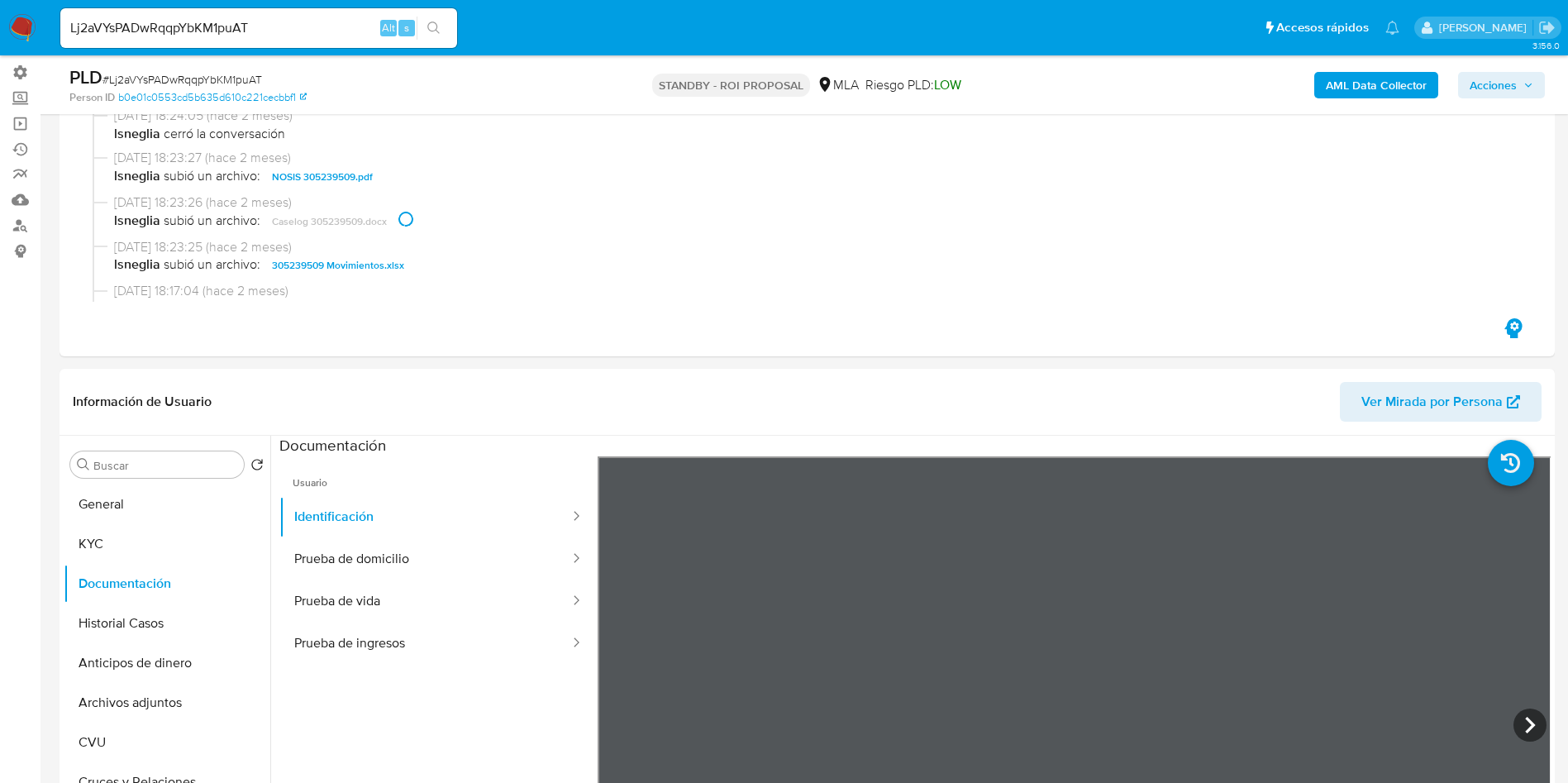
scroll to position [248, 0]
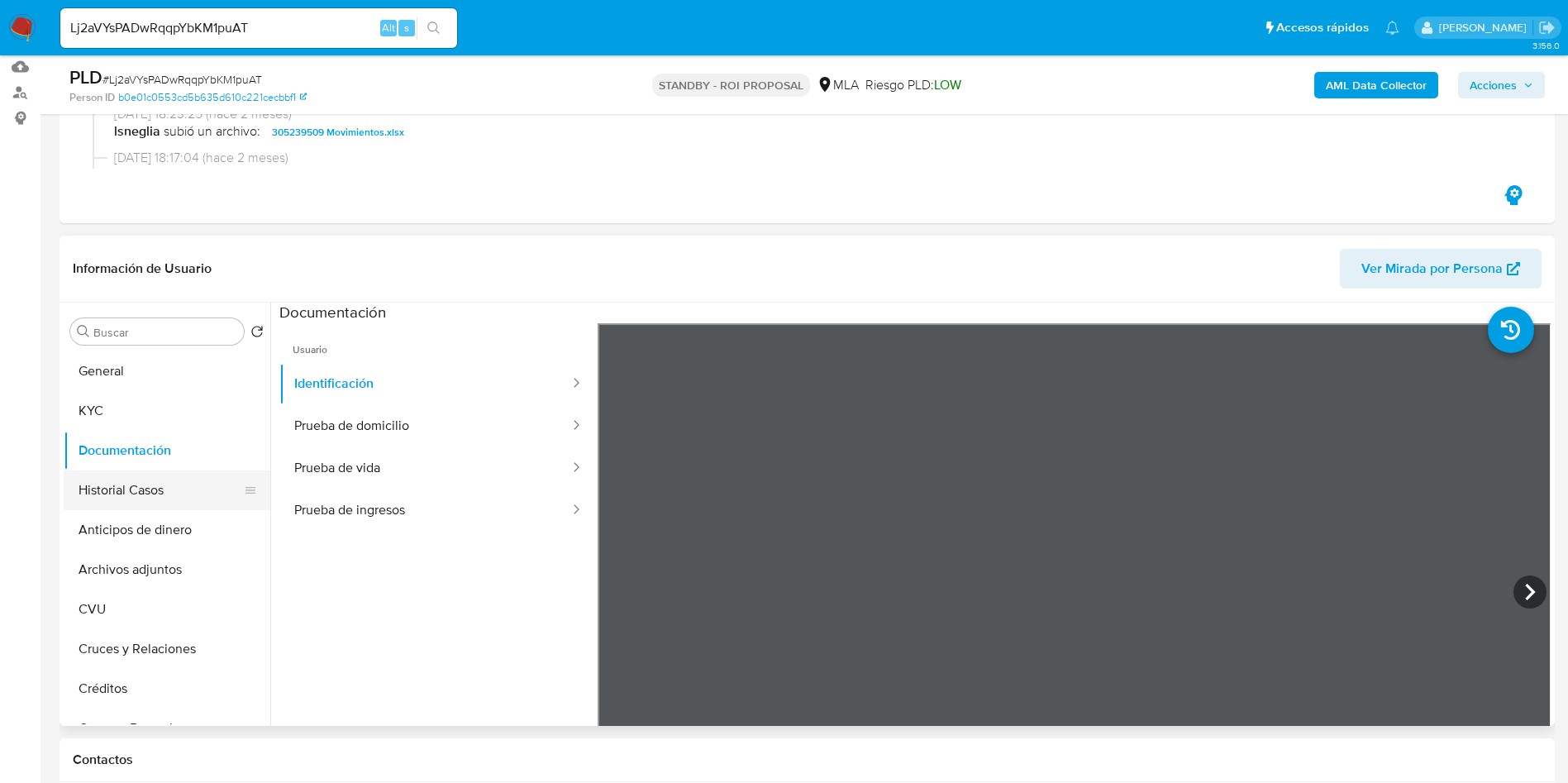
click at [121, 492] on button "Historial Casos" at bounding box center [160, 490] width 193 height 40
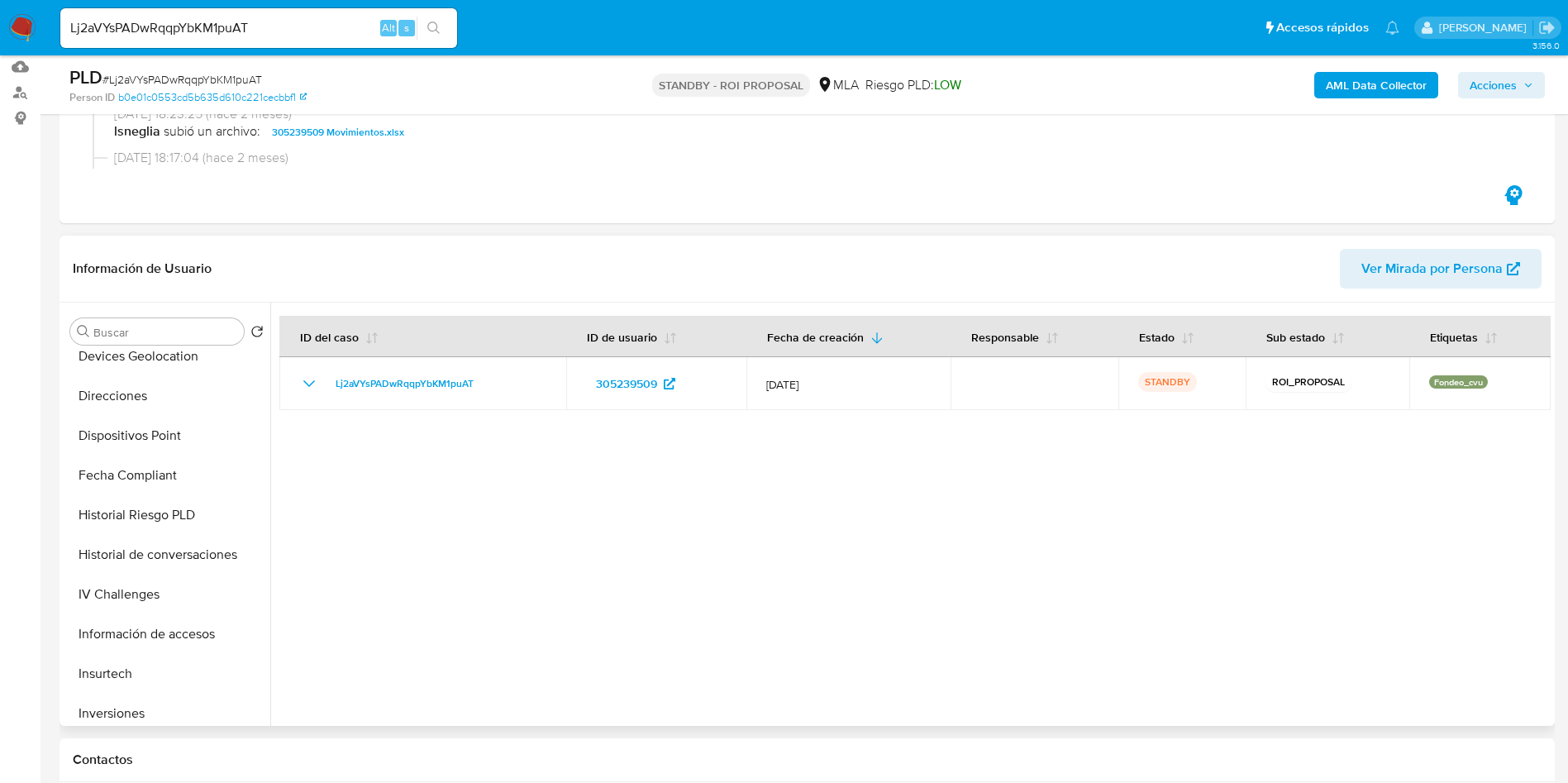
scroll to position [744, 0]
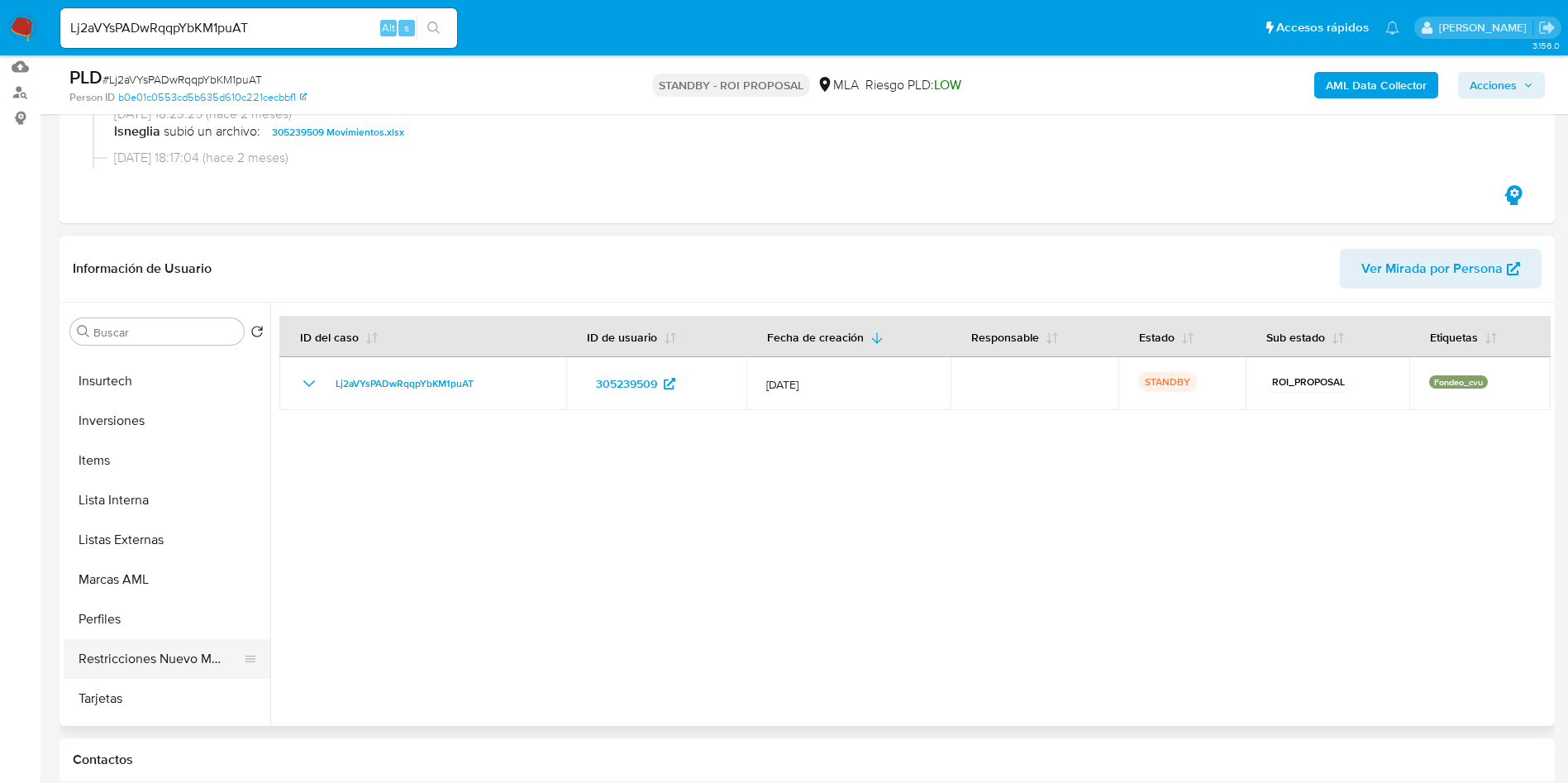
click at [135, 663] on button "Restricciones Nuevo Mundo" at bounding box center [160, 659] width 193 height 40
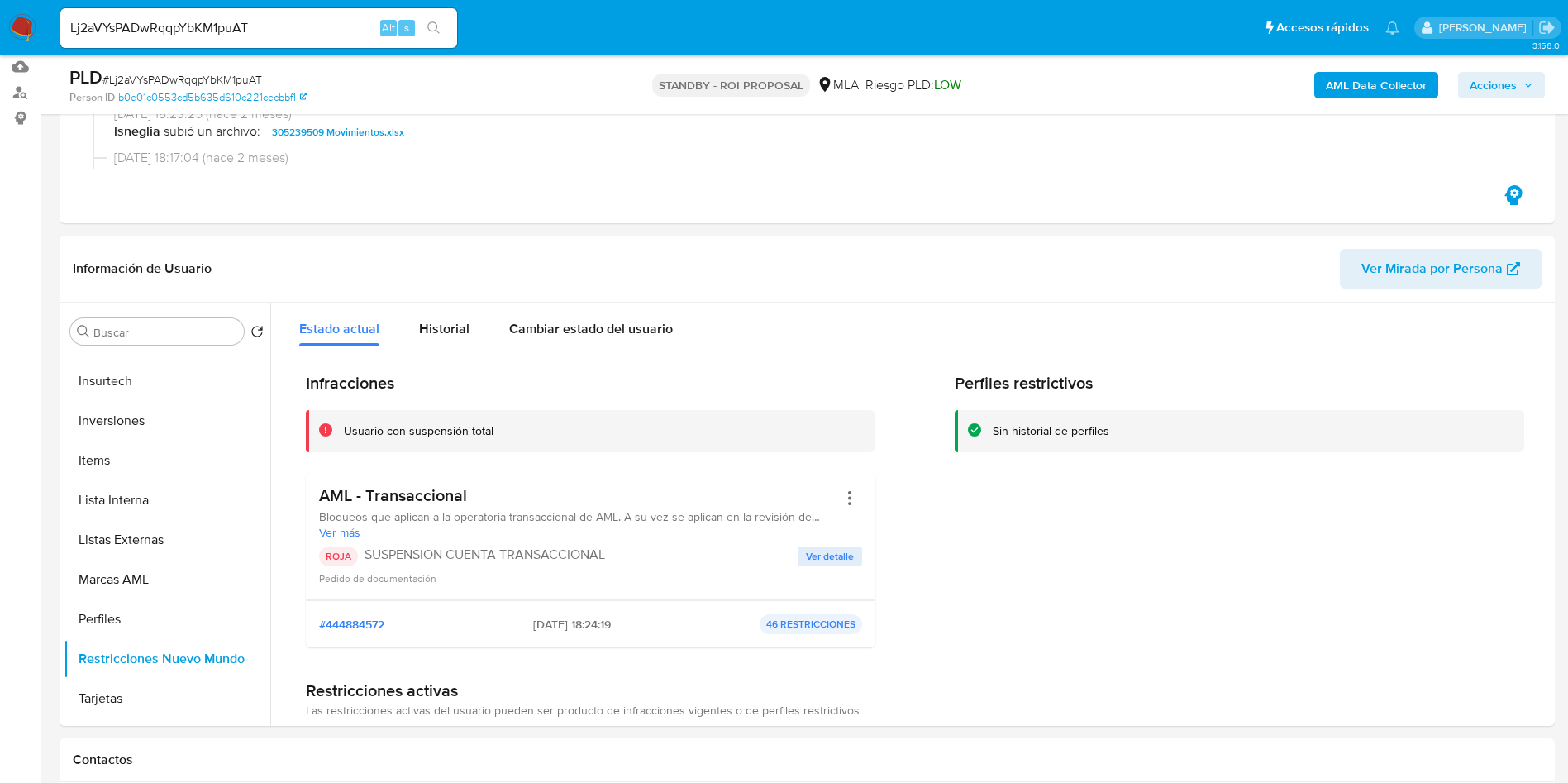
click at [251, 78] on span "# Lj2aVYsPADwRqqpYbKM1puAT" at bounding box center [182, 79] width 159 height 17
click at [12, 24] on img at bounding box center [21, 27] width 28 height 28
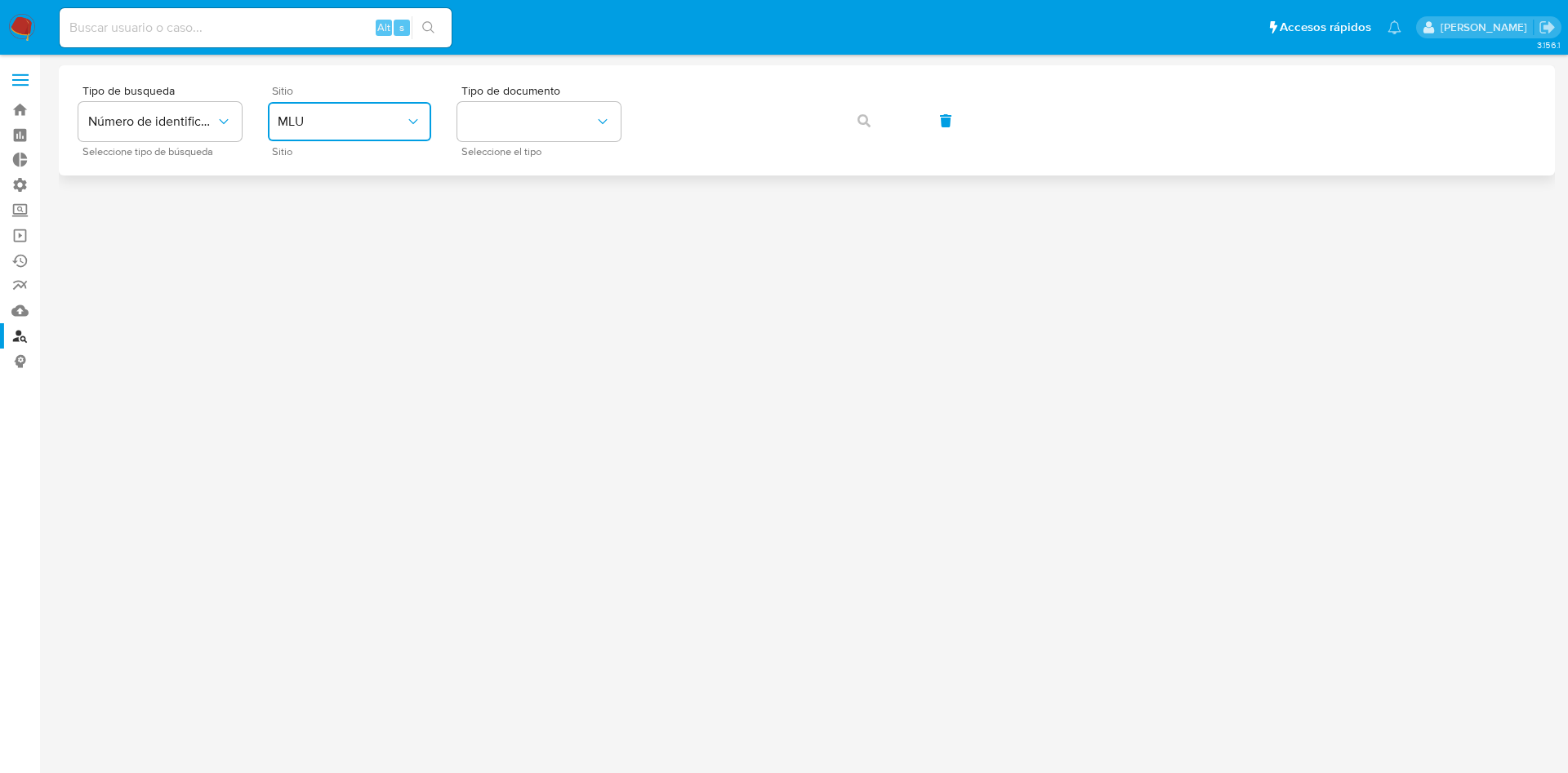
click at [350, 133] on button "MLU" at bounding box center [349, 121] width 163 height 40
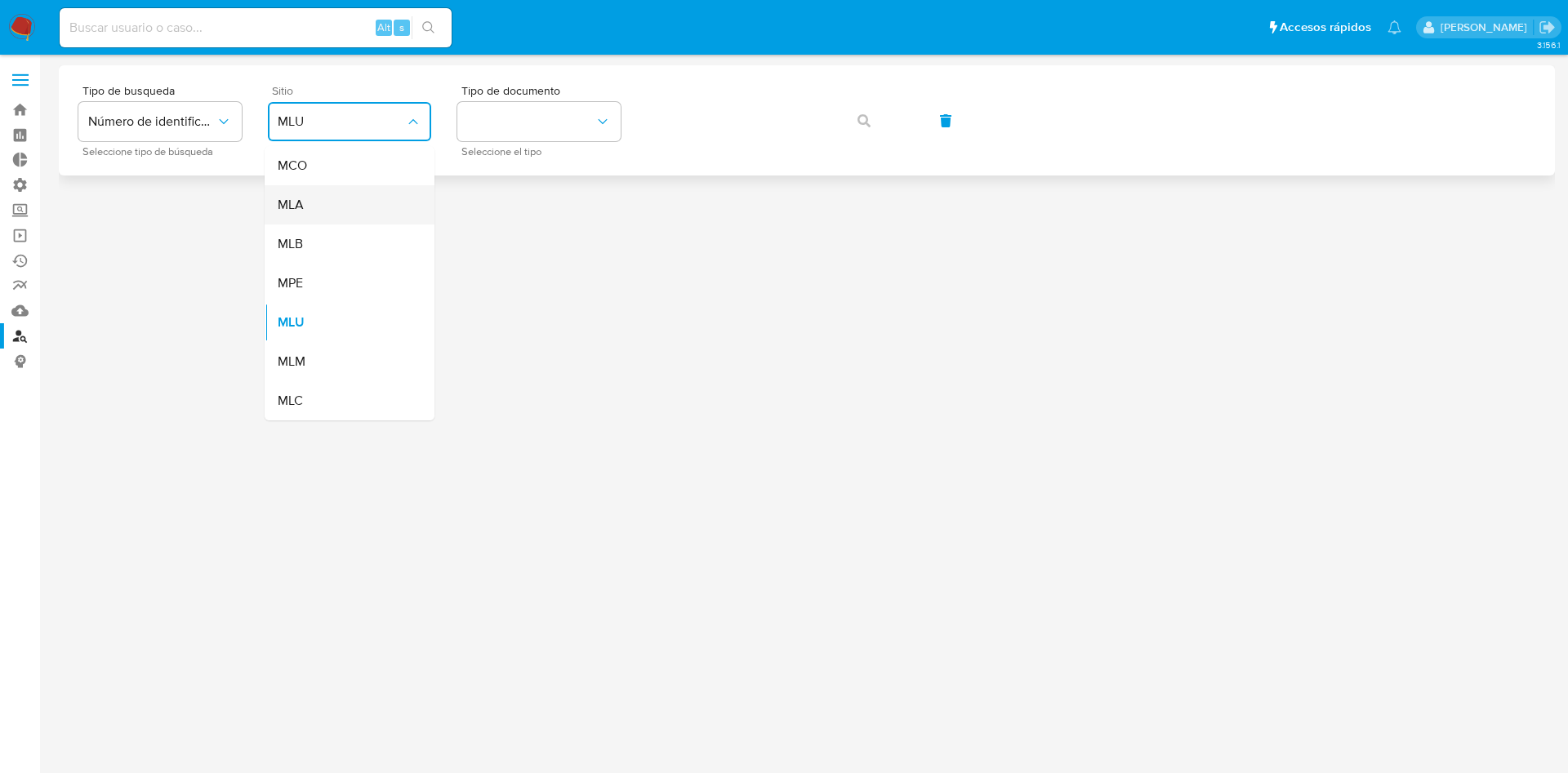
click at [338, 205] on div "MLA" at bounding box center [344, 204] width 134 height 40
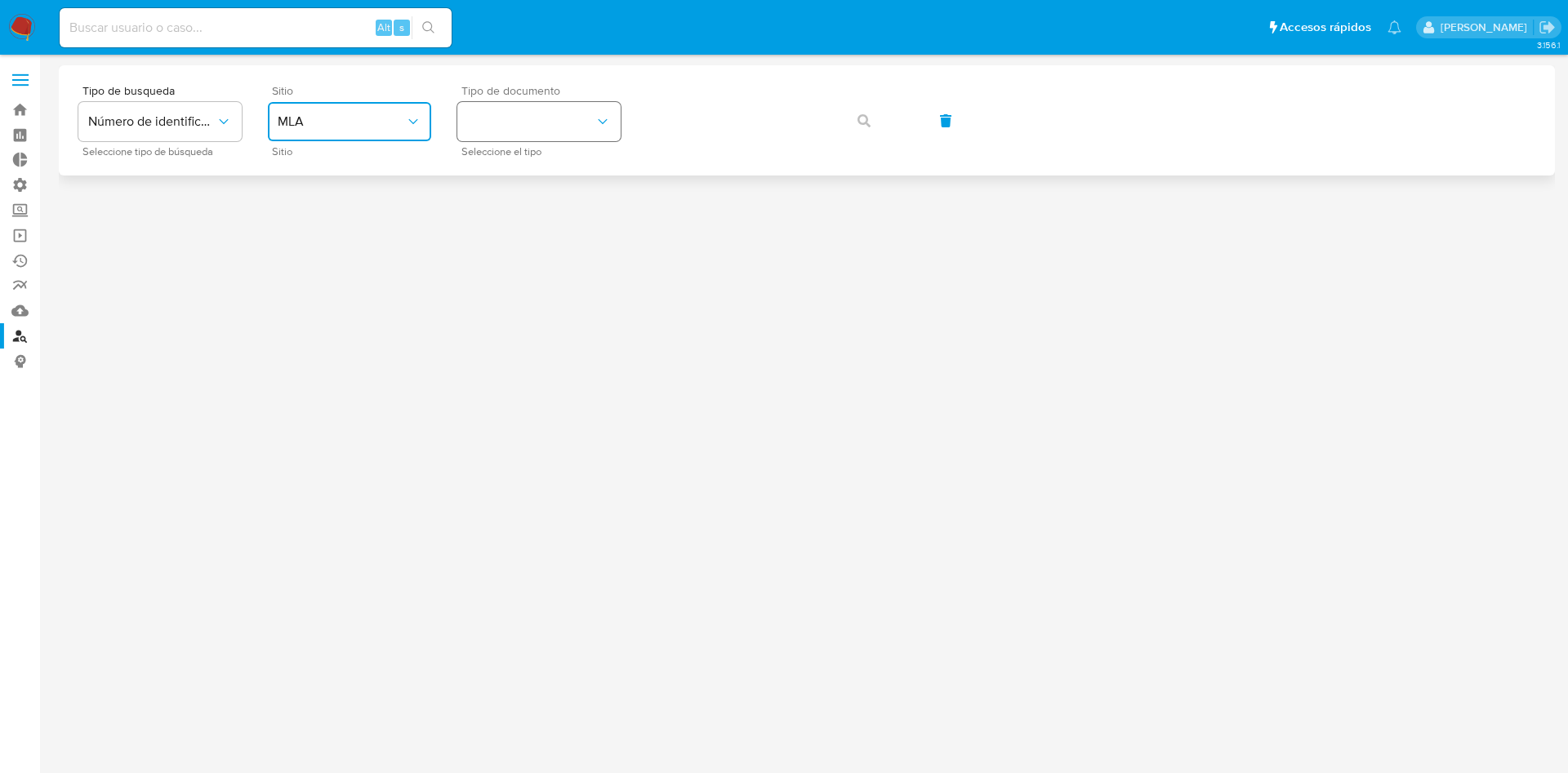
click at [518, 135] on button "identificationType" at bounding box center [538, 121] width 163 height 40
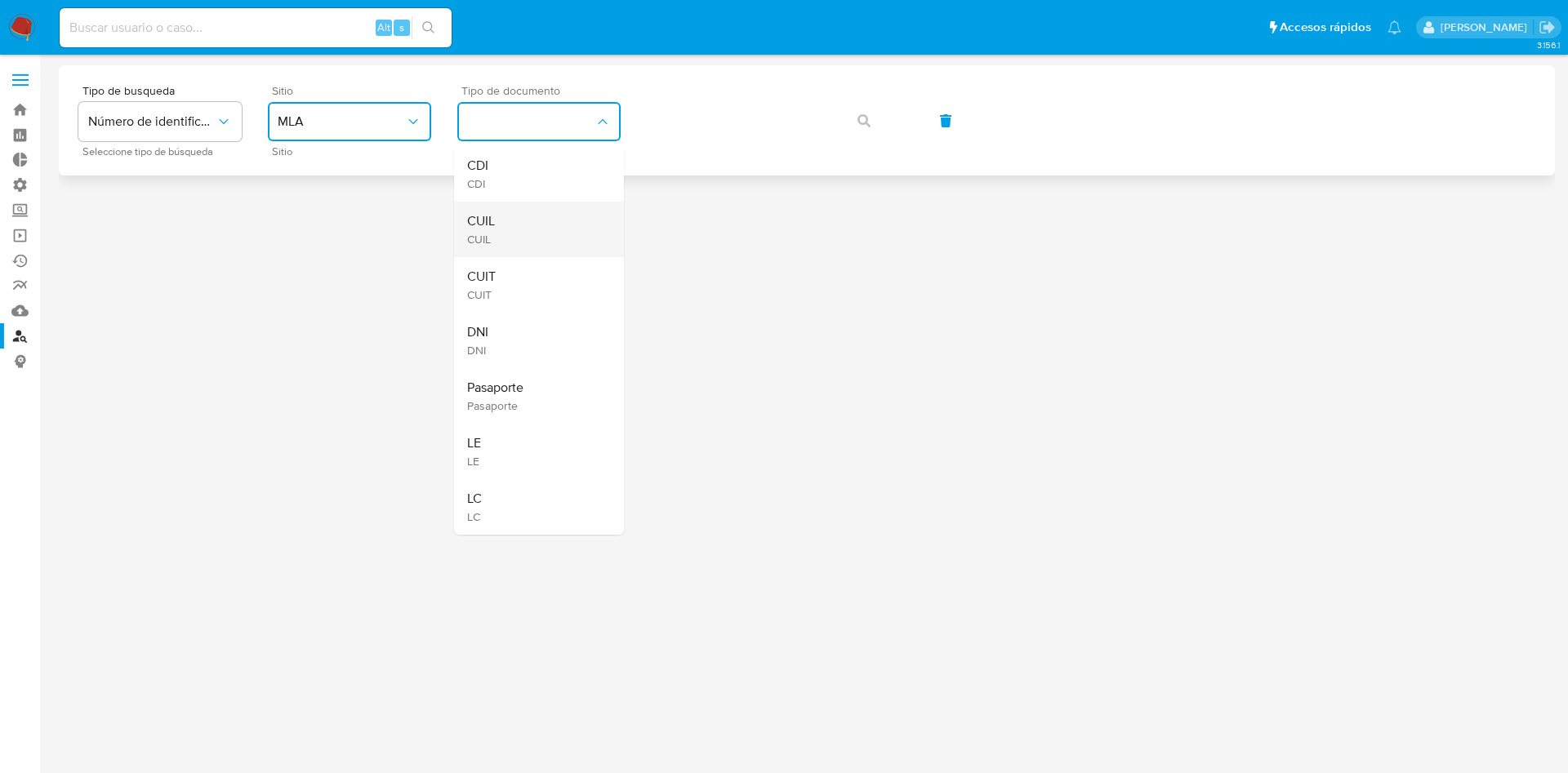
click at [514, 207] on div "CUIL CUIL" at bounding box center [533, 229] width 134 height 56
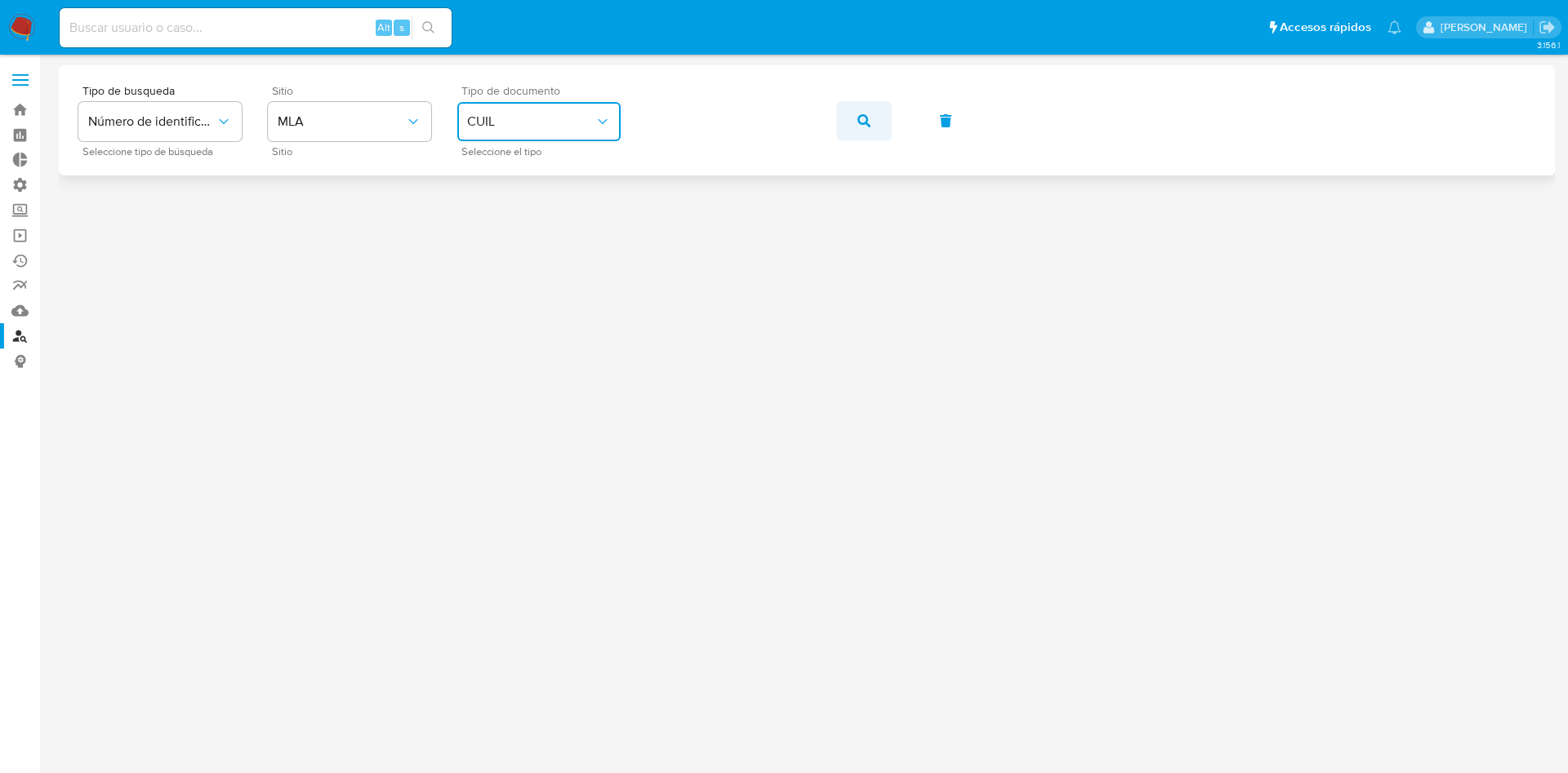
click at [867, 129] on span "button" at bounding box center [864, 120] width 14 height 36
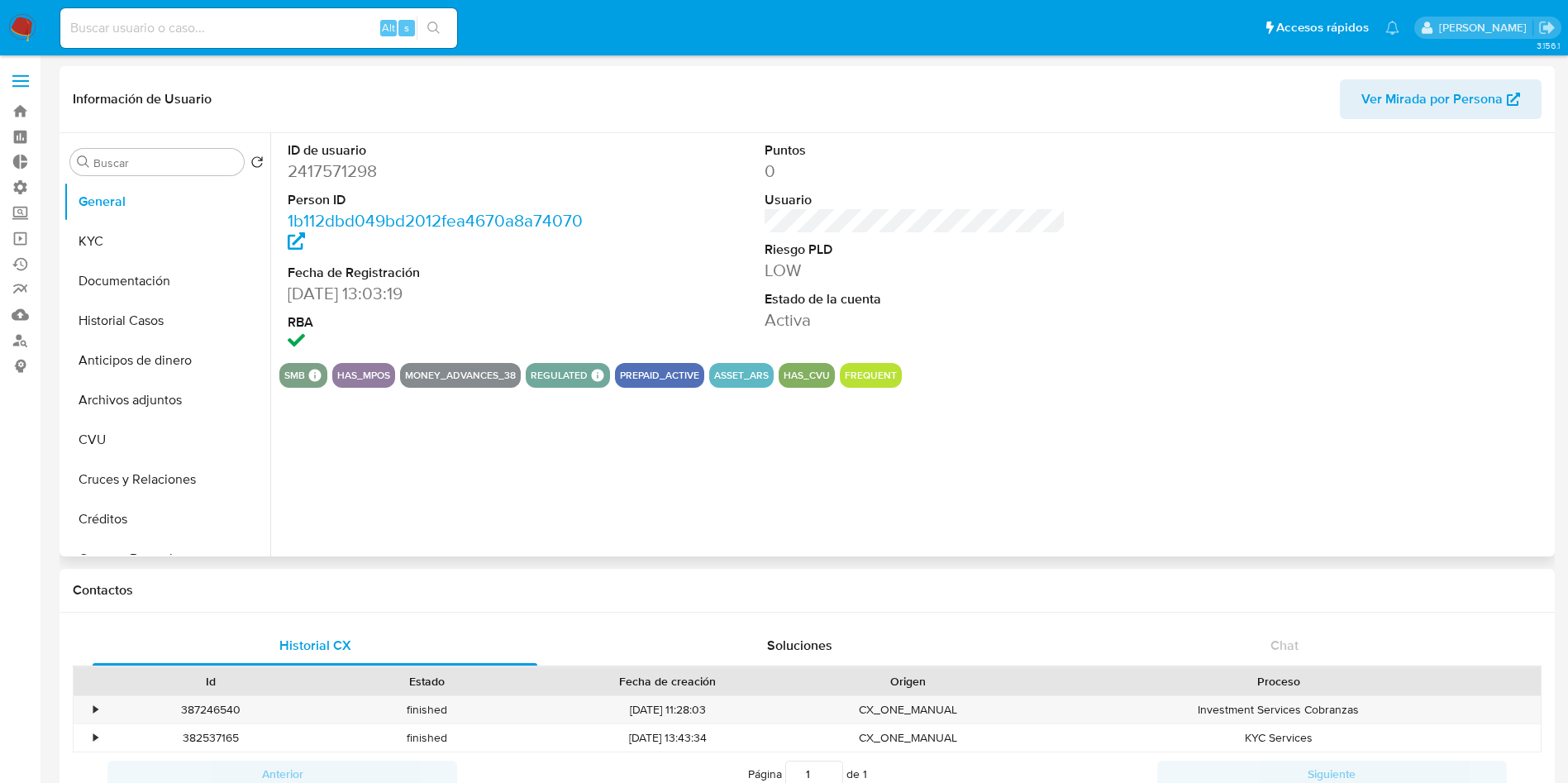
select select "10"
click at [117, 324] on button "Historial Casos" at bounding box center [160, 320] width 193 height 40
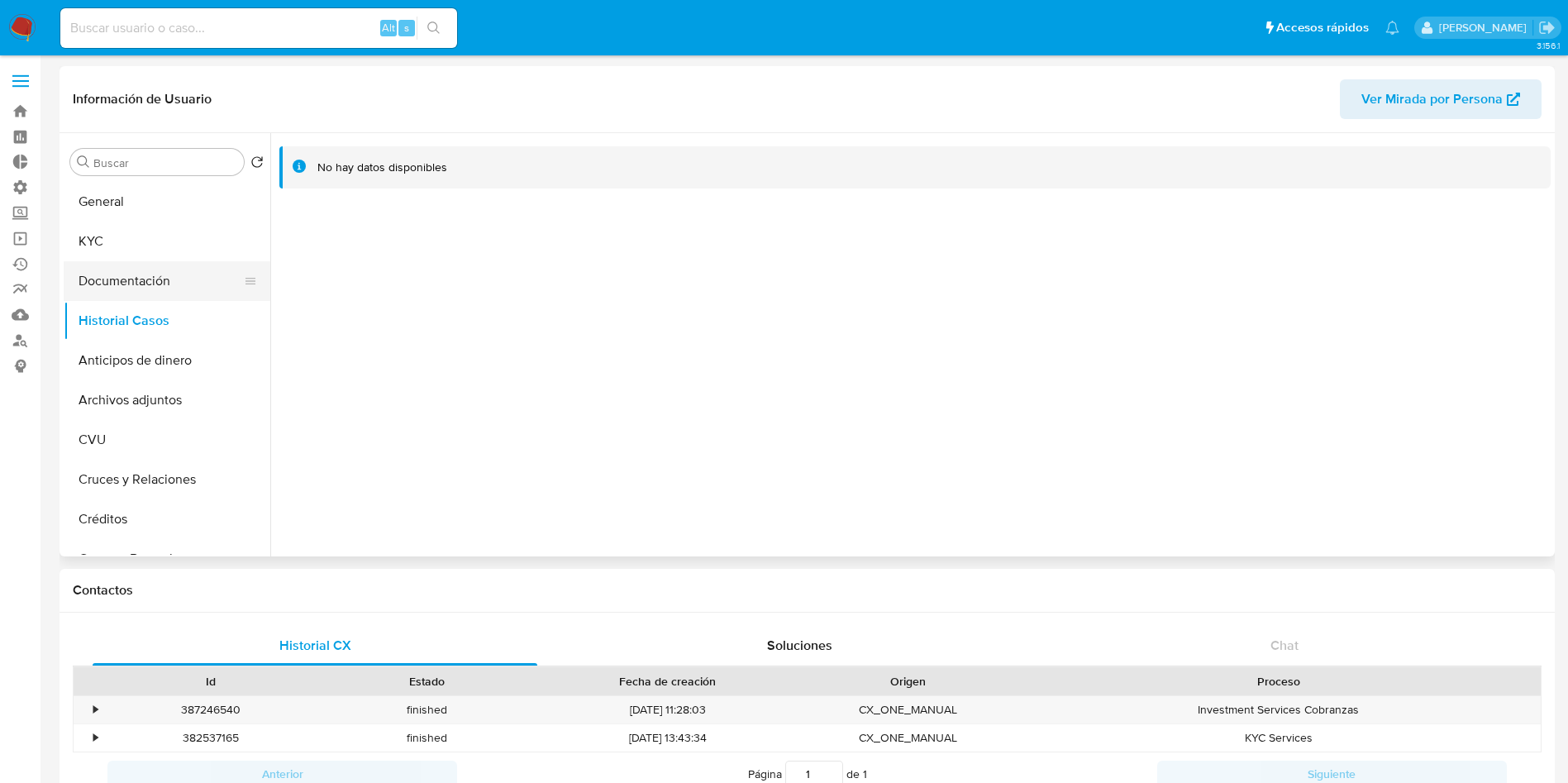
click at [169, 279] on button "Documentación" at bounding box center [160, 281] width 193 height 40
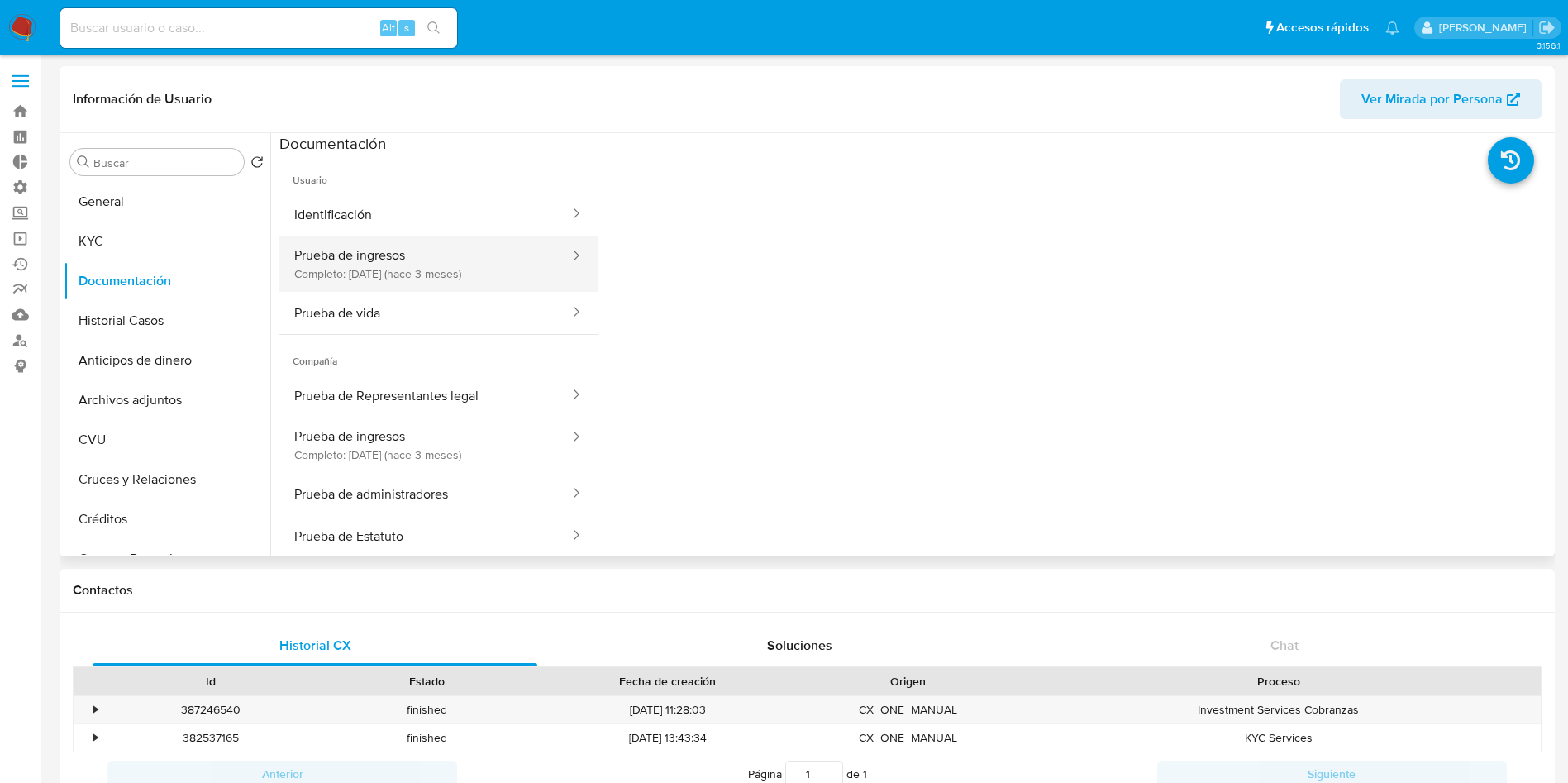
click at [468, 281] on button "Prueba de ingresos Completo: 28/05/2025 (hace 3 meses)" at bounding box center [425, 264] width 292 height 57
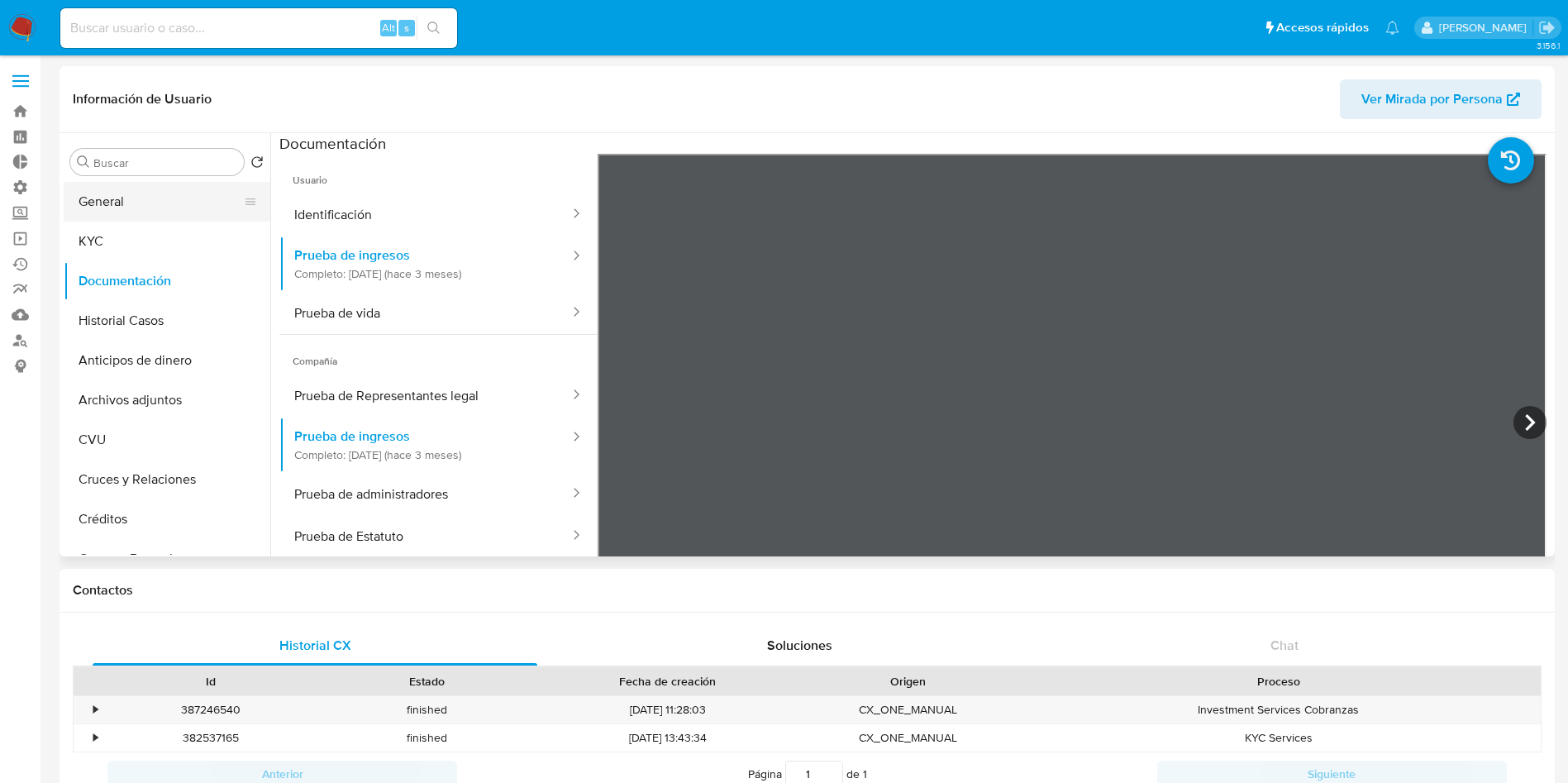
click at [150, 208] on button "General" at bounding box center [160, 201] width 193 height 40
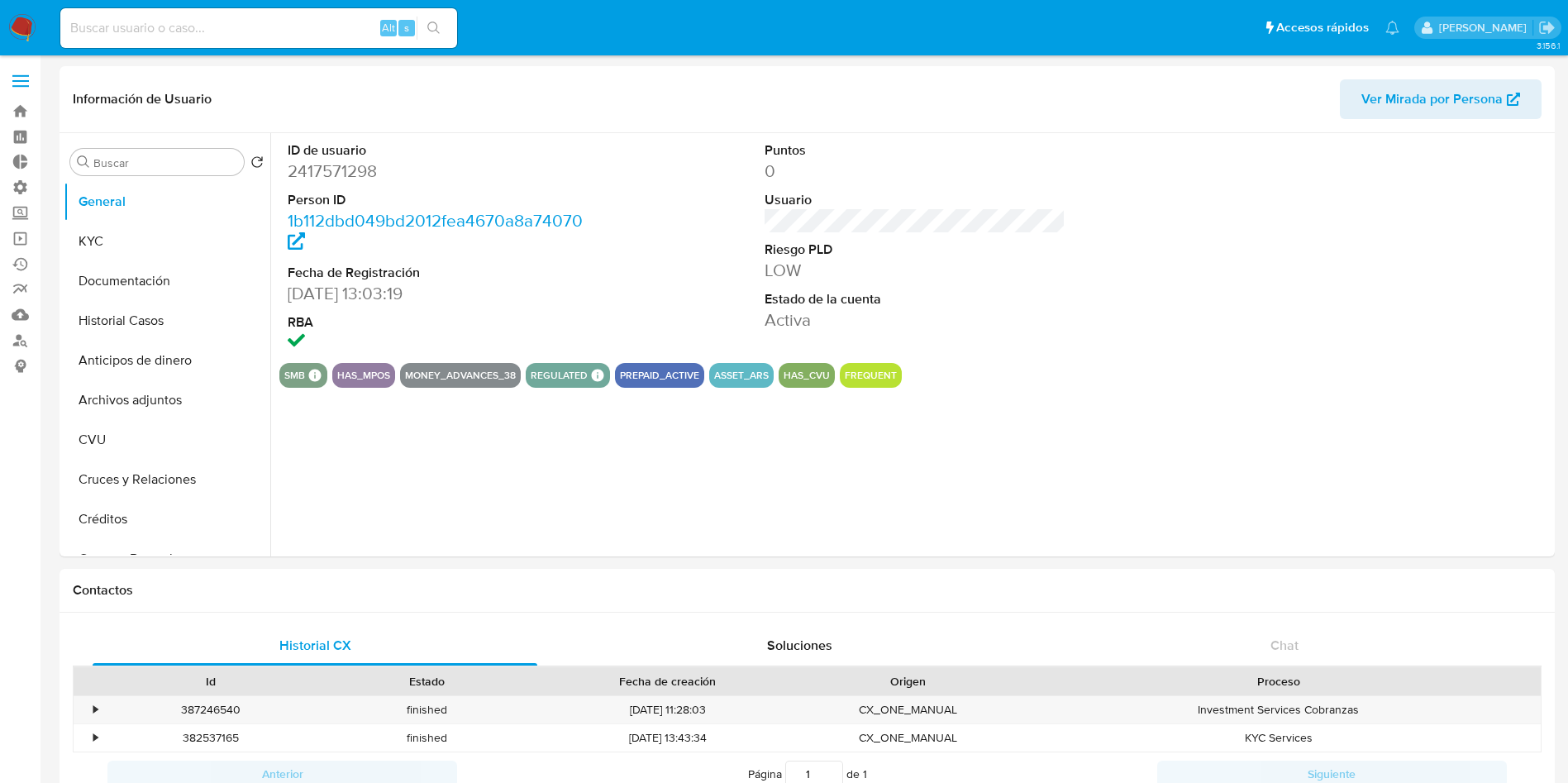
click at [332, 178] on dd "2417571298" at bounding box center [438, 171] width 302 height 23
copy dd "2417571298"
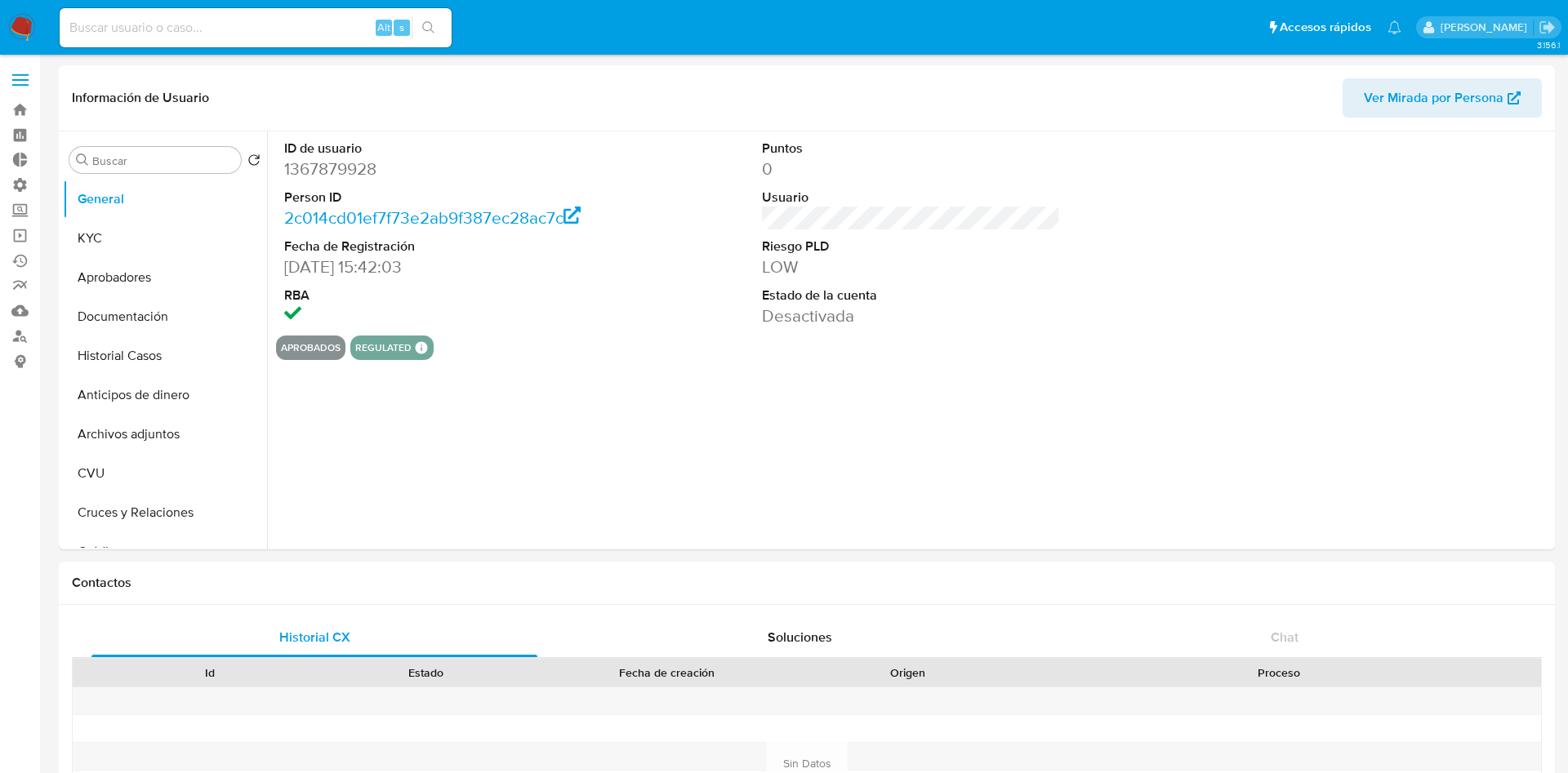
select select "10"
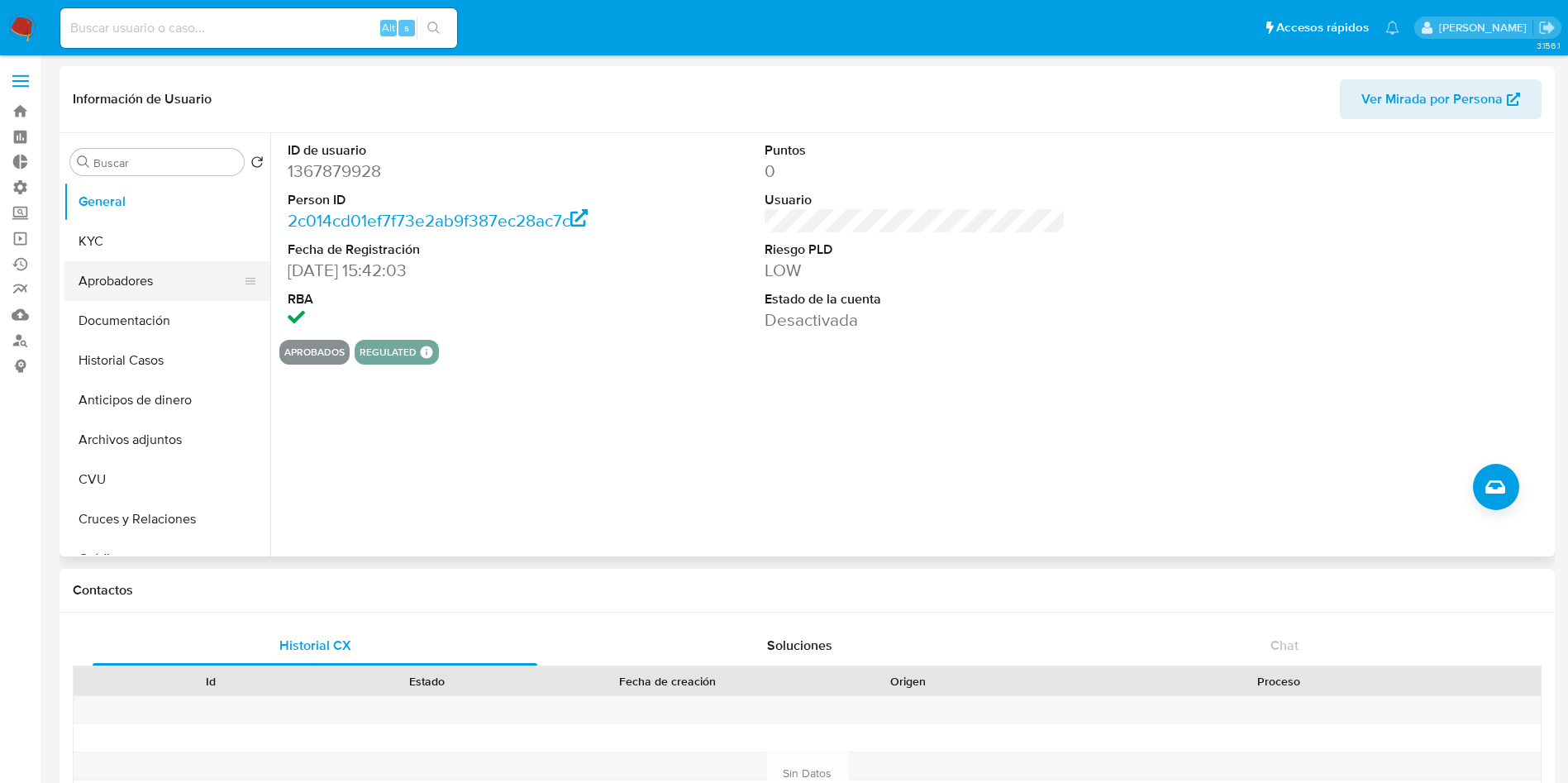
drag, startPoint x: 159, startPoint y: 286, endPoint x: 157, endPoint y: 296, distance: 10.2
click at [159, 286] on button "Aprobadores" at bounding box center [160, 281] width 193 height 40
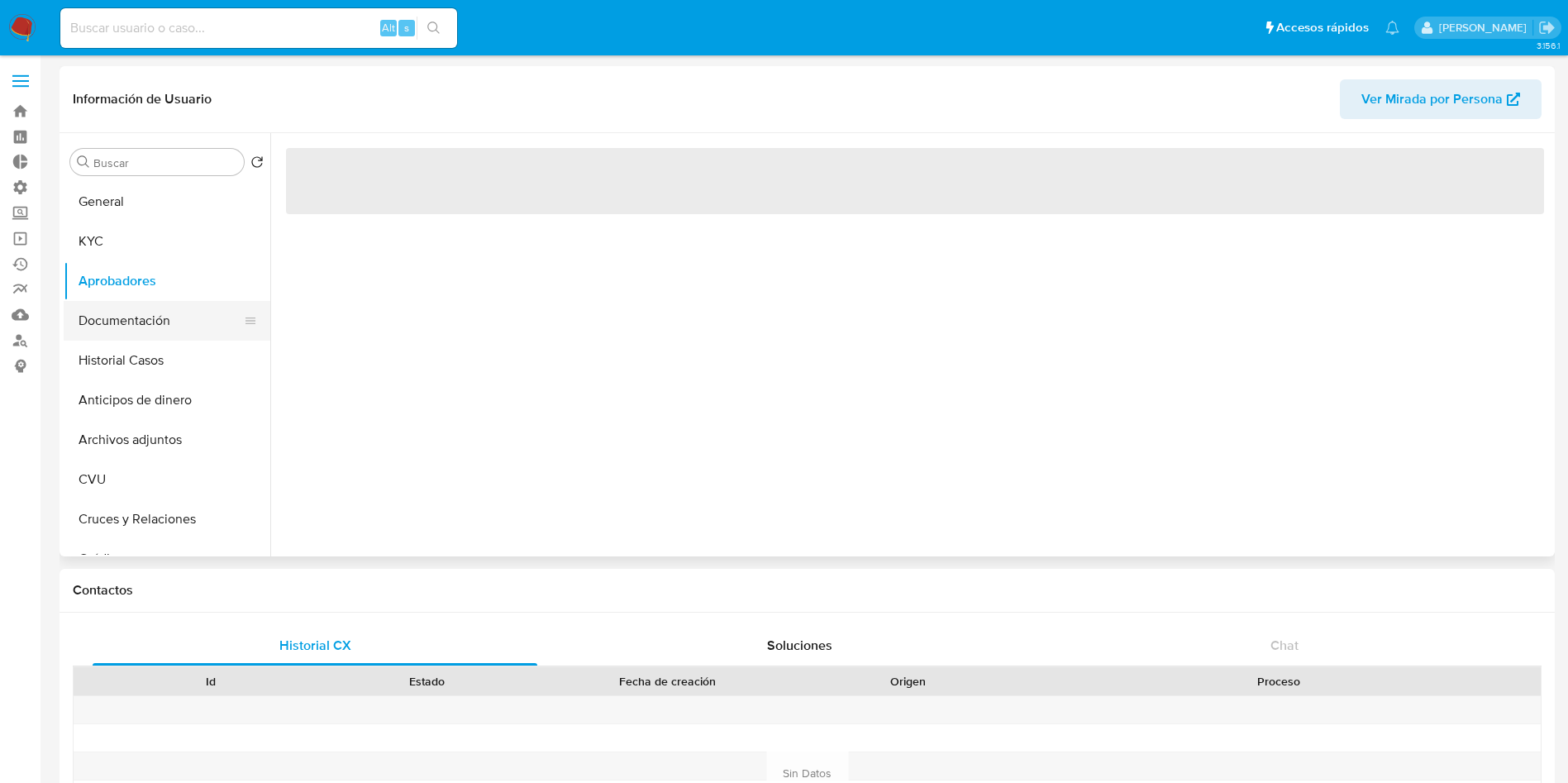
click at [157, 315] on button "Documentación" at bounding box center [160, 320] width 193 height 40
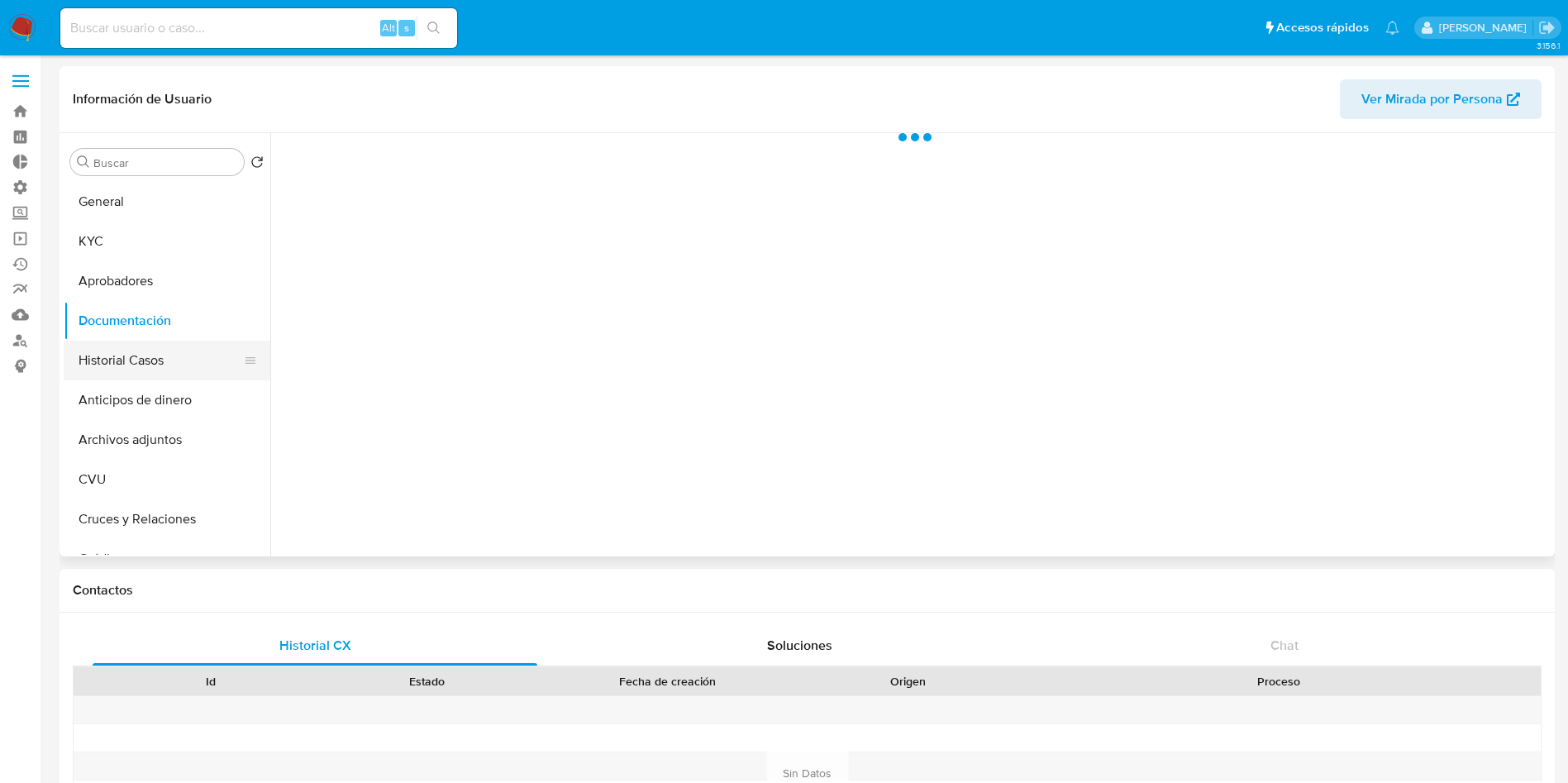
click at [148, 351] on button "Historial Casos" at bounding box center [160, 360] width 193 height 40
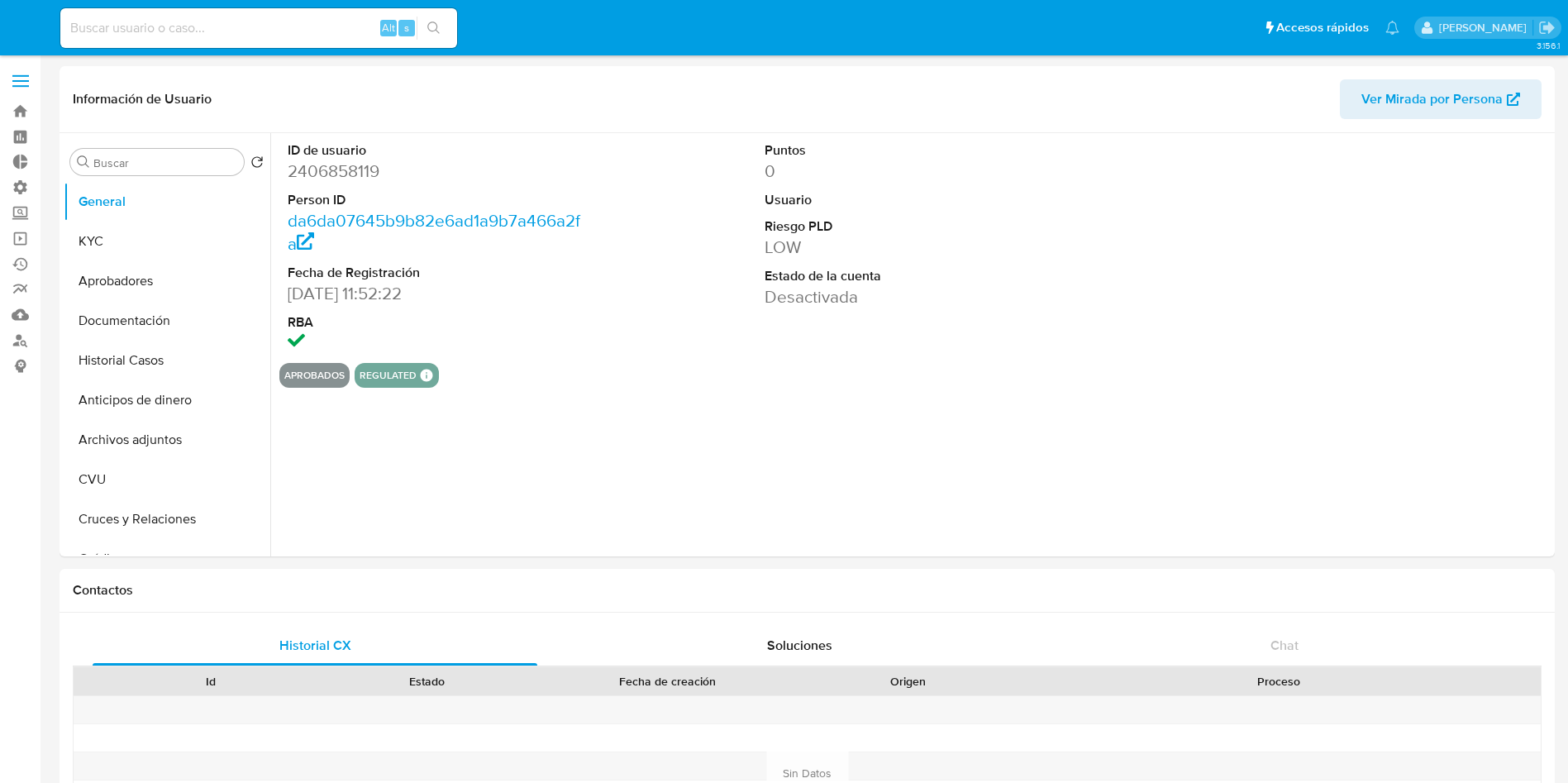
select select "10"
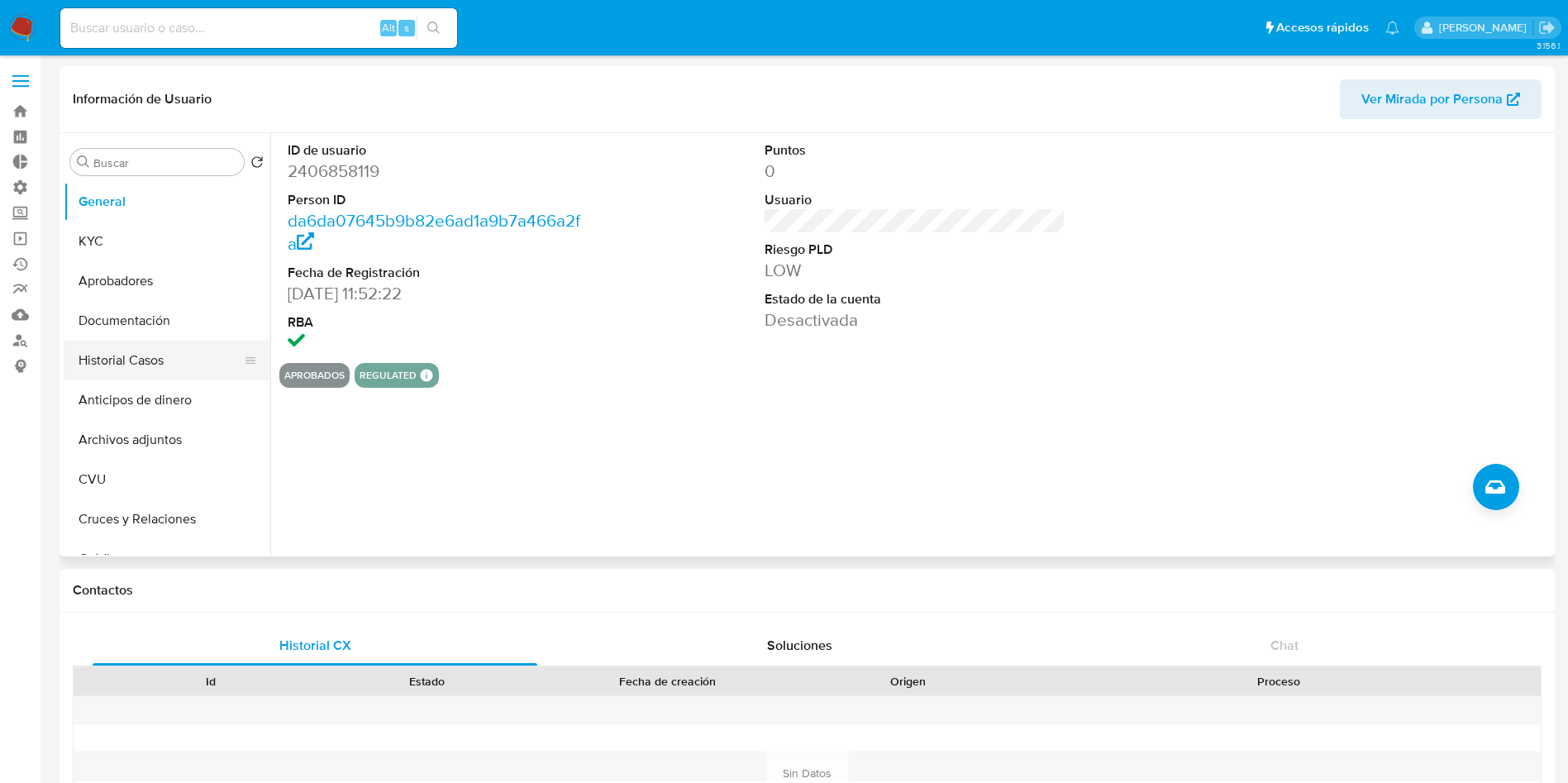
click at [162, 351] on button "Historial Casos" at bounding box center [160, 360] width 193 height 40
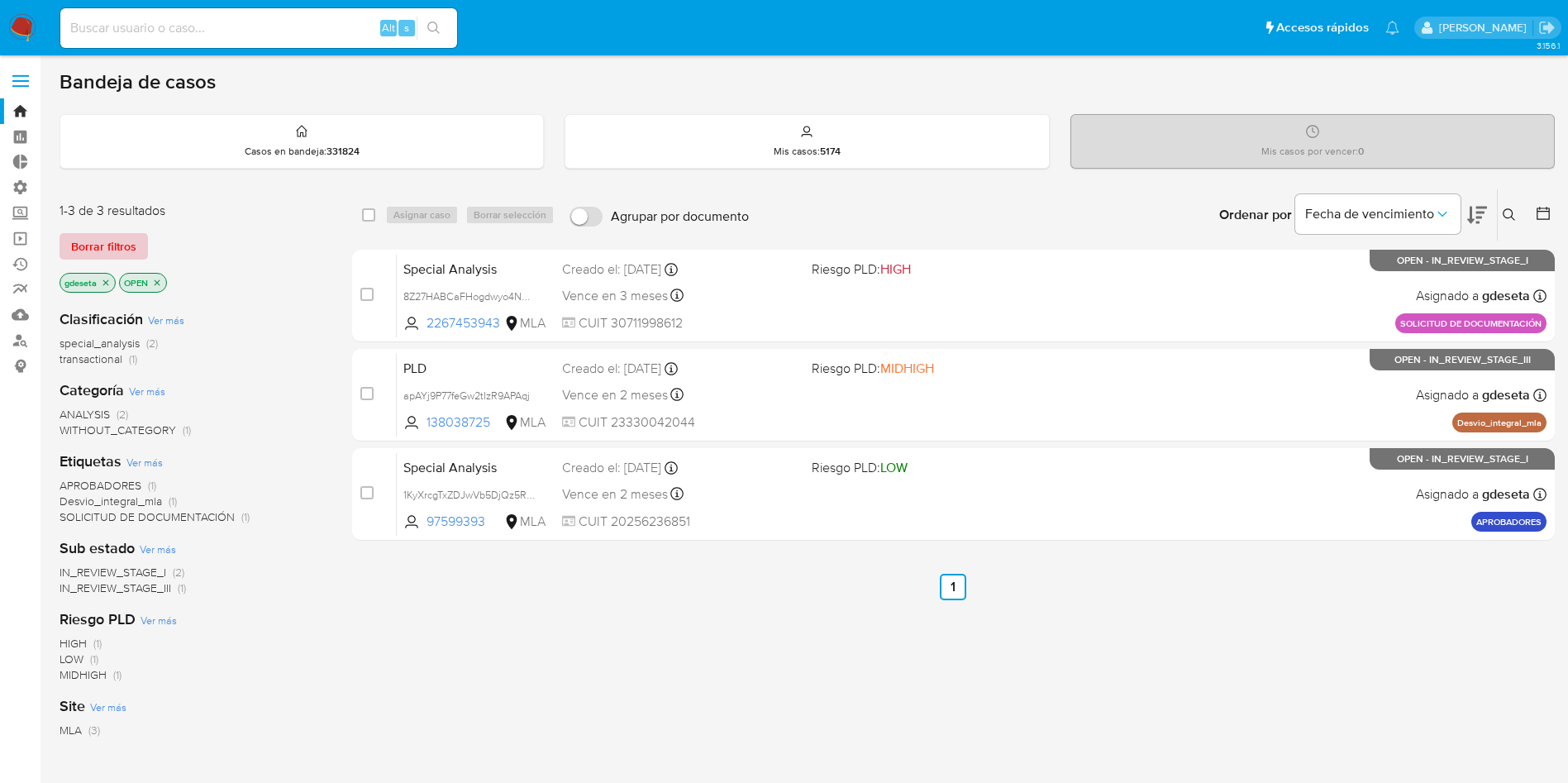
click at [93, 251] on span "Borrar filtros" at bounding box center [103, 246] width 65 height 23
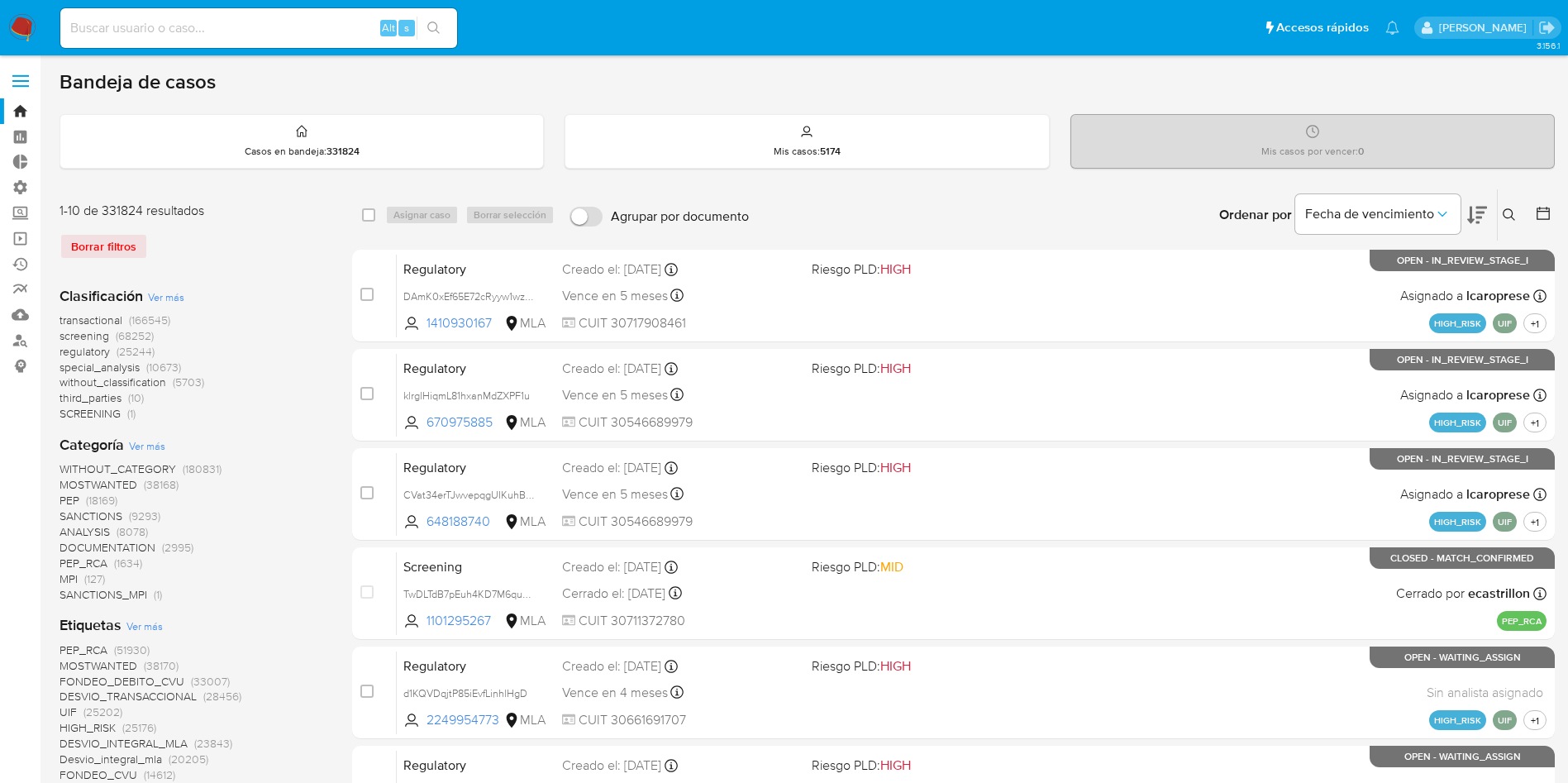
click at [101, 248] on div "Borrar filtros" at bounding box center [191, 246] width 265 height 26
click at [1506, 211] on icon at bounding box center [1509, 215] width 14 height 14
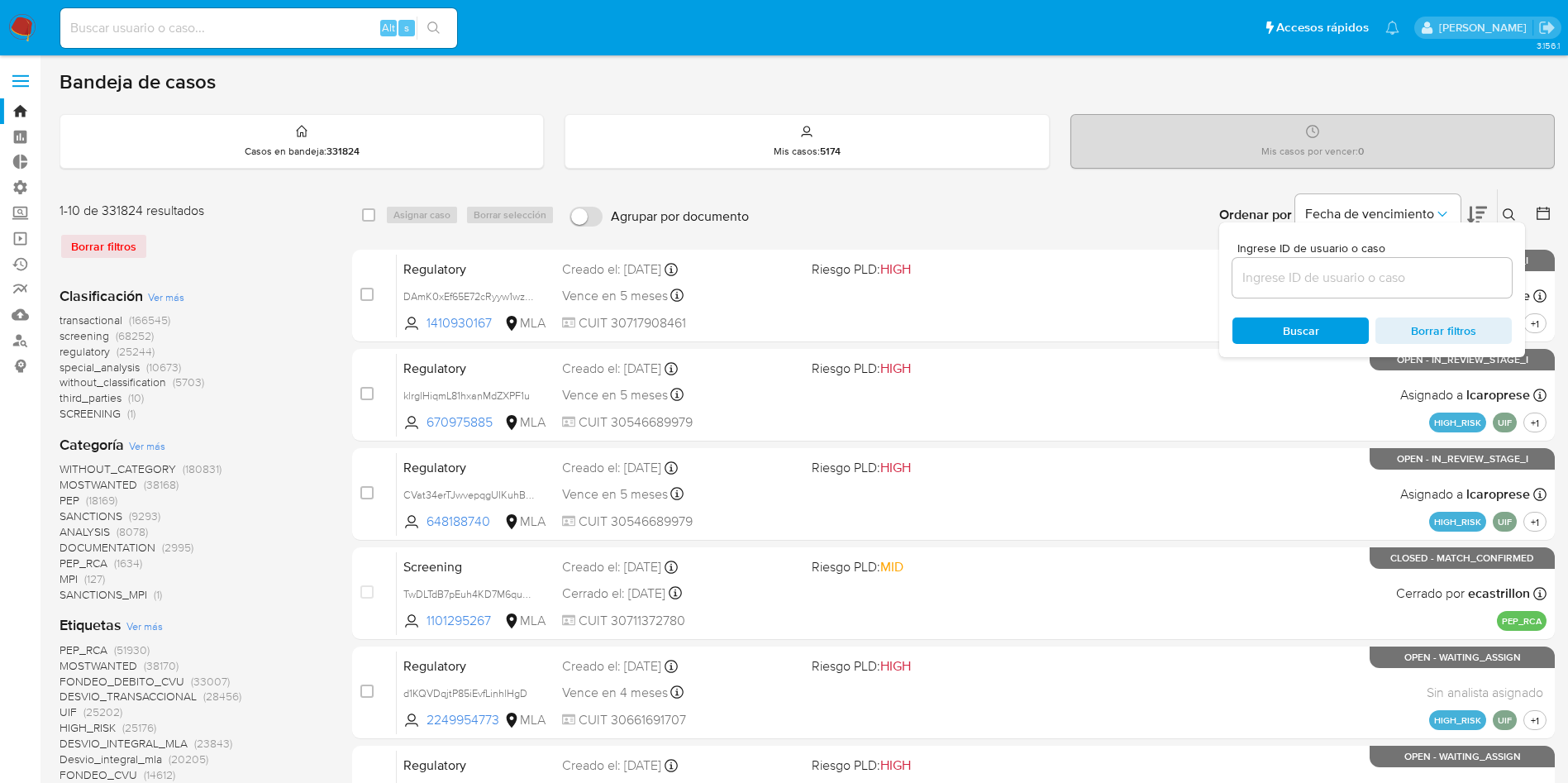
click at [1420, 268] on input at bounding box center [1373, 278] width 279 height 21
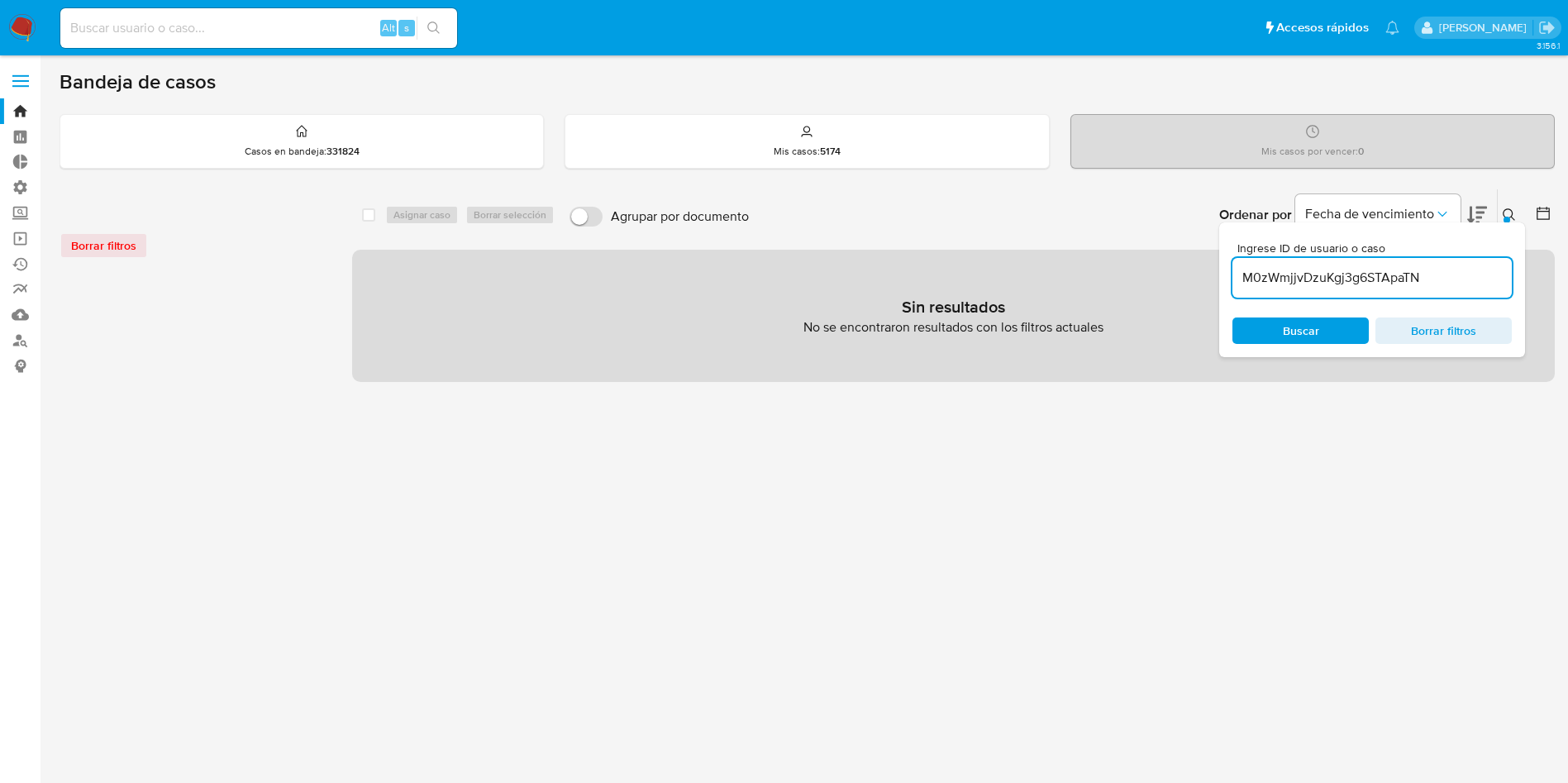
click at [1462, 280] on input "M0zWmjjvDzuKgj3g6STApaTN" at bounding box center [1373, 278] width 279 height 21
type input "M0zWmjjvDzuKgj3g6STApaTN"
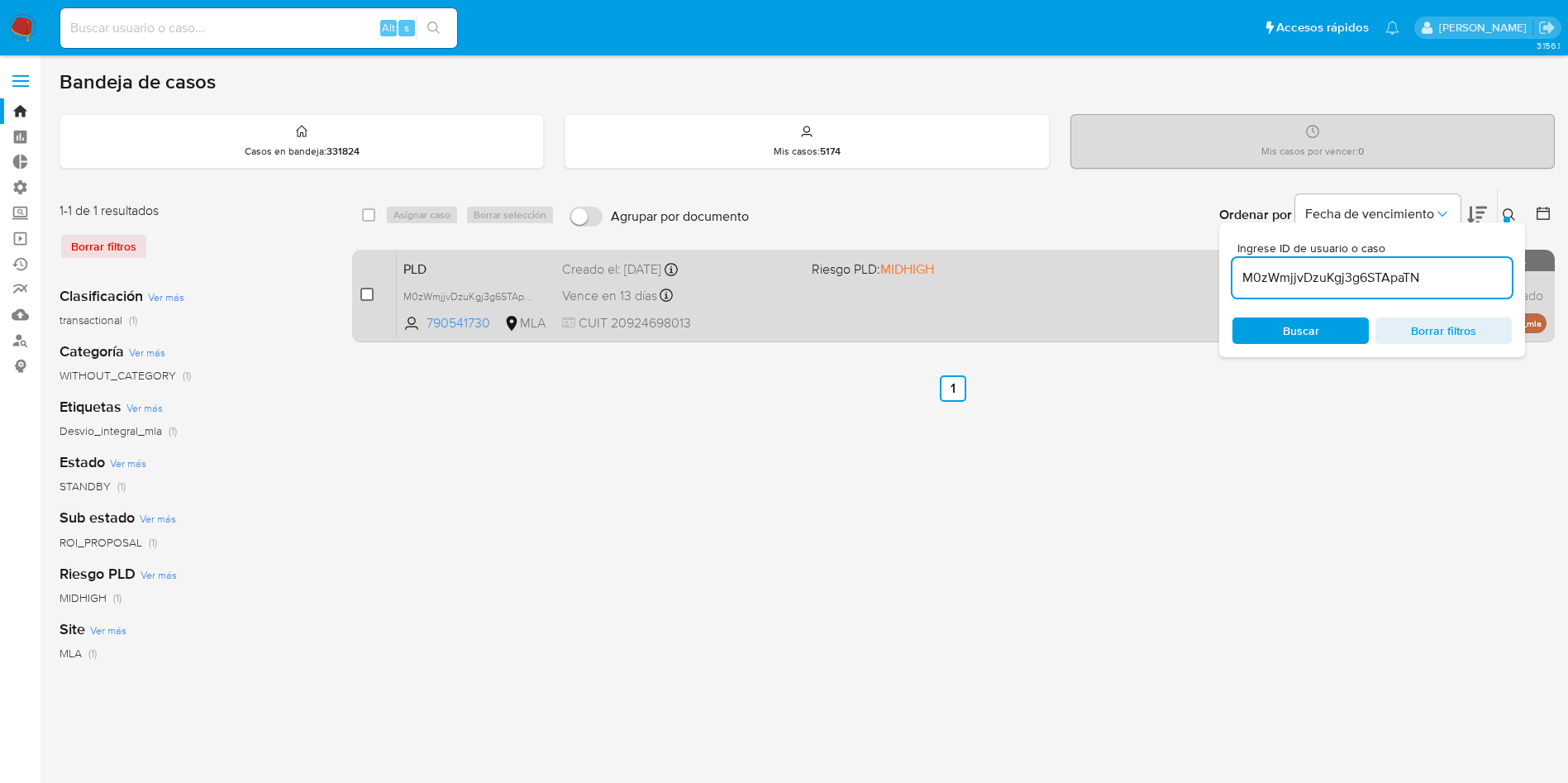
click at [367, 293] on input "checkbox" at bounding box center [367, 295] width 14 height 14
checkbox input "true"
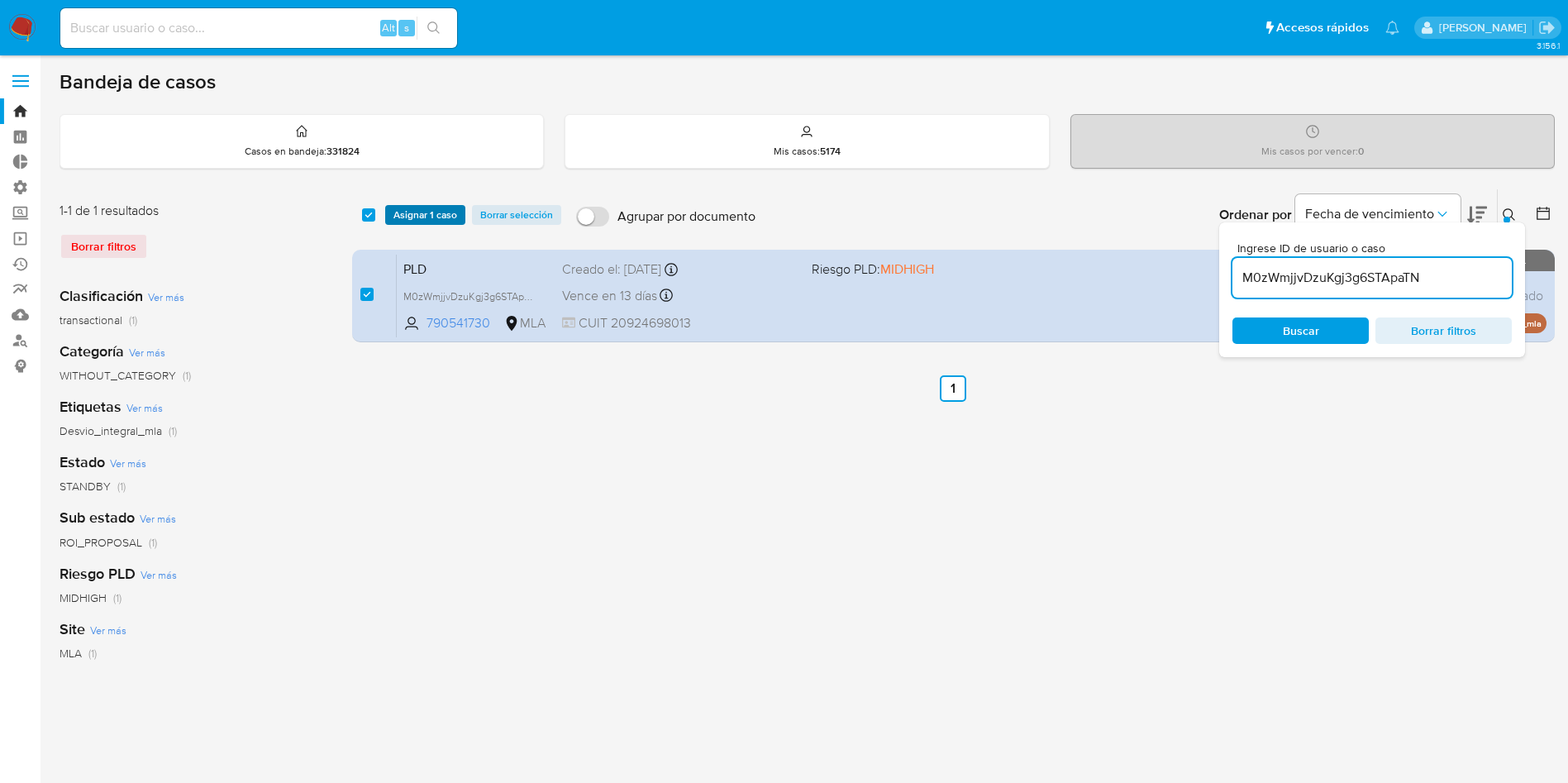
click at [433, 209] on span "Asignar 1 caso" at bounding box center [425, 215] width 63 height 17
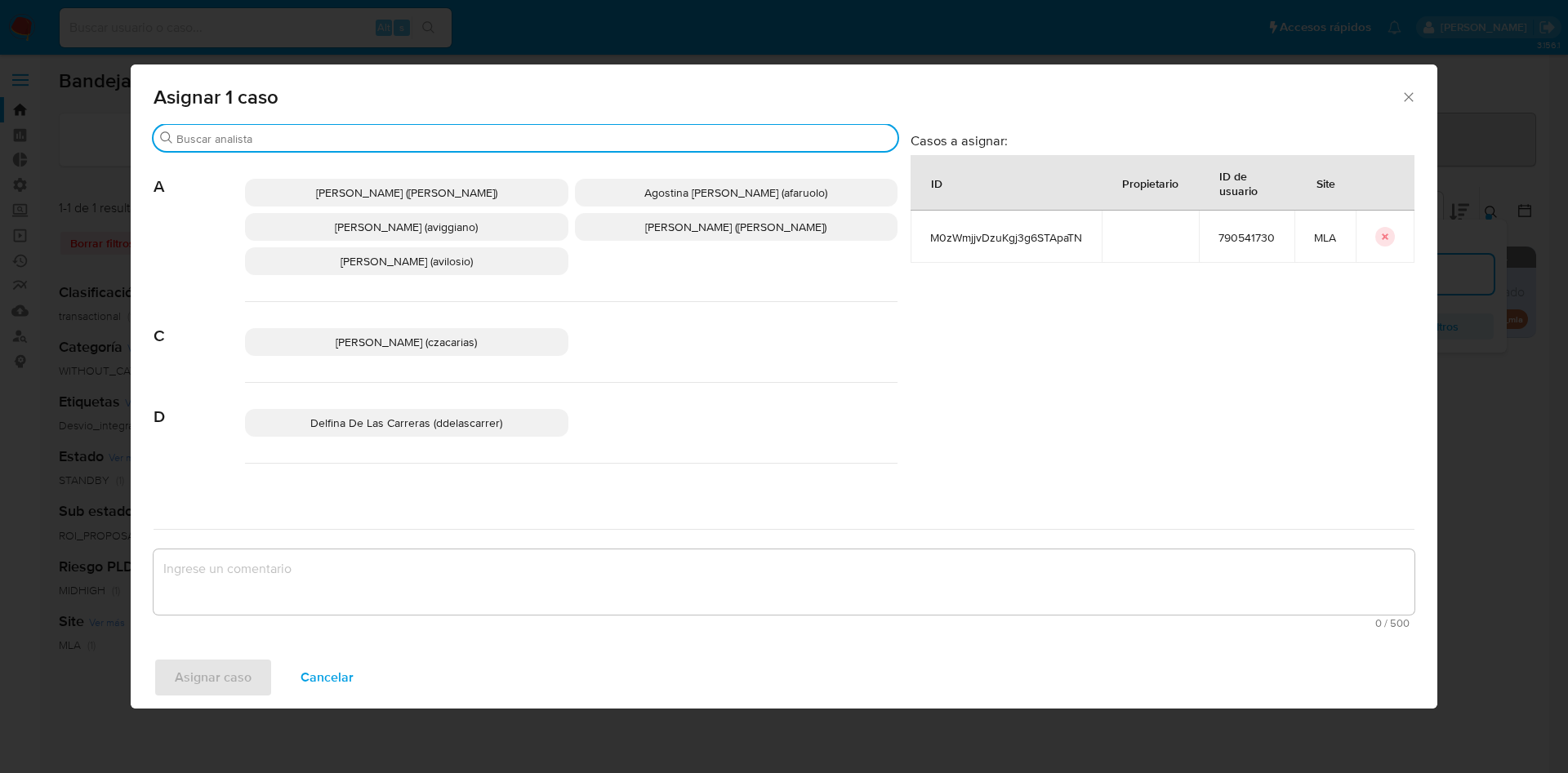
click at [371, 138] on input "Buscar" at bounding box center [533, 138] width 715 height 14
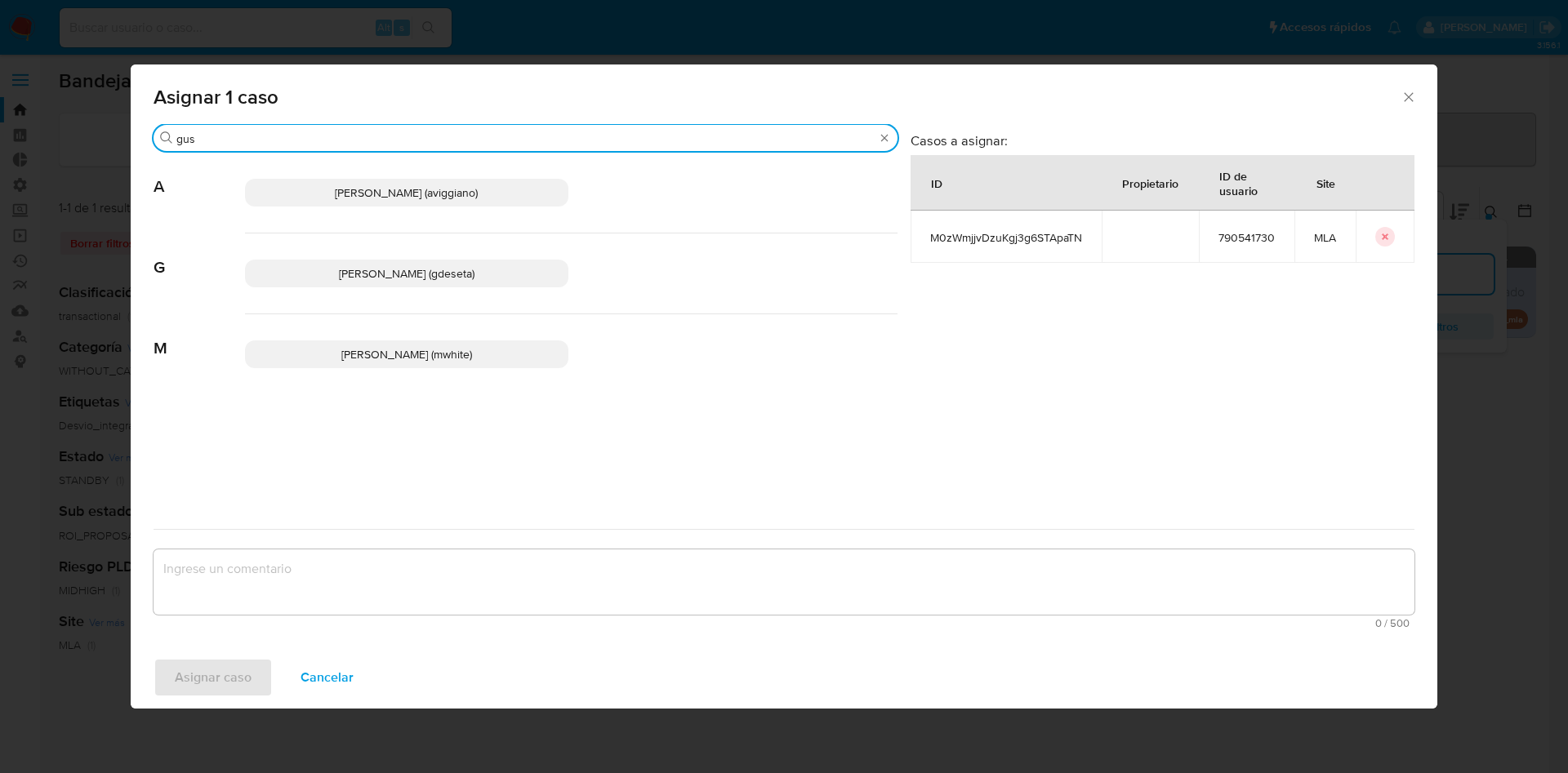
type input "gus"
click at [345, 275] on span "Gustavo Andres De Seta (gdeseta)" at bounding box center [406, 273] width 136 height 16
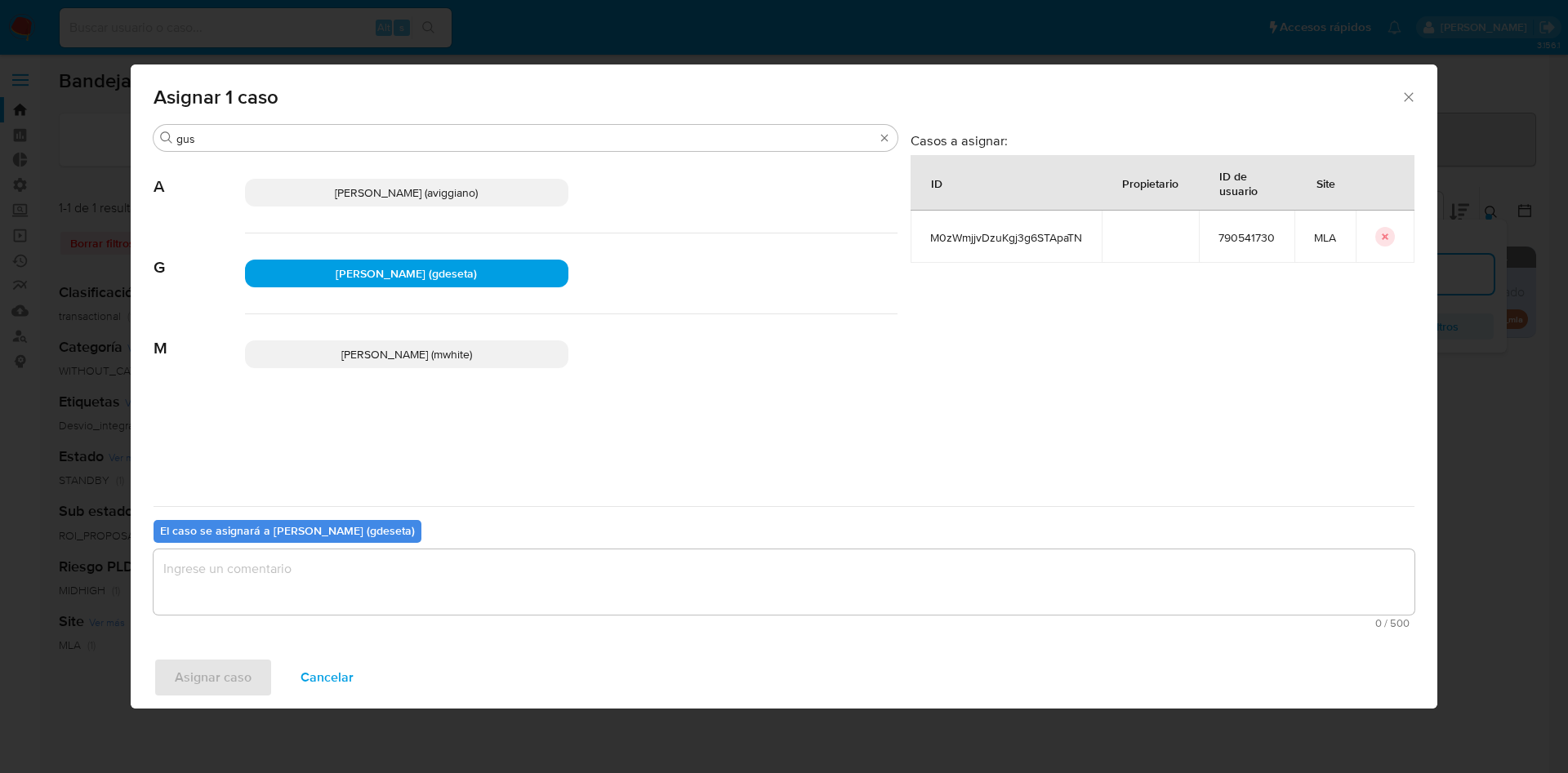
click at [353, 570] on textarea "assign-modal" at bounding box center [783, 582] width 1260 height 66
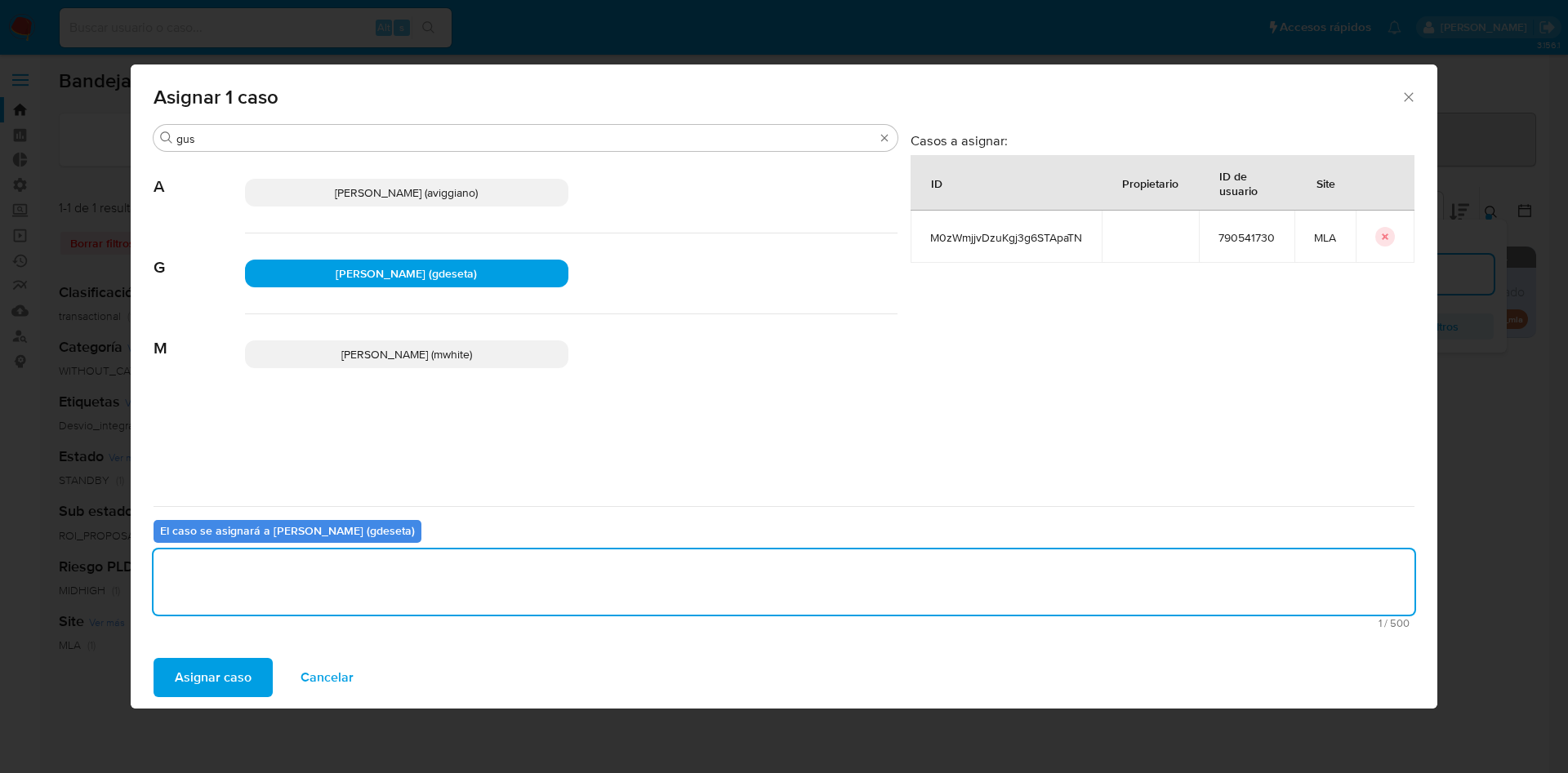
click at [244, 674] on span "Asignar caso" at bounding box center [213, 677] width 77 height 36
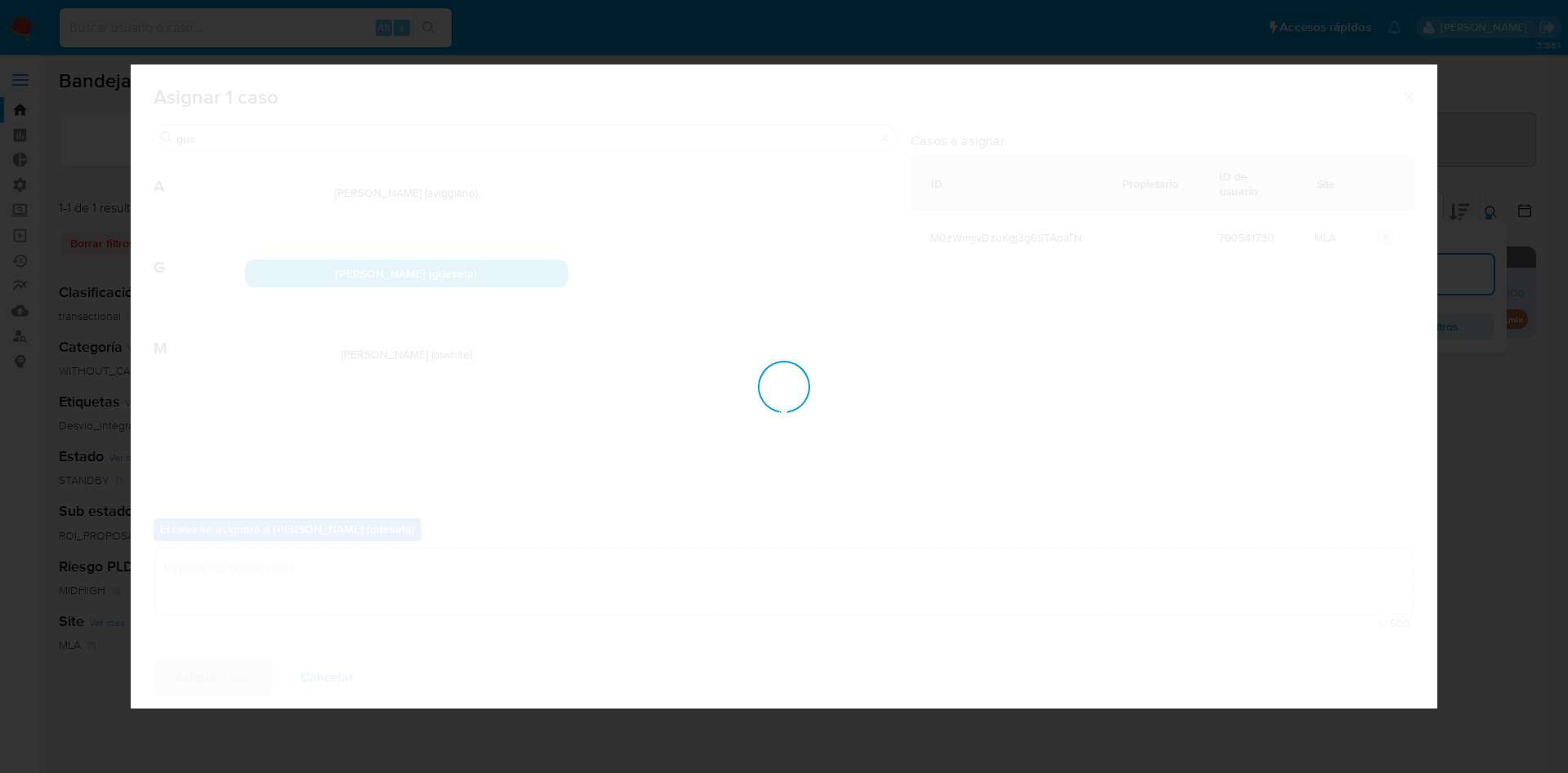
checkbox input "false"
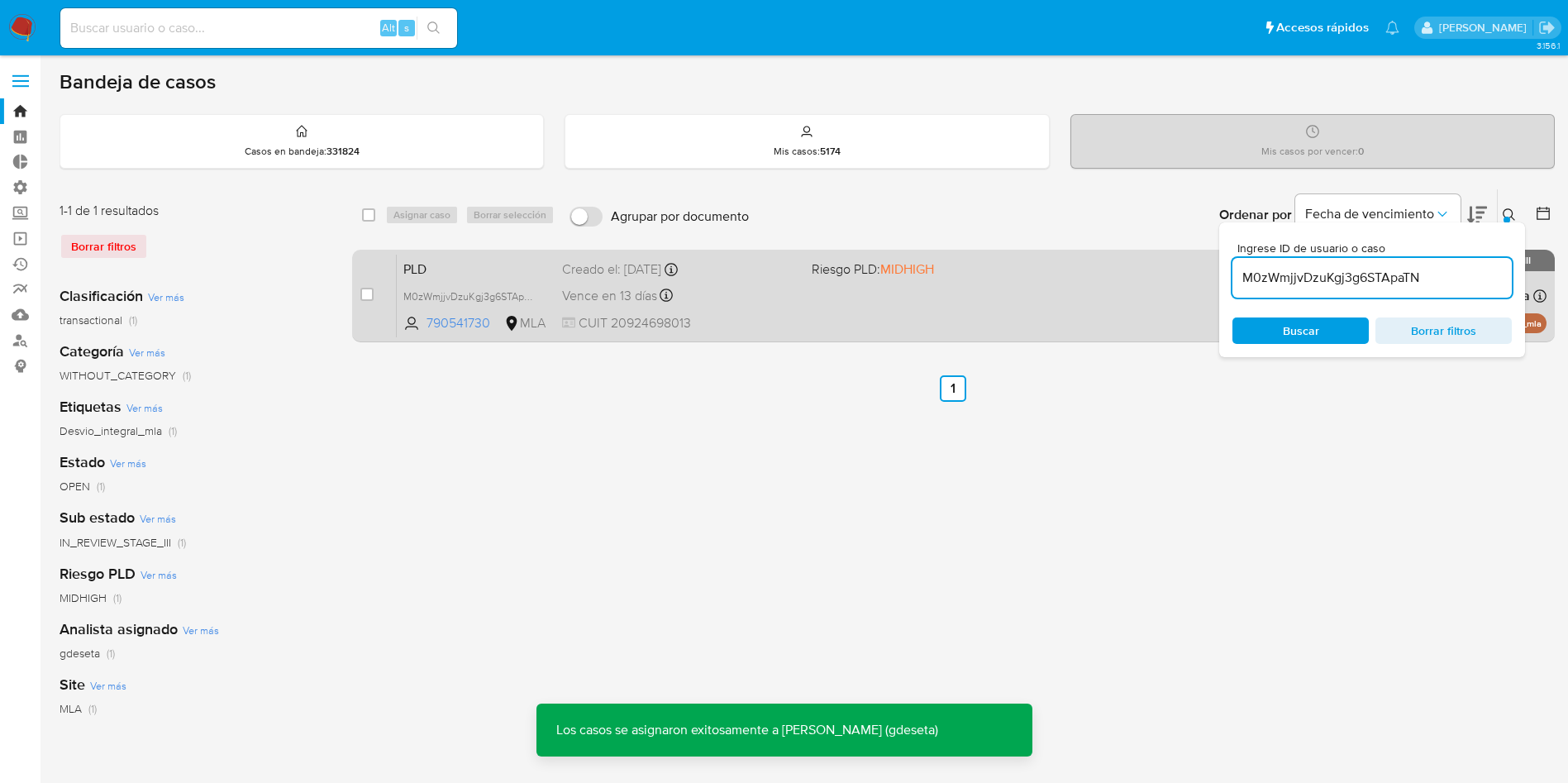
click at [418, 267] on span "PLD" at bounding box center [475, 268] width 145 height 21
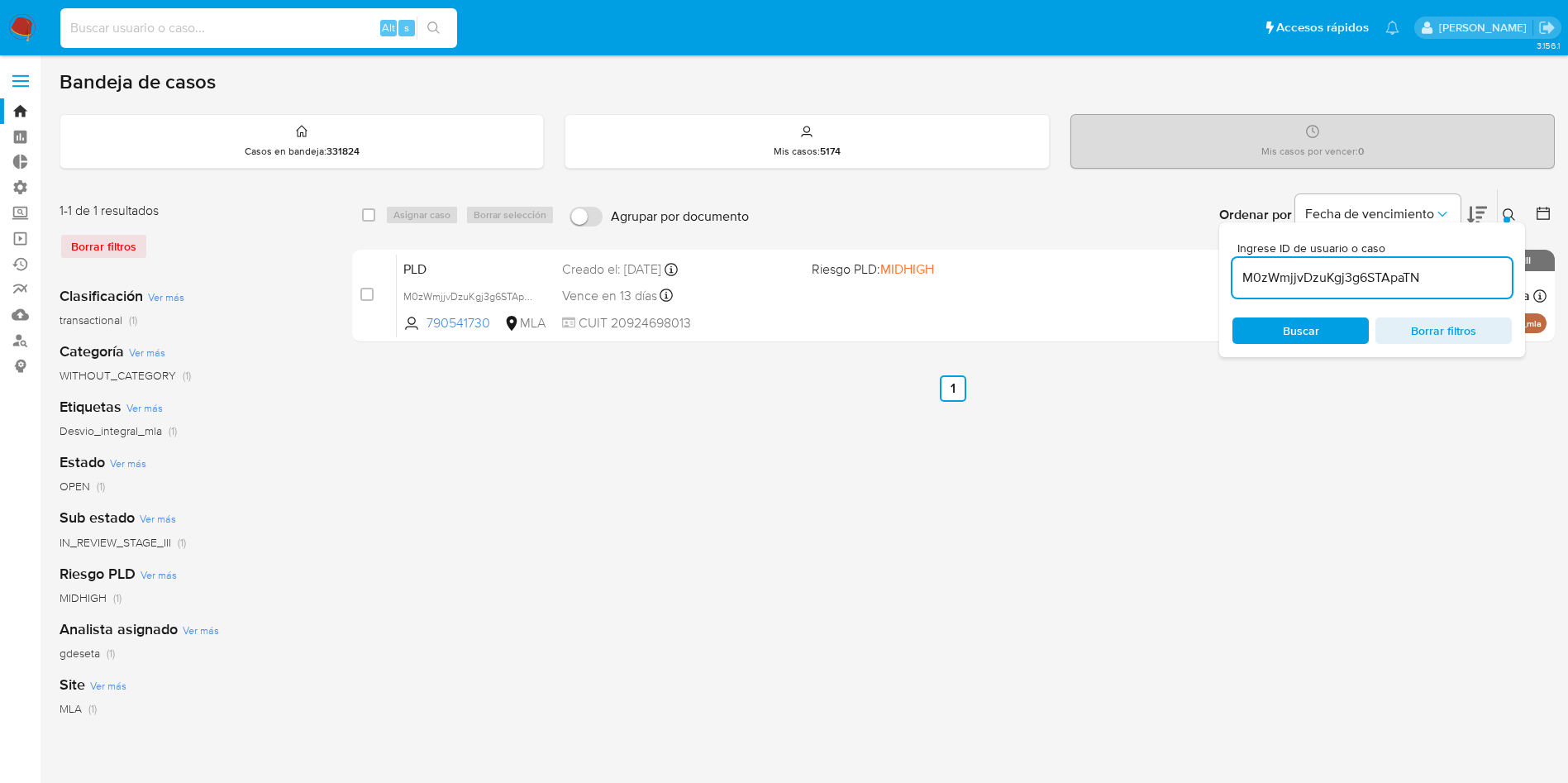
click at [235, 24] on input at bounding box center [259, 28] width 396 height 21
paste input "cduEbTU7oP7DNwWrCYciioET"
type input "cduEbTU7oP7DNwWrCYciioET"
click at [433, 31] on icon "search-icon" at bounding box center [434, 28] width 14 height 14
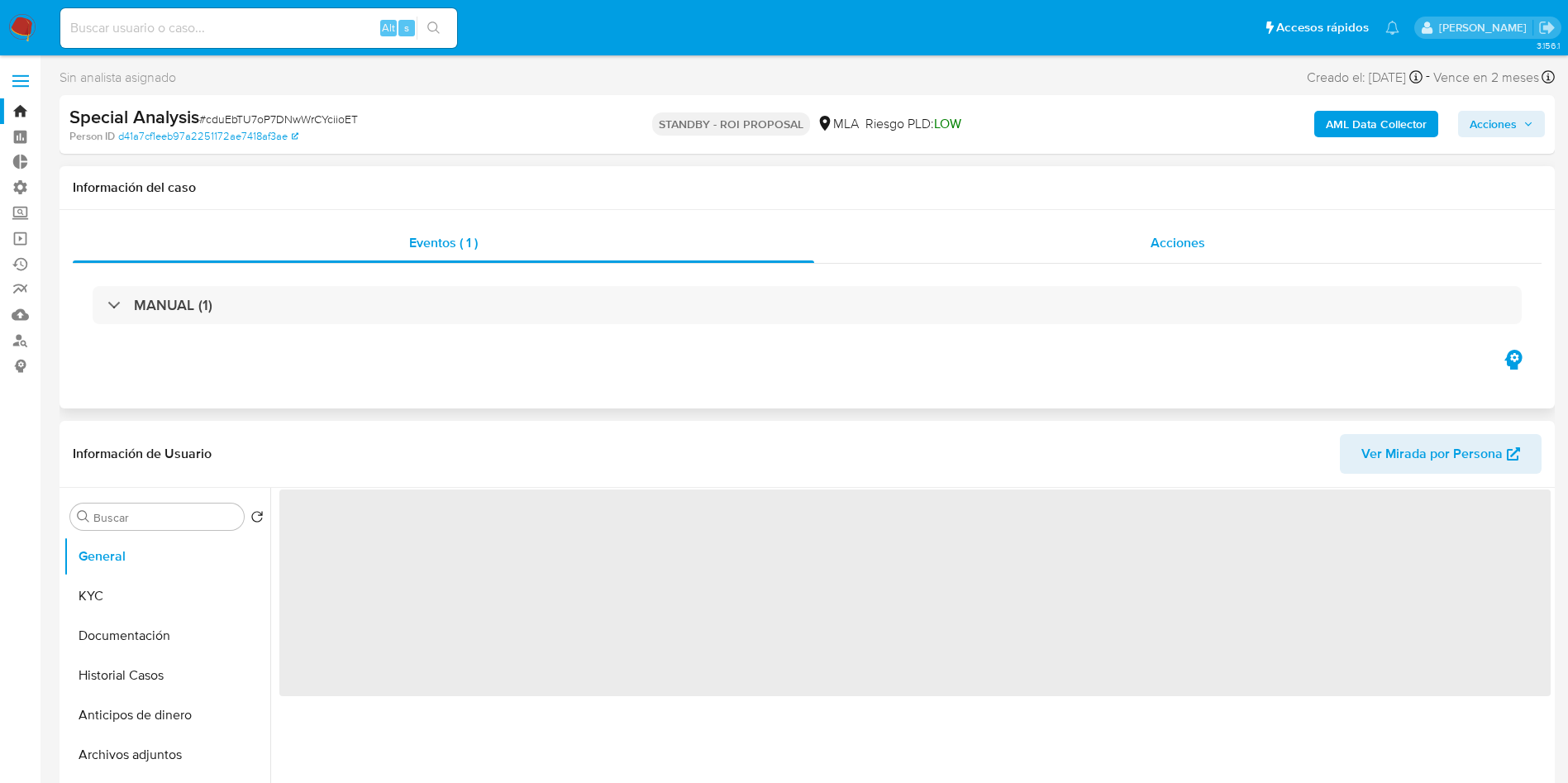
click at [1136, 257] on div "Acciones" at bounding box center [1177, 243] width 727 height 40
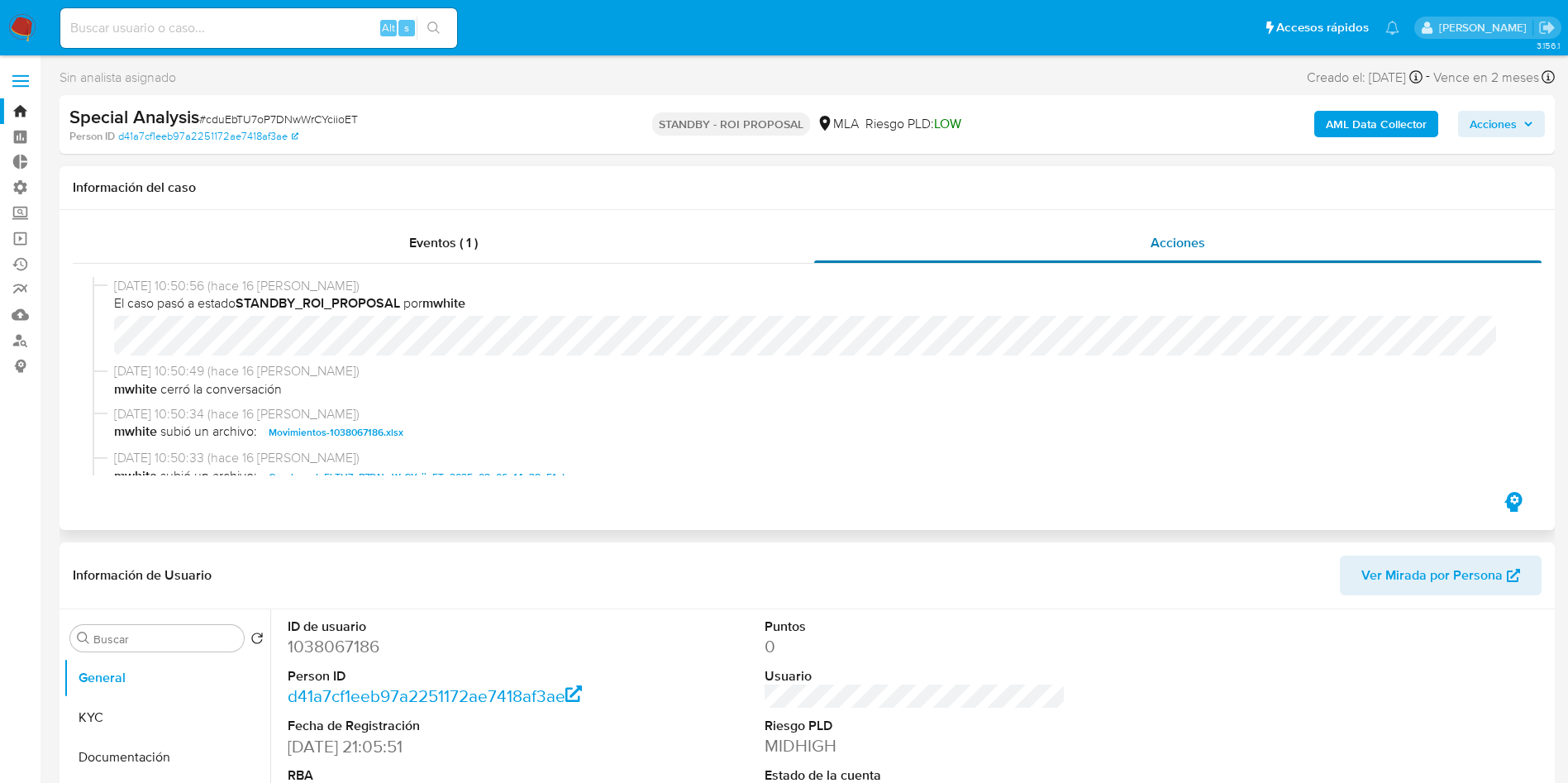
select select "10"
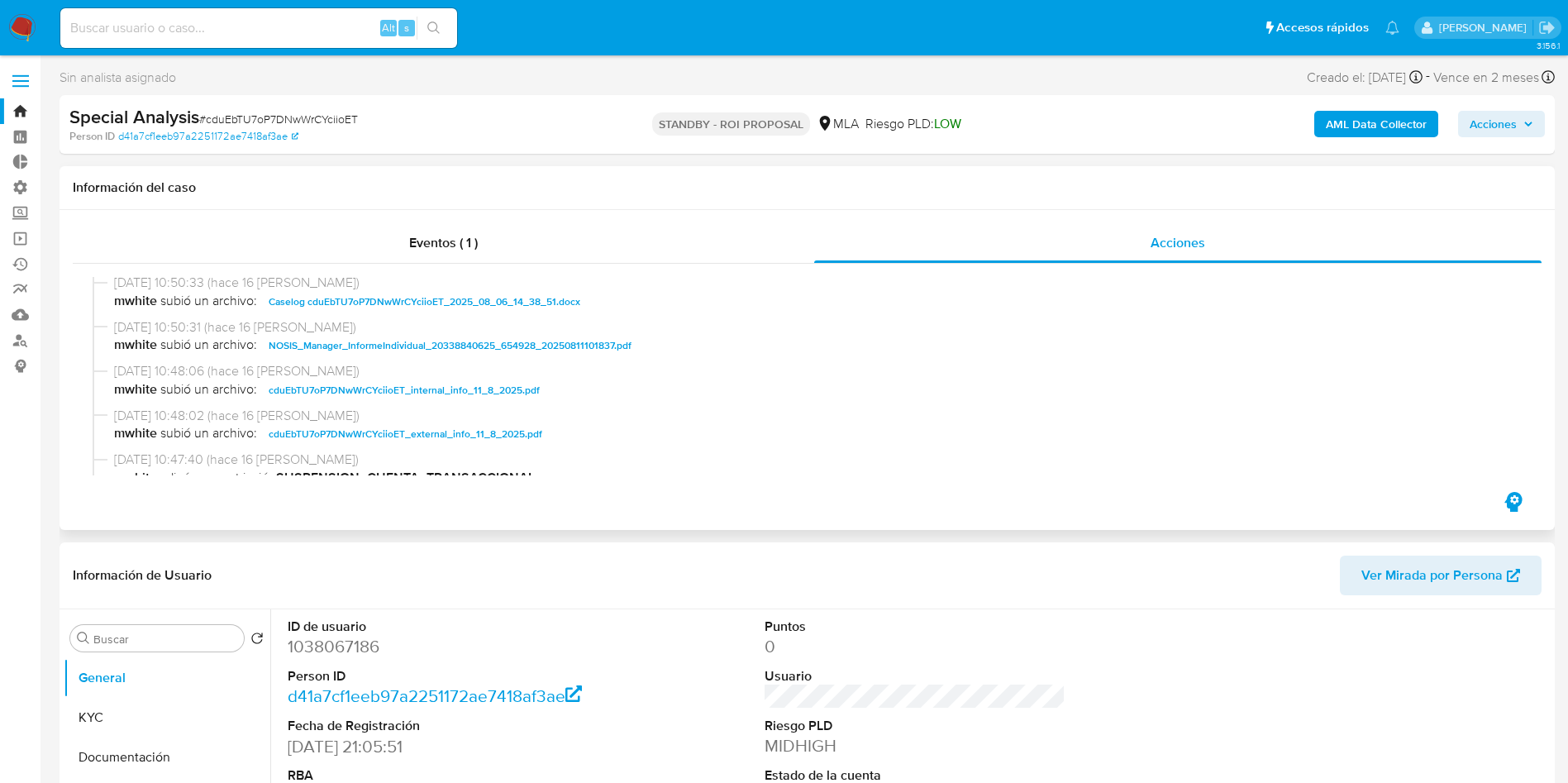
scroll to position [124, 0]
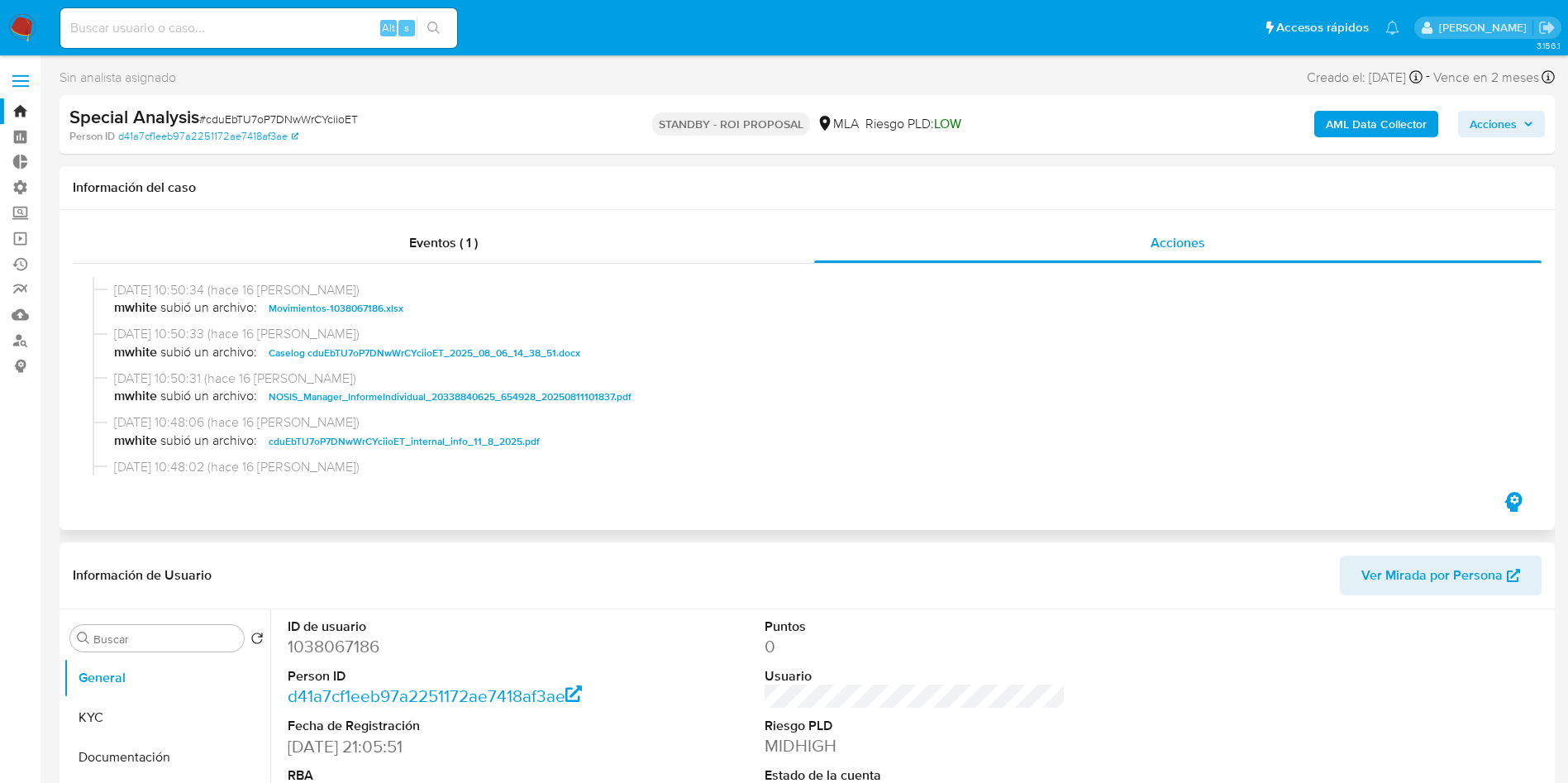
click at [409, 359] on span "Caselog cduEbTU7oP7DNwWrCYciioET_2025_08_06_14_38_51.docx" at bounding box center [424, 352] width 311 height 20
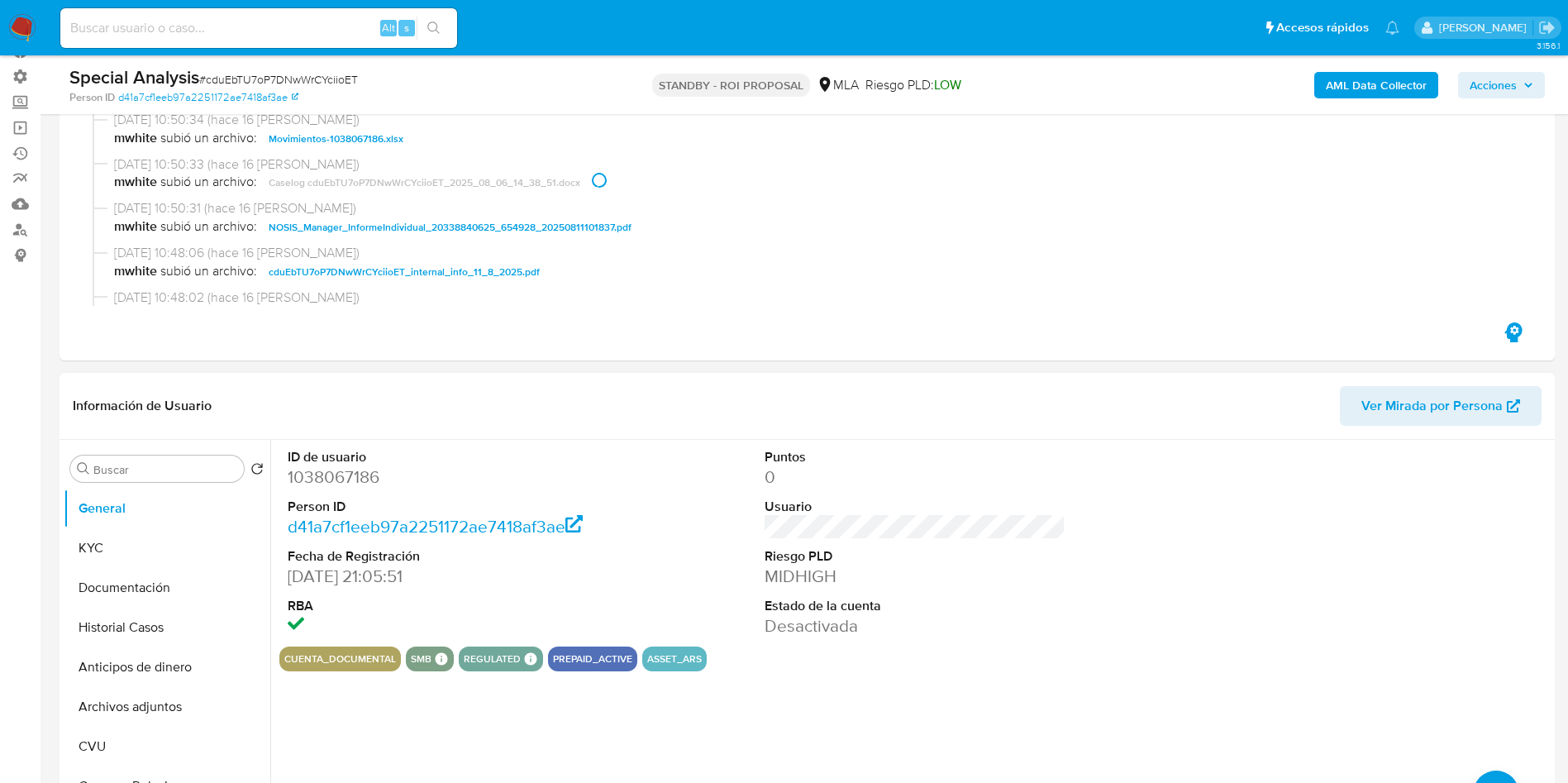
scroll to position [248, 0]
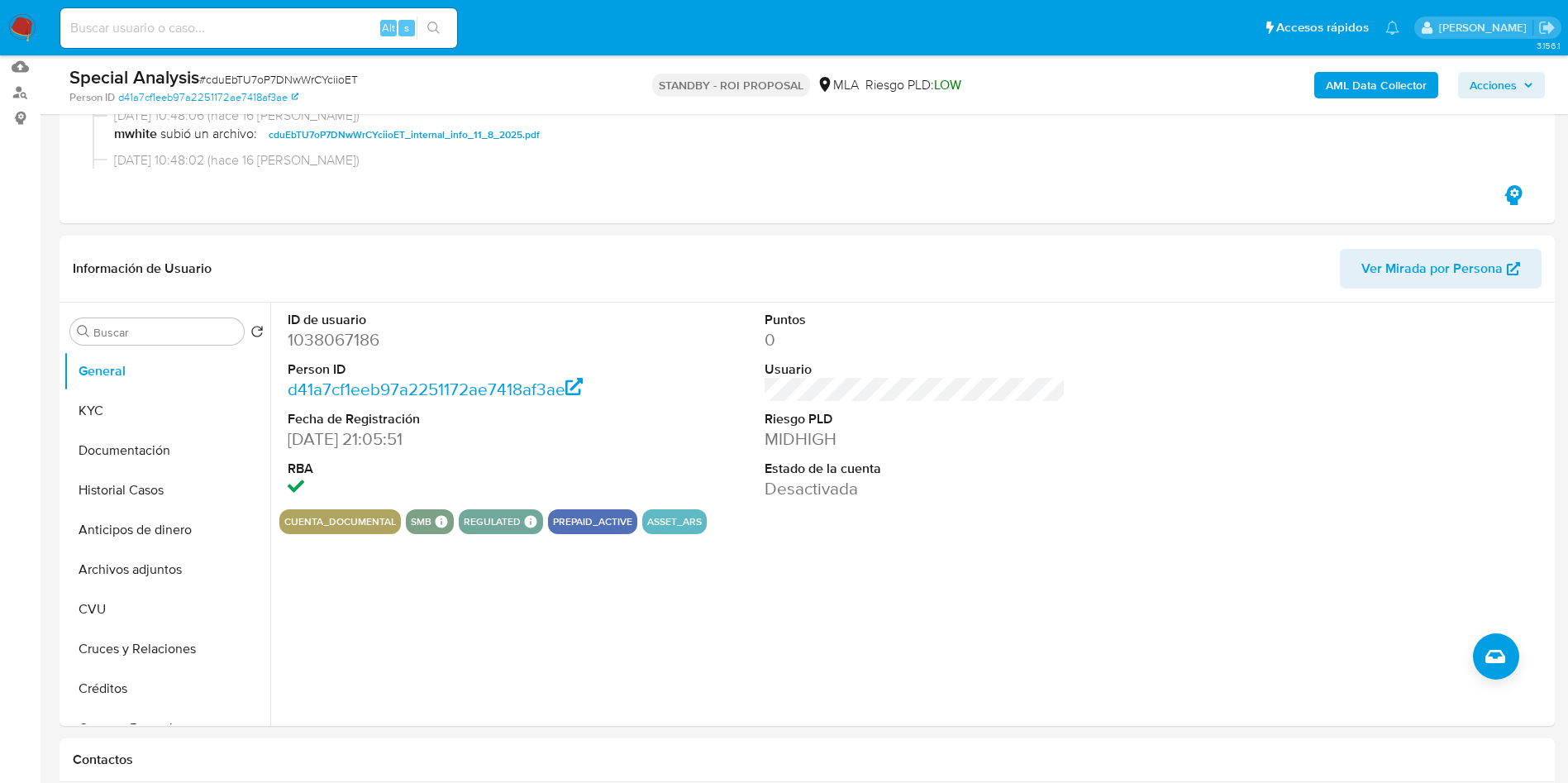
click at [205, 24] on input at bounding box center [259, 28] width 396 height 21
paste input "M0zWmjjvDzuKgj3g6STApaTN"
type input "M0zWmjjvDzuKgj3g6STApaTN"
click at [448, 21] on button "search-icon" at bounding box center [433, 28] width 34 height 23
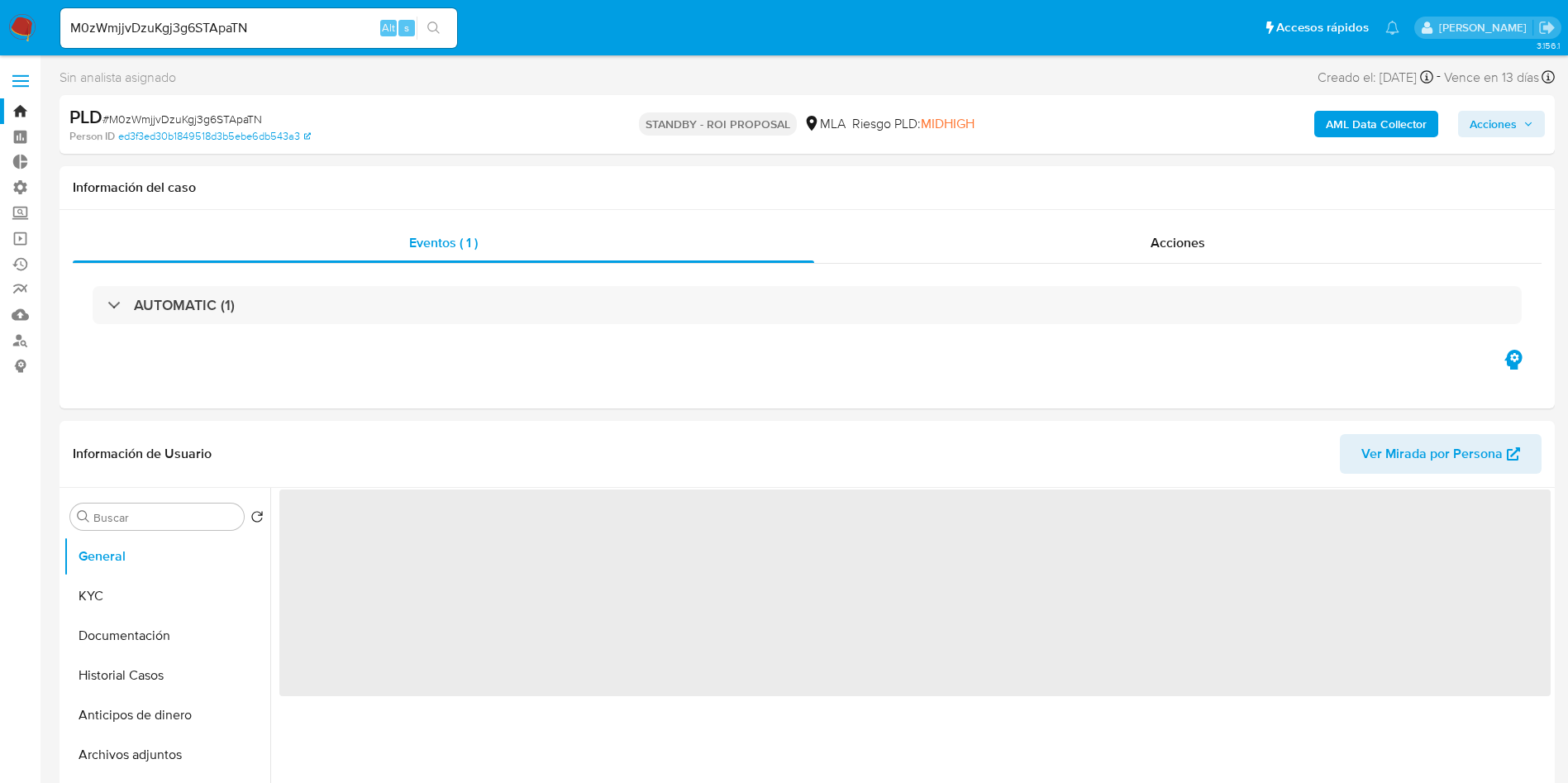
select select "10"
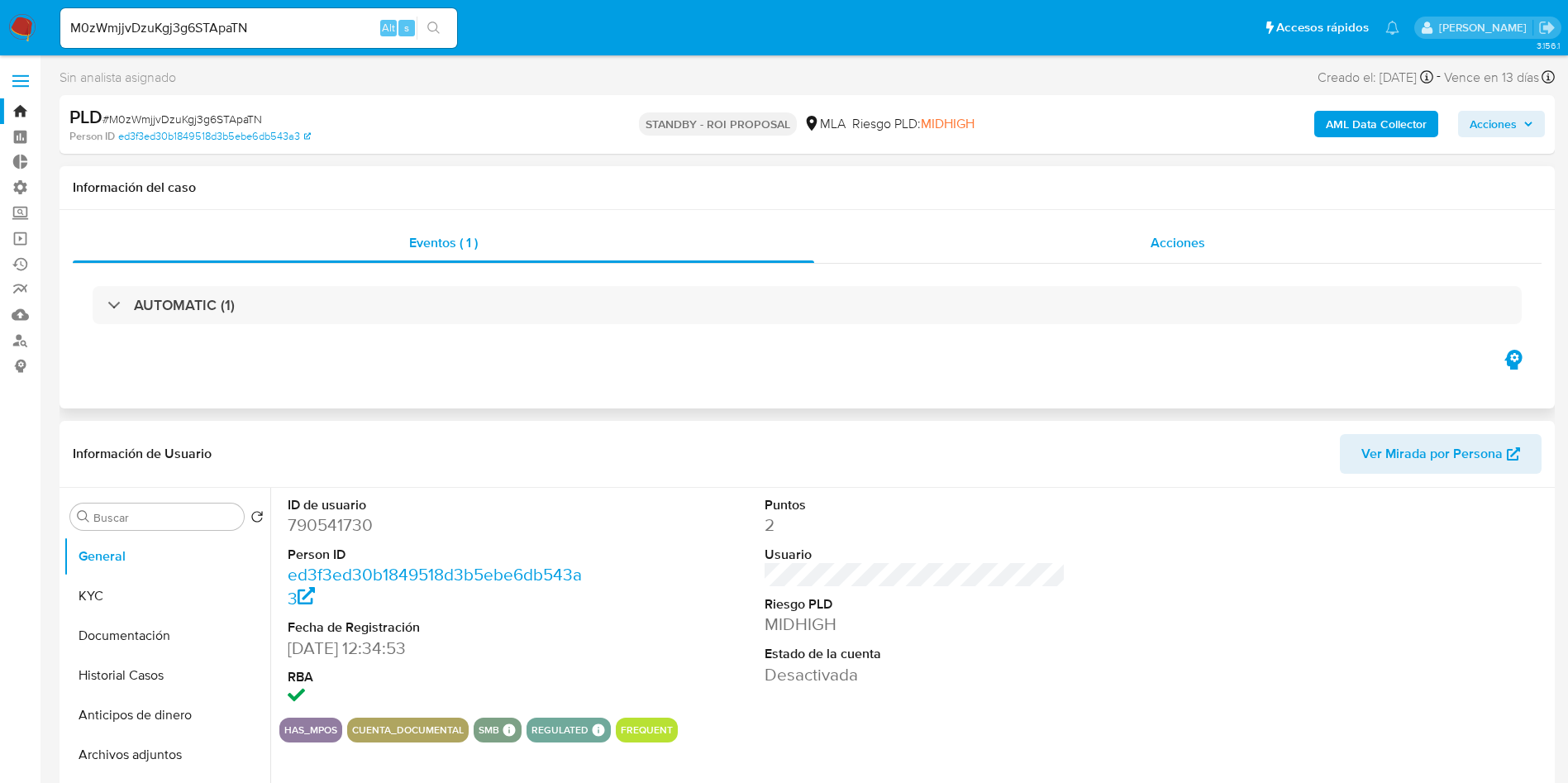
click at [1154, 244] on span "Acciones" at bounding box center [1178, 242] width 55 height 19
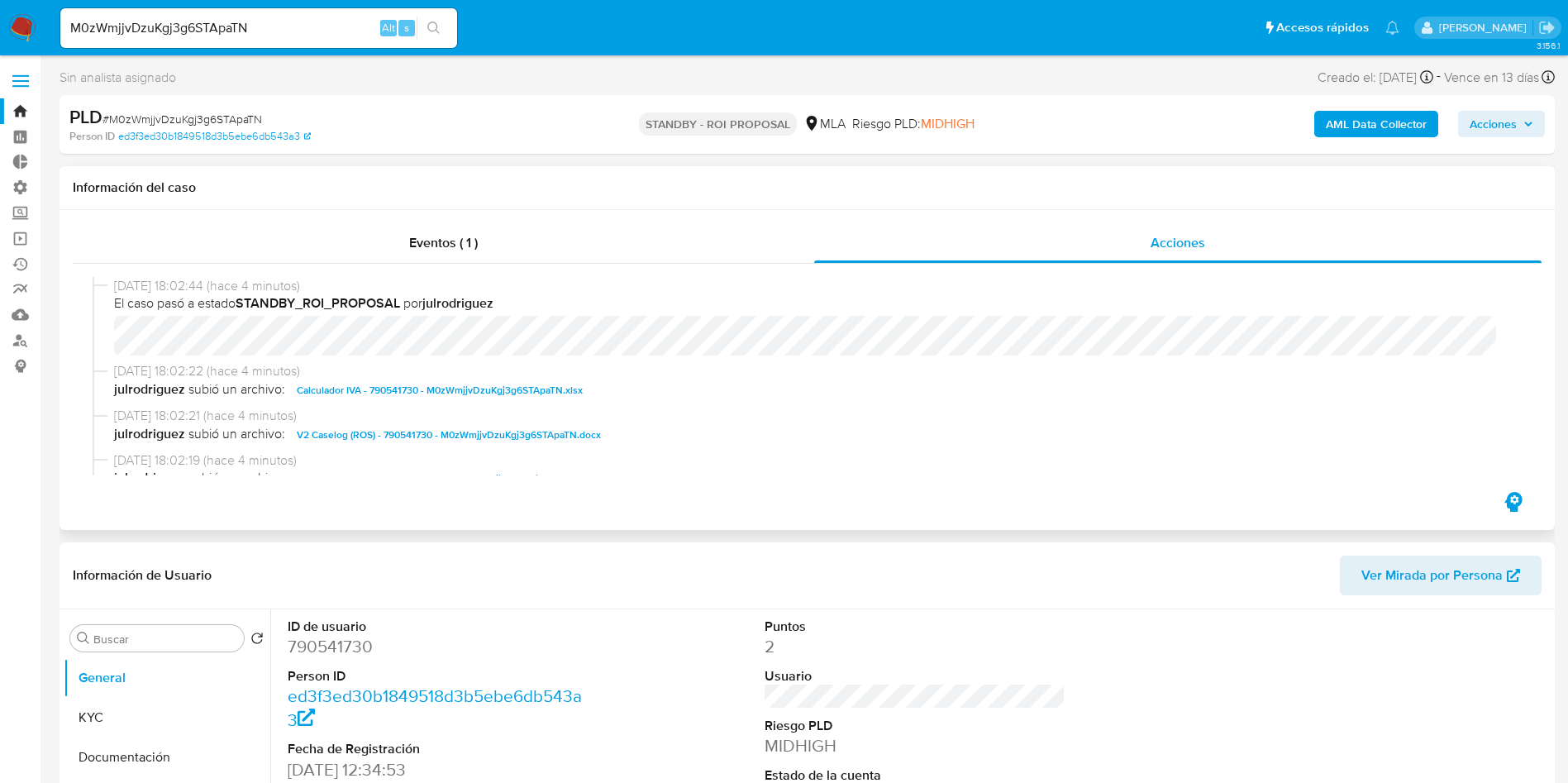
click at [574, 438] on span "V2 Caselog (ROS) - 790541730 - M0zWmjjvDzuKgj3g6STApaTN.docx" at bounding box center [449, 434] width 305 height 20
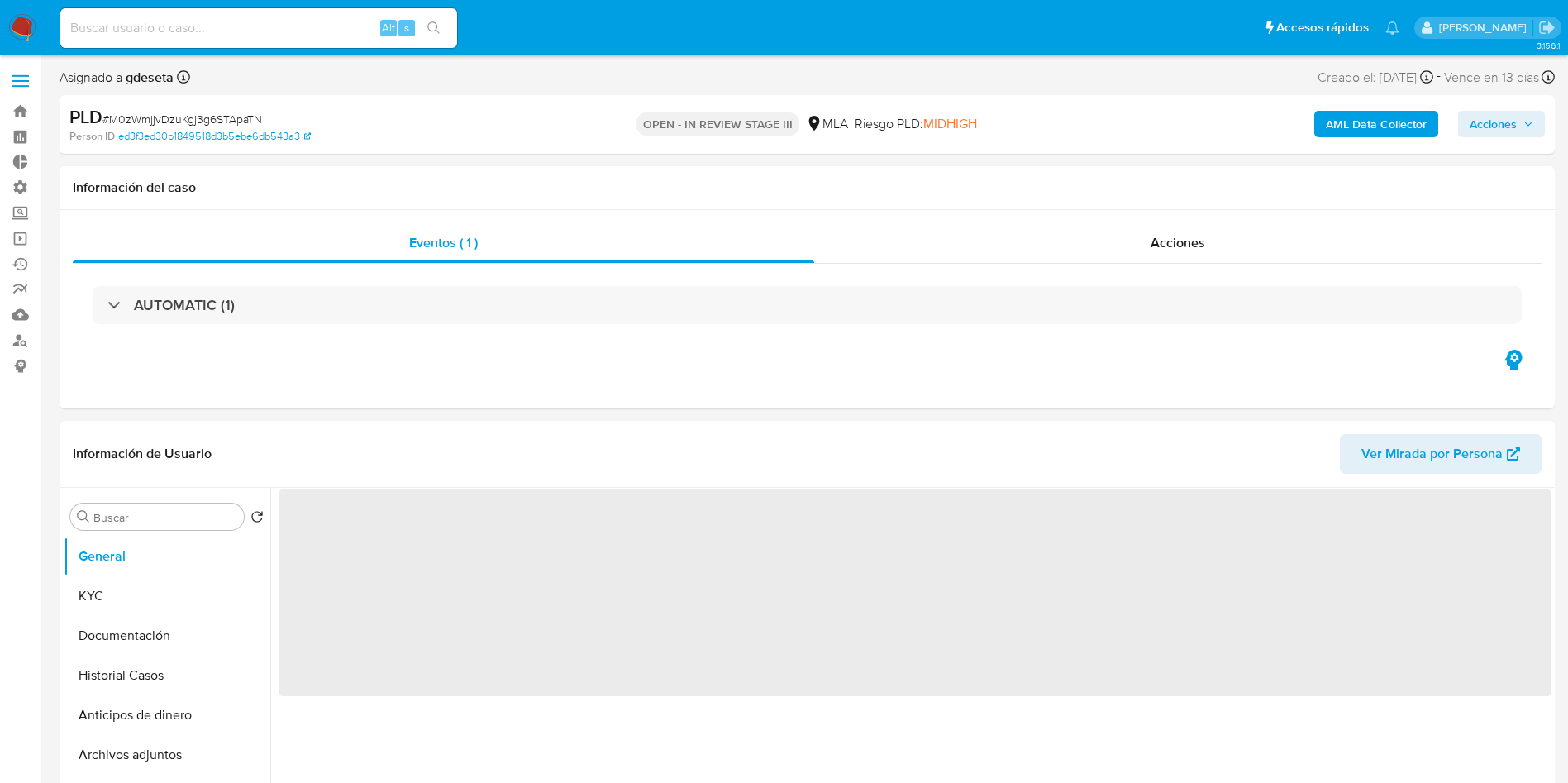
click at [1503, 127] on span "Acciones" at bounding box center [1494, 123] width 47 height 26
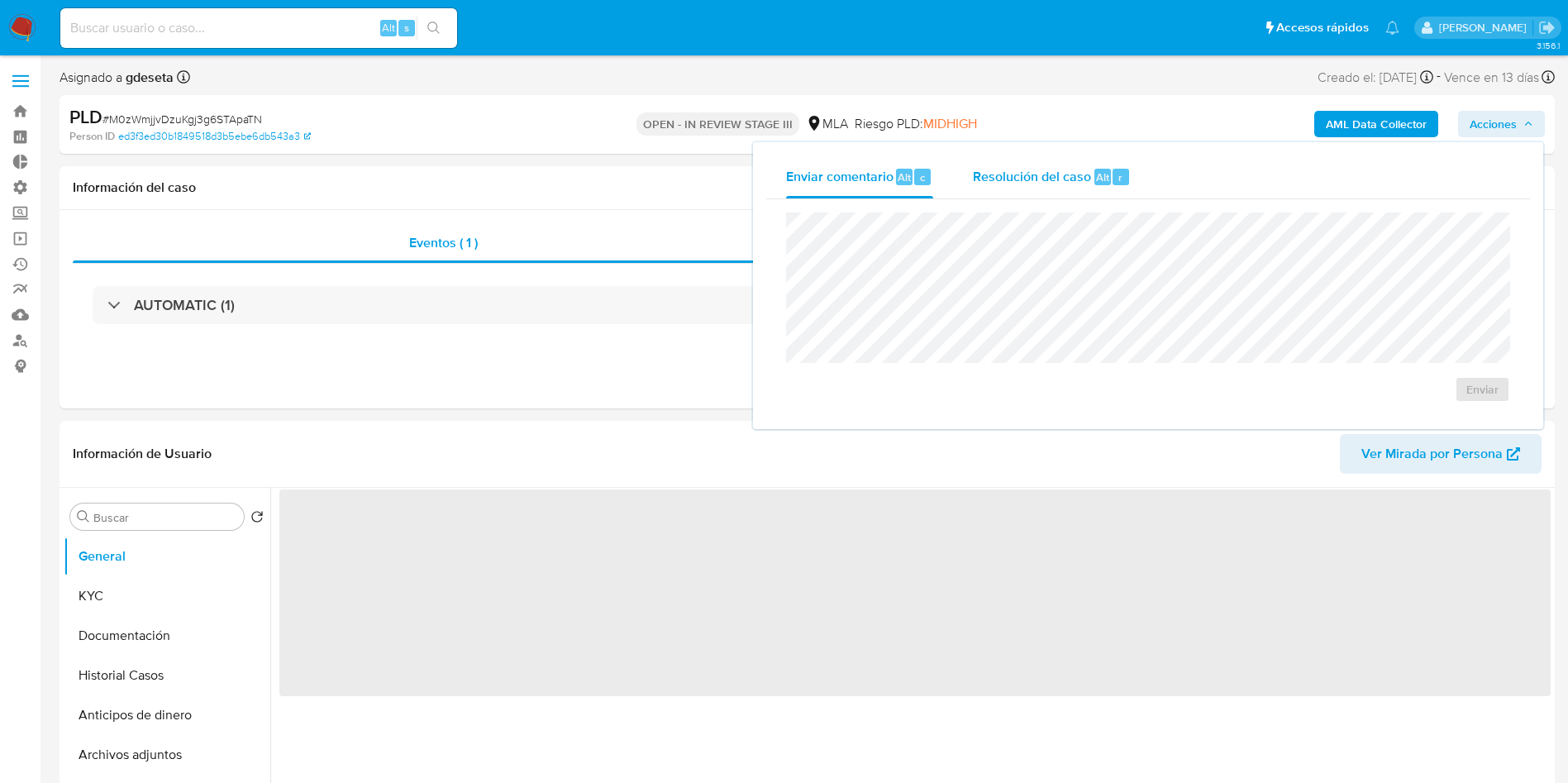
click at [1043, 171] on span "Resolución del caso" at bounding box center [1032, 176] width 118 height 19
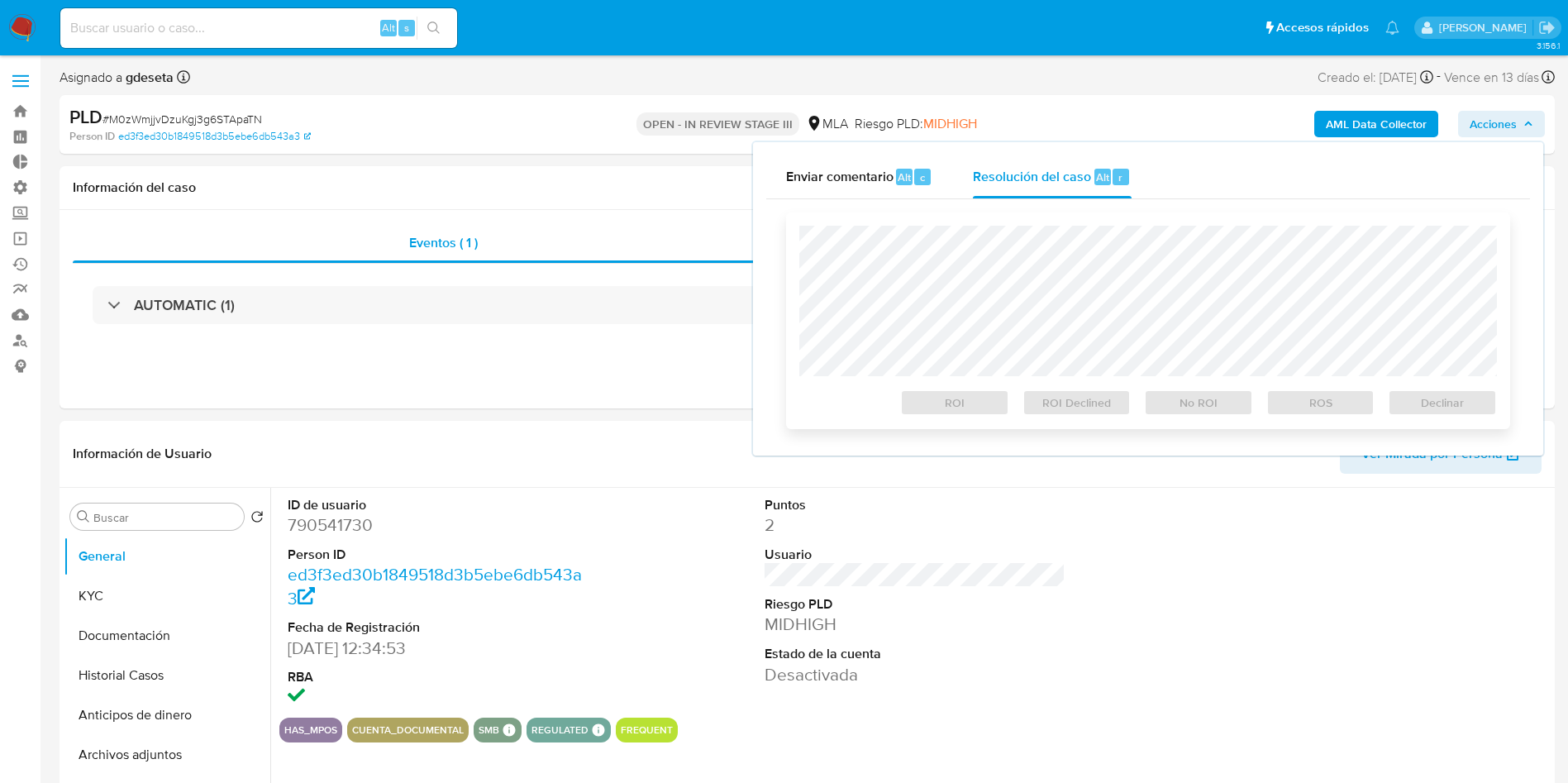
select select "10"
drag, startPoint x: 1415, startPoint y: 407, endPoint x: 1408, endPoint y: 392, distance: 16.6
click at [1414, 402] on span "Declinar" at bounding box center [1443, 403] width 86 height 23
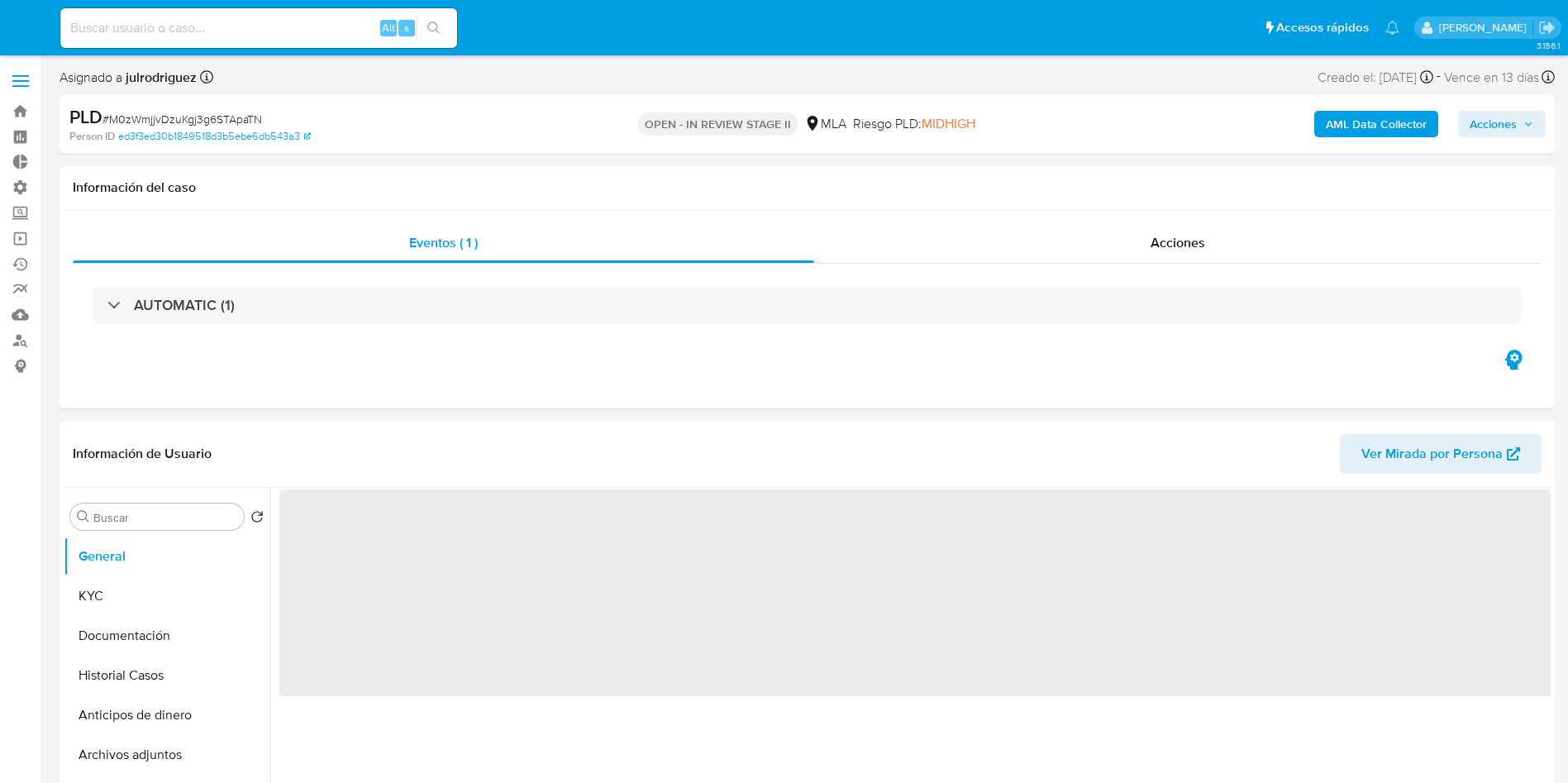
select select "10"
